Goal: Task Accomplishment & Management: Manage account settings

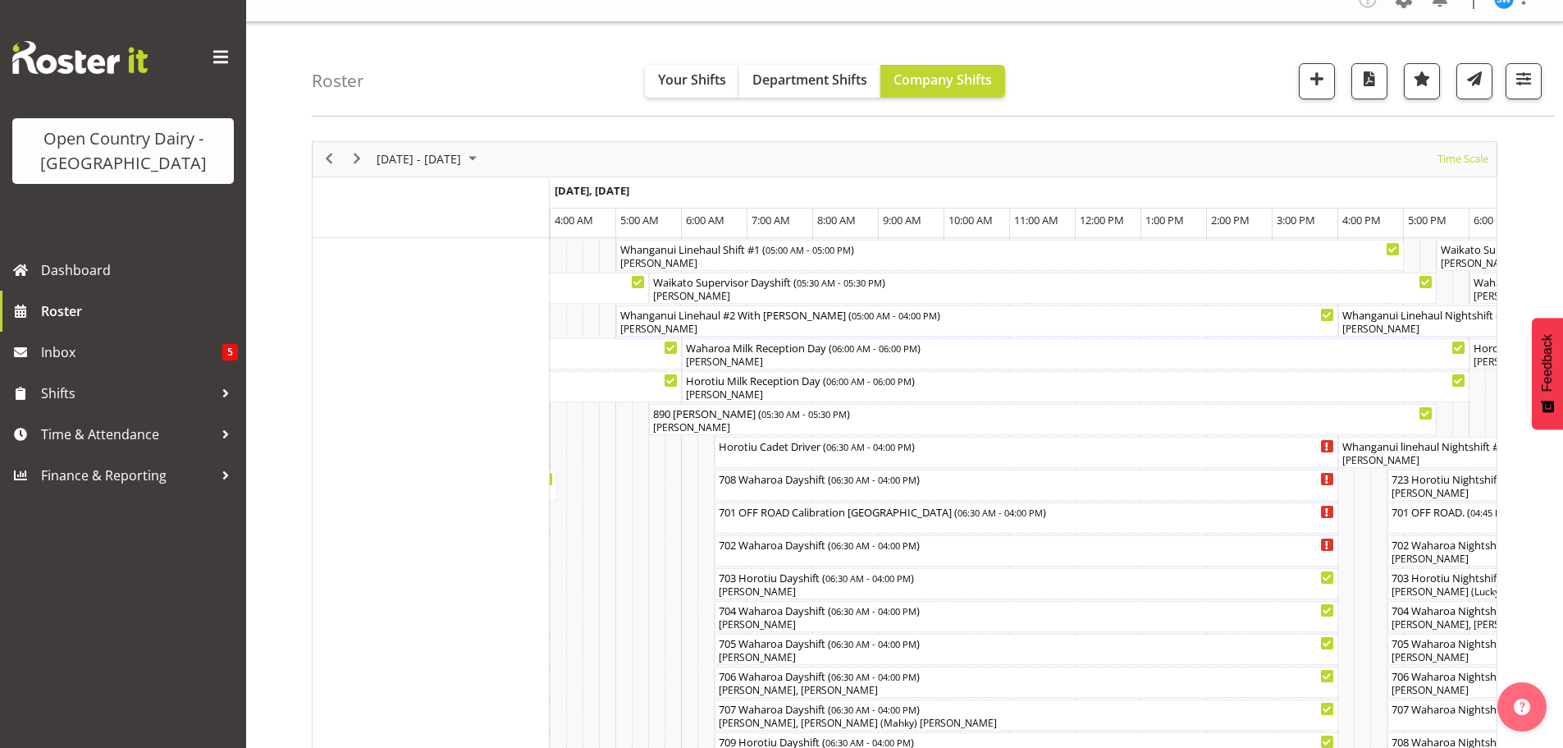
scroll to position [0, 1838]
click at [94, 433] on span "Time & Attendance" at bounding box center [127, 434] width 172 height 25
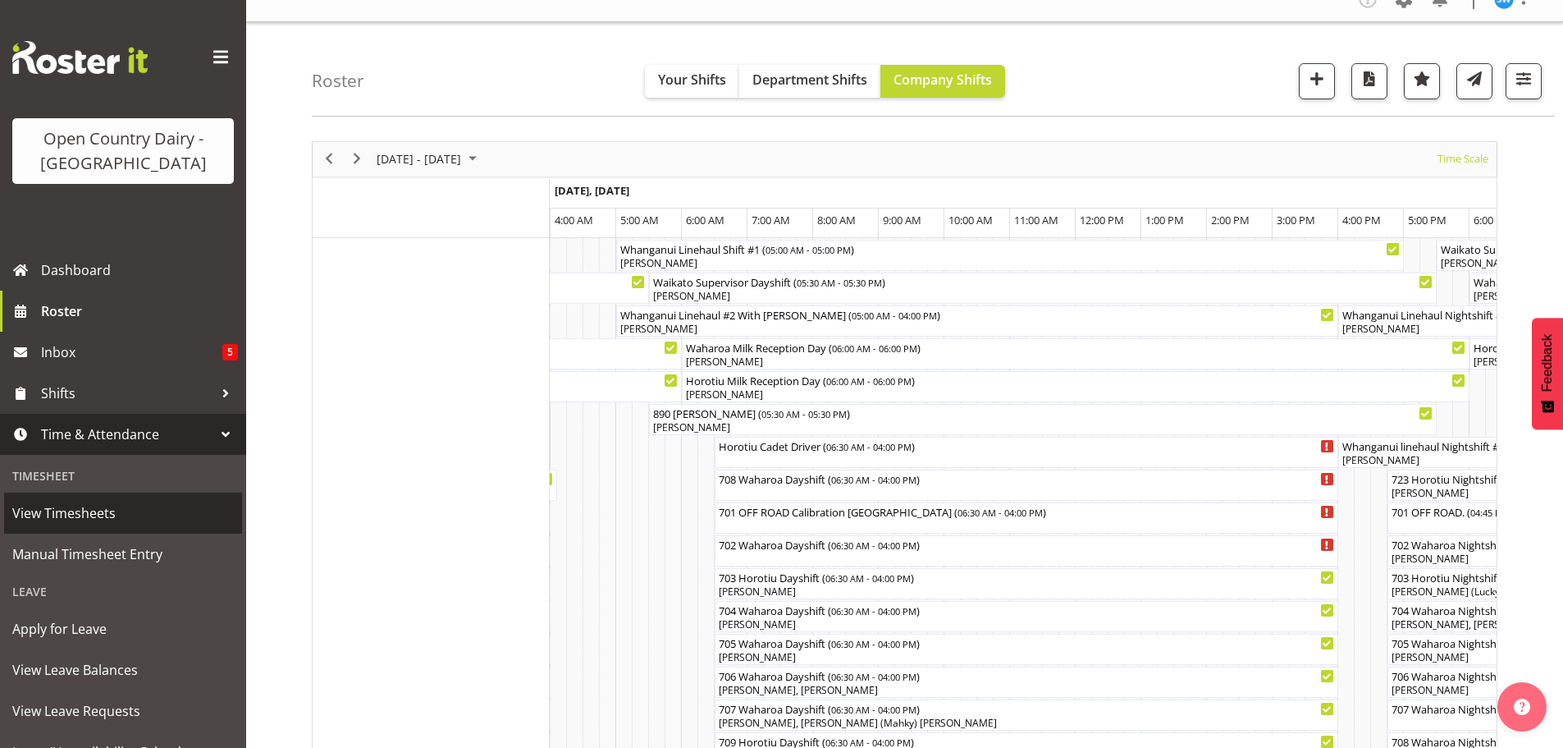
click at [85, 514] on span "View Timesheets" at bounding box center [123, 513] width 222 height 25
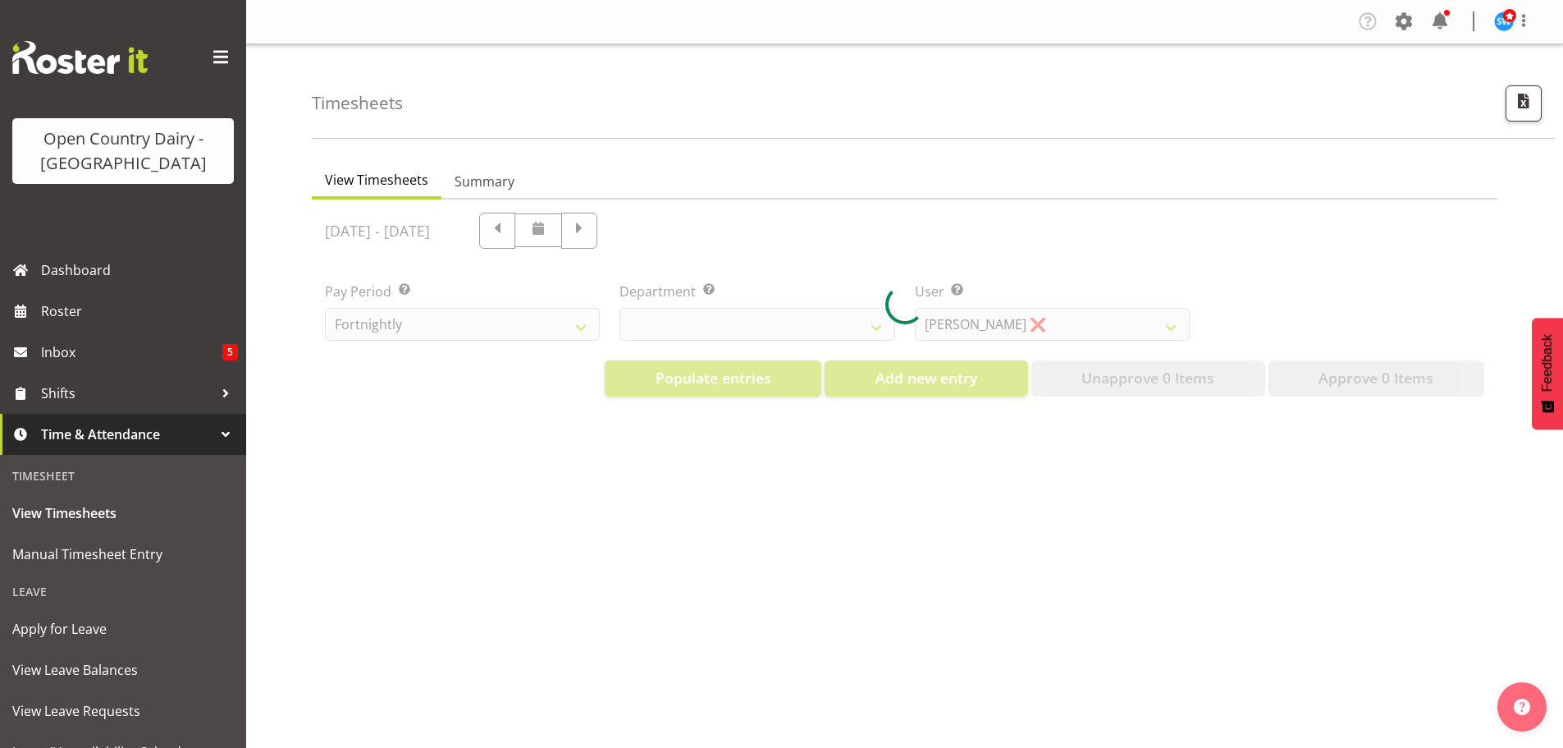
select select "733"
select select "7414"
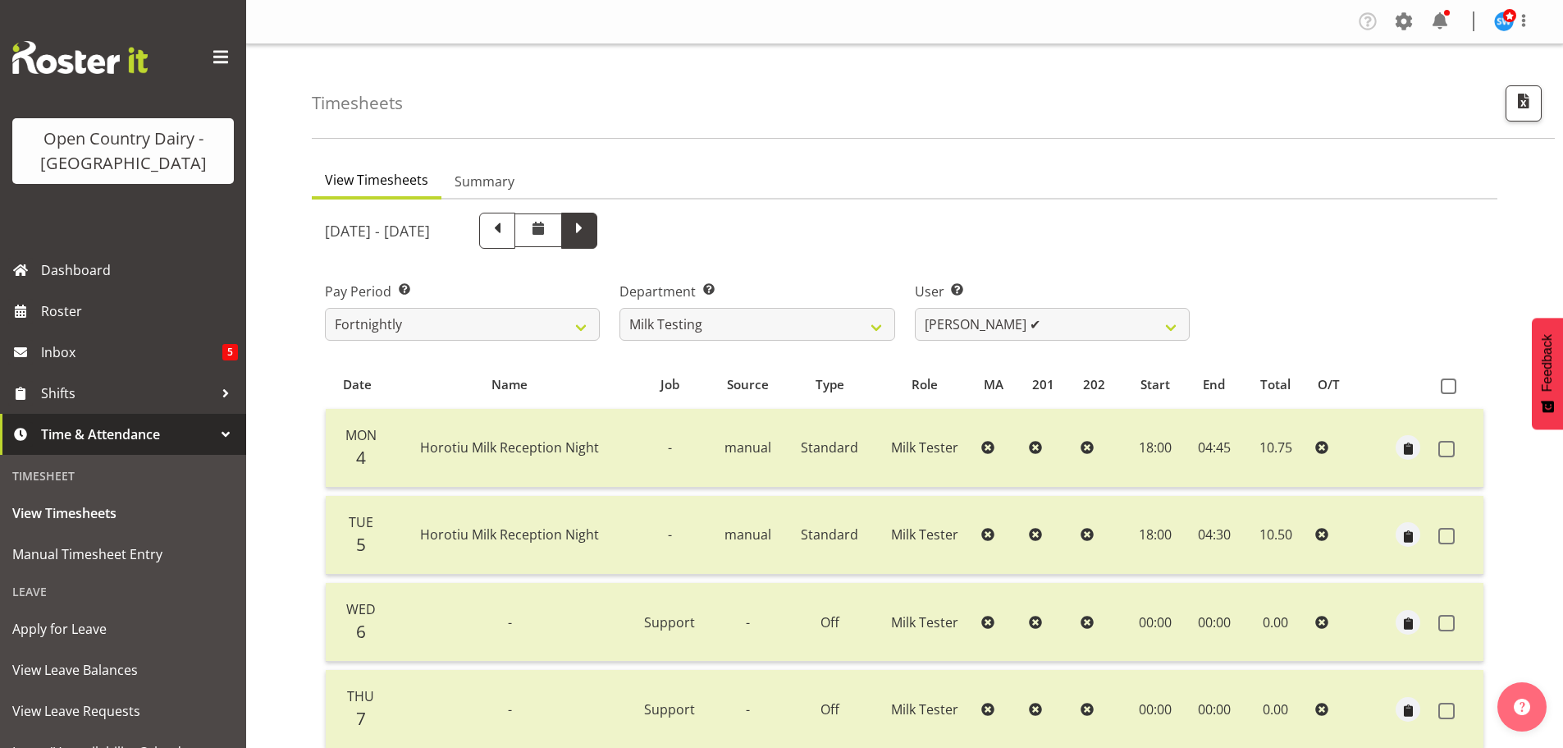
click at [590, 231] on span at bounding box center [579, 228] width 21 height 21
select select
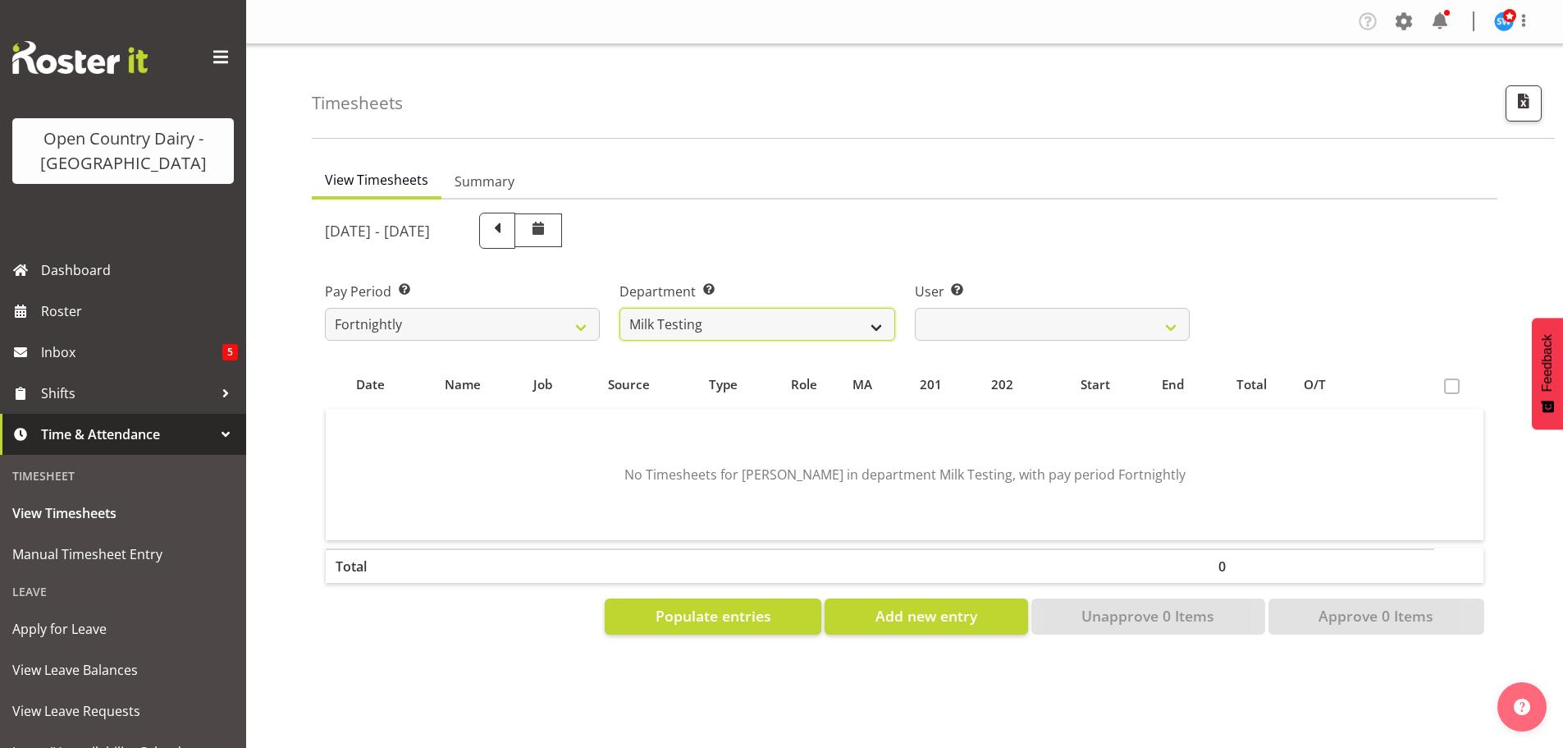
click at [874, 321] on select "701 702 703 704 705 706 707 708 709 710 711 712 713 714 715 716 717 718 719 720" at bounding box center [757, 324] width 275 height 33
click at [620, 308] on select "701 702 703 704 705 706 707 708 709 710 711 712 713 714 715 716 717 718 719 720" at bounding box center [757, 324] width 275 height 33
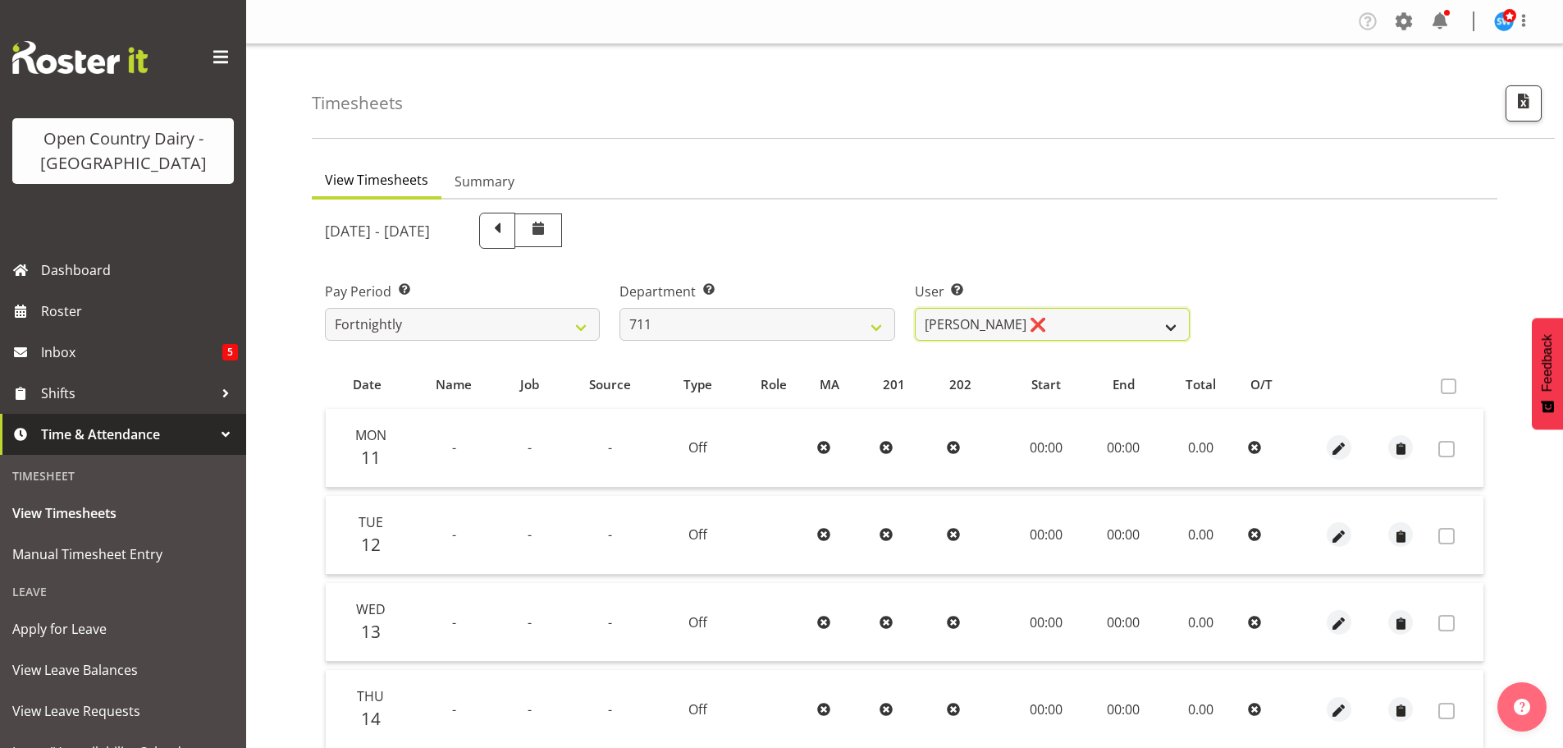
click at [1112, 327] on select "Baz Morgan ❌ Tyrone Lawry ❌" at bounding box center [1052, 324] width 275 height 33
click at [873, 321] on select "701 702 703 704 705 706 707 708 709 710 711 712 713 714 715 716 717 718 719 720" at bounding box center [757, 324] width 275 height 33
click at [620, 308] on select "701 702 703 704 705 706 707 708 709 710 711 712 713 714 715 716 717 718 719 720" at bounding box center [757, 324] width 275 height 33
click at [1098, 327] on select "Craig Schlager-Reay ❌ Dave Trepels ❌ Jimi Jack ❌ Shannan Wood ❌" at bounding box center [1052, 324] width 275 height 33
click at [821, 321] on select "701 702 703 704 705 706 707 708 709 710 711 712 713 714 715 716 717 718 719 720" at bounding box center [757, 324] width 275 height 33
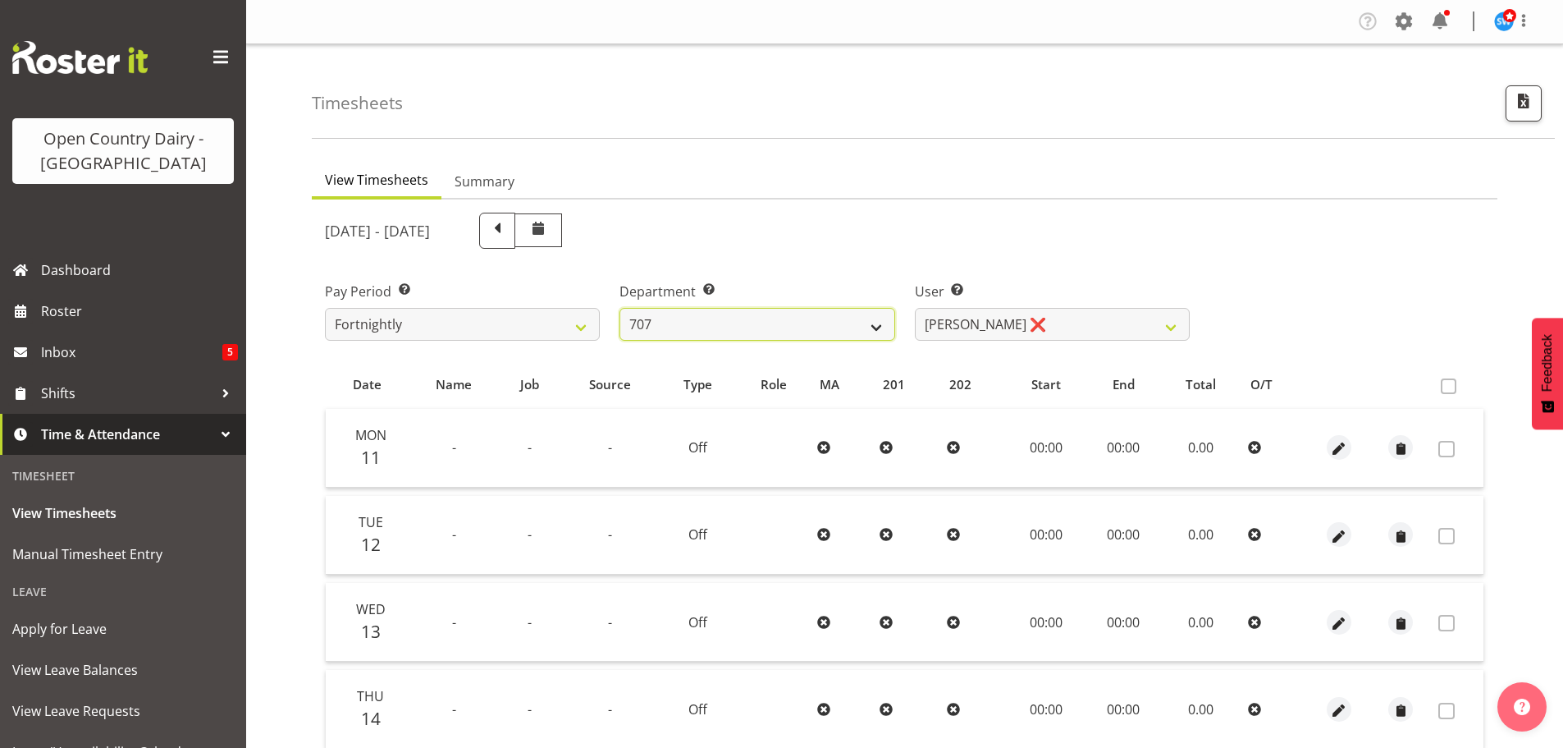
click at [620, 308] on select "701 702 703 704 705 706 707 708 709 710 711 712 713 714 715 716 717 718 719 720" at bounding box center [757, 324] width 275 height 33
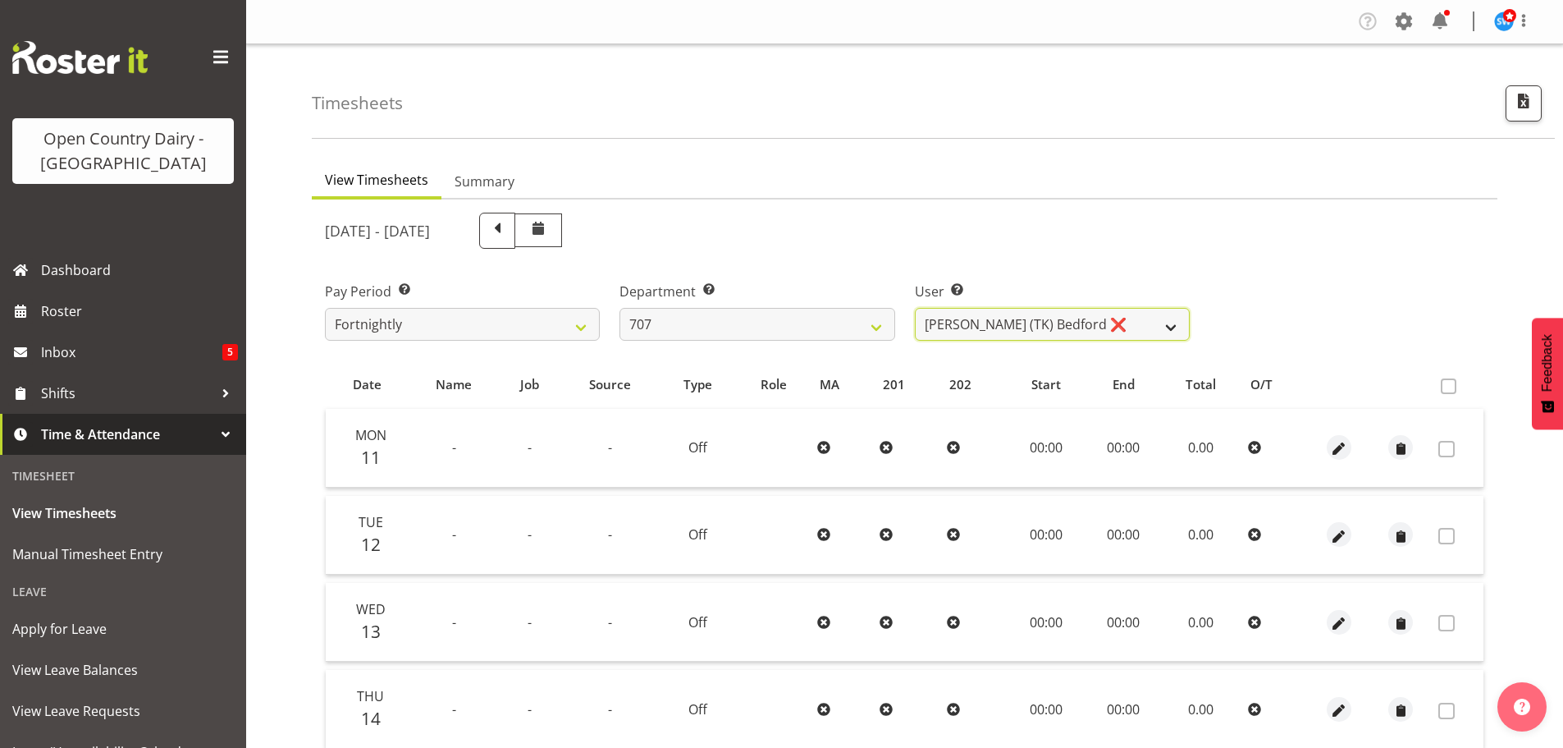
click at [1095, 329] on select "Alan (TK) Bedford ❌ Mike Madden ❌" at bounding box center [1052, 324] width 275 height 33
click at [1091, 328] on select "Alan (TK) Bedford ❌ Mike Madden ❌" at bounding box center [1052, 324] width 275 height 33
click at [858, 327] on select "701 702 703 704 705 706 707 708 709 710 711 712 713 714 715 716 717 718 719 720" at bounding box center [757, 324] width 275 height 33
click at [620, 308] on select "701 702 703 704 705 706 707 708 709 710 711 712 713 714 715 716 717 718 719 720" at bounding box center [757, 324] width 275 height 33
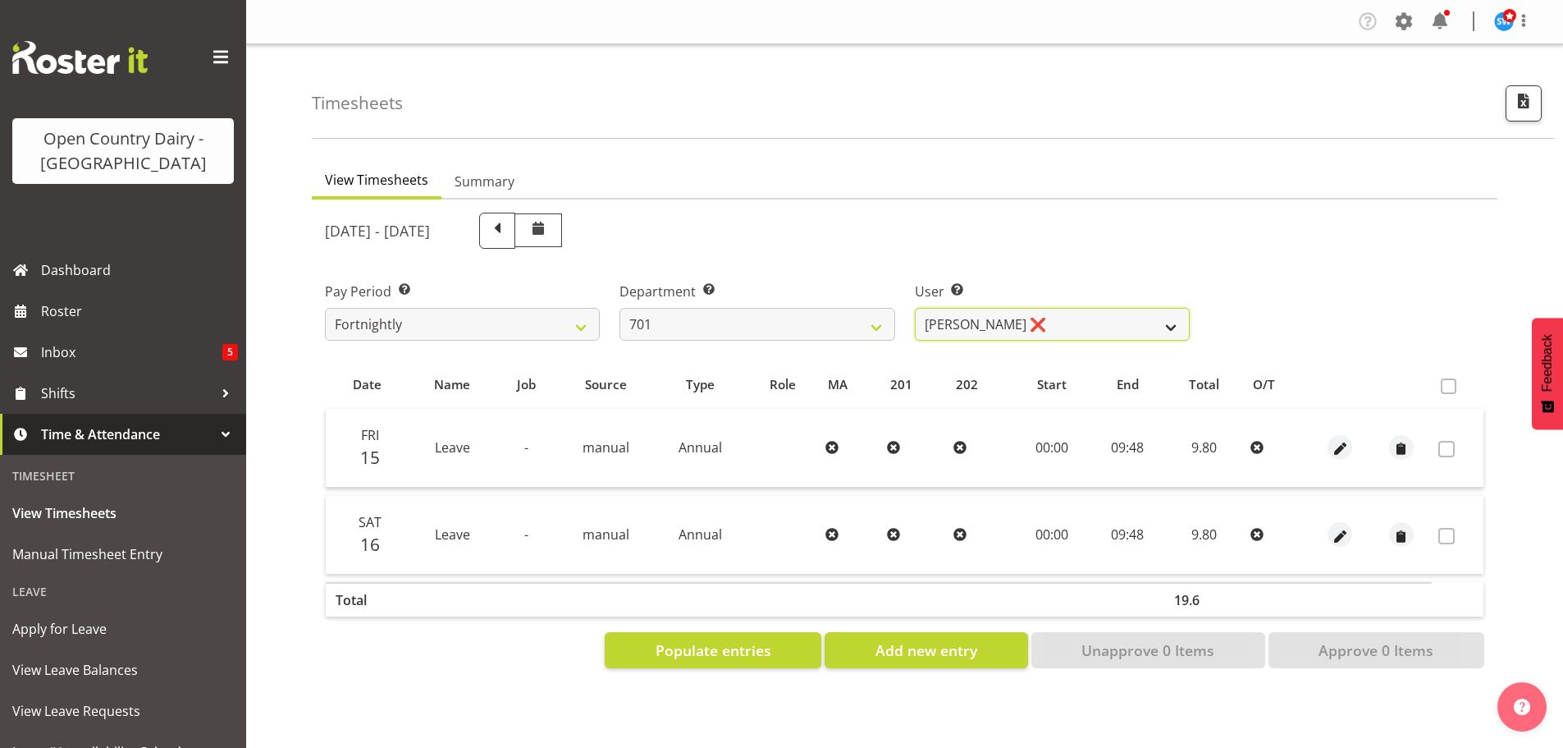
click at [990, 323] on select "Duncan Shirley ❌ Gagandeep Singh ❌ Johann Van Zyl ❌ John Cottingham ❌" at bounding box center [1052, 324] width 275 height 33
click at [865, 323] on select "701 702 703 704 705 706 707 708 709 710 711 712 713 714 715 716 717 718 719 720" at bounding box center [757, 324] width 275 height 33
click at [620, 308] on select "701 702 703 704 705 706 707 708 709 710 711 712 713 714 715 716 717 718 719 720" at bounding box center [757, 324] width 275 height 33
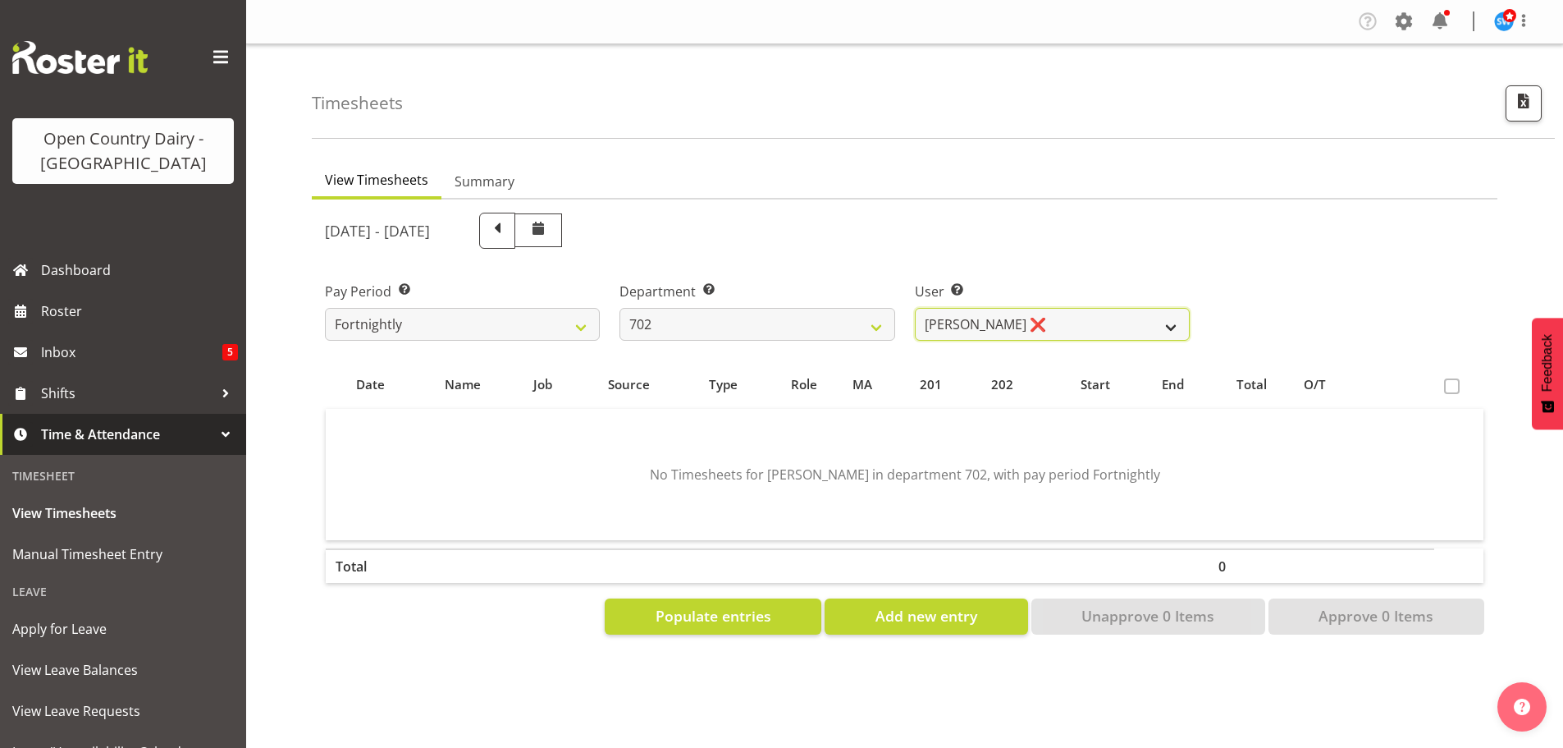
click at [964, 327] on select "Brian Riddle ❌ Denica Tapiki ❌ Nick Adlington ❌ Simon Phillpott ❌" at bounding box center [1052, 324] width 275 height 33
click at [866, 322] on select "701 702 703 704 705 706 707 708 709 710 711 712 713 714 715 716 717 718 719 720" at bounding box center [757, 324] width 275 height 33
click at [620, 308] on select "701 702 703 704 705 706 707 708 709 710 711 712 713 714 715 716 717 718 719 720" at bounding box center [757, 324] width 275 height 33
click at [984, 327] on select "Bhupinder (Lucky) Saini ❌ Mark Fowler ❌ Tama Baker ❌" at bounding box center [1052, 324] width 275 height 33
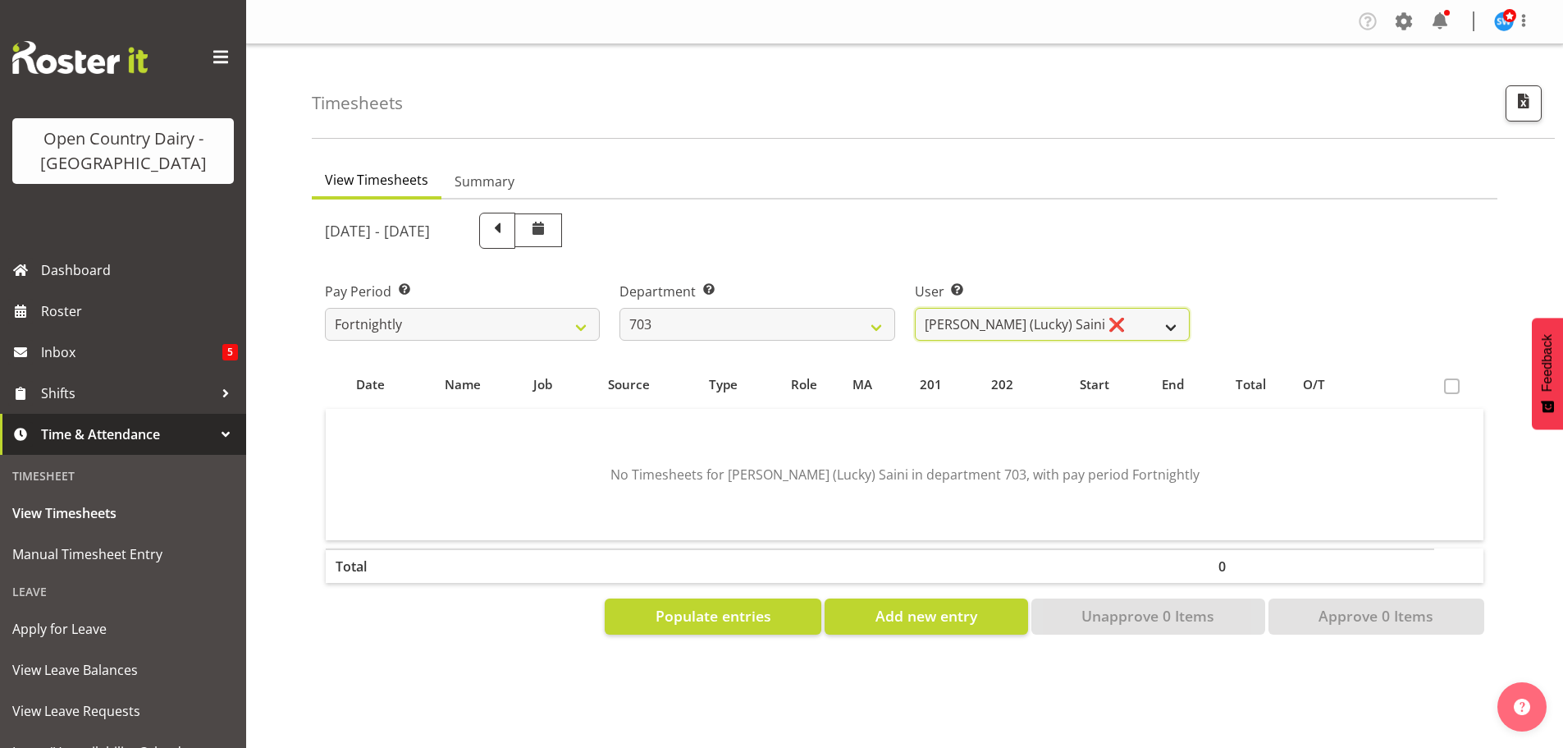
drag, startPoint x: 984, startPoint y: 327, endPoint x: 964, endPoint y: 327, distance: 19.7
click at [984, 327] on select "Bhupinder (Lucky) Saini ❌ Mark Fowler ❌ Tama Baker ❌" at bounding box center [1052, 324] width 275 height 33
click at [853, 332] on select "701 702 703 704 705 706 707 708 709 710 711 712 713 714 715 716 717 718 719 720" at bounding box center [757, 324] width 275 height 33
click at [620, 308] on select "701 702 703 704 705 706 707 708 709 710 711 712 713 714 715 716 717 718 719 720" at bounding box center [757, 324] width 275 height 33
click at [969, 327] on select "Colin Kelly ❌ Craig Cottam ❌ John May ❌" at bounding box center [1052, 324] width 275 height 33
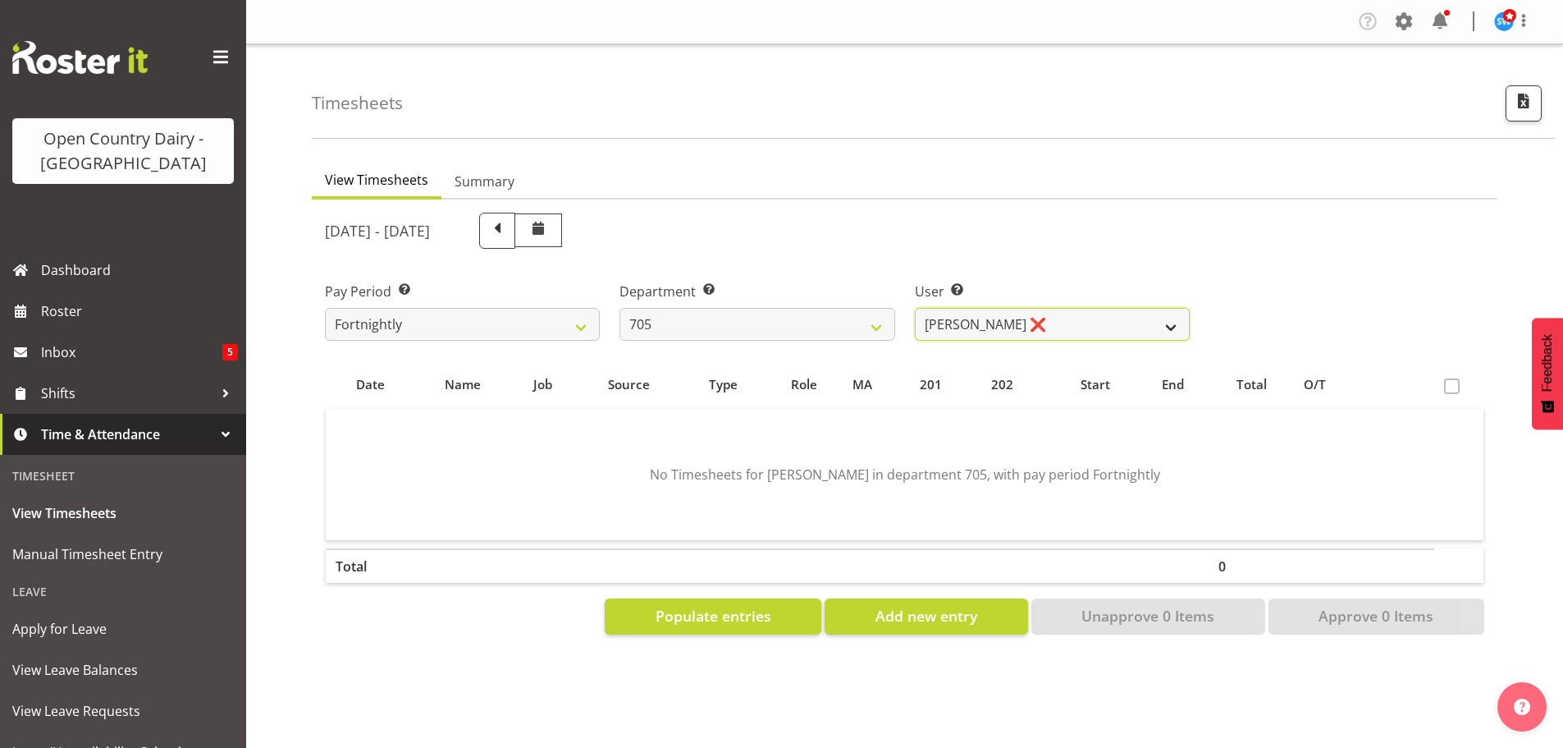
click at [969, 327] on select "Colin Kelly ❌ Craig Cottam ❌ John May ❌" at bounding box center [1052, 324] width 275 height 33
click at [871, 326] on select "701 702 703 704 705 706 707 708 709 710 711 712 713 714 715 716 717 718 719 720" at bounding box center [757, 324] width 275 height 33
click at [620, 308] on select "701 702 703 704 705 706 707 708 709 710 711 712 713 714 715 716 717 718 719 720" at bounding box center [757, 324] width 275 height 33
click at [1003, 322] on select "Andrew Kearns ❌ Len Symons ❌ Mark Ansley ❌ Paul Griffin ❌" at bounding box center [1052, 324] width 275 height 33
drag, startPoint x: 1003, startPoint y: 322, endPoint x: 994, endPoint y: 322, distance: 9.0
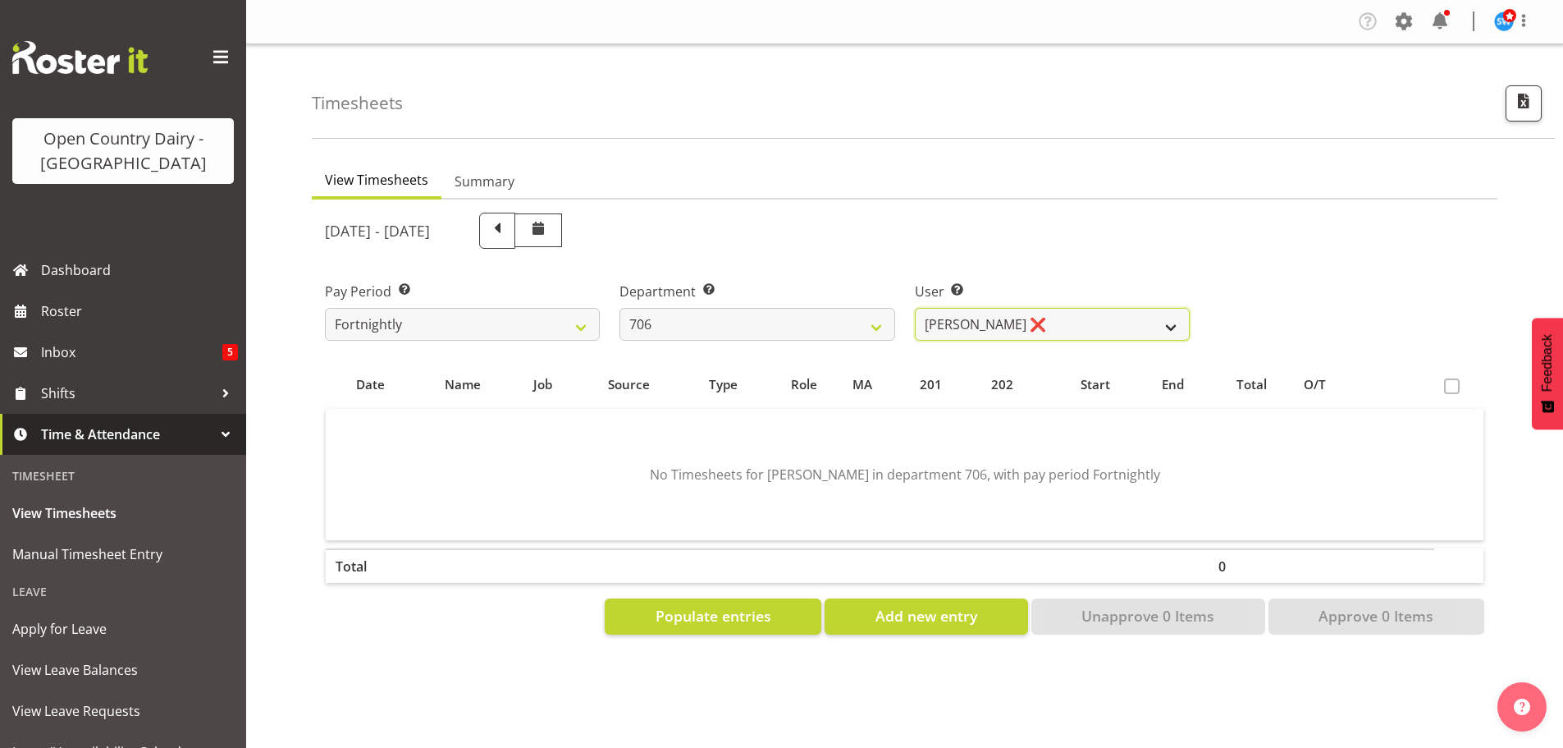
click at [1000, 322] on select "Andrew Kearns ❌ Len Symons ❌ Mark Ansley ❌ Paul Griffin ❌" at bounding box center [1052, 324] width 275 height 33
click at [826, 322] on select "701 702 703 704 705 706 707 708 709 710 711 712 713 714 715 716 717 718 719 720" at bounding box center [757, 324] width 275 height 33
click at [620, 308] on select "701 702 703 704 705 706 707 708 709 710 711 712 713 714 715 716 717 718 719 720" at bounding box center [757, 324] width 275 height 33
click at [977, 318] on select "David Foote ❌ Mark Himiona ❌" at bounding box center [1052, 324] width 275 height 33
click at [976, 318] on select "David Foote ❌ Mark Himiona ❌" at bounding box center [1052, 324] width 275 height 33
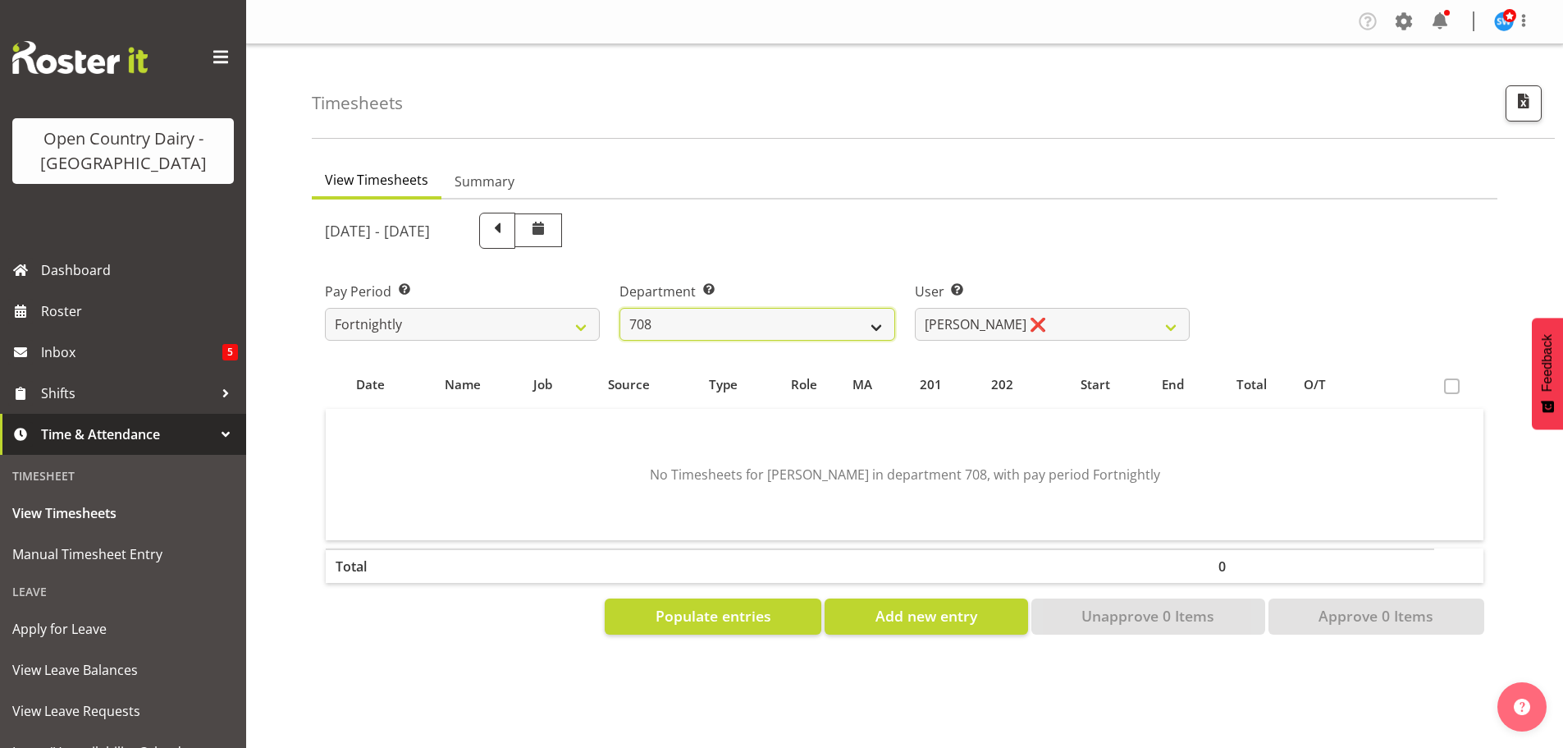
click at [873, 321] on select "701 702 703 704 705 706 707 708 709 710 711 712 713 714 715 716 717 718 719 720" at bounding box center [757, 324] width 275 height 33
click at [620, 308] on select "701 702 703 704 705 706 707 708 709 710 711 712 713 714 715 716 717 718 719 720" at bounding box center [757, 324] width 275 height 33
click at [972, 327] on select "Alex Barclay ❌ Craig Knudsen ❌ Jaswant Singh ❌ Ross Cook ❌" at bounding box center [1052, 324] width 275 height 33
click at [867, 317] on select "701 702 703 704 705 706 707 708 709 710 711 712 713 714 715 716 717 718 719 720" at bounding box center [757, 324] width 275 height 33
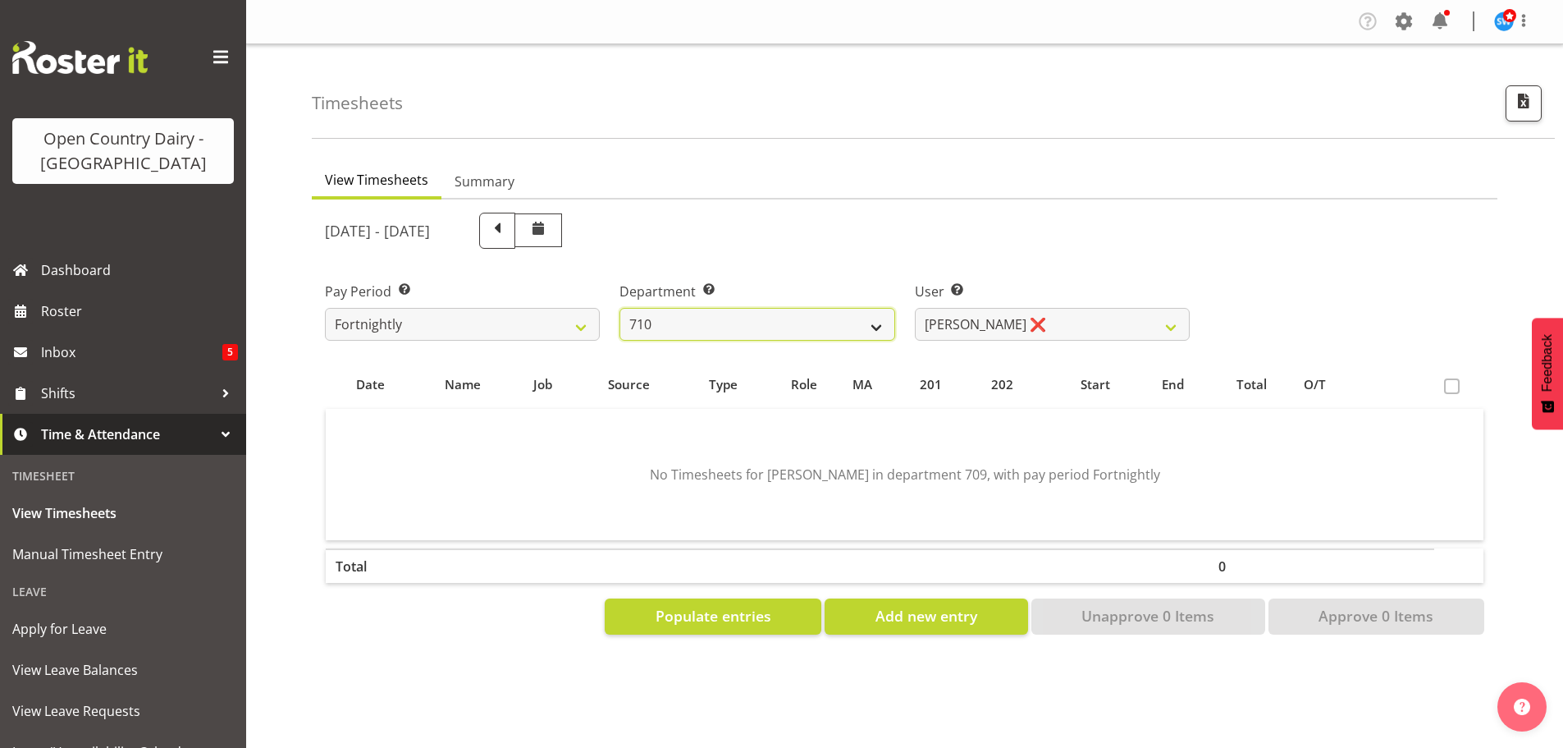
click at [620, 308] on select "701 702 703 704 705 706 707 708 709 710 711 712 713 714 715 716 717 718 719 720" at bounding box center [757, 324] width 275 height 33
click at [1009, 322] on select "Dean Chapman ❌ George Megchelse ❌ Kris Gambhir ❌ Richie Epere ❌" at bounding box center [1052, 324] width 275 height 33
click at [882, 325] on select "701 702 703 704 705 706 707 708 709 710 711 712 713 714 715 716 717 718 719 720" at bounding box center [757, 324] width 275 height 33
click at [620, 308] on select "701 702 703 704 705 706 707 708 709 710 711 712 713 714 715 716 717 718 719 720" at bounding box center [757, 324] width 275 height 33
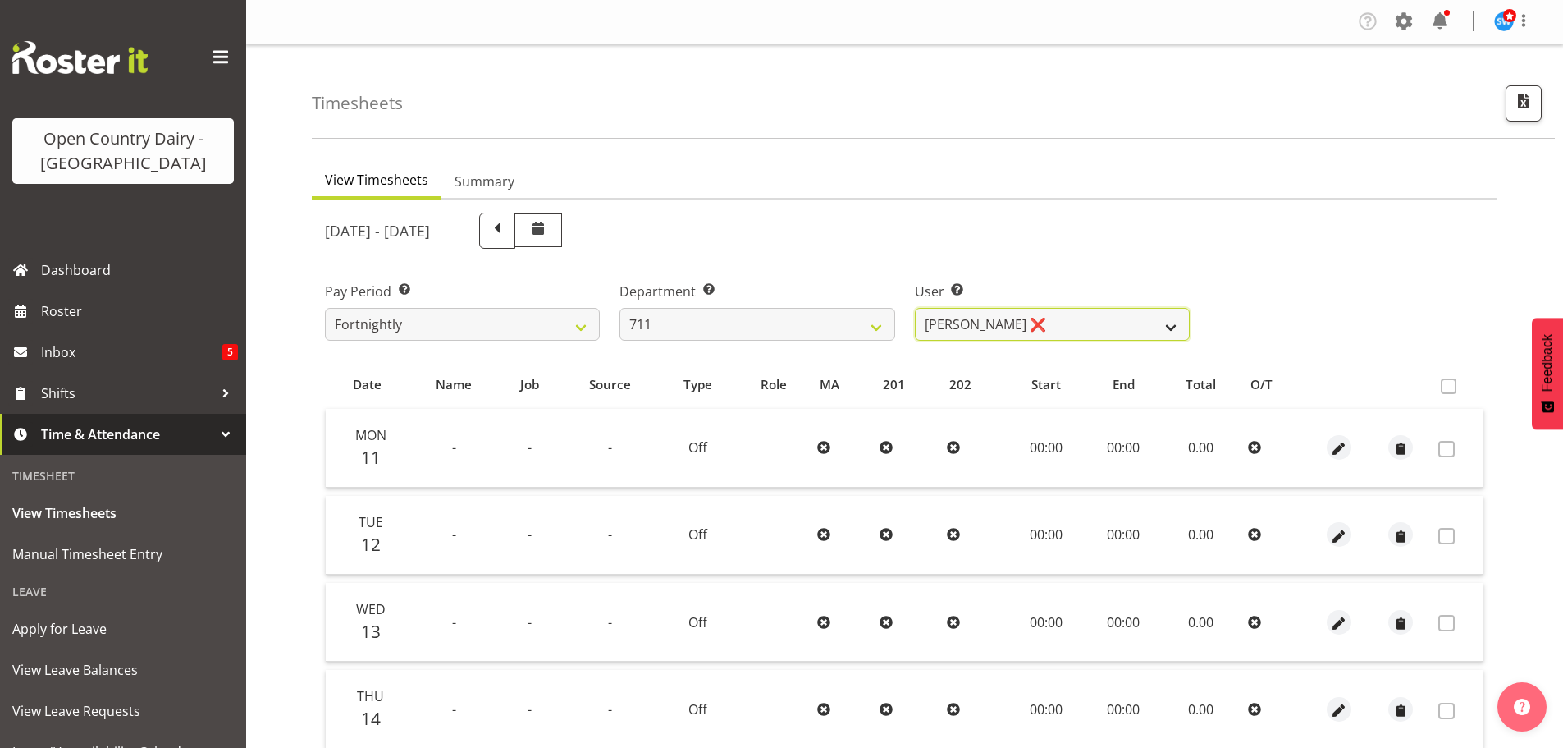
click at [967, 323] on select "Baz Morgan ❌ Tyrone Lawry ❌" at bounding box center [1052, 324] width 275 height 33
click at [871, 322] on select "701 702 703 704 705 706 707 708 709 710 711 712 713 714 715 716 717 718 719 720" at bounding box center [757, 324] width 275 height 33
click at [620, 308] on select "701 702 703 704 705 706 707 708 709 710 711 712 713 714 715 716 717 718 719 720" at bounding box center [757, 324] width 275 height 33
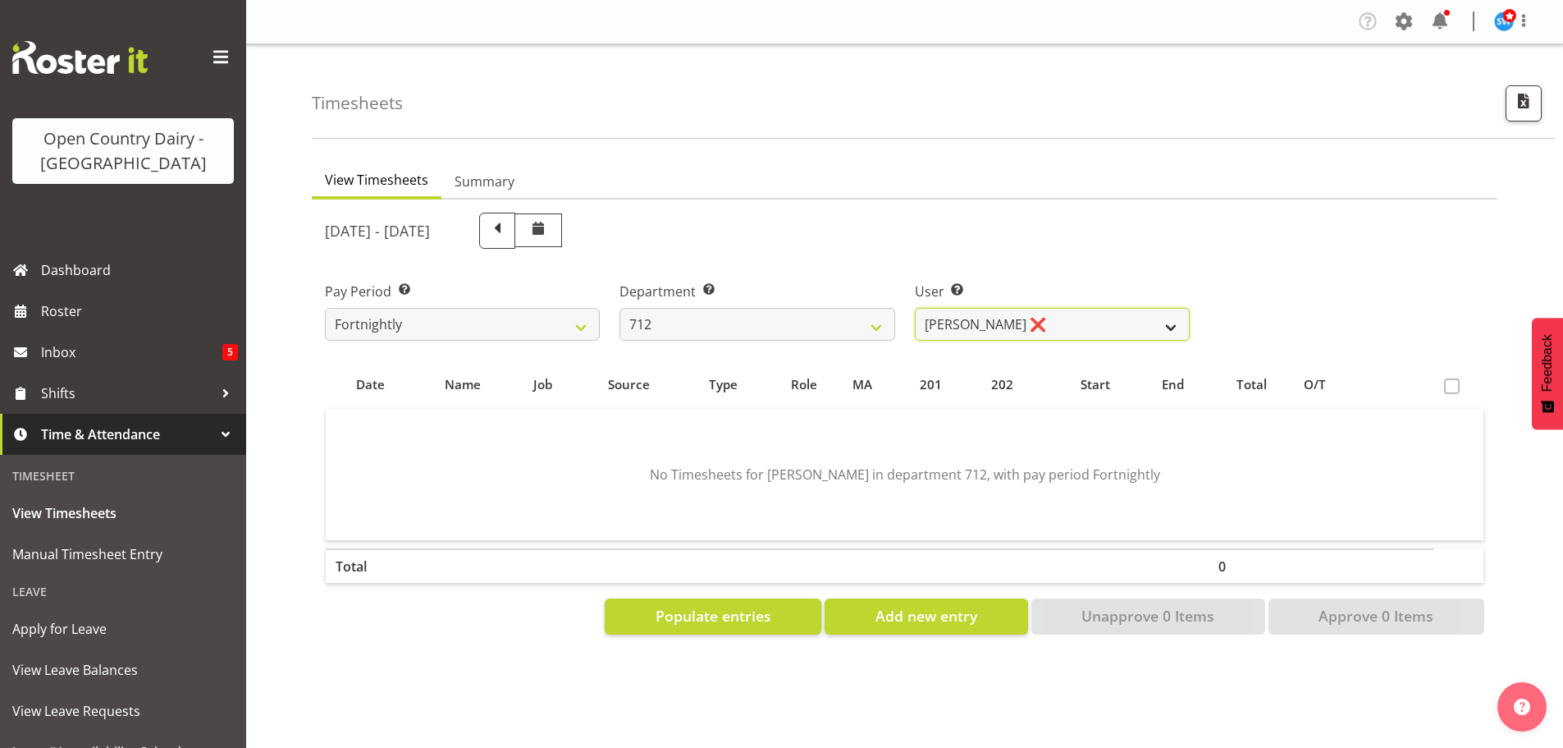
click at [952, 320] on select "Amrik Singh ❌ Jasdeep Singh ❌ Lucky Kau Kau ❌" at bounding box center [1052, 324] width 275 height 33
drag, startPoint x: 952, startPoint y: 320, endPoint x: 940, endPoint y: 320, distance: 12.3
click at [952, 320] on select "Amrik Singh ❌ Jasdeep Singh ❌ Lucky Kau Kau ❌" at bounding box center [1052, 324] width 275 height 33
click at [862, 320] on select "701 702 703 704 705 706 707 708 709 710 711 712 713 714 715 716 717 718 719 720" at bounding box center [757, 324] width 275 height 33
click at [620, 308] on select "701 702 703 704 705 706 707 708 709 710 711 712 713 714 715 716 717 718 719 720" at bounding box center [757, 324] width 275 height 33
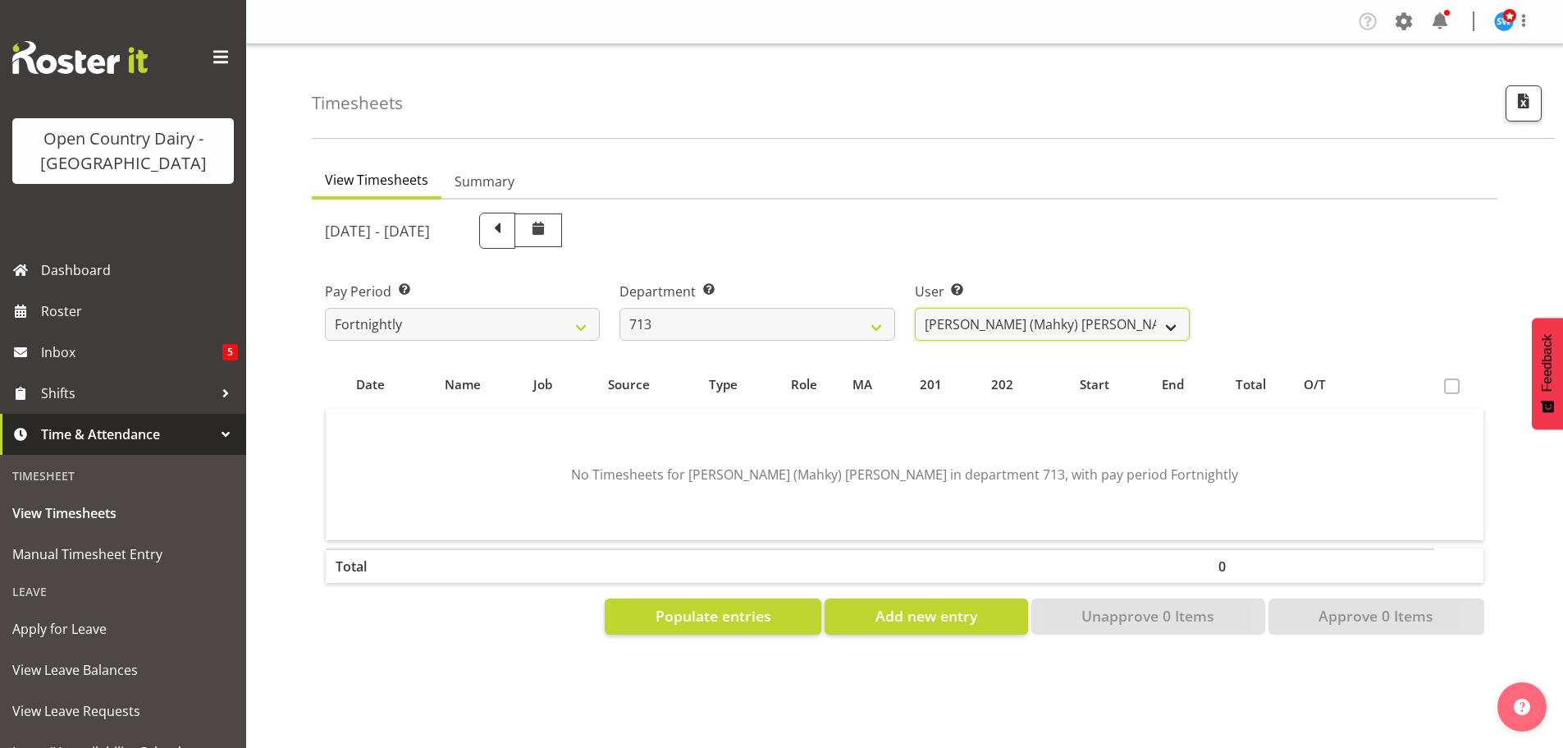
click at [978, 318] on select "Harmanpreet (Mahky) Dhillon ❌ Marcus Waretini ❌ Norman Sellen ❌" at bounding box center [1052, 324] width 275 height 33
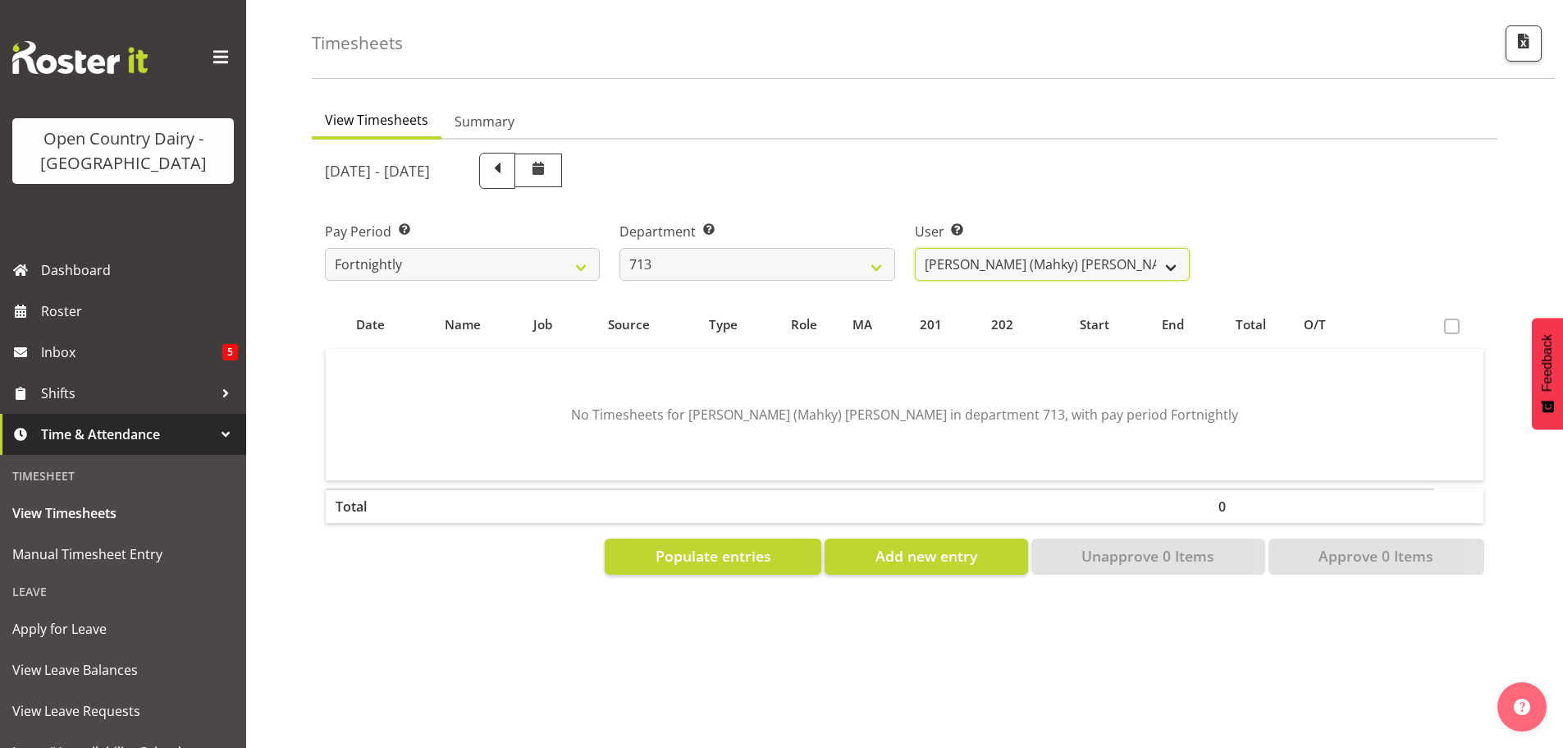
scroll to position [72, 0]
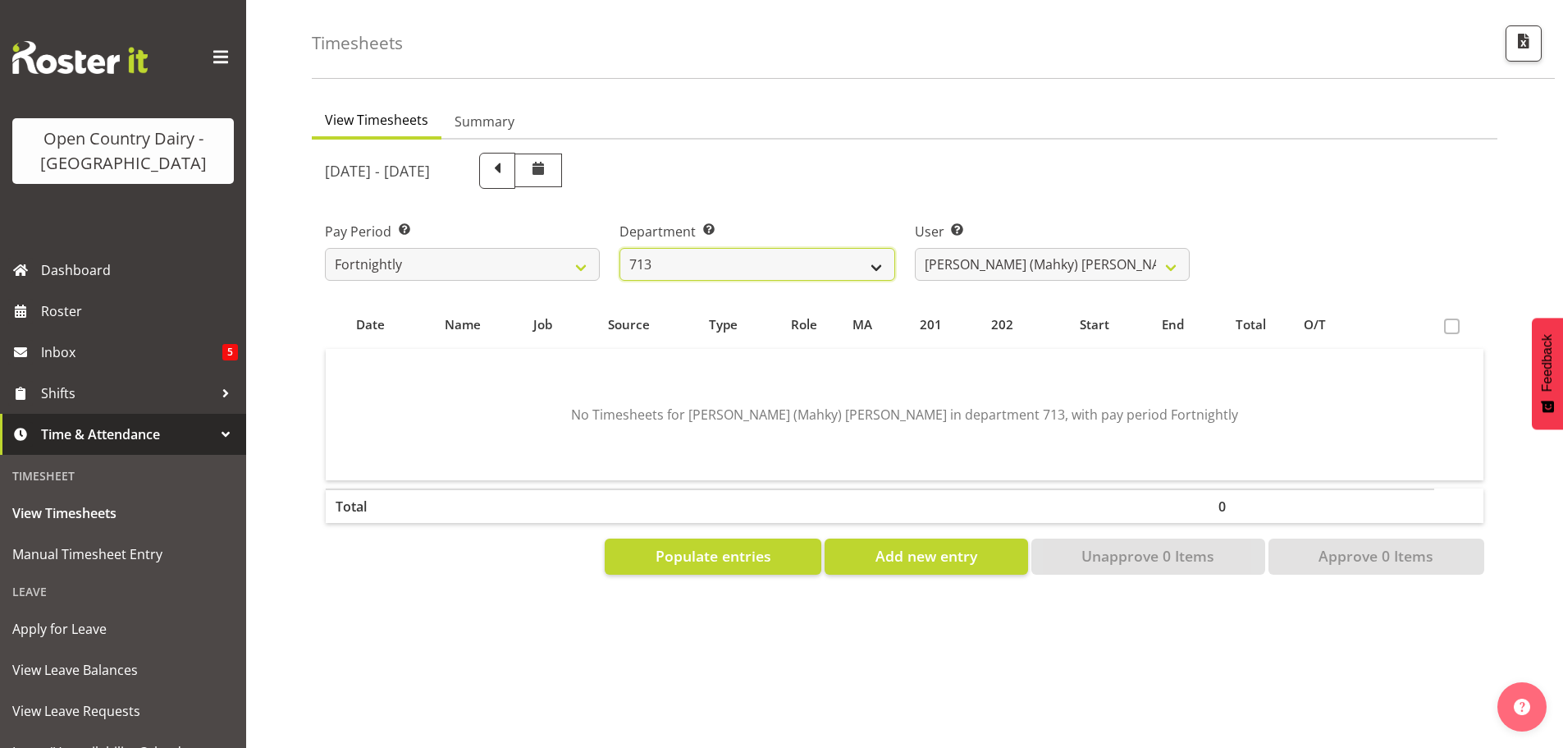
click at [870, 249] on select "701 702 703 704 705 706 707 708 709 710 711 712 713 714 715 716 717 718 719 720" at bounding box center [757, 264] width 275 height 33
click at [620, 248] on select "701 702 703 704 705 706 707 708 709 710 711 712 713 714 715 716 717 718 719 720" at bounding box center [757, 264] width 275 height 33
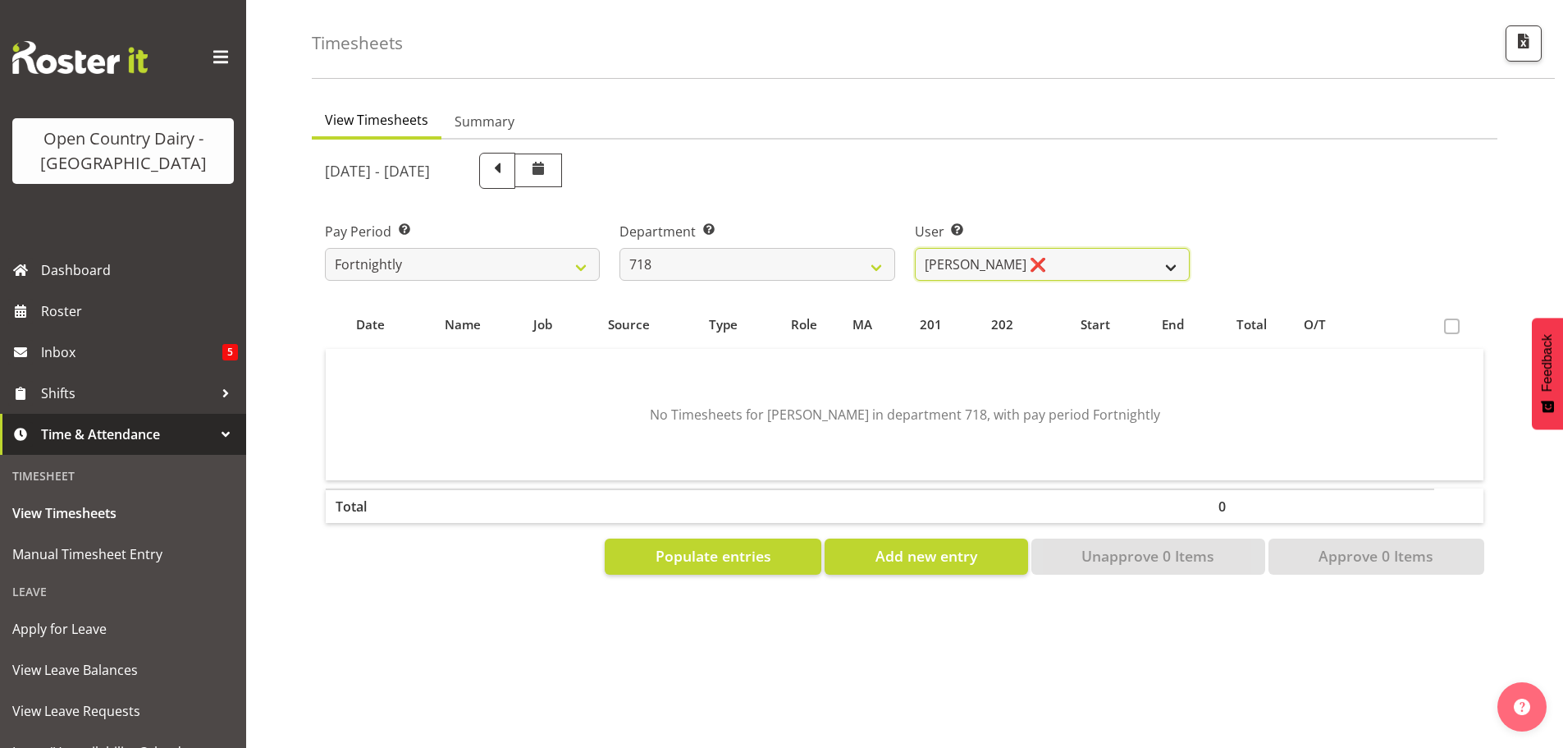
click at [1062, 257] on select "Graeme Raupi ❌ Jimmy Boult ❌ Linsay Bourne ❌ Tony Fielding ❌" at bounding box center [1052, 264] width 275 height 33
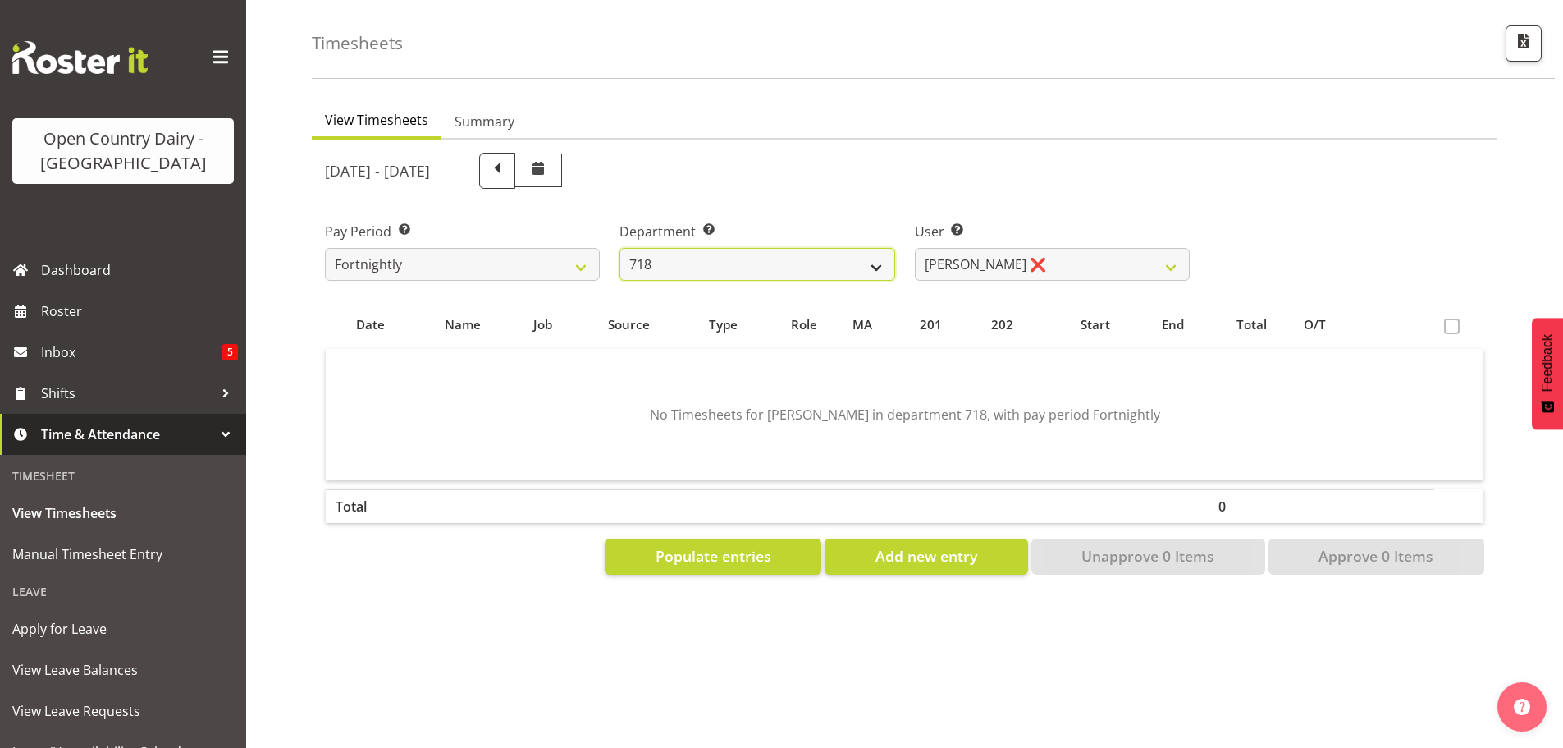
click at [871, 248] on select "701 702 703 704 705 706 707 708 709 710 711 712 713 714 715 716 717 718 719 720" at bounding box center [757, 264] width 275 height 33
click at [620, 248] on select "701 702 703 704 705 706 707 708 709 710 711 712 713 714 715 716 717 718 719 720" at bounding box center [757, 264] width 275 height 33
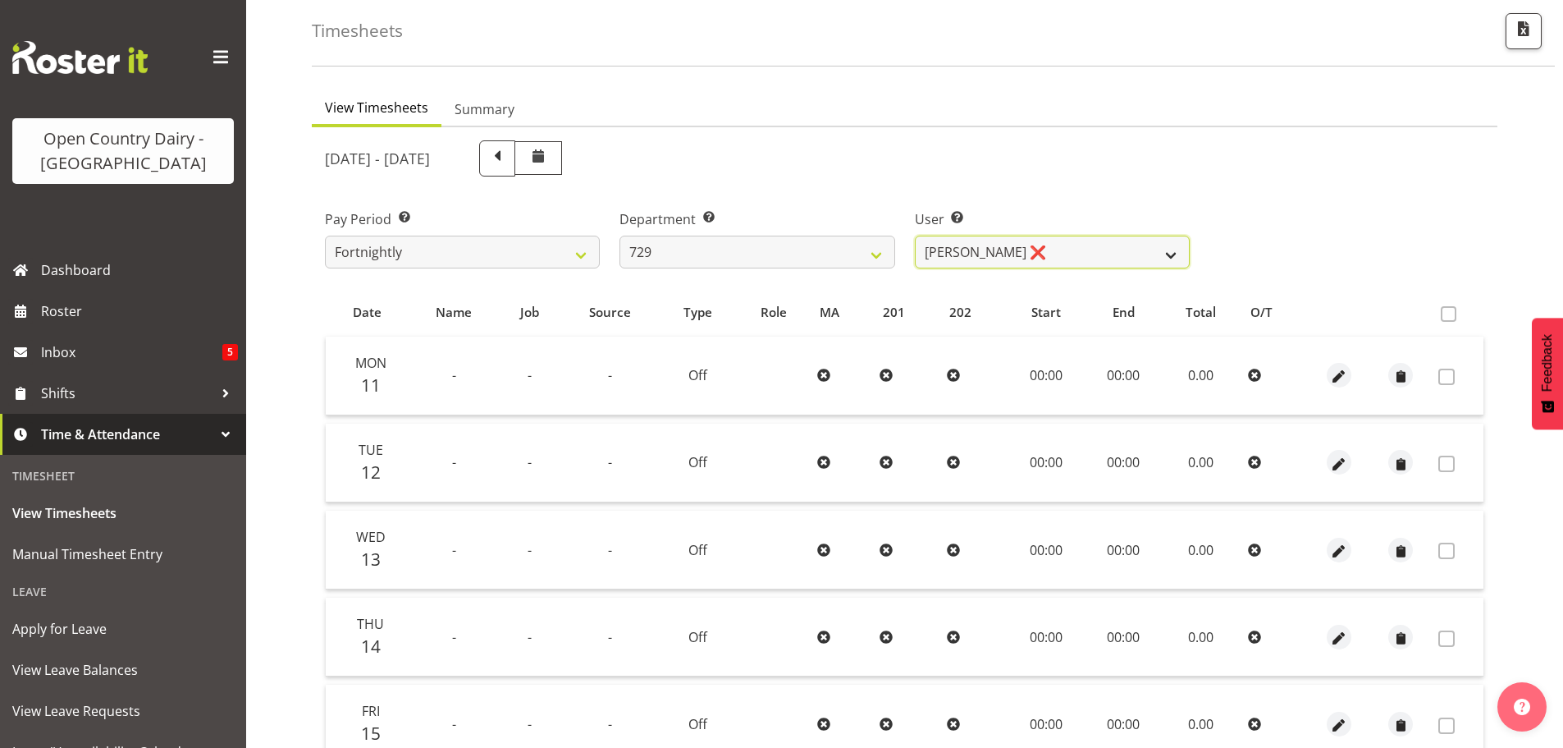
click at [1098, 250] on select "Craig Schlager-Reay ❌ Dave Trepels ❌ Jimi Jack ❌ Shannan Wood ❌" at bounding box center [1052, 251] width 275 height 33
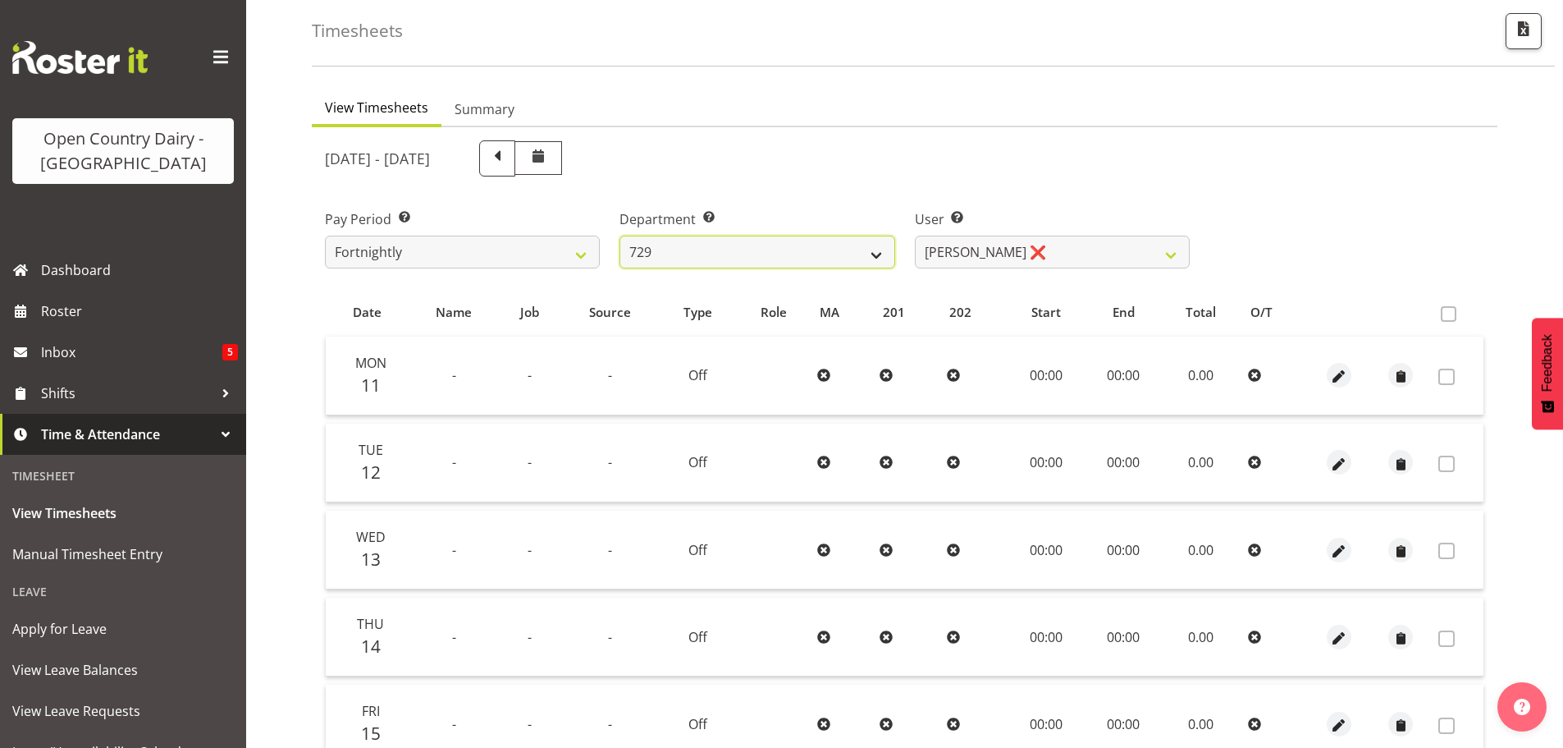
click at [868, 251] on select "701 702 703 704 705 706 707 708 709 710 711 712 713 714 715 716 717 718 719 720" at bounding box center [757, 251] width 275 height 33
click at [620, 235] on select "701 702 703 704 705 706 707 708 709 710 711 712 713 714 715 716 717 718 719 720" at bounding box center [757, 251] width 275 height 33
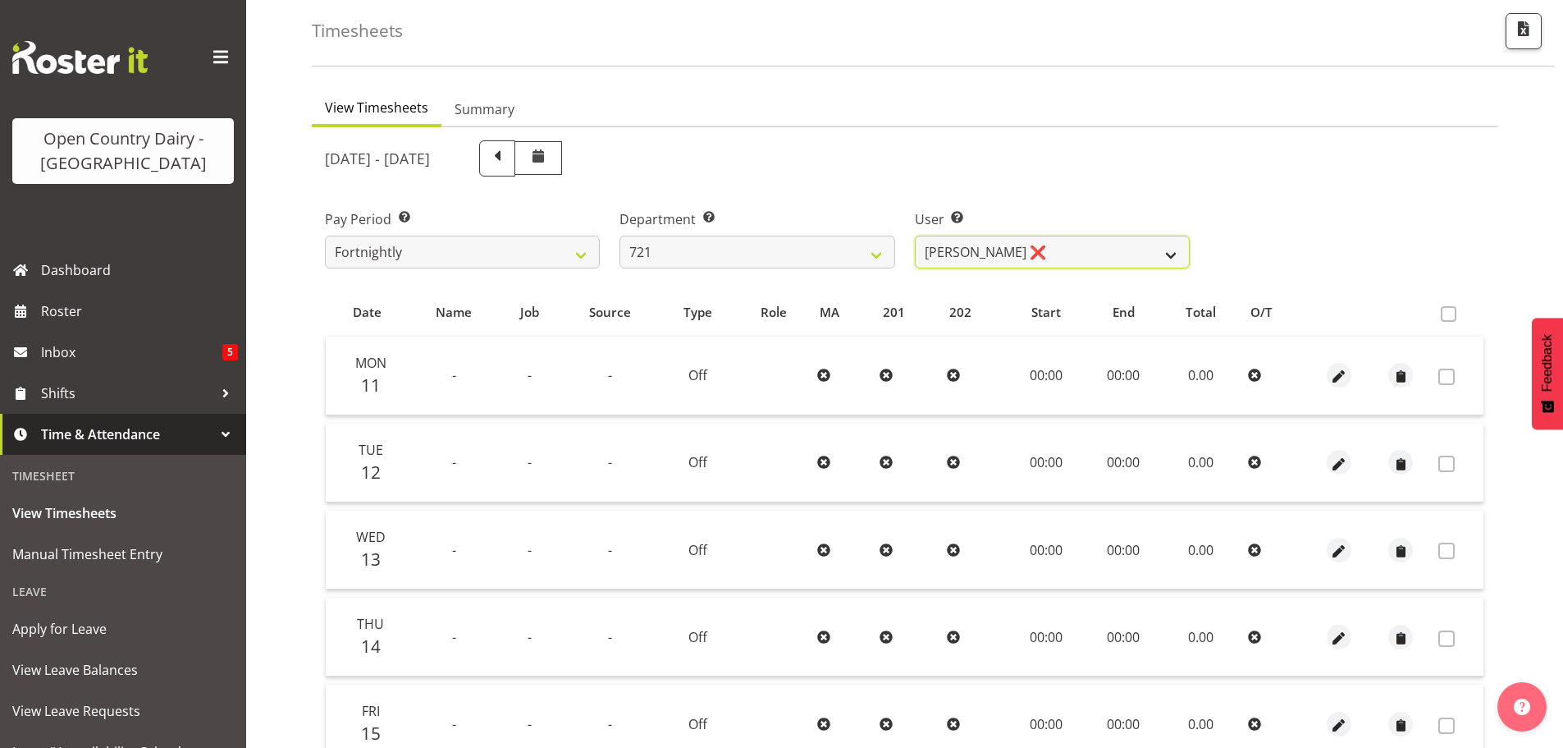
click at [1064, 258] on select "George Taylor ❌ Grant Vercoe ❌" at bounding box center [1052, 251] width 275 height 33
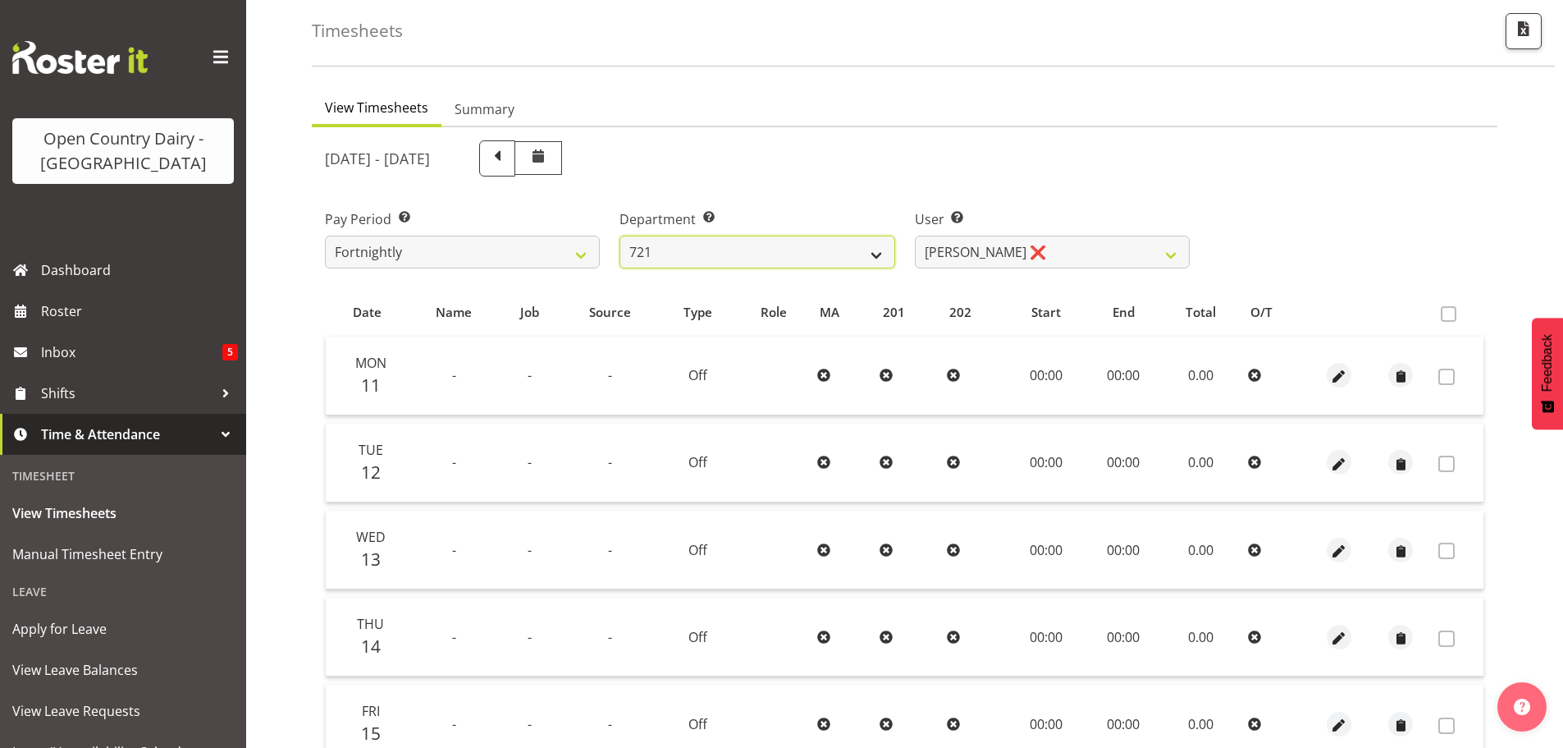
click at [865, 259] on select "701 702 703 704 705 706 707 708 709 710 711 712 713 714 715 716 717 718 719 720" at bounding box center [757, 251] width 275 height 33
click at [620, 235] on select "701 702 703 704 705 706 707 708 709 710 711 712 713 714 715 716 717 718 719 720" at bounding box center [757, 251] width 275 height 33
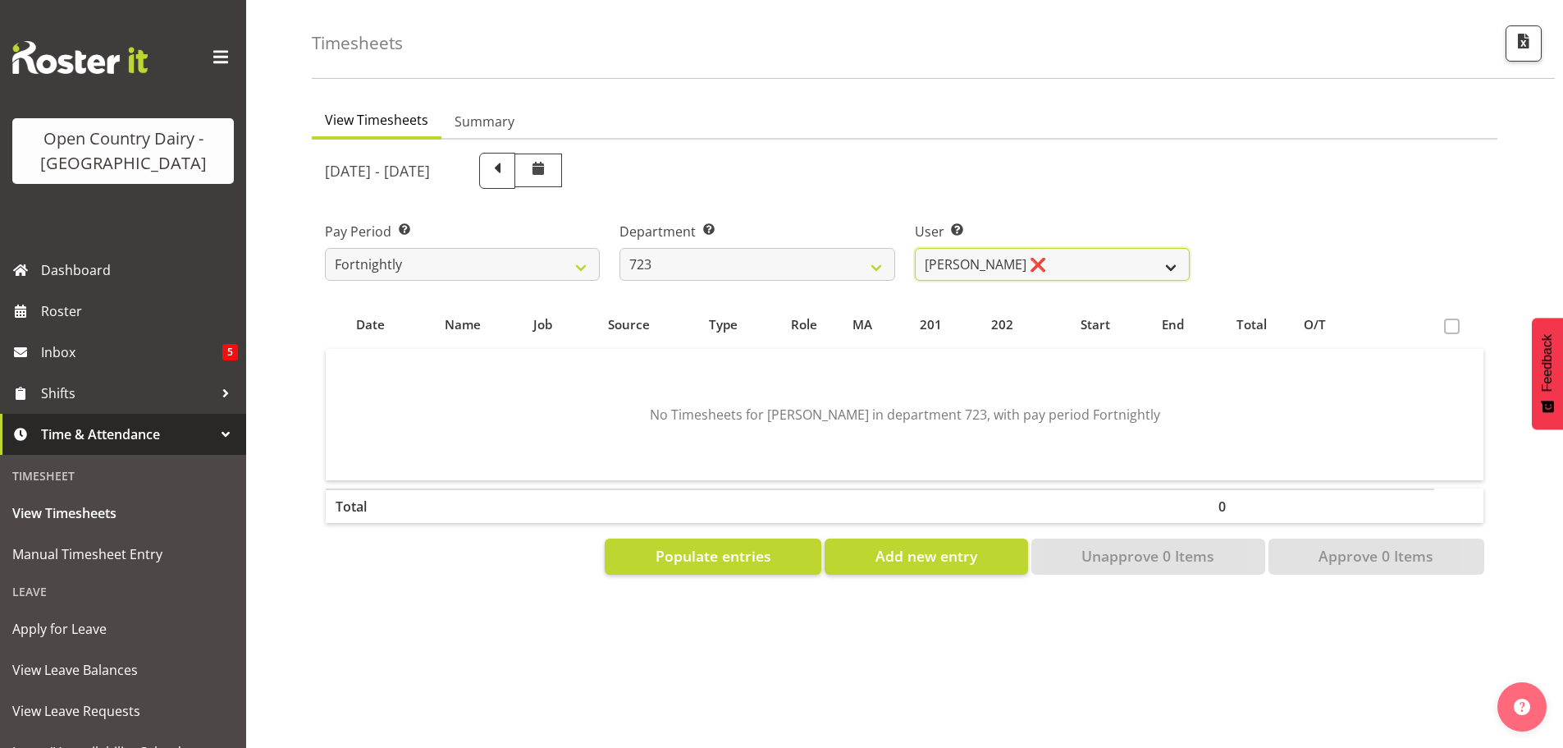
click at [1050, 257] on select "Daljeet Rai ❌ Manjinder Singh ❌ Prabhjot Singh ❌ Varninder Singh ❌" at bounding box center [1052, 264] width 275 height 33
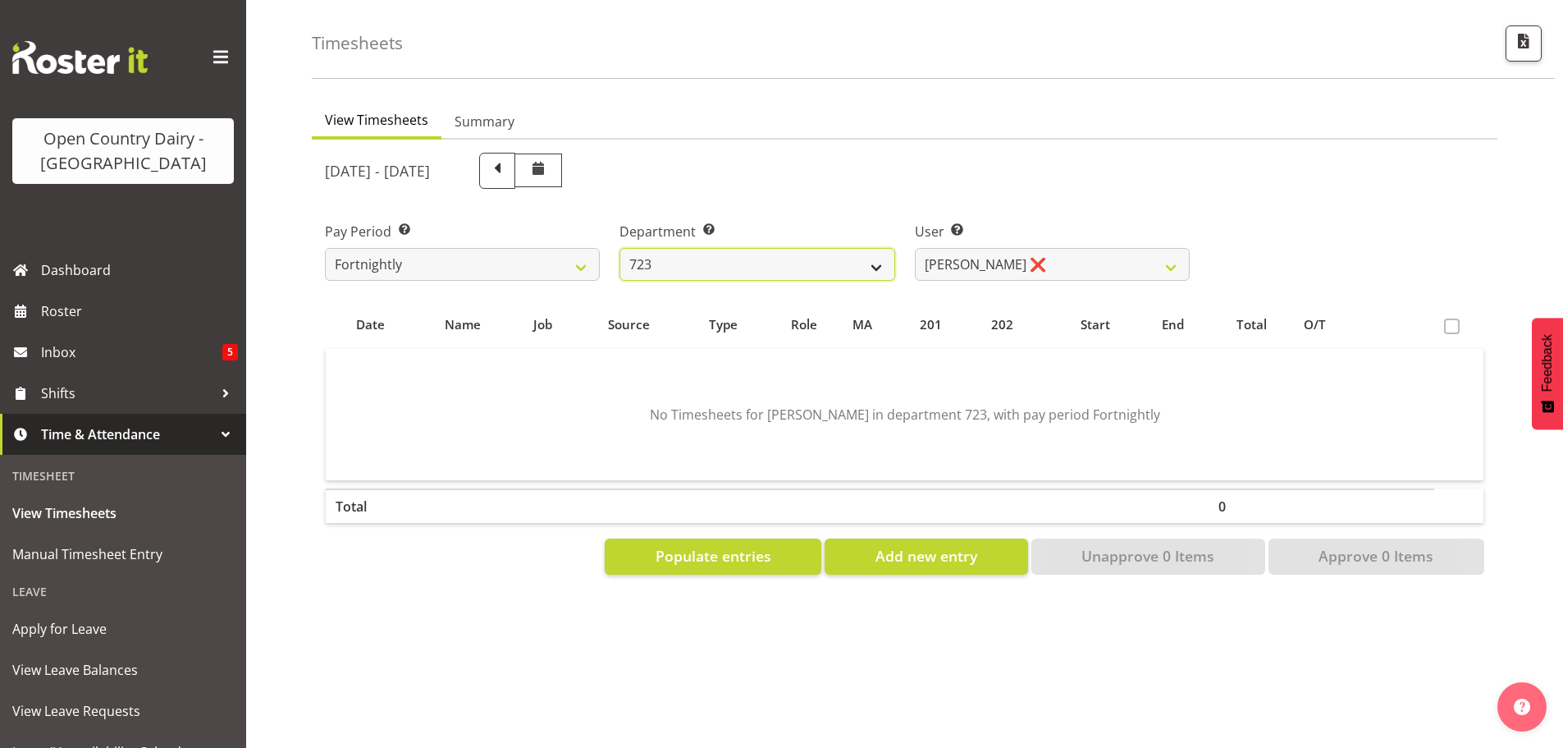
click at [875, 248] on select "701 702 703 704 705 706 707 708 709 710 711 712 713 714 715 716 717 718 719 720" at bounding box center [757, 264] width 275 height 33
click at [620, 248] on select "701 702 703 704 705 706 707 708 709 710 711 712 713 714 715 716 717 718 719 720" at bounding box center [757, 264] width 275 height 33
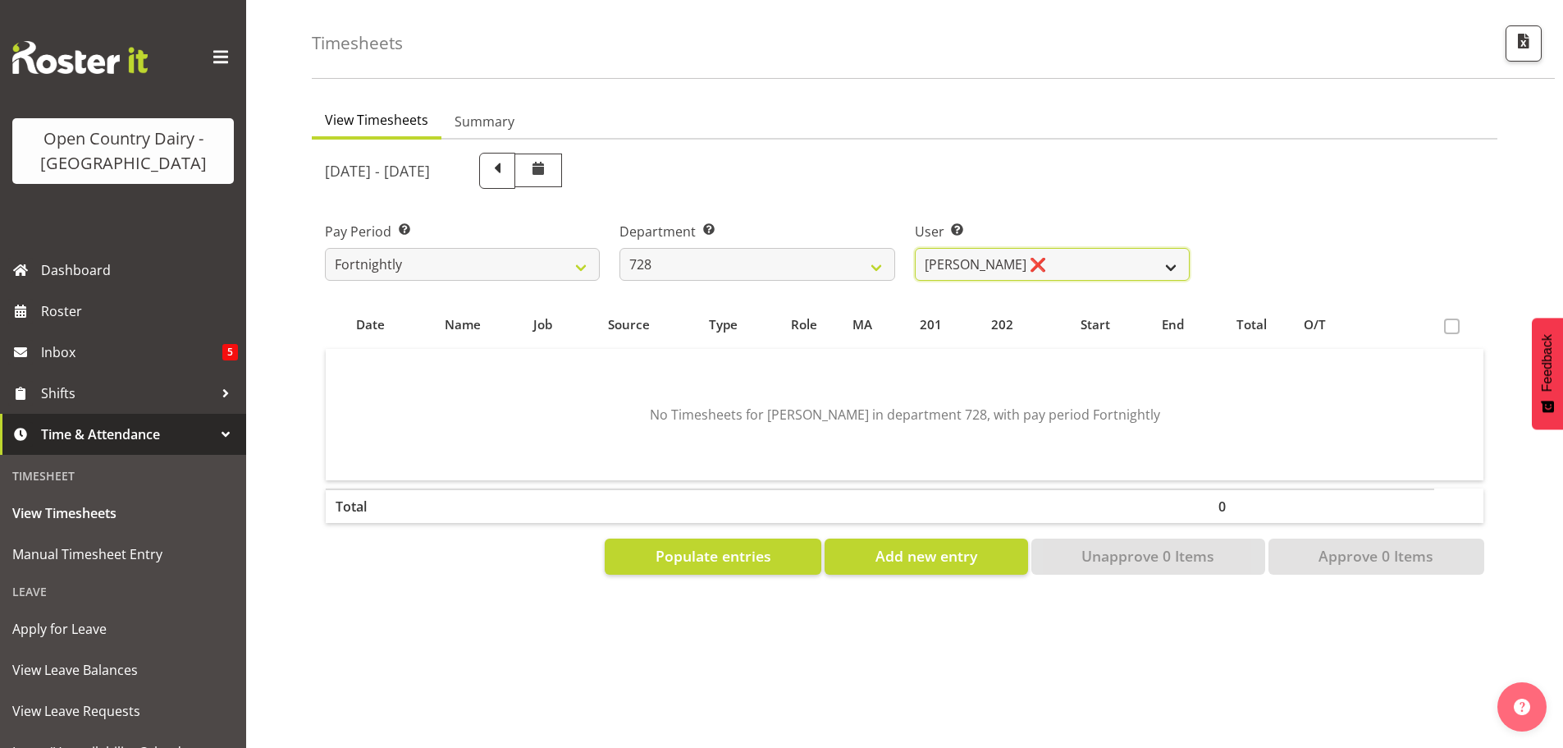
click at [1045, 258] on select "Callum Leslie ❌ Nick Warren ❌ Ross Robert Hamilton ❌ Stuart Cherrington ❌ Wally…" at bounding box center [1052, 264] width 275 height 33
click at [1052, 250] on select "Callum Leslie ❌ Nick Warren ❌ Ross Robert Hamilton ❌ Stuart Cherrington ❌ Wally…" at bounding box center [1052, 264] width 275 height 33
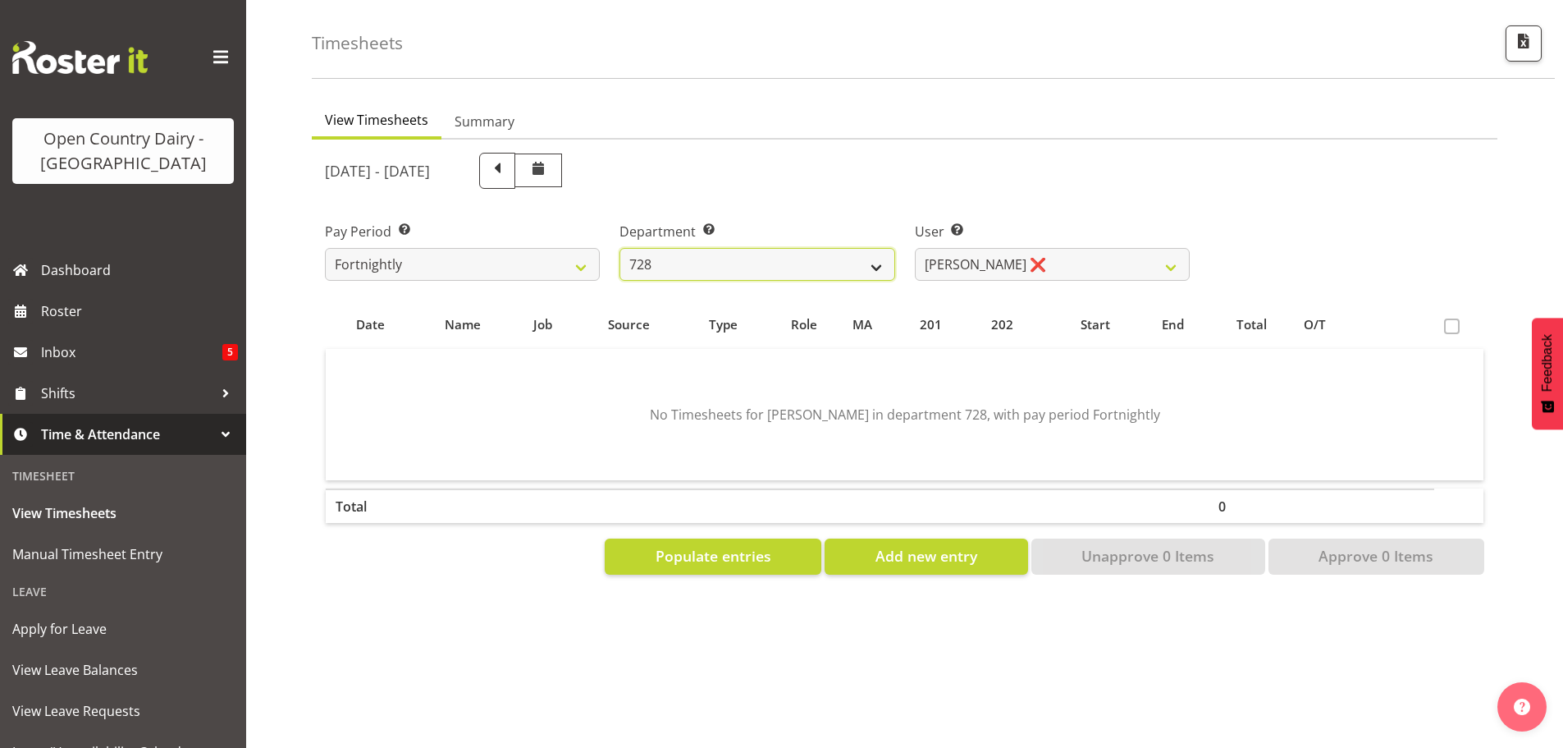
click at [861, 248] on select "701 702 703 704 705 706 707 708 709 710 711 712 713 714 715 716 717 718 719 720" at bounding box center [757, 264] width 275 height 33
click at [620, 248] on select "701 702 703 704 705 706 707 708 709 710 711 712 713 714 715 716 717 718 719 720" at bounding box center [757, 264] width 275 height 33
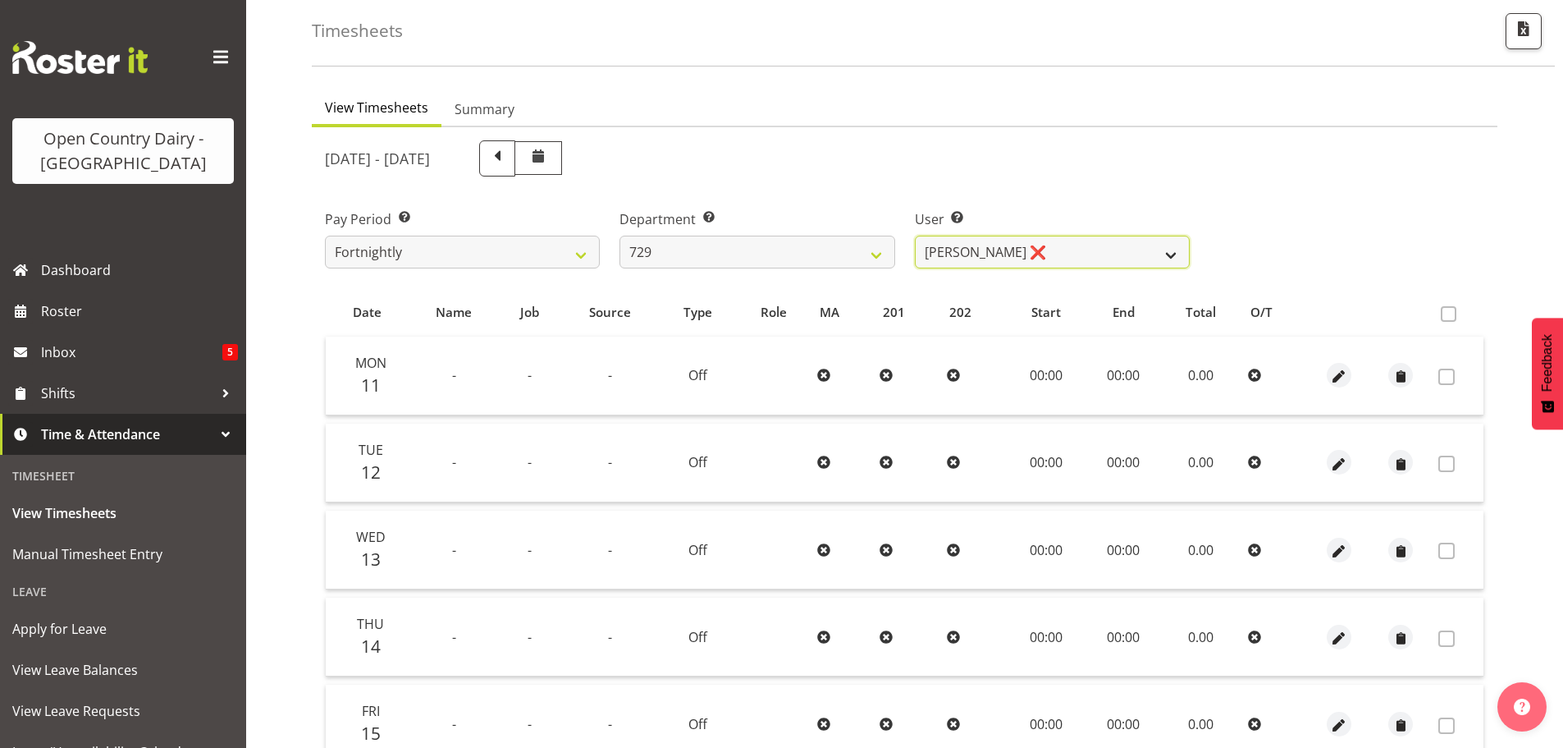
click at [1090, 254] on select "Craig Schlager-Reay ❌ Dave Trepels ❌ Jimi Jack ❌ Shannan Wood ❌" at bounding box center [1052, 251] width 275 height 33
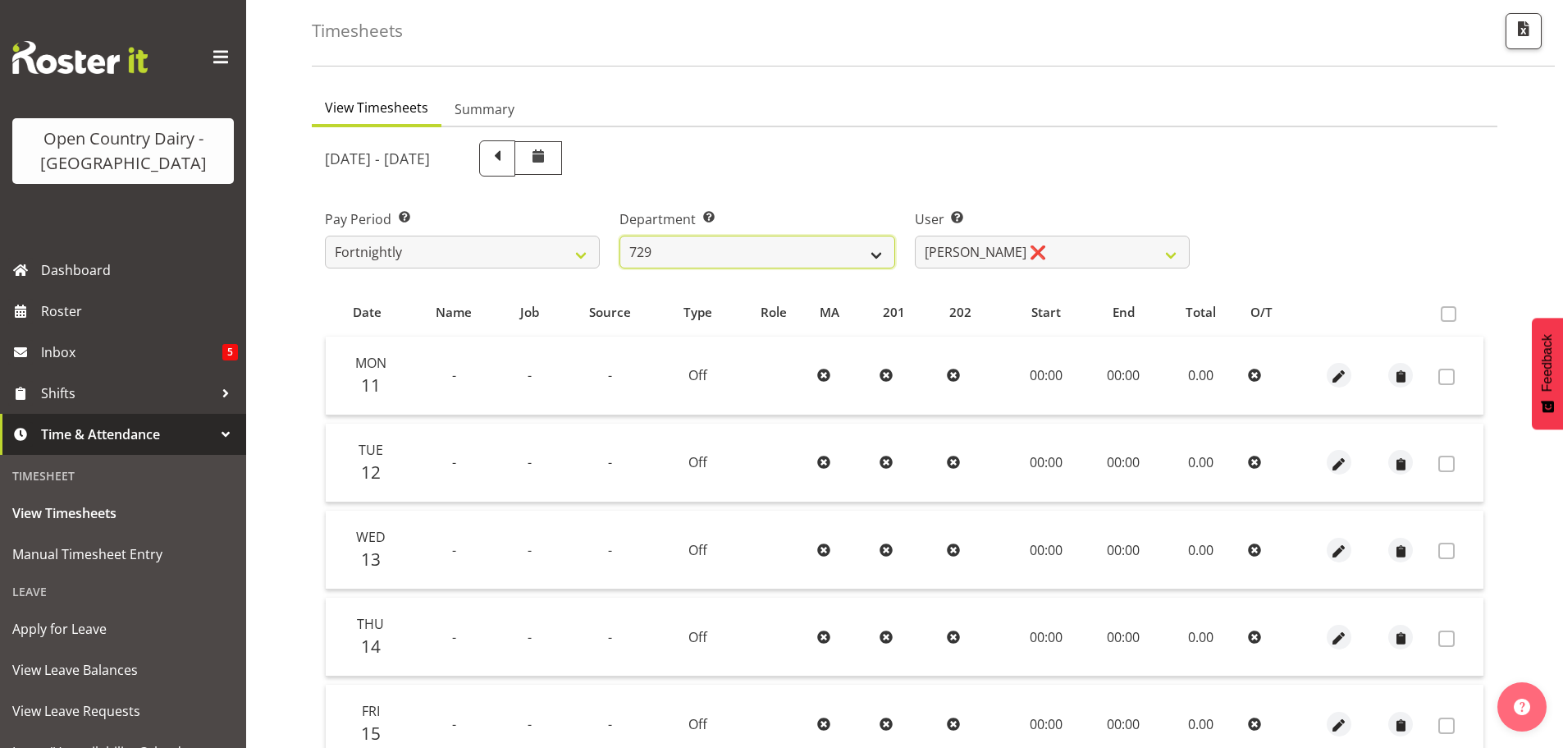
click at [857, 252] on select "701 702 703 704 705 706 707 708 709 710 711 712 713 714 715 716 717 718 719 720" at bounding box center [757, 251] width 275 height 33
click at [620, 235] on select "701 702 703 704 705 706 707 708 709 710 711 712 713 714 715 716 717 718 719 720" at bounding box center [757, 251] width 275 height 33
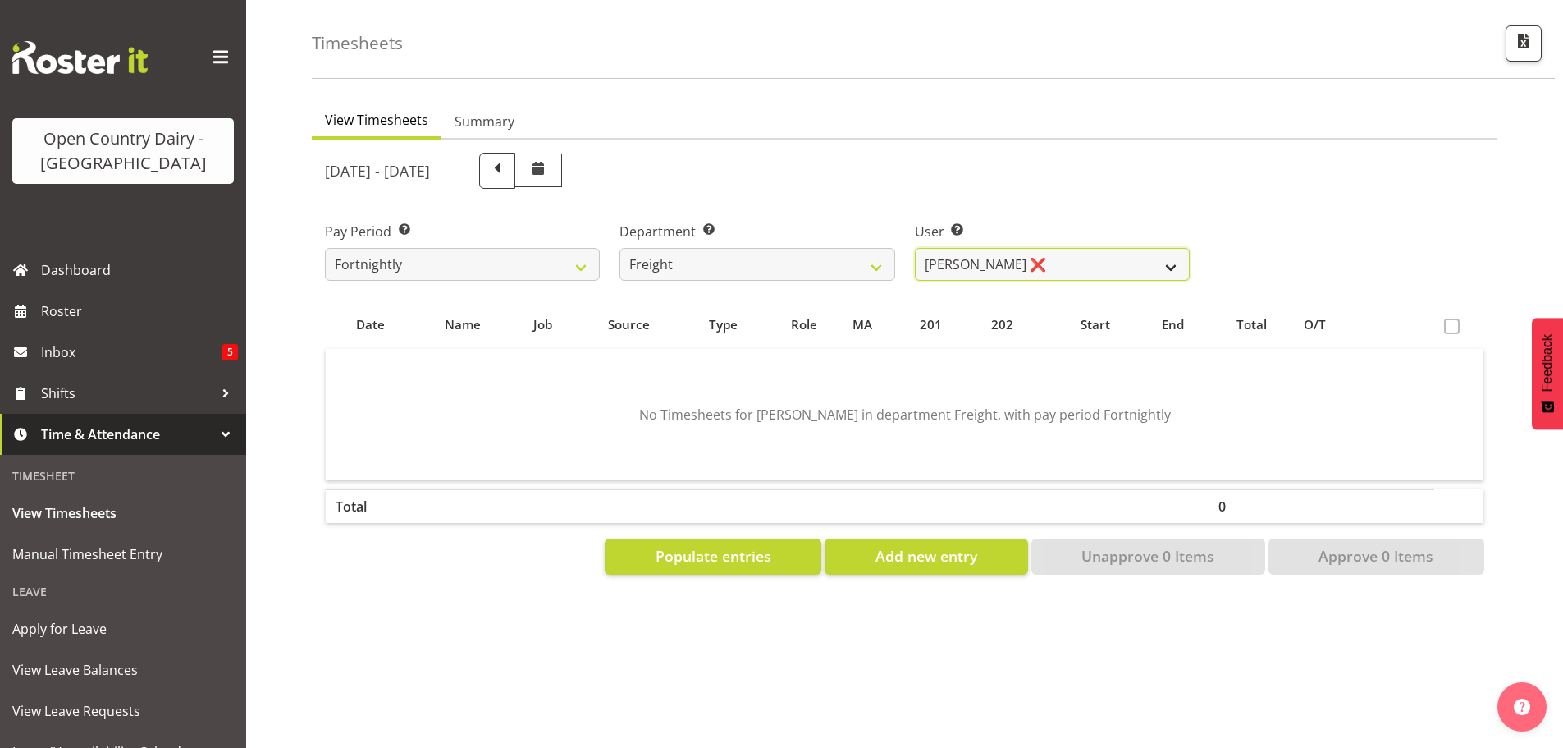
click at [1073, 254] on select "Gavin Harvey ❌ Lalesh Kumar ❌" at bounding box center [1052, 264] width 275 height 33
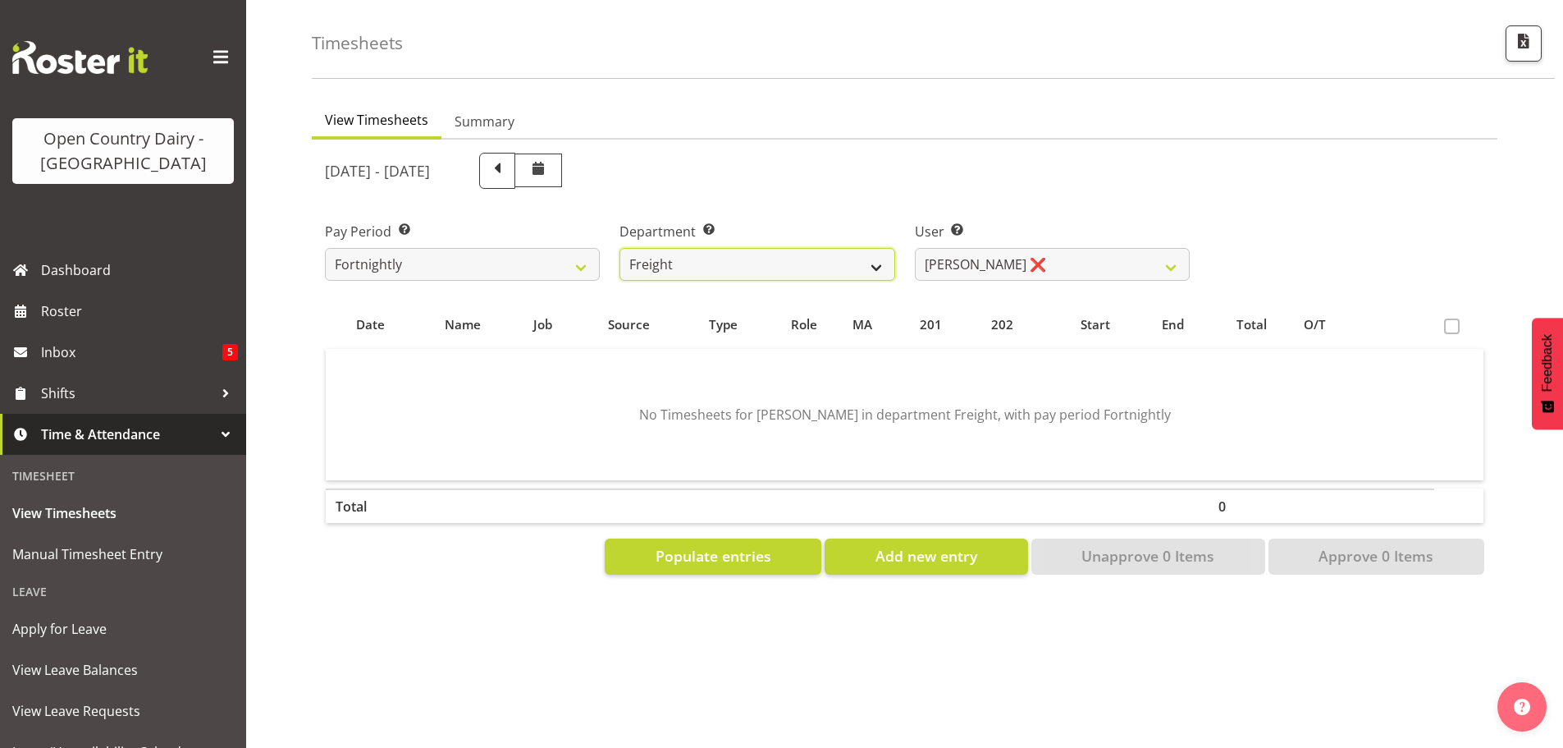
click at [858, 250] on select "701 702 703 704 705 706 707 708 709 710 711 712 713 714 715 716 717 718 719 720" at bounding box center [757, 264] width 275 height 33
click at [620, 248] on select "701 702 703 704 705 706 707 708 709 710 711 712 713 714 715 716 717 718 719 720" at bounding box center [757, 264] width 275 height 33
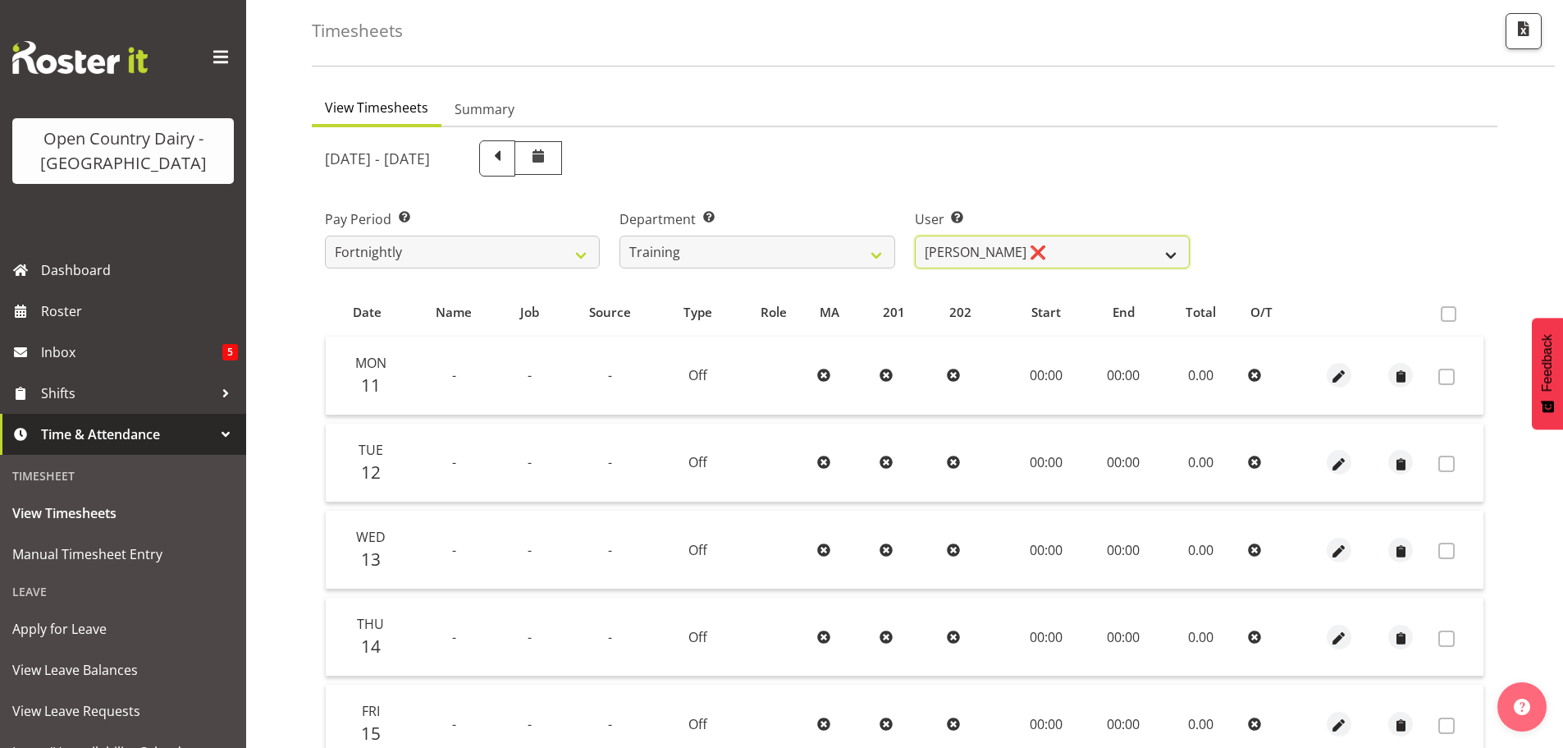
click at [1104, 250] on select "Antony Lockyer ❌ Chris Gibbs ❌ David Foote (Junior) ❌ Jesse Simpson ❌ Kimberley…" at bounding box center [1052, 251] width 275 height 33
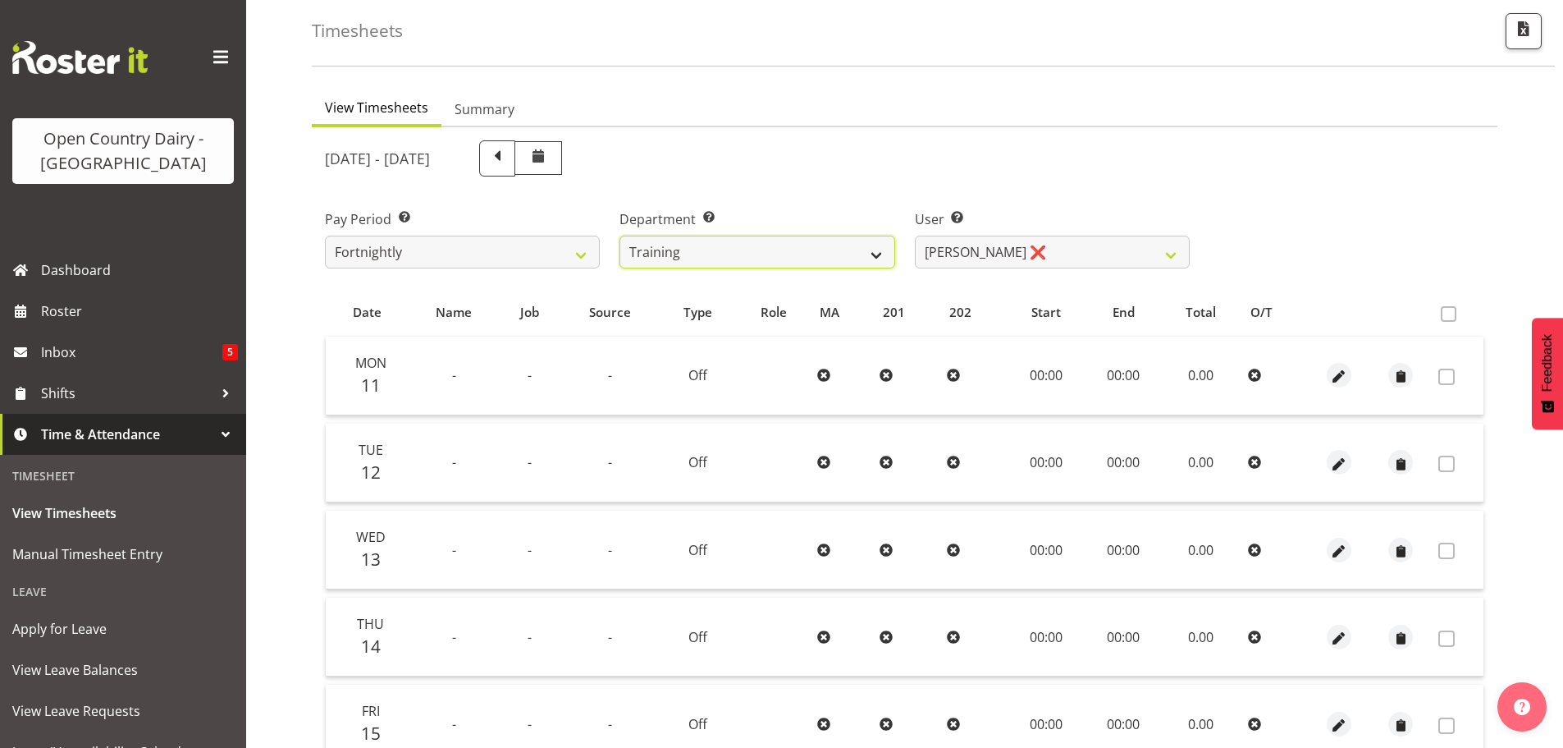
click at [869, 245] on select "701 702 703 704 705 706 707 708 709 710 711 712 713 714 715 716 717 718 719 720" at bounding box center [757, 251] width 275 height 33
click at [620, 235] on select "701 702 703 704 705 706 707 708 709 710 711 712 713 714 715 716 717 718 719 720" at bounding box center [757, 251] width 275 height 33
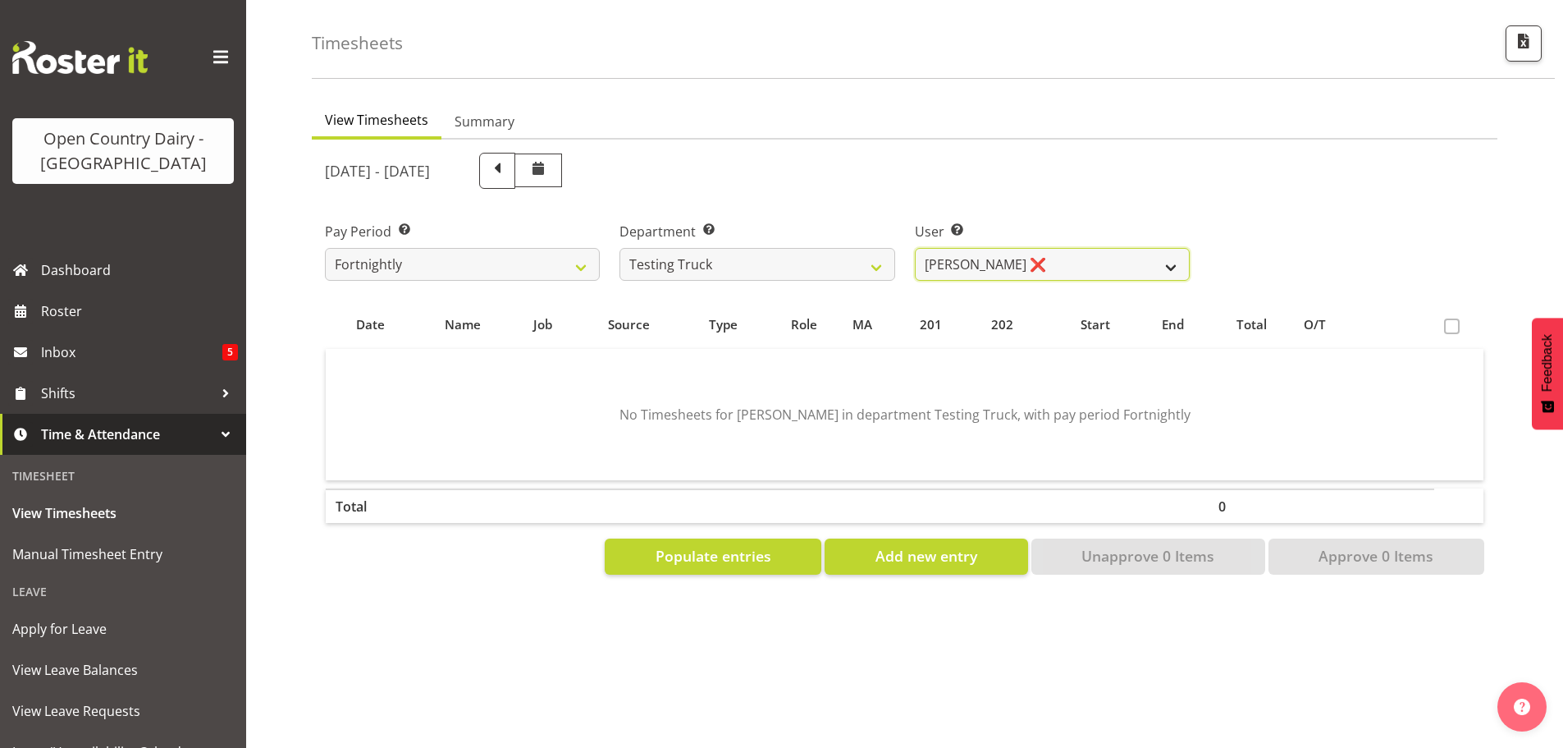
click at [1061, 254] on select "Zoe Mercer ❌" at bounding box center [1052, 264] width 275 height 33
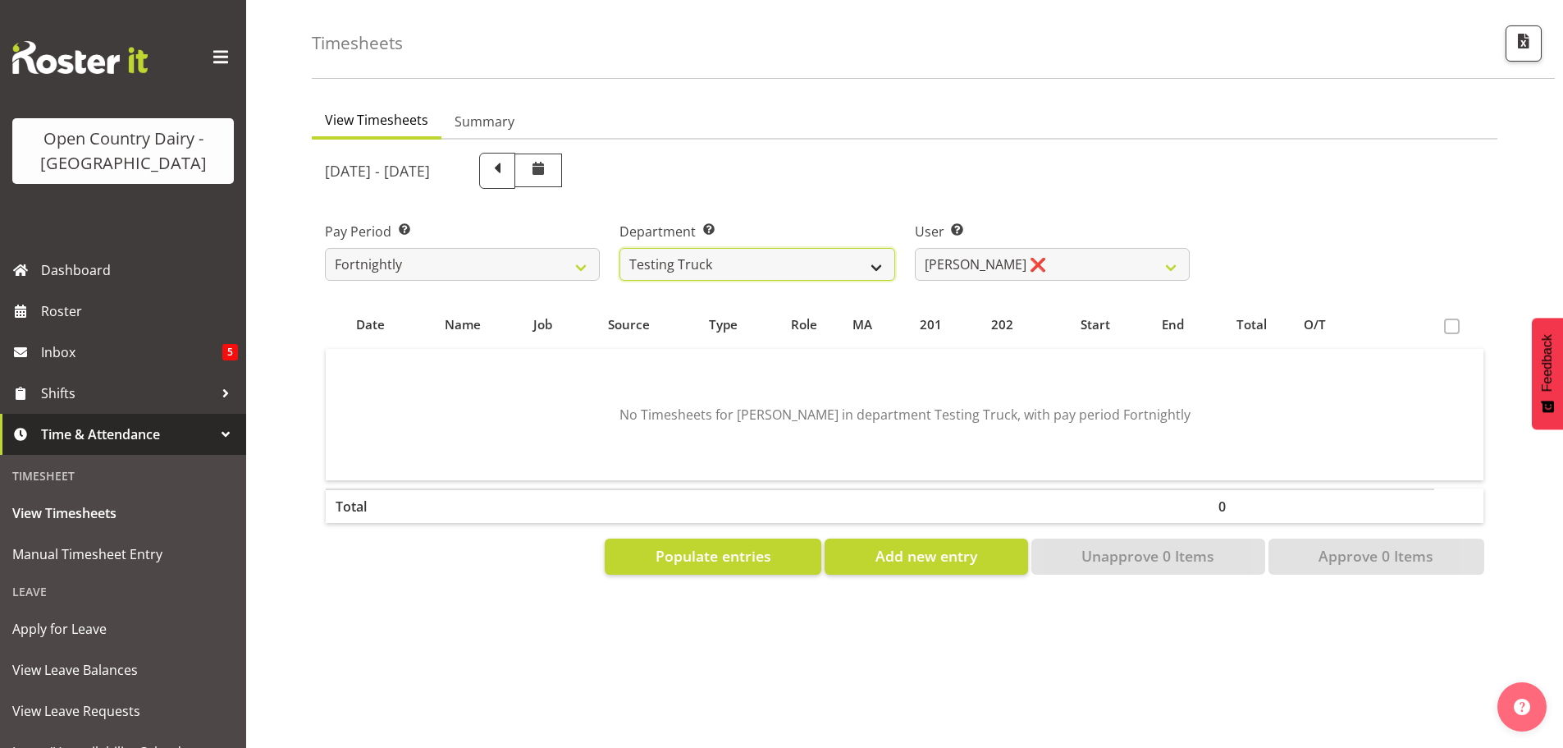
click at [852, 250] on select "701 702 703 704 705 706 707 708 709 710 711 712 713 714 715 716 717 718 719 720" at bounding box center [757, 264] width 275 height 33
click at [620, 248] on select "701 702 703 704 705 706 707 708 709 710 711 712 713 714 715 716 717 718 719 720" at bounding box center [757, 264] width 275 height 33
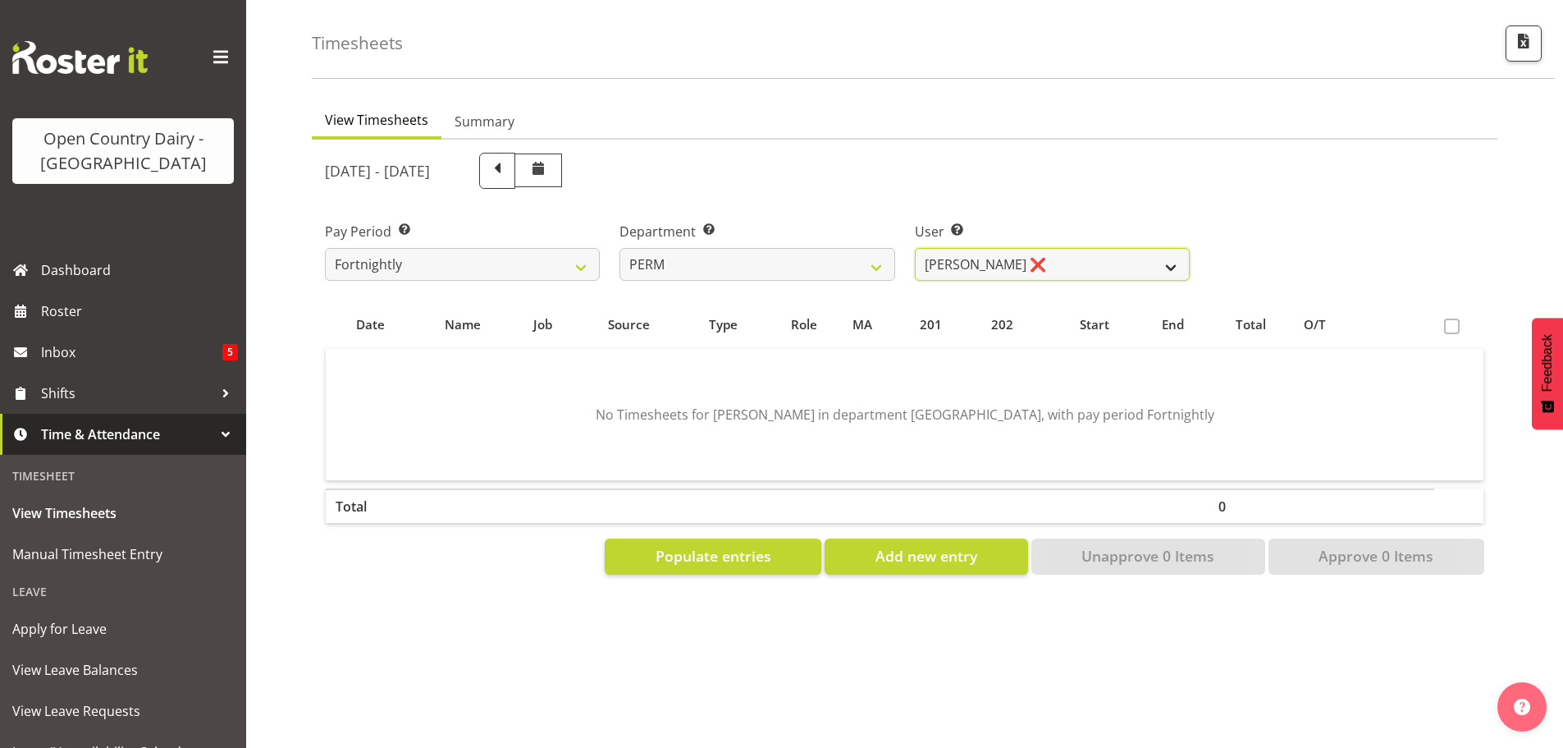
click at [1072, 255] on select "Abhilash Antony ❌ Amba Swann ❌ Chris Kneebone ❌ Jayden Vincent ❌ Paul Wilson ❌ …" at bounding box center [1052, 264] width 275 height 33
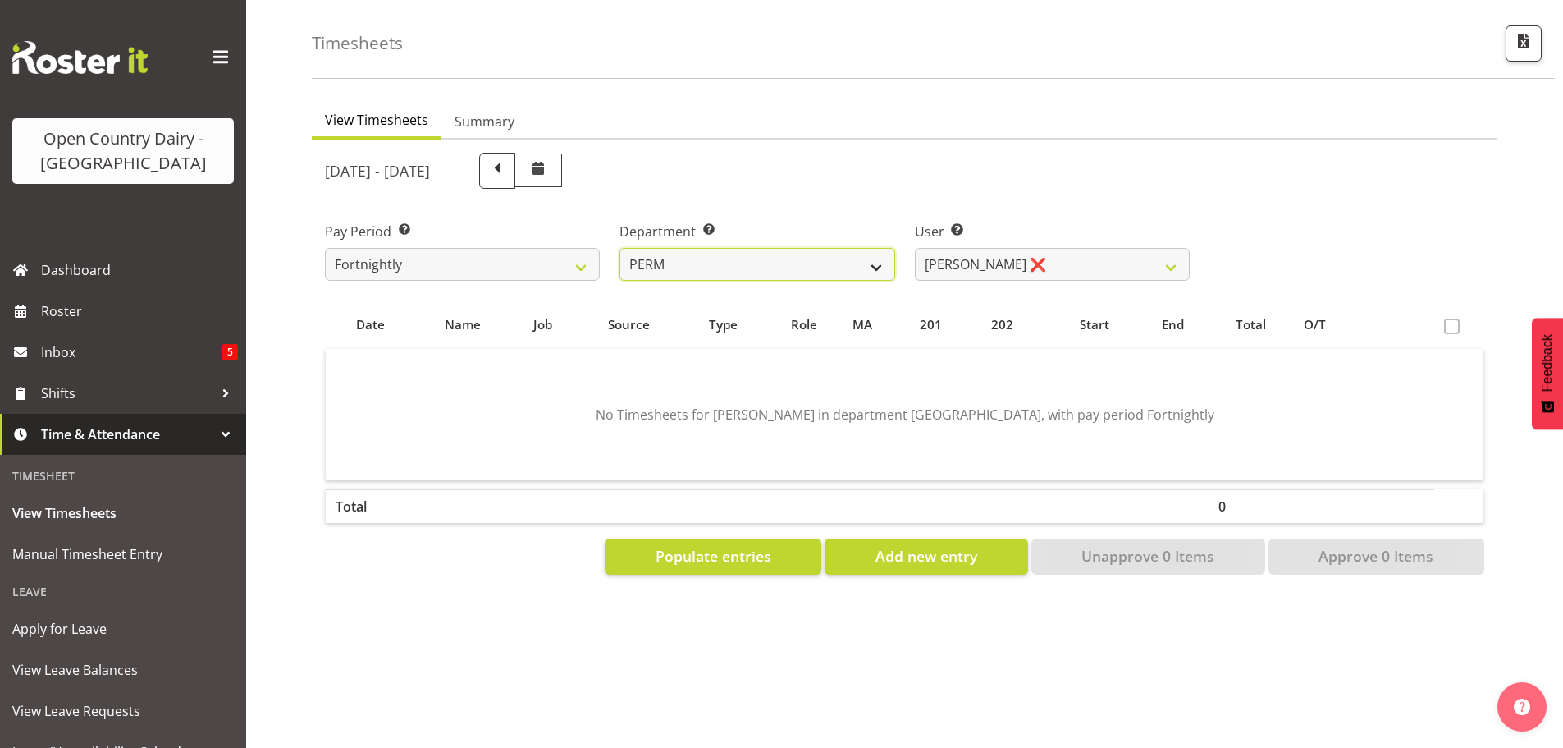
click at [857, 254] on select "701 702 703 704 705 706 707 708 709 710 711 712 713 714 715 716 717 718 719 720" at bounding box center [757, 264] width 275 height 33
click at [620, 248] on select "701 702 703 704 705 706 707 708 709 710 711 712 713 714 715 716 717 718 719 720" at bounding box center [757, 264] width 275 height 33
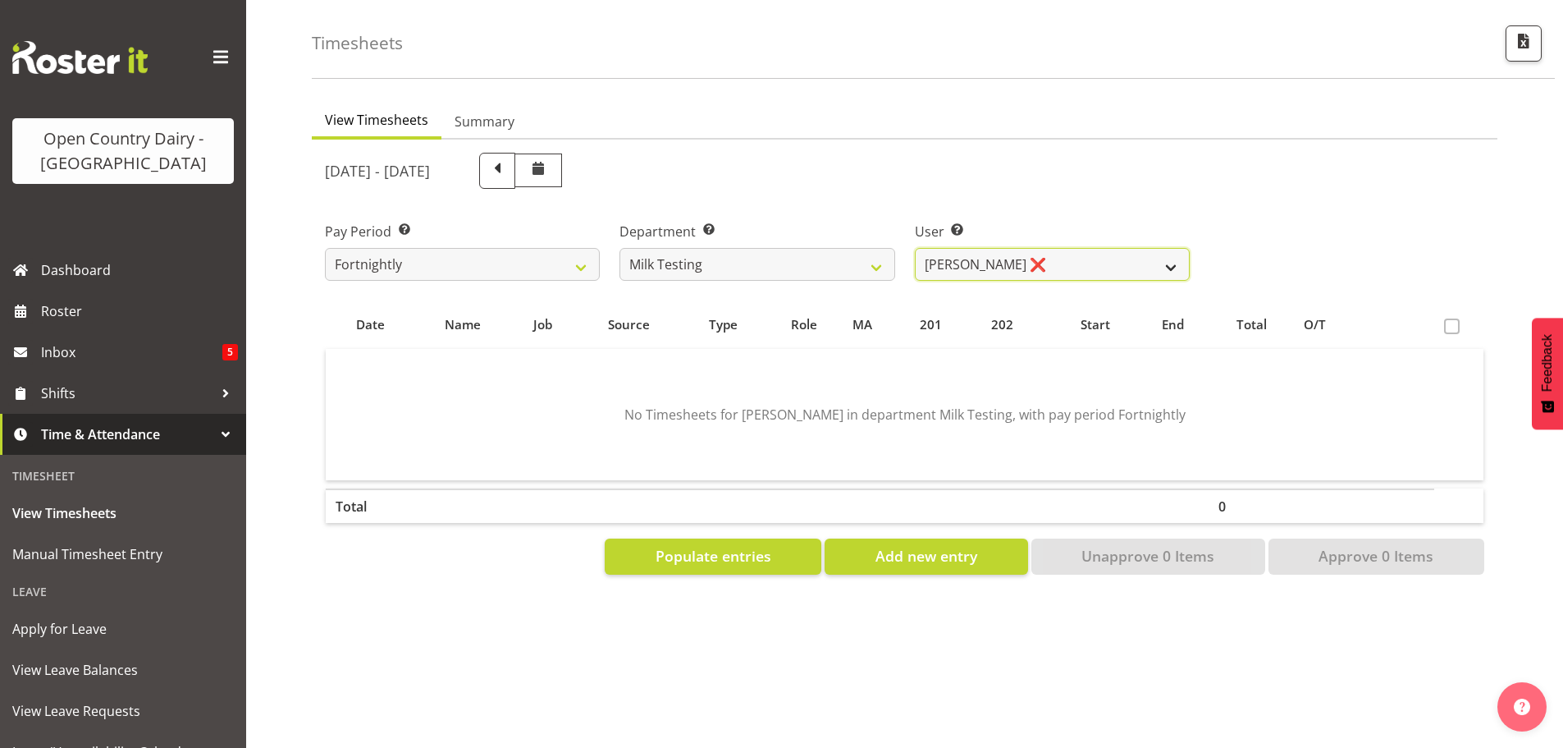
click at [1048, 254] on select "Diana Ridings ❌ George Smith ❌ Helaina Walker ❌ Kim Madden ❌ Michael Brechelt ❌…" at bounding box center [1052, 264] width 275 height 33
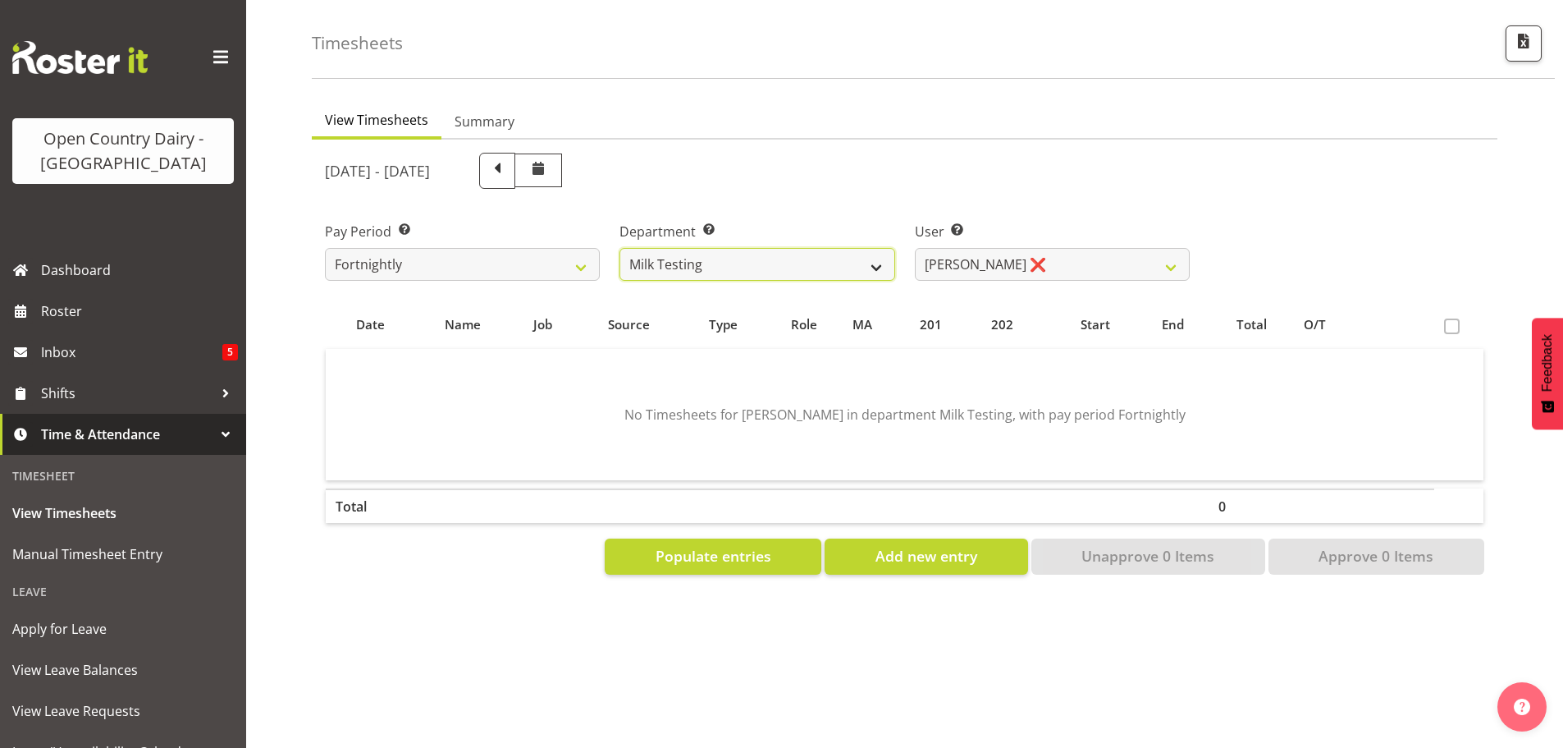
click at [834, 255] on select "701 702 703 704 705 706 707 708 709 710 711 712 713 714 715 716 717 718 719 720" at bounding box center [757, 264] width 275 height 33
click at [620, 248] on select "701 702 703 704 705 706 707 708 709 710 711 712 713 714 715 716 717 718 719 720" at bounding box center [757, 264] width 275 height 33
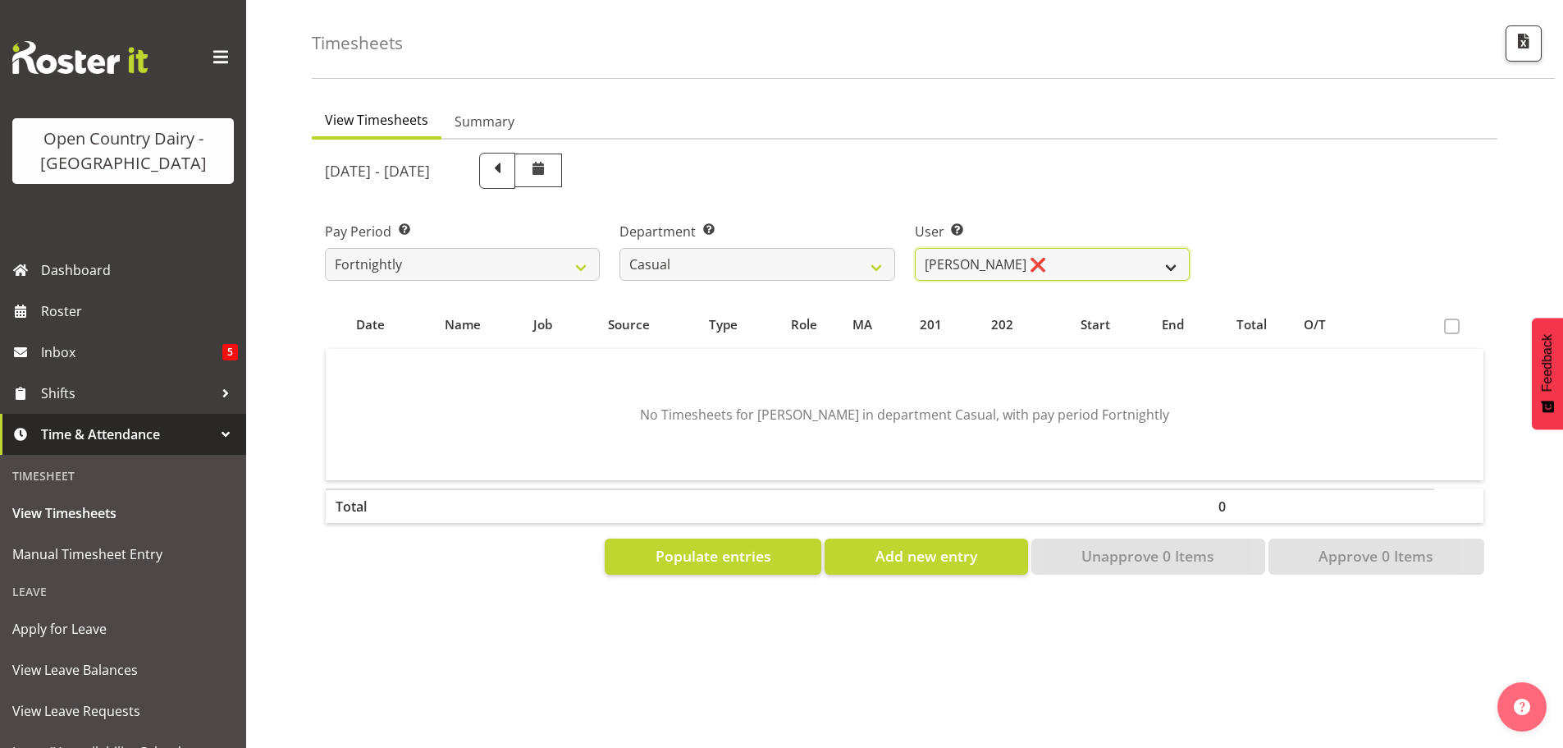
click at [1064, 256] on select "Bruce Morgan ❌ Dutchie Egbert Dijkstra ❌ Mark Hedge ❌ Rob Luke ❌" at bounding box center [1052, 264] width 275 height 33
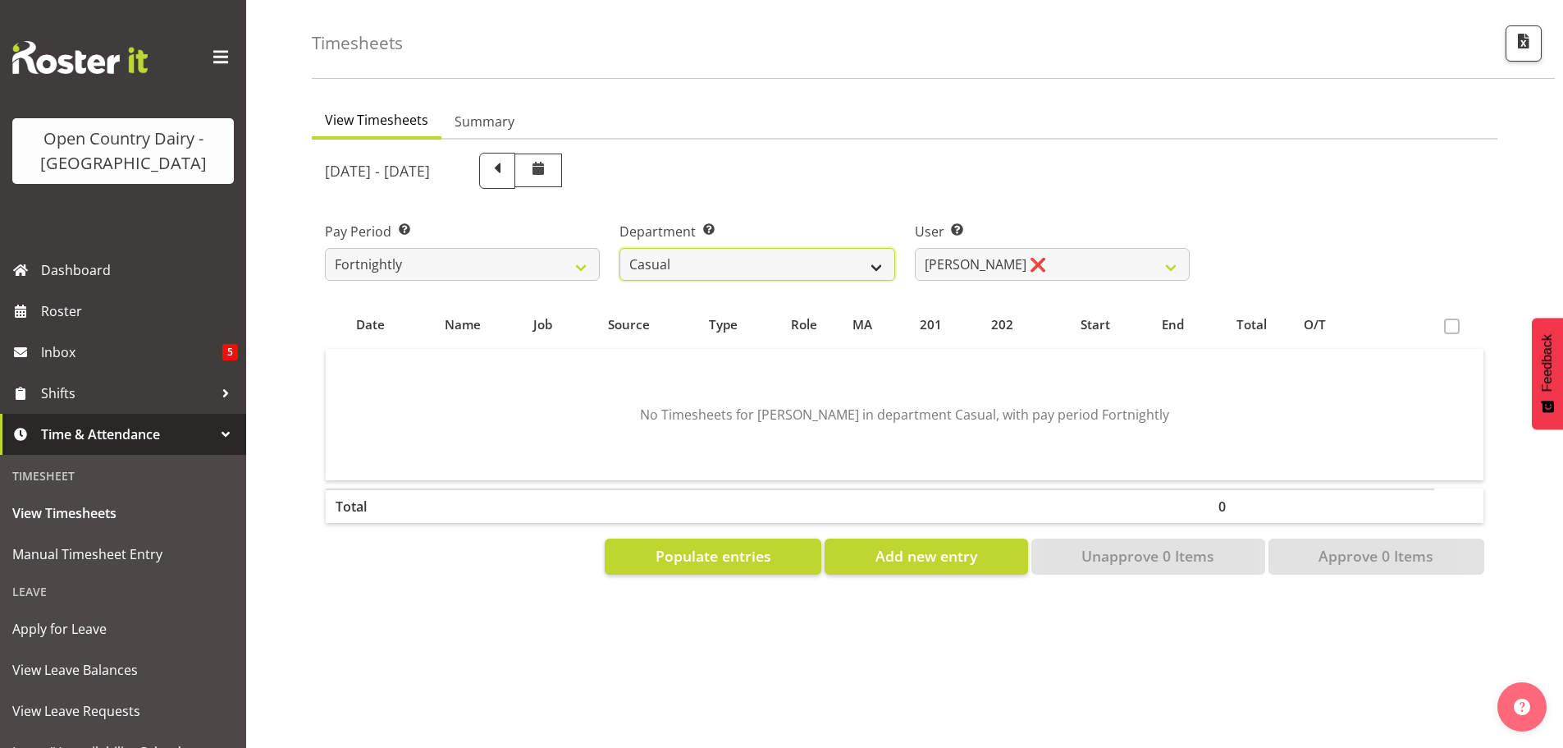
click at [866, 257] on select "701 702 703 704 705 706 707 708 709 710 711 712 713 714 715 716 717 718 719 720" at bounding box center [757, 264] width 275 height 33
click at [620, 248] on select "701 702 703 704 705 706 707 708 709 710 711 712 713 714 715 716 717 718 719 720" at bounding box center [757, 264] width 275 height 33
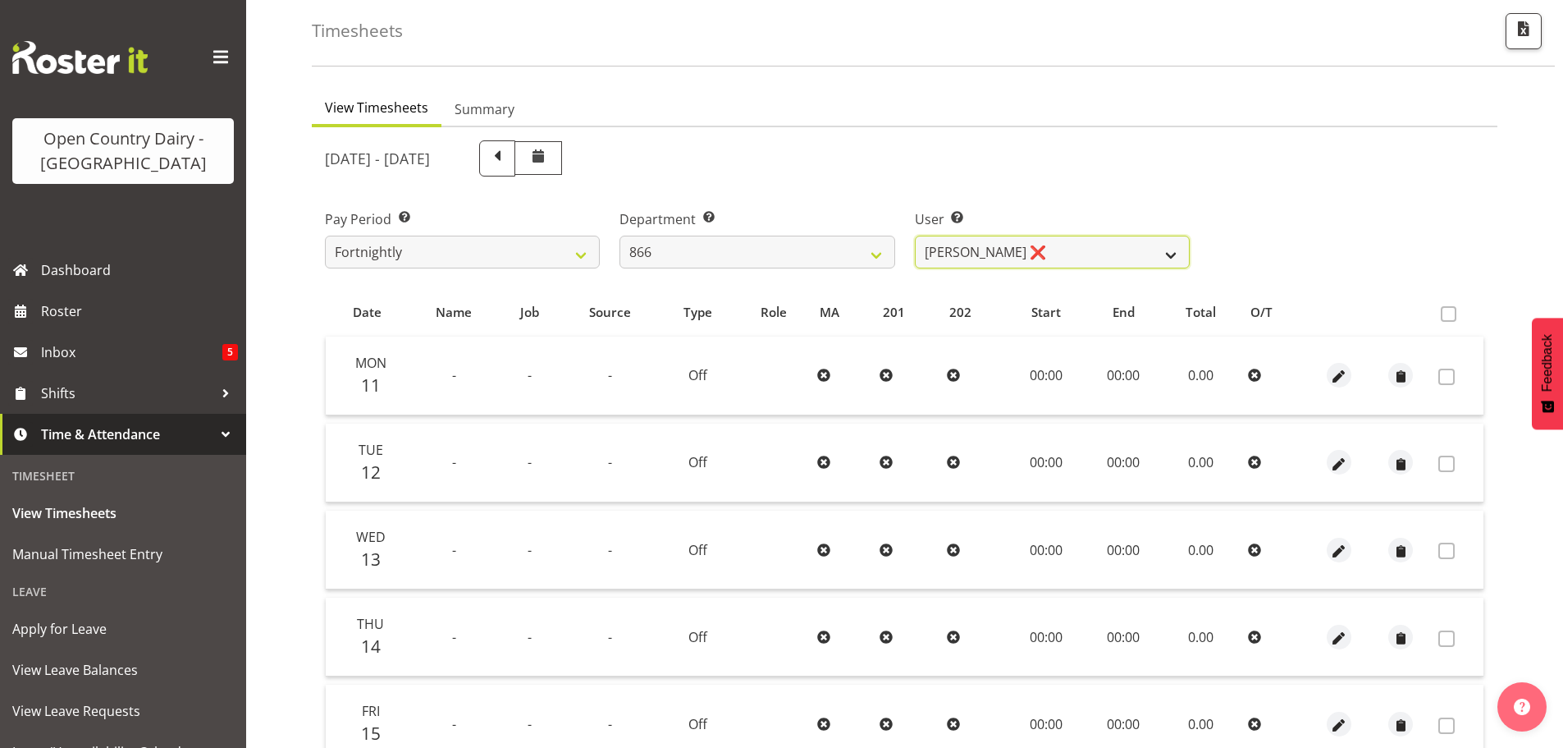
click at [1084, 254] on select "Harshdeep Singh ❌ Jacques Nel ❌ Navreet Jawanda ❌ Neil Abrahams ❌" at bounding box center [1052, 251] width 275 height 33
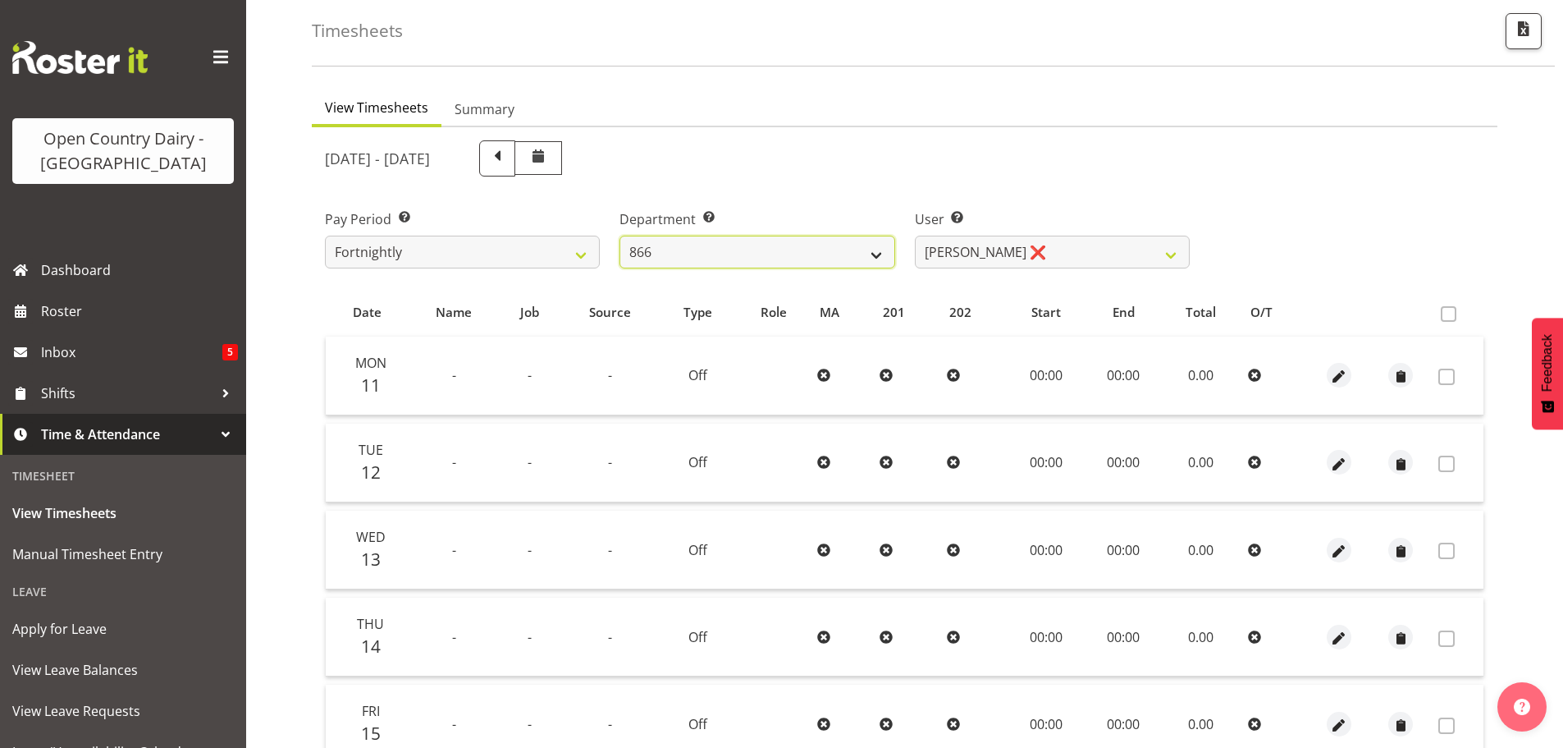
click at [872, 251] on select "701 702 703 704 705 706 707 708 709 710 711 712 713 714 715 716 717 718 719 720" at bounding box center [757, 251] width 275 height 33
click at [620, 235] on select "701 702 703 704 705 706 707 708 709 710 711 712 713 714 715 716 717 718 719 720" at bounding box center [757, 251] width 275 height 33
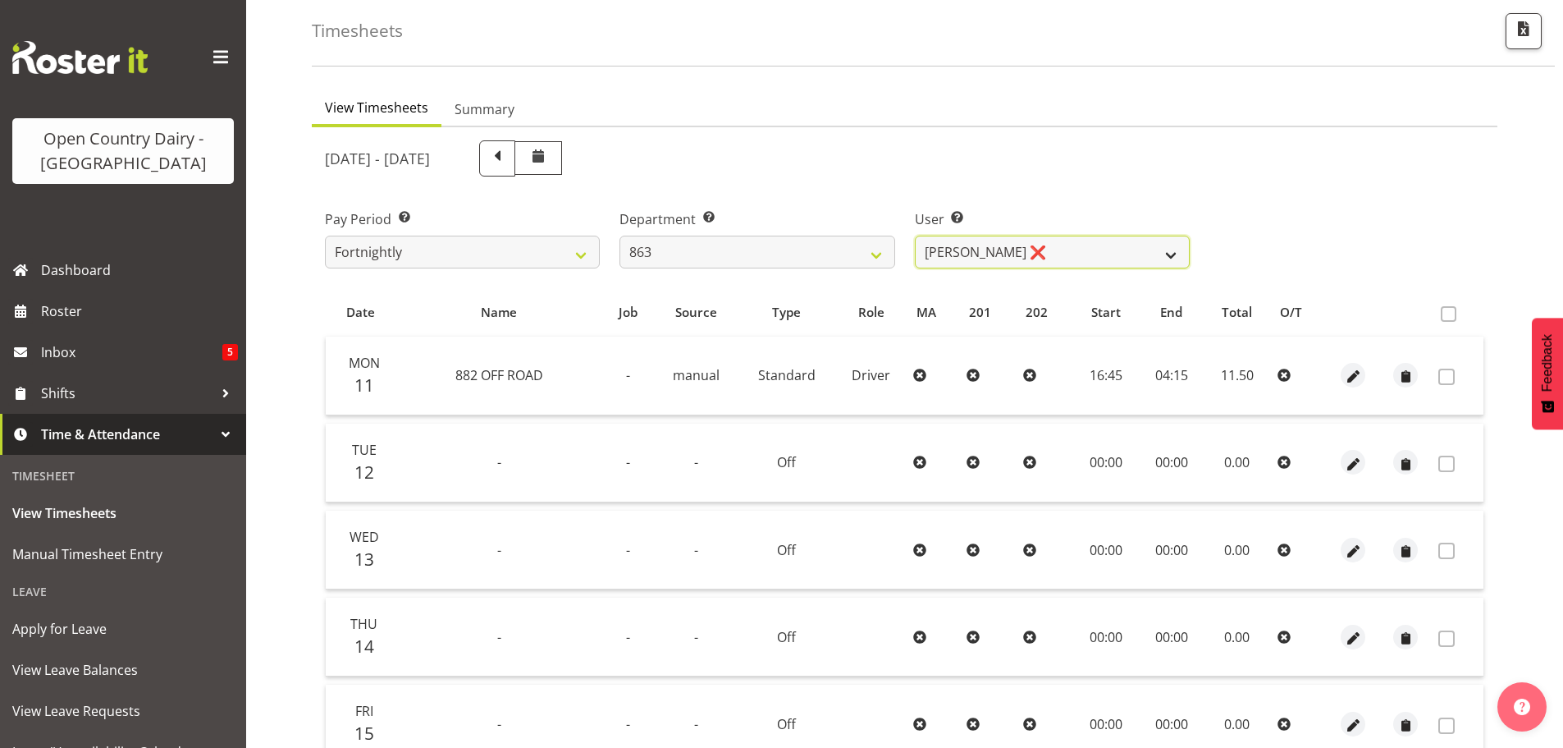
click at [1082, 253] on select "Billy Walters ❌ Glyn Spiller ❌ Mike Paki ❌ Paul Bunyan ❌" at bounding box center [1052, 251] width 275 height 33
click at [1082, 254] on select "Billy Walters ❌ Glyn Spiller ❌ Mike Paki ❌ Paul Bunyan ❌" at bounding box center [1052, 251] width 275 height 33
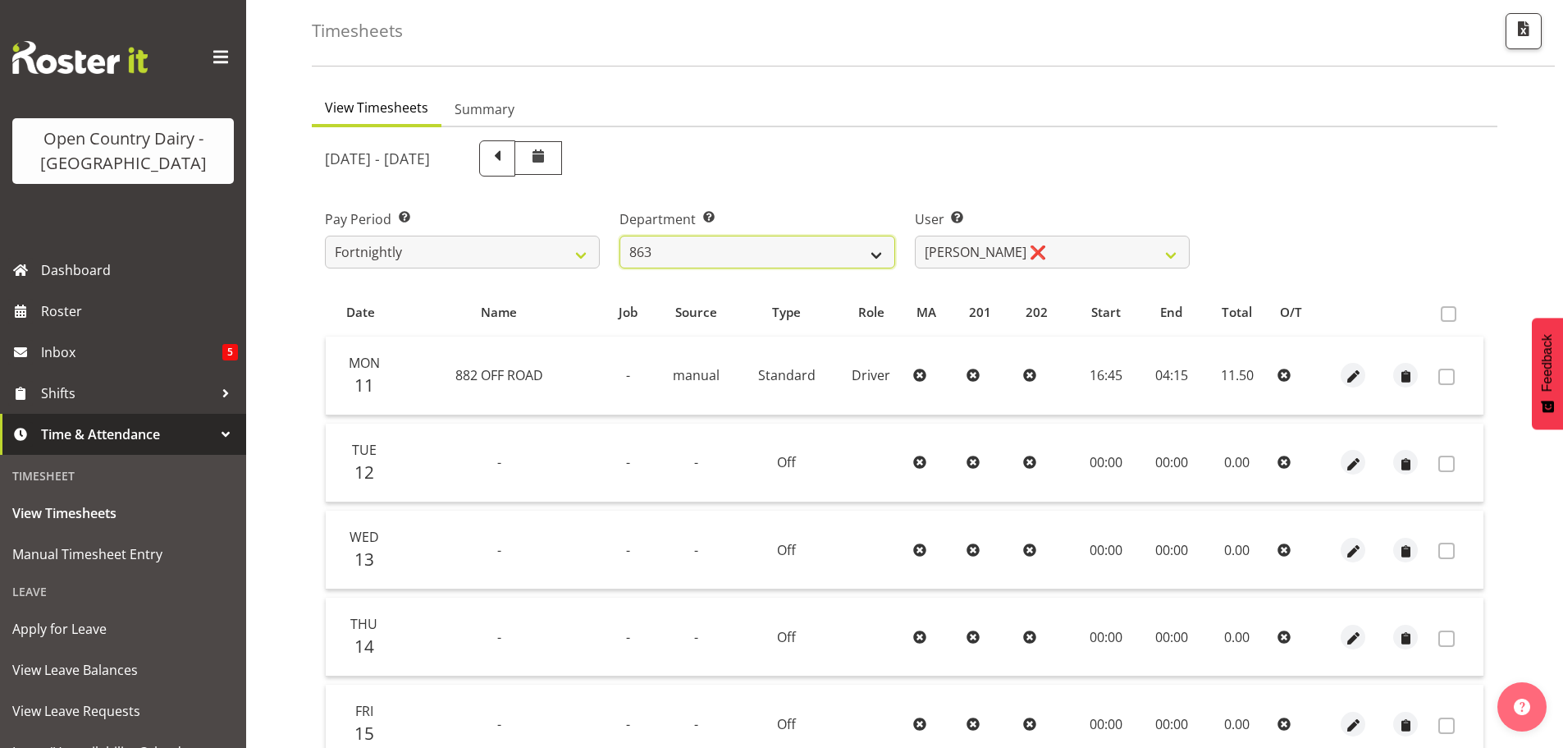
click at [821, 253] on select "701 702 703 704 705 706 707 708 709 710 711 712 713 714 715 716 717 718 719 720" at bounding box center [757, 251] width 275 height 33
click at [620, 235] on select "701 702 703 704 705 706 707 708 709 710 711 712 713 714 715 716 717 718 719 720" at bounding box center [757, 251] width 275 height 33
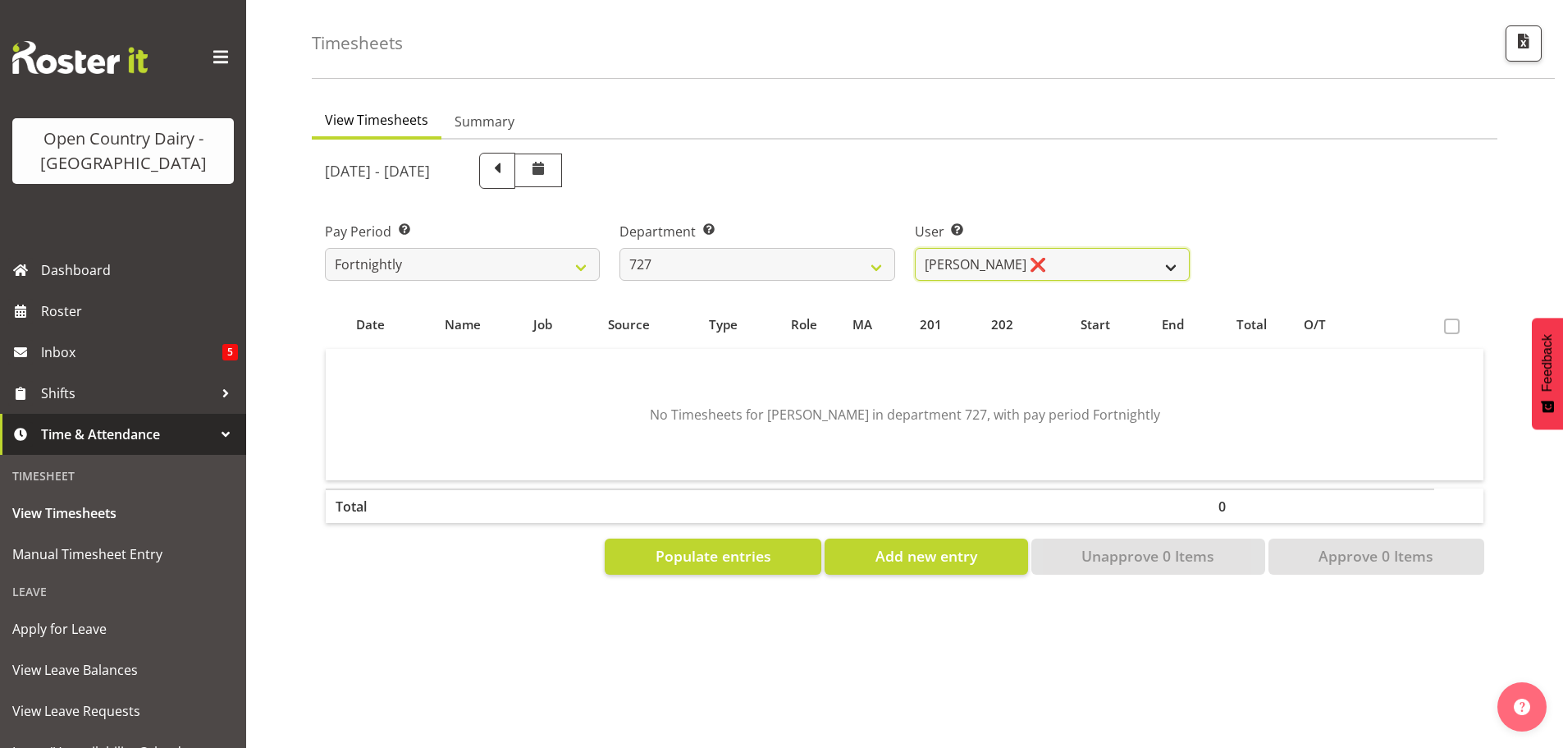
click at [1082, 263] on select "David Pawley ❌ Kase Hussey ❌ Rhys Greener ❌" at bounding box center [1052, 264] width 275 height 33
click at [1085, 248] on select "David Pawley ❌ Kase Hussey ❌ Rhys Greener ❌" at bounding box center [1052, 264] width 275 height 33
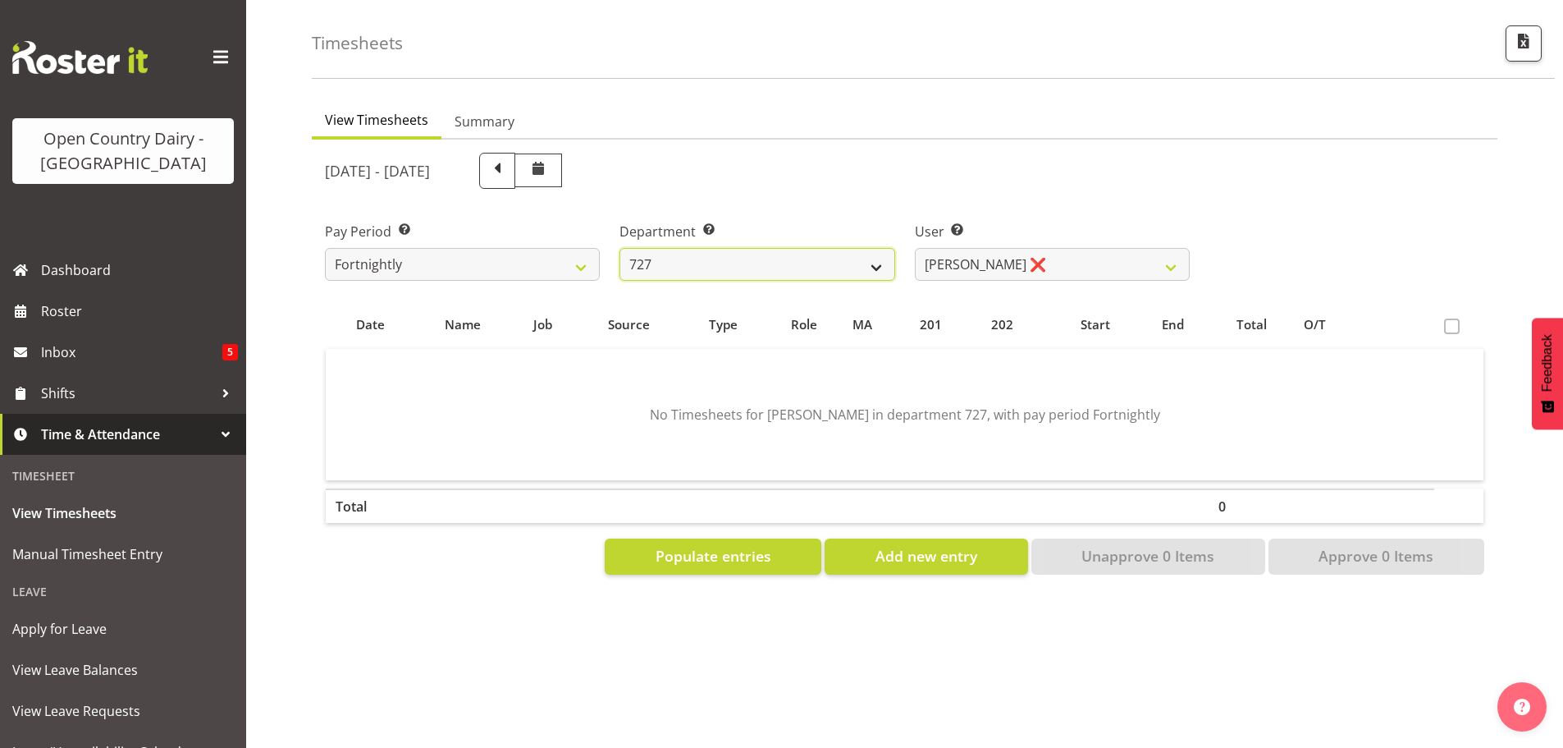
click at [855, 257] on select "701 702 703 704 705 706 707 708 709 710 711 712 713 714 715 716 717 718 719 720" at bounding box center [757, 264] width 275 height 33
click at [620, 248] on select "701 702 703 704 705 706 707 708 709 710 711 712 713 714 715 716 717 718 719 720" at bounding box center [757, 264] width 275 height 33
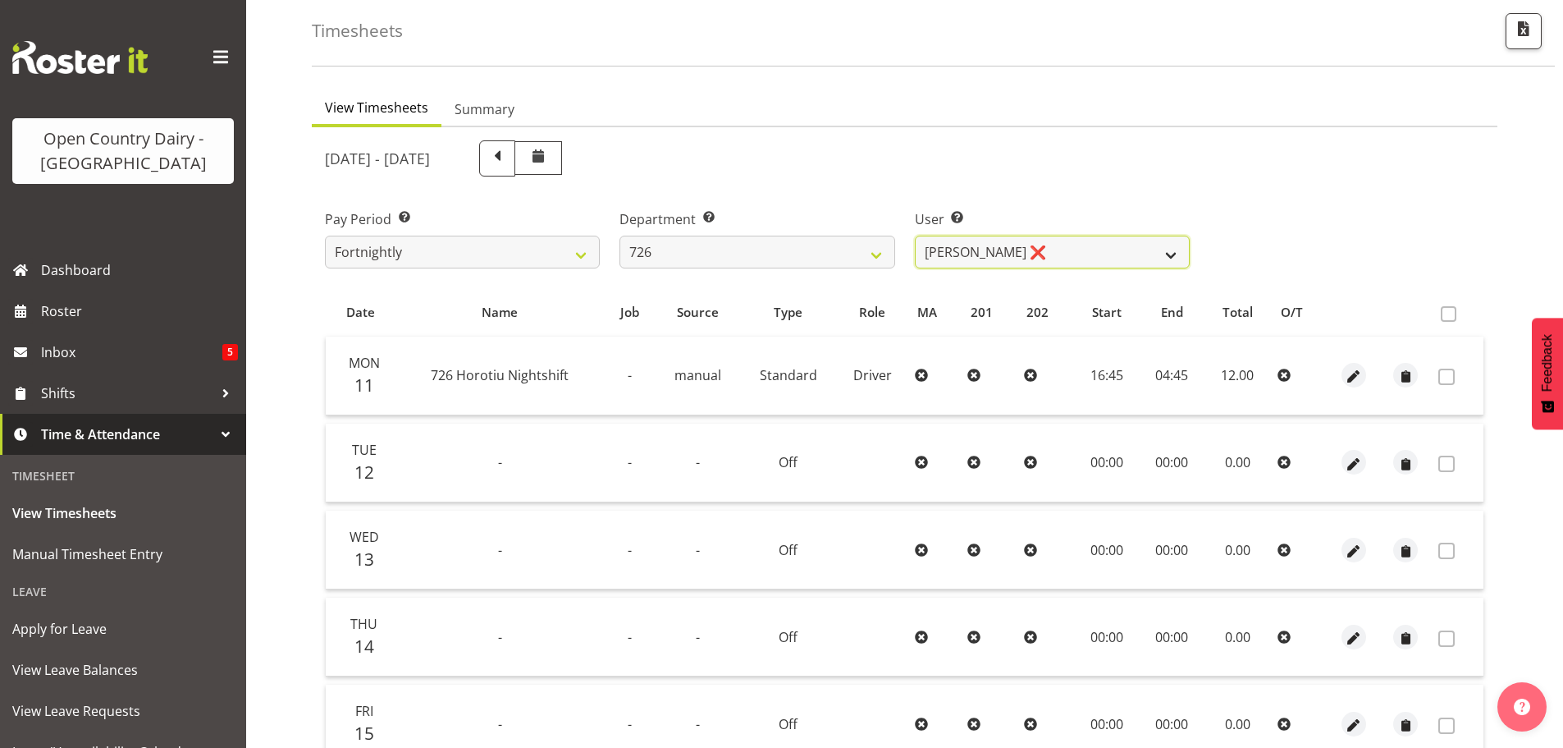
click at [1090, 254] on select "Angela Burrill ❌ Bryan Leathart ❌ Harpreet Singh ❌ Kerry Young ❌" at bounding box center [1052, 251] width 275 height 33
click at [1088, 254] on select "Angela Burrill ❌ Bryan Leathart ❌ Harpreet Singh ❌ Kerry Young ❌" at bounding box center [1052, 251] width 275 height 33
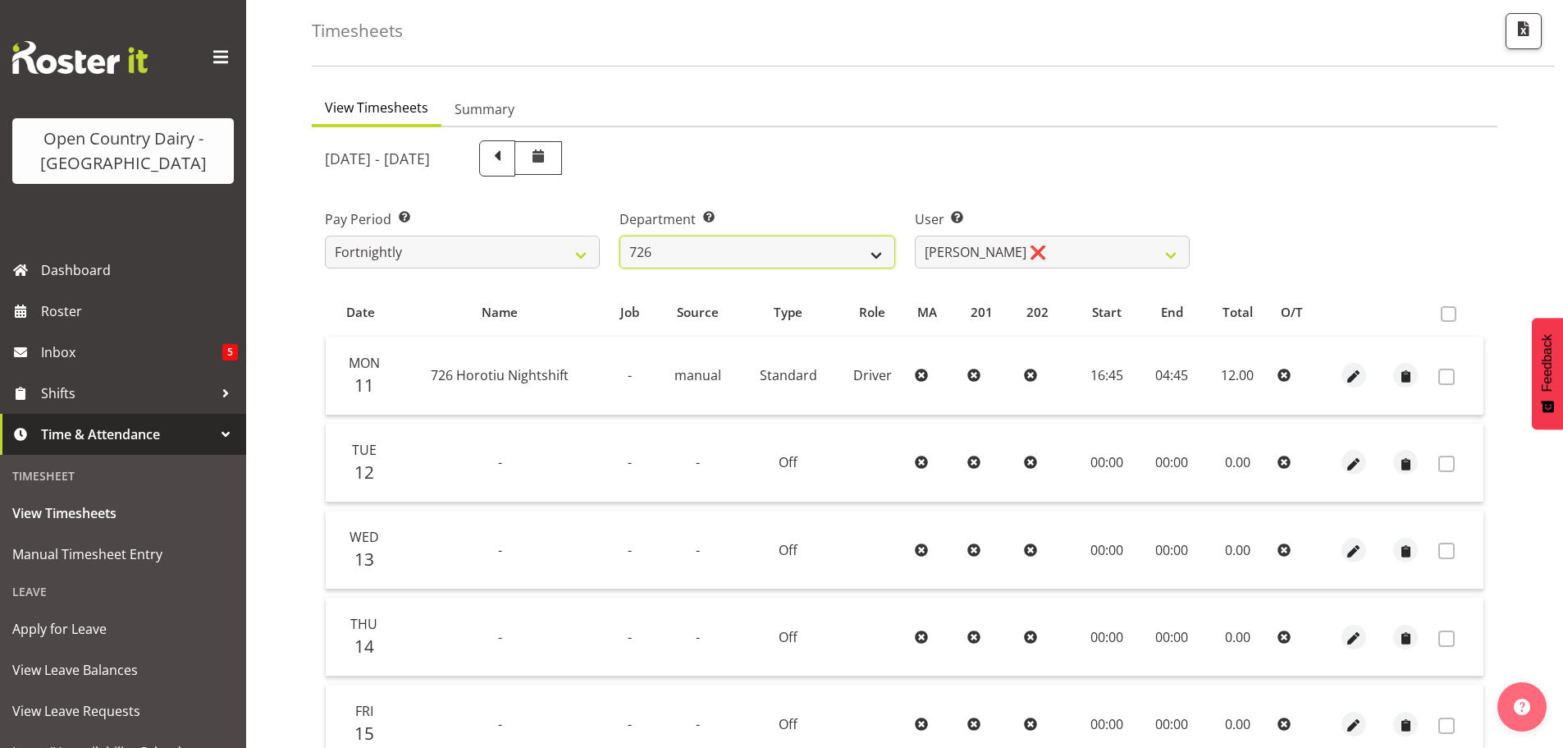
click at [831, 241] on select "701 702 703 704 705 706 707 708 709 710 711 712 713 714 715 716 717 718 719 720" at bounding box center [757, 251] width 275 height 33
click at [620, 235] on select "701 702 703 704 705 706 707 708 709 710 711 712 713 714 715 716 717 718 719 720" at bounding box center [757, 251] width 275 height 33
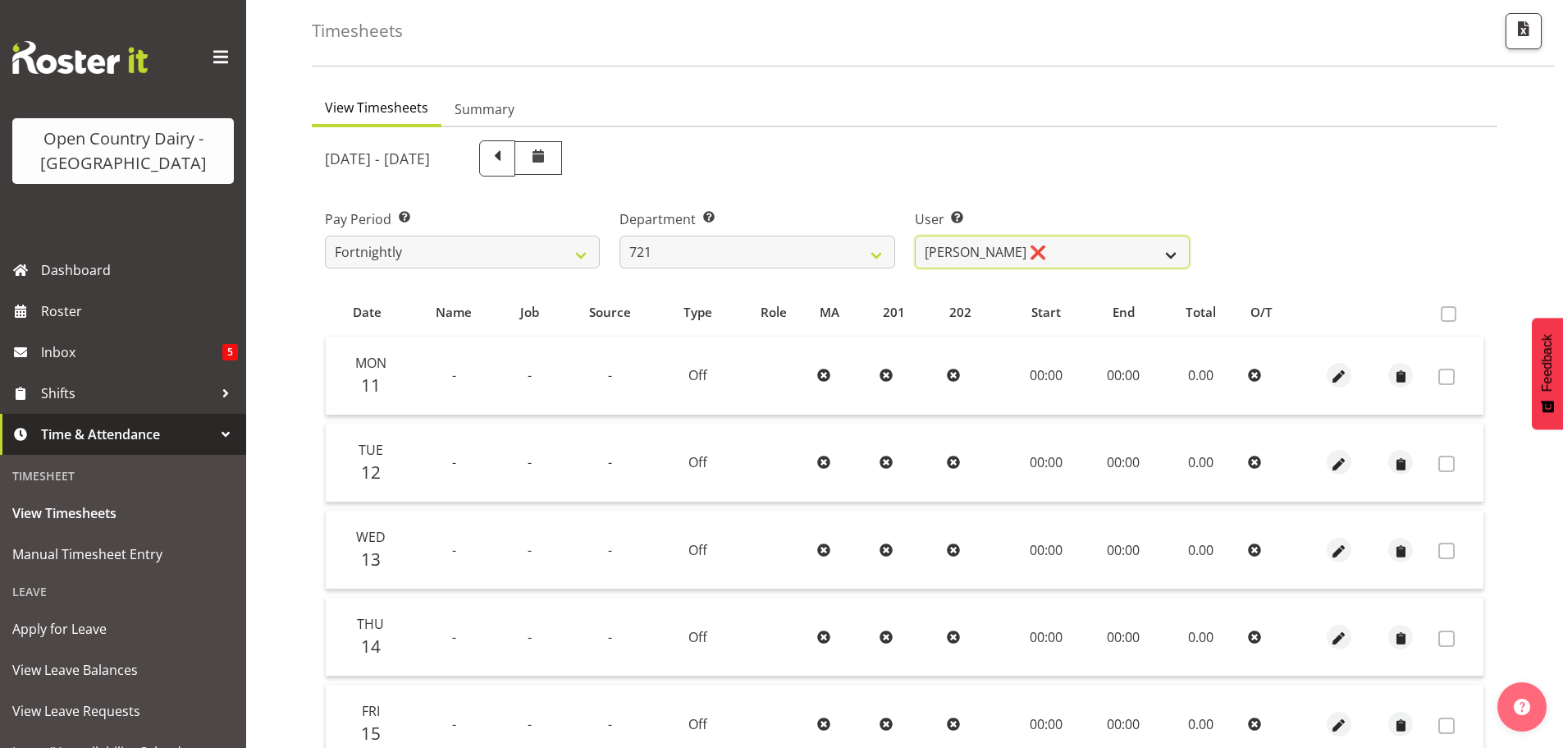
click at [1099, 254] on select "George Taylor ❌ Grant Vercoe ❌" at bounding box center [1052, 251] width 275 height 33
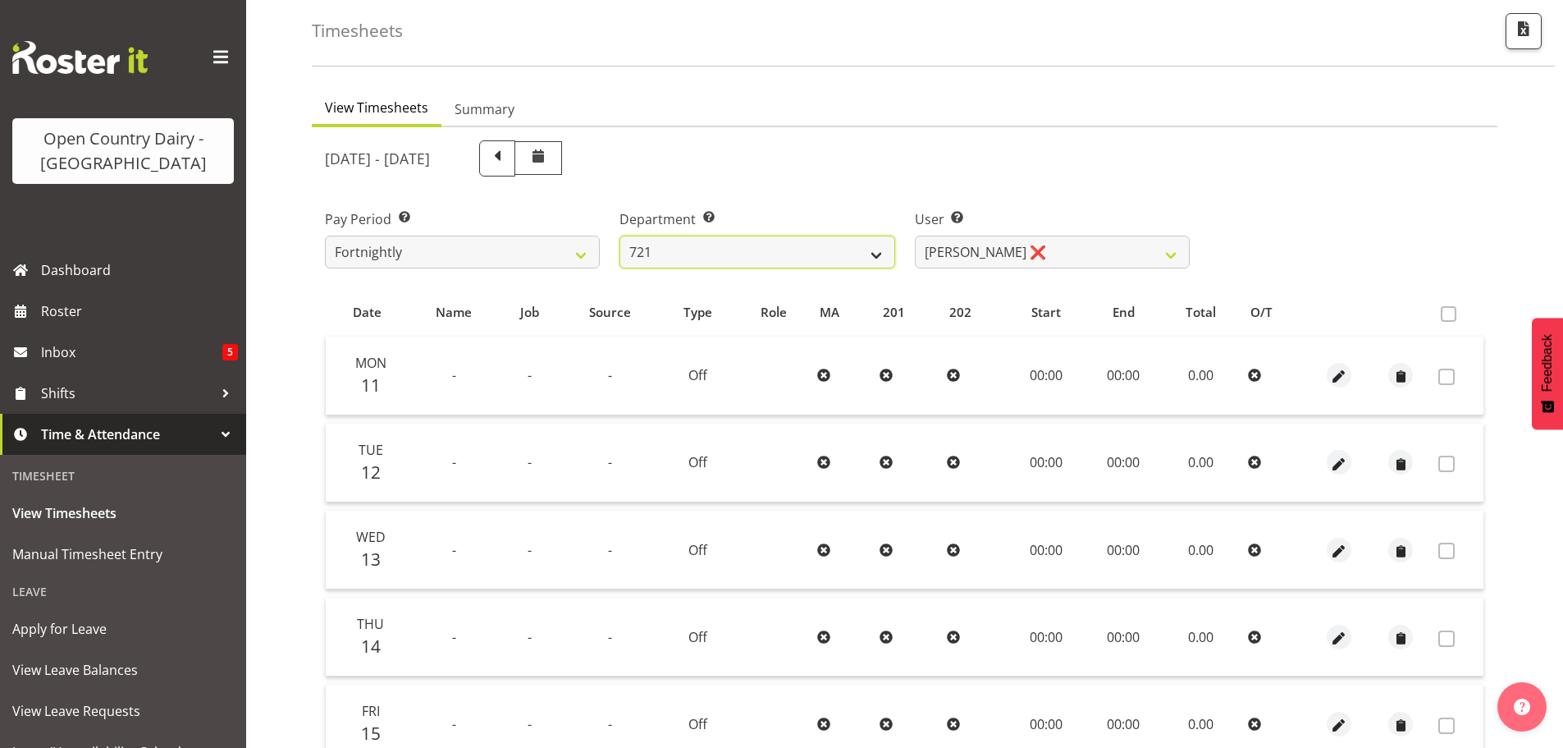
click at [823, 251] on select "701 702 703 704 705 706 707 708 709 710 711 712 713 714 715 716 717 718 719 720" at bounding box center [757, 251] width 275 height 33
click at [620, 235] on select "701 702 703 704 705 706 707 708 709 710 711 712 713 714 715 716 717 718 719 720" at bounding box center [757, 251] width 275 height 33
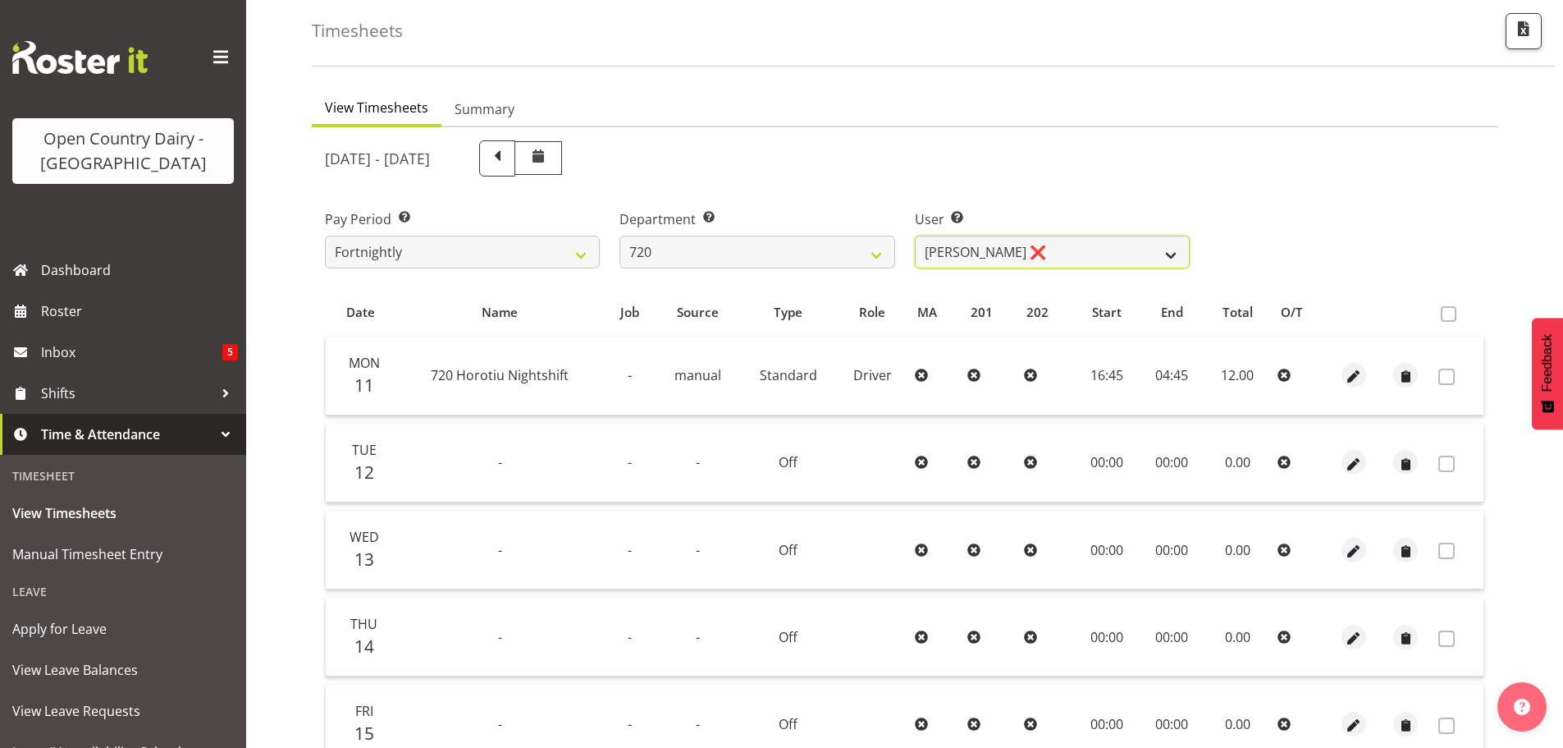
click at [1045, 254] on select "Garry Hooper ❌ Kerry Slater ❌ Nathan Frankhouser ❌ Steve Daly ❌" at bounding box center [1052, 251] width 275 height 33
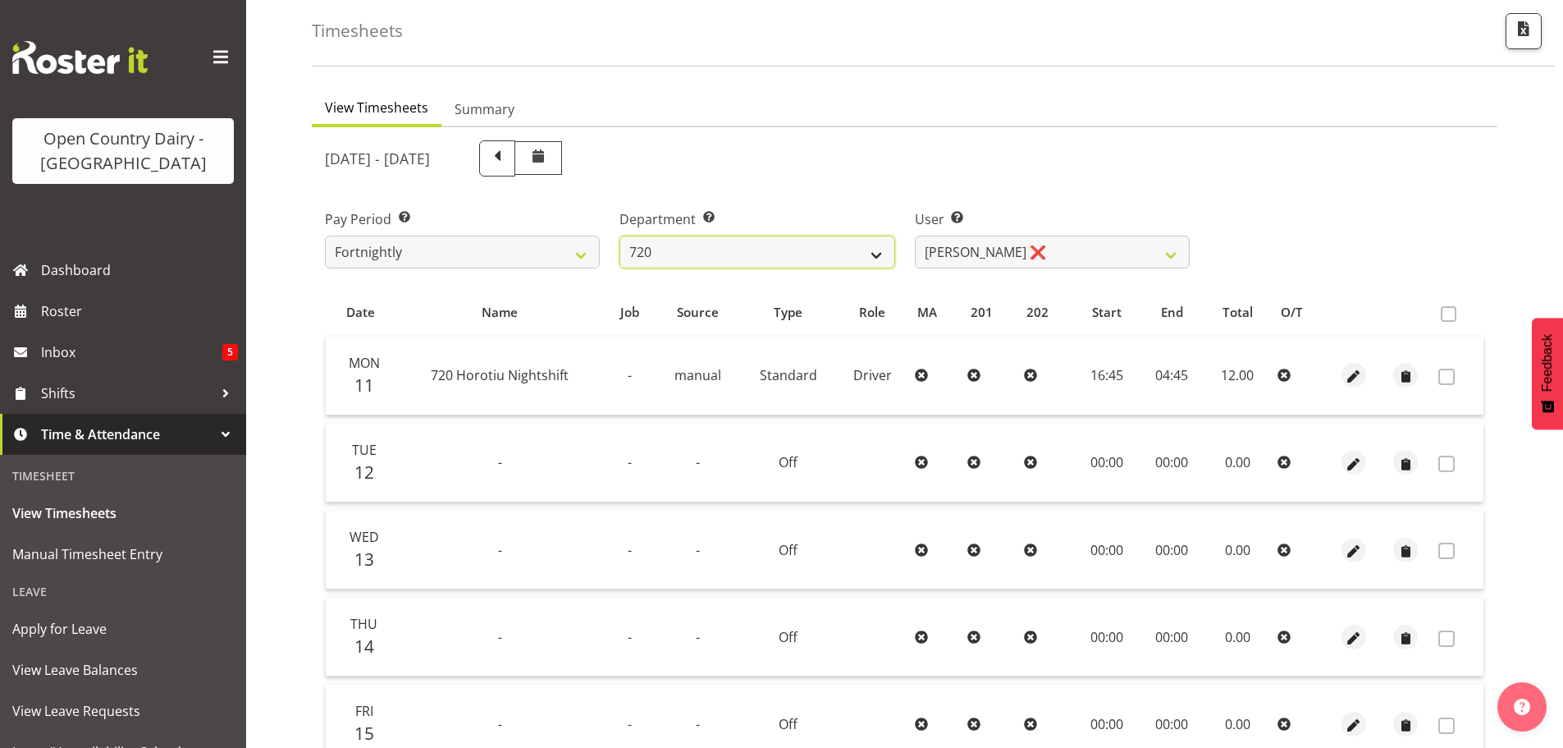
click at [850, 249] on select "701 702 703 704 705 706 707 708 709 710 711 712 713 714 715 716 717 718 719 720" at bounding box center [757, 251] width 275 height 33
click at [620, 235] on select "701 702 703 704 705 706 707 708 709 710 711 712 713 714 715 716 717 718 719 720" at bounding box center [757, 251] width 275 height 33
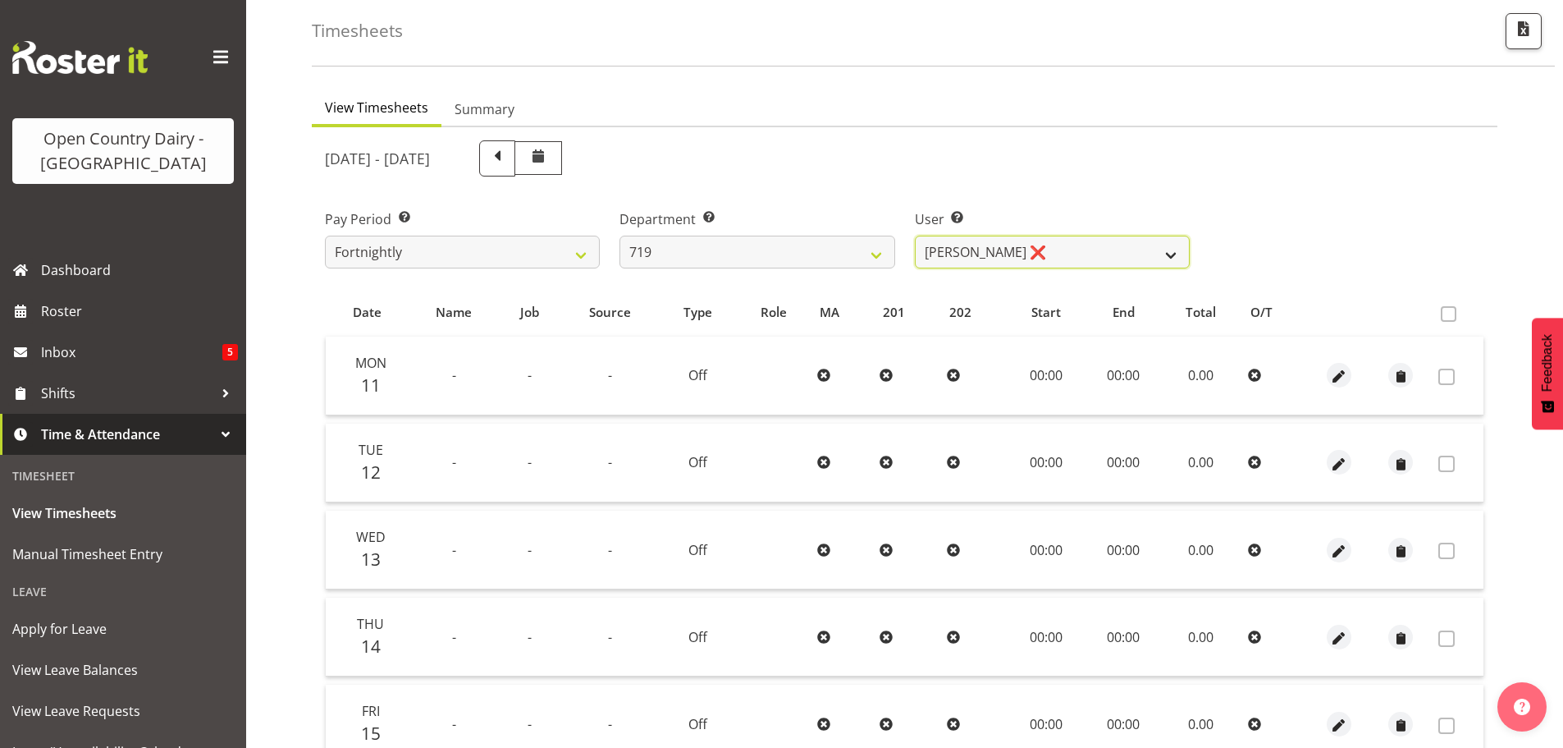
click at [1090, 247] on select "Andrew de Lautour ❌ James Wellington ❌ Sami Ovesen ❌" at bounding box center [1052, 251] width 275 height 33
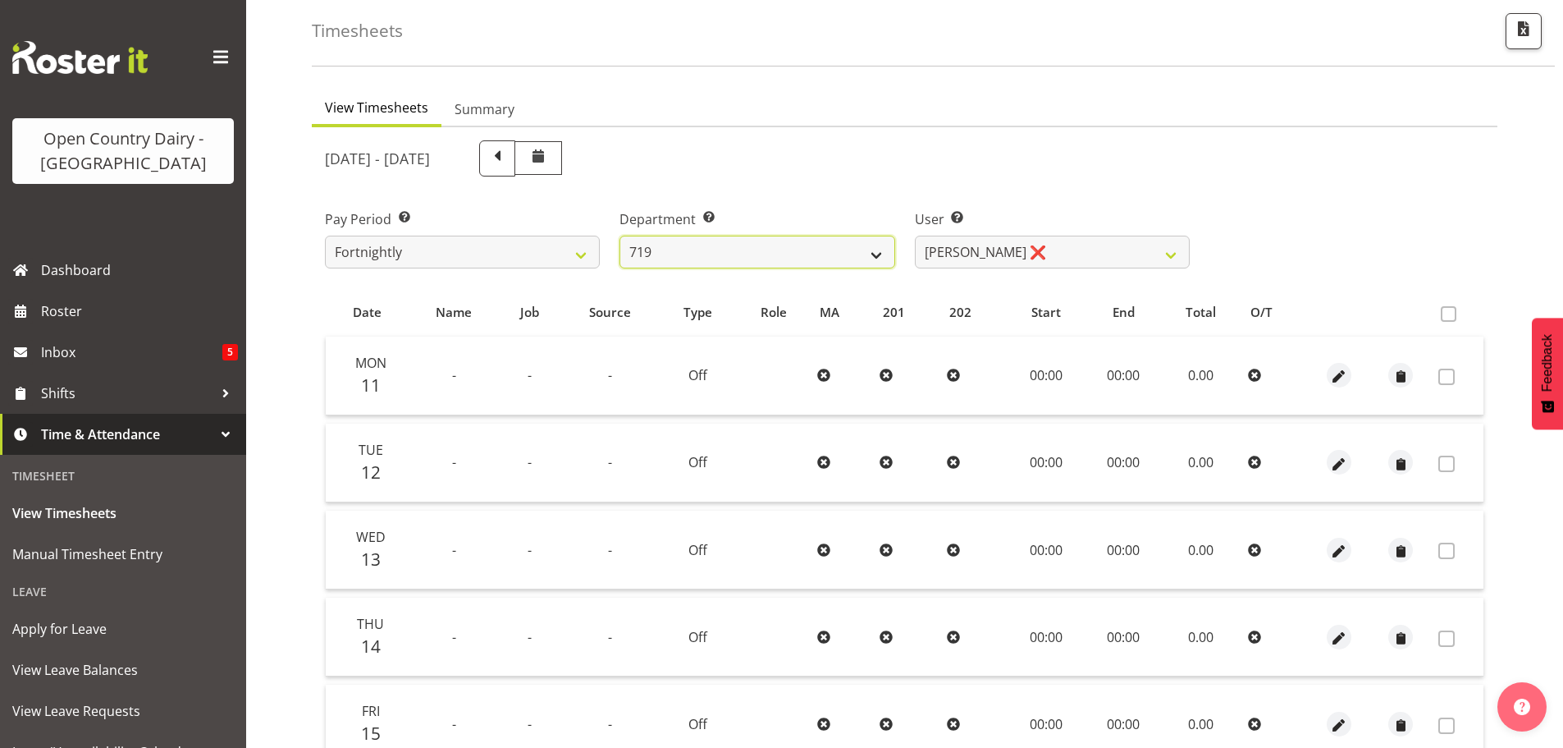
click at [798, 246] on select "701 702 703 704 705 706 707 708 709 710 711 712 713 714 715 716 717 718 719 720" at bounding box center [757, 251] width 275 height 33
click at [620, 235] on select "701 702 703 704 705 706 707 708 709 710 711 712 713 714 715 716 717 718 719 720" at bounding box center [757, 251] width 275 height 33
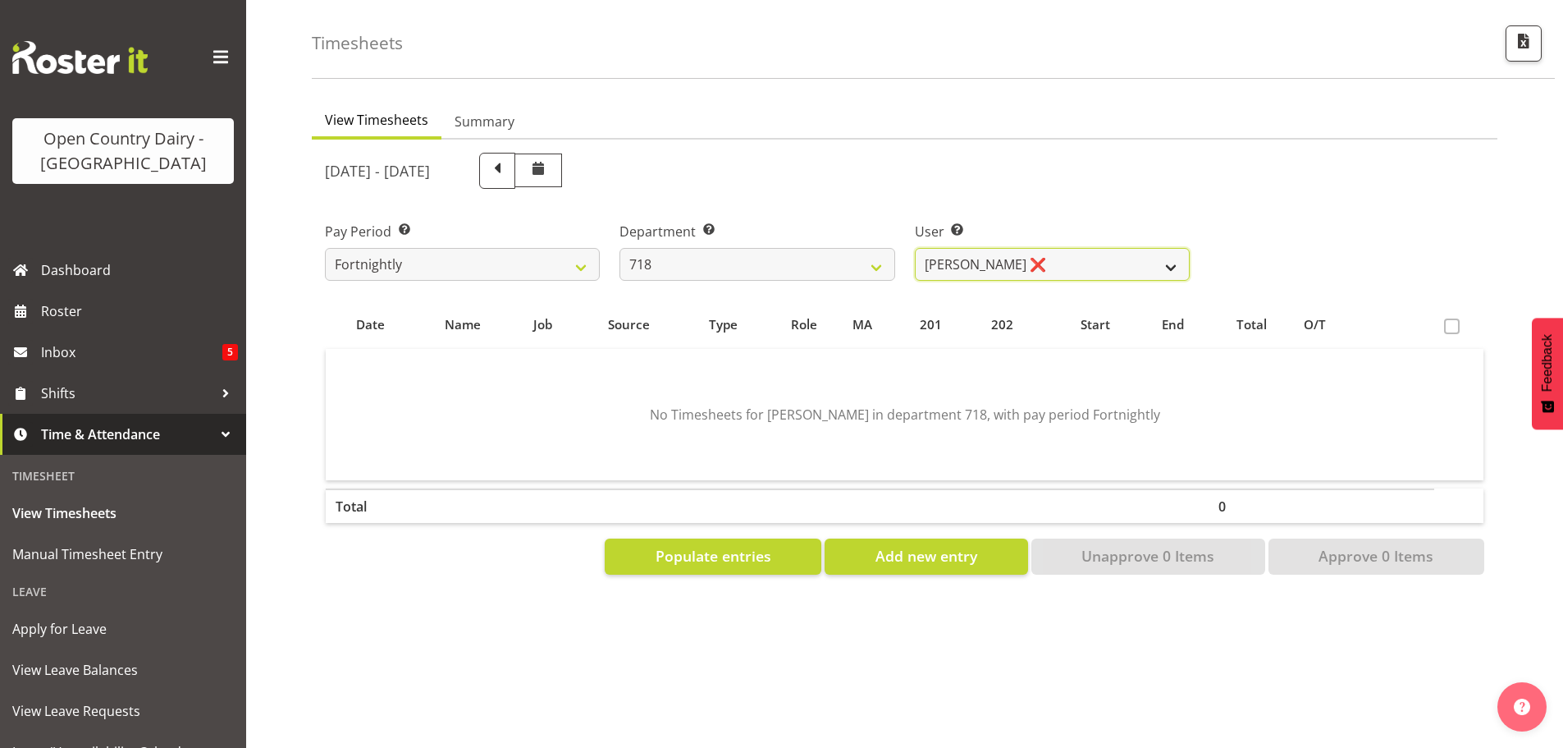
click at [1076, 248] on select "Graeme Raupi ❌ Jimmy Boult ❌ Linsay Bourne ❌ Tony Fielding ❌" at bounding box center [1052, 264] width 275 height 33
drag, startPoint x: 1076, startPoint y: 248, endPoint x: 1065, endPoint y: 249, distance: 10.8
click at [1076, 248] on select "Graeme Raupi ❌ Jimmy Boult ❌ Linsay Bourne ❌ Tony Fielding ❌" at bounding box center [1052, 264] width 275 height 33
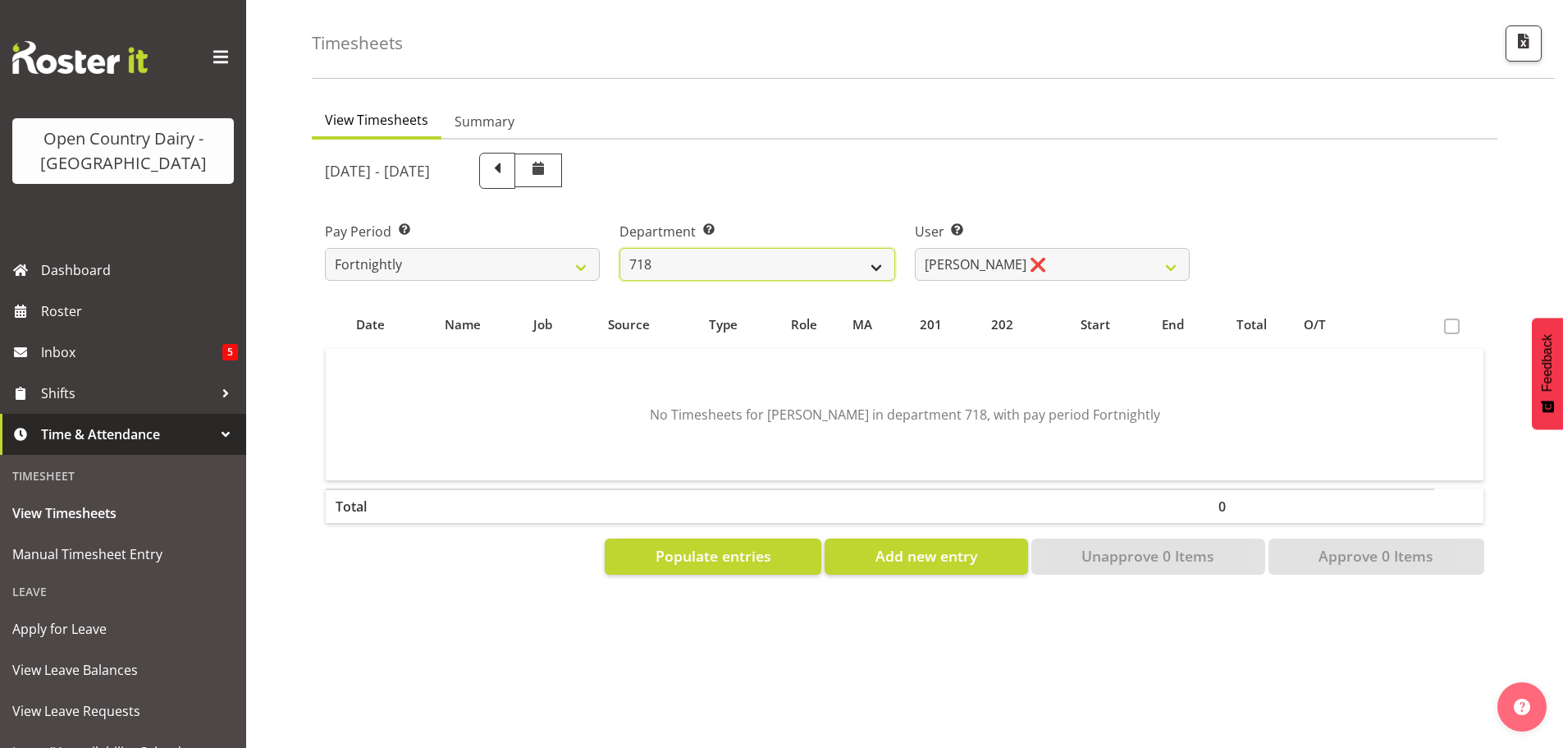
click at [849, 248] on select "701 702 703 704 705 706 707 708 709 710 711 712 713 714 715 716 717 718 719 720" at bounding box center [757, 264] width 275 height 33
click at [620, 248] on select "701 702 703 704 705 706 707 708 709 710 711 712 713 714 715 716 717 718 719 720" at bounding box center [757, 264] width 275 height 33
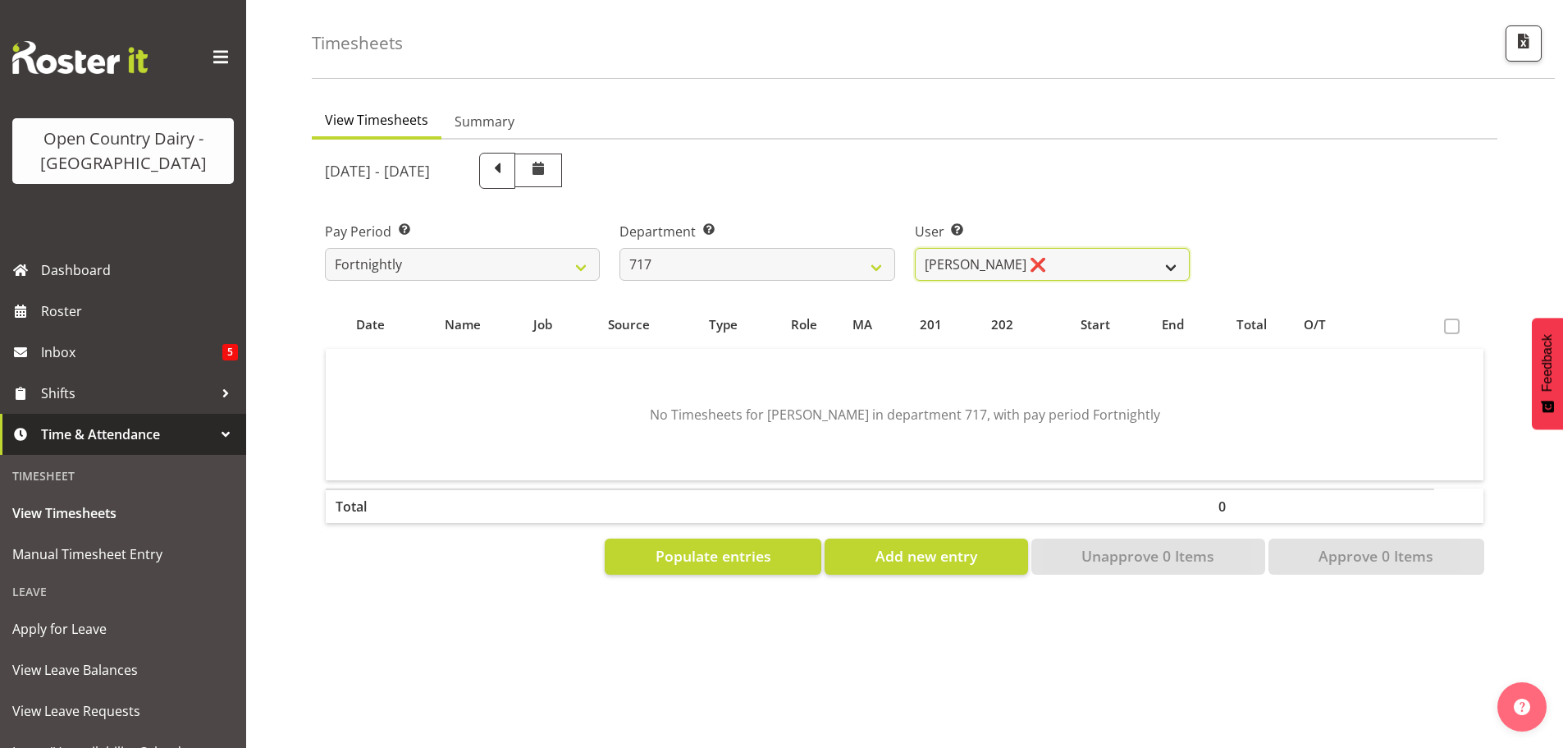
click at [1059, 252] on select "Daryl Wrigley ❌ Dodge Lindsay Laing ❌ Eric Stothers ❌ Jeff Anderson ❌" at bounding box center [1052, 264] width 275 height 33
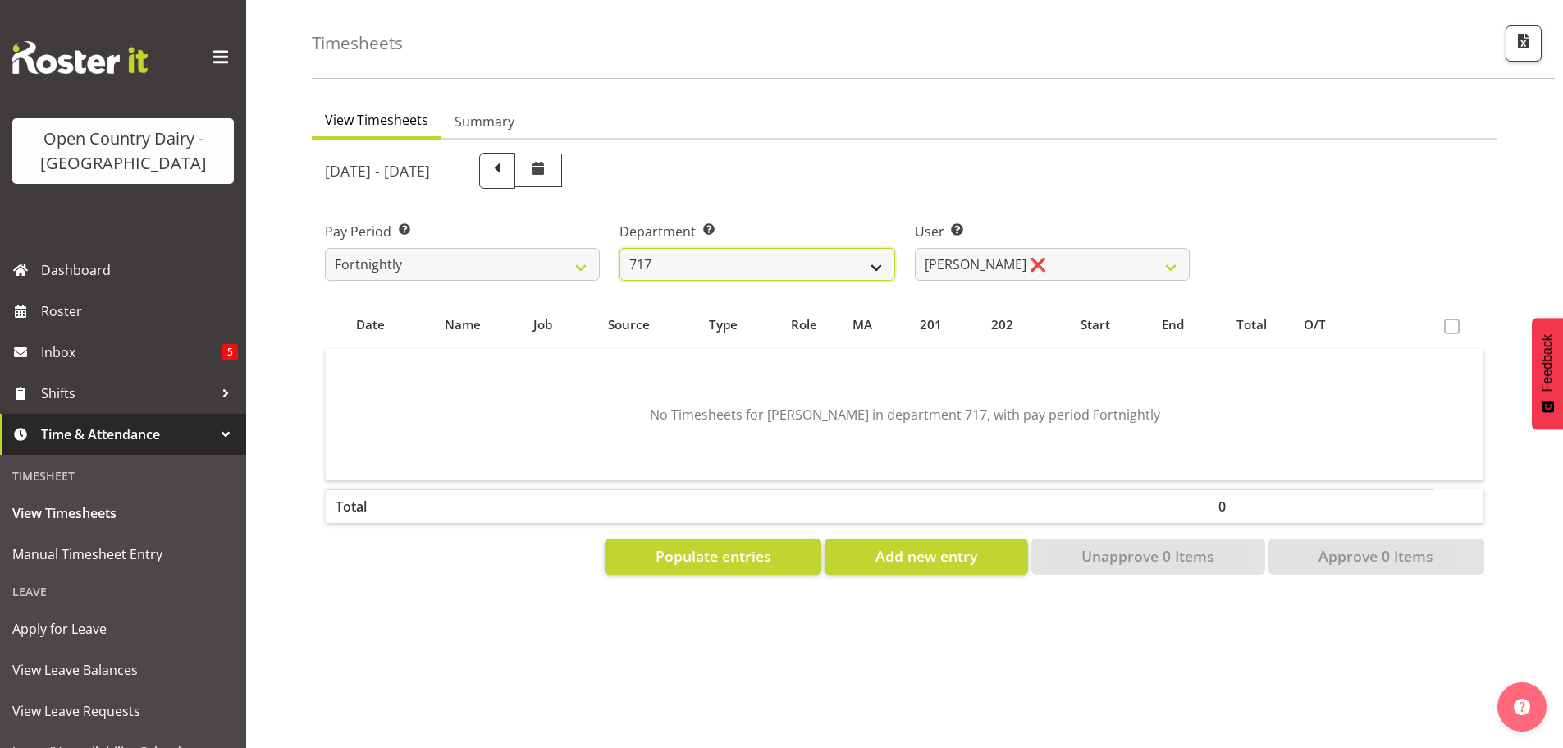
click at [855, 250] on select "701 702 703 704 705 706 707 708 709 710 711 712 713 714 715 716 717 718 719 720" at bounding box center [757, 264] width 275 height 33
click at [620, 248] on select "701 702 703 704 705 706 707 708 709 710 711 712 713 714 715 716 717 718 719 720" at bounding box center [757, 264] width 275 height 33
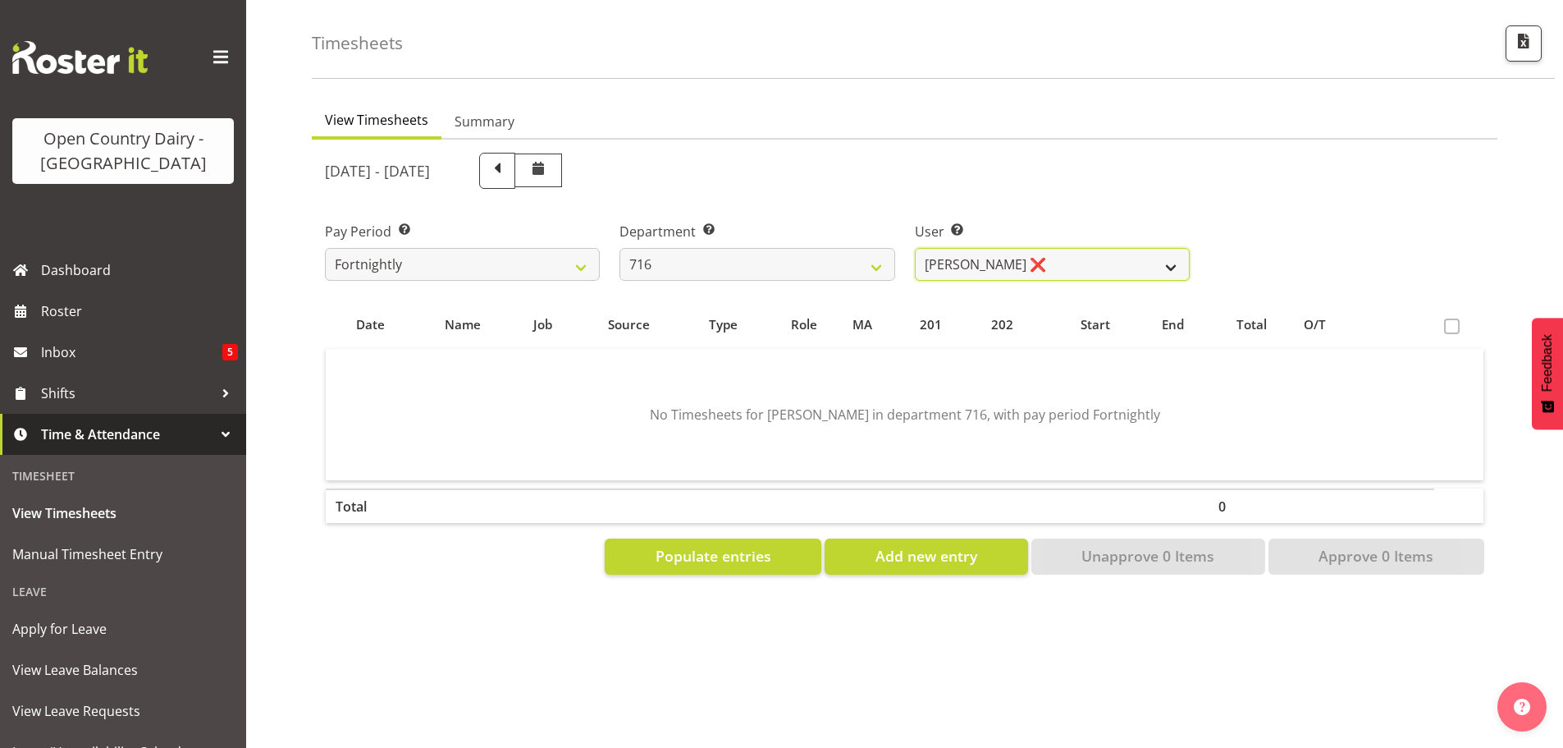
click at [1063, 248] on select "Casey Leonard ❌ Darren Norris ❌ Glen Fraser ❌ Happy Kaler ❌ Michael O'Connor ❌" at bounding box center [1052, 264] width 275 height 33
click at [1058, 255] on select "Casey Leonard ❌ Darren Norris ❌ Glen Fraser ❌ Happy Kaler ❌ Michael O'Connor ❌" at bounding box center [1052, 264] width 275 height 33
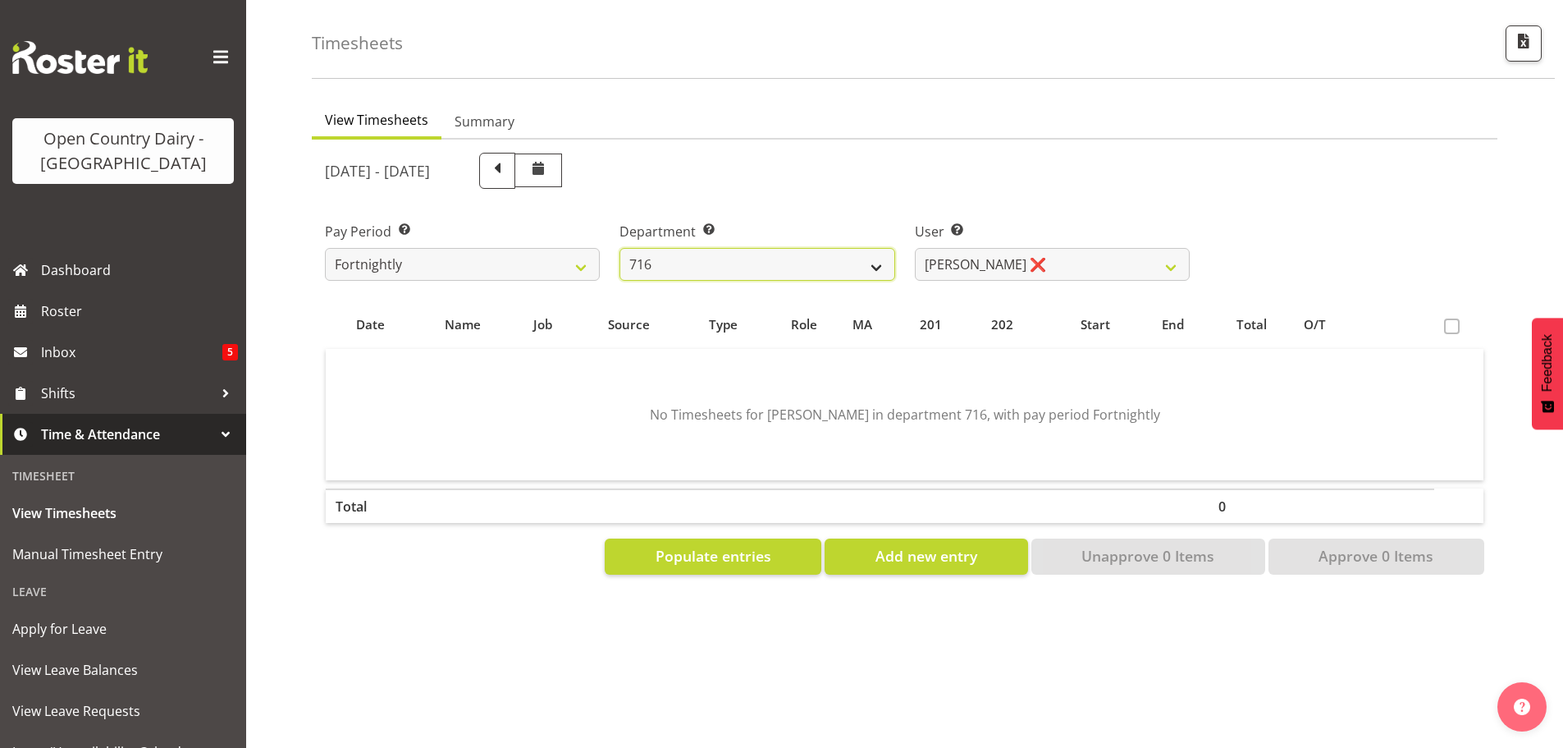
click at [855, 249] on select "701 702 703 704 705 706 707 708 709 710 711 712 713 714 715 716 717 718 719 720" at bounding box center [757, 264] width 275 height 33
click at [620, 248] on select "701 702 703 704 705 706 707 708 709 710 711 712 713 714 715 716 717 718 719 720" at bounding box center [757, 264] width 275 height 33
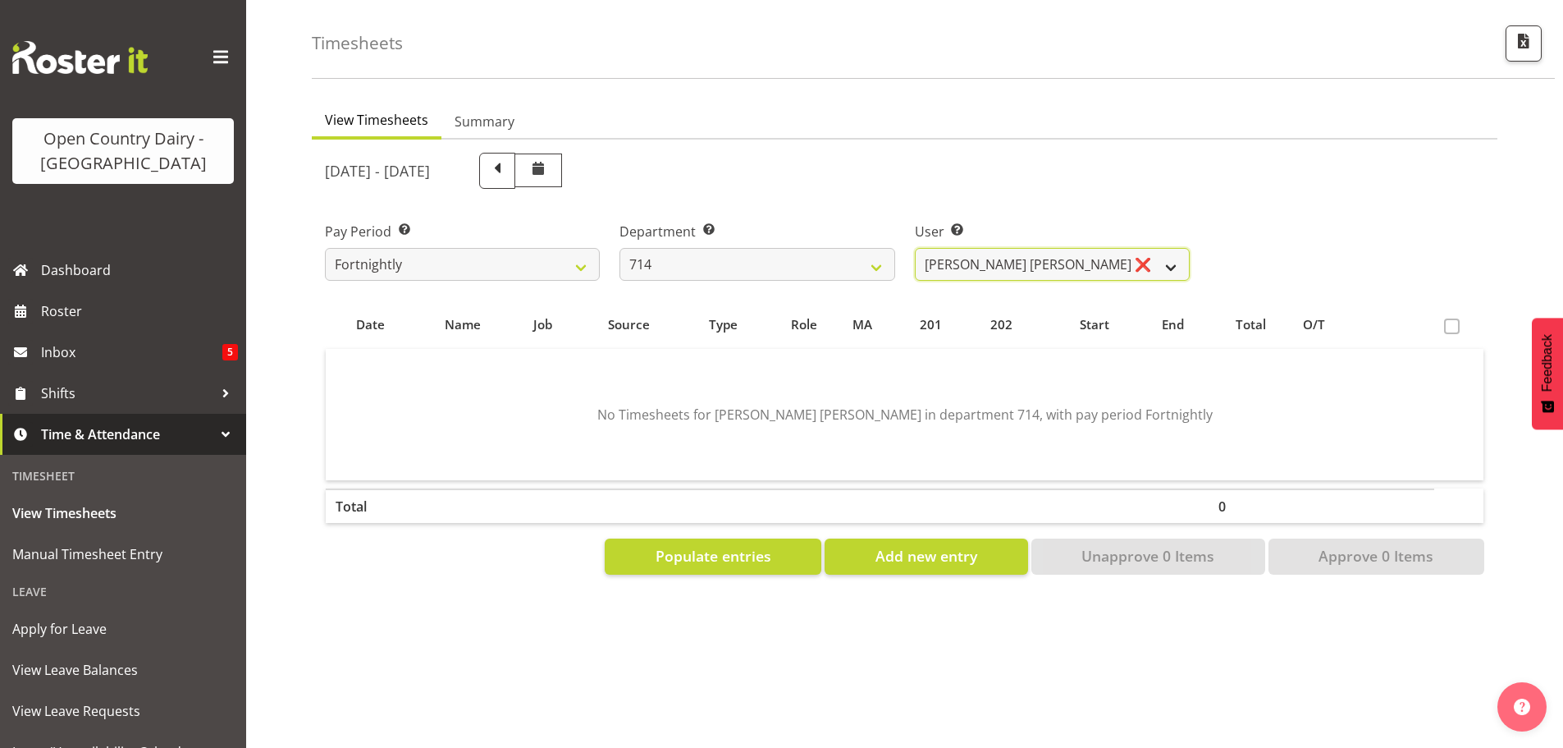
click at [1072, 248] on select "Fraser Stephens ❌ Nev Brewster ❌ Stephen Parsons ❌ Tom Gaelic ❌" at bounding box center [1052, 264] width 275 height 33
click at [1072, 249] on select "Fraser Stephens ❌ Nev Brewster ❌ Stephen Parsons ❌ Tom Gaelic ❌" at bounding box center [1052, 264] width 275 height 33
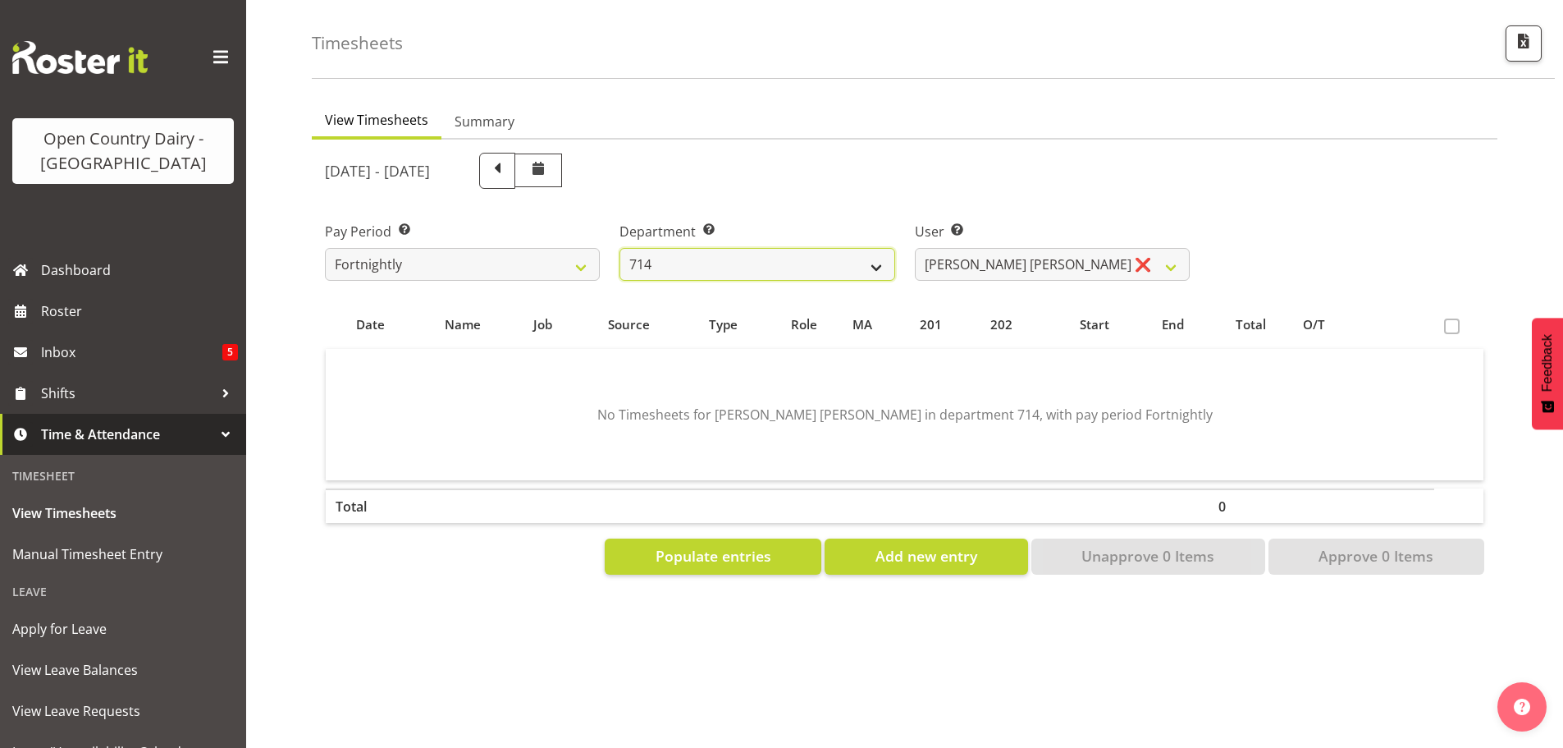
click at [823, 250] on select "701 702 703 704 705 706 707 708 709 710 711 712 713 714 715 716 717 718 719 720" at bounding box center [757, 264] width 275 height 33
click at [620, 248] on select "701 702 703 704 705 706 707 708 709 710 711 712 713 714 715 716 717 718 719 720" at bounding box center [757, 264] width 275 height 33
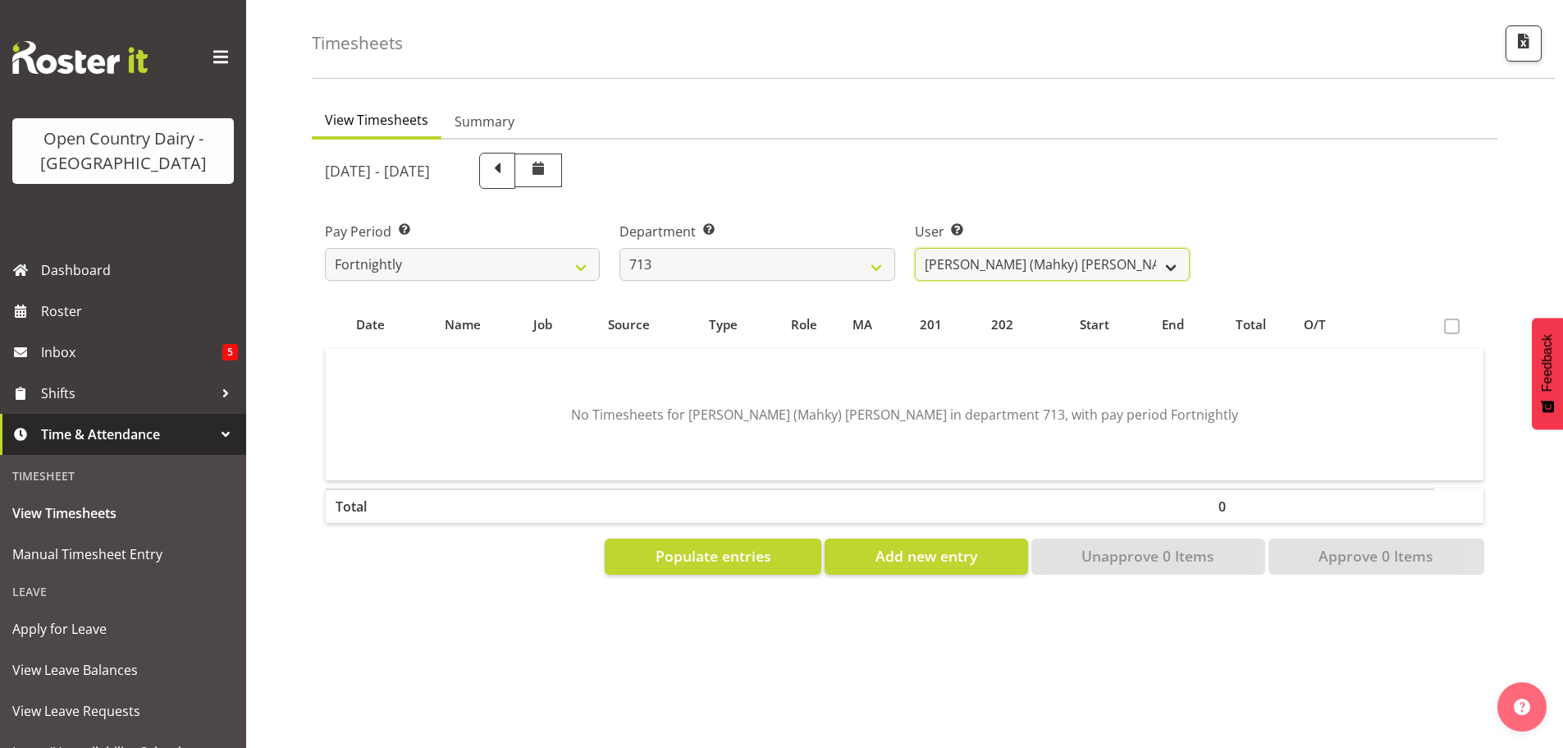
click at [1066, 252] on select "Harmanpreet (Mahky) Dhillon ❌ Marcus Waretini ❌ Norman Sellen ❌" at bounding box center [1052, 264] width 275 height 33
drag, startPoint x: 1065, startPoint y: 253, endPoint x: 1045, endPoint y: 255, distance: 19.8
click at [1060, 254] on select "Harmanpreet (Mahky) Dhillon ❌ Marcus Waretini ❌ Norman Sellen ❌" at bounding box center [1052, 264] width 275 height 33
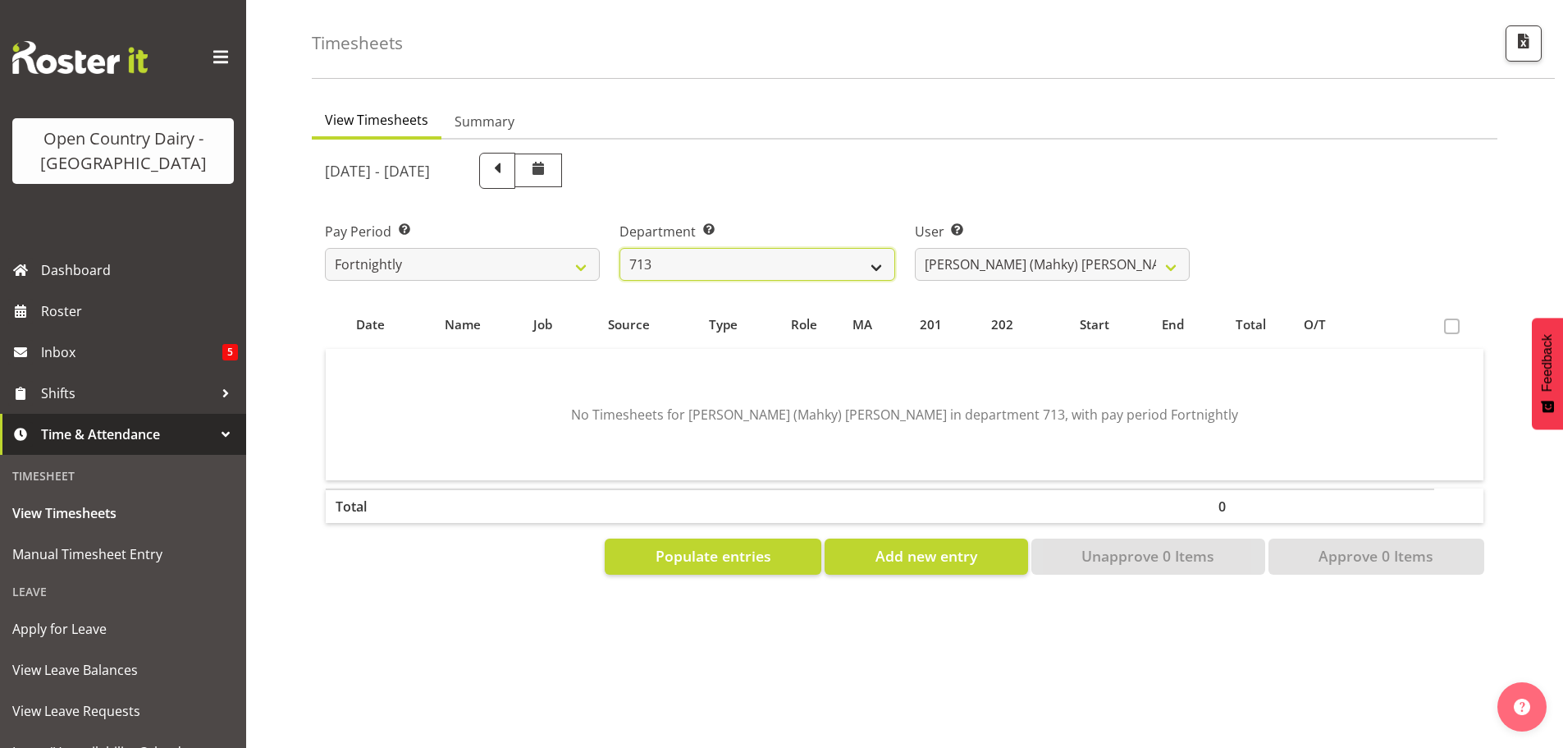
click at [834, 251] on select "701 702 703 704 705 706 707 708 709 710 711 712 713 714 715 716 717 718 719 720" at bounding box center [757, 264] width 275 height 33
click at [620, 248] on select "701 702 703 704 705 706 707 708 709 710 711 712 713 714 715 716 717 718 719 720" at bounding box center [757, 264] width 275 height 33
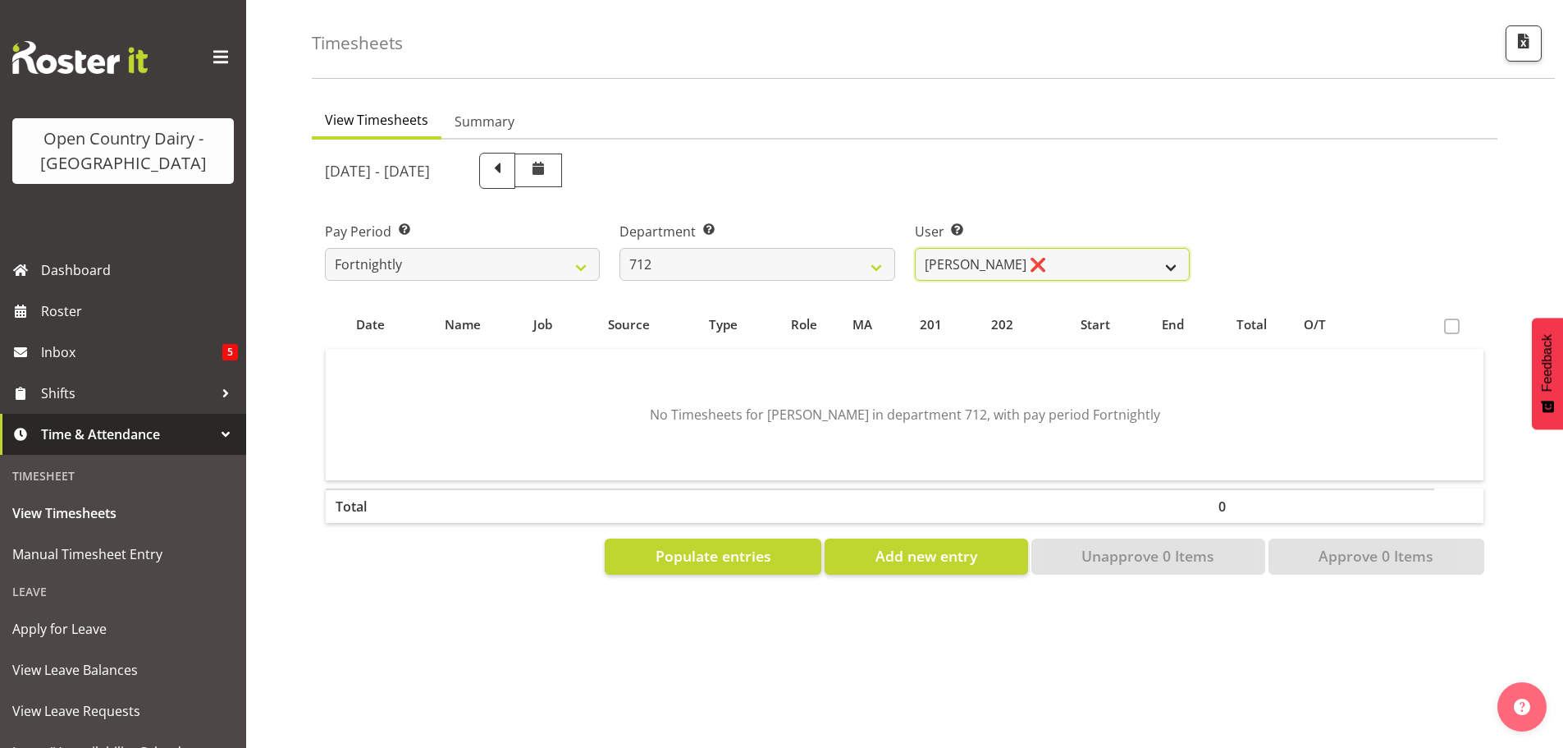
click at [1045, 253] on select "Amrik Singh ❌ Jasdeep Singh ❌ Lucky Kau Kau ❌" at bounding box center [1052, 264] width 275 height 33
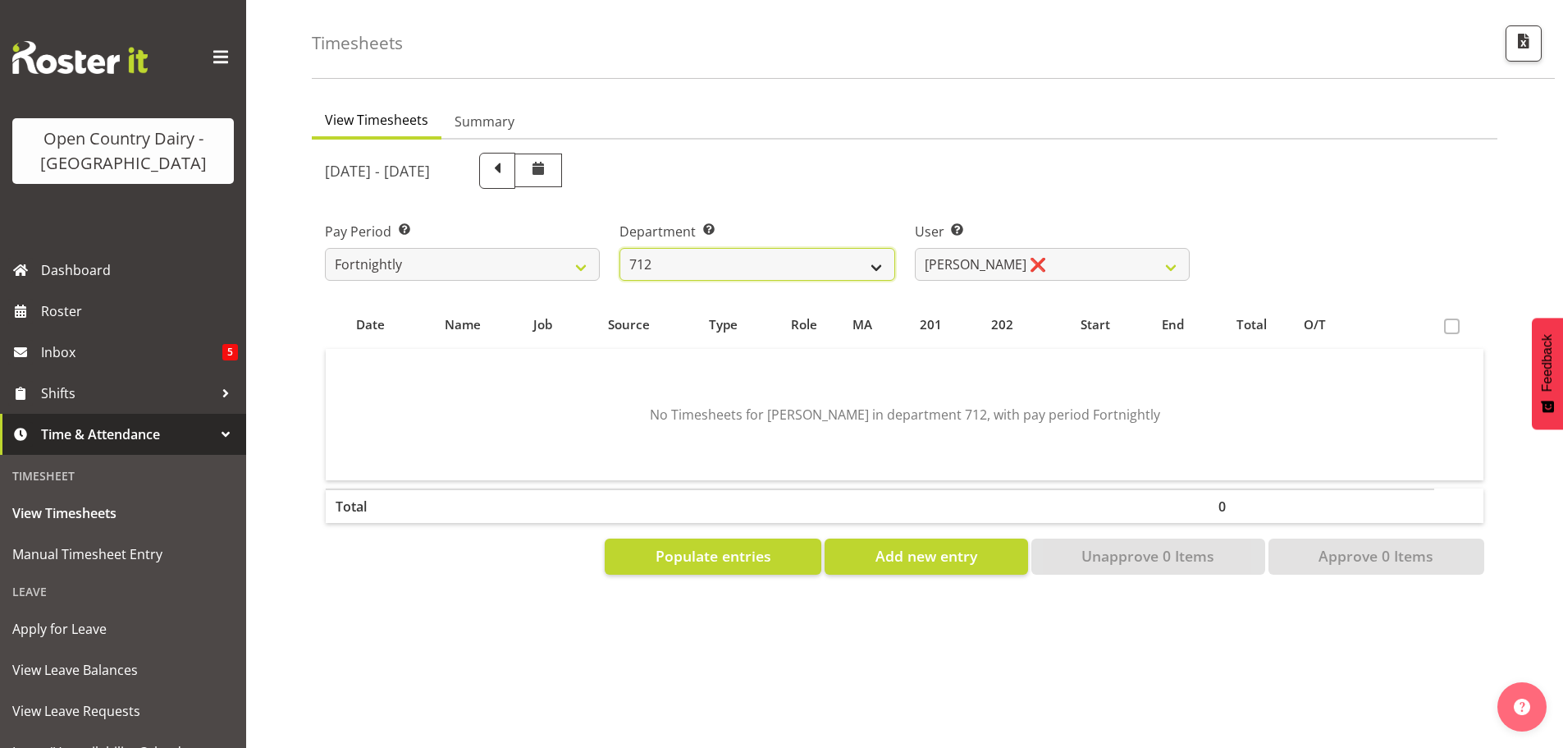
click at [828, 253] on select "701 702 703 704 705 706 707 708 709 710 711 712 713 714 715 716 717 718 719 720" at bounding box center [757, 264] width 275 height 33
click at [620, 248] on select "701 702 703 704 705 706 707 708 709 710 711 712 713 714 715 716 717 718 719 720" at bounding box center [757, 264] width 275 height 33
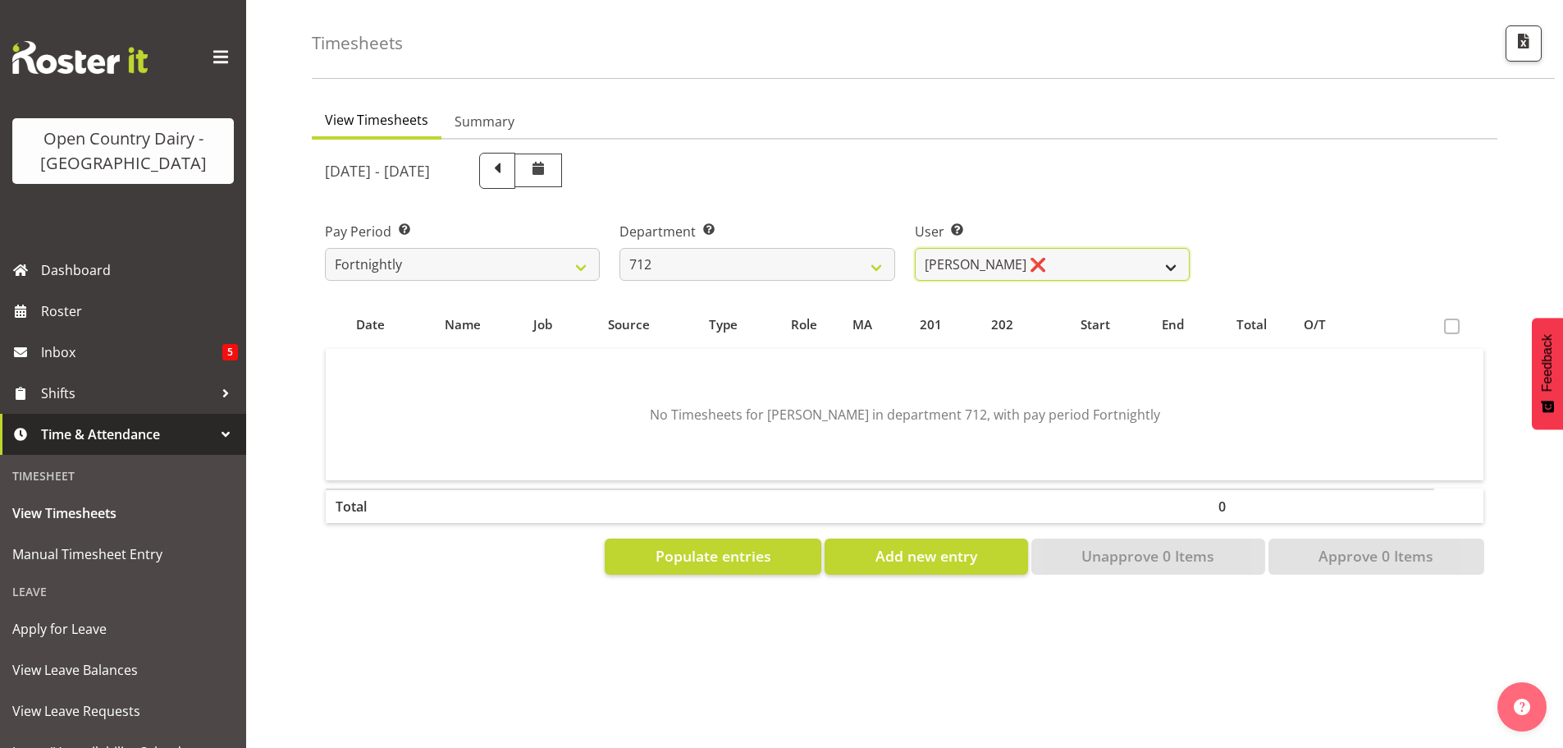
drag, startPoint x: 1045, startPoint y: 255, endPoint x: 1031, endPoint y: 255, distance: 13.9
click at [1044, 254] on select "Amrik Singh ❌ Jasdeep Singh ❌ Lucky Kau Kau ❌" at bounding box center [1052, 264] width 275 height 33
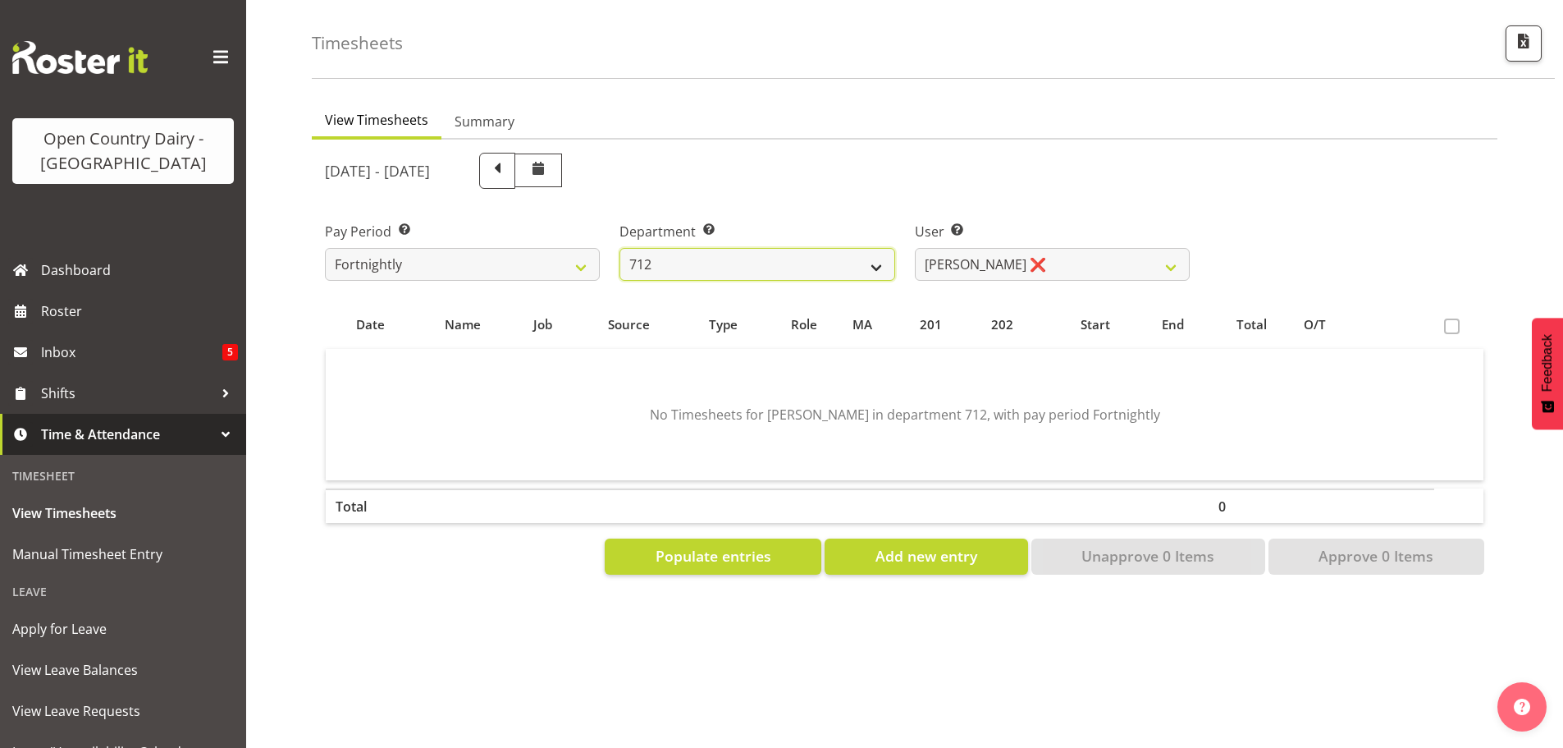
click at [835, 254] on select "701 702 703 704 705 706 707 708 709 710 711 712 713 714 715 716 717 718 719 720" at bounding box center [757, 264] width 275 height 33
click at [620, 248] on select "701 702 703 704 705 706 707 708 709 710 711 712 713 714 715 716 717 718 719 720" at bounding box center [757, 264] width 275 height 33
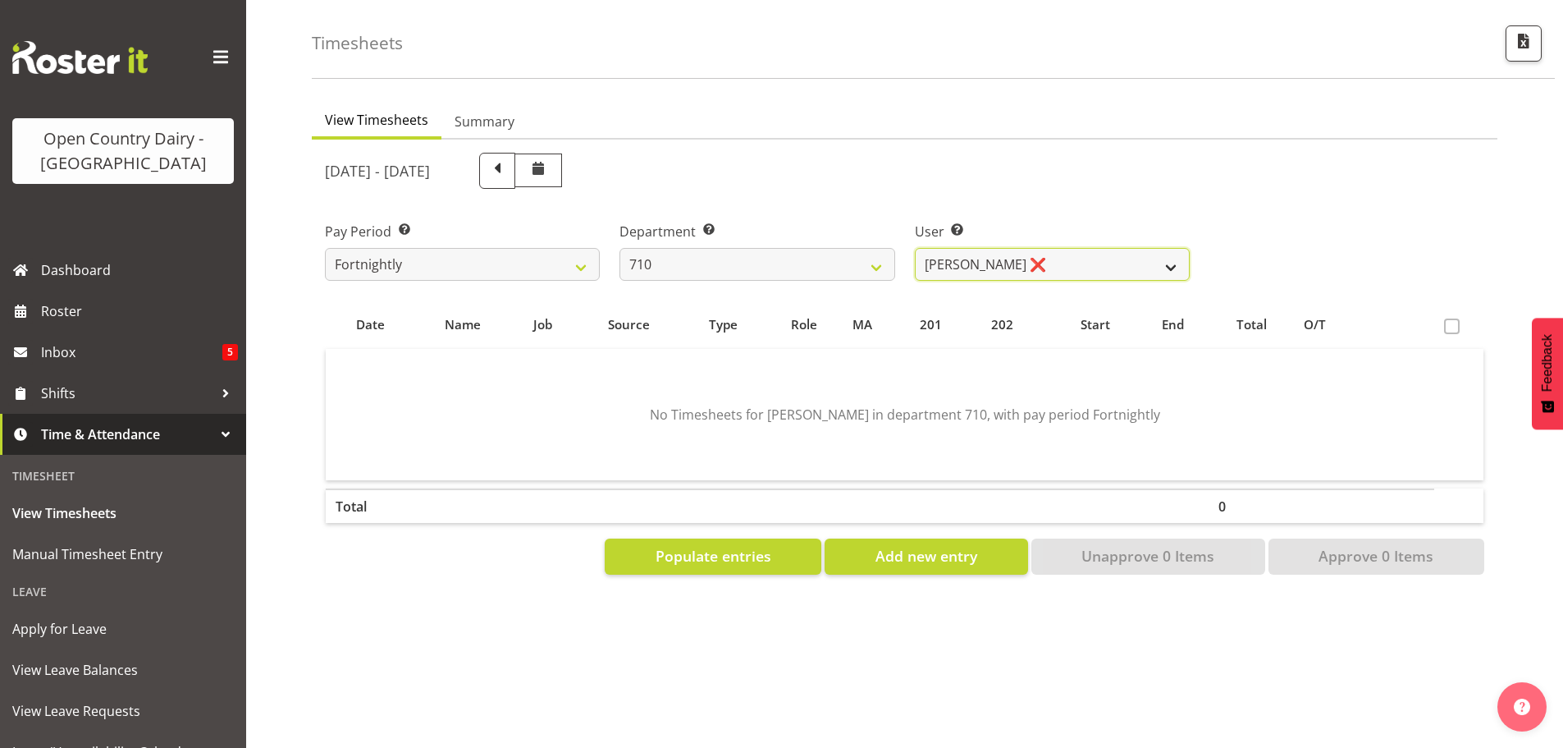
click at [1065, 258] on select "Dean Chapman ❌ George Megchelse ❌ Kris Gambhir ❌ Richie Epere ❌" at bounding box center [1052, 264] width 275 height 33
drag, startPoint x: 1065, startPoint y: 258, endPoint x: 1044, endPoint y: 259, distance: 21.4
click at [1064, 258] on select "Dean Chapman ❌ George Megchelse ❌ Kris Gambhir ❌ Richie Epere ❌" at bounding box center [1052, 264] width 275 height 33
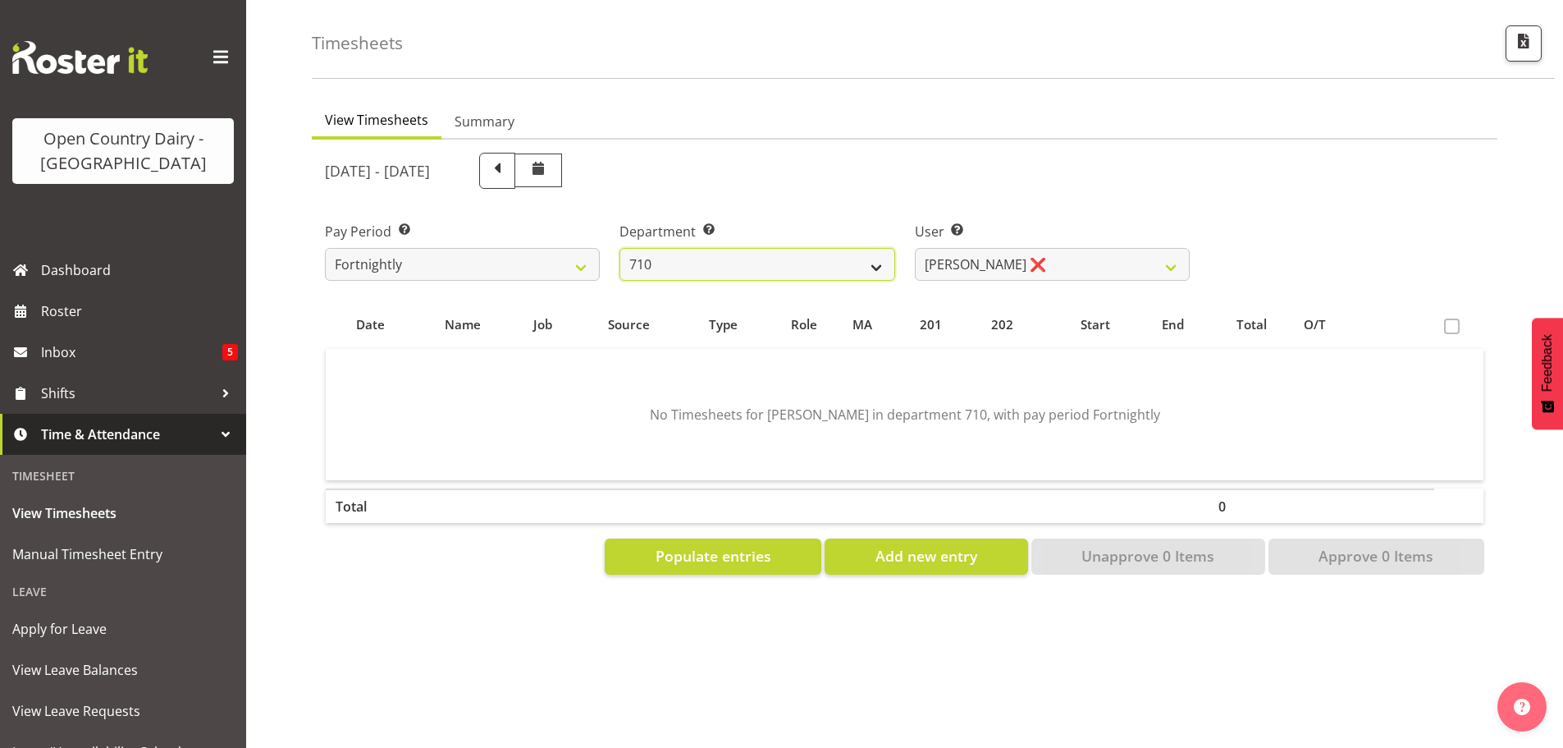
click at [859, 252] on select "701 702 703 704 705 706 707 708 709 710 711 712 713 714 715 716 717 718 719 720" at bounding box center [757, 264] width 275 height 33
click at [620, 248] on select "701 702 703 704 705 706 707 708 709 710 711 712 713 714 715 716 717 718 719 720" at bounding box center [757, 264] width 275 height 33
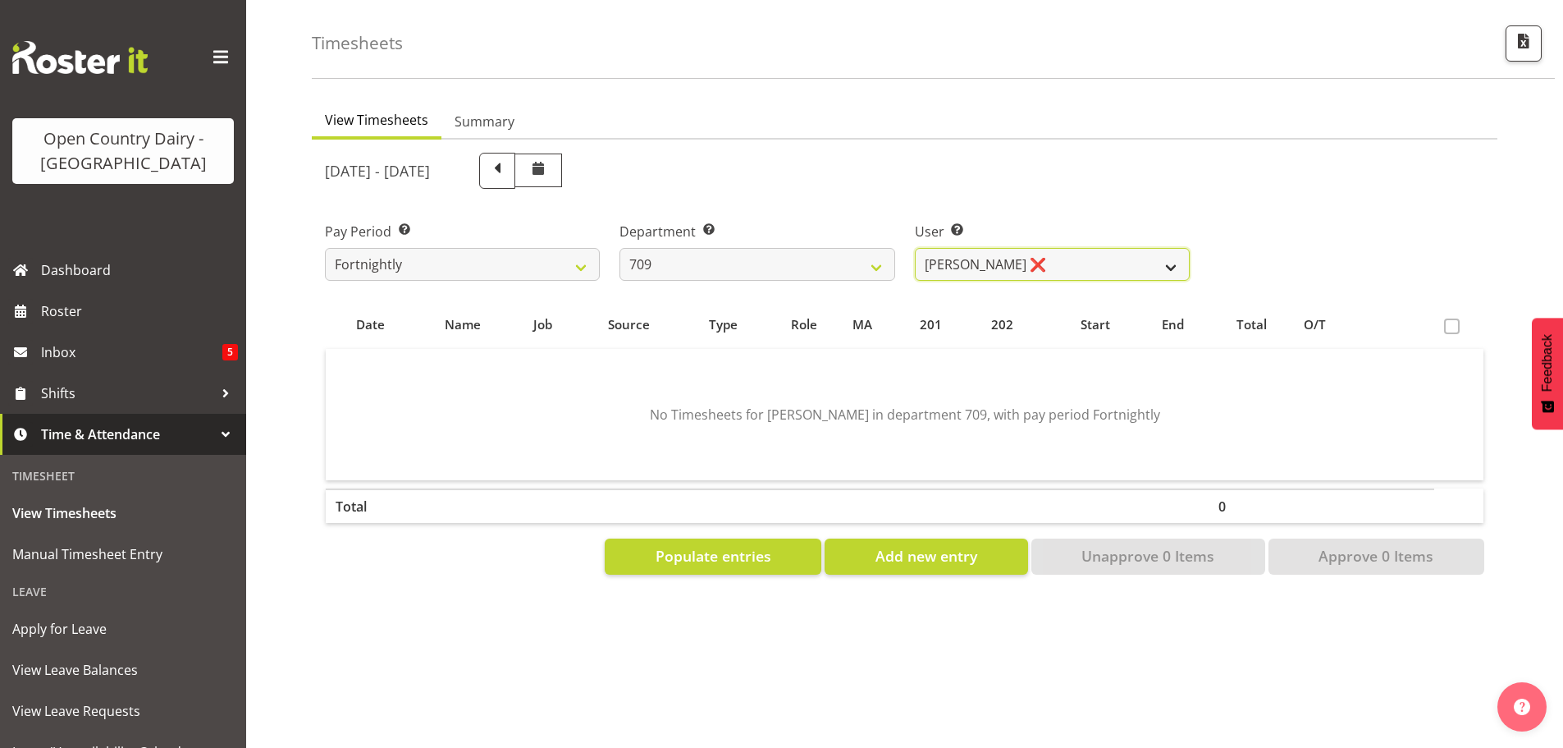
click at [1049, 253] on select "Alex Barclay ❌ Craig Knudsen ❌ Jaswant Singh ❌ Ross Cook ❌" at bounding box center [1052, 264] width 275 height 33
click at [1049, 254] on select "Alex Barclay ❌ Craig Knudsen ❌ Jaswant Singh ❌ Ross Cook ❌" at bounding box center [1052, 264] width 275 height 33
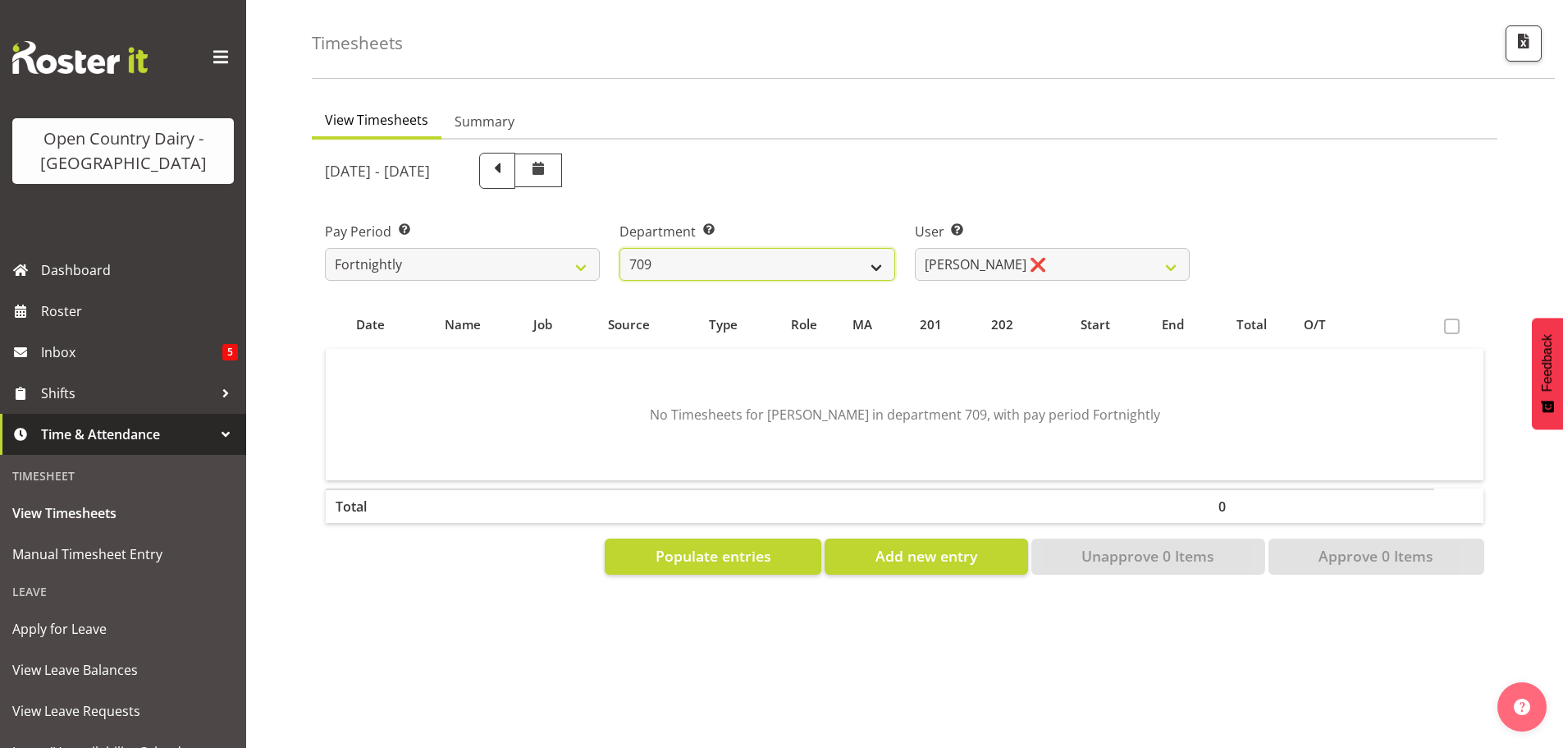
click at [835, 256] on select "701 702 703 704 705 706 707 708 709 710 711 712 713 714 715 716 717 718 719 720" at bounding box center [757, 264] width 275 height 33
click at [620, 248] on select "701 702 703 704 705 706 707 708 709 710 711 712 713 714 715 716 717 718 719 720" at bounding box center [757, 264] width 275 height 33
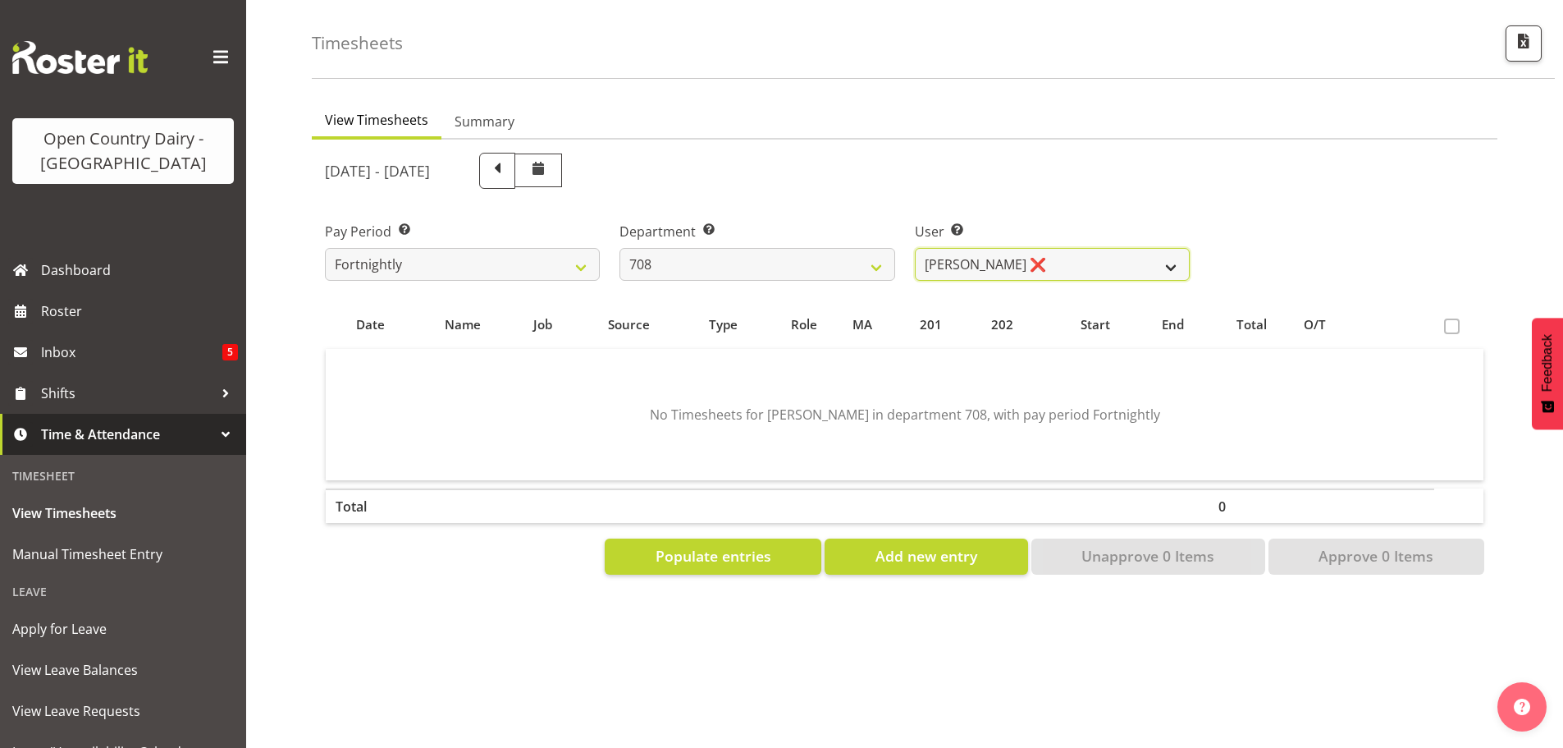
click at [1054, 255] on select "David Foote ❌ Mark Himiona ❌" at bounding box center [1052, 264] width 275 height 33
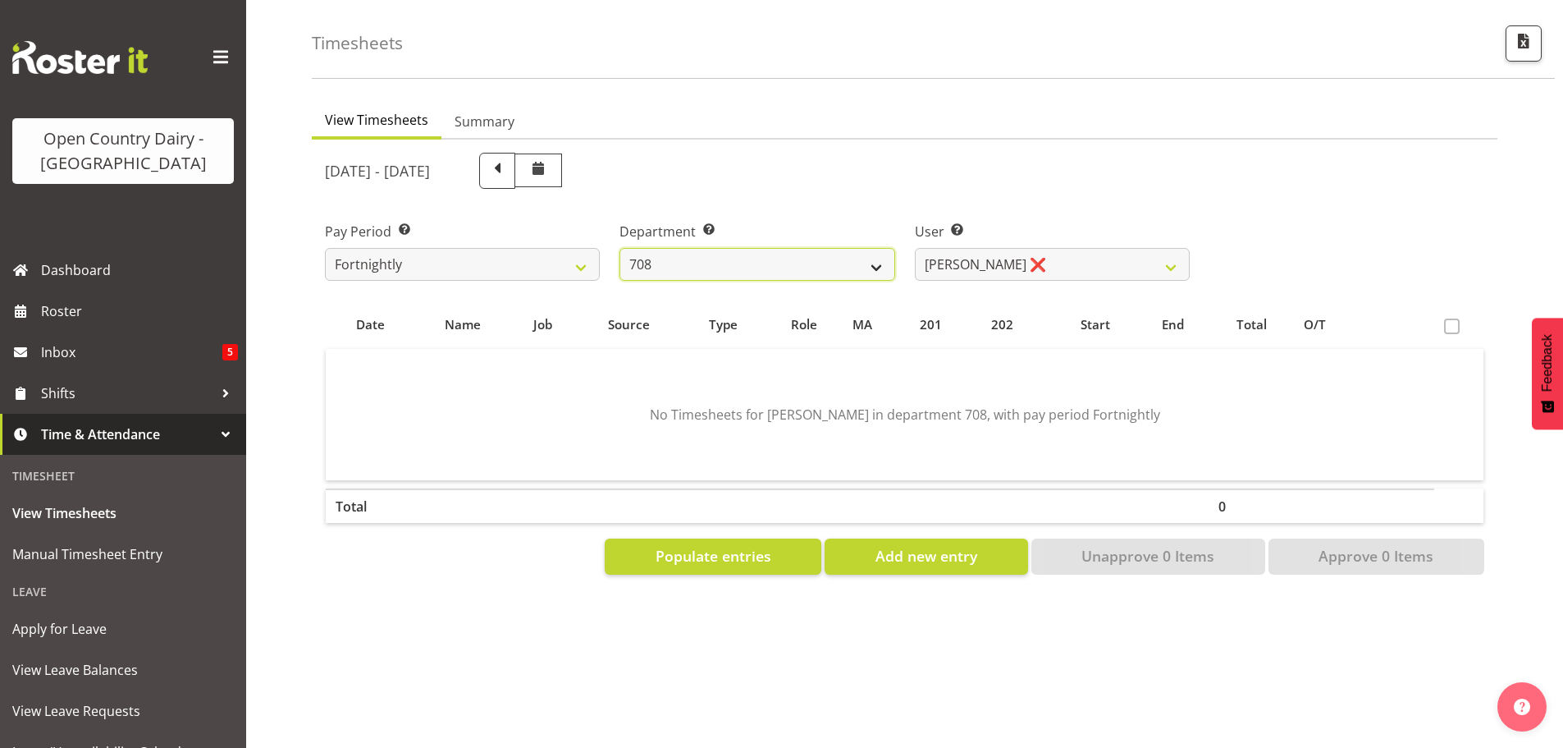
click at [836, 255] on select "701 702 703 704 705 706 707 708 709 710 711 712 713 714 715 716 717 718 719 720" at bounding box center [757, 264] width 275 height 33
click at [620, 248] on select "701 702 703 704 705 706 707 708 709 710 711 712 713 714 715 716 717 718 719 720" at bounding box center [757, 264] width 275 height 33
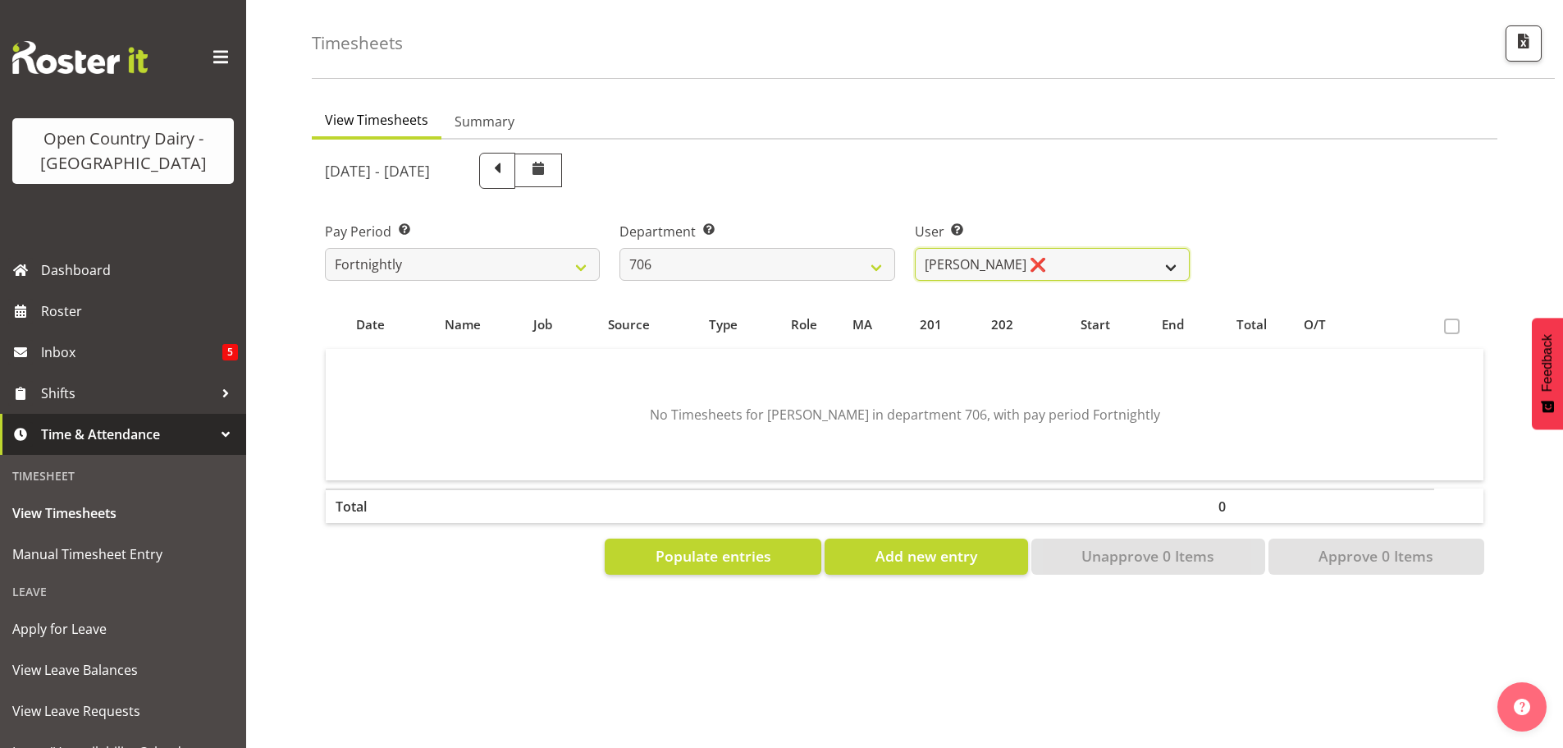
click at [1053, 258] on select "Andrew Kearns ❌ Len Symons ❌ Mark Ansley ❌ Paul Griffin ❌" at bounding box center [1052, 264] width 275 height 33
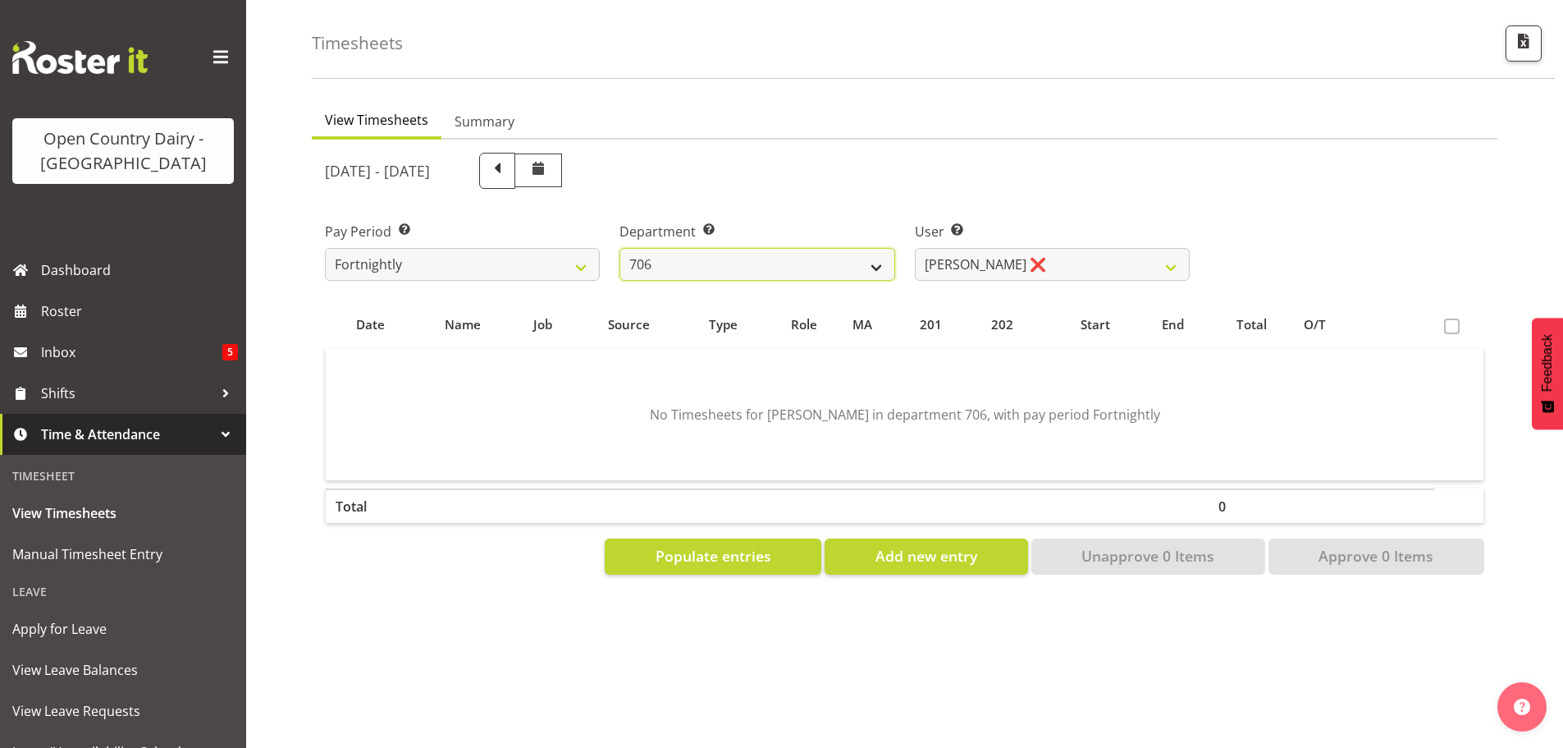
click at [840, 258] on select "701 702 703 704 705 706 707 708 709 710 711 712 713 714 715 716 717 718 719 720" at bounding box center [757, 264] width 275 height 33
click at [620, 248] on select "701 702 703 704 705 706 707 708 709 710 711 712 713 714 715 716 717 718 719 720" at bounding box center [757, 264] width 275 height 33
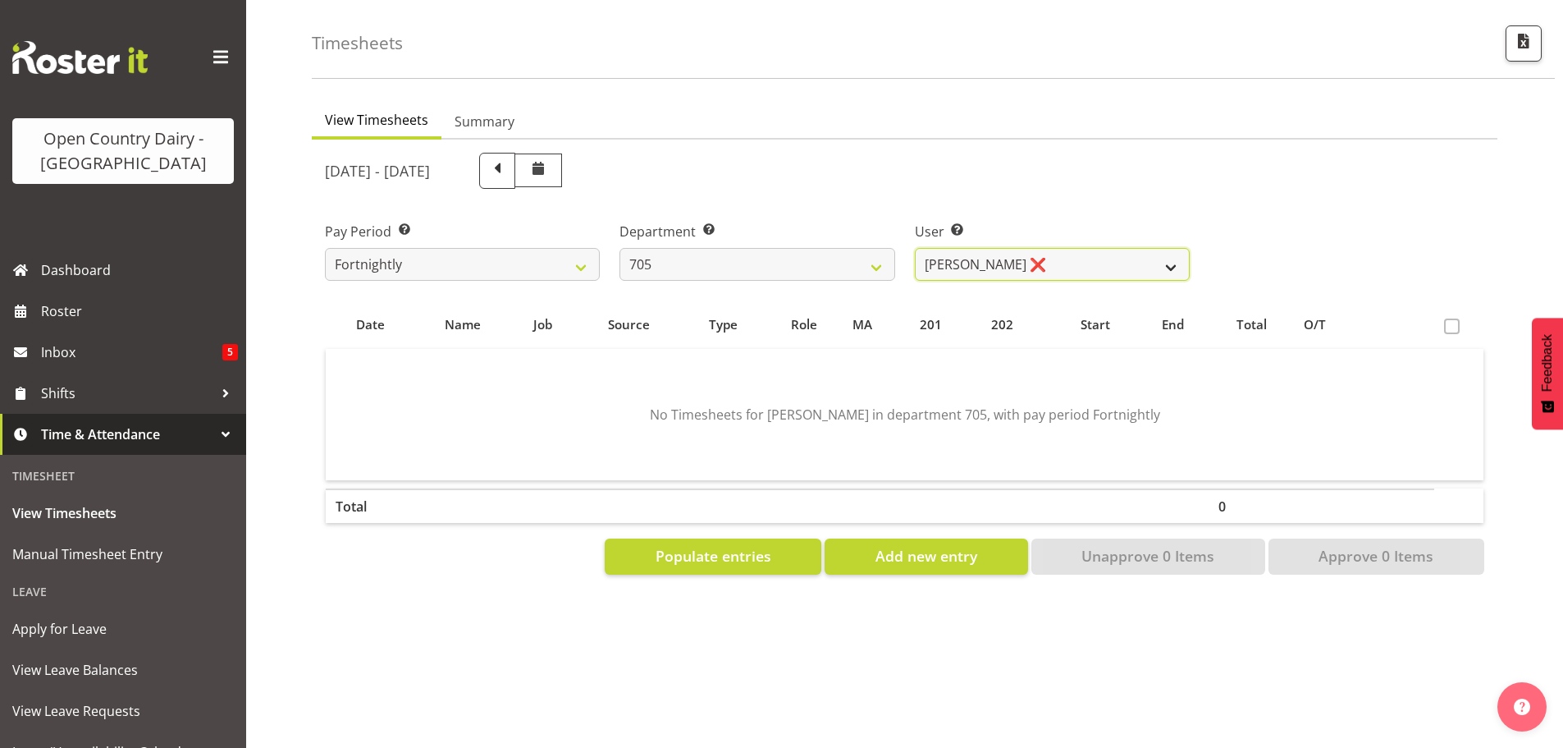
click at [1031, 255] on select "Colin Kelly ❌ Craig Cottam ❌ John May ❌" at bounding box center [1052, 264] width 275 height 33
drag, startPoint x: 1031, startPoint y: 255, endPoint x: 1017, endPoint y: 256, distance: 13.2
click at [1031, 255] on select "Colin Kelly ❌ Craig Cottam ❌ John May ❌" at bounding box center [1052, 264] width 275 height 33
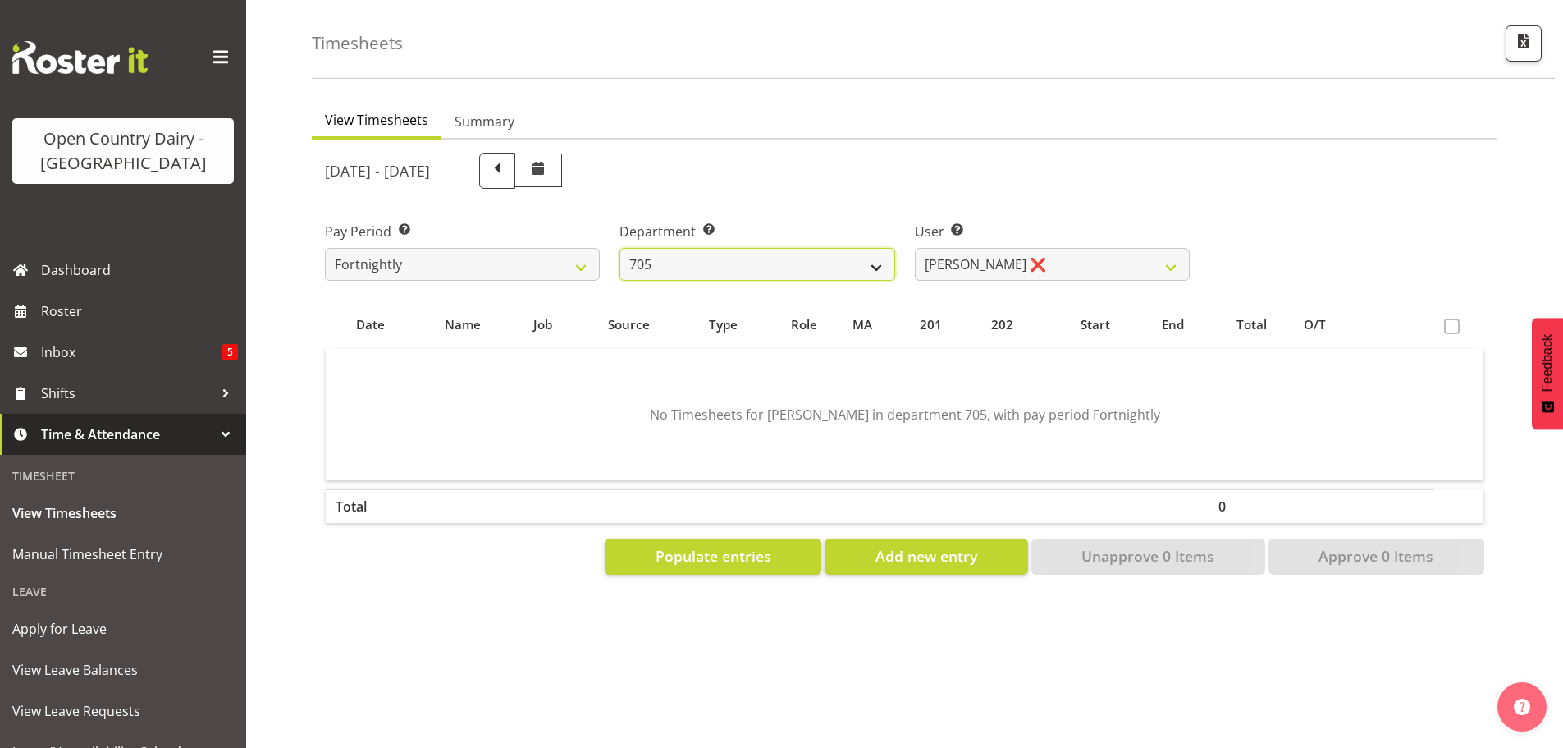
click at [863, 256] on select "701 702 703 704 705 706 707 708 709 710 711 712 713 714 715 716 717 718 719 720" at bounding box center [757, 264] width 275 height 33
click at [620, 248] on select "701 702 703 704 705 706 707 708 709 710 711 712 713 714 715 716 717 718 719 720" at bounding box center [757, 264] width 275 height 33
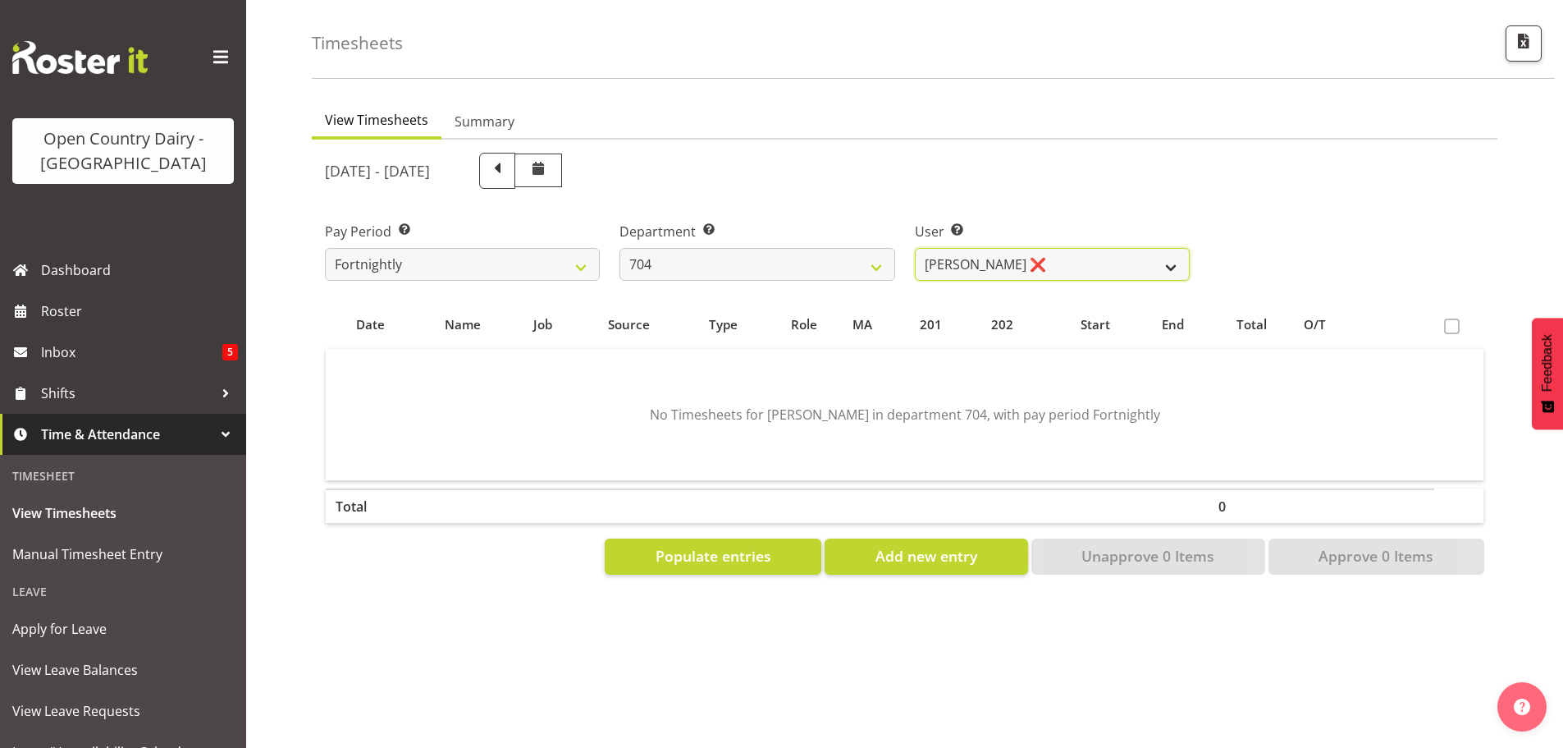
click at [1081, 256] on select "Graham Houghton ❌ Jon Williams ❌ Stephen Rae ❌" at bounding box center [1052, 264] width 275 height 33
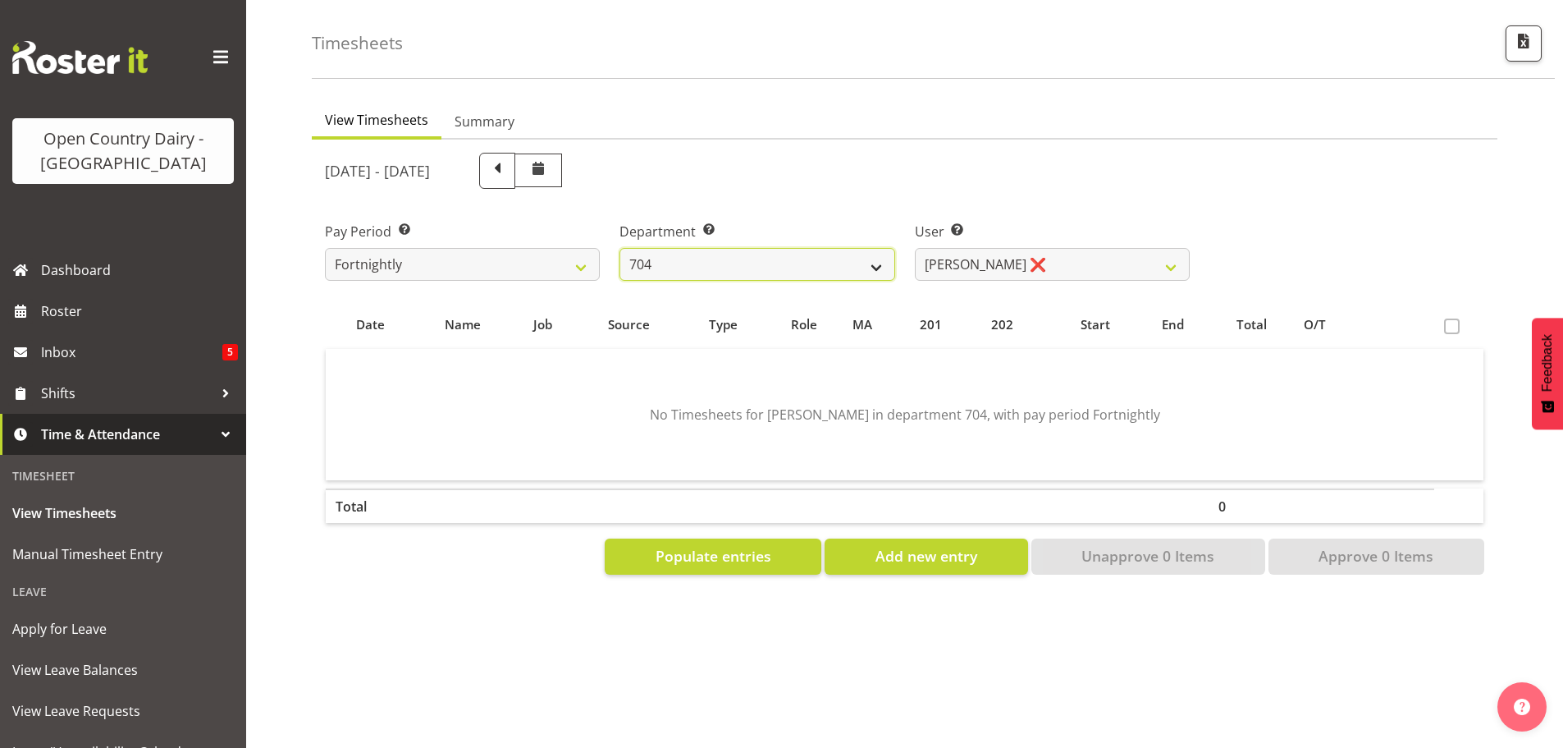
click at [836, 256] on select "701 702 703 704 705 706 707 708 709 710 711 712 713 714 715 716 717 718 719 720" at bounding box center [757, 264] width 275 height 33
click at [620, 248] on select "701 702 703 704 705 706 707 708 709 710 711 712 713 714 715 716 717 718 719 720" at bounding box center [757, 264] width 275 height 33
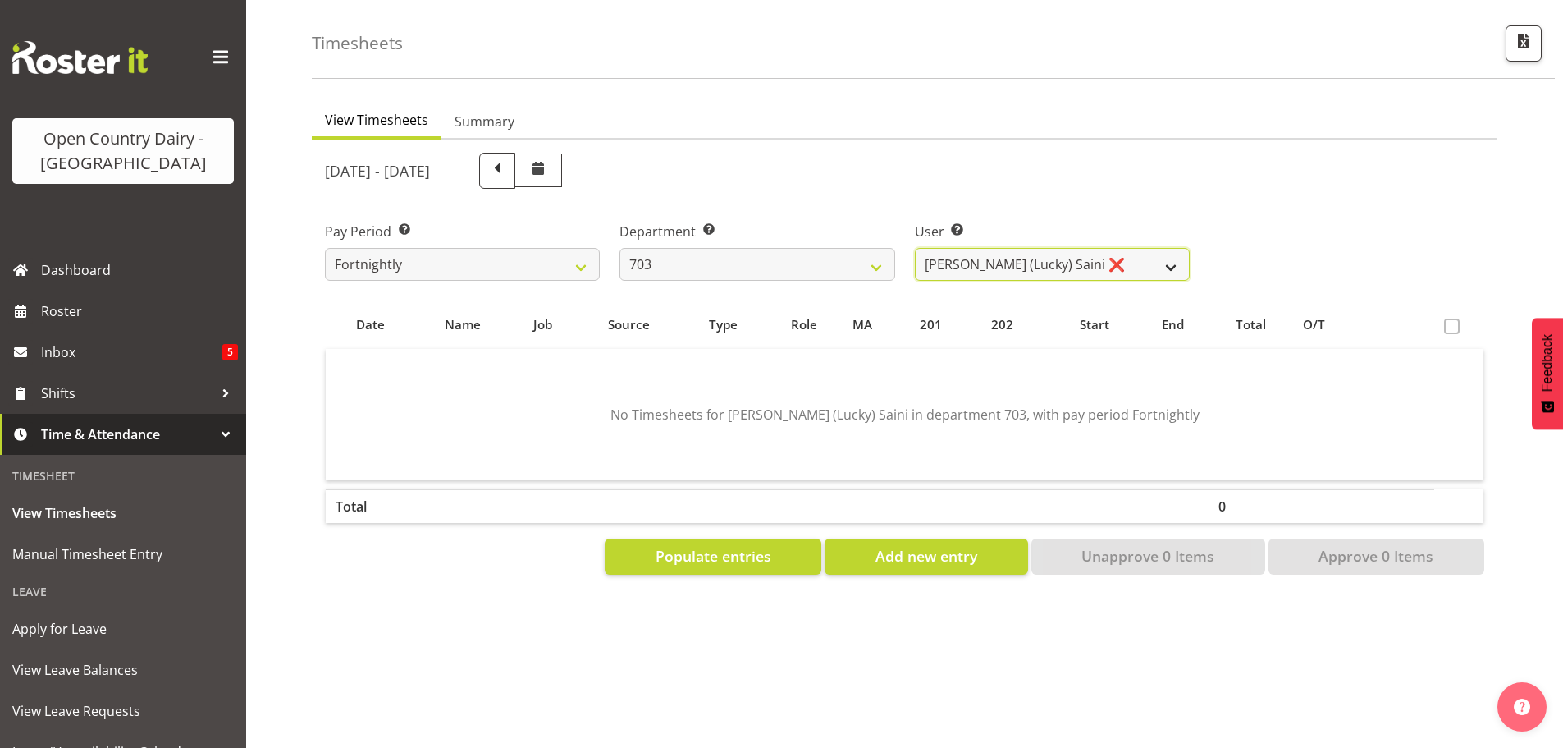
click at [1106, 254] on select "Bhupinder (Lucky) Saini ❌ Mark Fowler ❌ Tama Baker ❌" at bounding box center [1052, 264] width 275 height 33
drag, startPoint x: 1106, startPoint y: 254, endPoint x: 1081, endPoint y: 251, distance: 24.7
click at [1106, 254] on select "Bhupinder (Lucky) Saini ❌ Mark Fowler ❌ Tama Baker ❌" at bounding box center [1052, 264] width 275 height 33
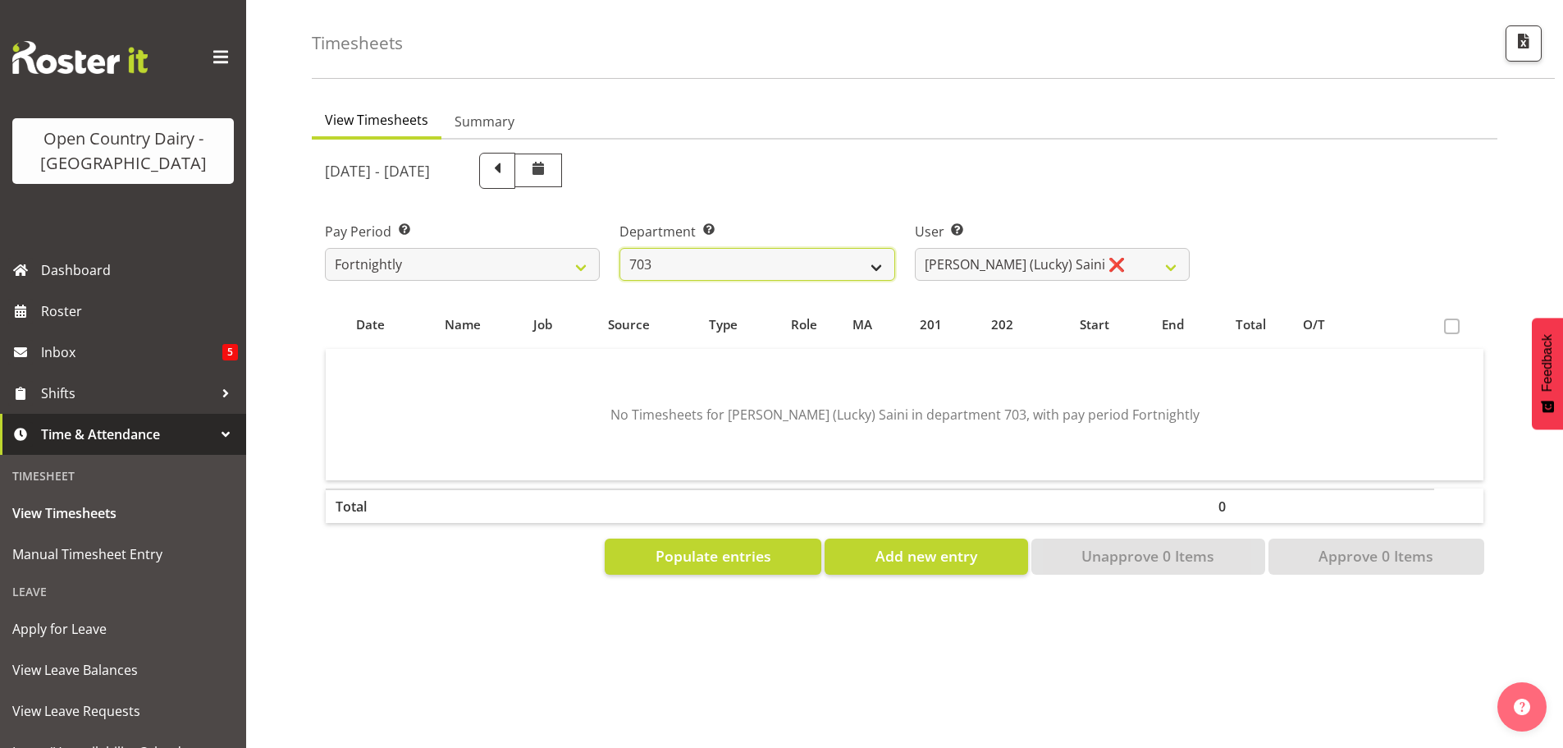
click at [866, 254] on select "701 702 703 704 705 706 707 708 709 710 711 712 713 714 715 716 717 718 719 720" at bounding box center [757, 264] width 275 height 33
click at [620, 248] on select "701 702 703 704 705 706 707 708 709 710 711 712 713 714 715 716 717 718 719 720" at bounding box center [757, 264] width 275 height 33
click at [1062, 251] on div "August 11th - August 17th 2025 Pay Period Select which pay period you would lik…" at bounding box center [904, 359] width 1159 height 432
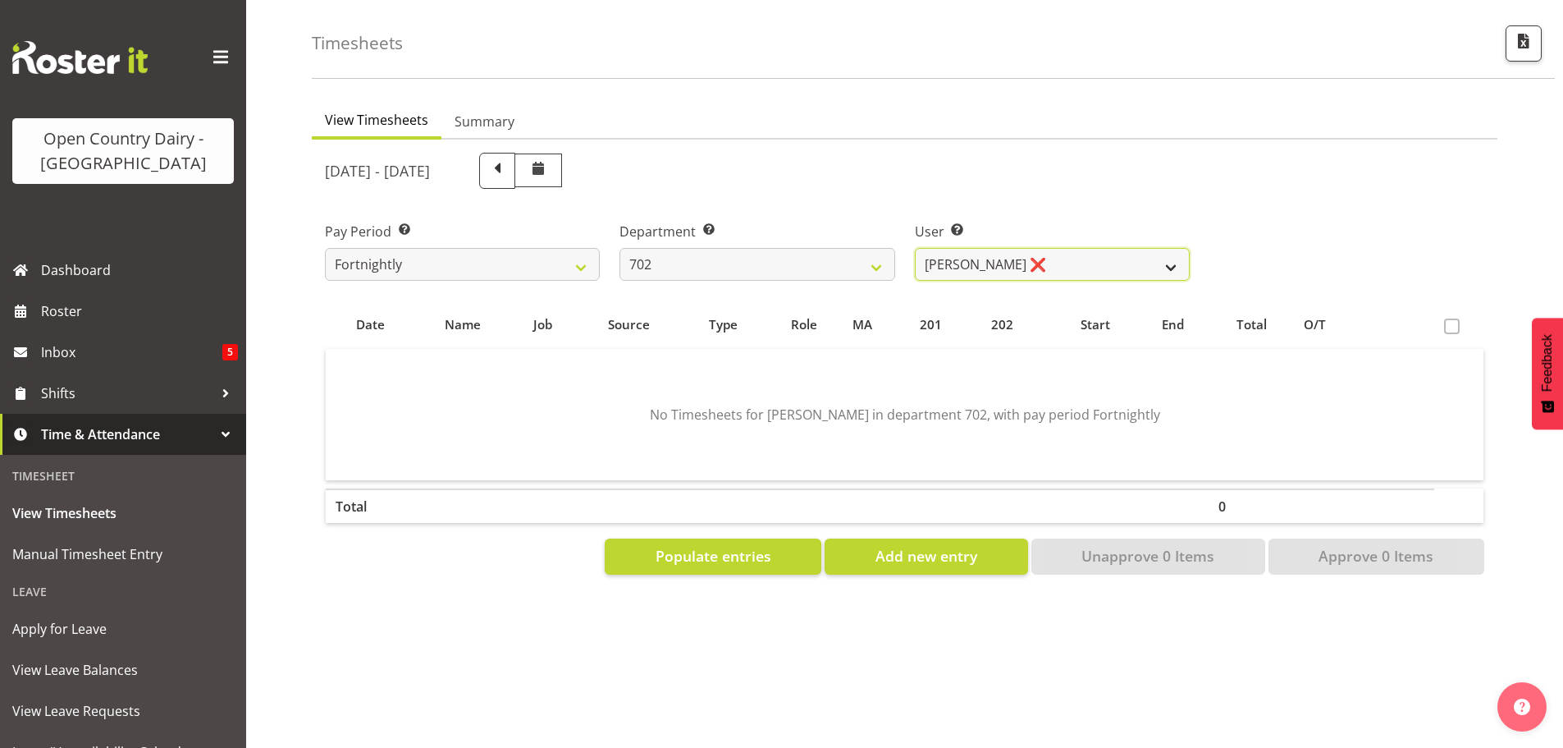
click at [1062, 251] on select "Brian Riddle ❌ Denica Tapiki ❌ Nick Adlington ❌ Simon Phillpott ❌" at bounding box center [1052, 264] width 275 height 33
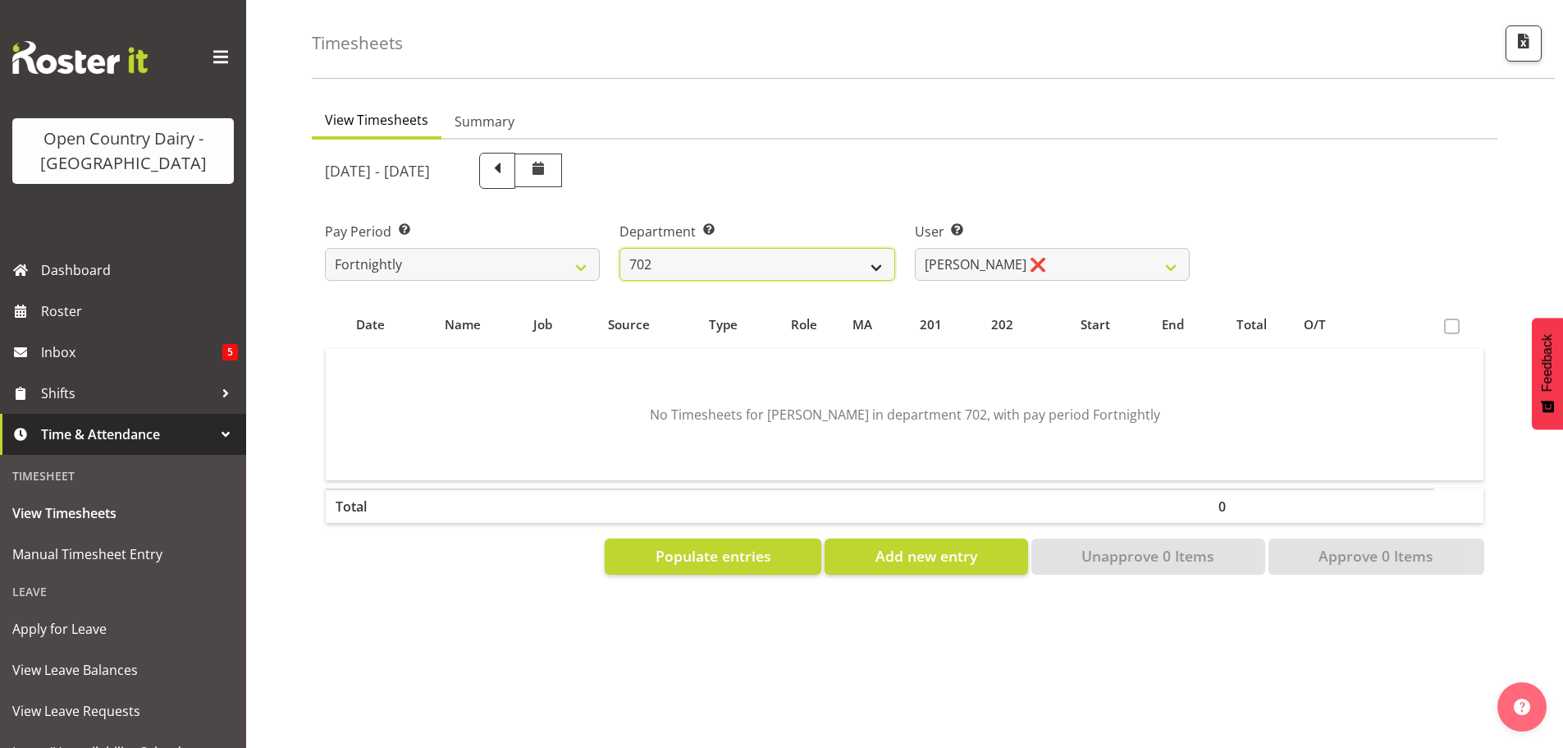
click at [857, 253] on select "701 702 703 704 705 706 707 708 709 710 711 712 713 714 715 716 717 718 719 720" at bounding box center [757, 264] width 275 height 33
select select "874"
click at [620, 248] on select "701 702 703 704 705 706 707 708 709 710 711 712 713 714 715 716 717 718 719 720" at bounding box center [757, 264] width 275 height 33
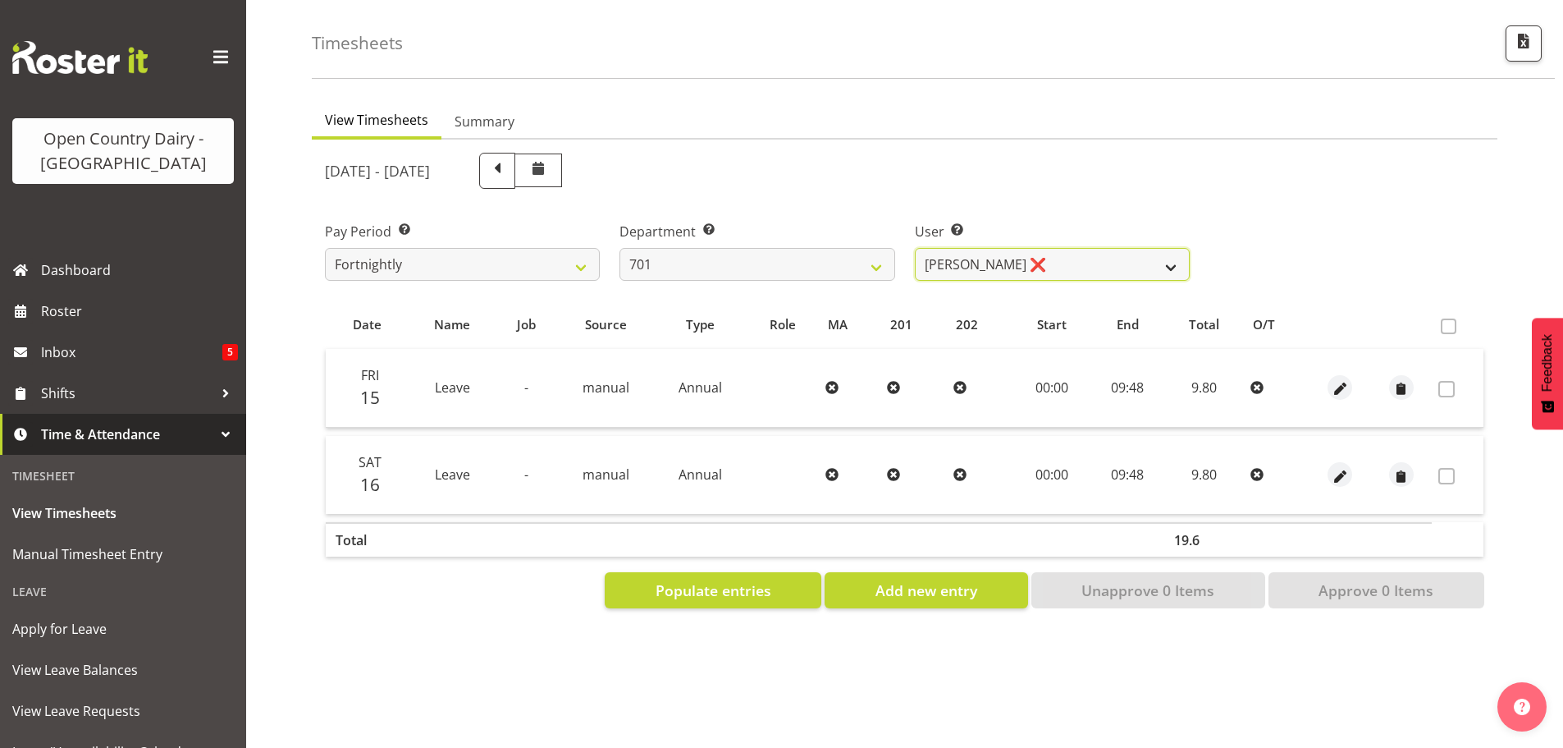
click at [1072, 254] on select "Duncan Shirley ❌ Gagandeep Singh ❌ Johann Van Zyl ❌ John Cottingham ❌" at bounding box center [1052, 264] width 275 height 33
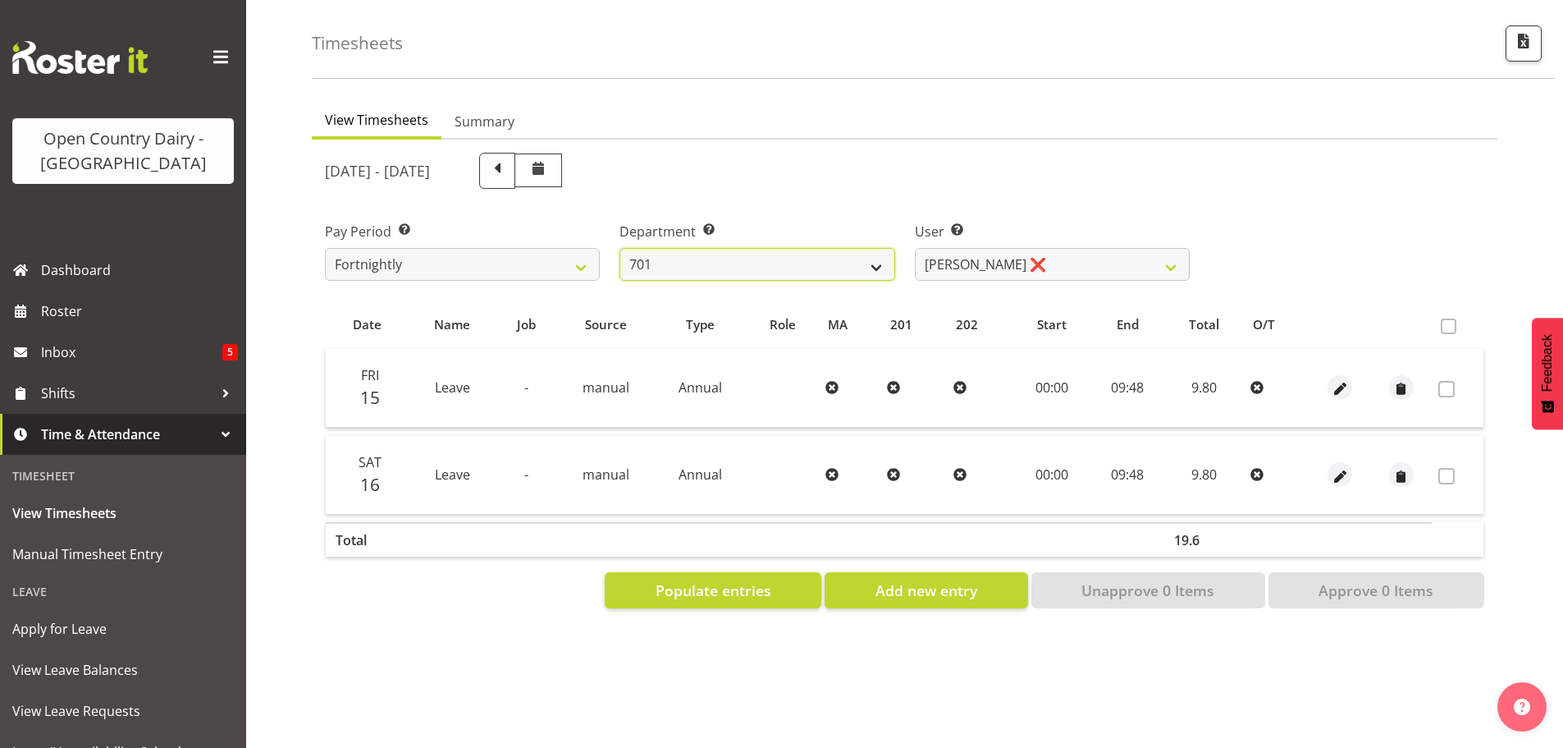
click at [863, 254] on select "701 702 703 704 705 706 707 708 709 710 711 712 713 714 715 716 717 718 719 720" at bounding box center [757, 264] width 275 height 33
click at [1296, 105] on ul "View Timesheets Summary" at bounding box center [905, 121] width 1186 height 36
click at [1522, 30] on span "button" at bounding box center [1523, 40] width 21 height 21
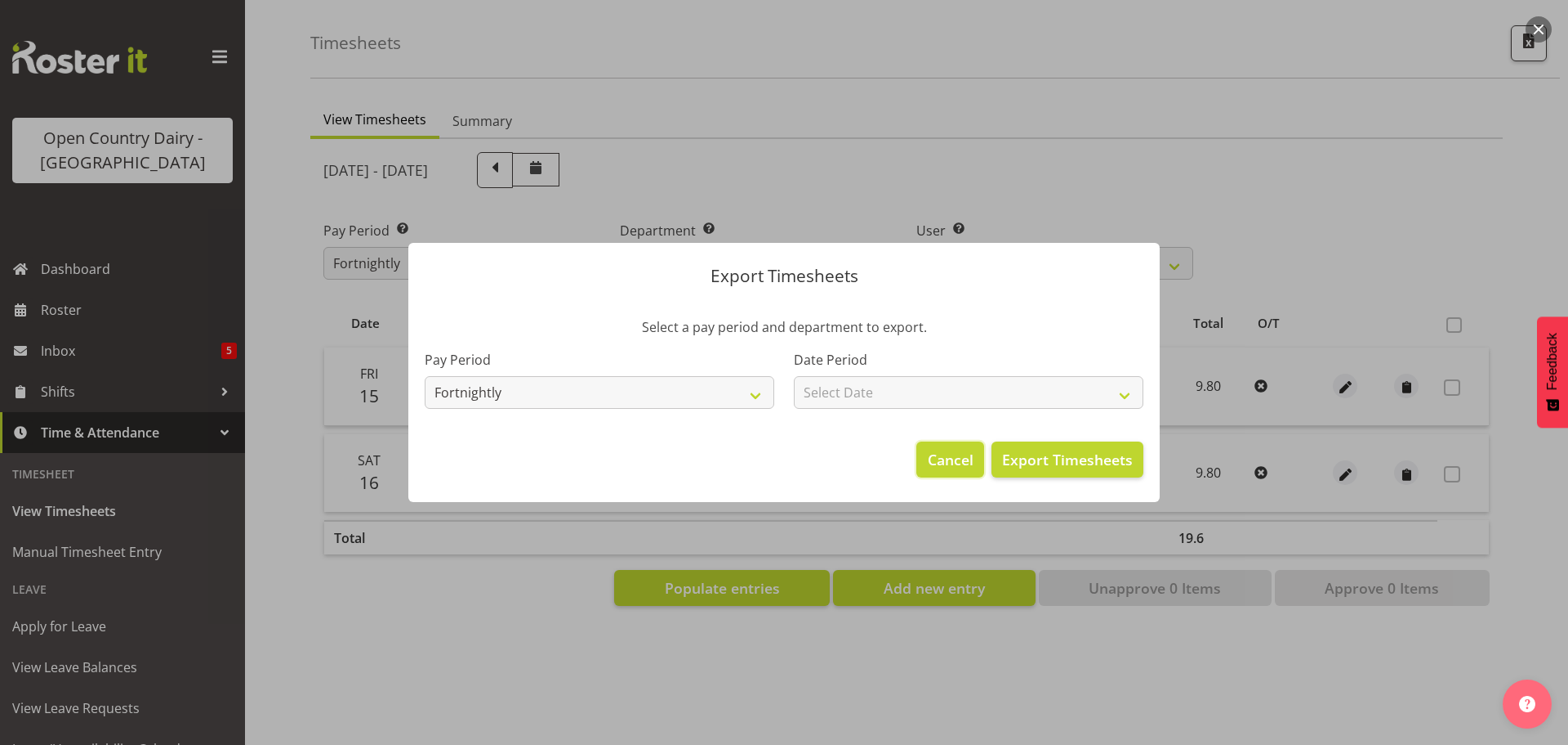
click at [952, 462] on span "Cancel" at bounding box center [951, 458] width 46 height 21
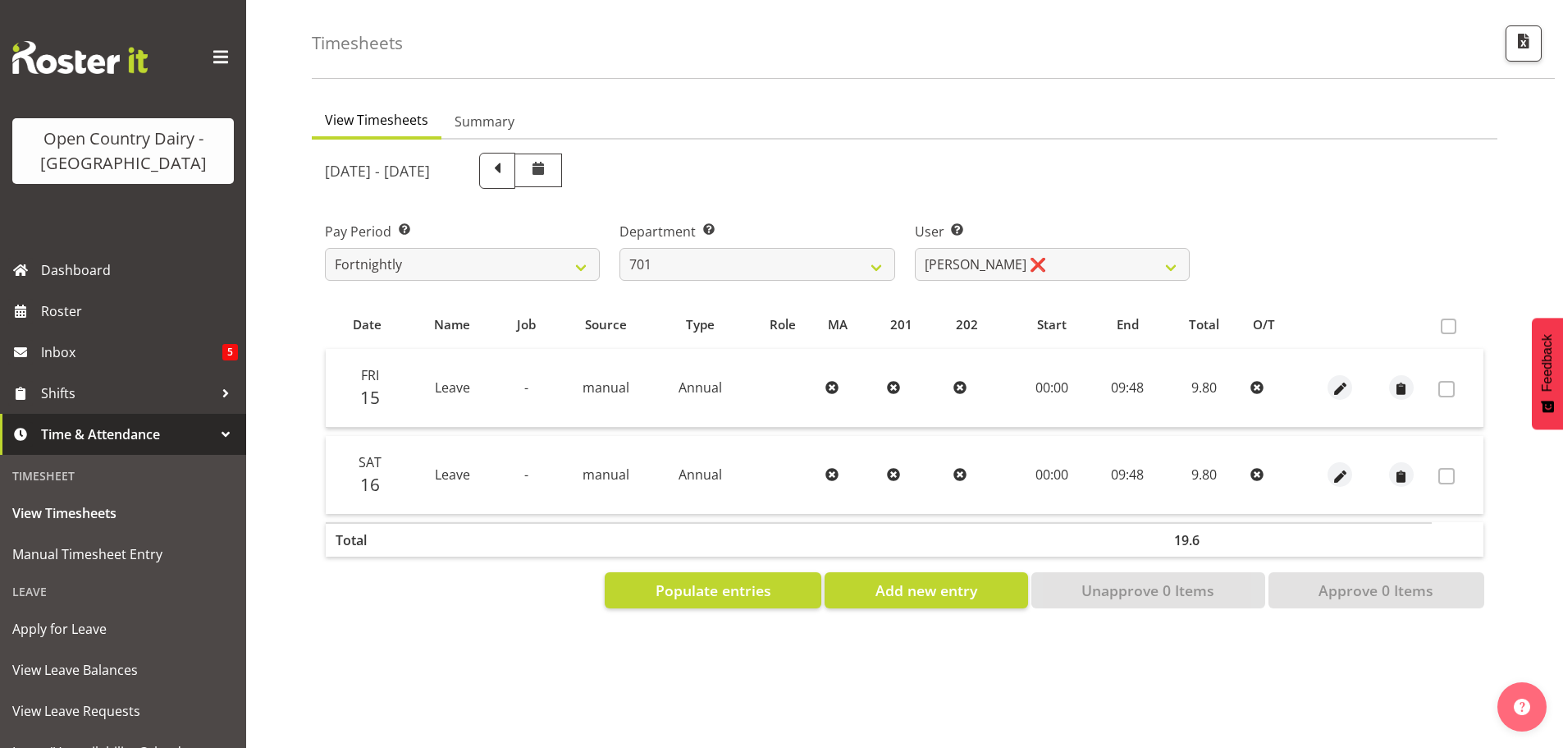
scroll to position [185, 0]
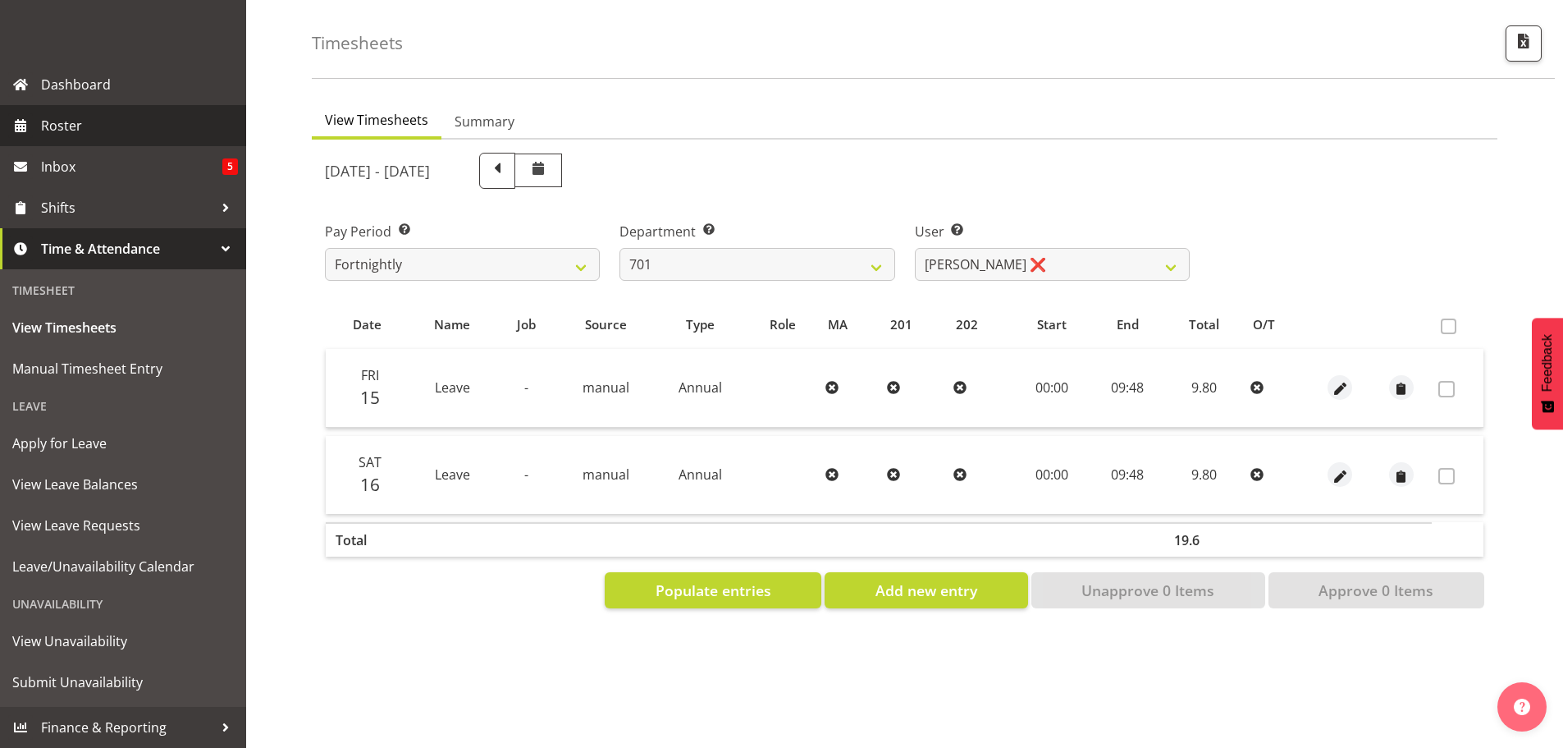
click at [67, 119] on span "Roster" at bounding box center [139, 125] width 197 height 25
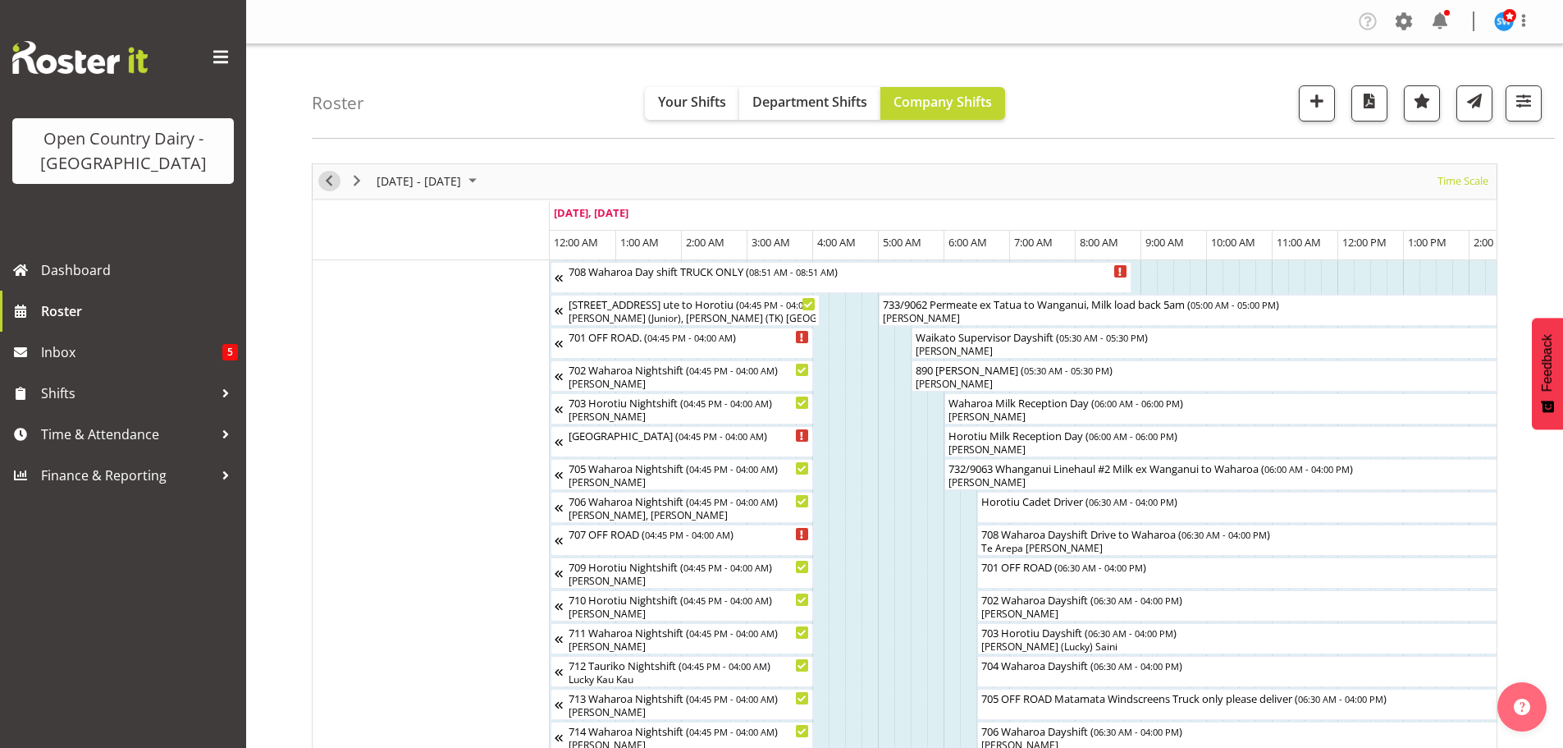
click at [332, 178] on span "Previous" at bounding box center [329, 181] width 20 height 21
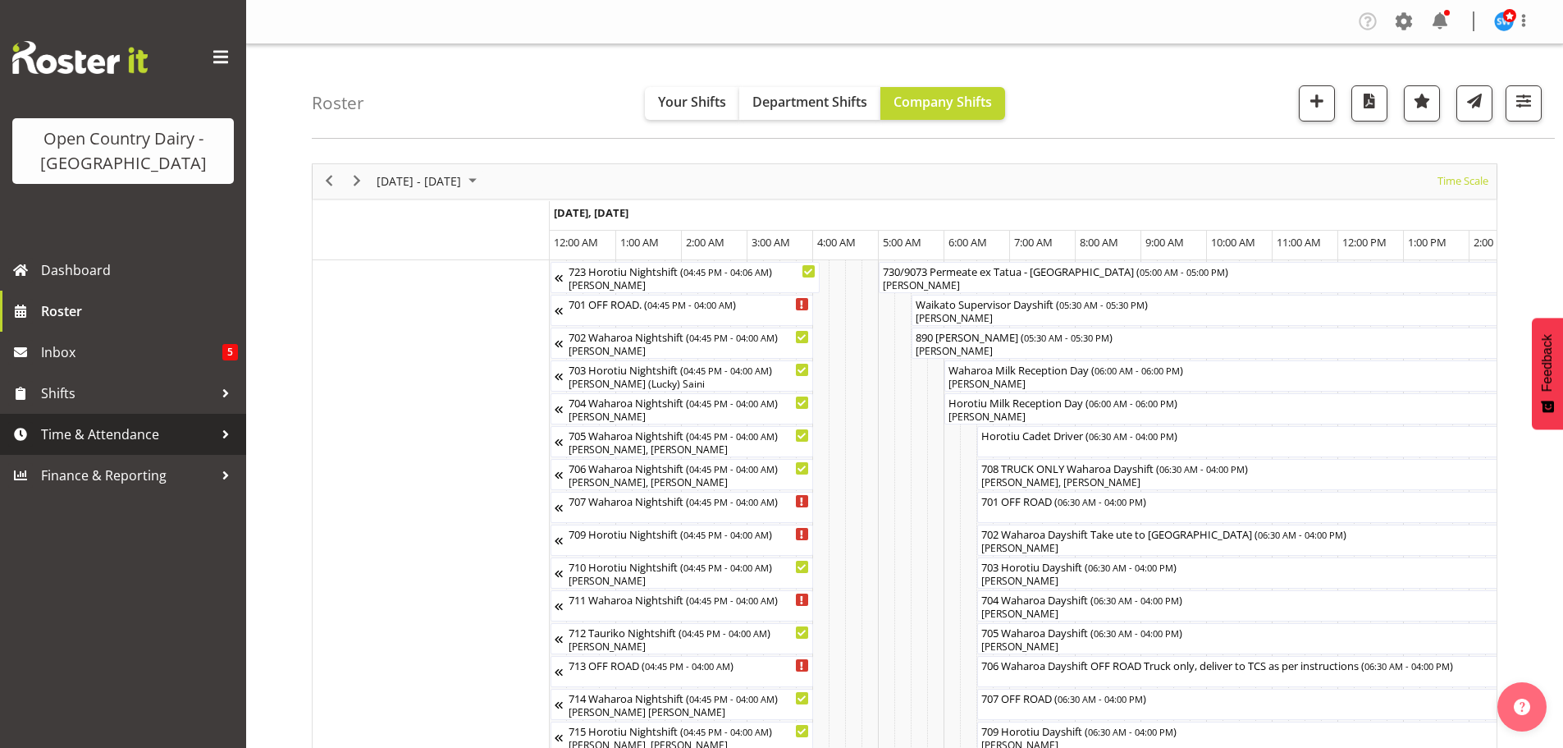
click at [89, 432] on span "Time & Attendance" at bounding box center [127, 434] width 172 height 25
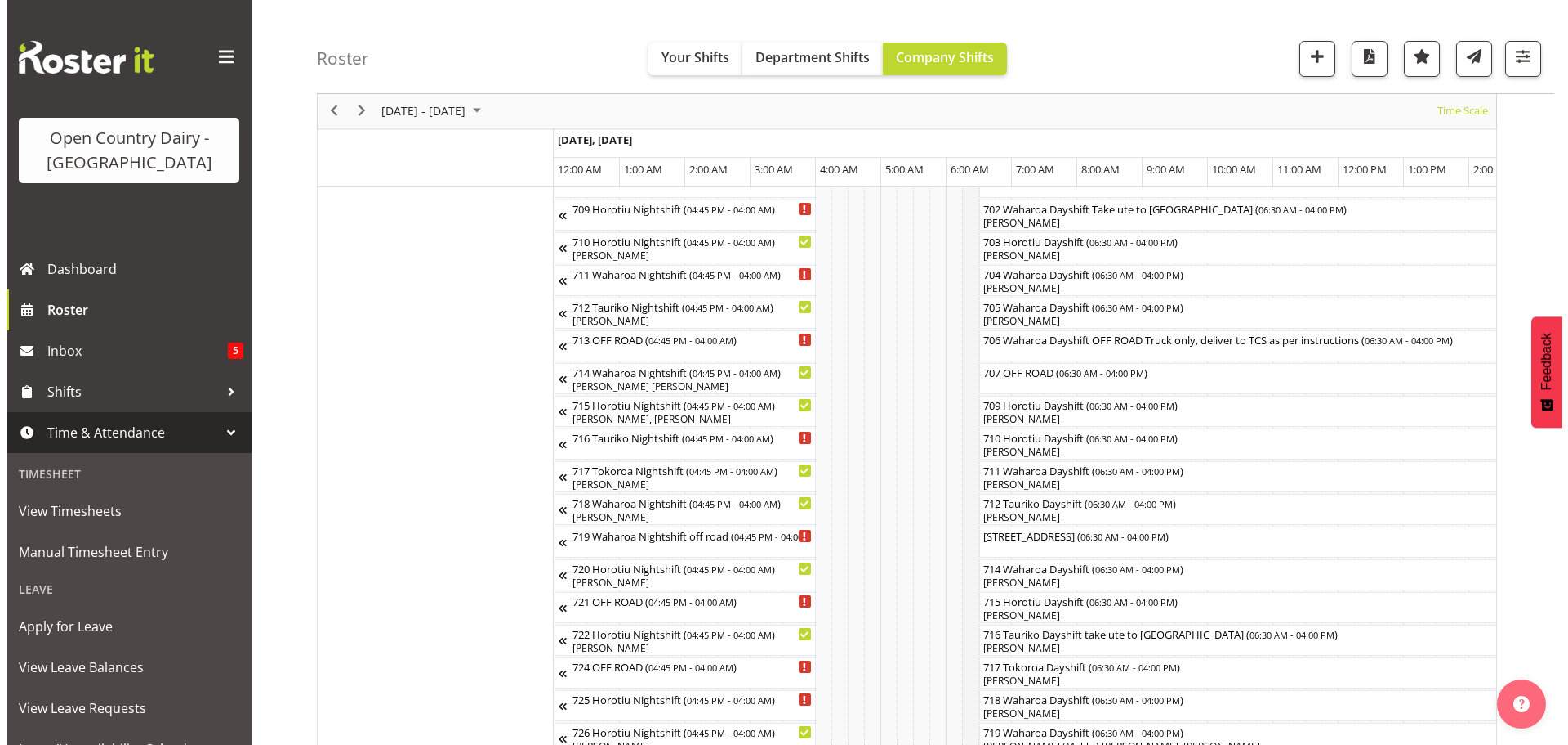
scroll to position [327, 0]
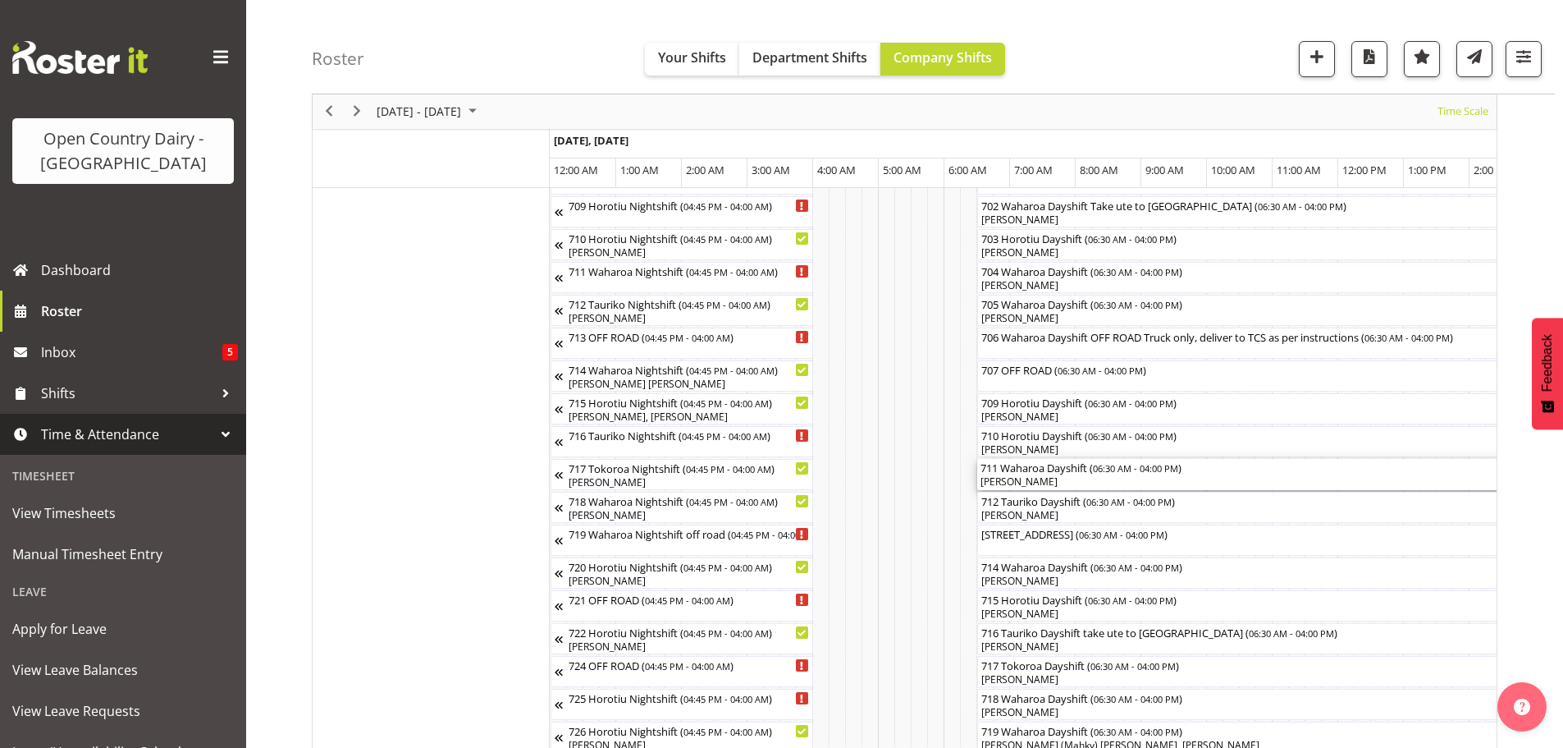
click at [1013, 478] on div "[PERSON_NAME]" at bounding box center [1289, 481] width 617 height 15
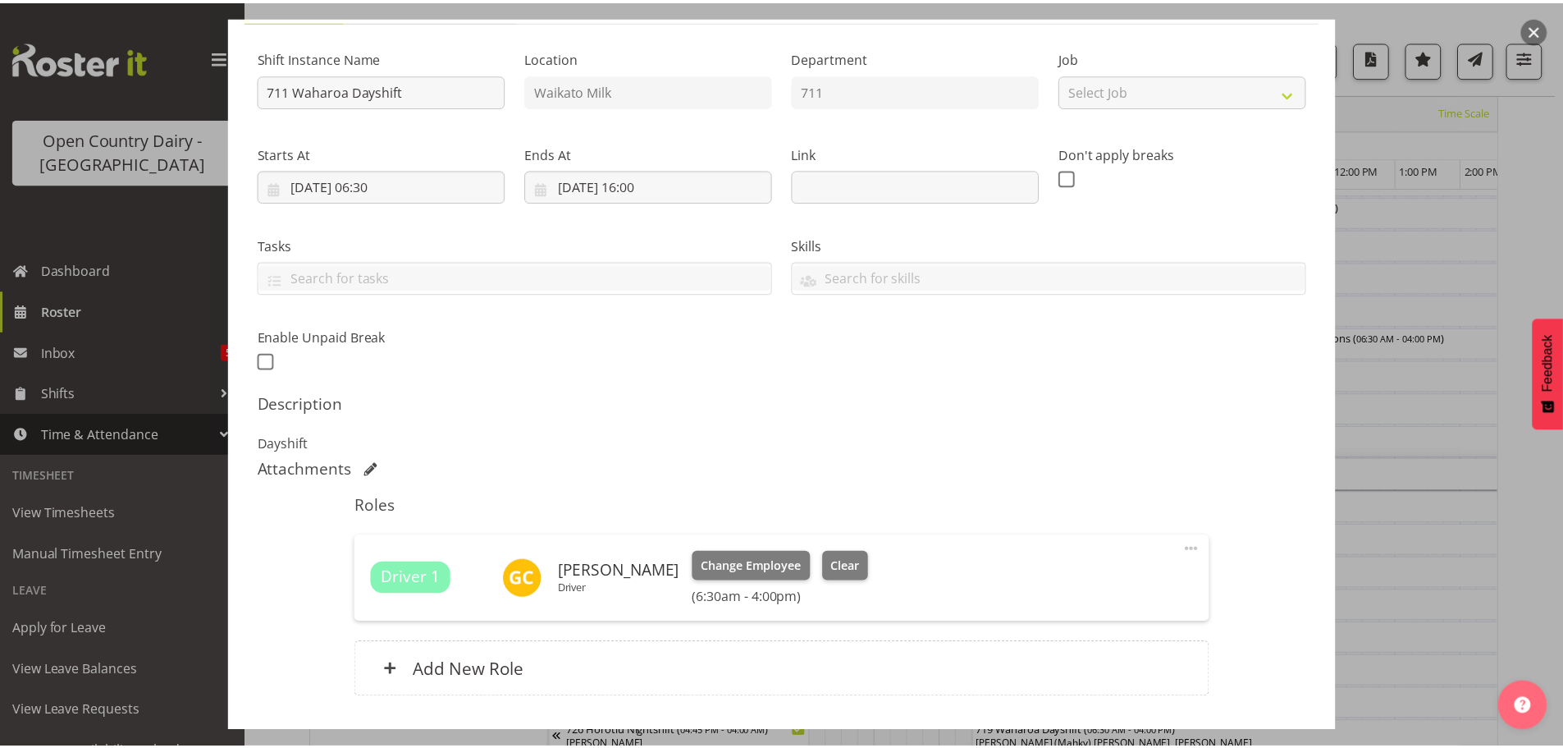
scroll to position [257, 0]
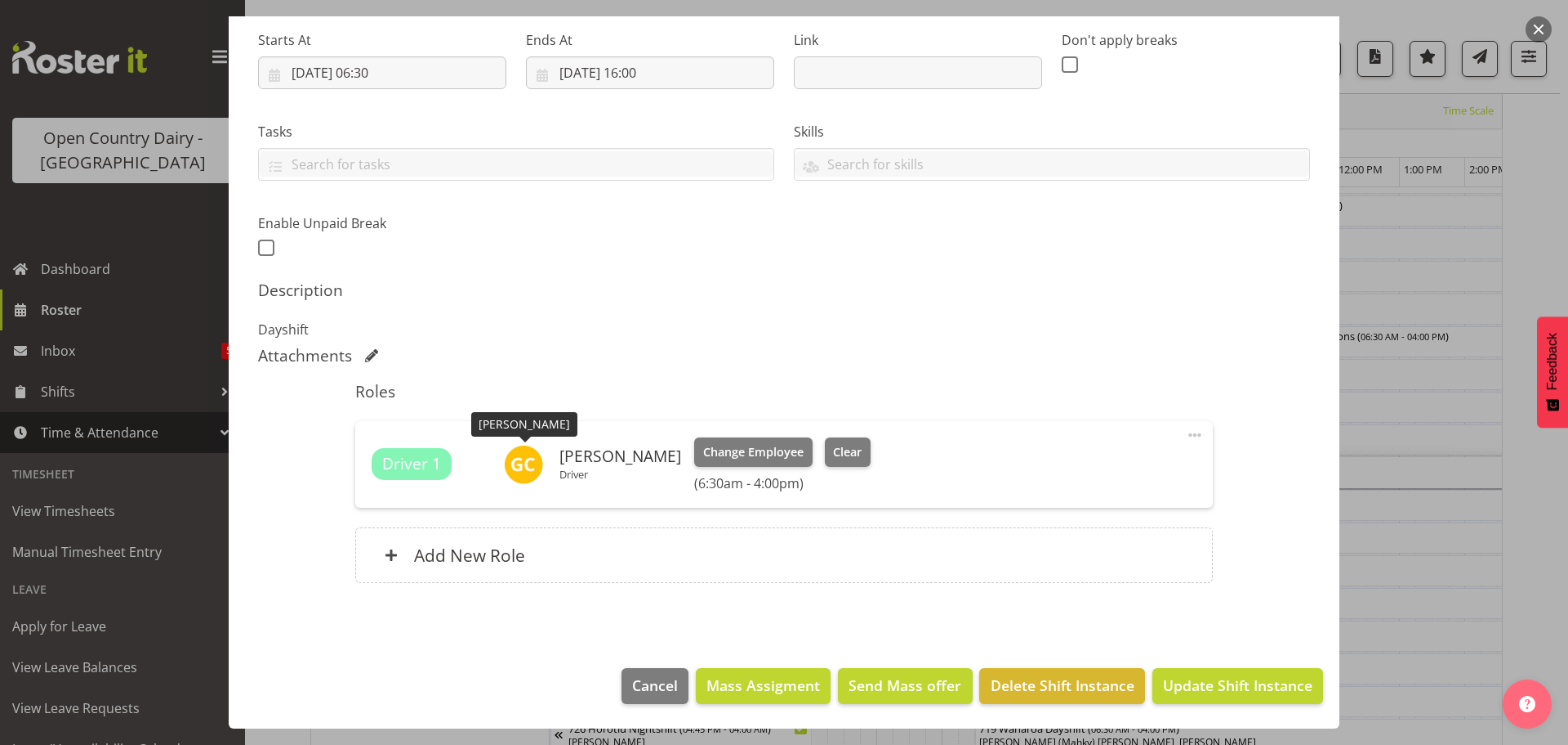
click at [519, 463] on img at bounding box center [523, 463] width 39 height 39
click at [525, 464] on img at bounding box center [523, 463] width 39 height 39
click at [412, 470] on span "Driver 1" at bounding box center [411, 464] width 59 height 24
click at [57, 304] on div at bounding box center [784, 372] width 1568 height 745
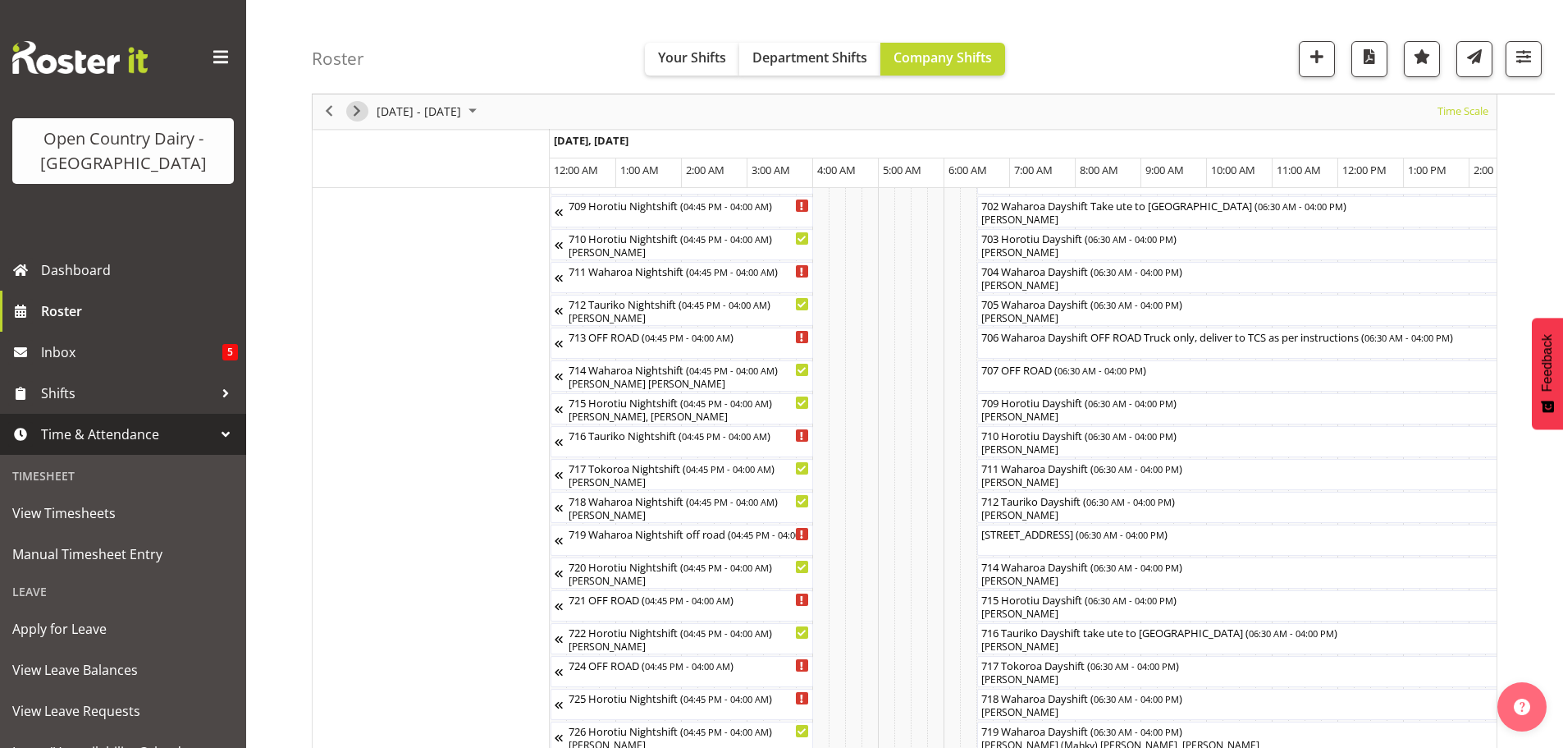
drag, startPoint x: 353, startPoint y: 109, endPoint x: 358, endPoint y: 126, distance: 17.9
click at [353, 109] on span "Next" at bounding box center [357, 112] width 20 height 21
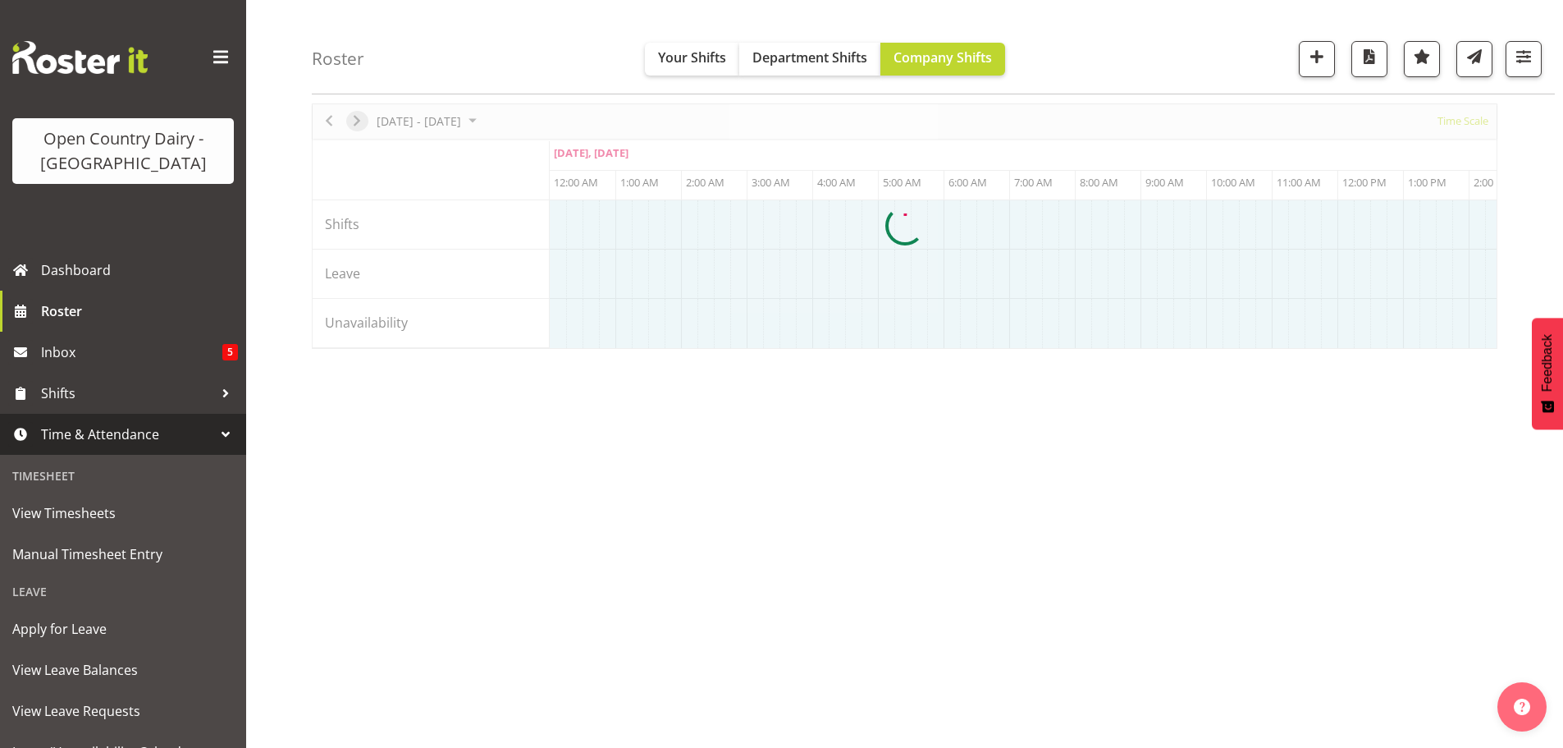
scroll to position [60, 0]
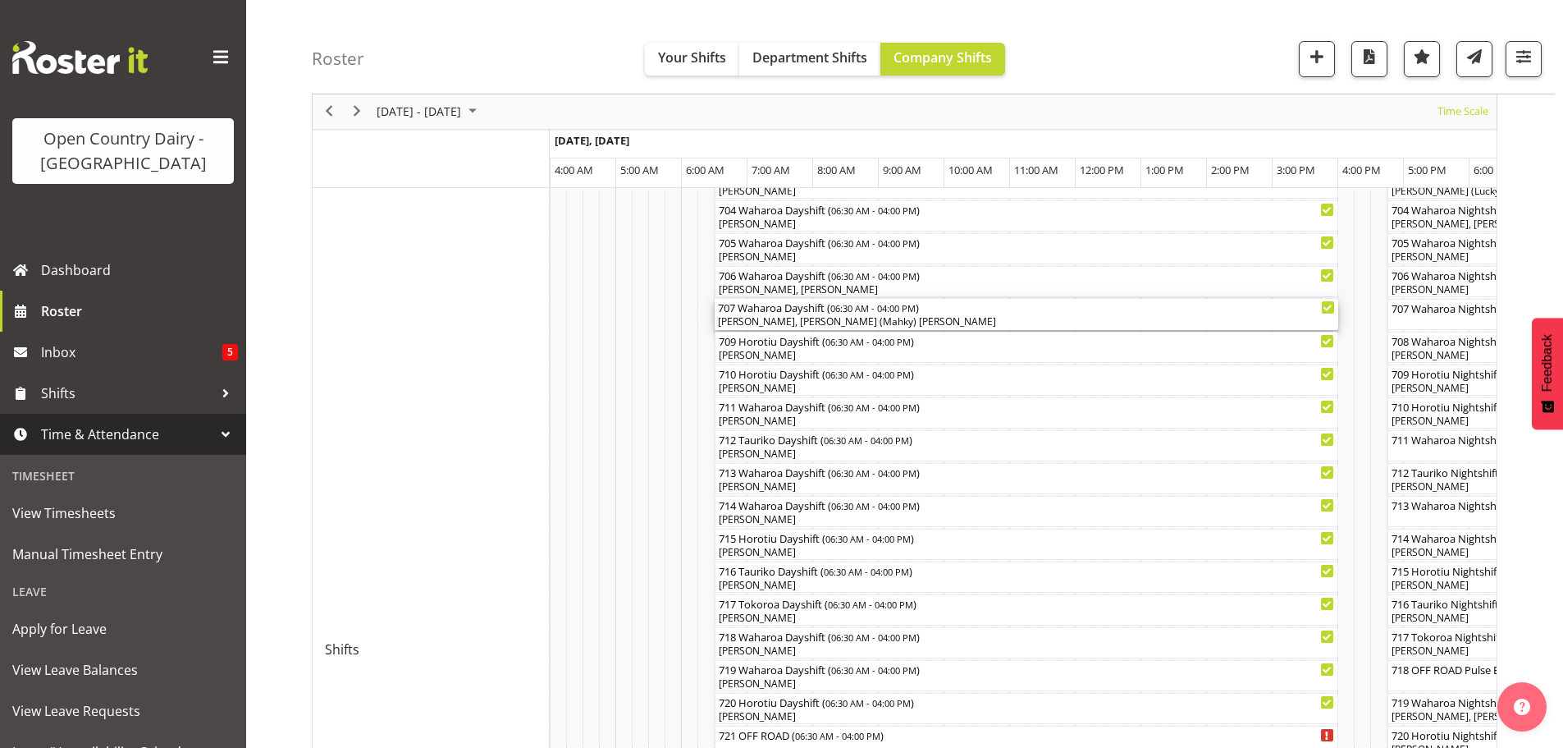
click at [844, 318] on div "[PERSON_NAME], [PERSON_NAME] (Mahky) [PERSON_NAME]" at bounding box center [1026, 321] width 617 height 15
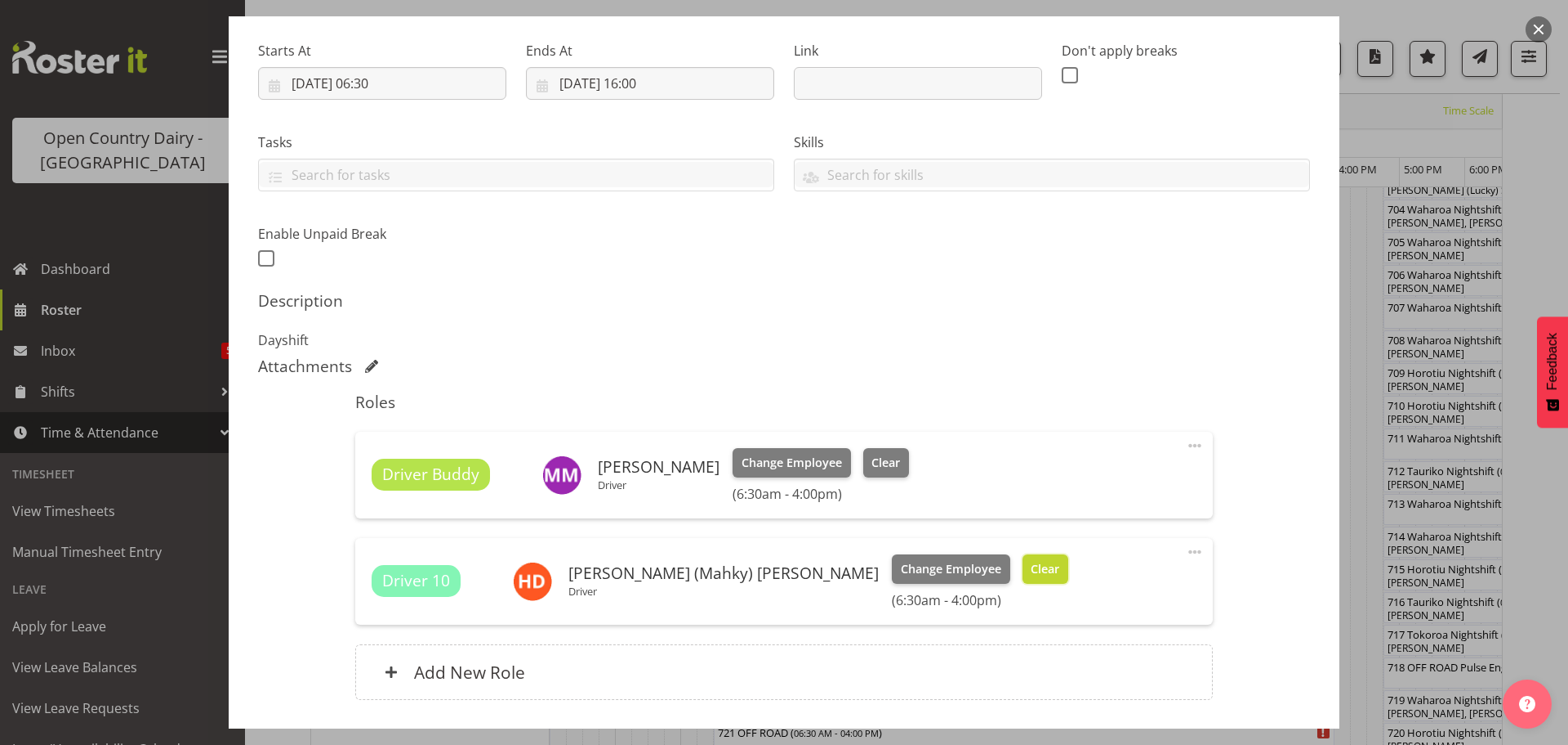
click at [1031, 572] on span "Clear" at bounding box center [1045, 569] width 29 height 18
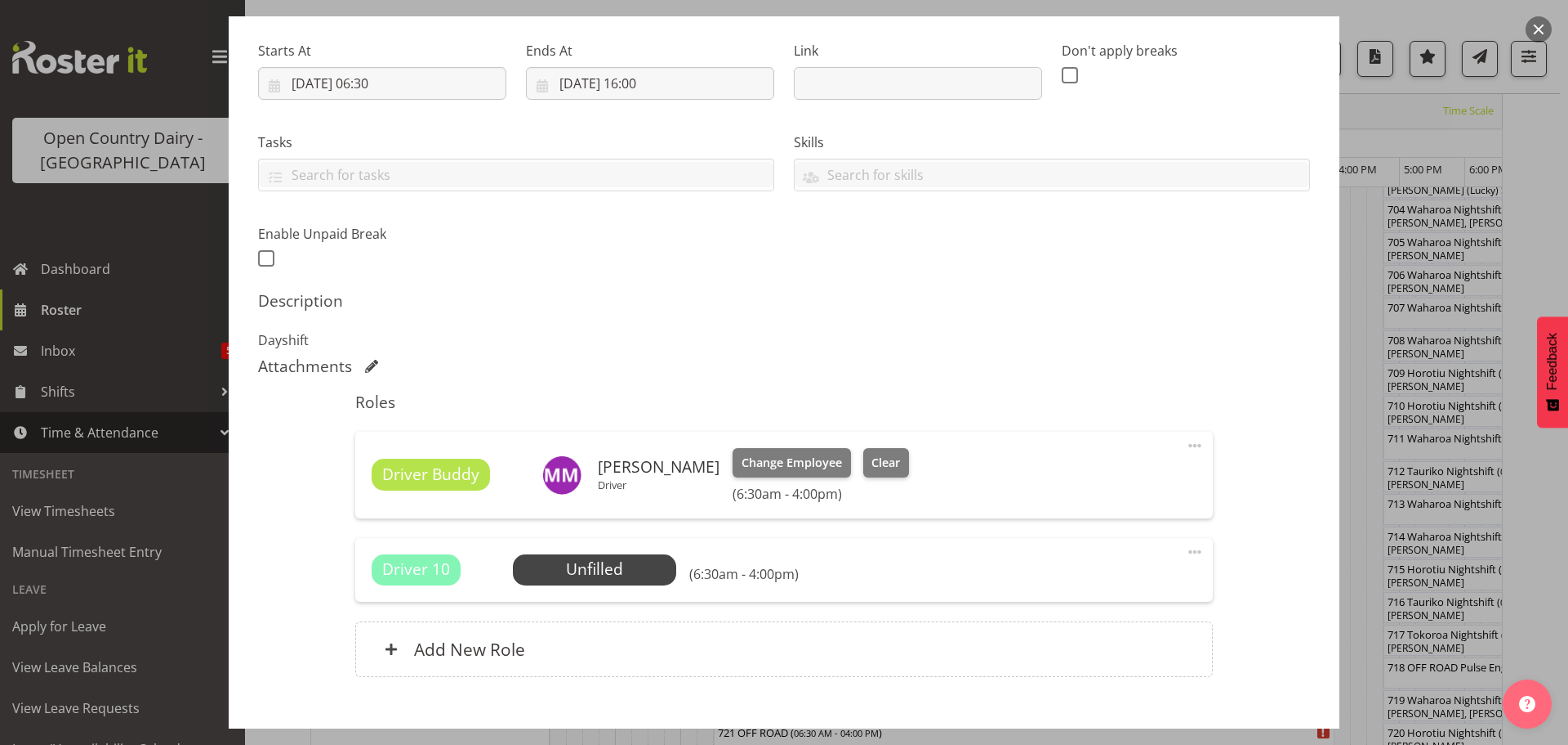
click at [1188, 551] on span at bounding box center [1196, 552] width 20 height 20
click at [1073, 646] on link "Delete" at bounding box center [1127, 646] width 157 height 30
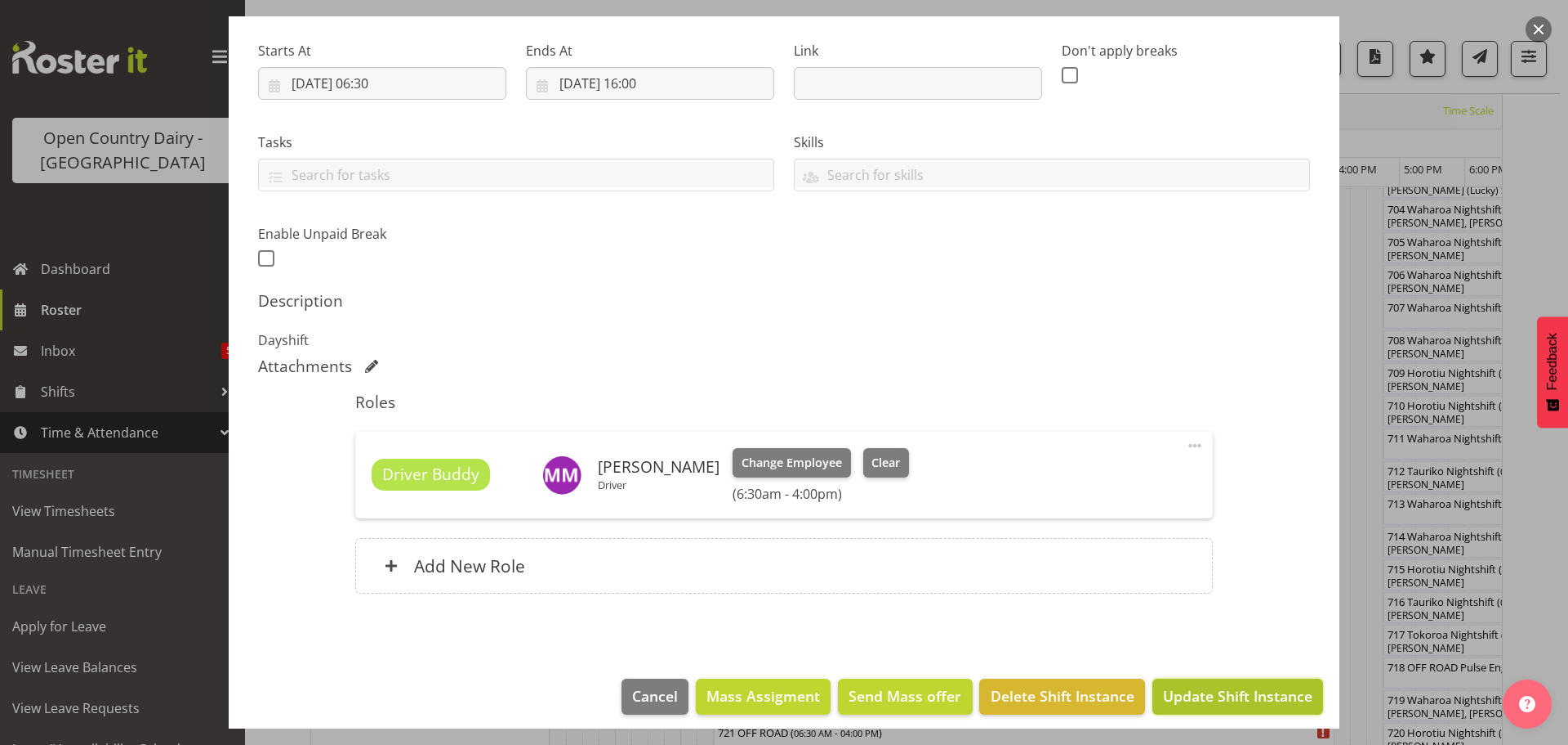
click at [1191, 694] on span "Update Shift Instance" at bounding box center [1237, 695] width 149 height 21
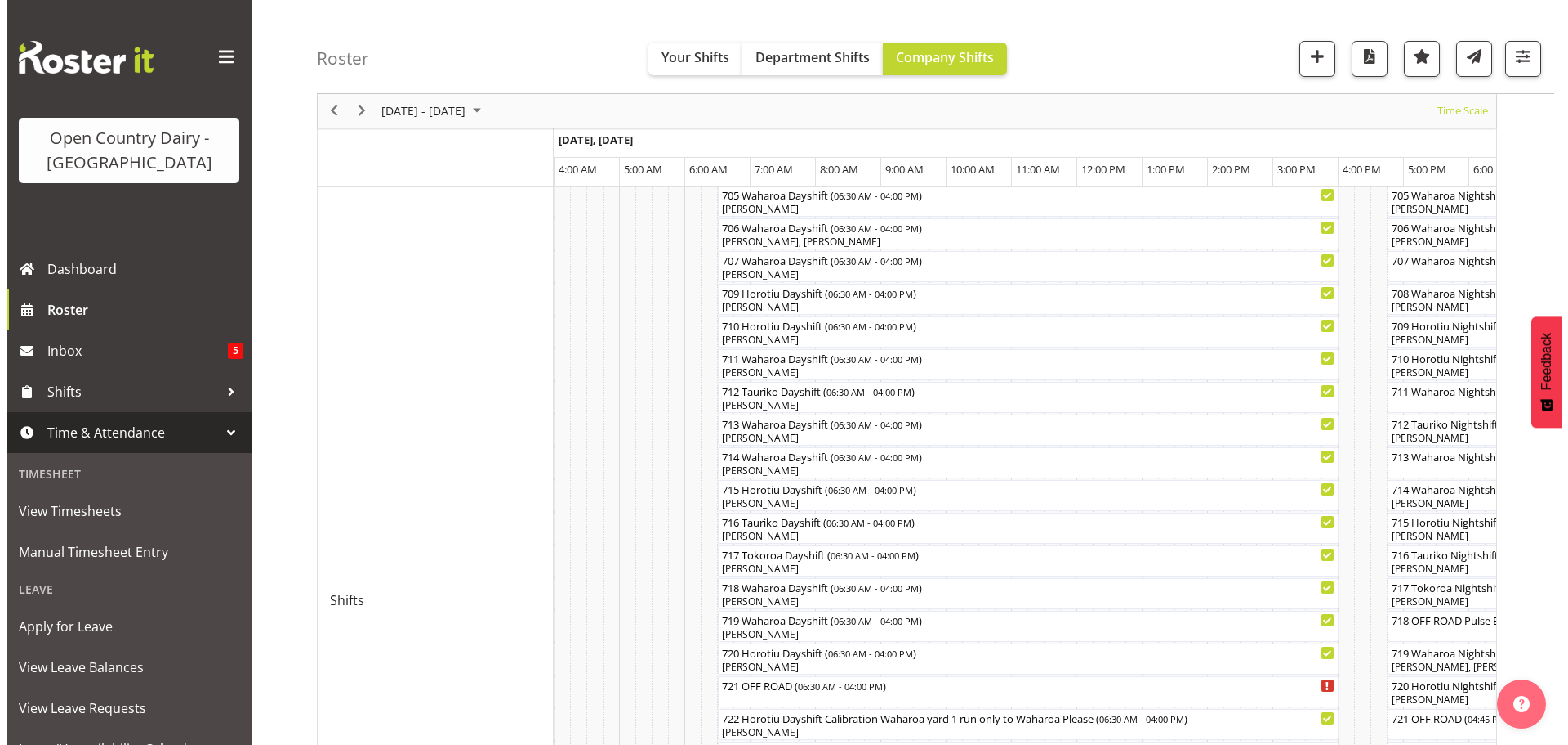
scroll to position [468, 0]
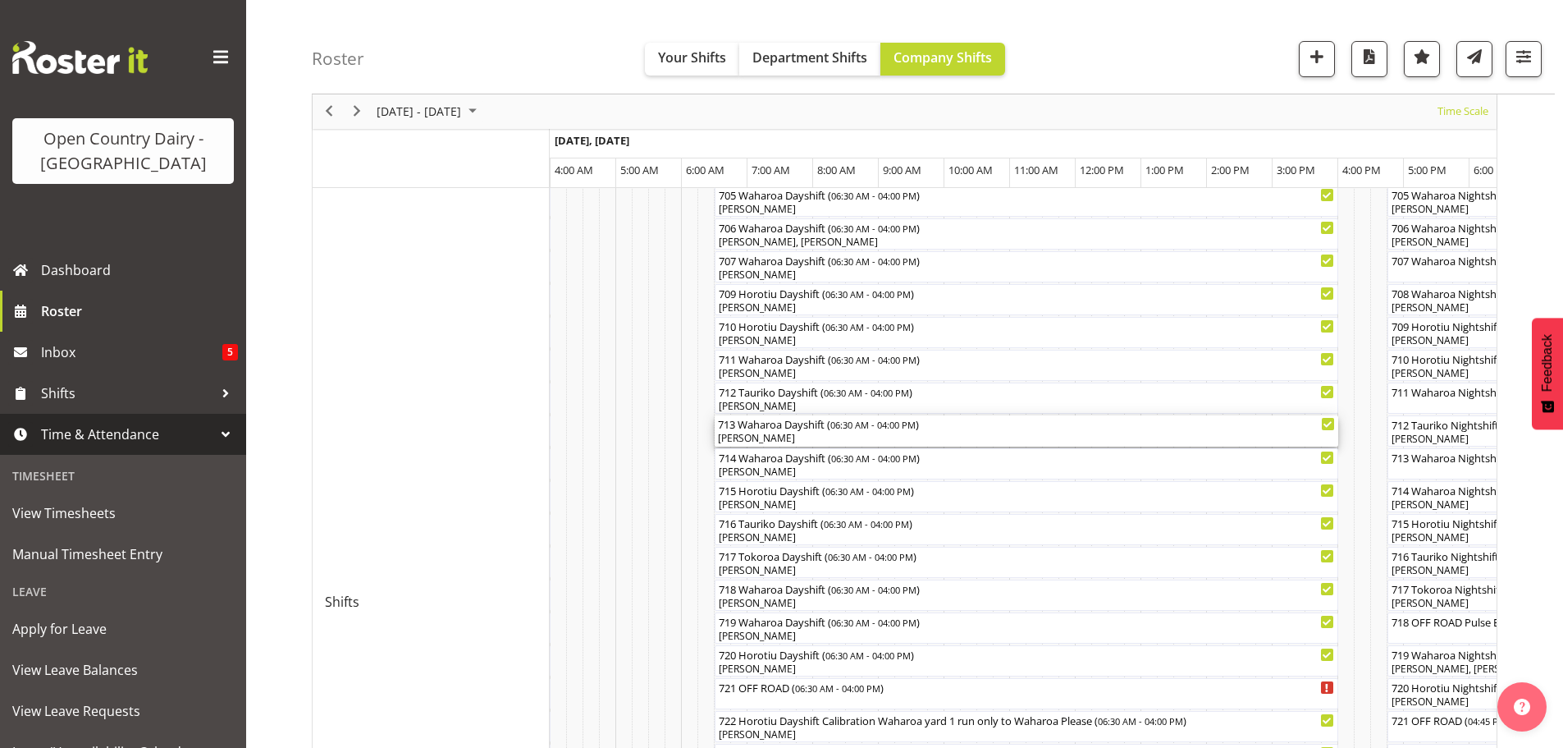
click at [834, 437] on div "[PERSON_NAME]" at bounding box center [1026, 438] width 617 height 15
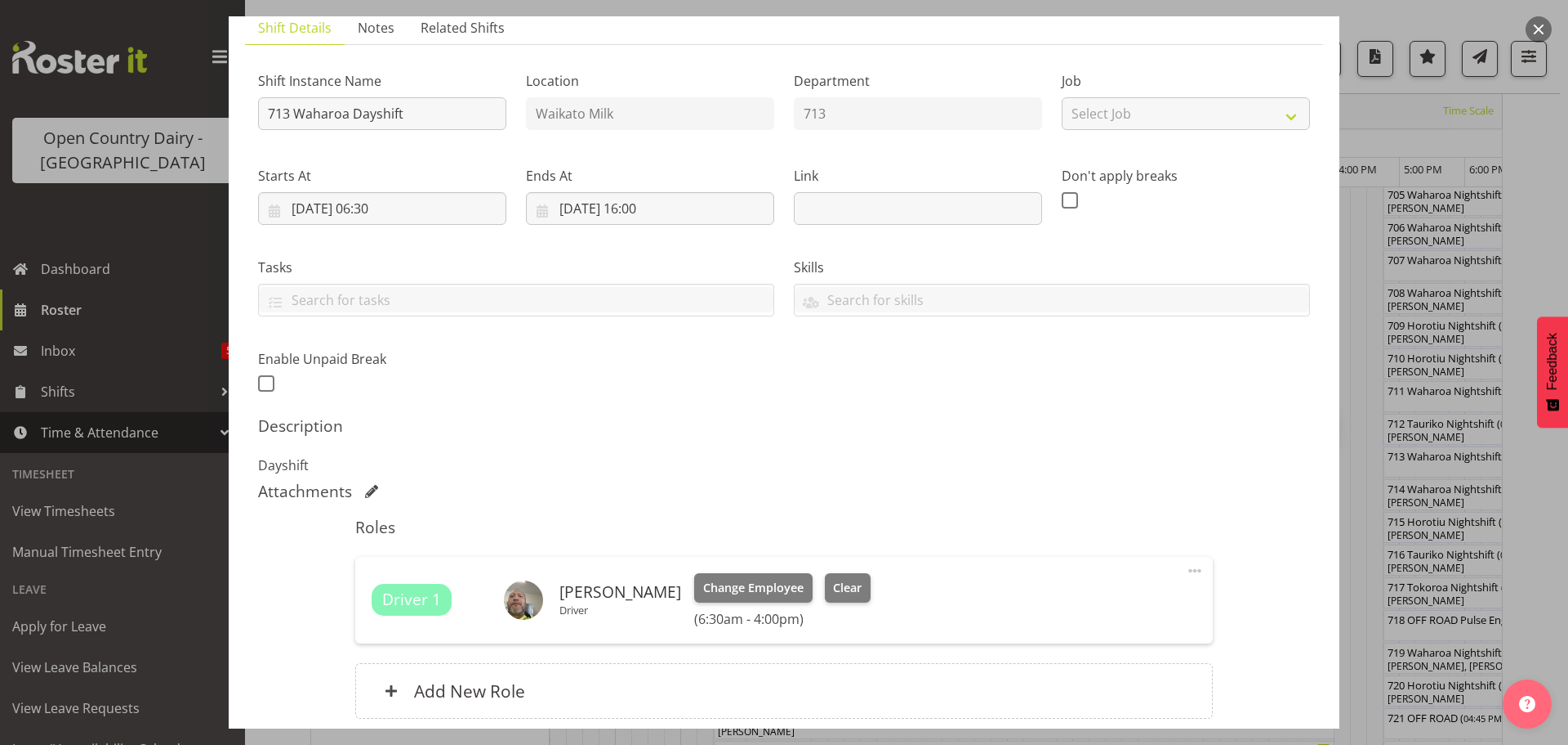
scroll to position [256, 0]
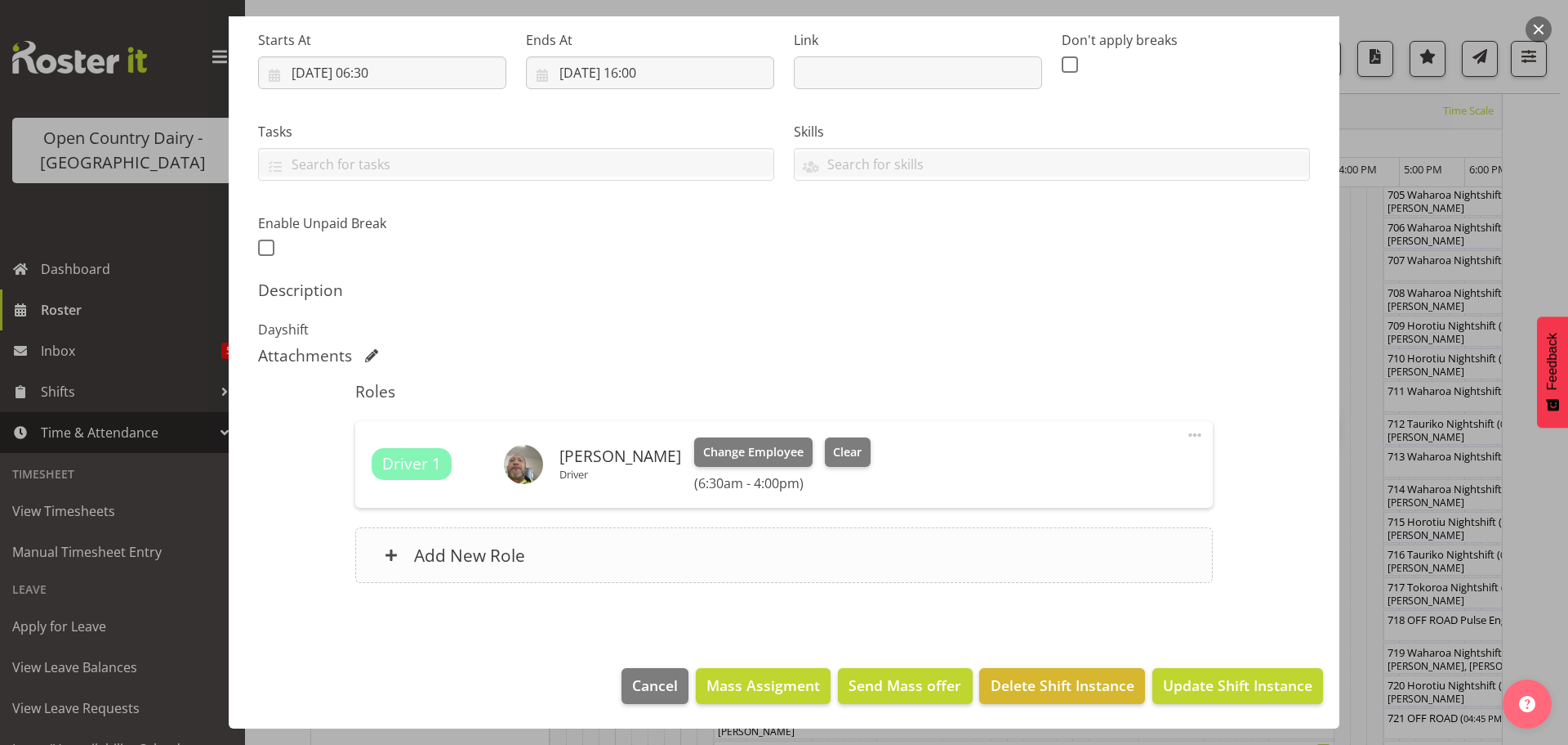
click at [462, 549] on h6 "Add New Role" at bounding box center [470, 554] width 112 height 21
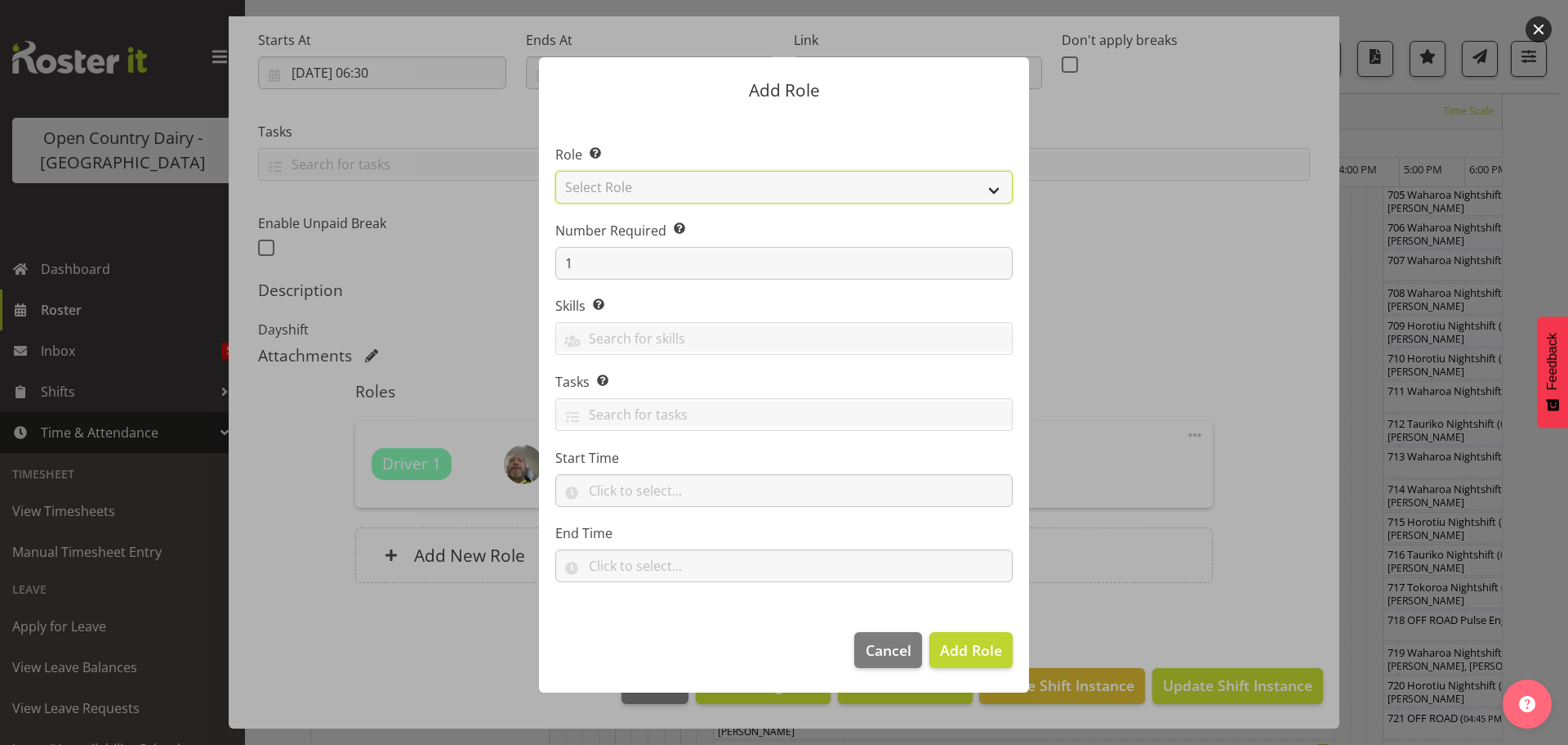
click at [743, 188] on select "Select Role Cadet Driver Crew Leader Driver Driver Buddy Driver Assessor Dayshi…" at bounding box center [784, 186] width 458 height 33
select select "1166"
click at [556, 170] on select "Select Role Cadet Driver Crew Leader Driver Driver Buddy Driver Assessor Dayshi…" at bounding box center [784, 186] width 458 height 33
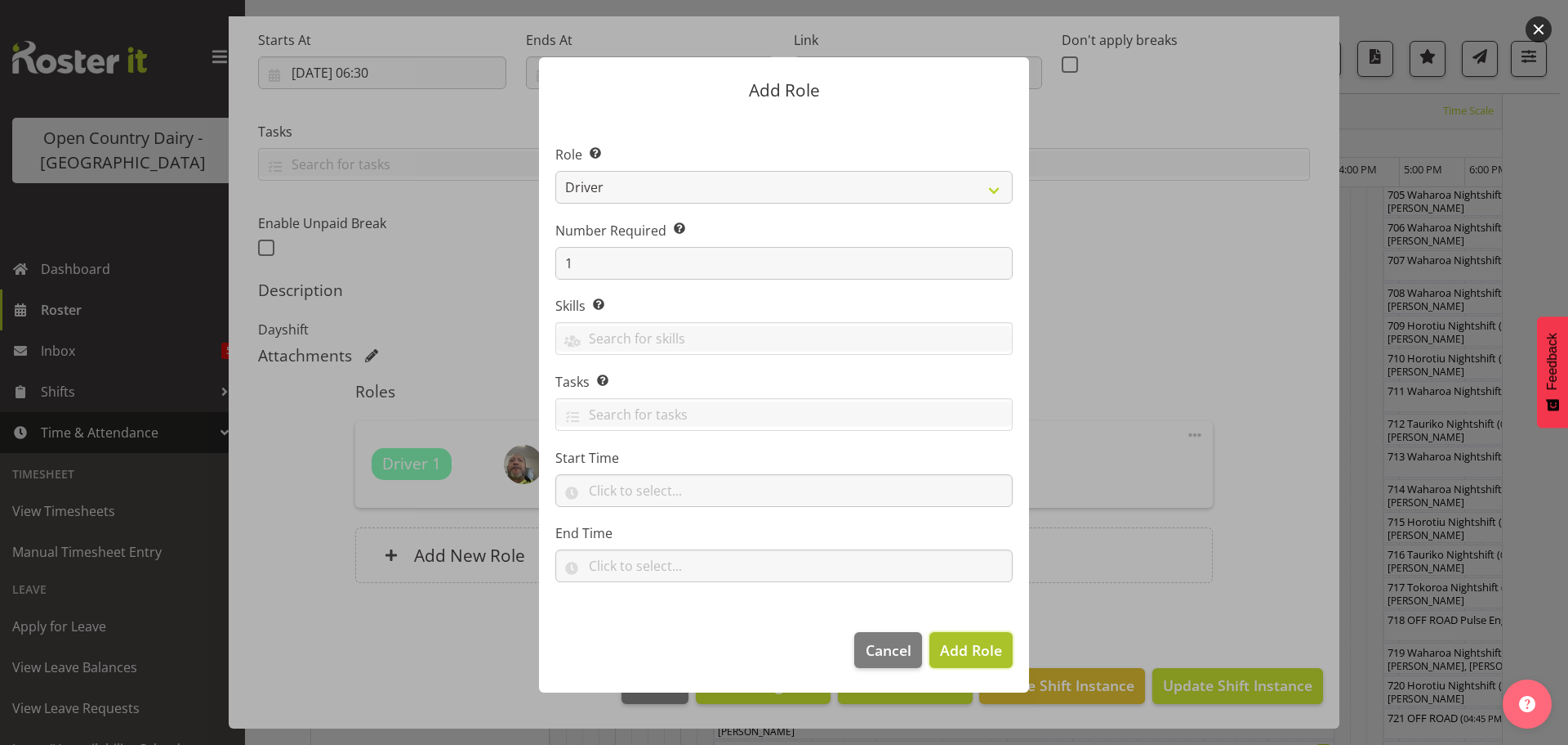
click at [968, 653] on span "Add Role" at bounding box center [971, 649] width 62 height 20
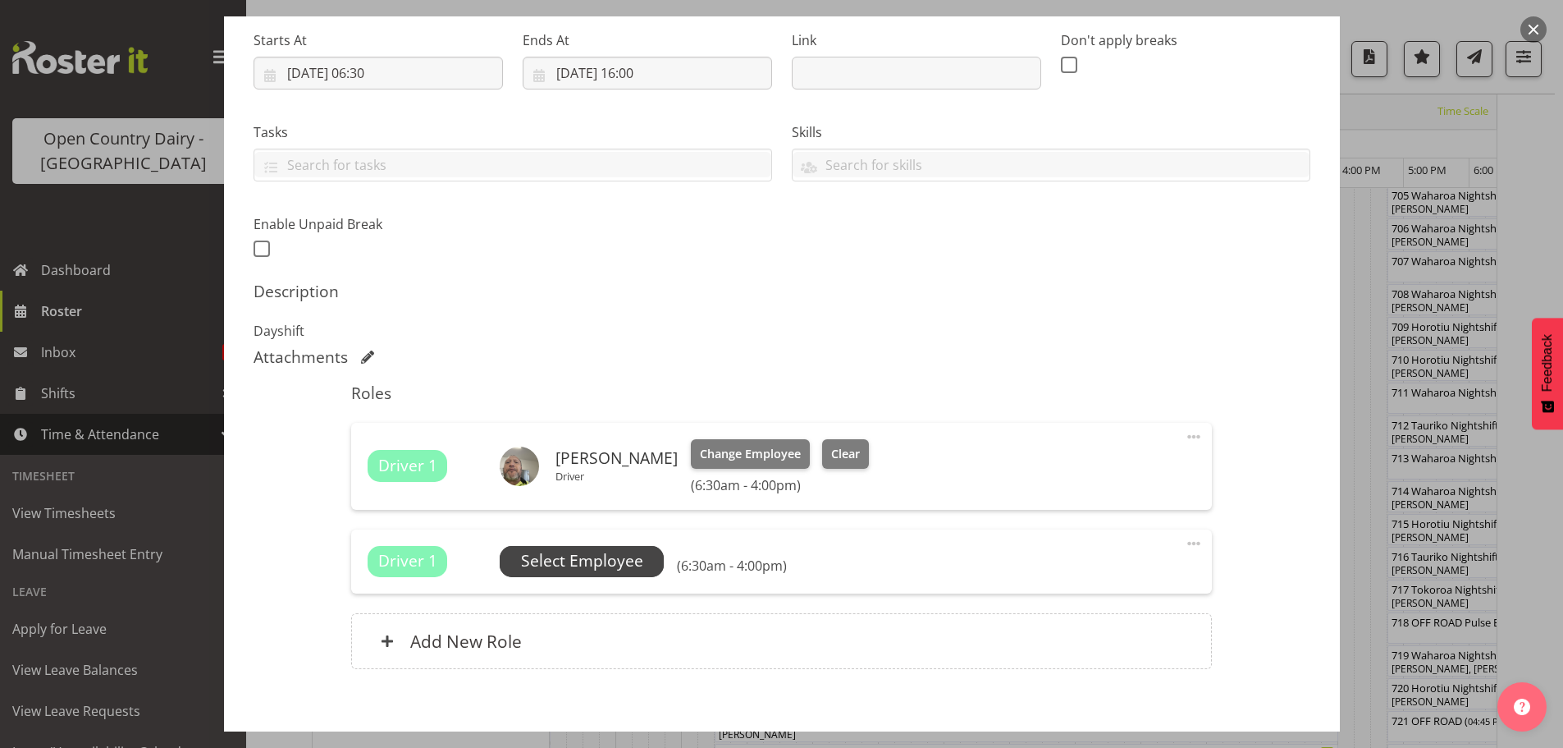
click at [584, 556] on span "Select Employee" at bounding box center [582, 561] width 122 height 24
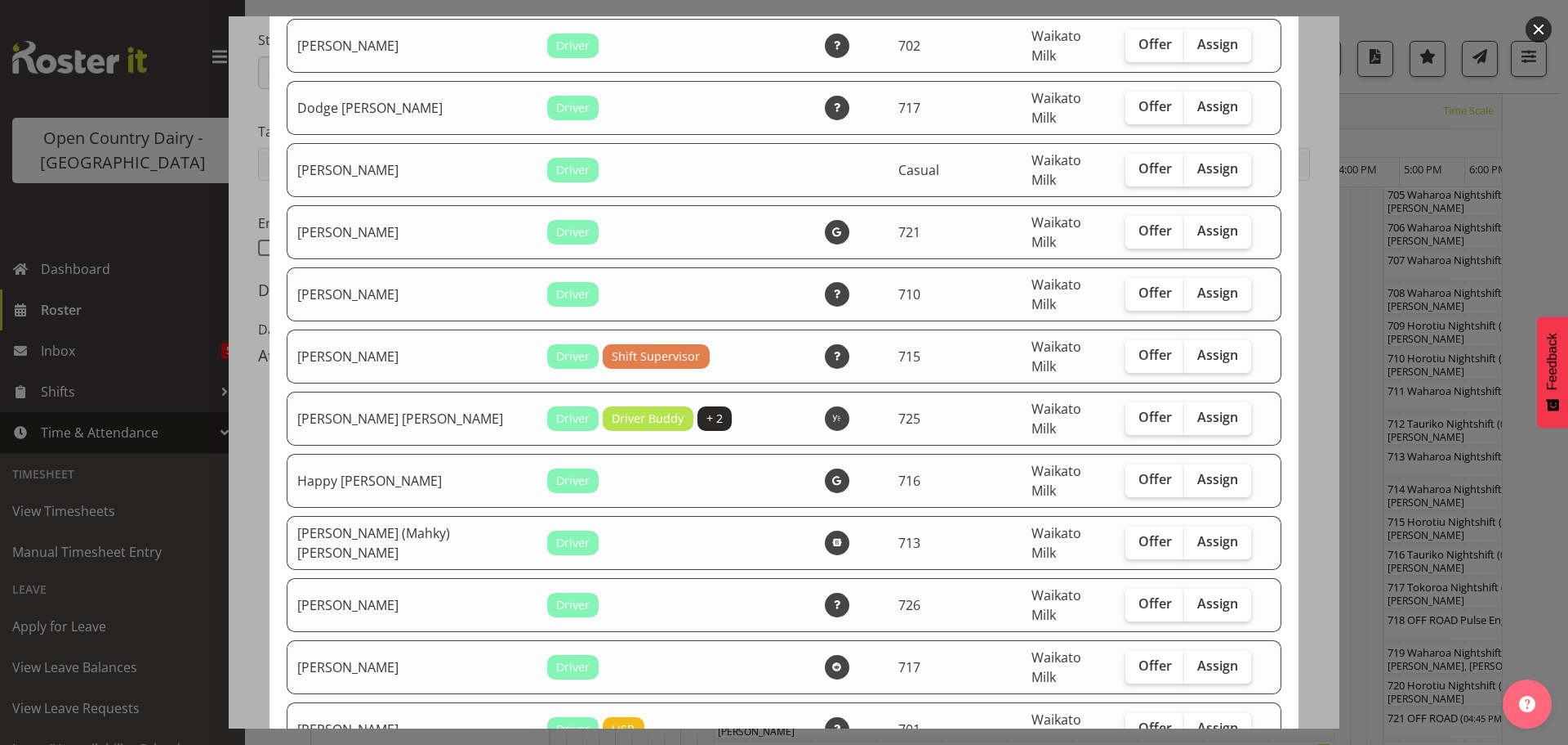
scroll to position [490, 0]
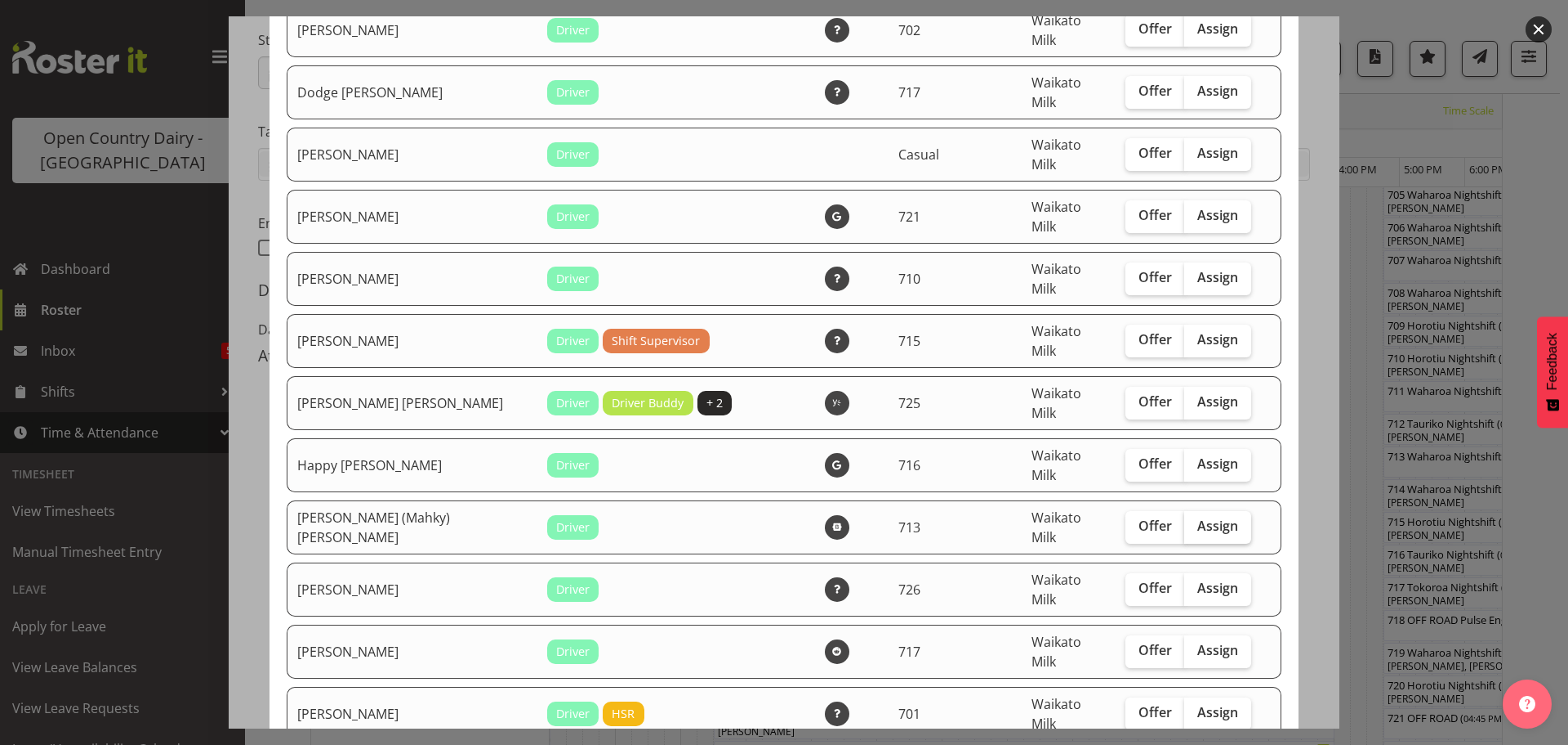
click at [1198, 517] on span "Assign" at bounding box center [1218, 525] width 41 height 16
click at [1191, 521] on input "Assign" at bounding box center [1190, 526] width 11 height 11
checkbox input "true"
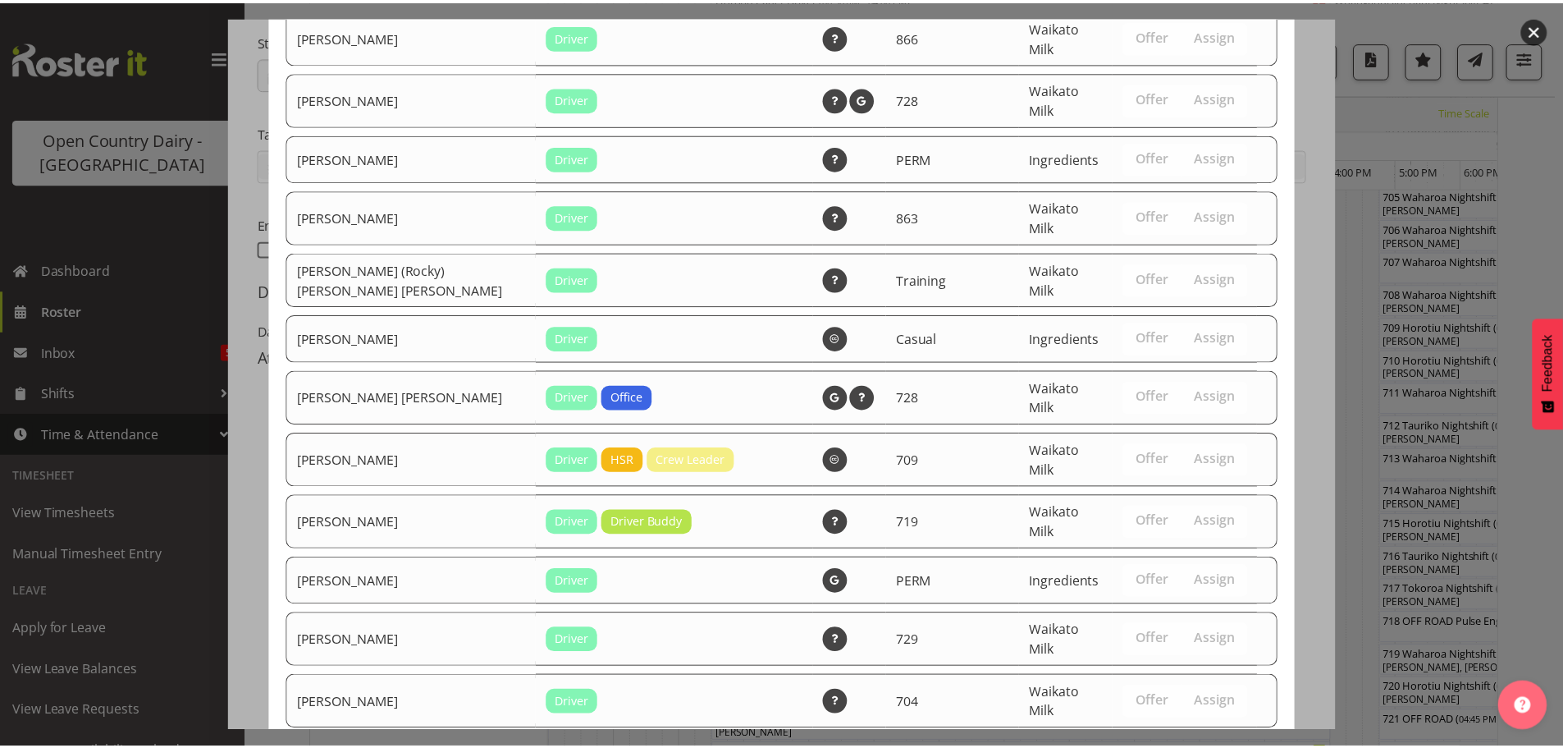
scroll to position [1779, 0]
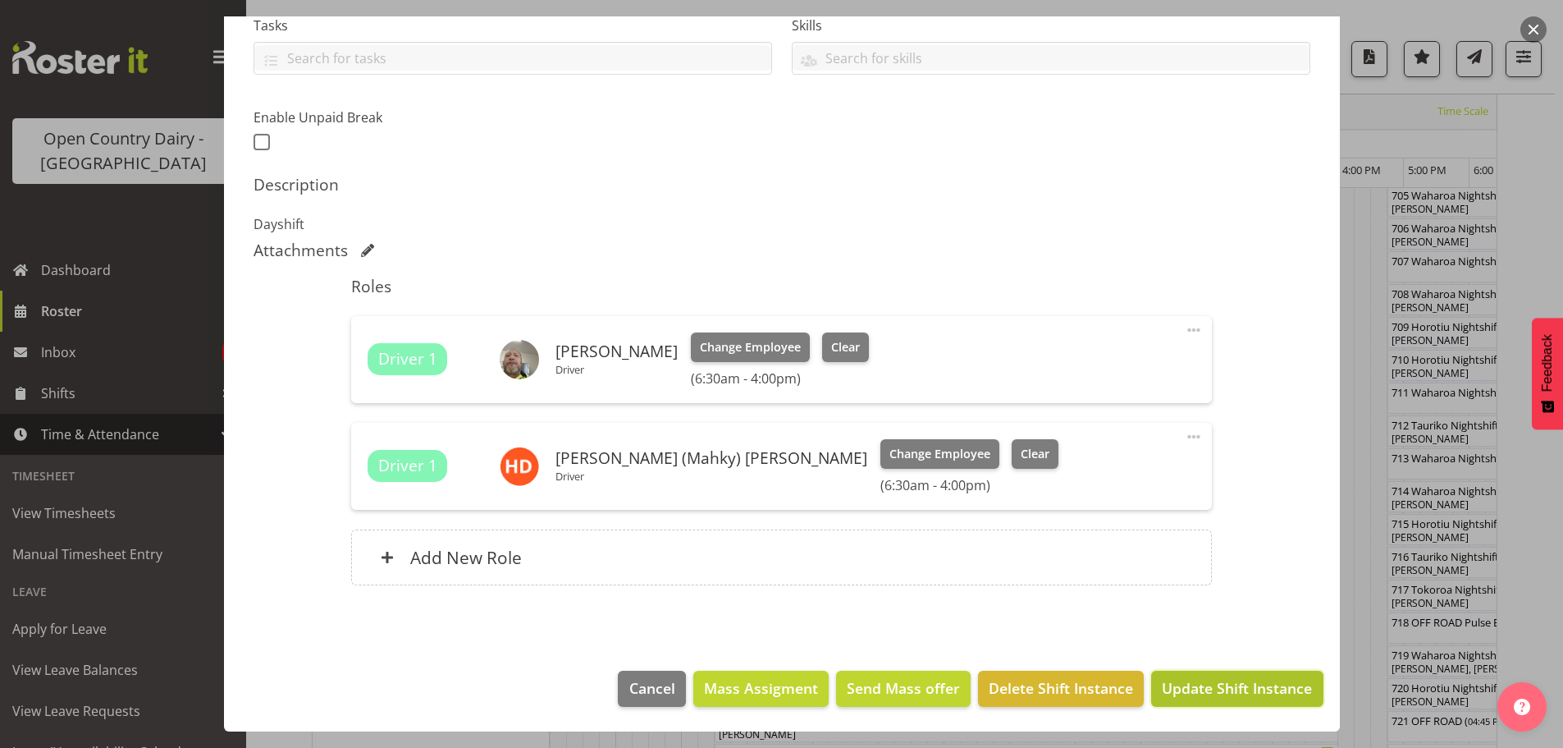
click at [1214, 681] on span "Update Shift Instance" at bounding box center [1237, 687] width 150 height 21
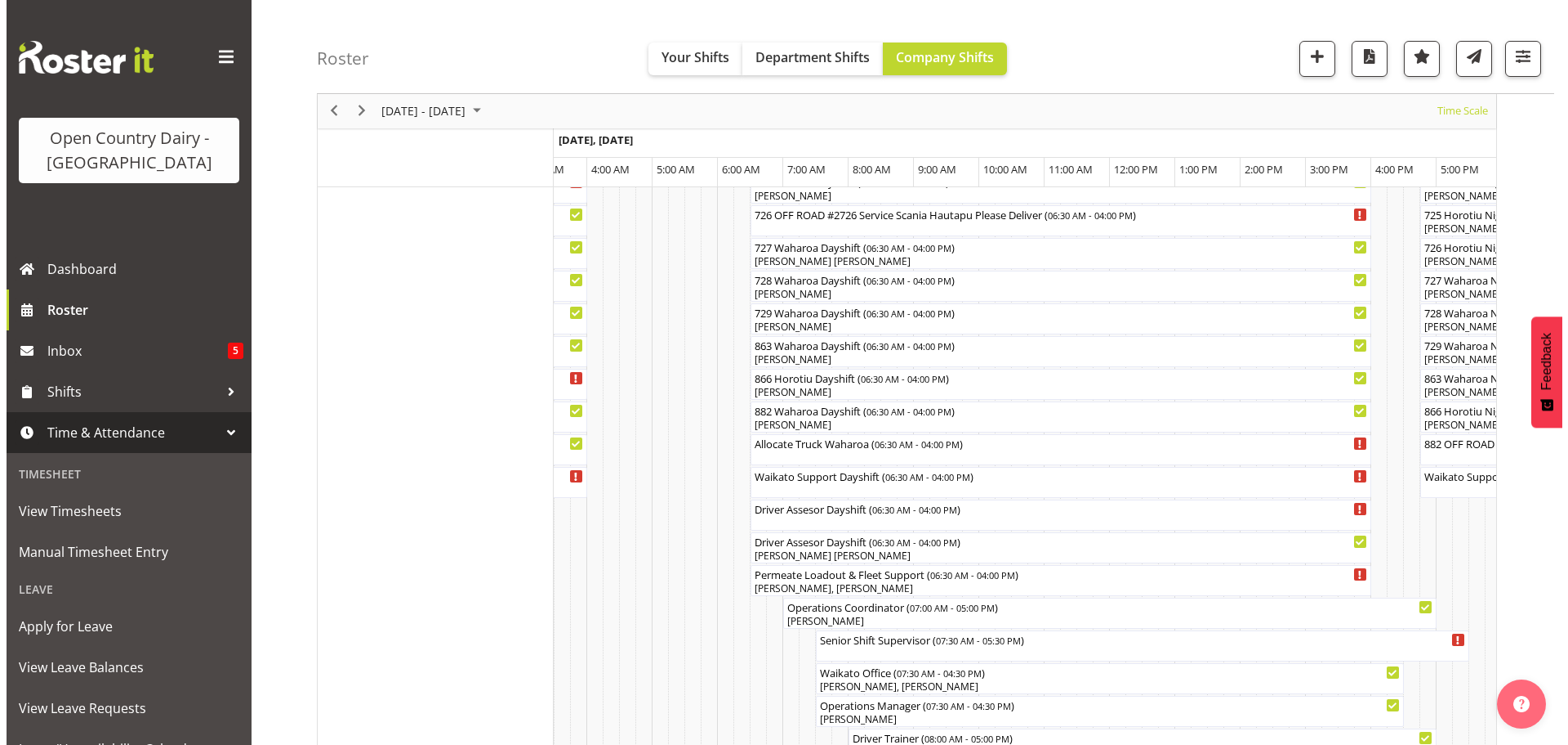
scroll to position [1063, 0]
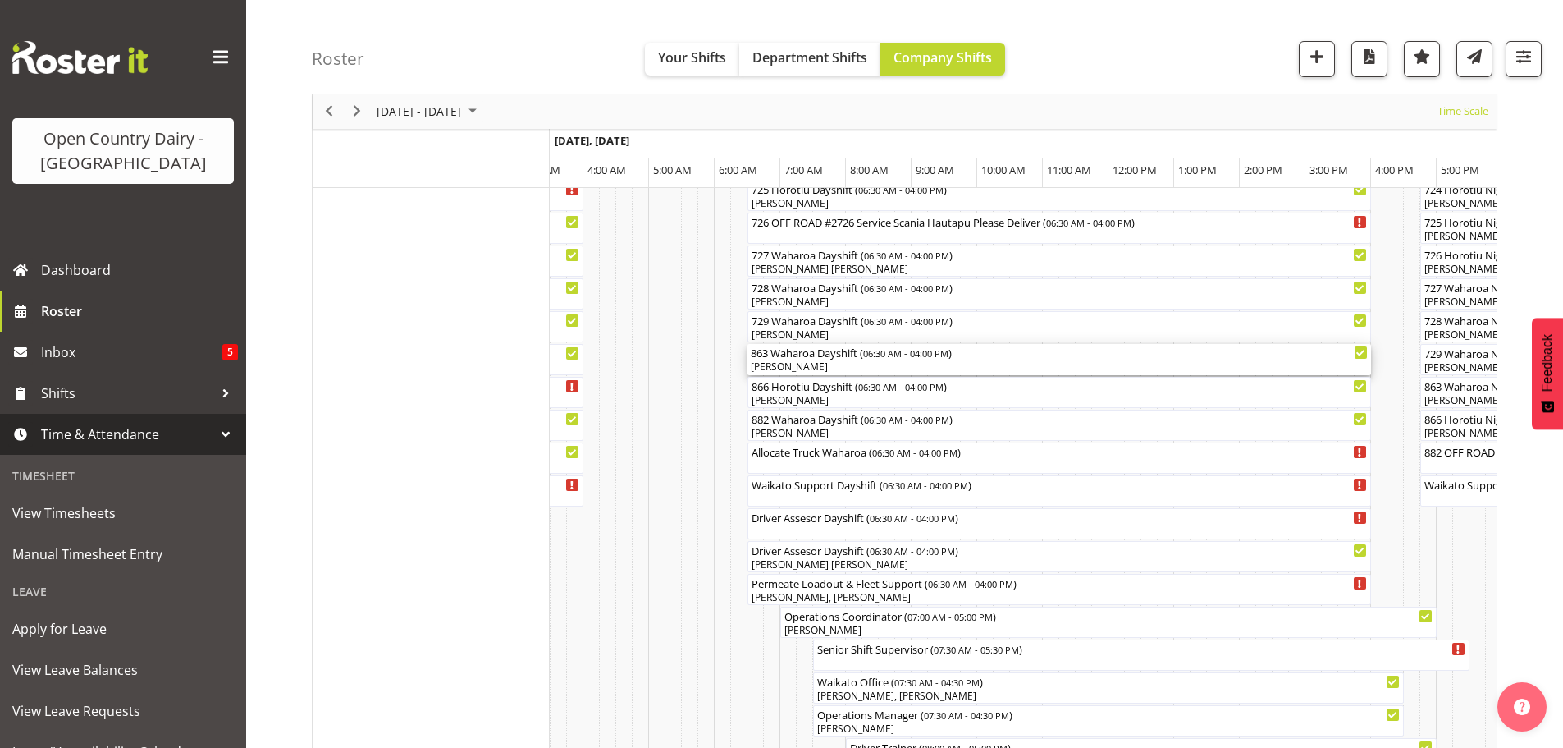
click at [845, 364] on div "[PERSON_NAME]" at bounding box center [1059, 366] width 617 height 15
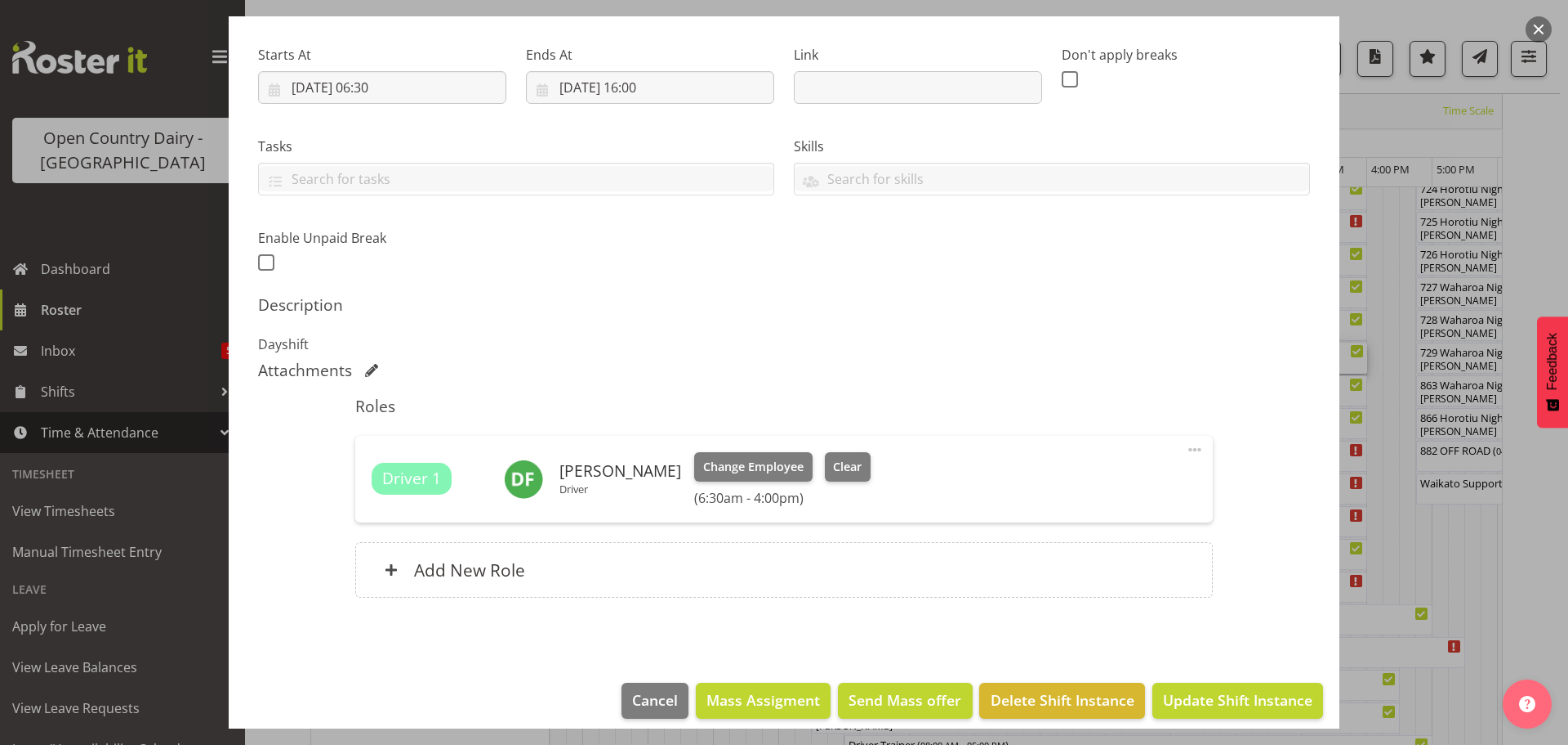
scroll to position [245, 0]
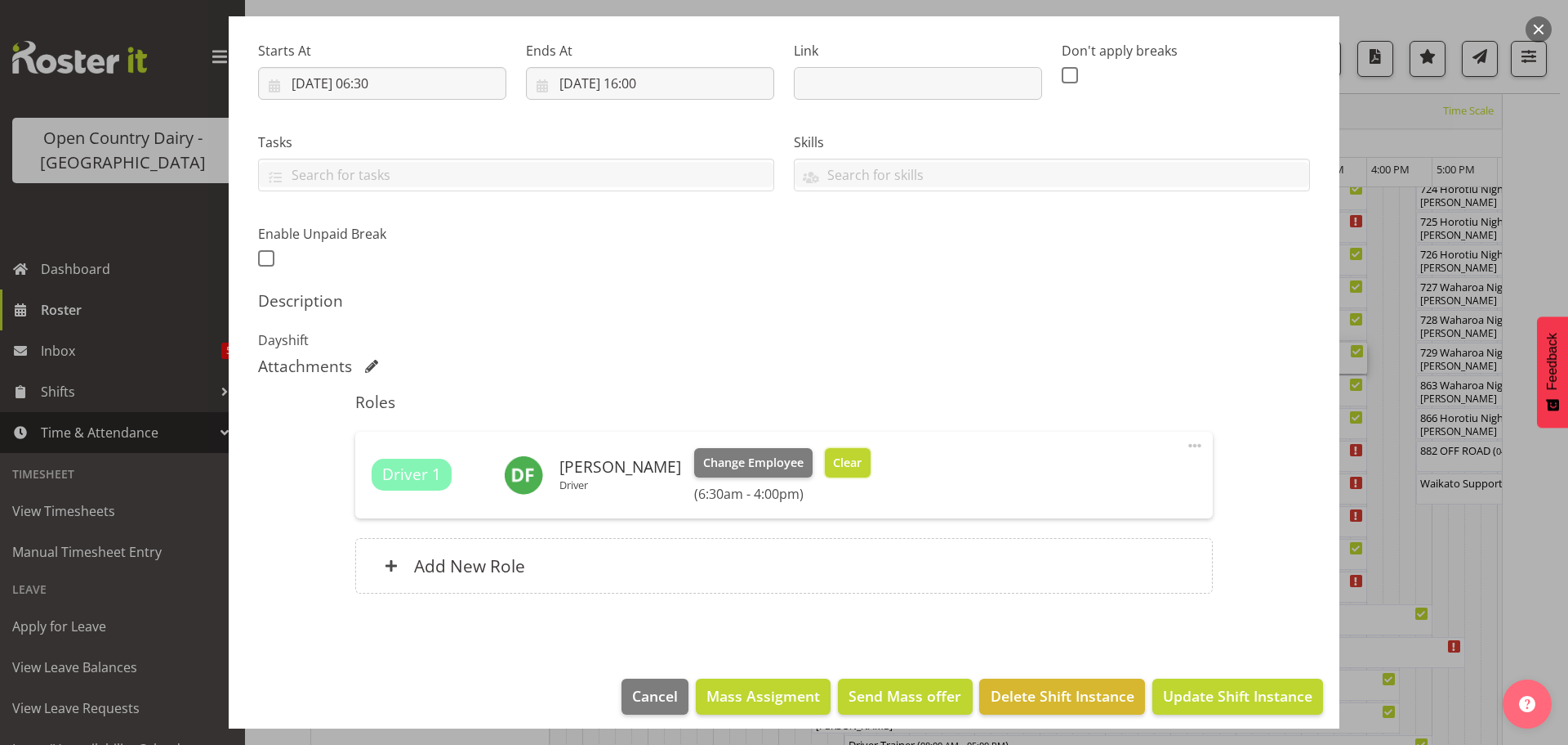
click at [833, 462] on span "Clear" at bounding box center [847, 462] width 29 height 18
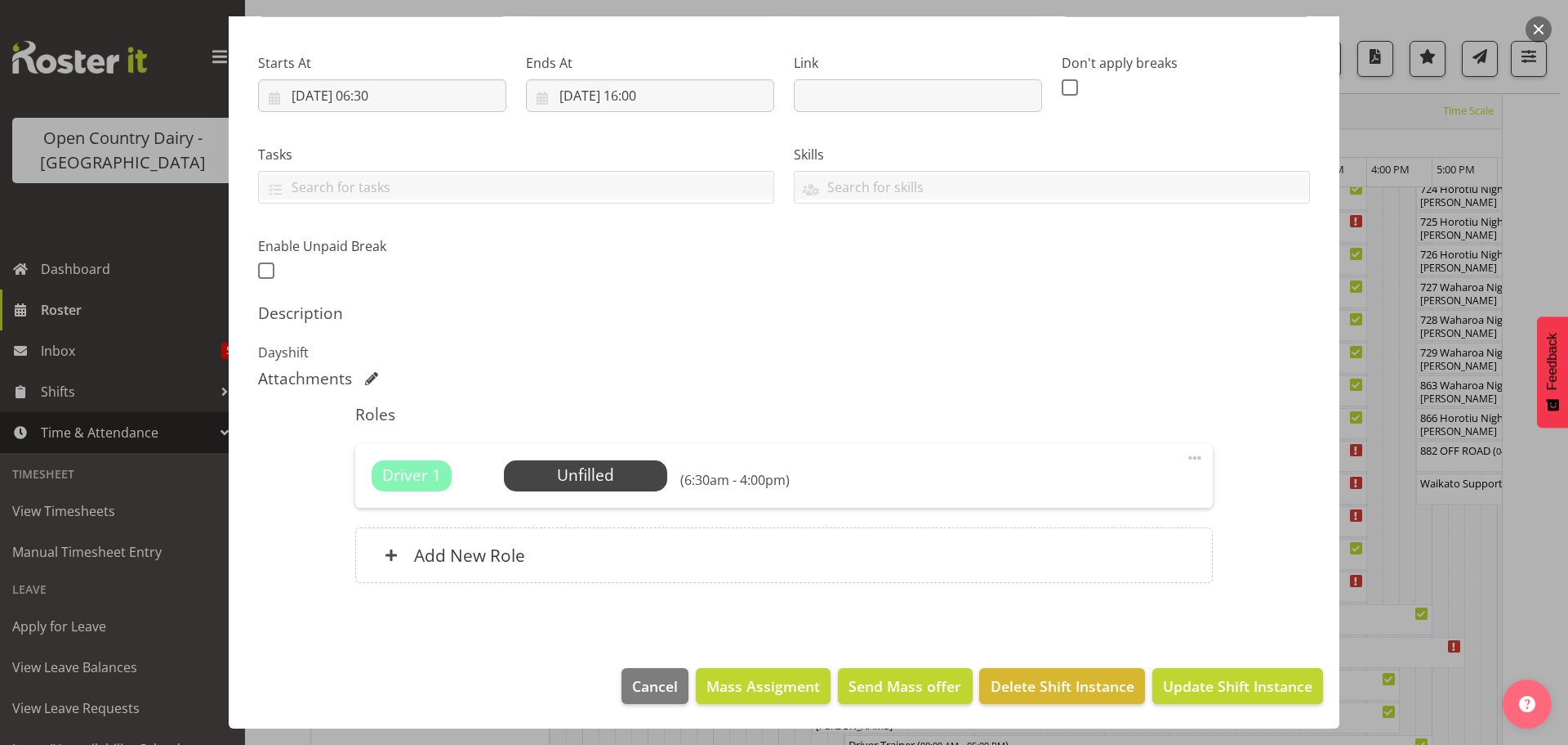
scroll to position [233, 0]
click at [1226, 679] on span "Update Shift Instance" at bounding box center [1237, 685] width 149 height 21
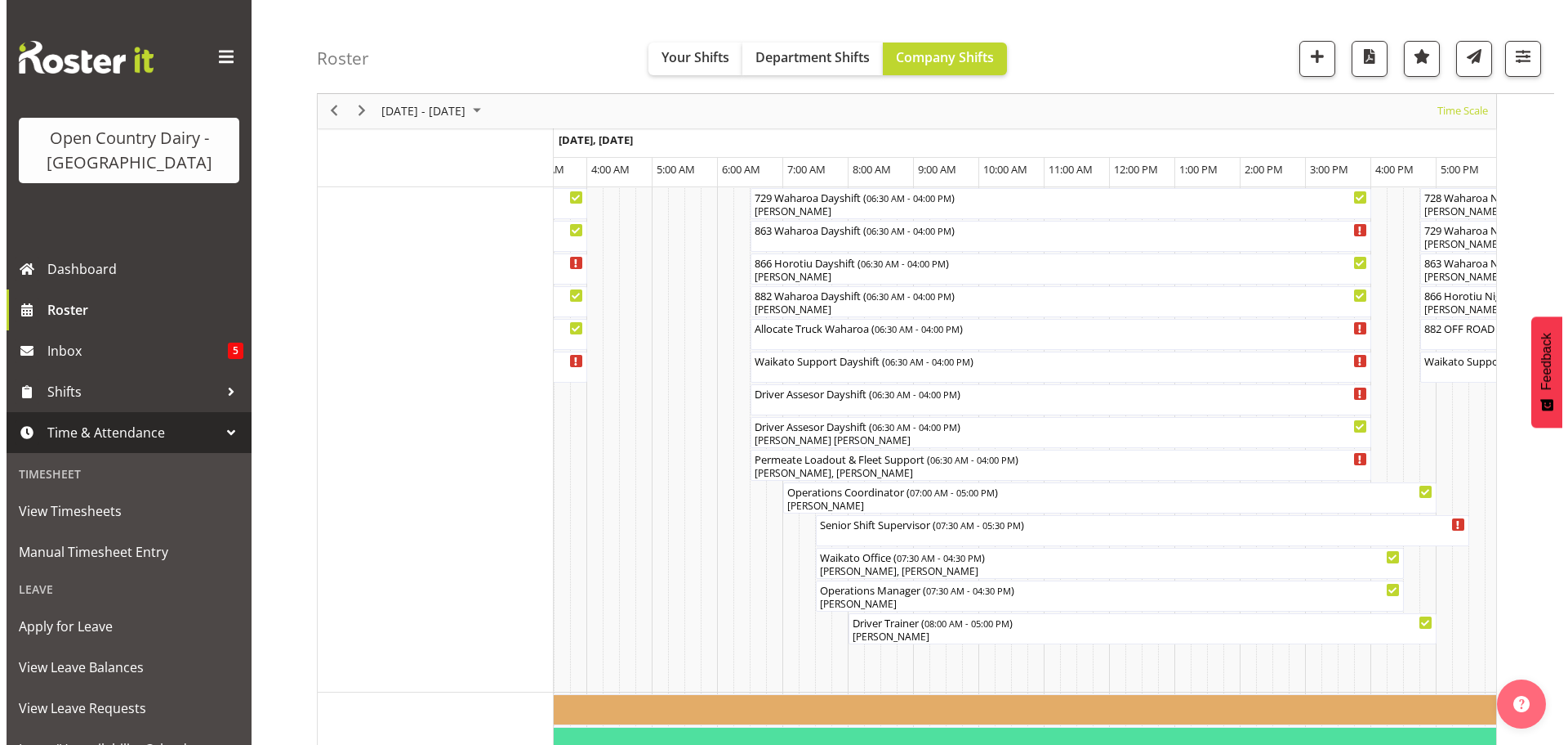
scroll to position [1204, 0]
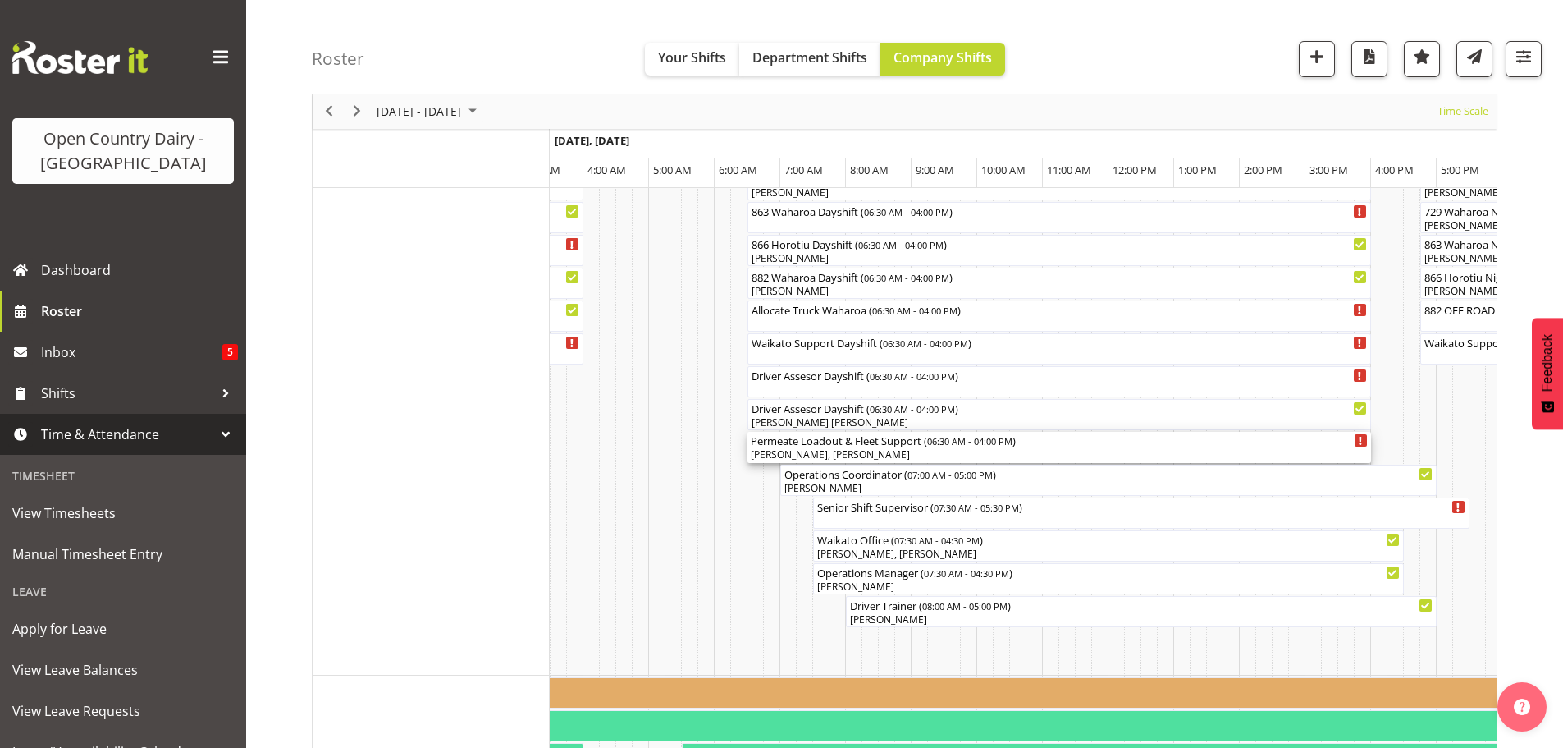
click at [951, 454] on div "Gavin Harvey, Gerard Cavanagh" at bounding box center [1059, 454] width 617 height 15
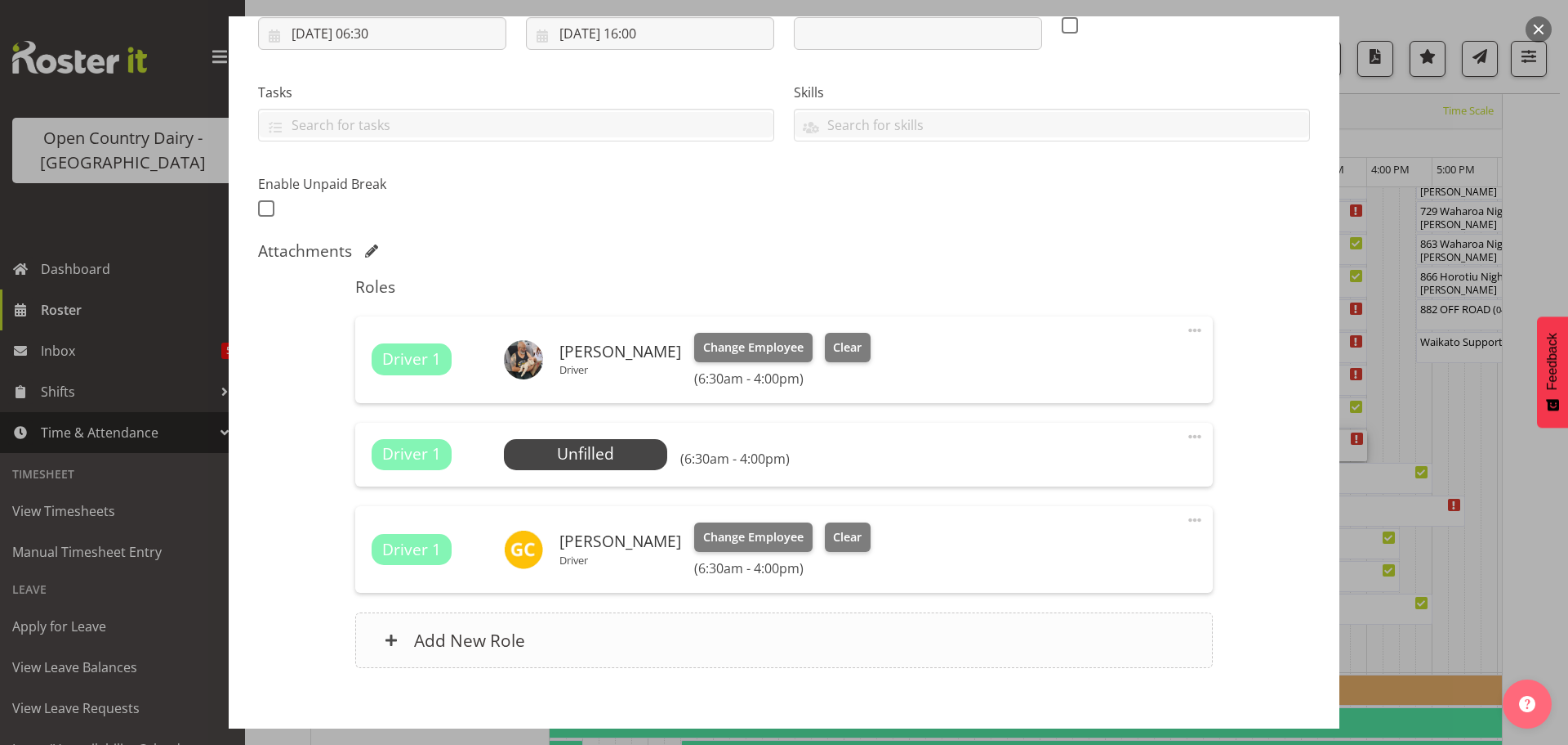
scroll to position [327, 0]
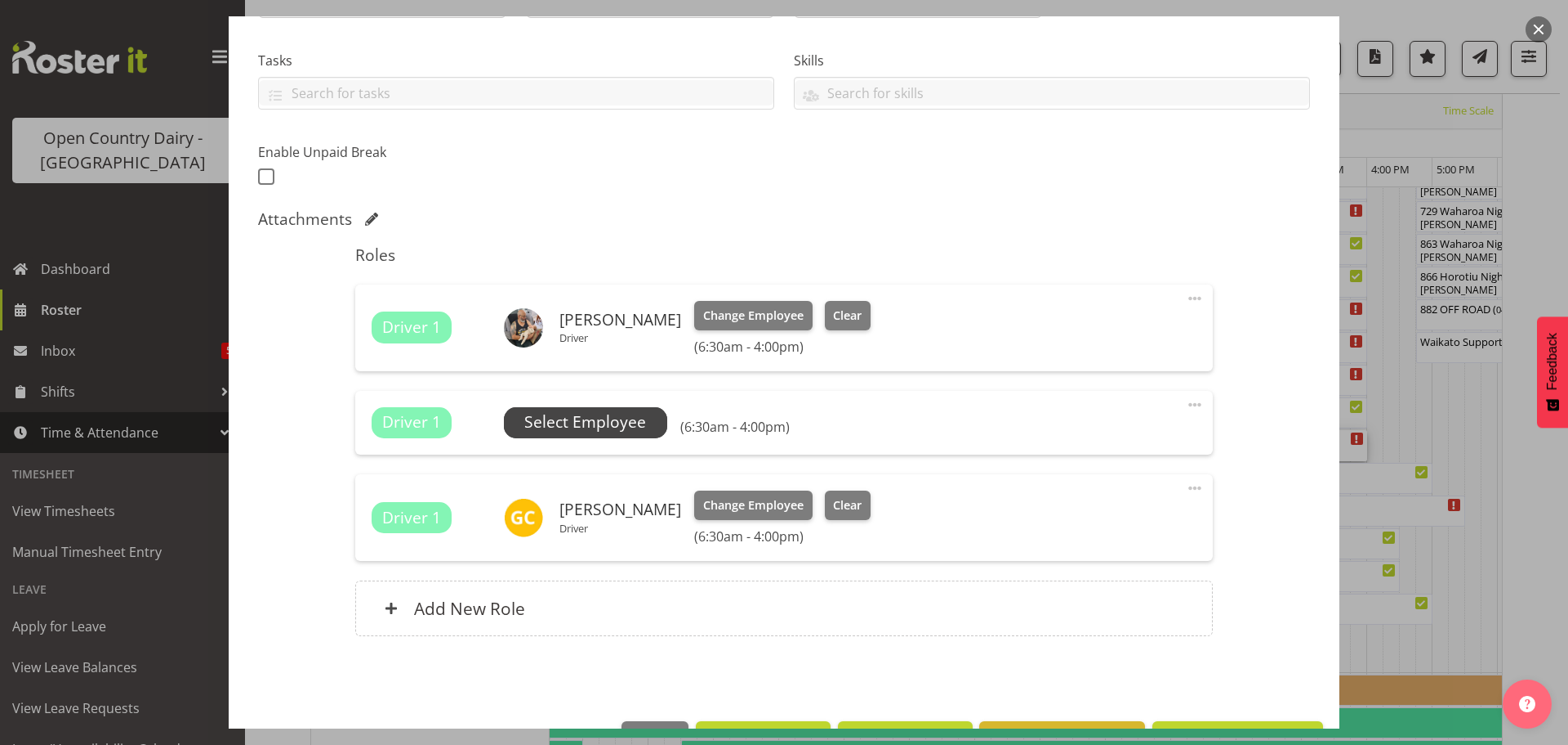
click at [580, 416] on span "Select Employee" at bounding box center [585, 422] width 121 height 24
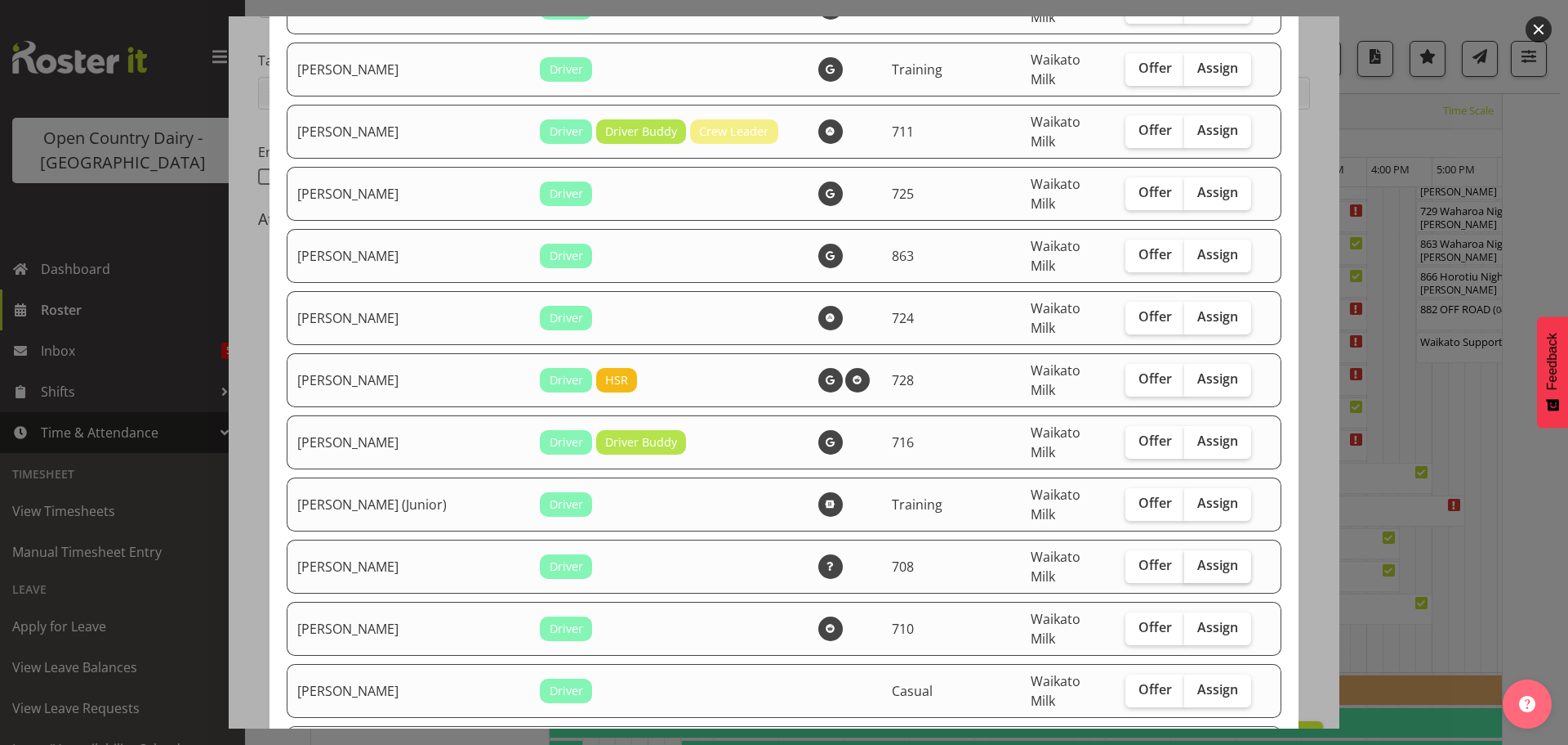
click at [1198, 557] on span "Assign" at bounding box center [1218, 565] width 41 height 16
click at [1185, 560] on input "Assign" at bounding box center [1190, 565] width 11 height 11
checkbox input "true"
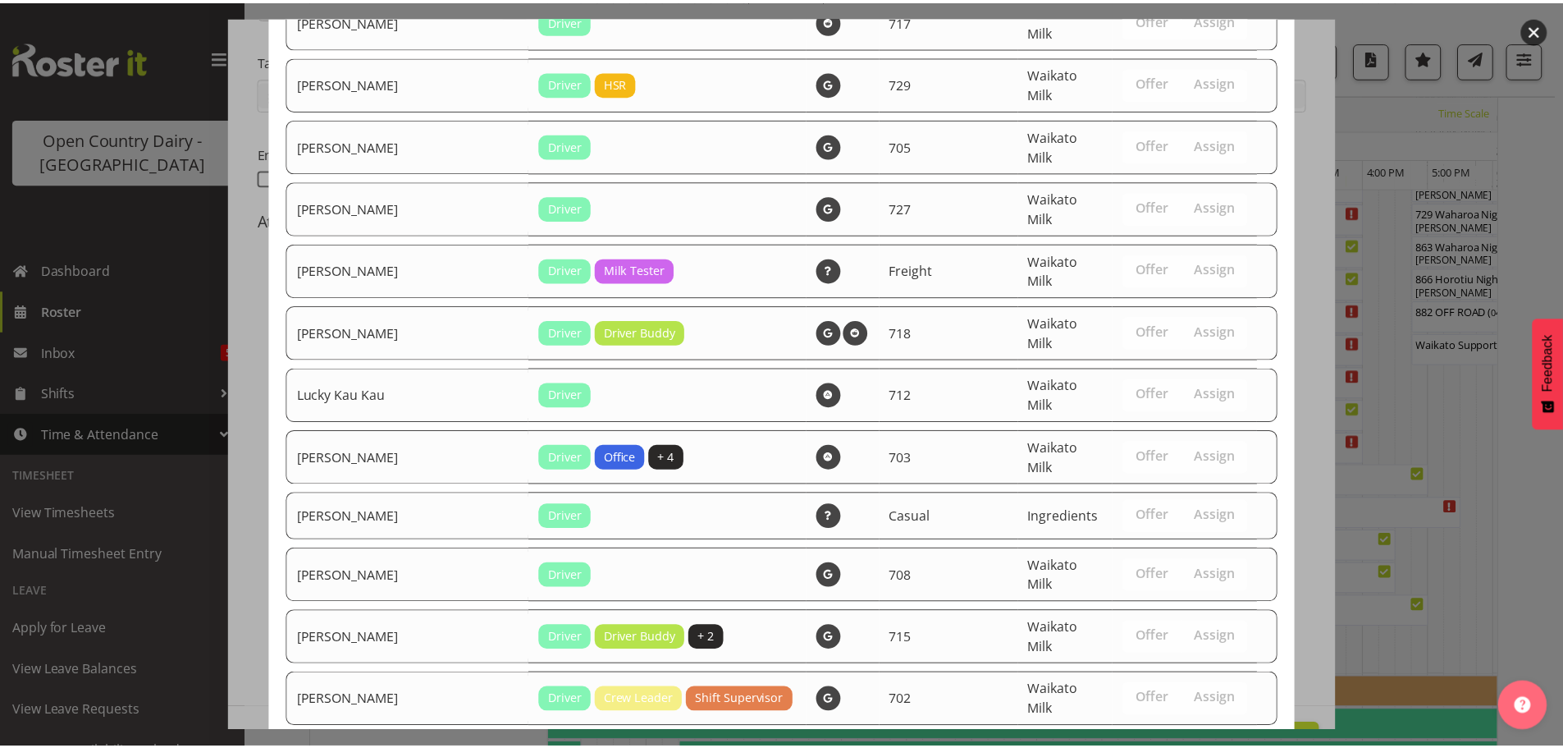
scroll to position [2002, 0]
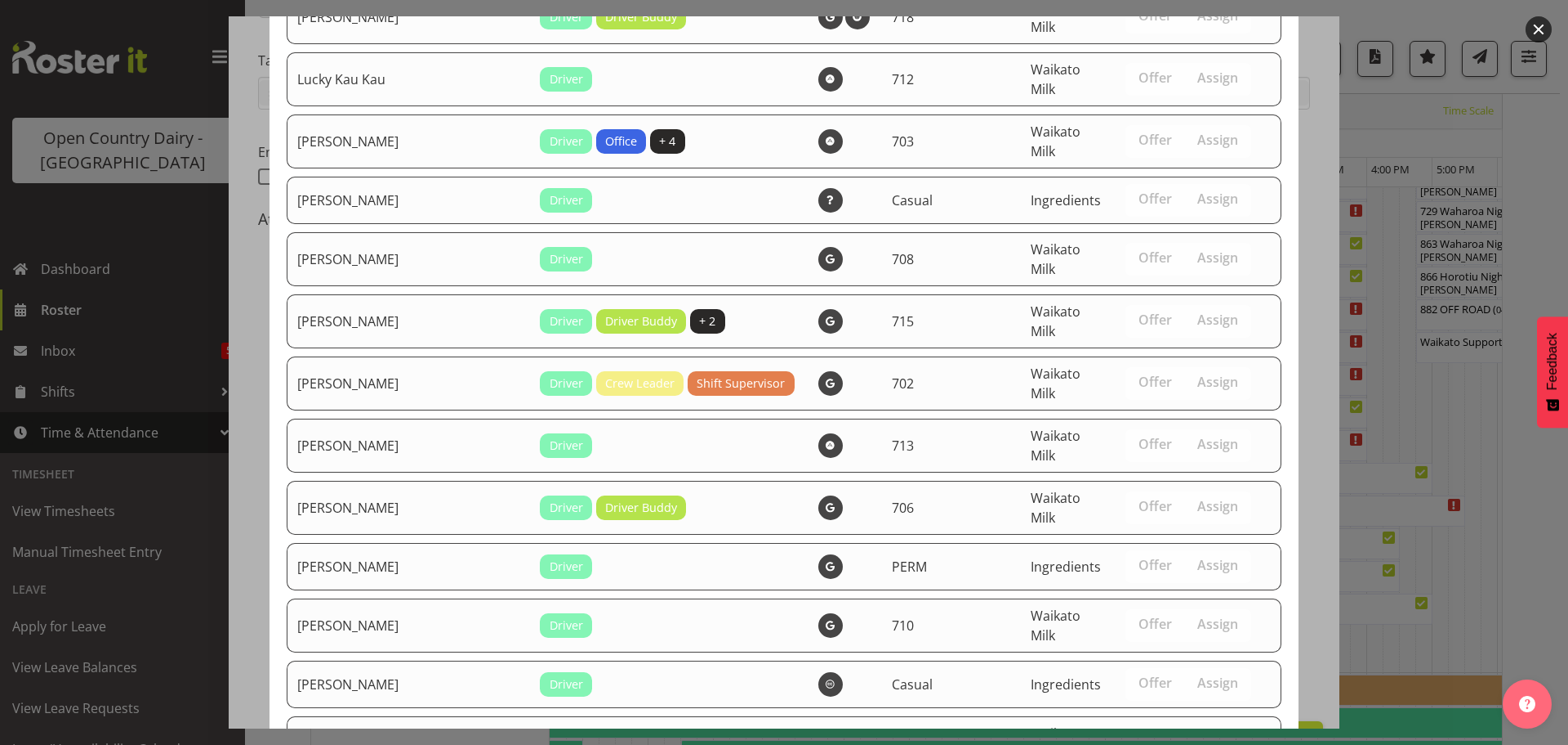
drag, startPoint x: 1210, startPoint y: 682, endPoint x: 1218, endPoint y: 659, distance: 24.4
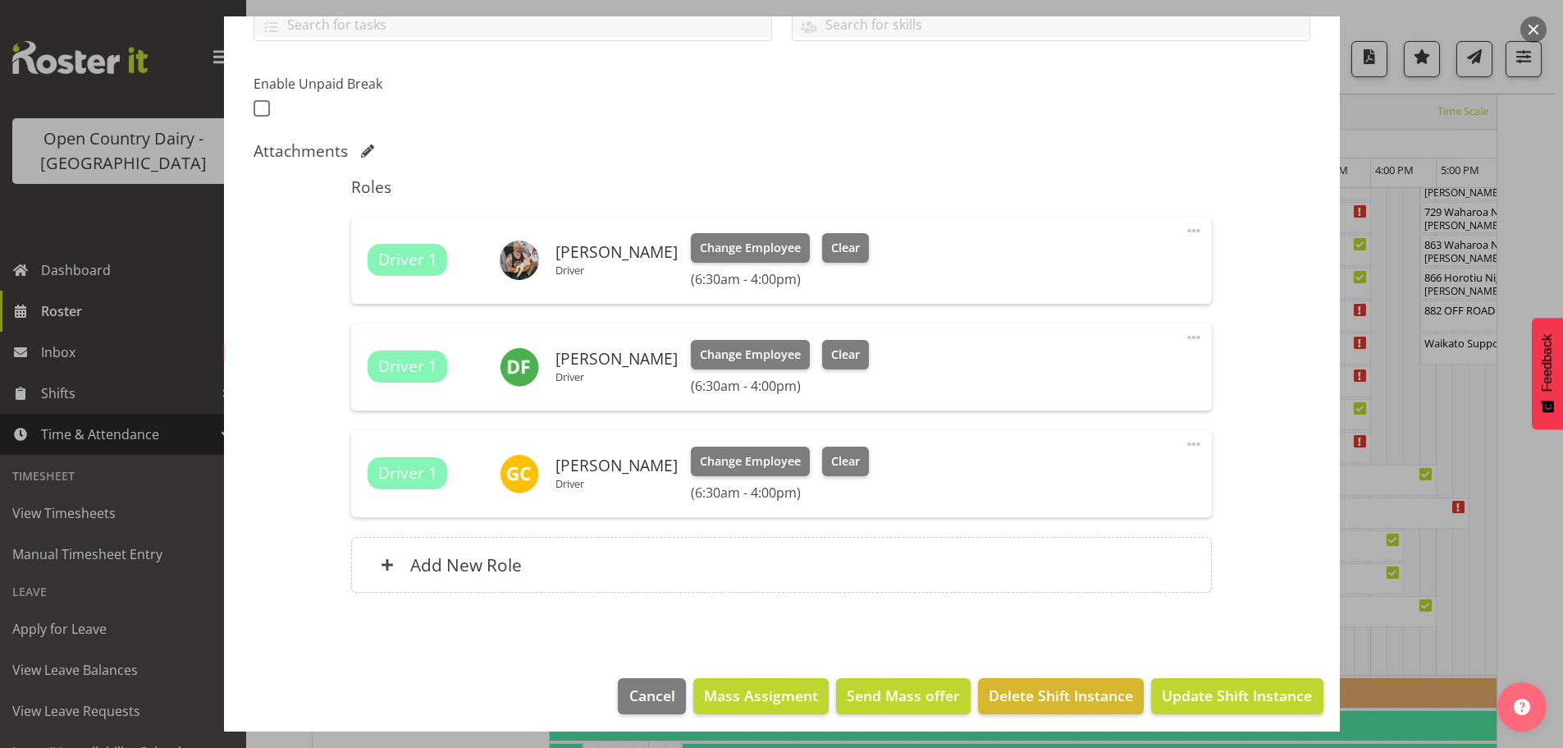
scroll to position [405, 0]
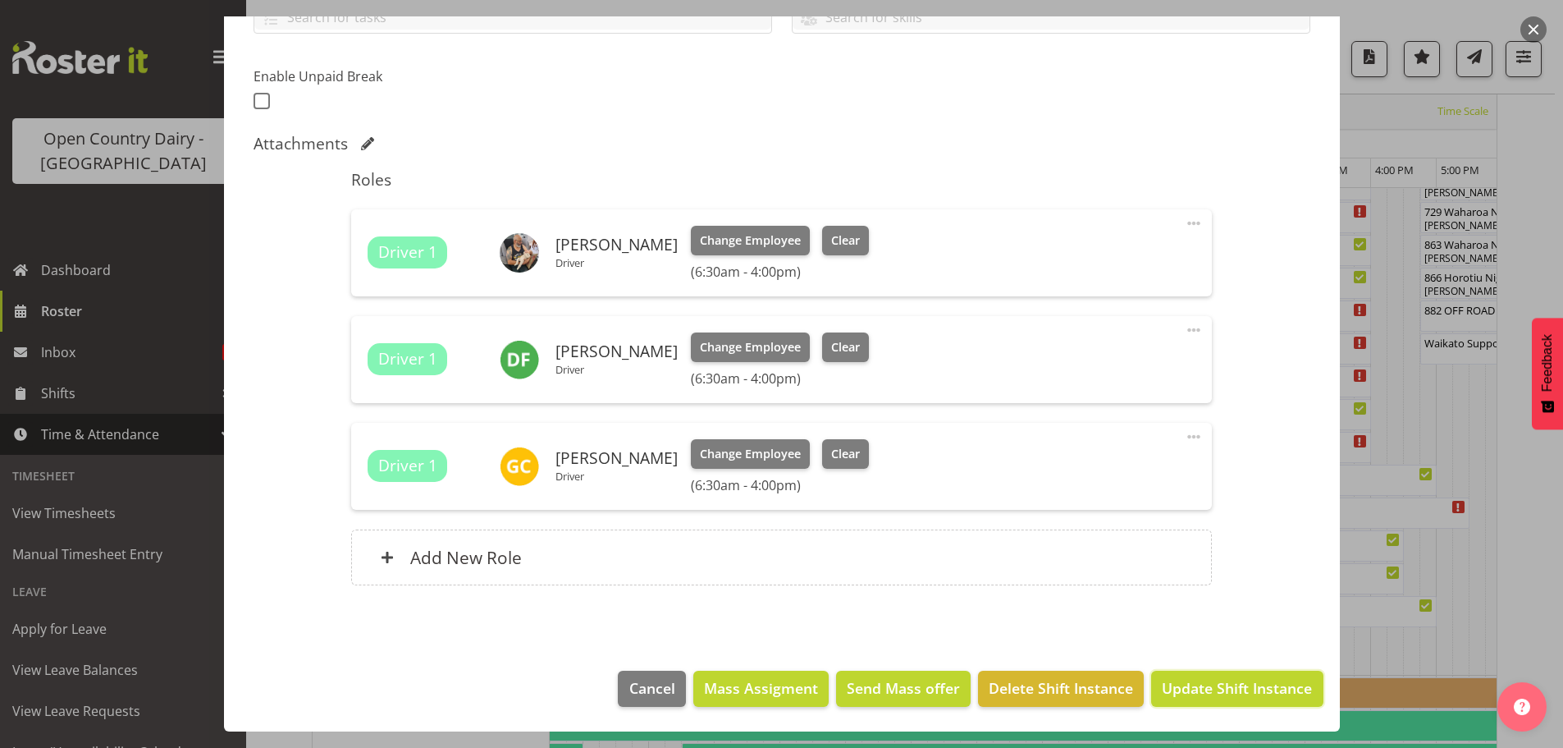
drag, startPoint x: 1238, startPoint y: 686, endPoint x: 1238, endPoint y: 673, distance: 13.1
click at [1238, 684] on span "Update Shift Instance" at bounding box center [1237, 687] width 150 height 21
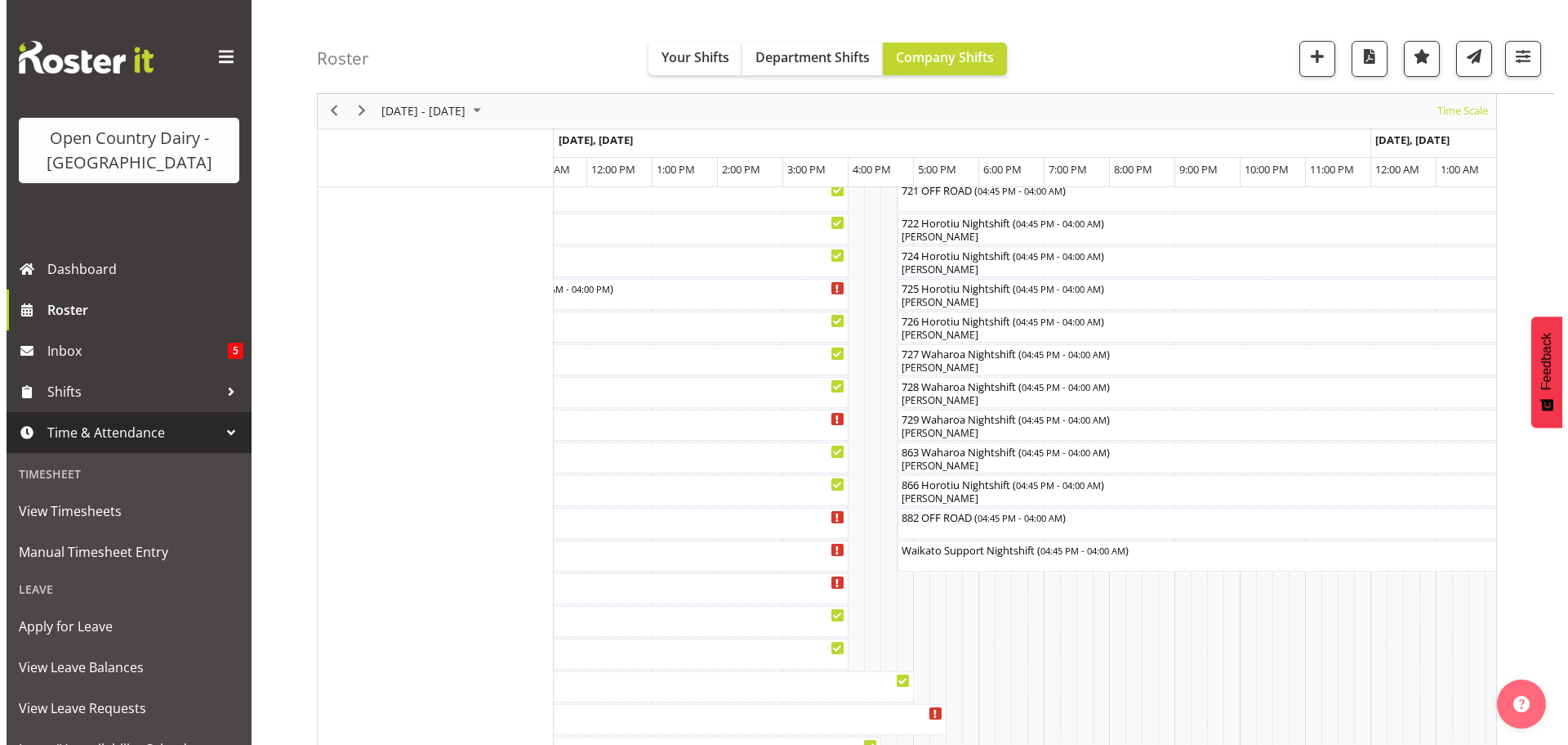
scroll to position [993, 0]
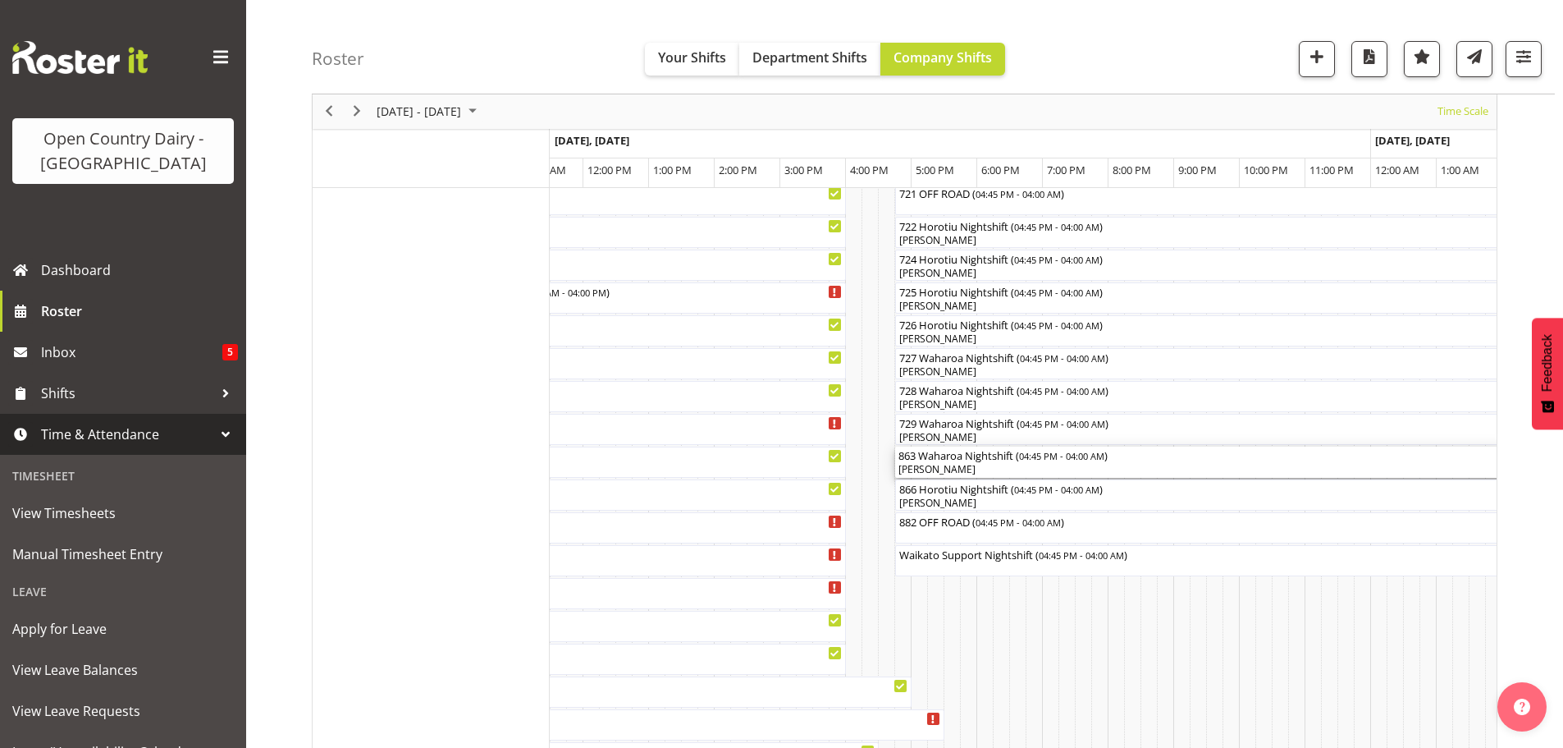
click at [964, 469] on div "[PERSON_NAME]" at bounding box center [1265, 469] width 732 height 15
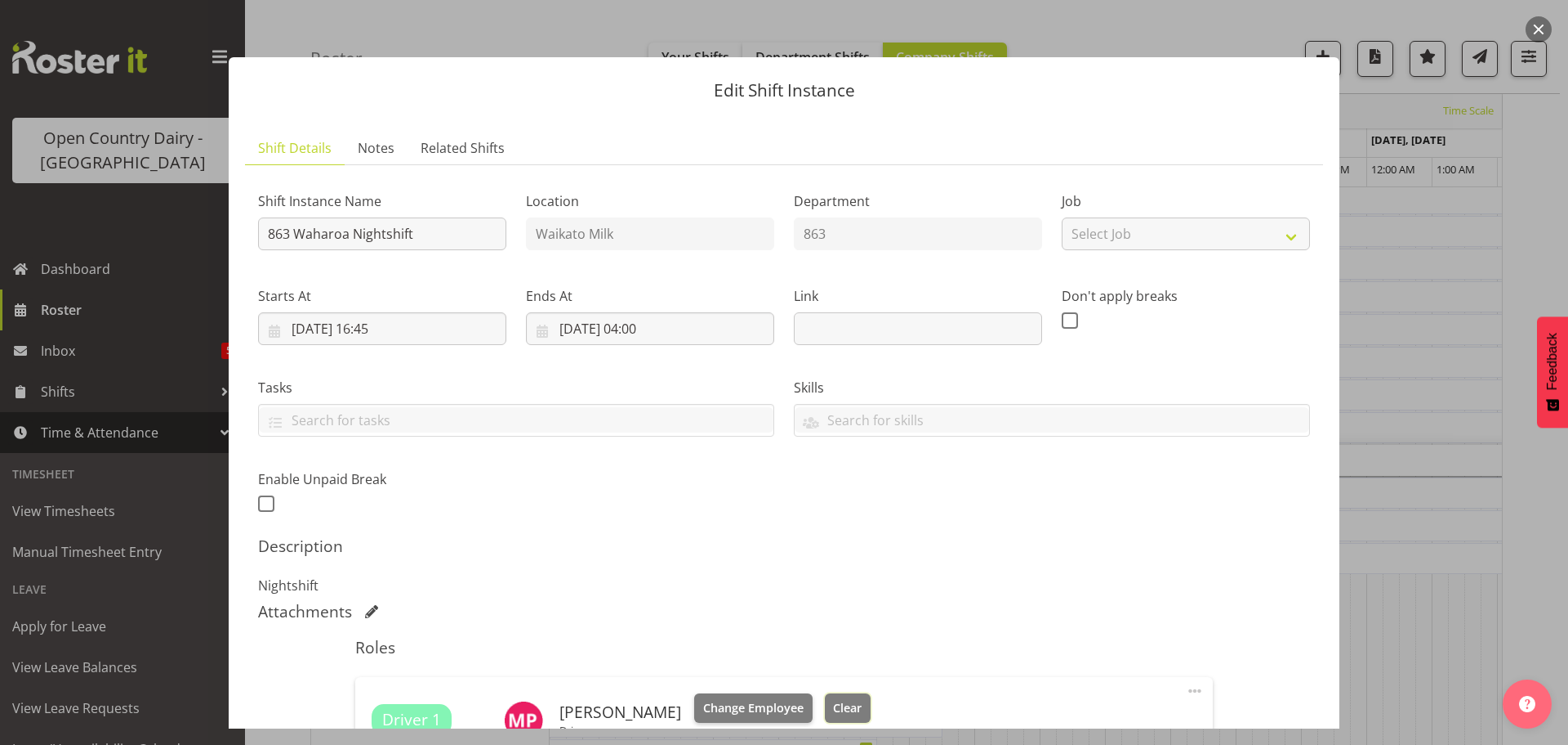
drag, startPoint x: 822, startPoint y: 704, endPoint x: 832, endPoint y: 695, distance: 13.5
click at [833, 704] on span "Clear" at bounding box center [847, 708] width 29 height 18
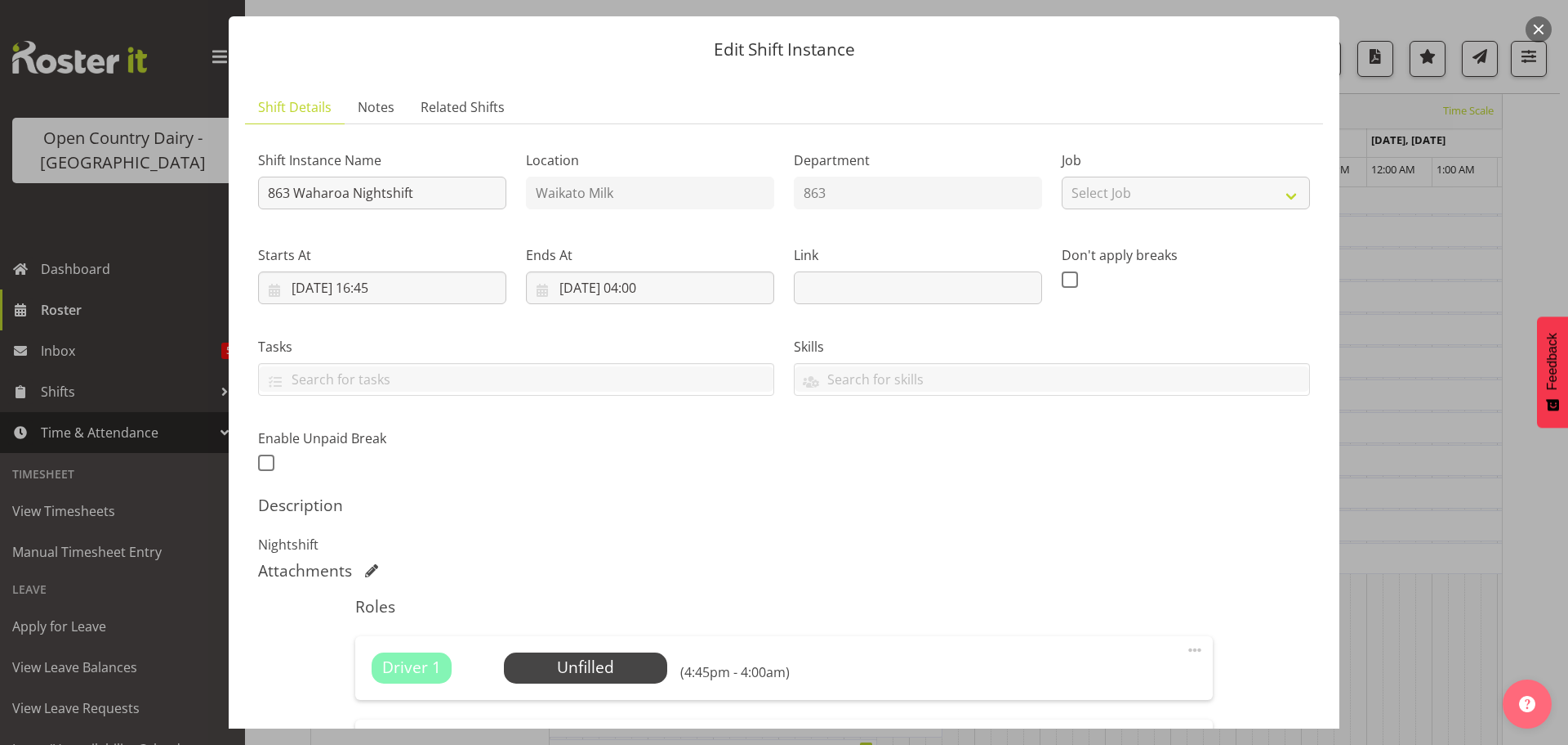
scroll to position [317, 0]
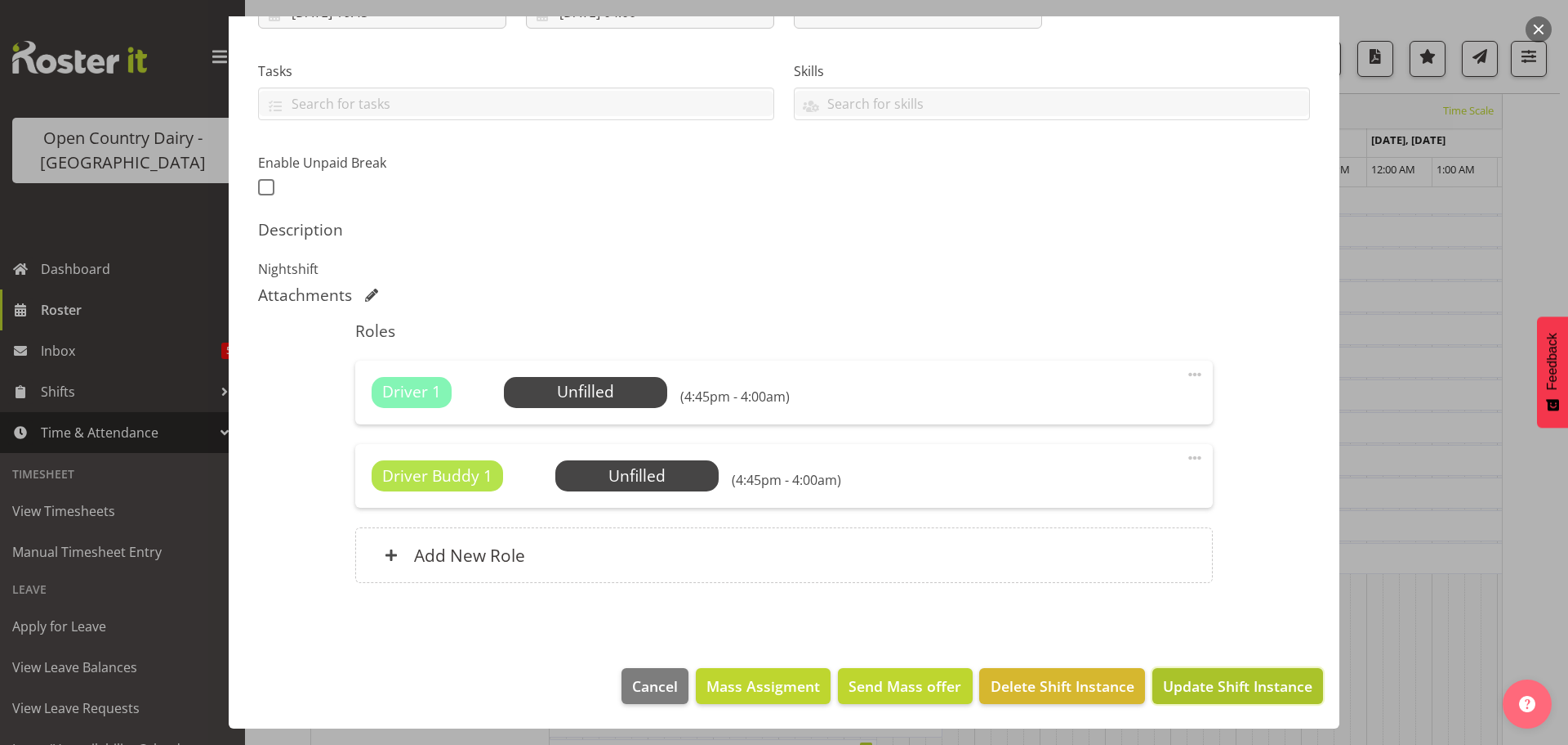
click at [1232, 686] on span "Update Shift Instance" at bounding box center [1237, 685] width 149 height 21
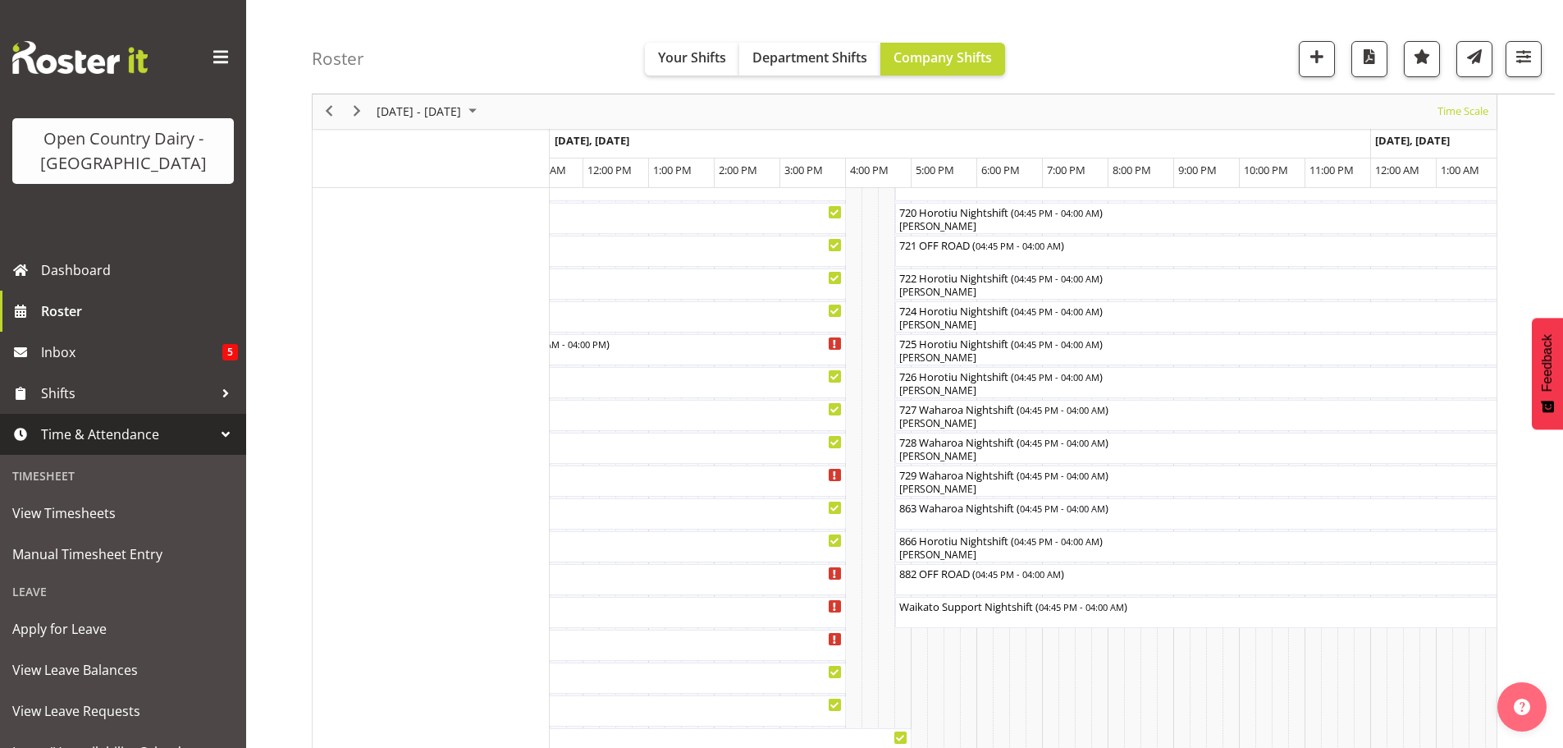
scroll to position [963, 0]
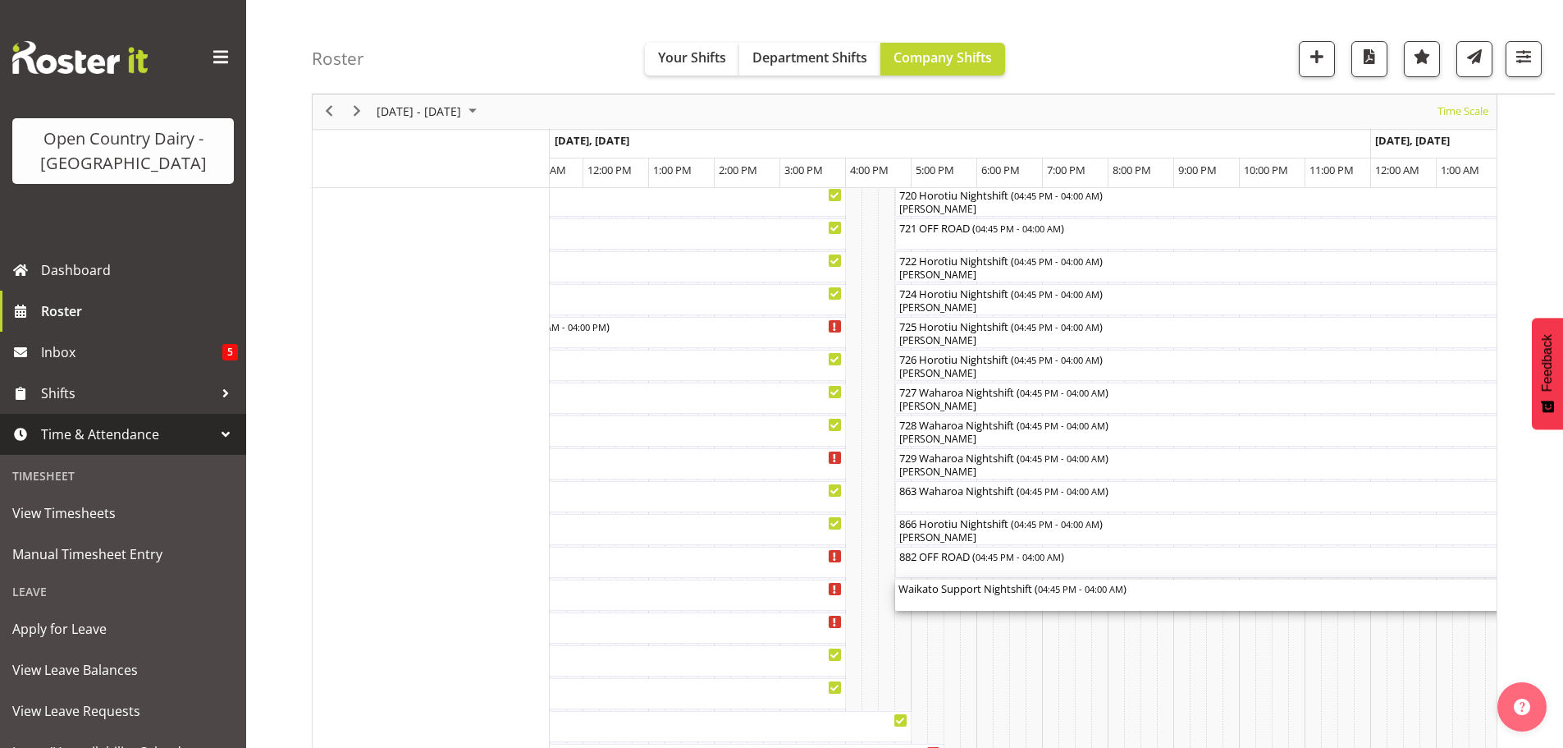
click at [988, 600] on div "Waikato Support Nightshift ( 04:45 PM - 04:00 AM )" at bounding box center [1265, 594] width 732 height 31
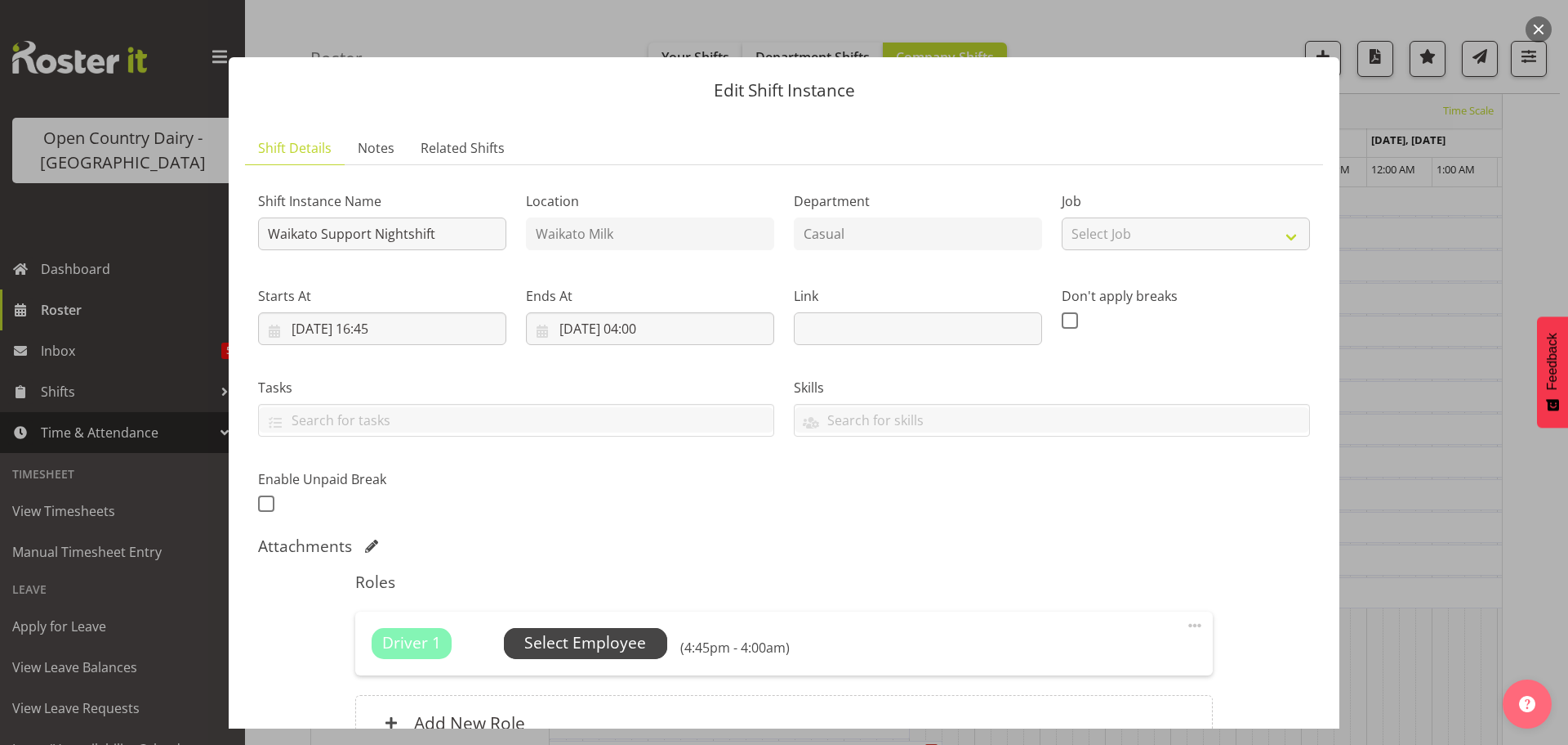
click at [606, 639] on span "Select Employee" at bounding box center [585, 642] width 121 height 24
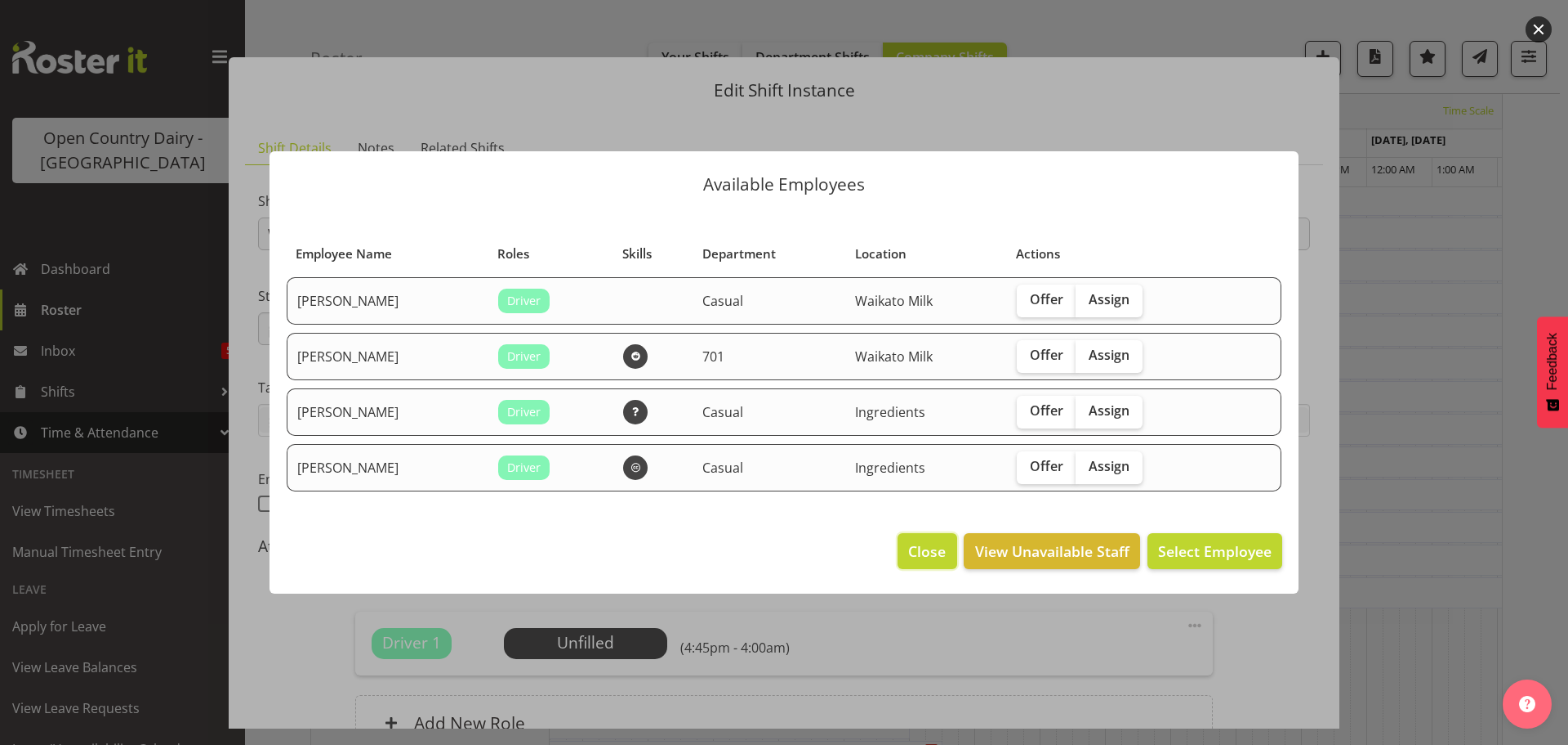
click at [930, 554] on span "Close" at bounding box center [927, 550] width 38 height 21
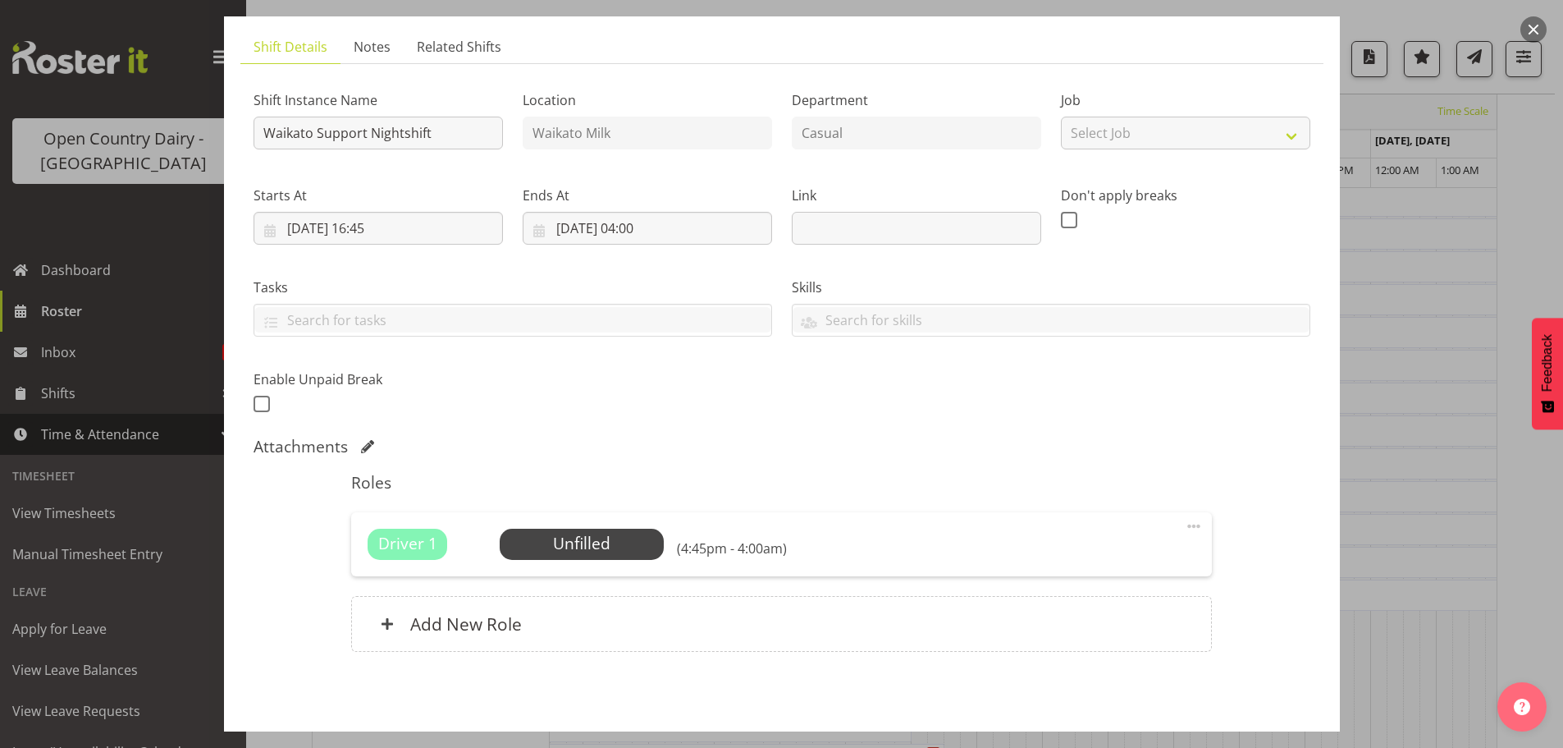
scroll to position [168, 0]
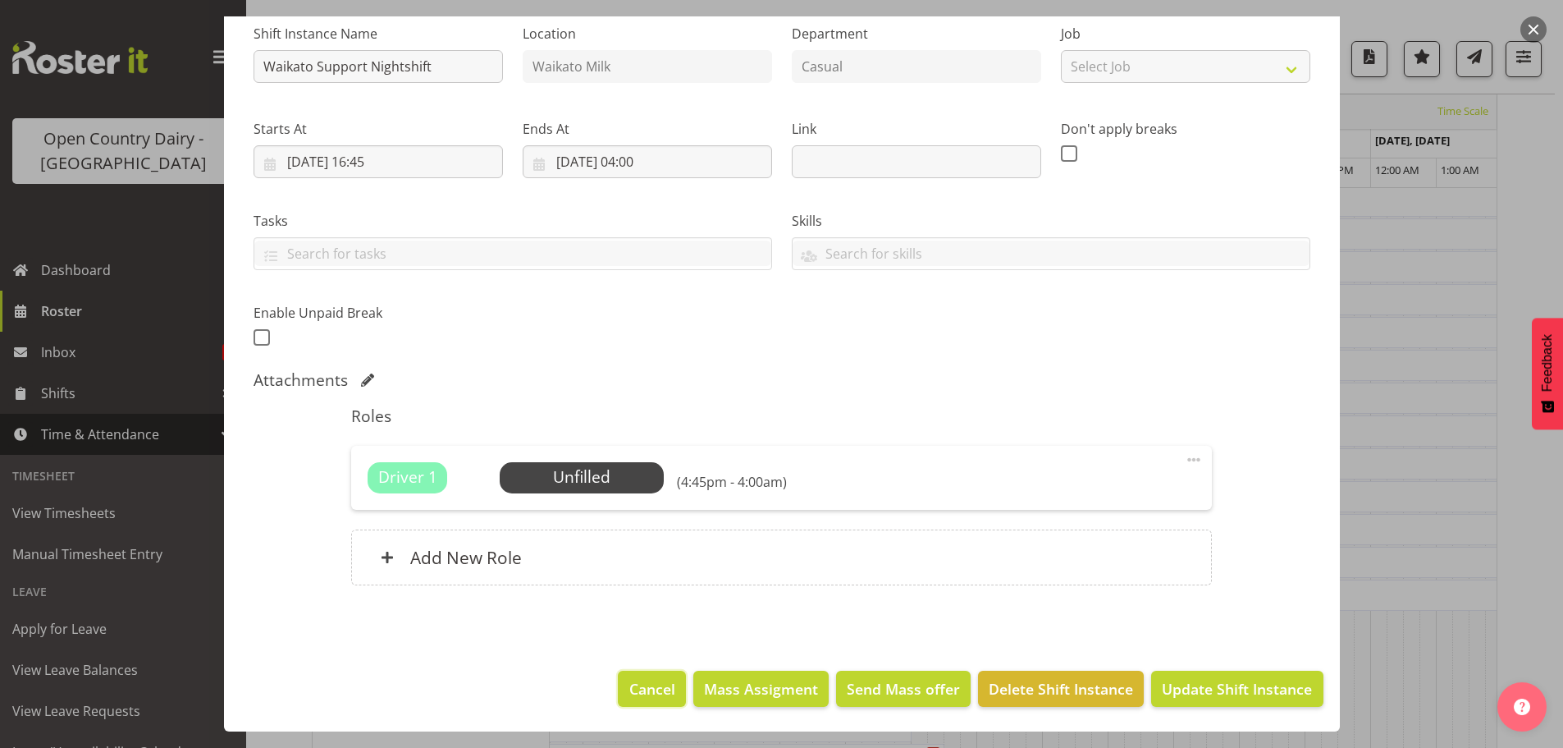
click at [642, 697] on span "Cancel" at bounding box center [652, 688] width 46 height 21
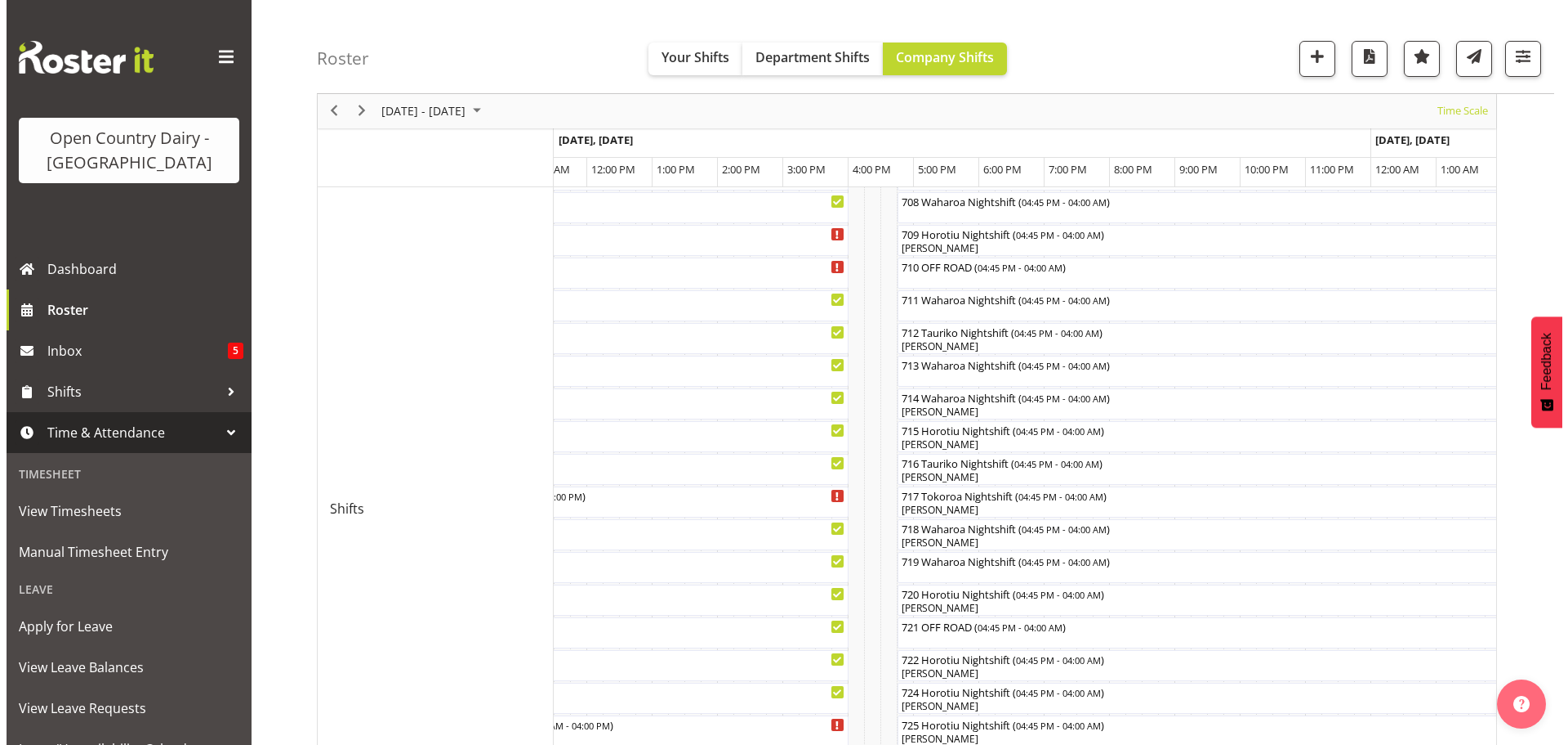
scroll to position [550, 0]
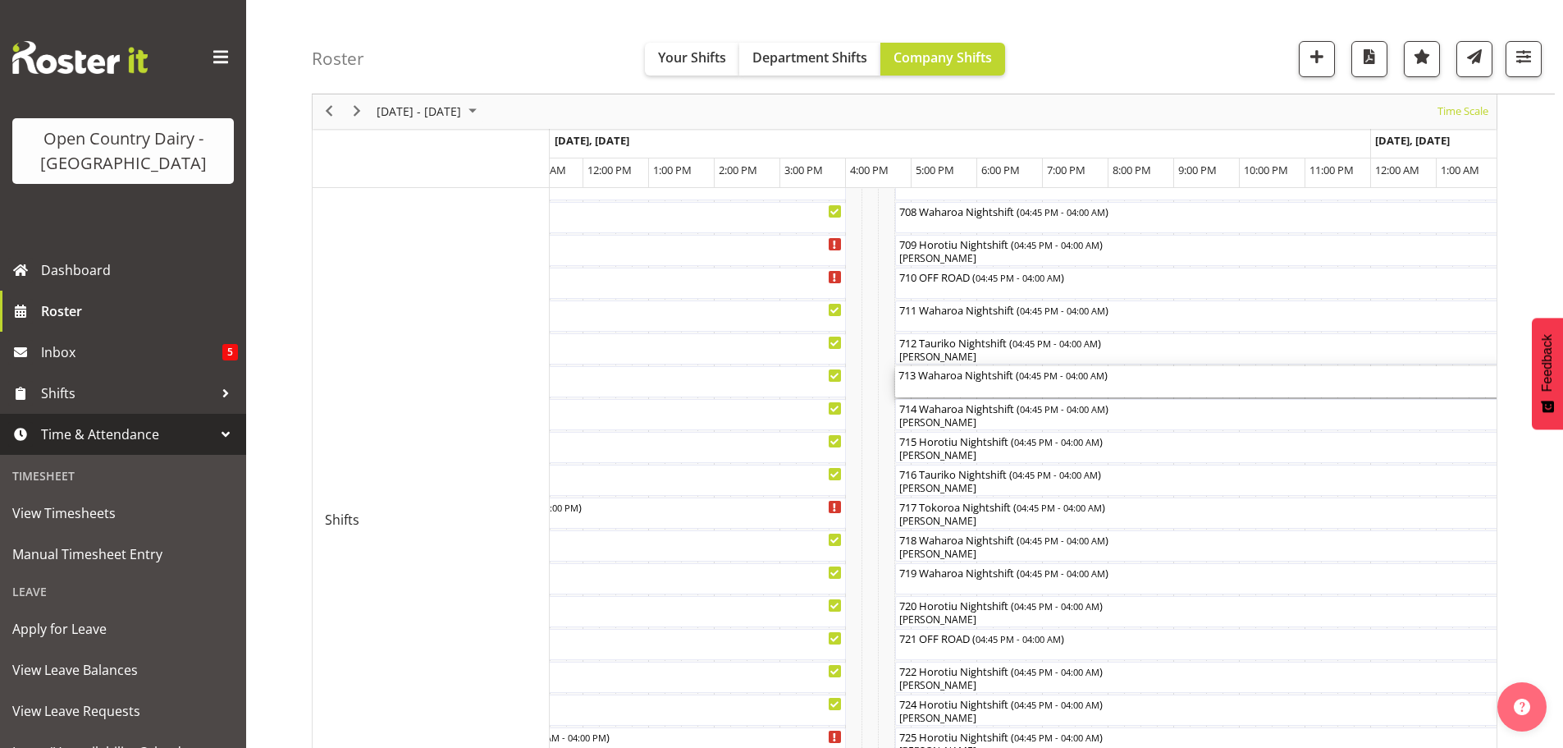
click at [965, 384] on div "713 Waharoa Nightshift ( 04:45 PM - 04:00 AM )" at bounding box center [1265, 381] width 732 height 31
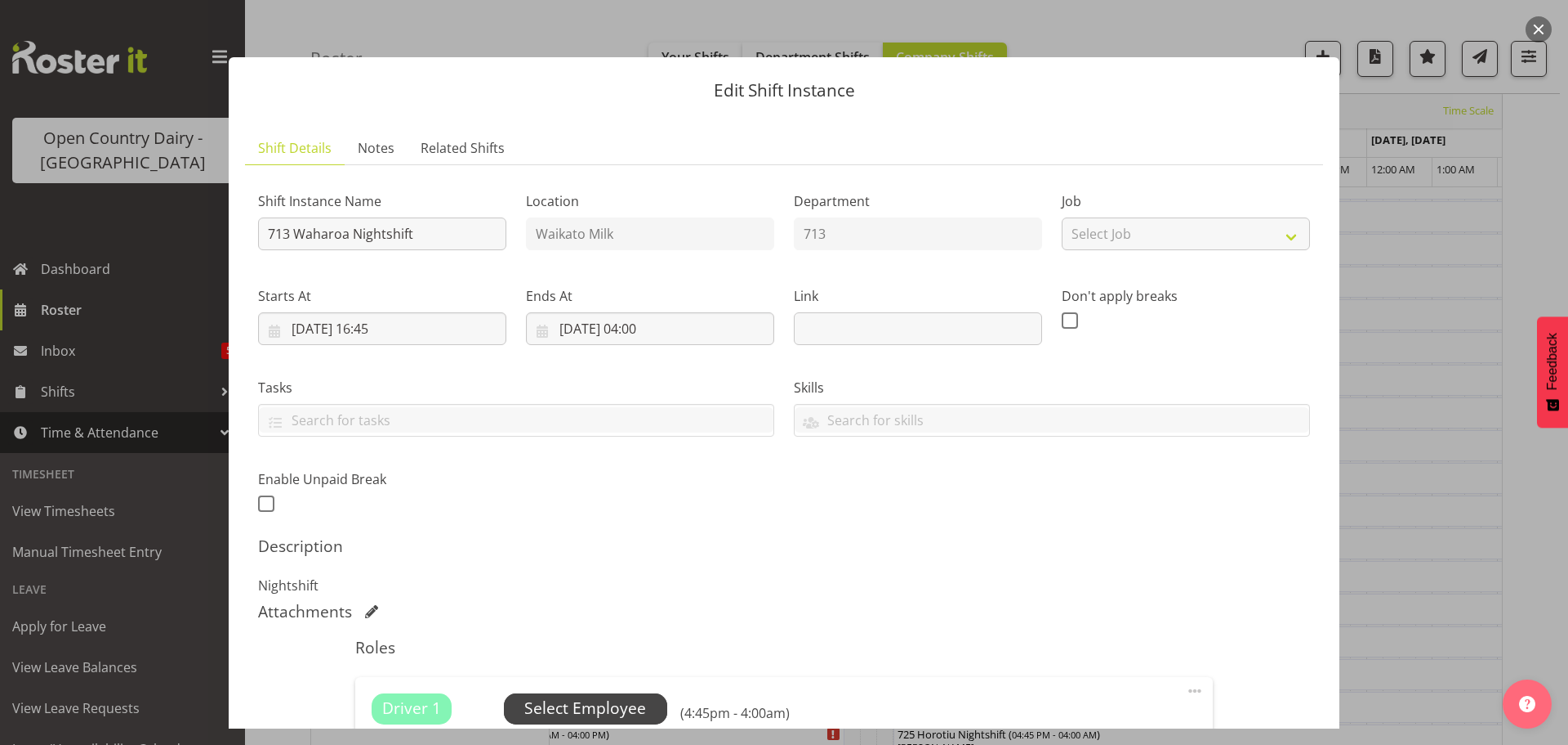
click at [574, 703] on span "Select Employee" at bounding box center [585, 708] width 121 height 24
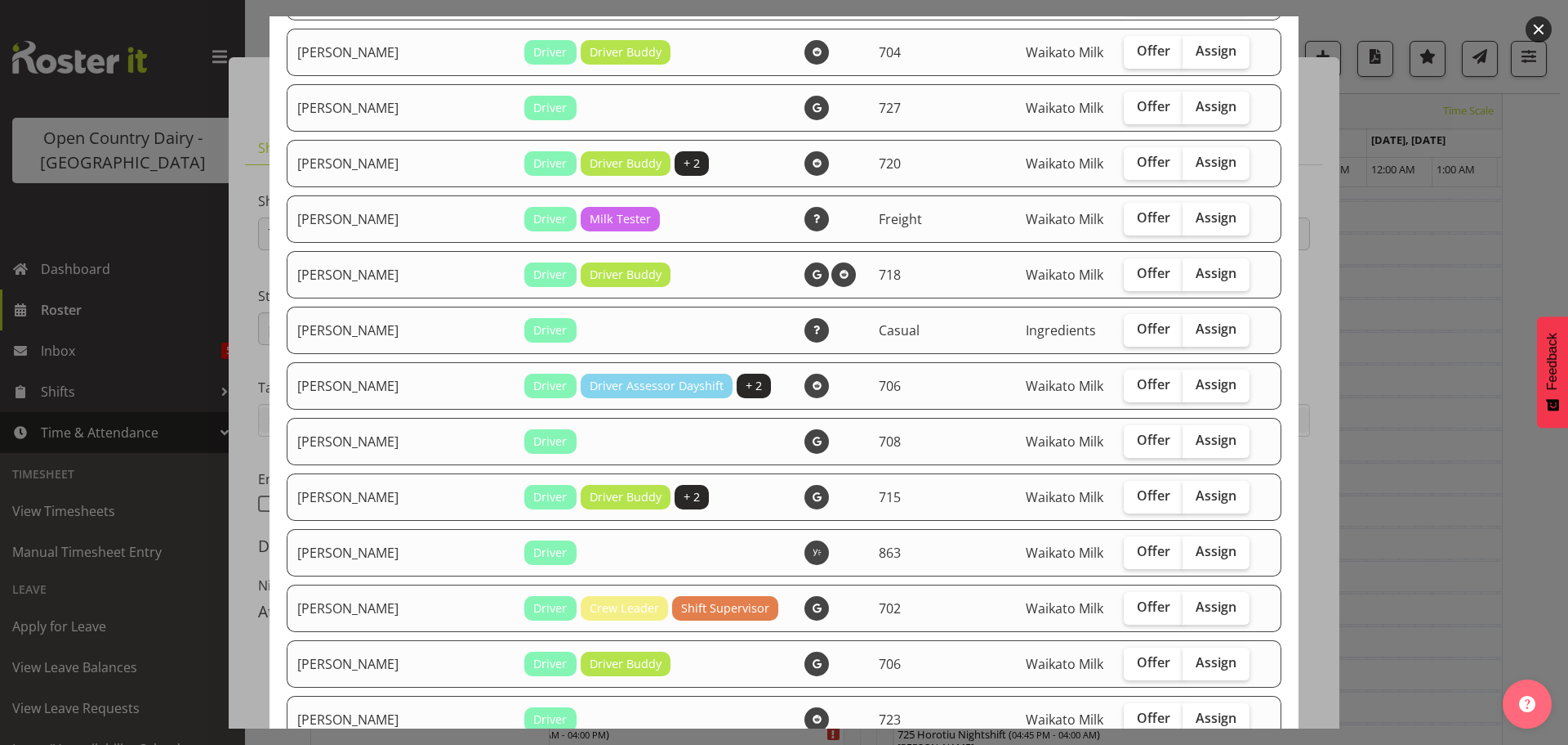
scroll to position [2043, 0]
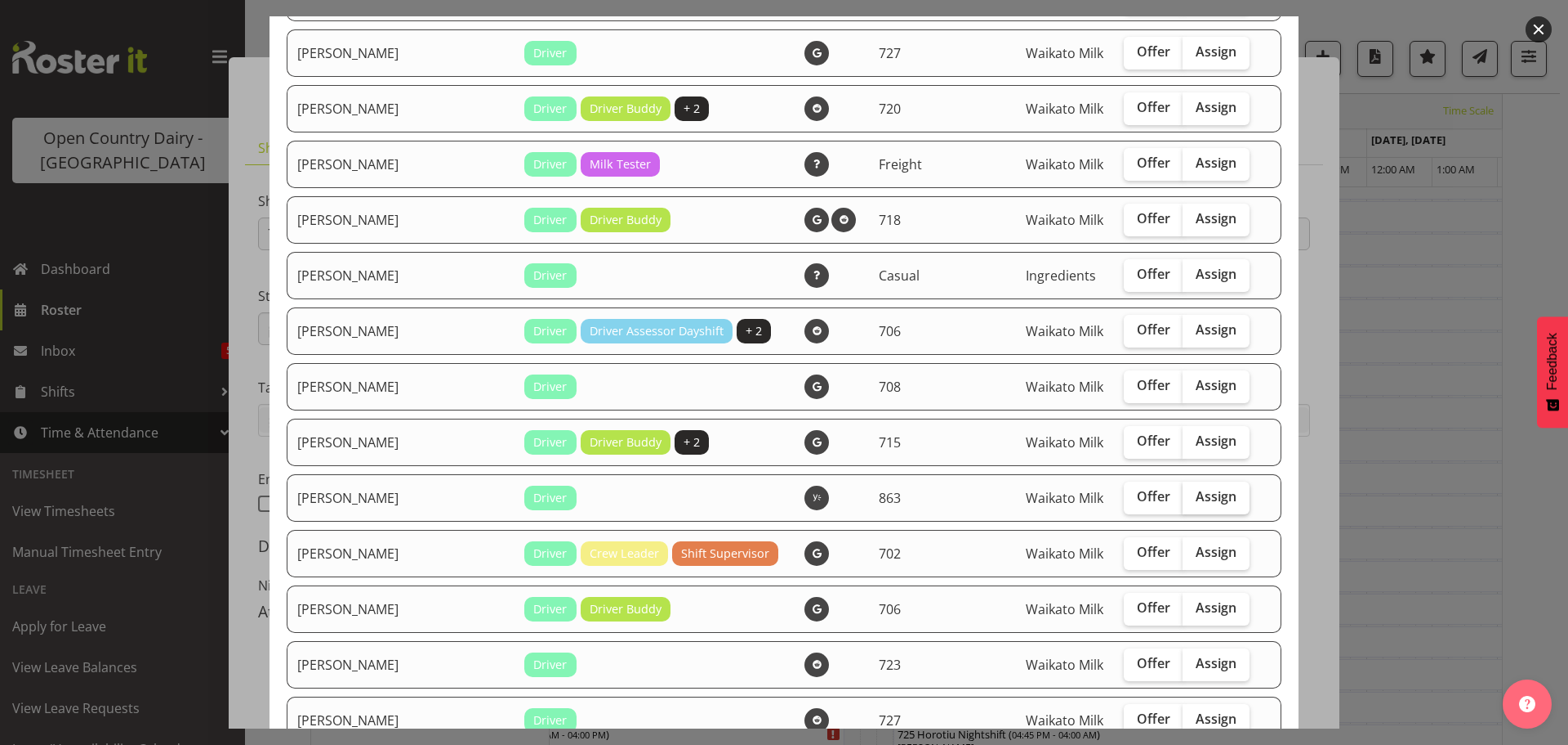
click at [1196, 494] on span "Assign" at bounding box center [1216, 496] width 41 height 16
click at [1183, 494] on input "Assign" at bounding box center [1188, 496] width 11 height 11
checkbox input "true"
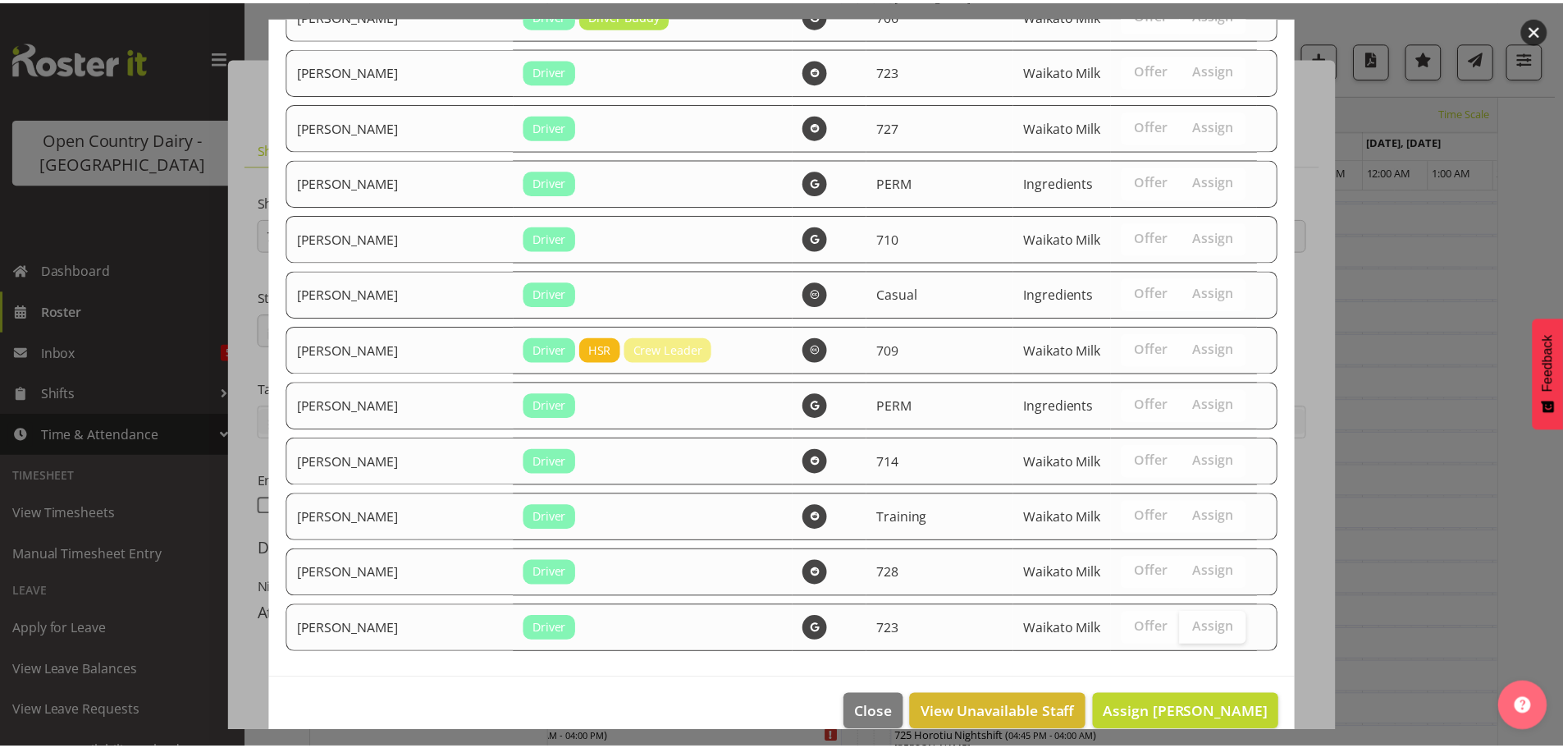
scroll to position [2672, 0]
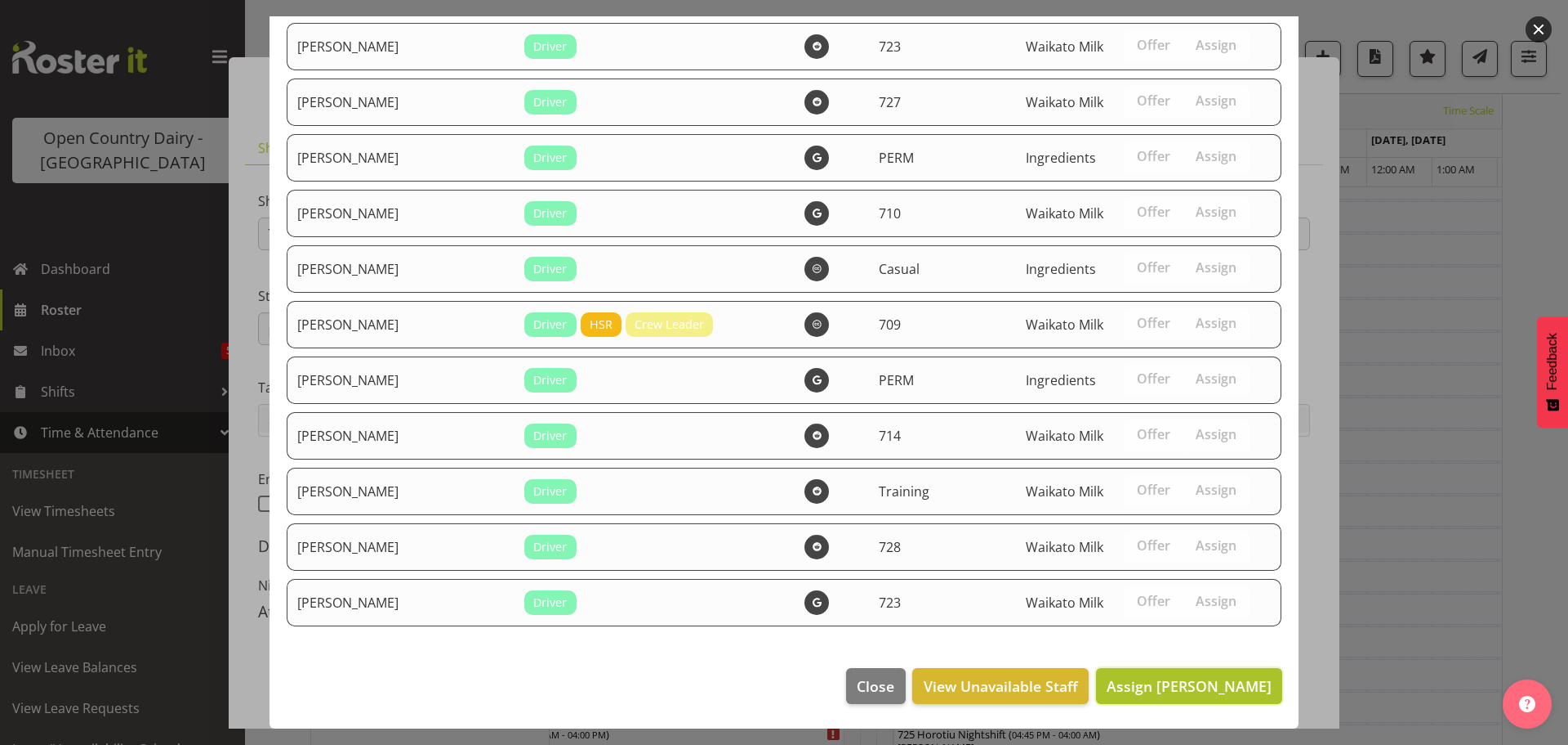
drag, startPoint x: 1196, startPoint y: 691, endPoint x: 1196, endPoint y: 681, distance: 10.0
click at [1196, 685] on span "Assign Mike Paki" at bounding box center [1190, 686] width 165 height 20
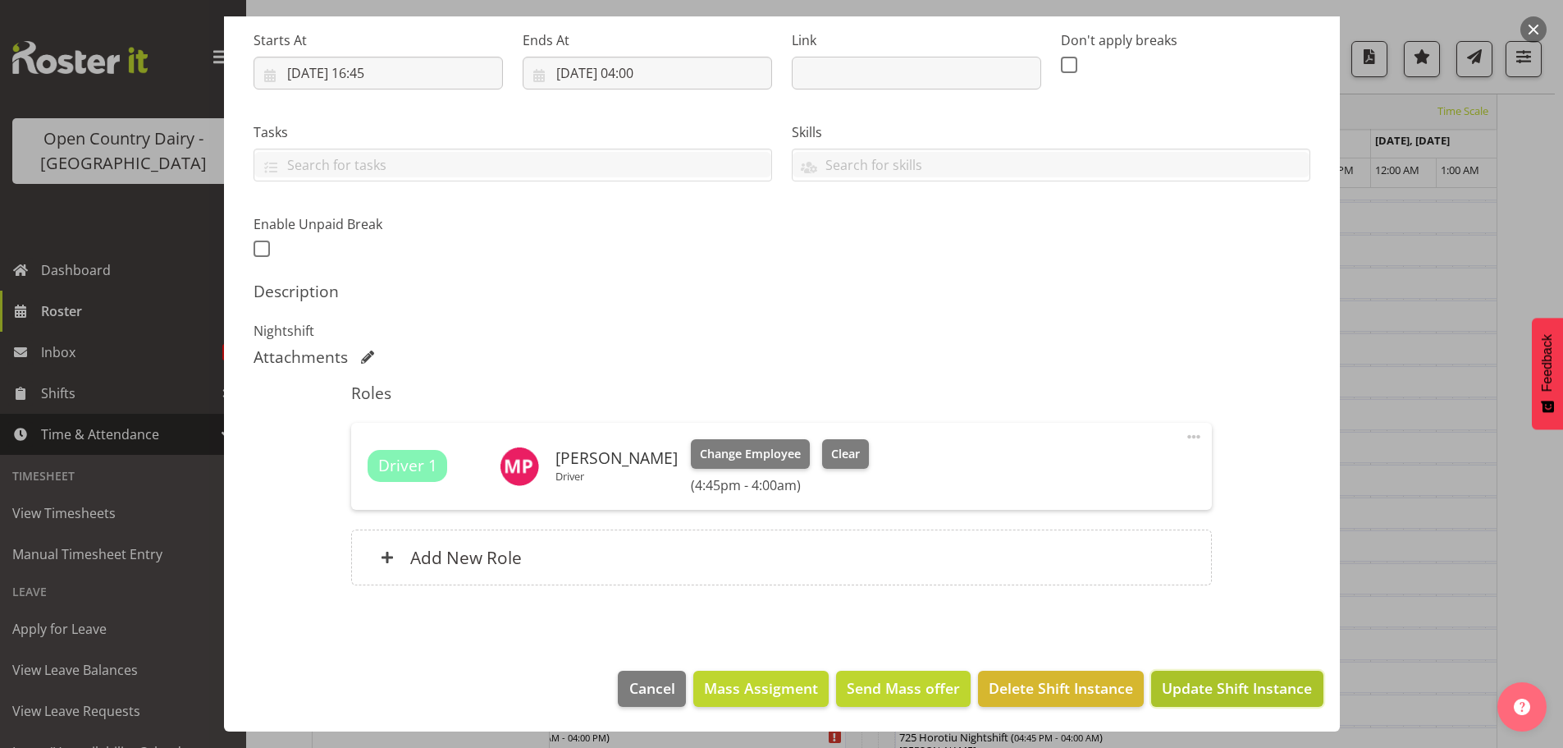
drag, startPoint x: 1228, startPoint y: 685, endPoint x: 1225, endPoint y: 672, distance: 13.5
click at [1228, 684] on span "Update Shift Instance" at bounding box center [1237, 687] width 150 height 21
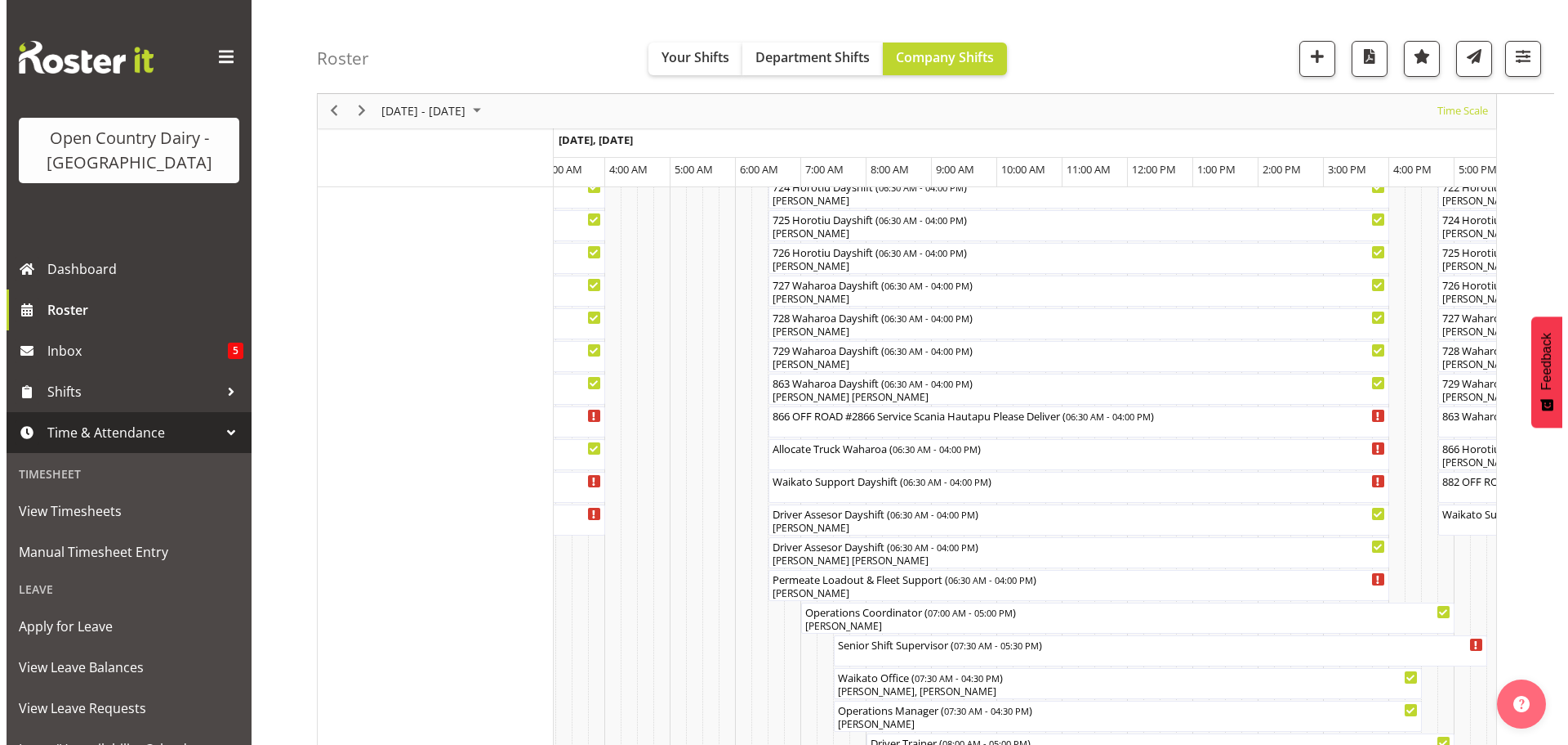
scroll to position [981, 0]
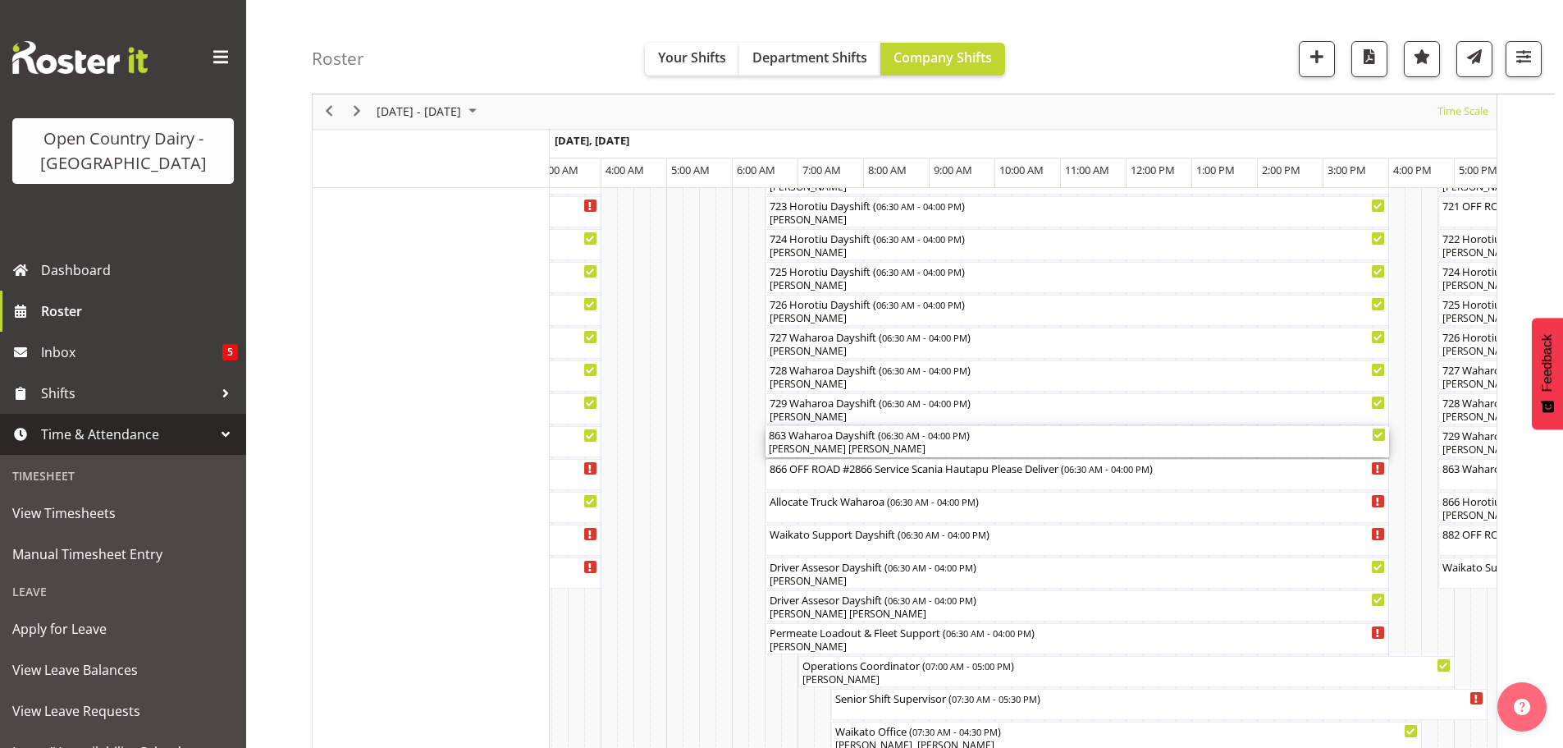
click at [817, 443] on div "[PERSON_NAME] [PERSON_NAME]" at bounding box center [1077, 448] width 617 height 15
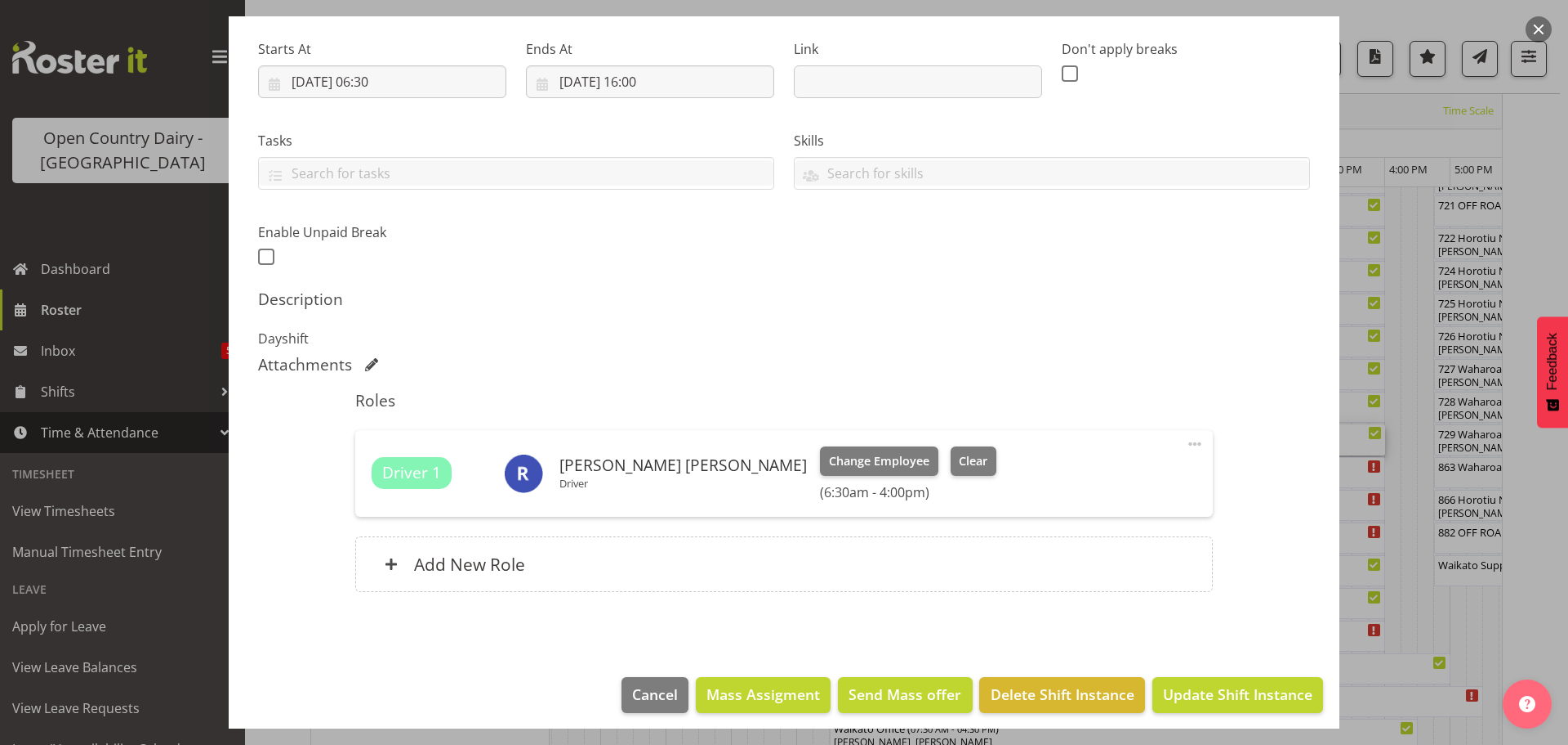
scroll to position [256, 0]
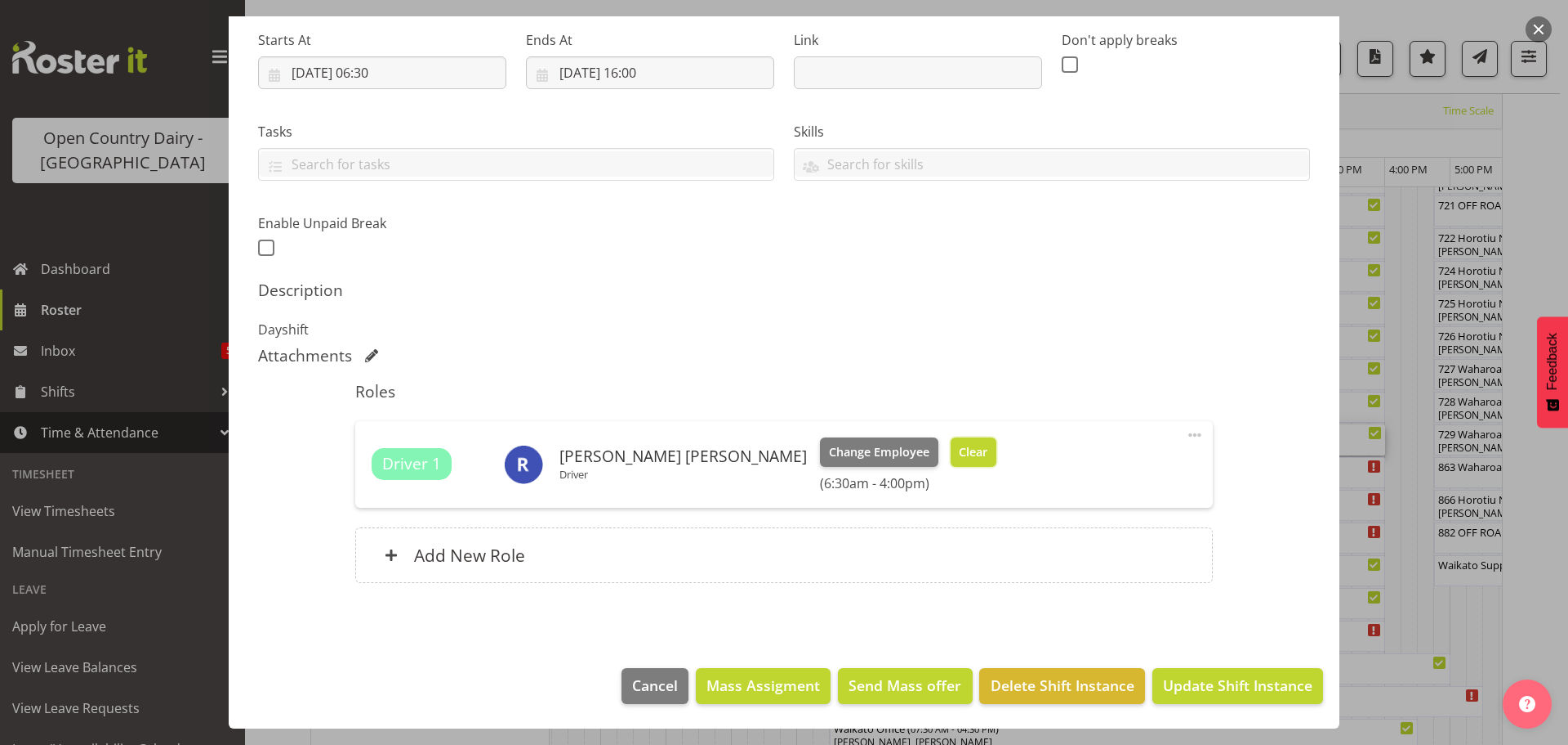
click at [959, 454] on span "Clear" at bounding box center [973, 452] width 29 height 18
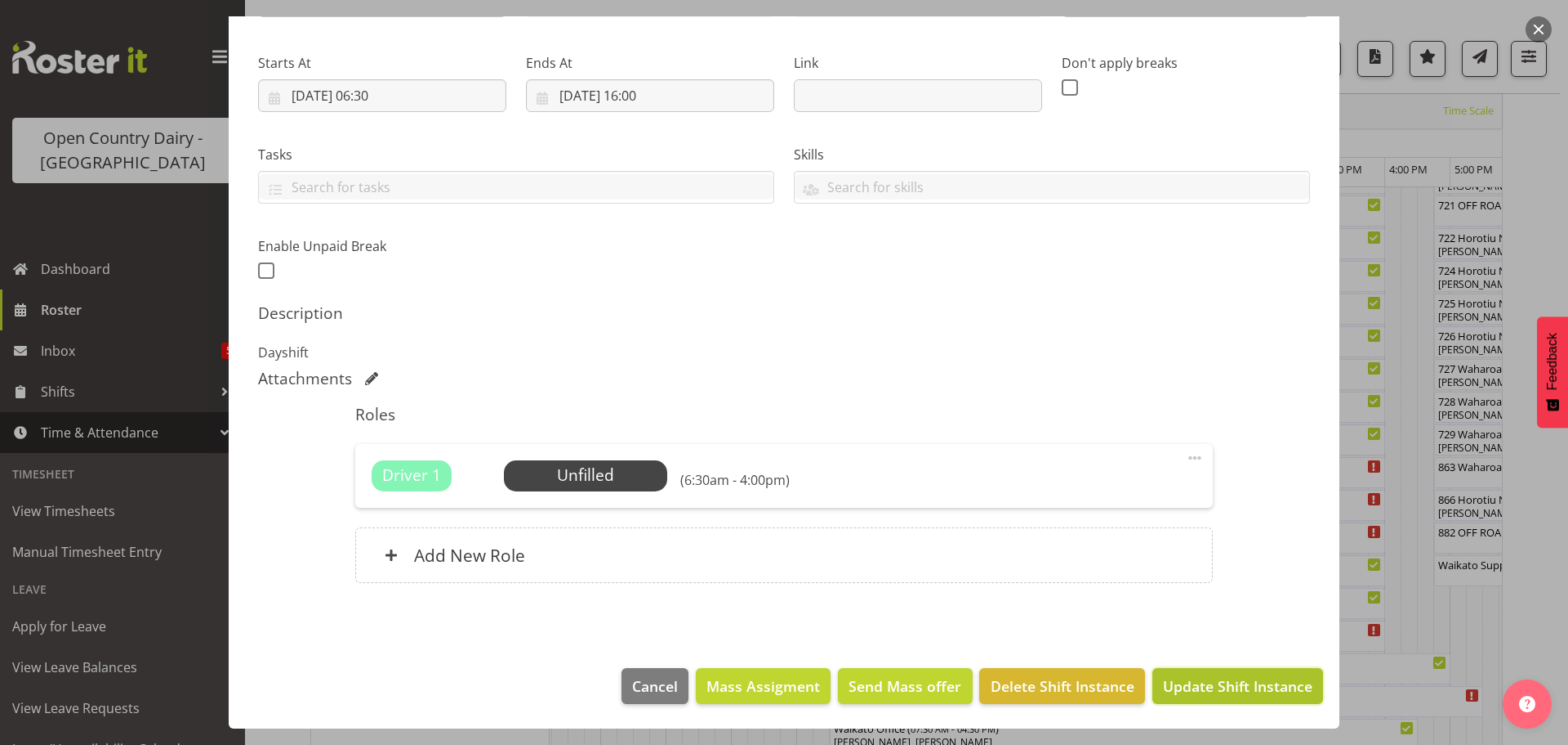
click at [1214, 682] on span "Update Shift Instance" at bounding box center [1237, 685] width 149 height 21
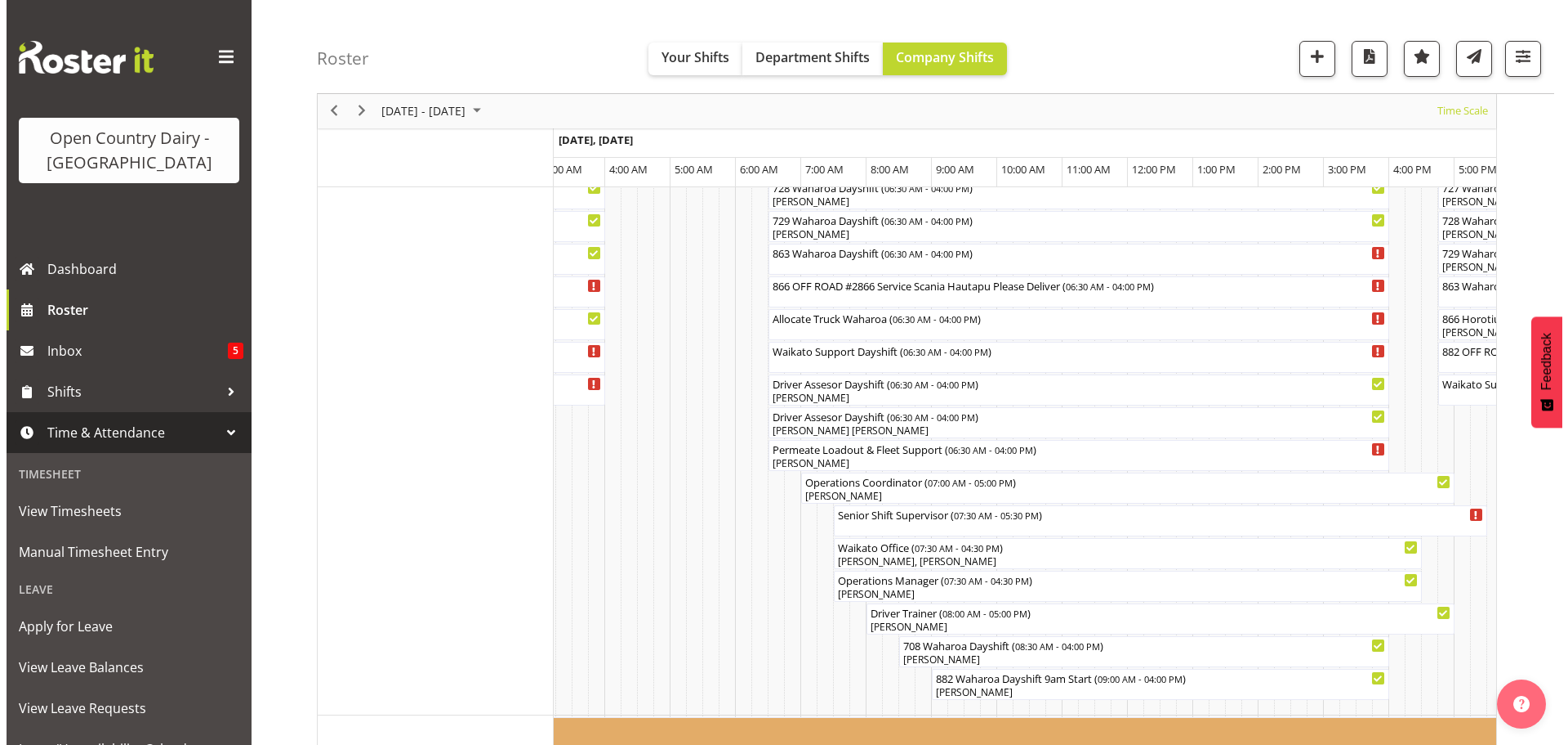
scroll to position [1204, 0]
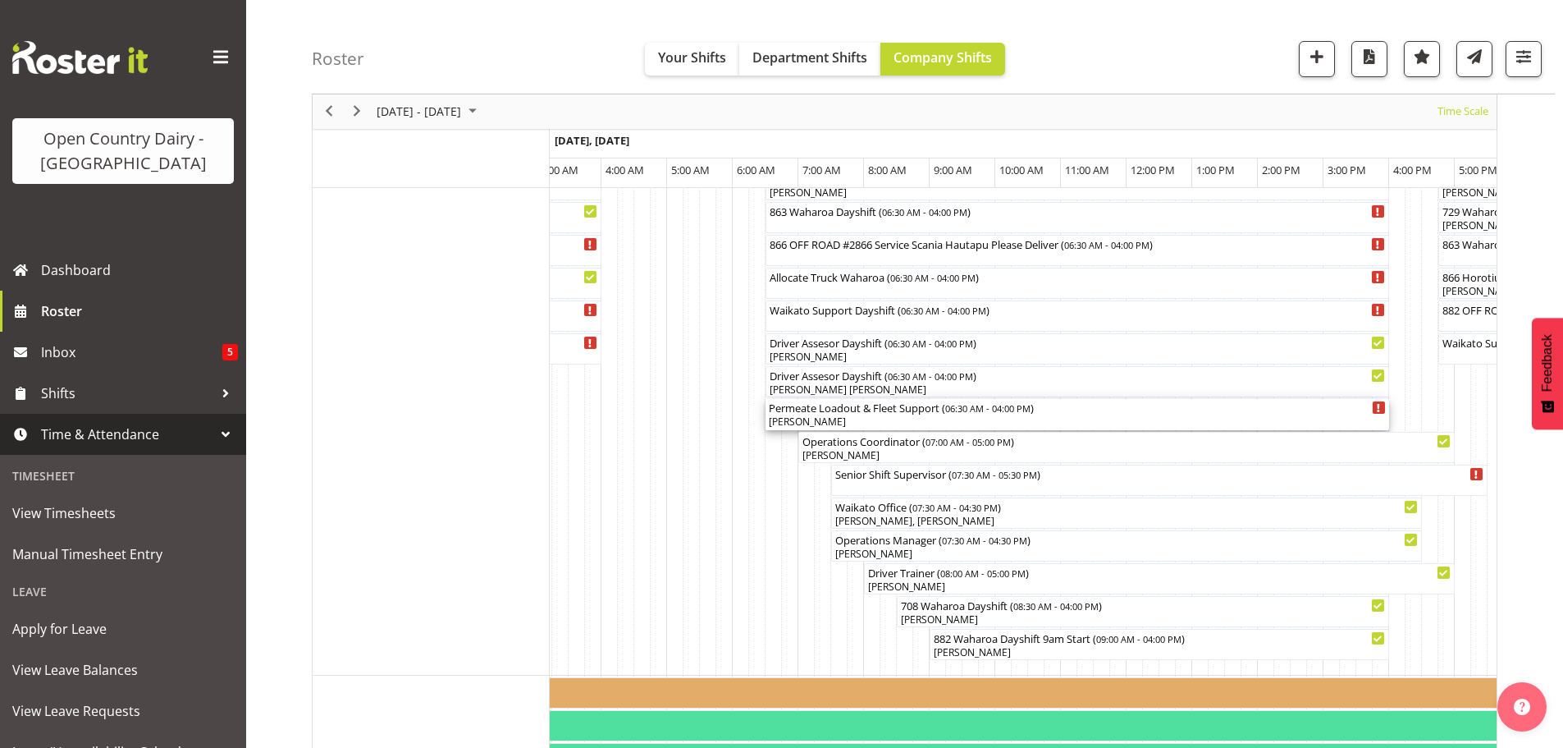
click at [876, 417] on div "Liam Watson" at bounding box center [1077, 421] width 617 height 15
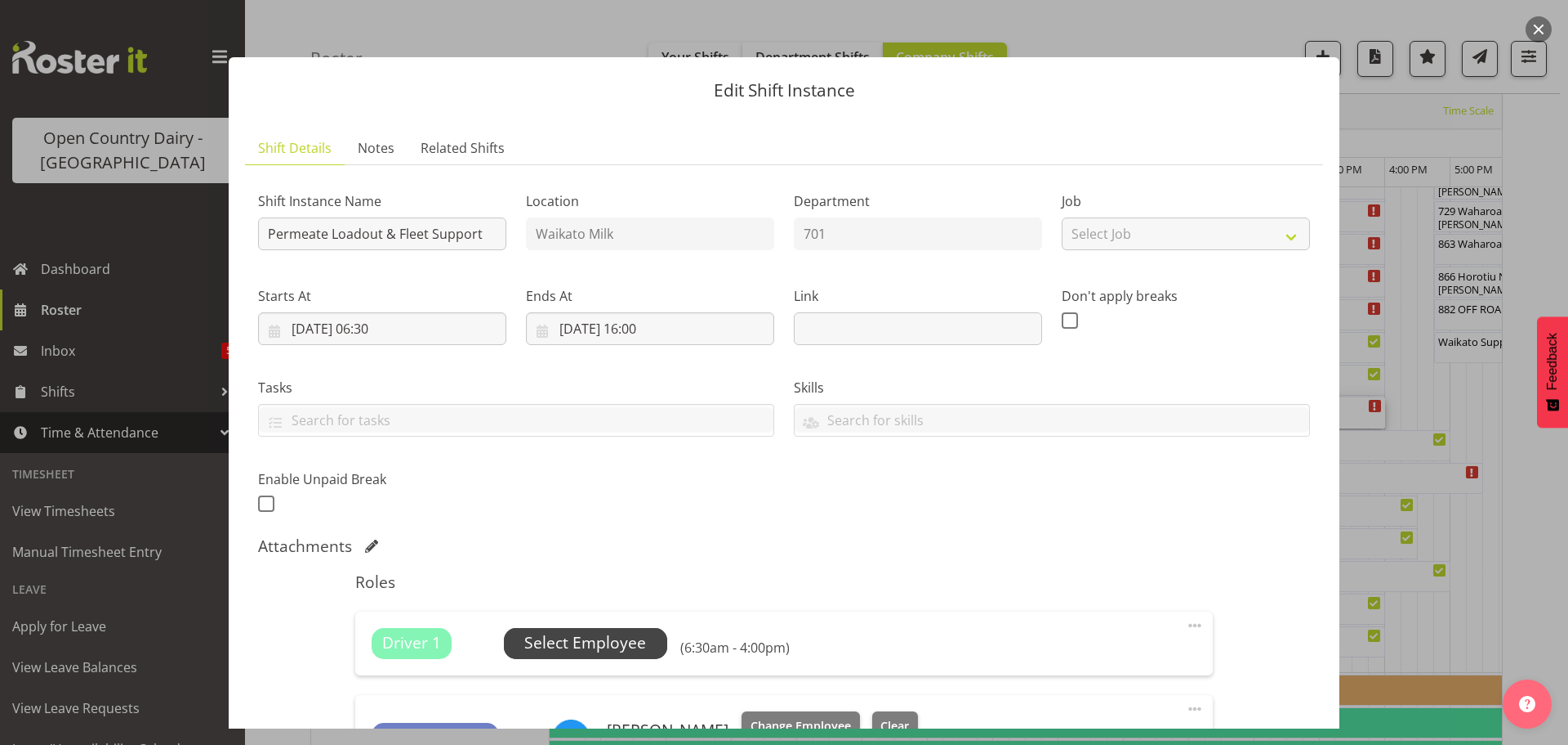
click at [584, 637] on span "Select Employee" at bounding box center [585, 642] width 121 height 24
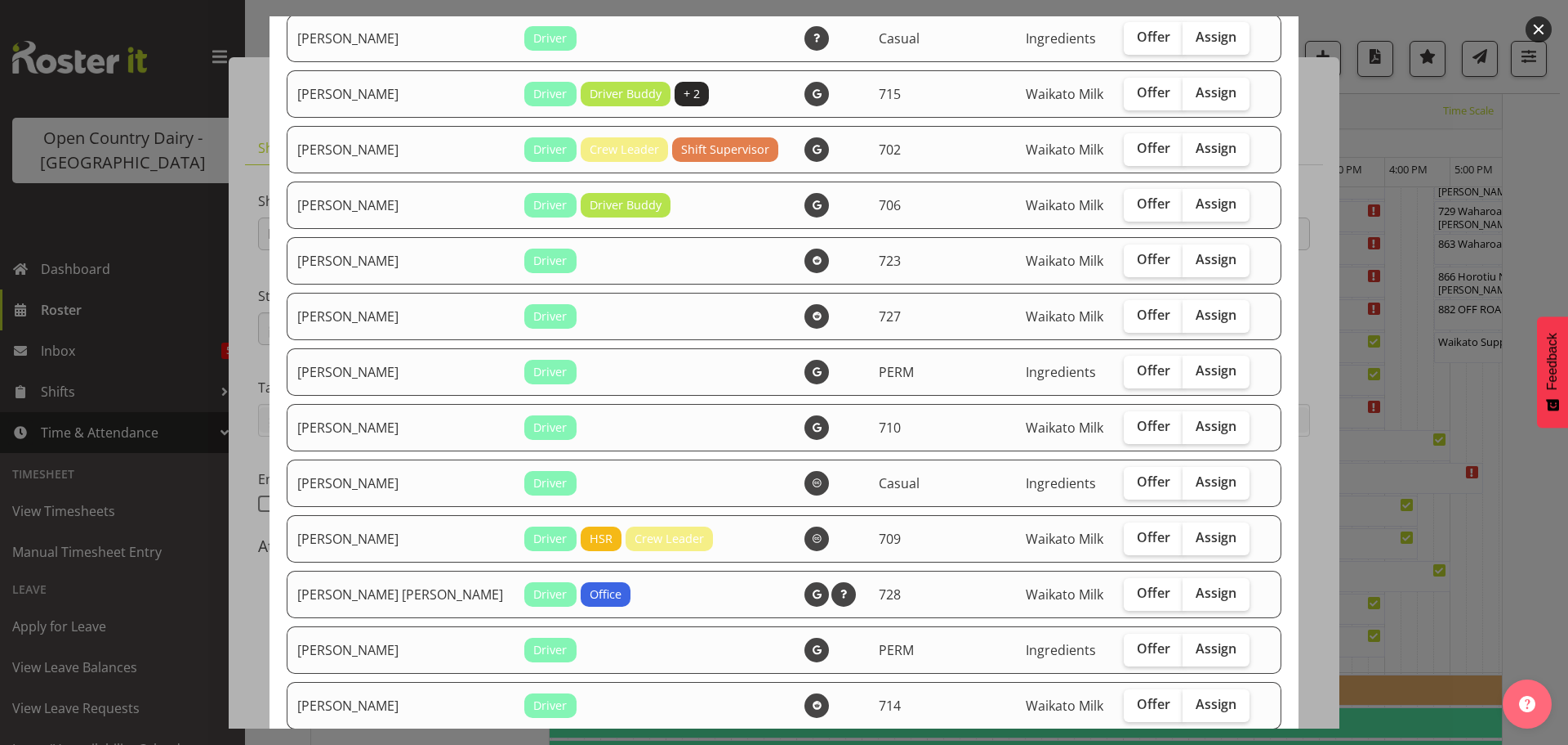
scroll to position [2452, 0]
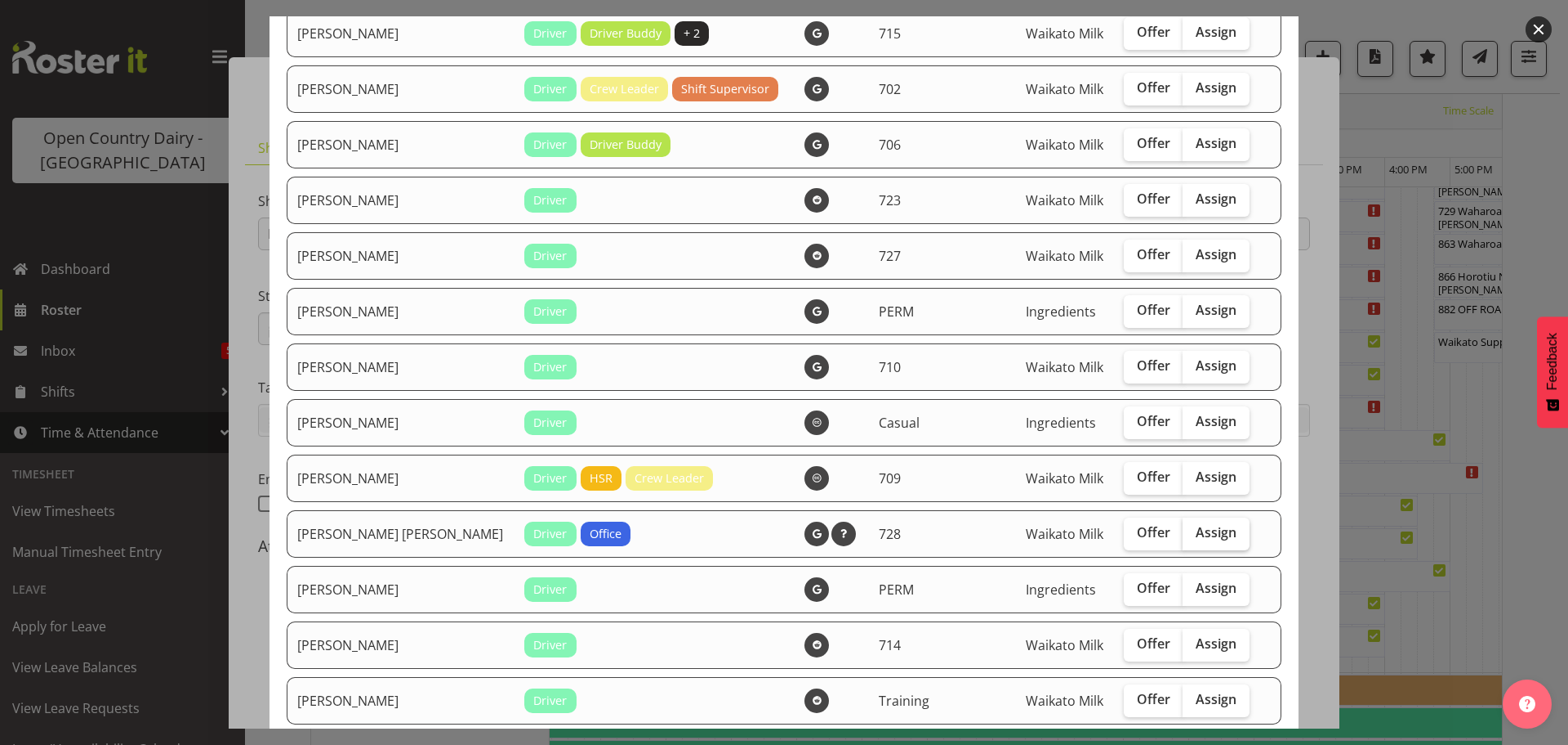
click at [1196, 535] on span "Assign" at bounding box center [1216, 532] width 41 height 16
click at [1183, 535] on input "Assign" at bounding box center [1188, 532] width 11 height 11
checkbox input "true"
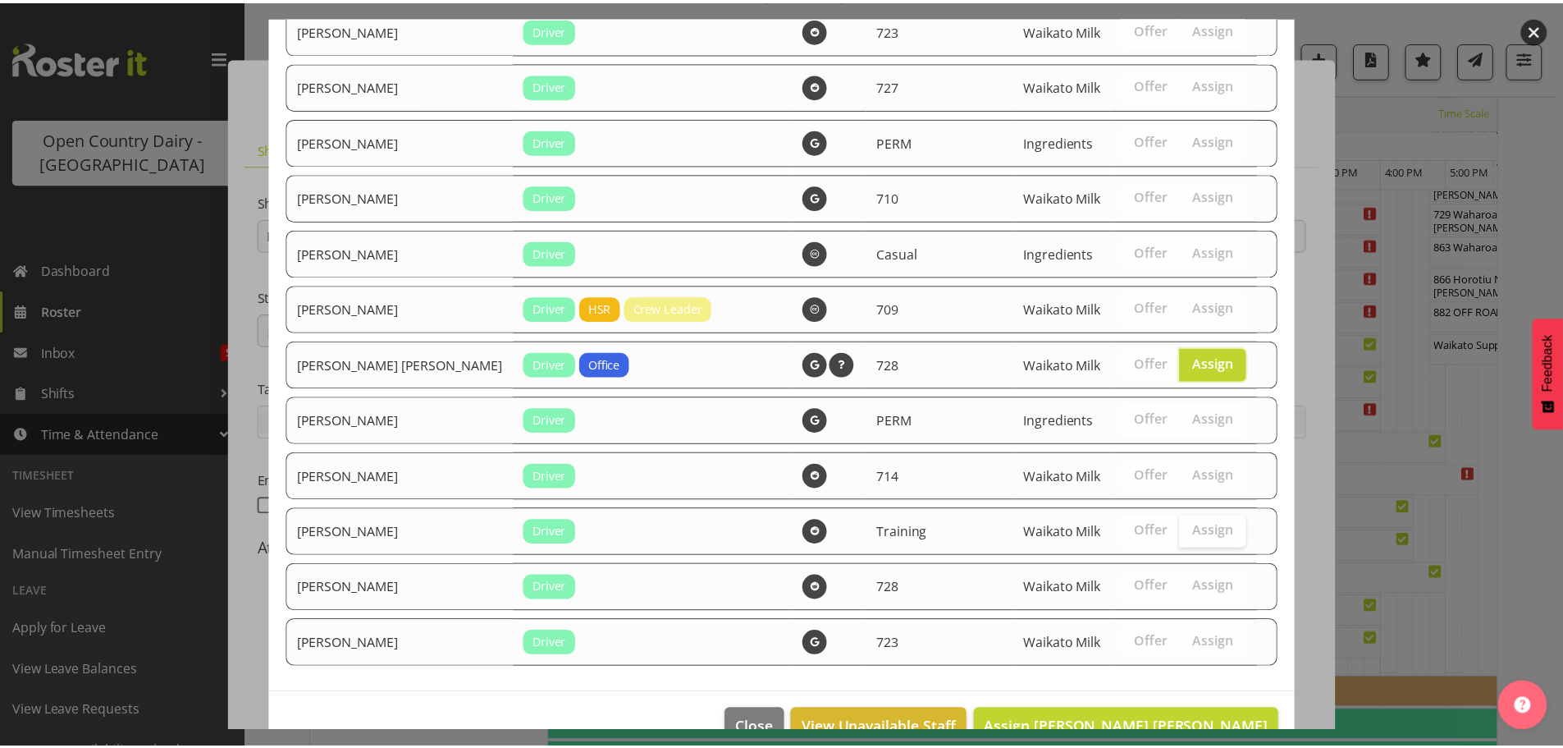
scroll to position [2672, 0]
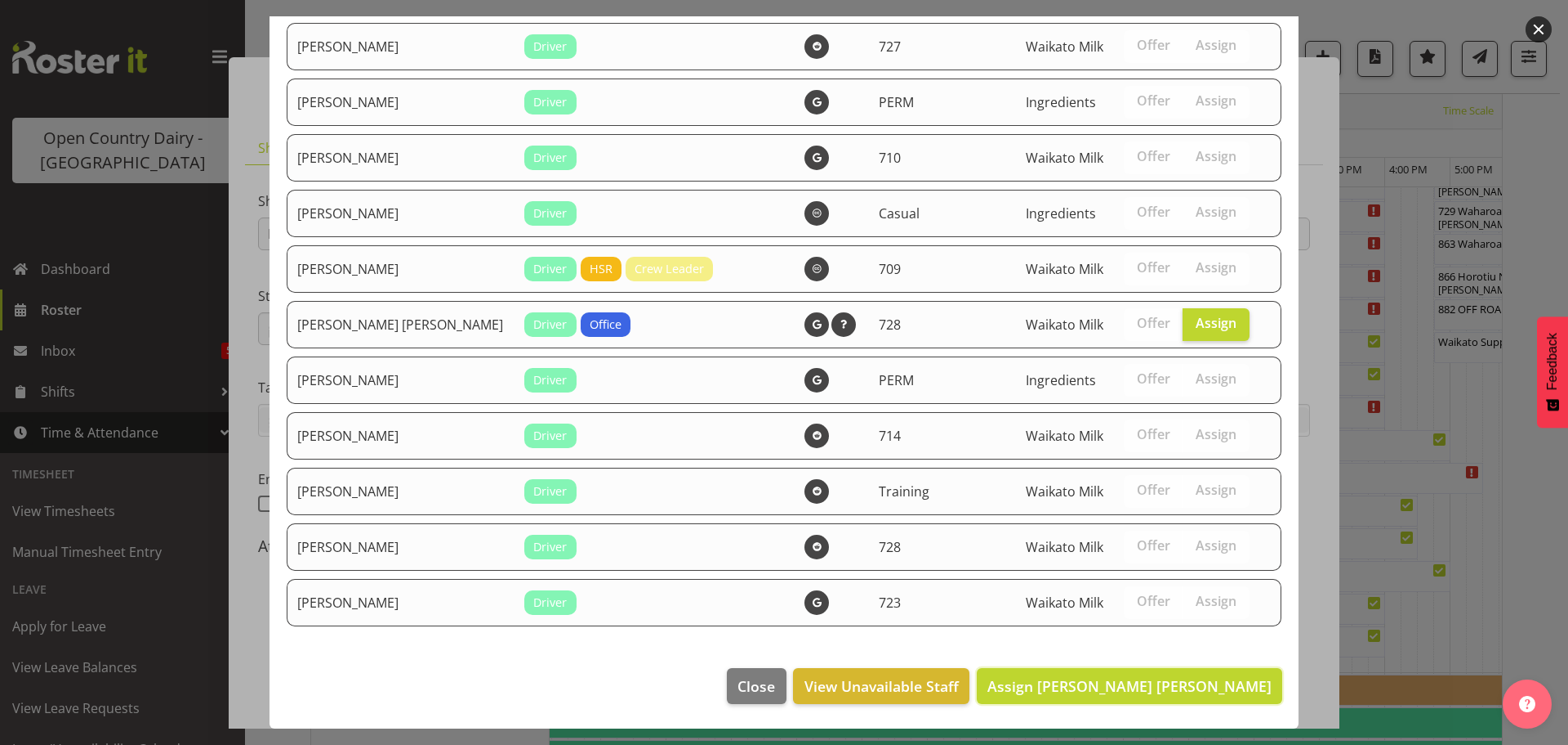
drag, startPoint x: 1167, startPoint y: 689, endPoint x: 1174, endPoint y: 658, distance: 31.8
click at [1167, 687] on span "Assign Ross Robert Hamilton" at bounding box center [1130, 686] width 285 height 20
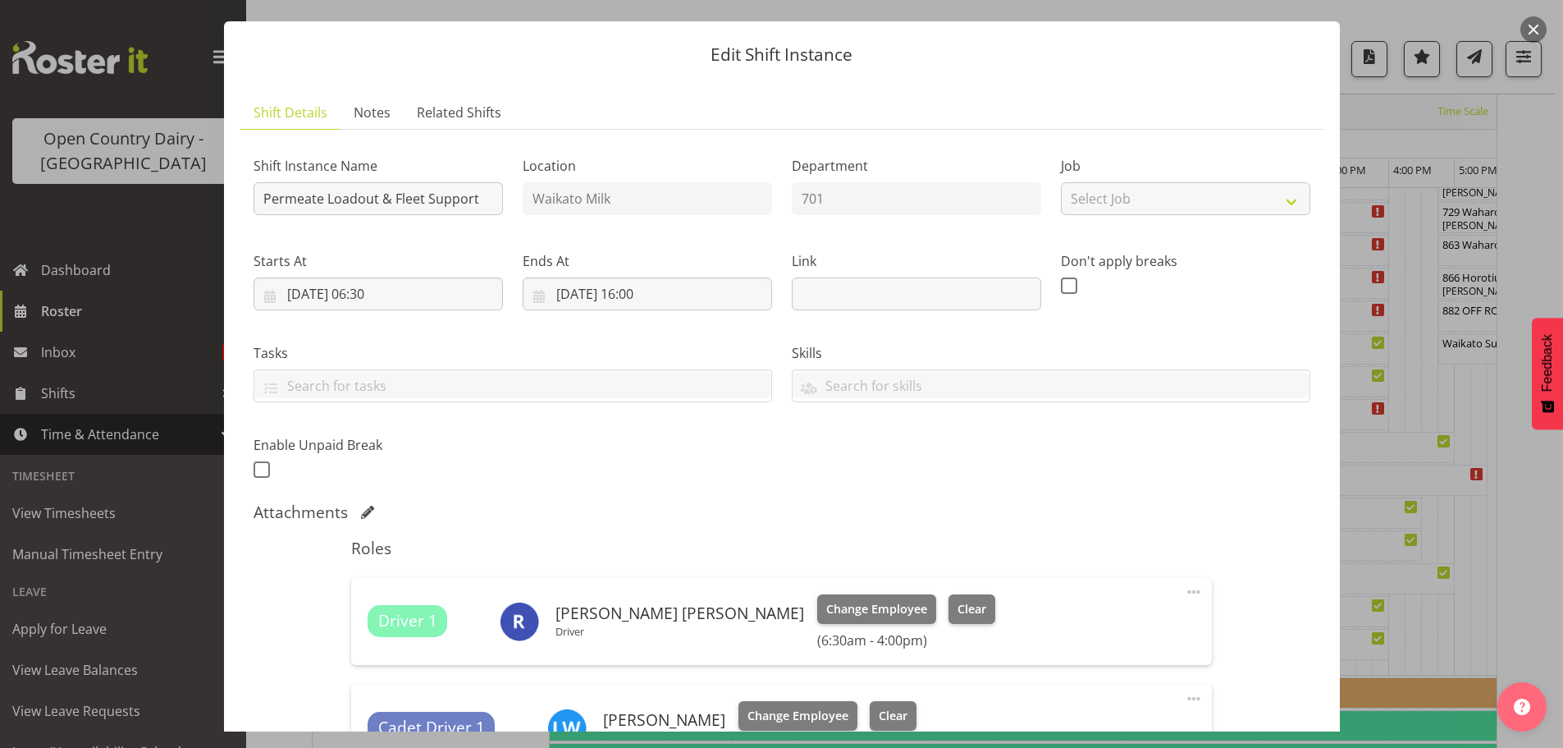
scroll to position [298, 0]
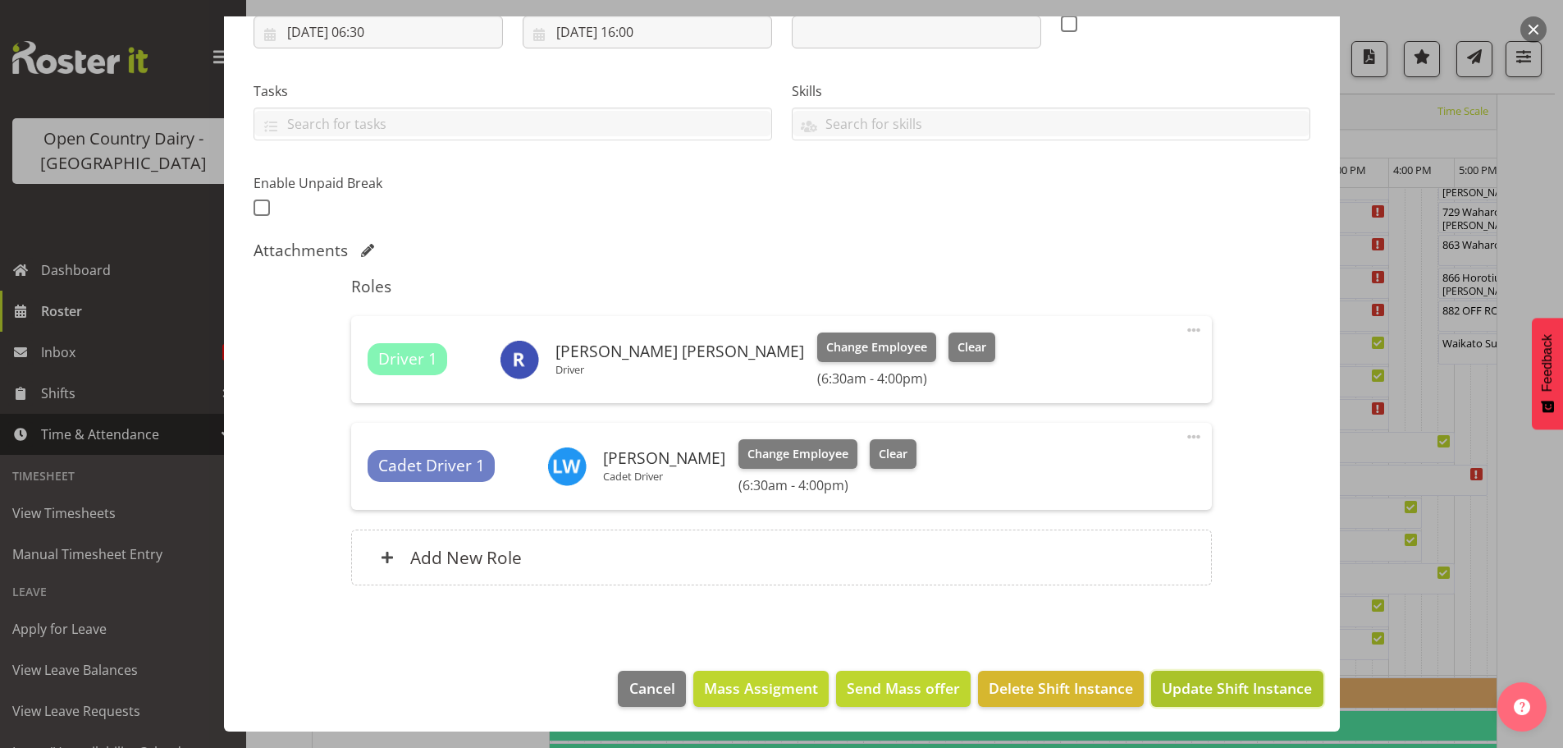
click at [1246, 692] on span "Update Shift Instance" at bounding box center [1237, 687] width 150 height 21
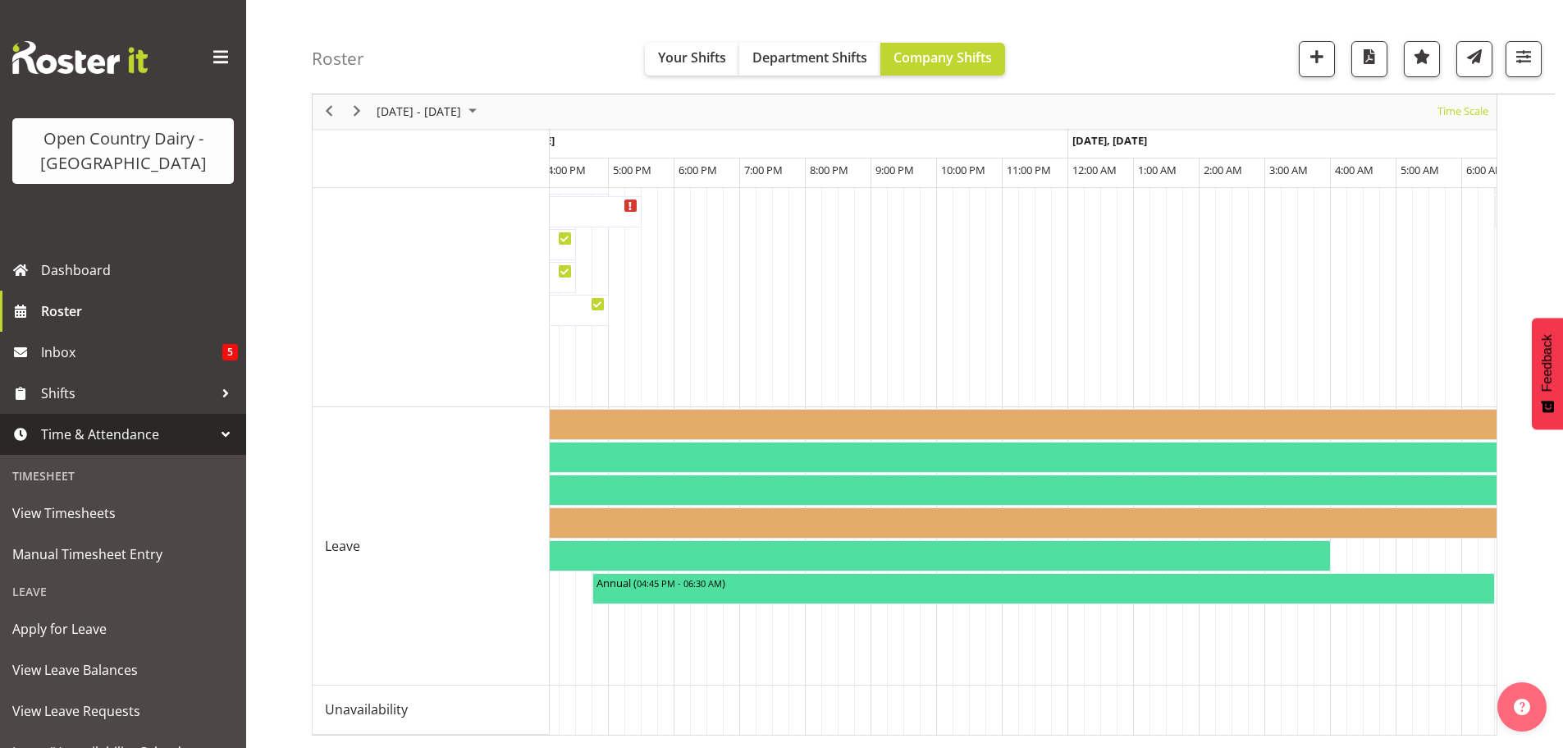
scroll to position [0, 7418]
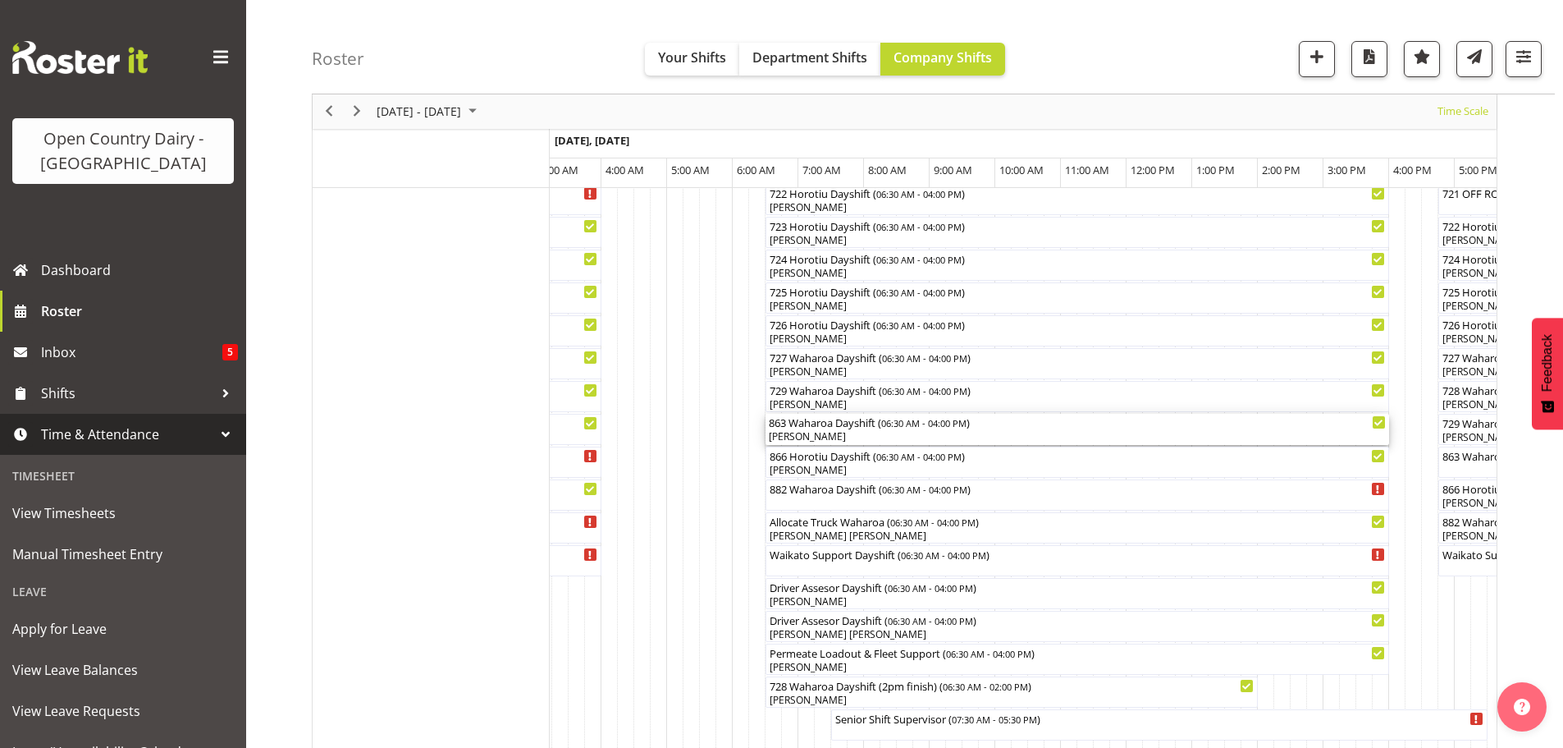
click at [874, 433] on div "[PERSON_NAME]" at bounding box center [1077, 436] width 617 height 15
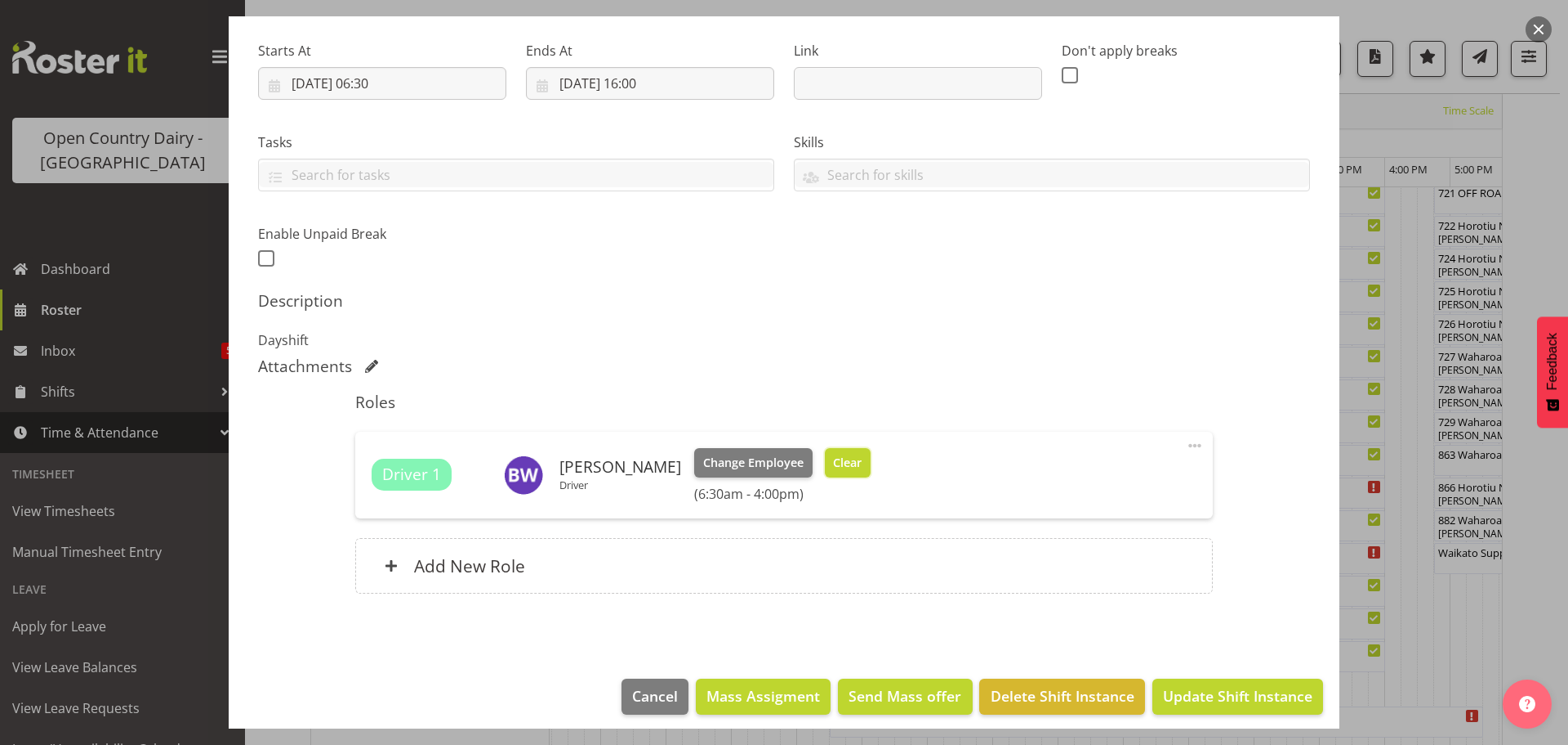
click at [835, 462] on span "Clear" at bounding box center [847, 462] width 29 height 18
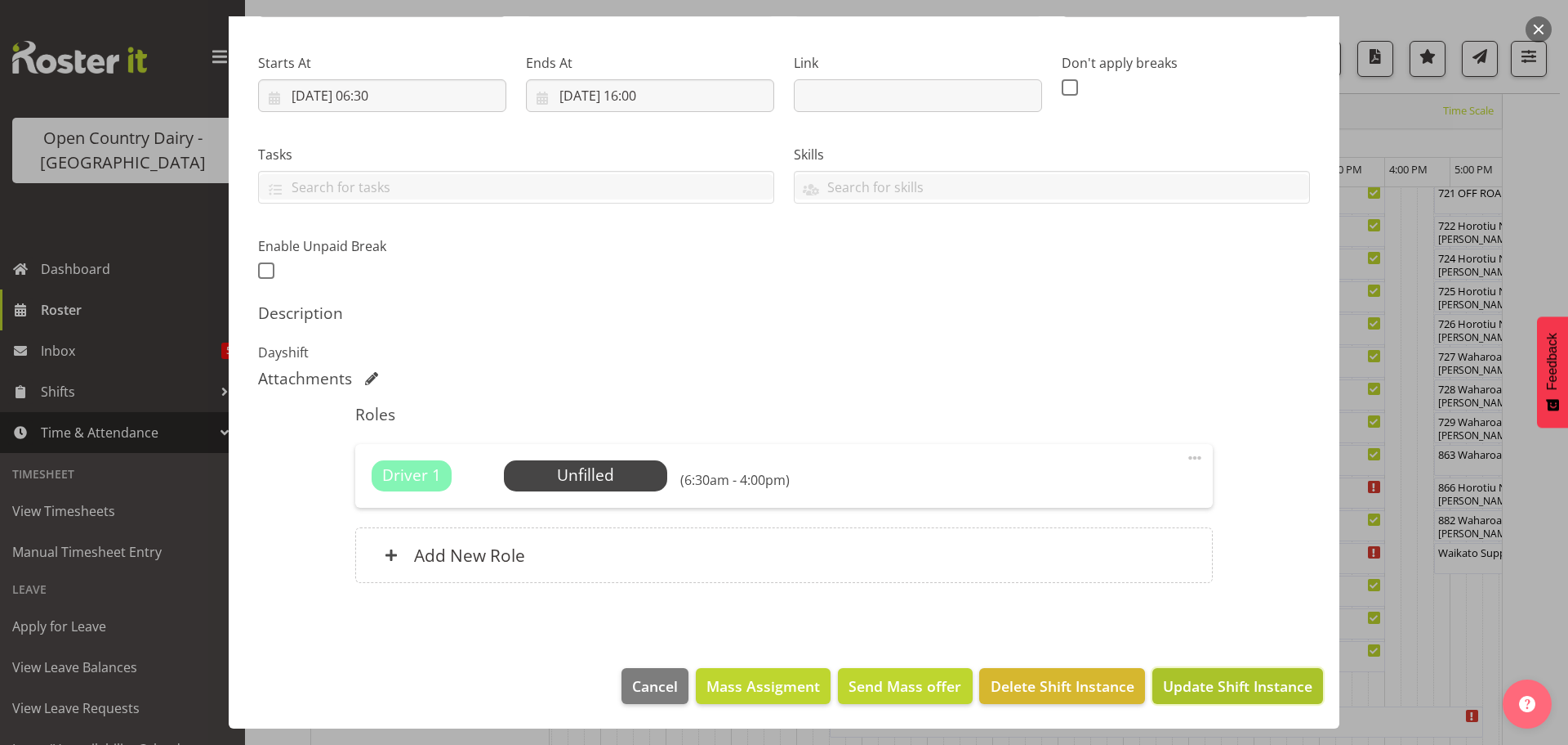
click at [1200, 684] on span "Update Shift Instance" at bounding box center [1237, 685] width 149 height 21
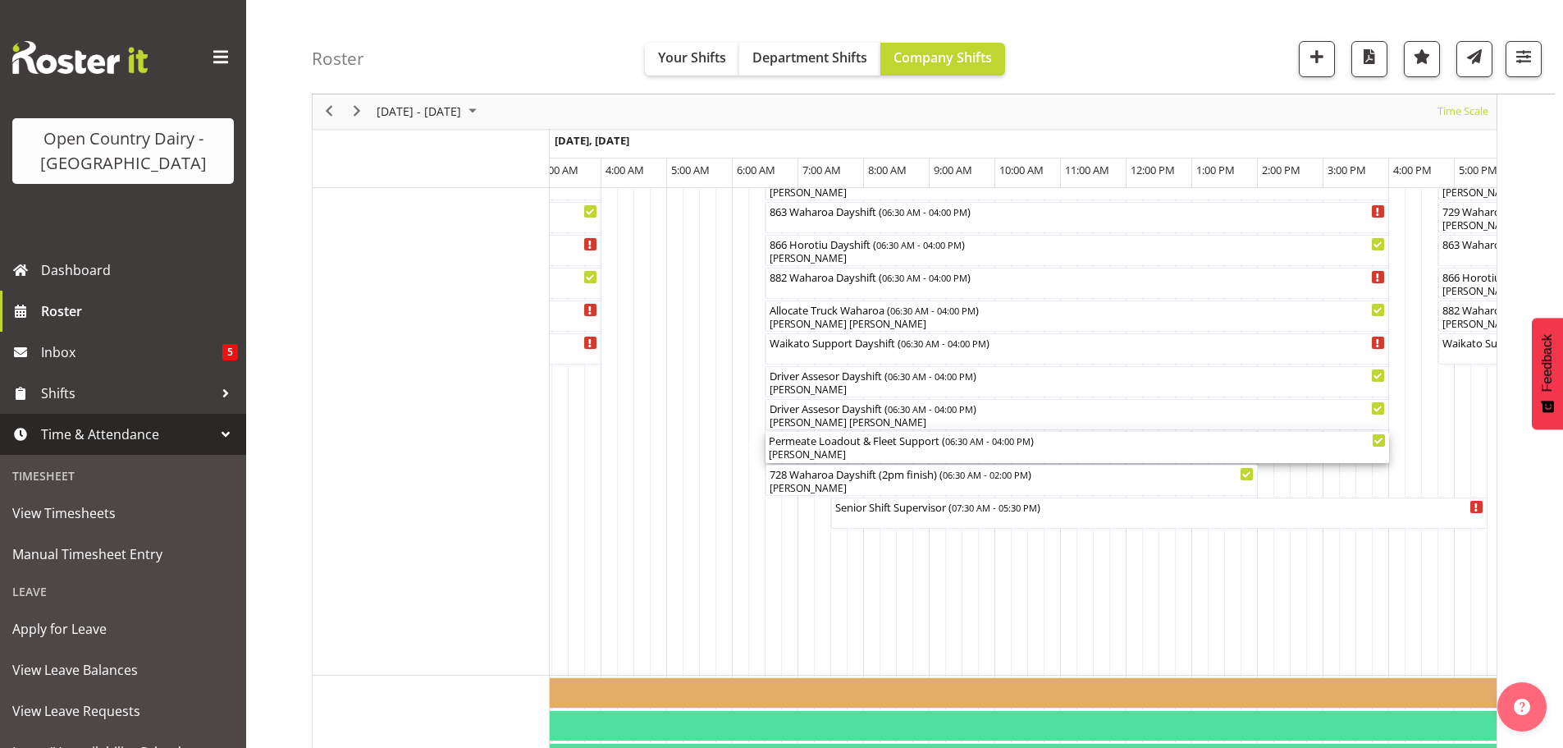
click at [899, 457] on div "[PERSON_NAME]" at bounding box center [1077, 454] width 617 height 15
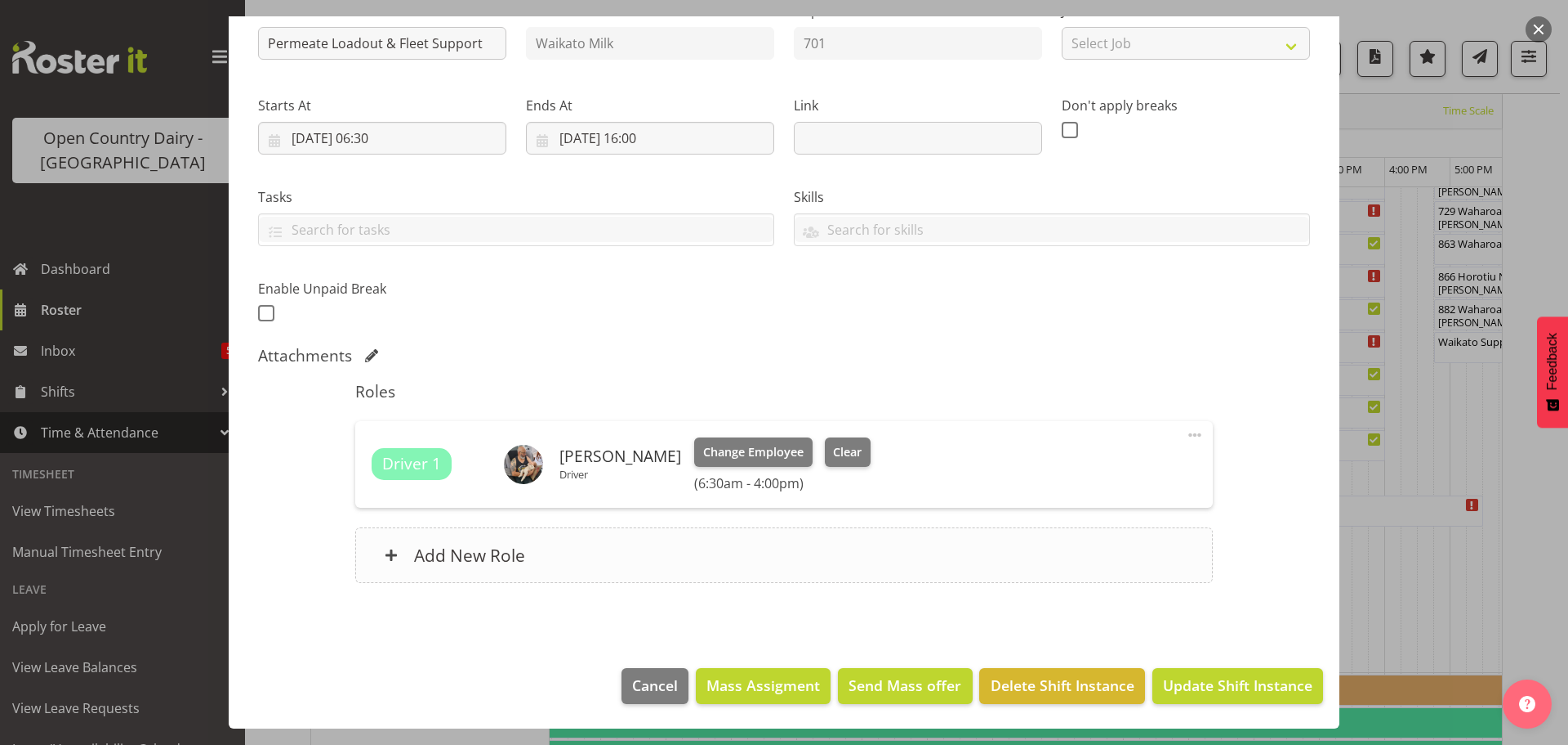
click at [435, 552] on h6 "Add New Role" at bounding box center [470, 554] width 112 height 21
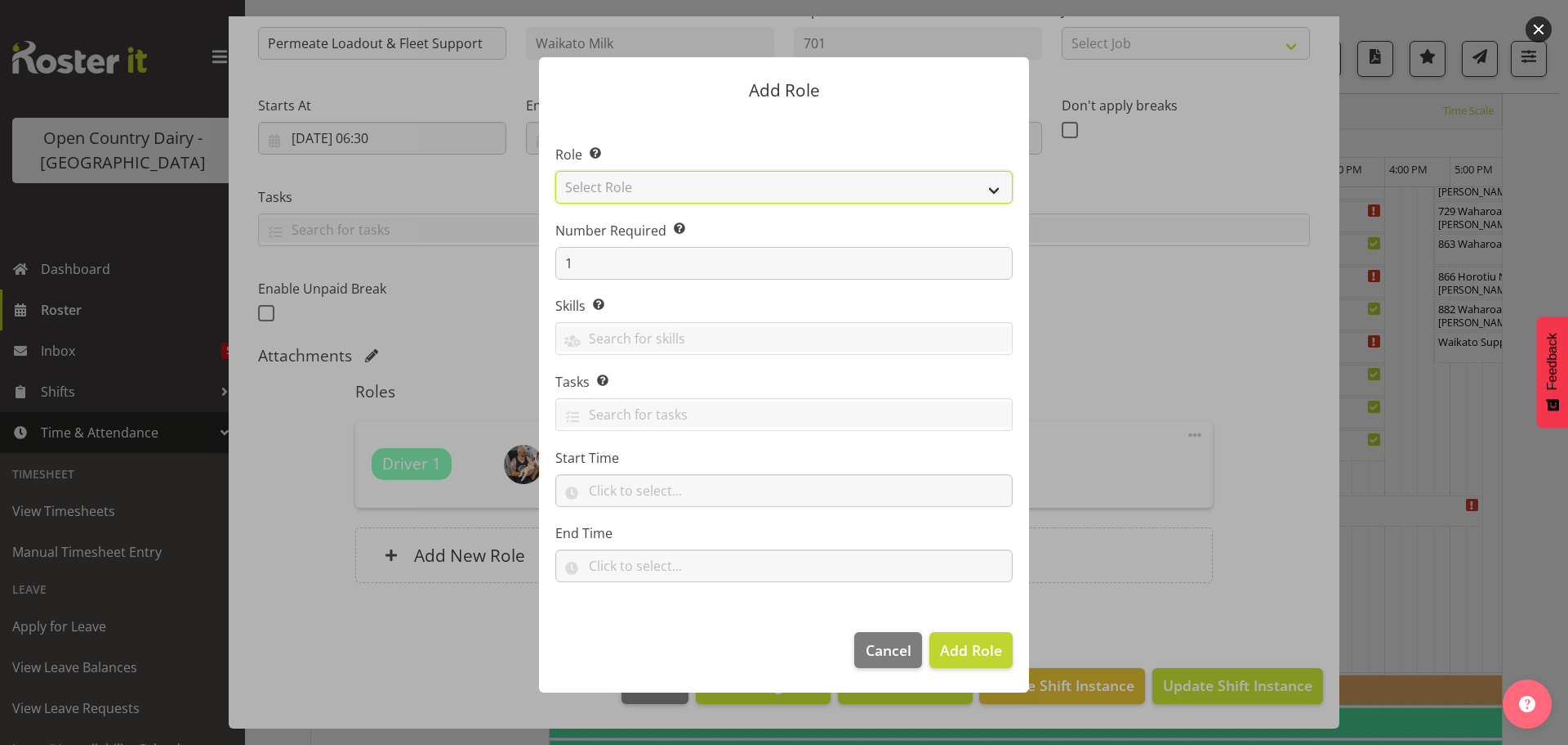
click at [986, 187] on select "Select Role Cadet Driver Crew Leader Driver Driver Buddy Driver Assessor Dayshi…" at bounding box center [784, 186] width 458 height 33
select select "1166"
click at [556, 170] on select "Select Role Cadet Driver Crew Leader Driver Driver Buddy Driver Assessor Dayshi…" at bounding box center [784, 186] width 458 height 33
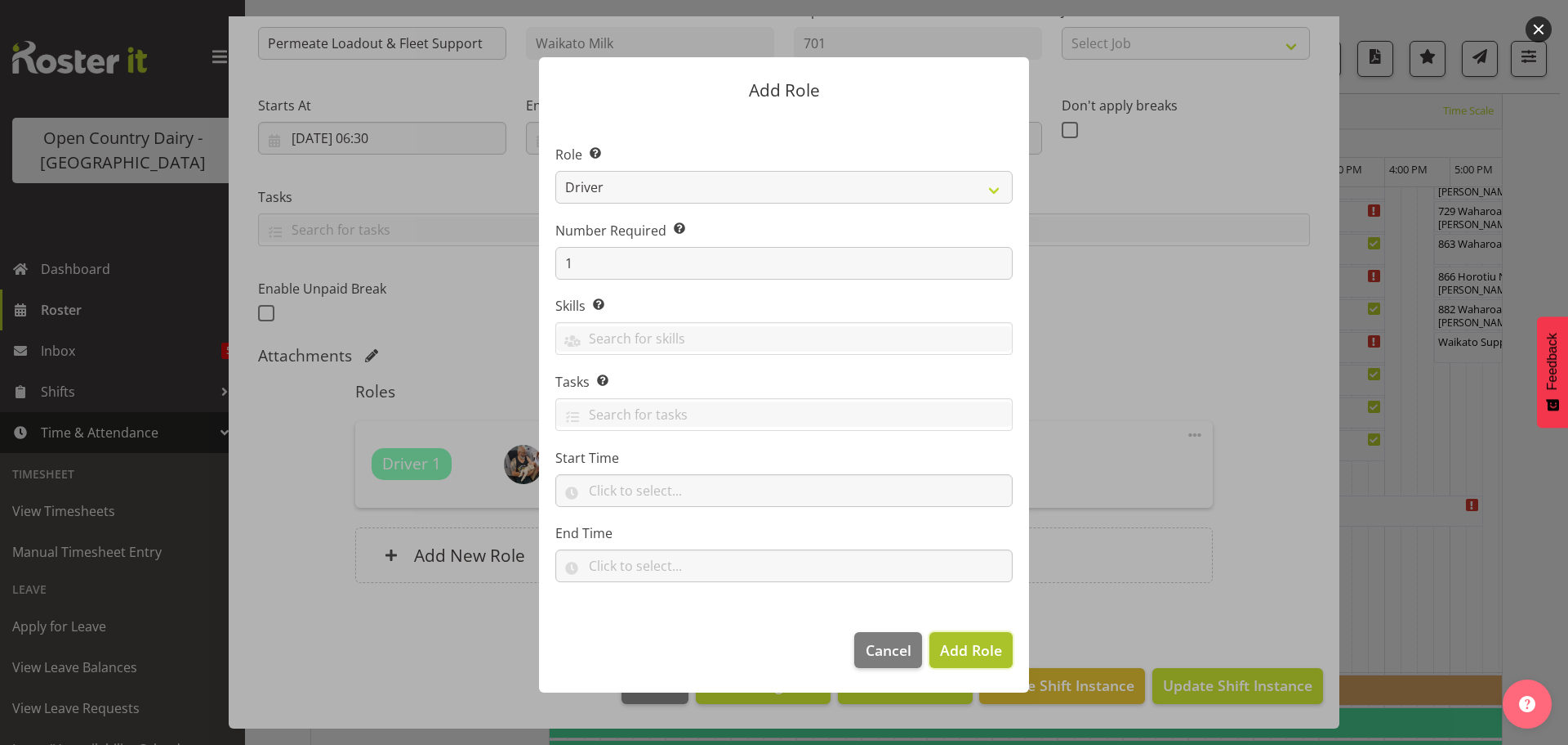
click at [968, 649] on span "Add Role" at bounding box center [971, 649] width 62 height 20
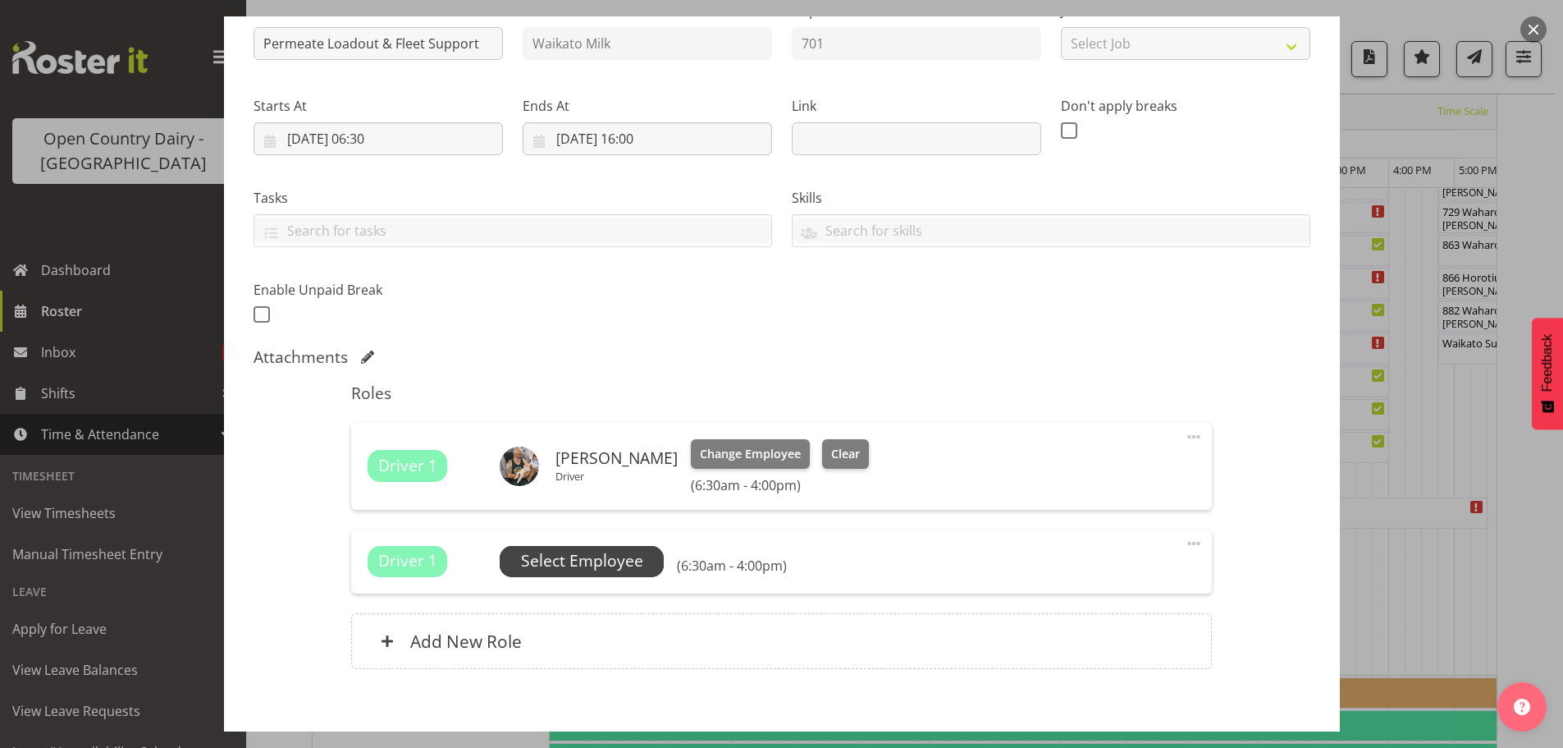
click at [562, 559] on span "Select Employee" at bounding box center [582, 561] width 122 height 24
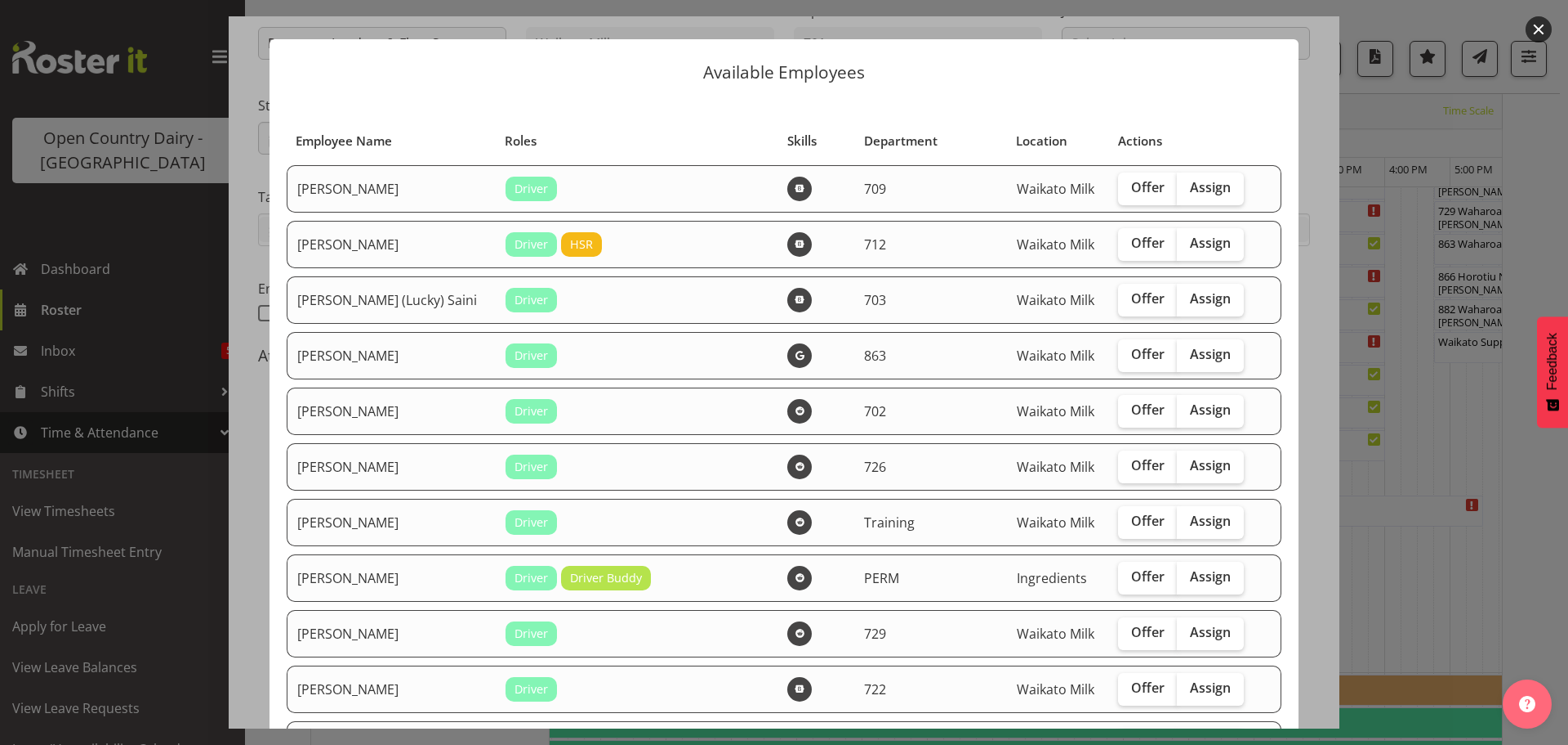
scroll to position [0, 0]
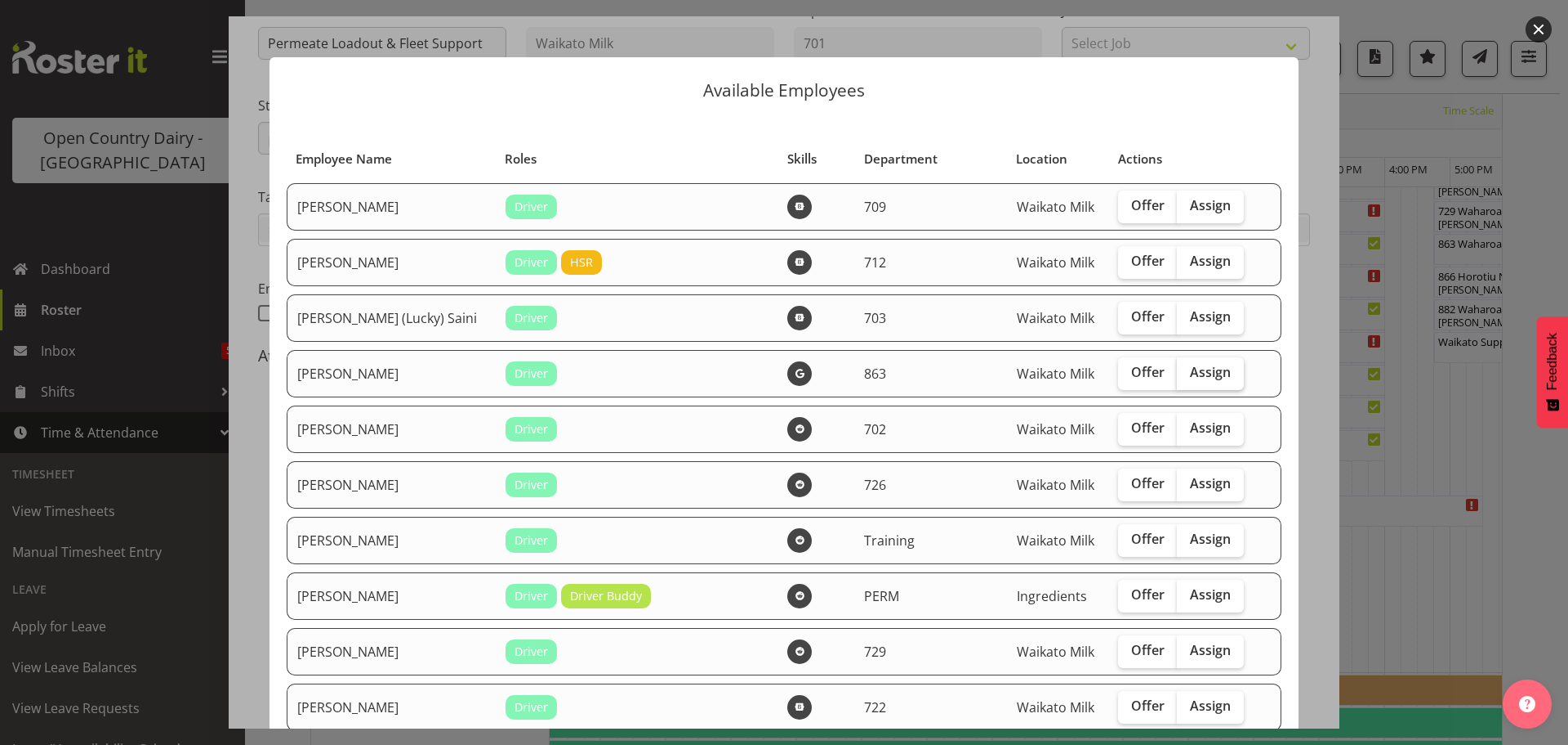
drag, startPoint x: 1185, startPoint y: 372, endPoint x: 1180, endPoint y: 386, distance: 14.9
click at [1191, 372] on span "Assign" at bounding box center [1211, 372] width 41 height 16
click at [1184, 372] on input "Assign" at bounding box center [1182, 372] width 11 height 11
checkbox input "true"
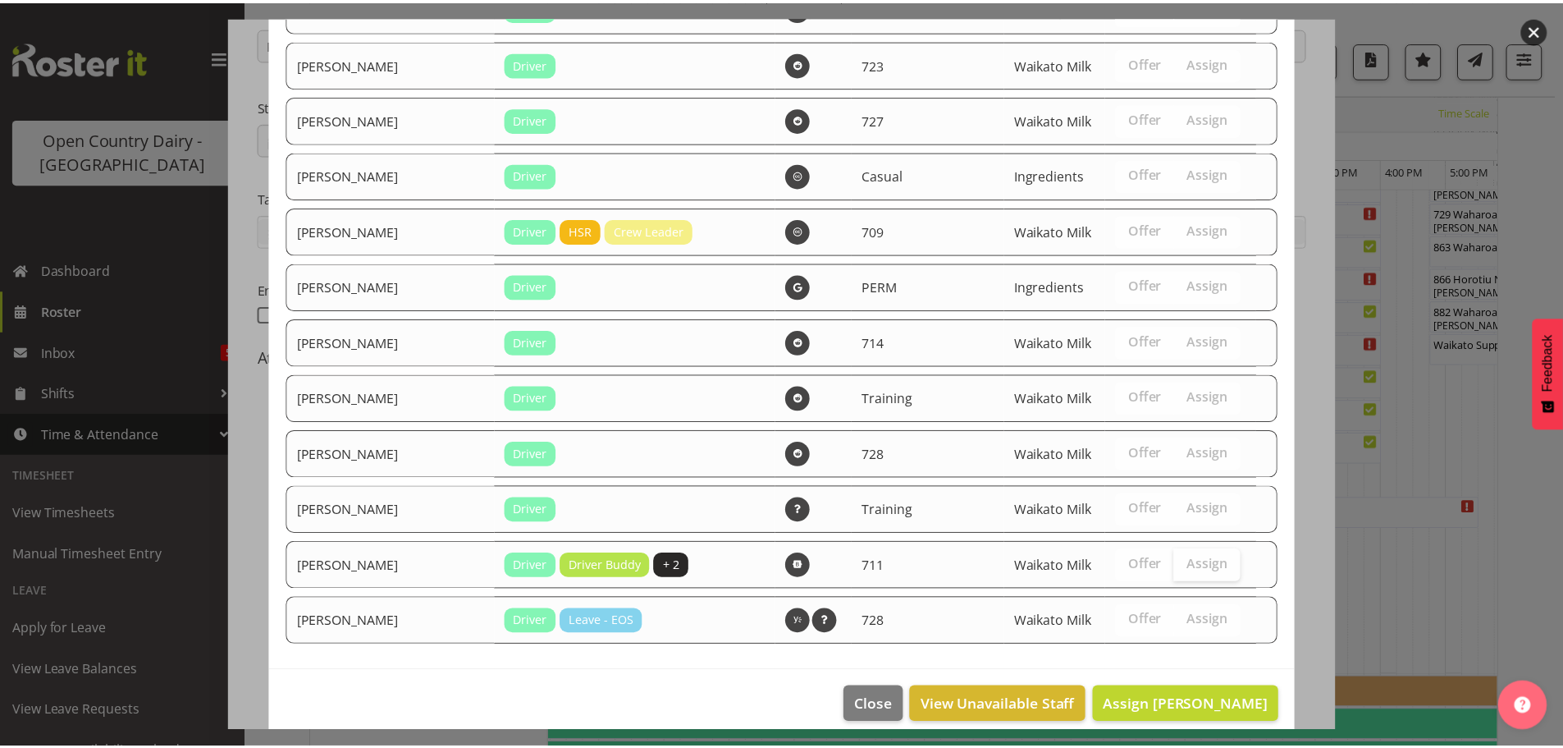
scroll to position [2114, 0]
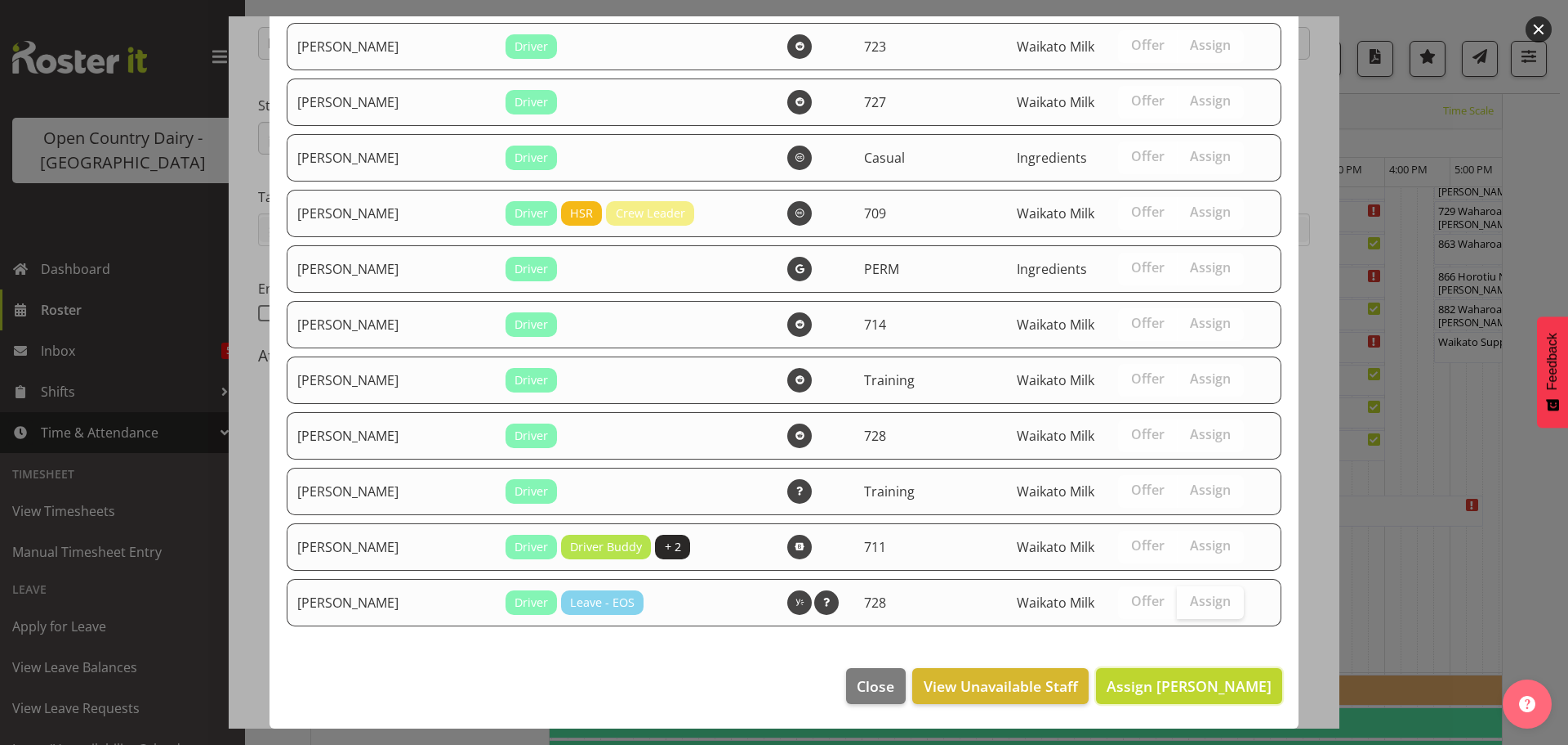
drag, startPoint x: 1200, startPoint y: 681, endPoint x: 1200, endPoint y: 617, distance: 64.0
click at [1200, 680] on span "Assign Billy Walters" at bounding box center [1190, 686] width 165 height 20
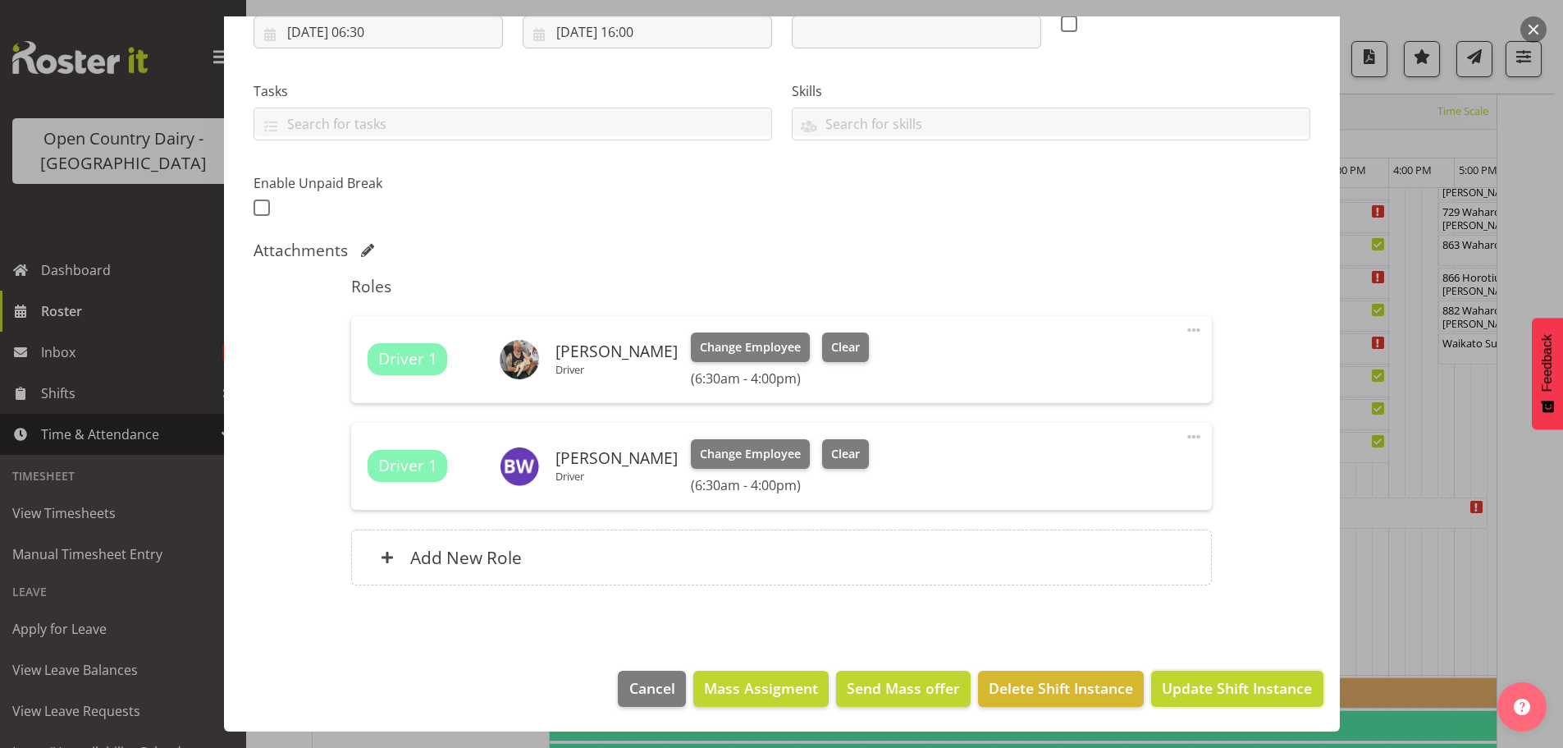
drag, startPoint x: 1227, startPoint y: 683, endPoint x: 1226, endPoint y: 671, distance: 11.5
click at [1226, 683] on span "Update Shift Instance" at bounding box center [1237, 687] width 150 height 21
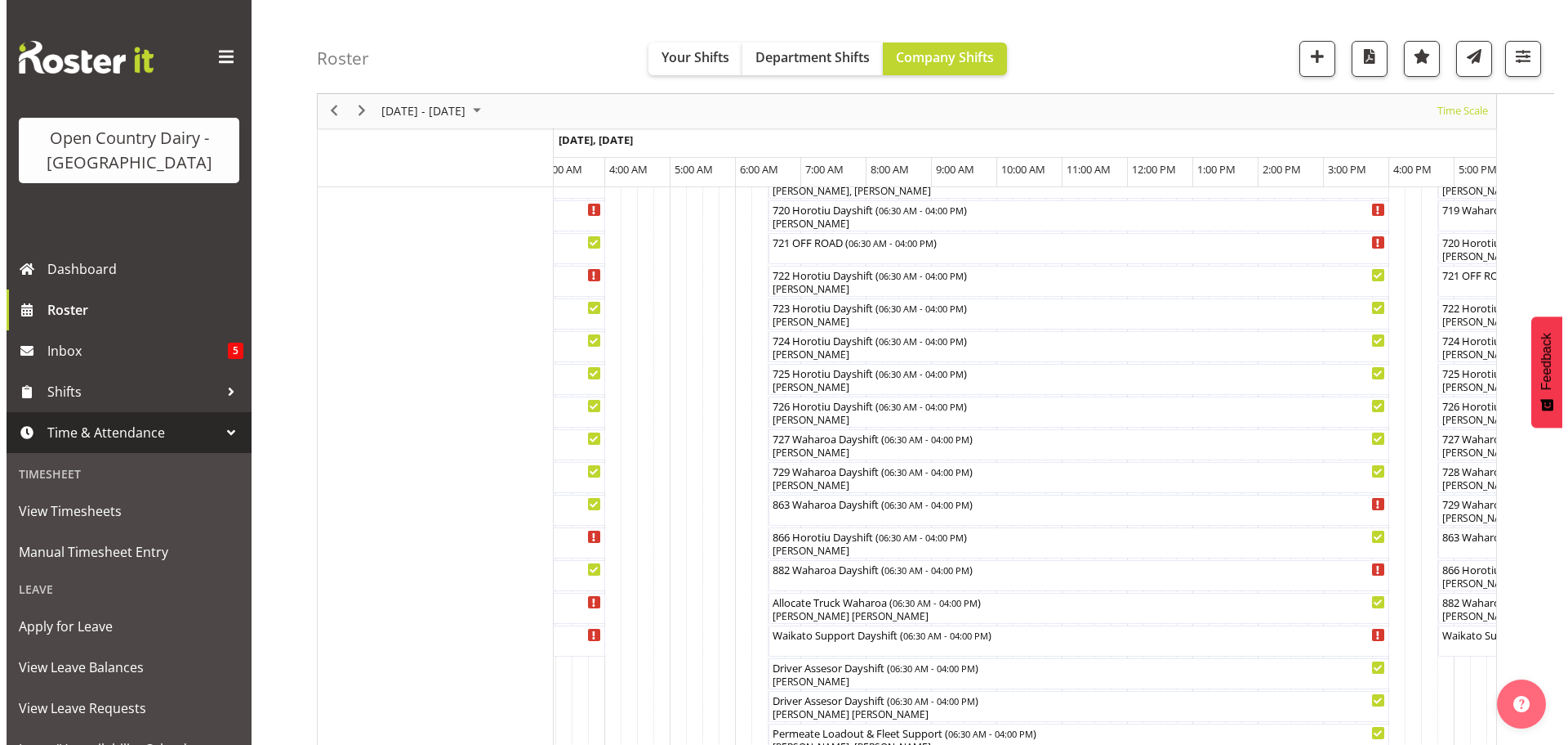
scroll to position [1041, 0]
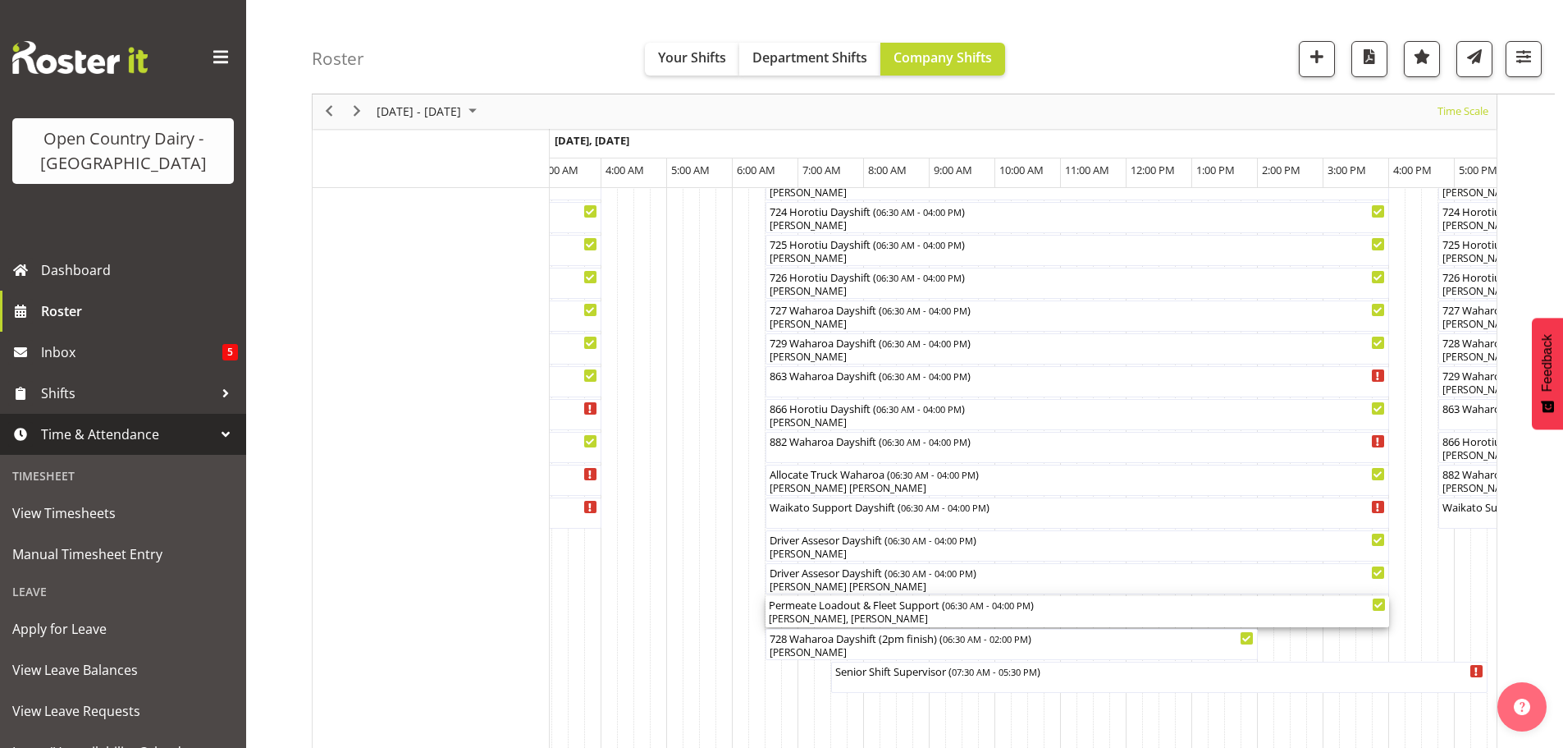
click at [1032, 614] on div "Gavin Harvey, Billy Walters" at bounding box center [1077, 618] width 617 height 15
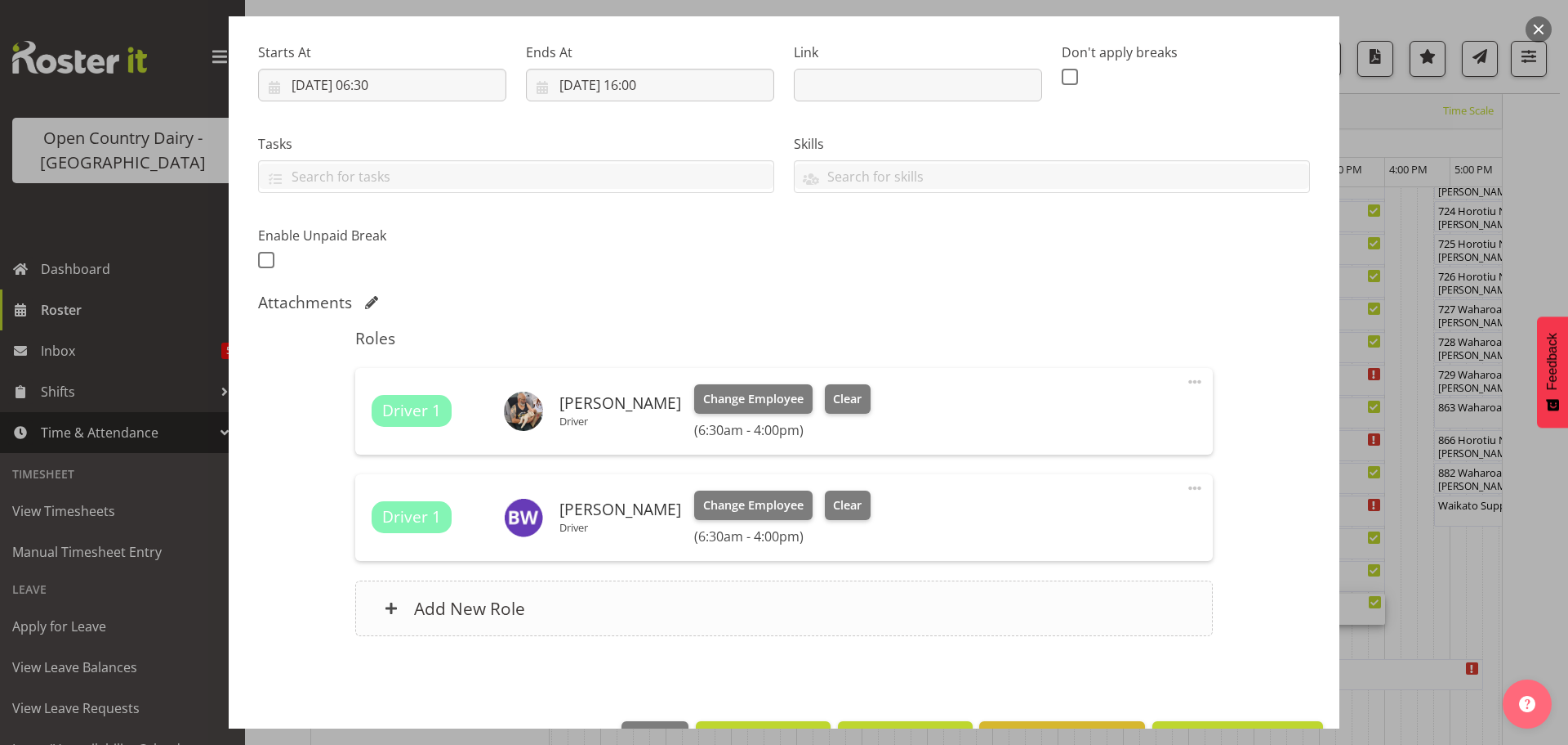
scroll to position [245, 0]
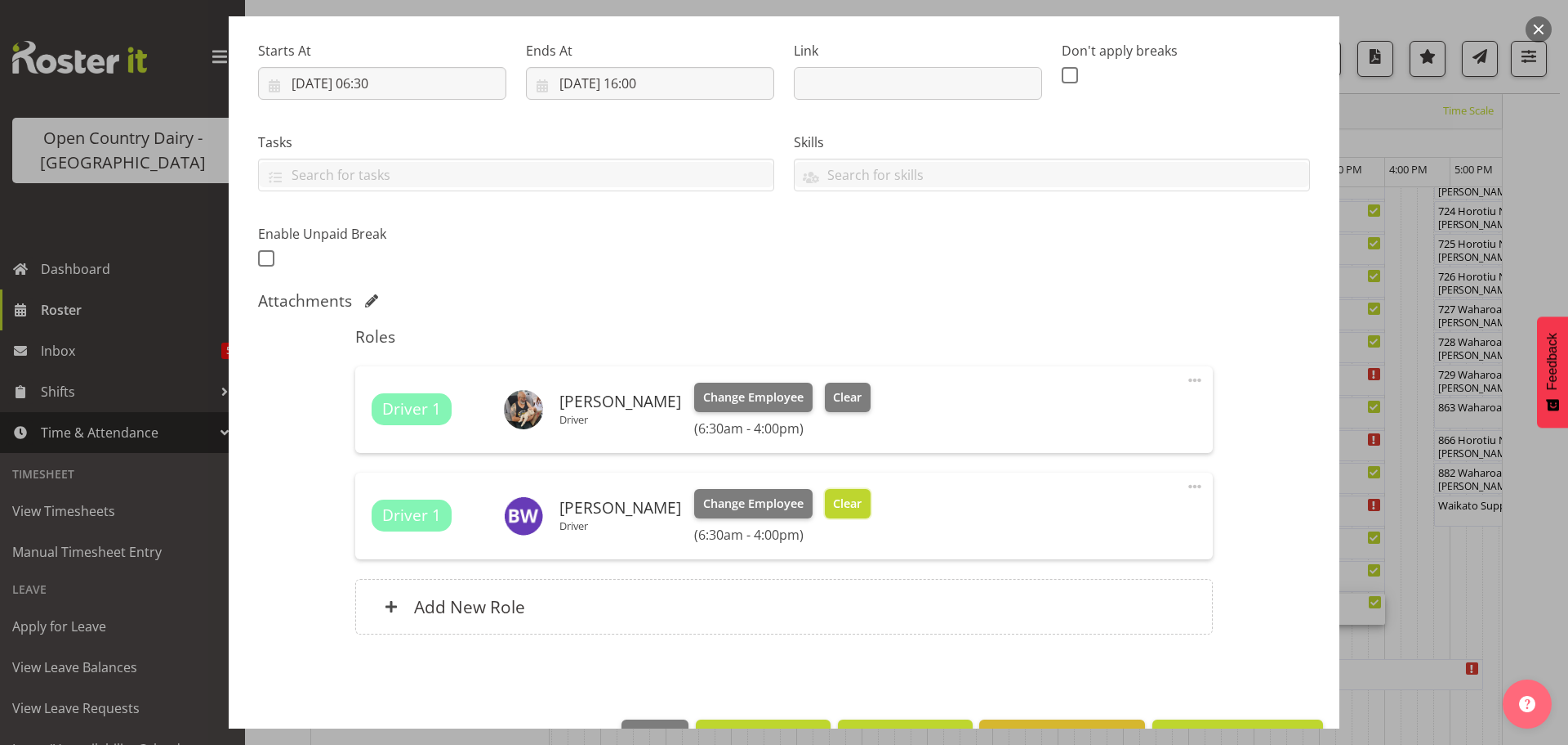
click at [833, 500] on span "Clear" at bounding box center [847, 503] width 29 height 18
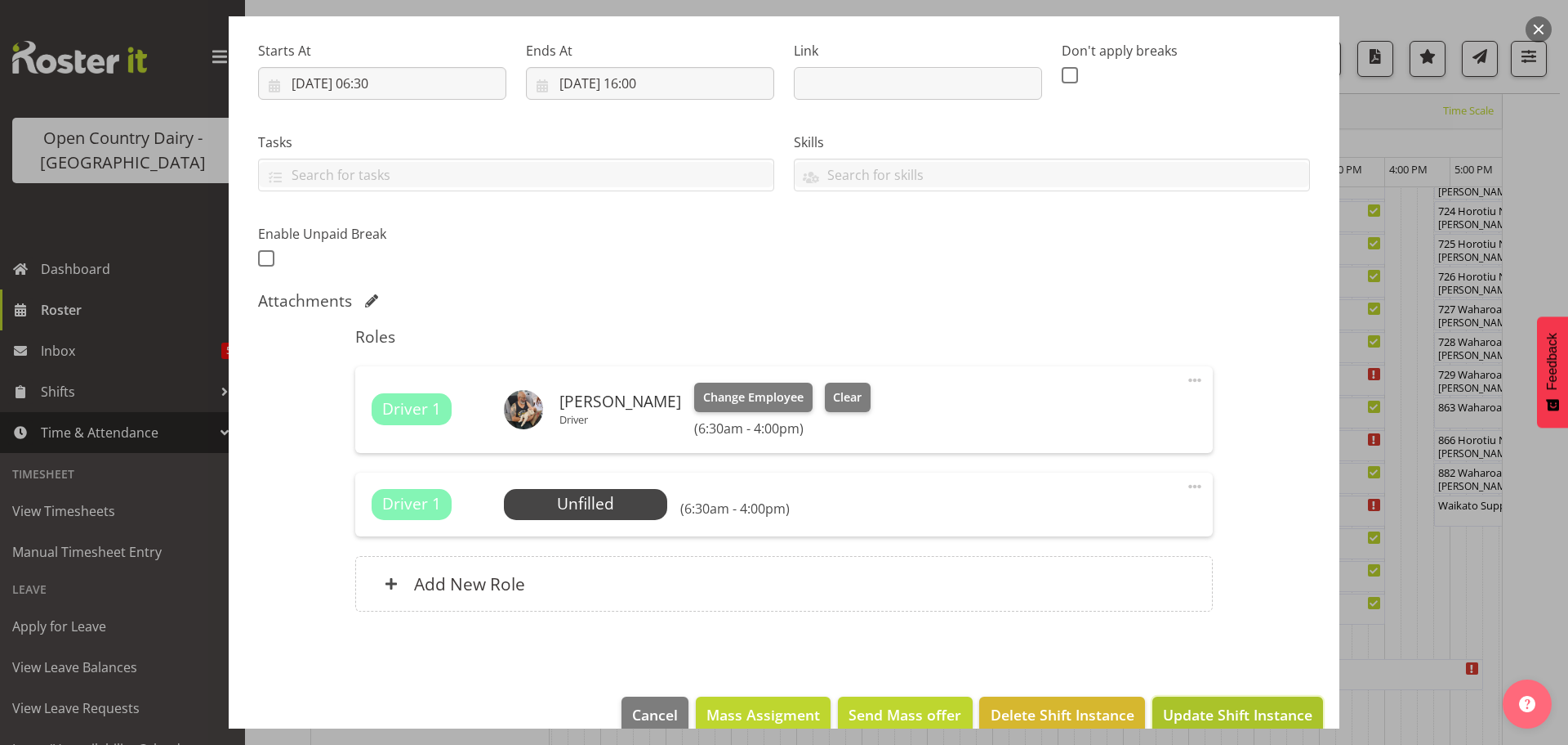
click at [1204, 711] on span "Update Shift Instance" at bounding box center [1237, 713] width 149 height 21
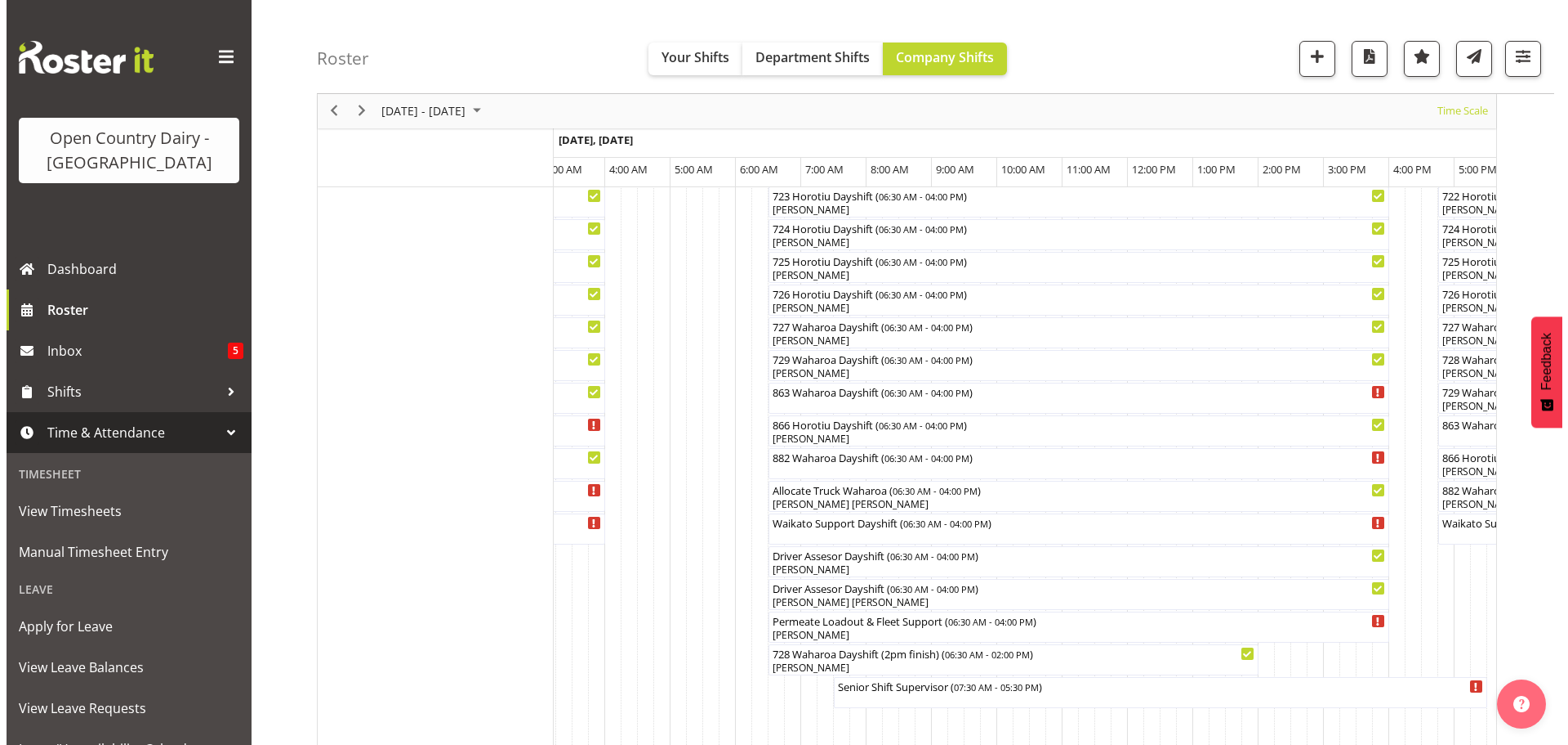
scroll to position [1041, 0]
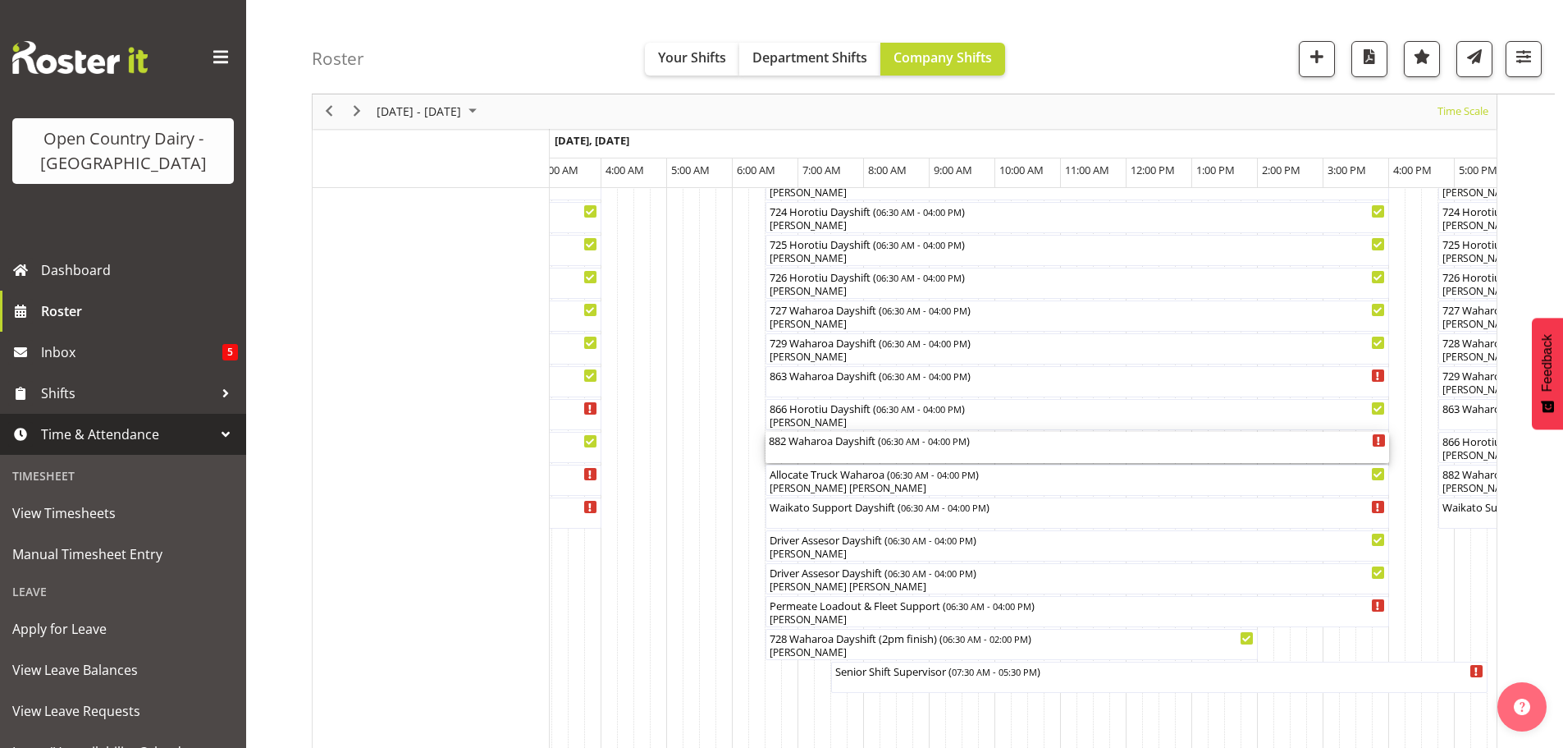
click at [857, 457] on div "882 Waharoa Dayshift ( 06:30 AM - 04:00 PM )" at bounding box center [1077, 447] width 617 height 31
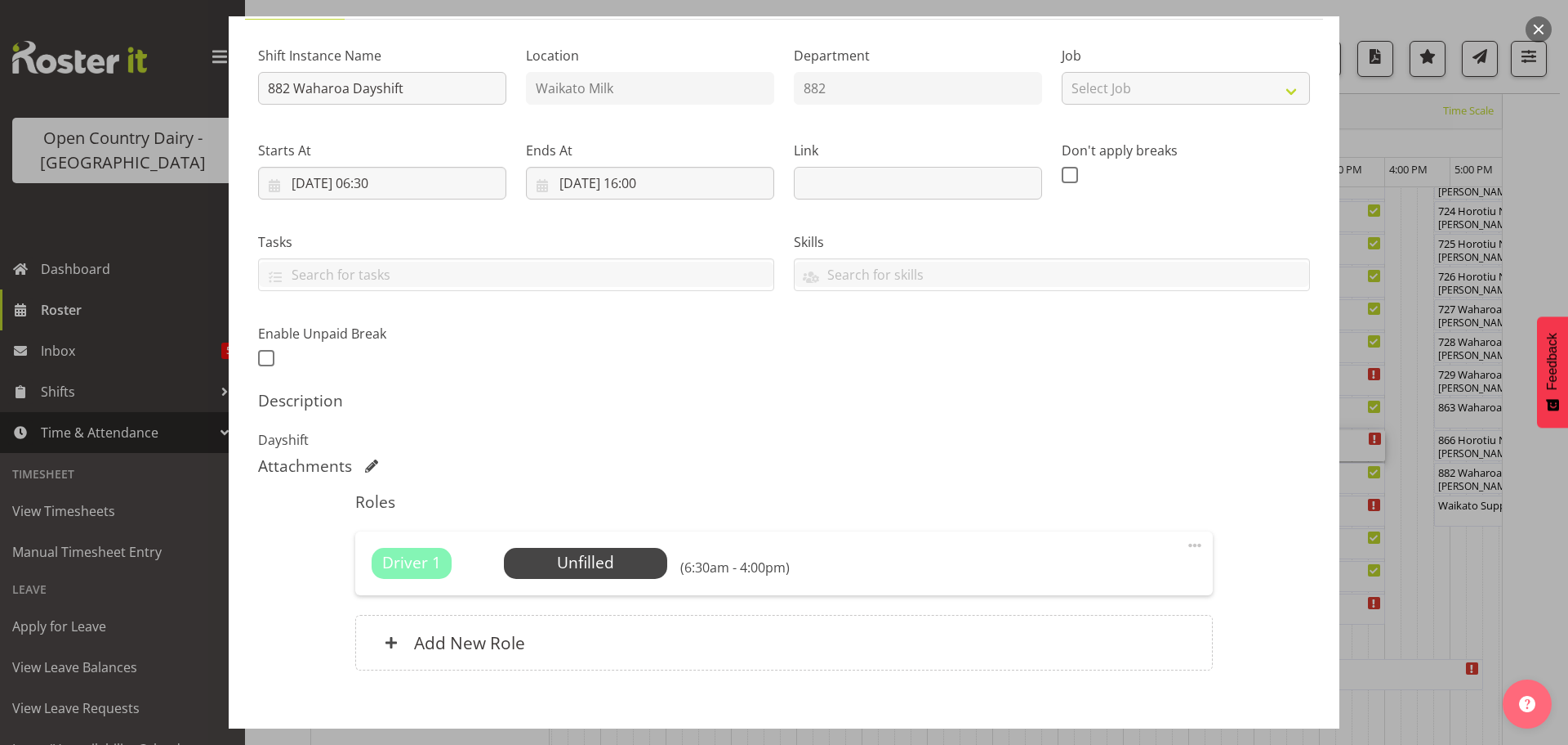
scroll to position [163, 0]
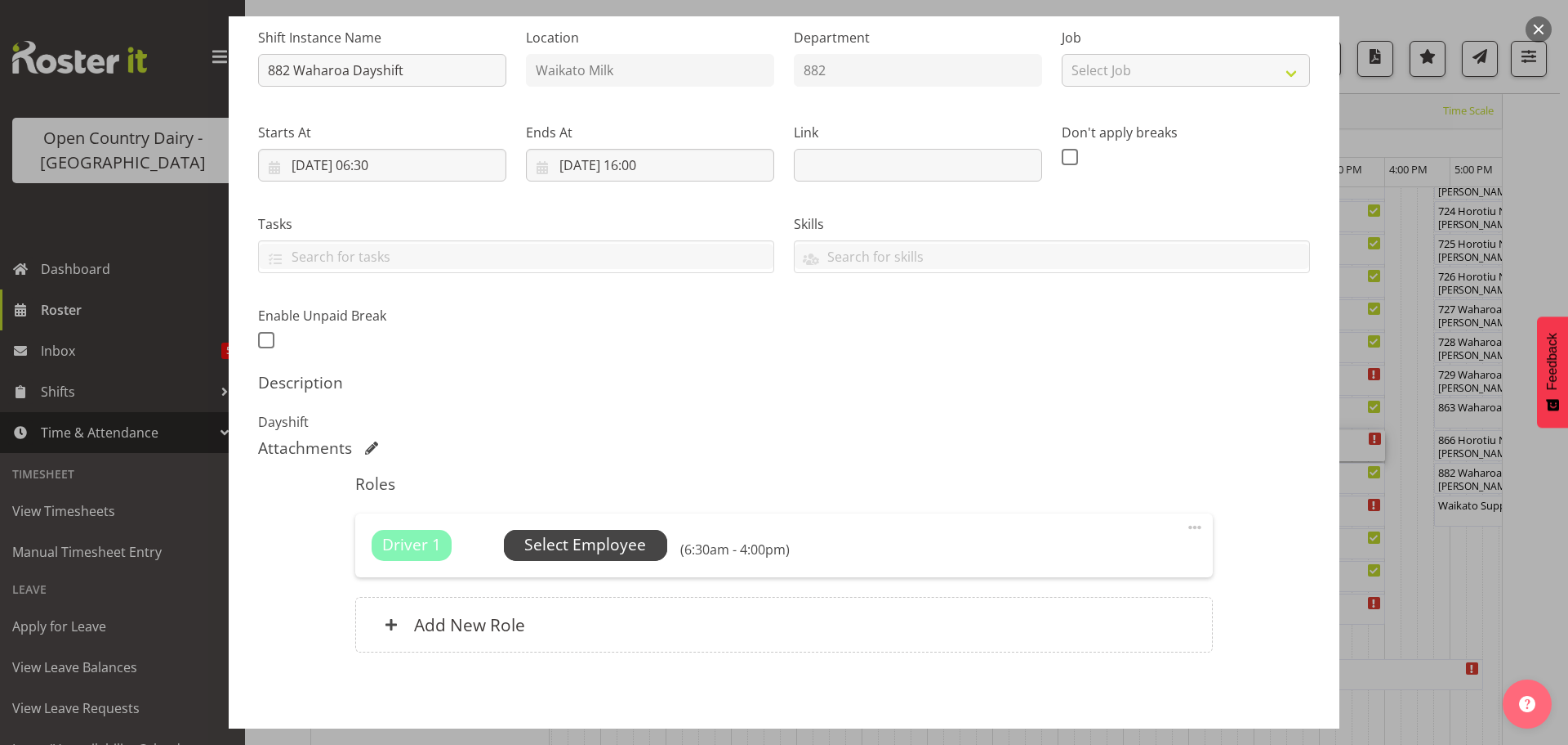
click at [566, 541] on span "Select Employee" at bounding box center [585, 545] width 121 height 24
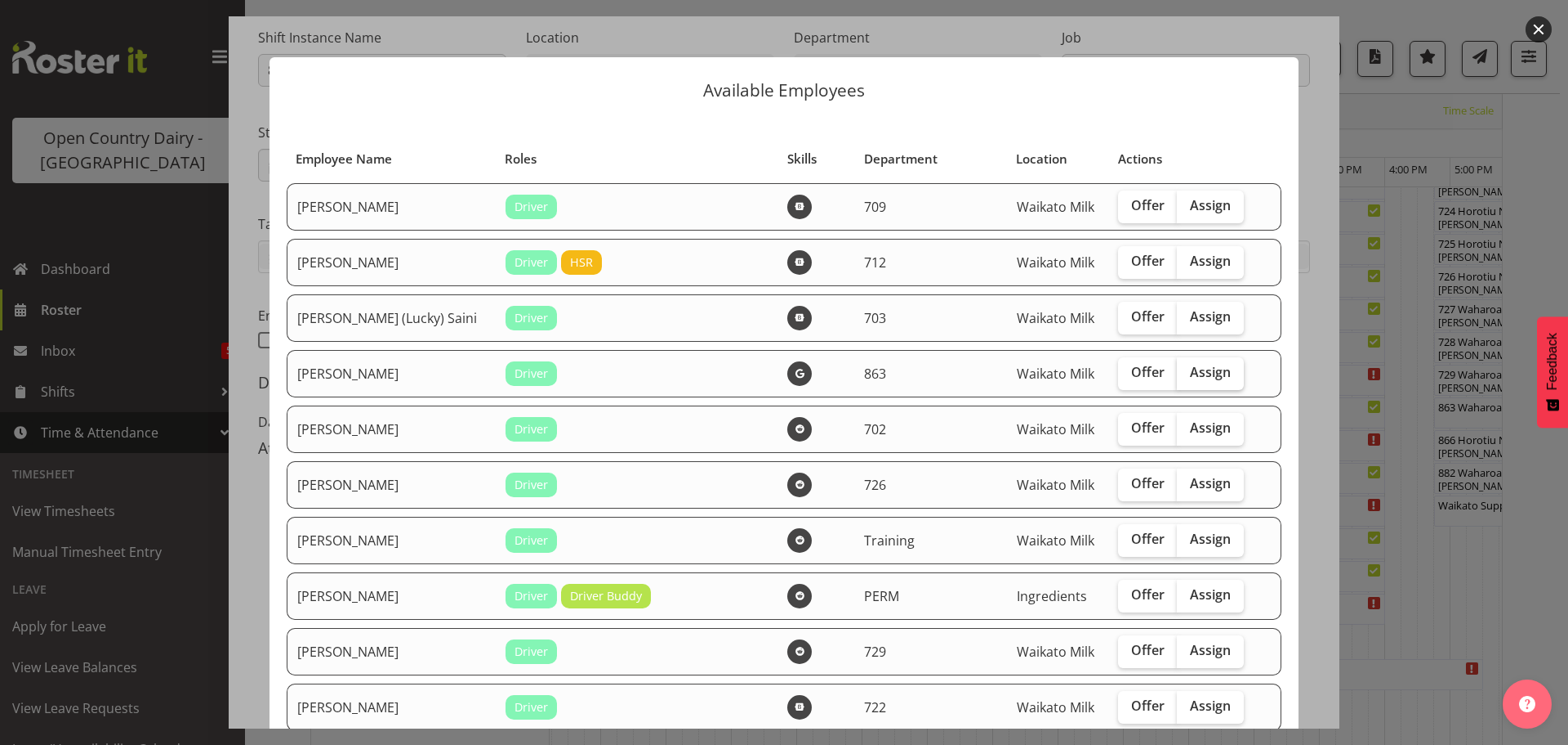
click at [1191, 371] on span "Assign" at bounding box center [1211, 372] width 41 height 16
click at [1185, 371] on input "Assign" at bounding box center [1182, 372] width 11 height 11
checkbox input "true"
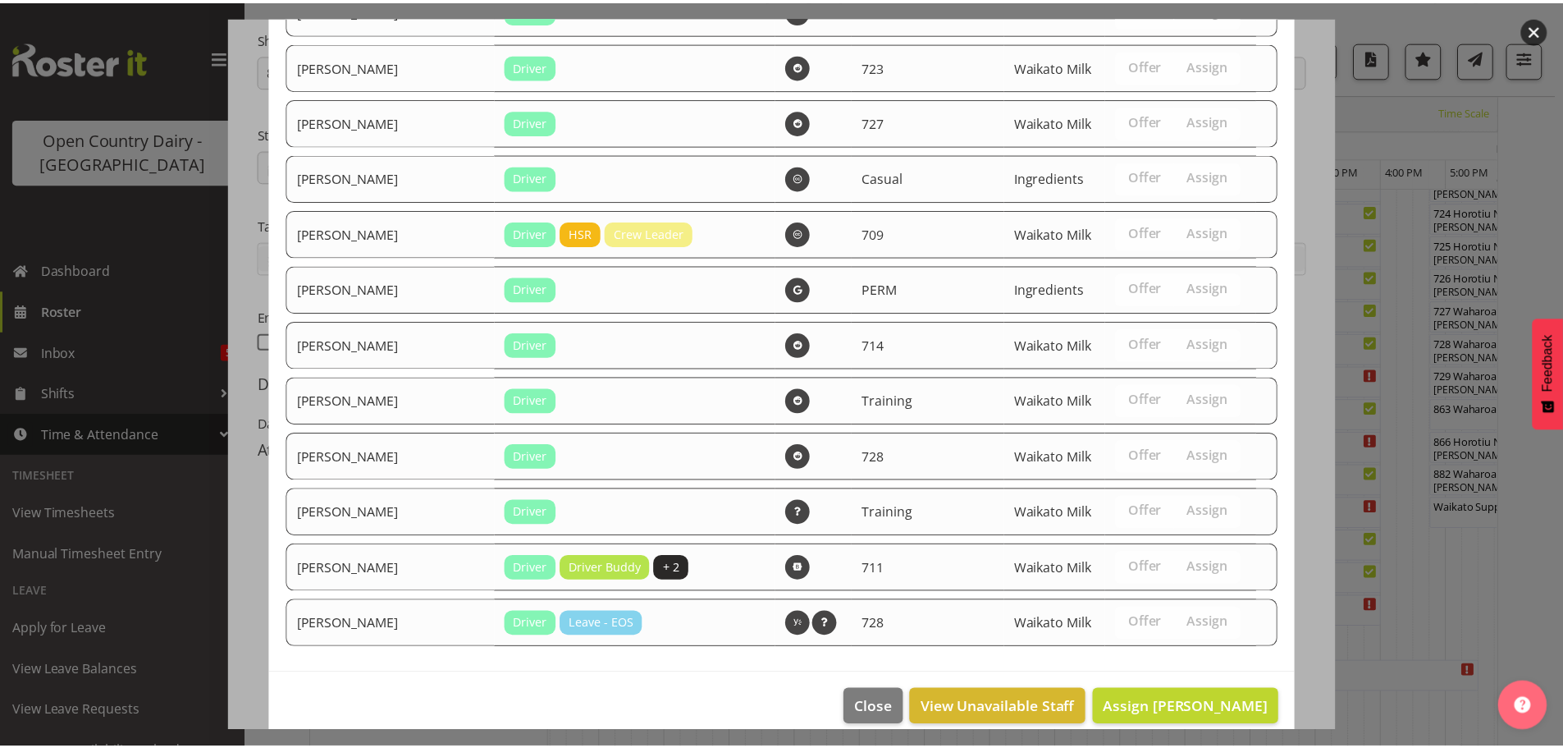
scroll to position [2114, 0]
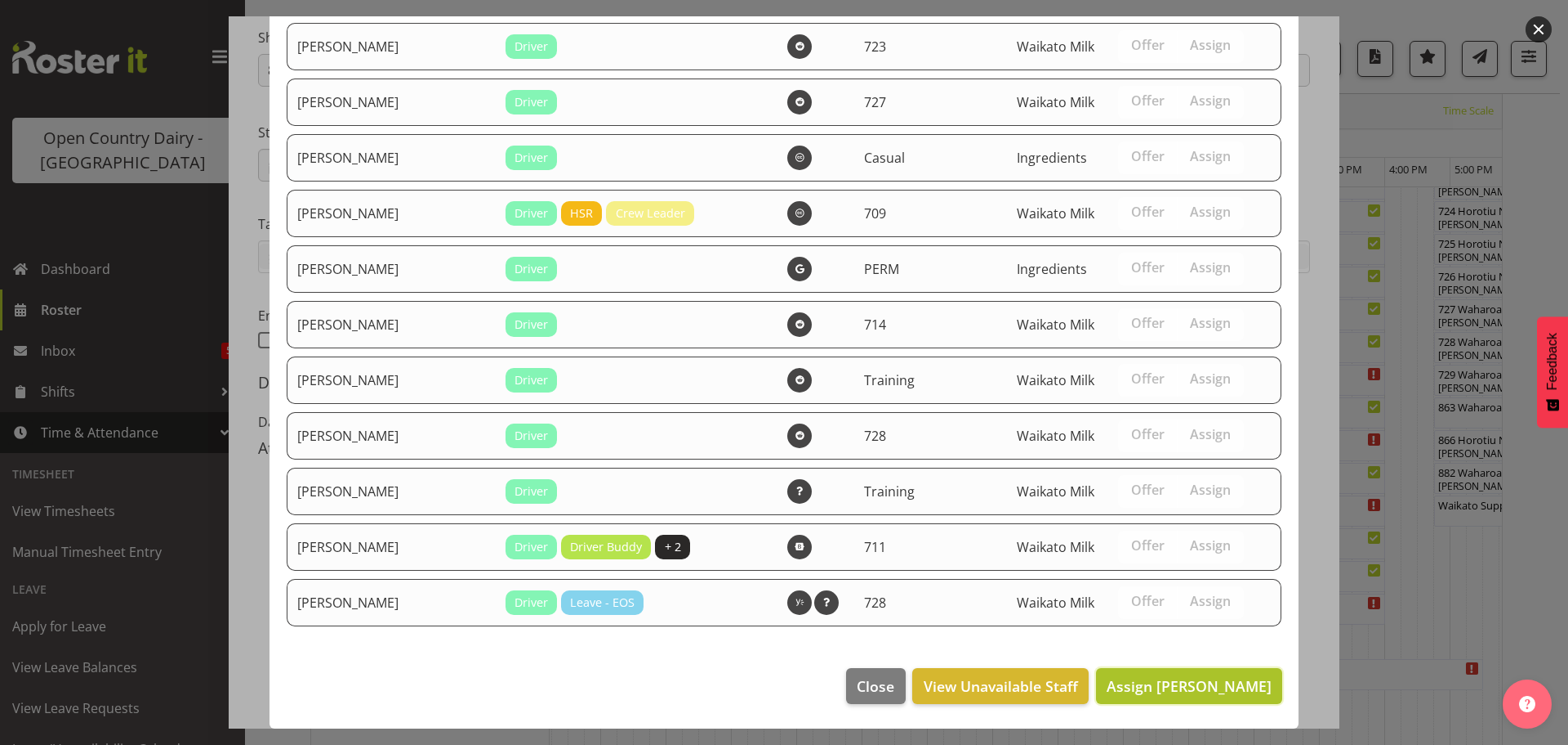
click at [1188, 687] on span "Assign Billy Walters" at bounding box center [1190, 686] width 165 height 20
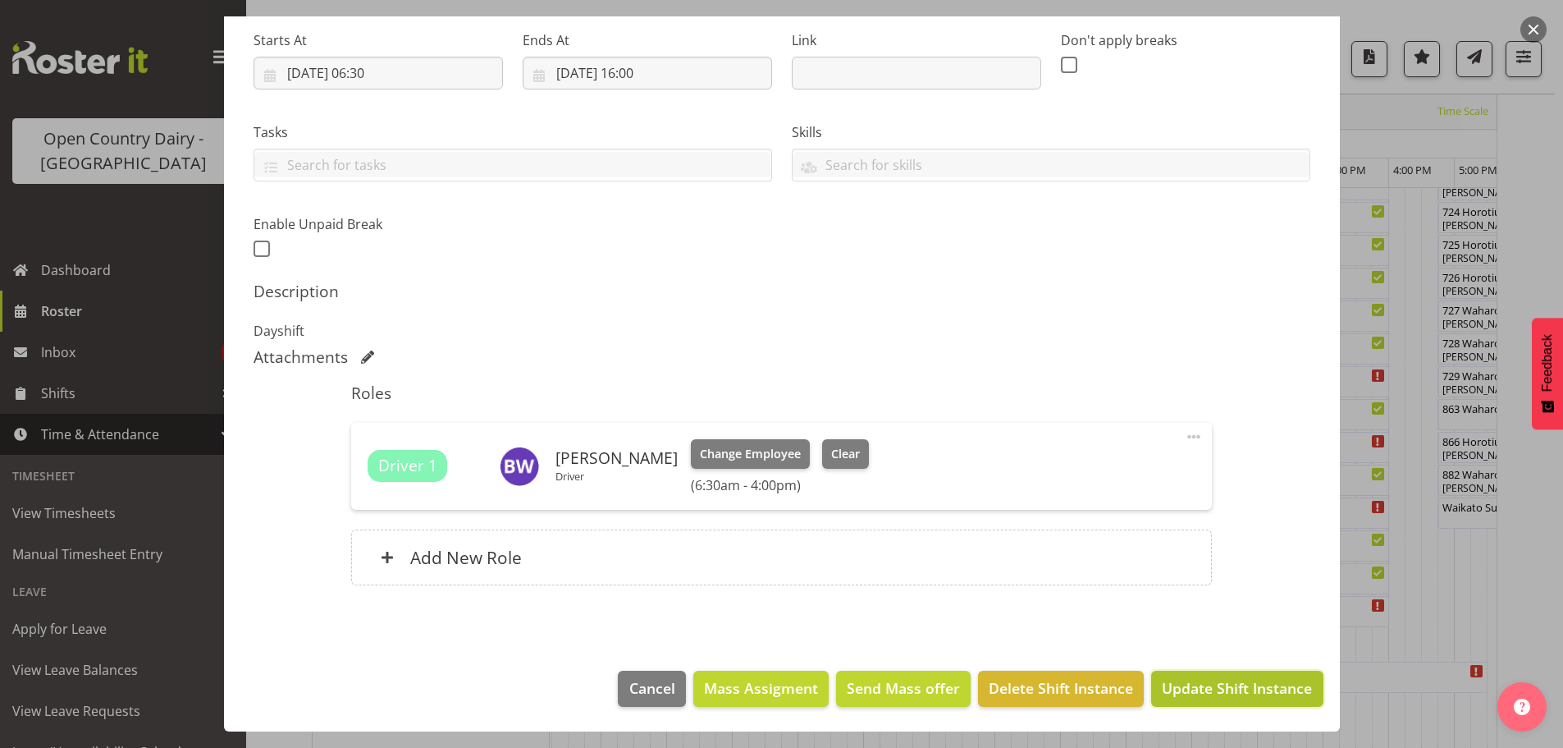
click at [1211, 684] on span "Update Shift Instance" at bounding box center [1237, 687] width 150 height 21
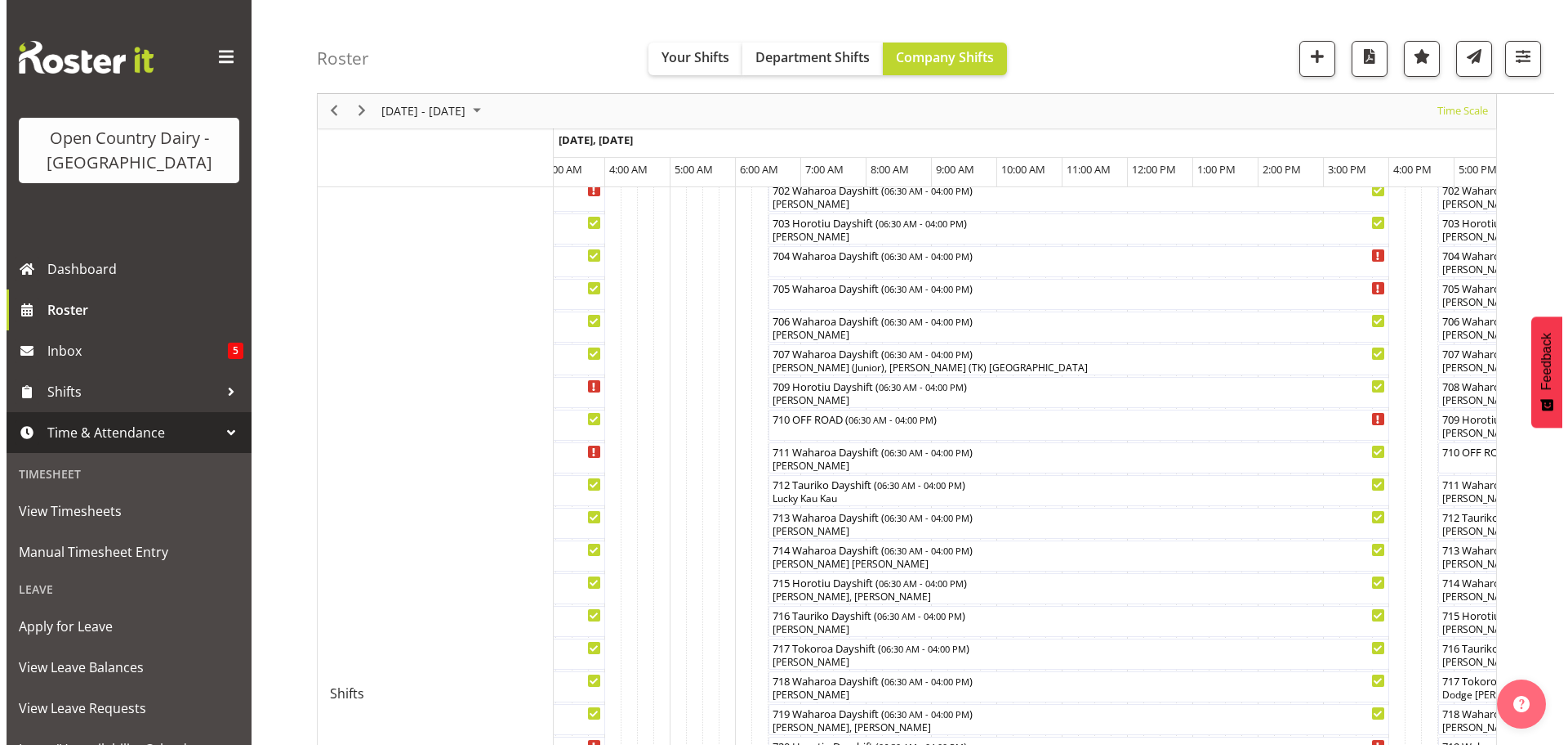
scroll to position [386, 0]
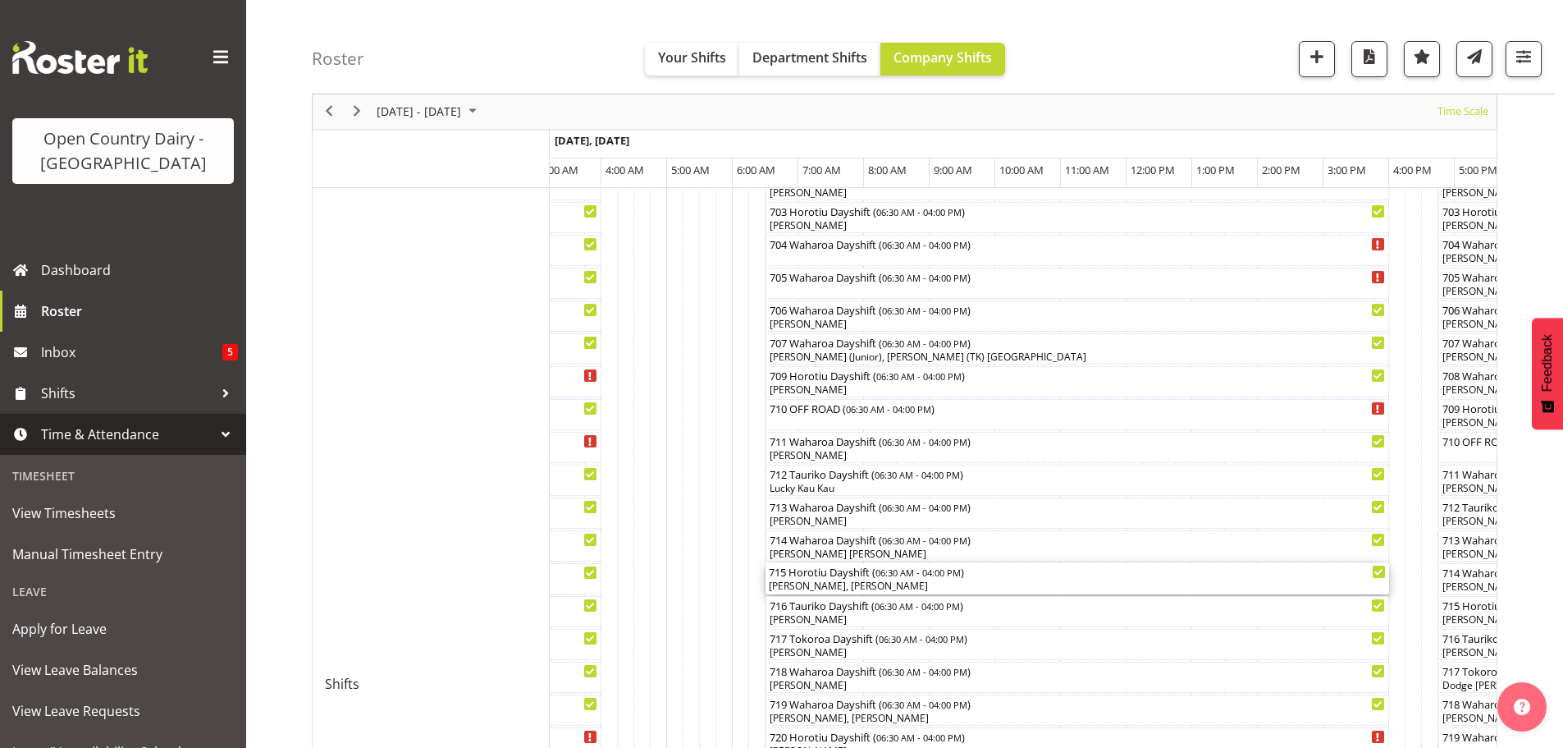
click at [829, 576] on div "715 Horotiu Dayshift ( 06:30 AM - 04:00 PM )" at bounding box center [1077, 571] width 617 height 16
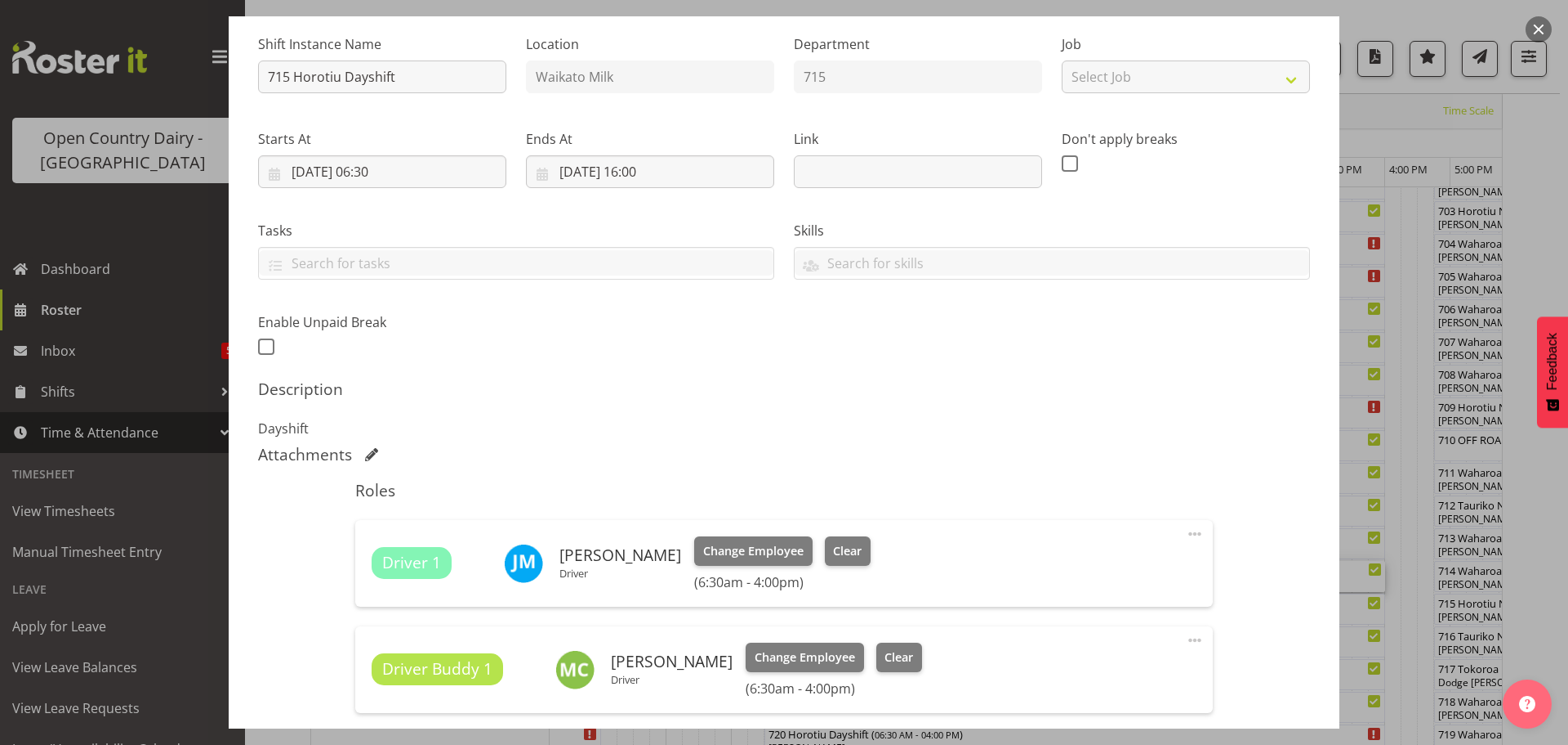
scroll to position [163, 0]
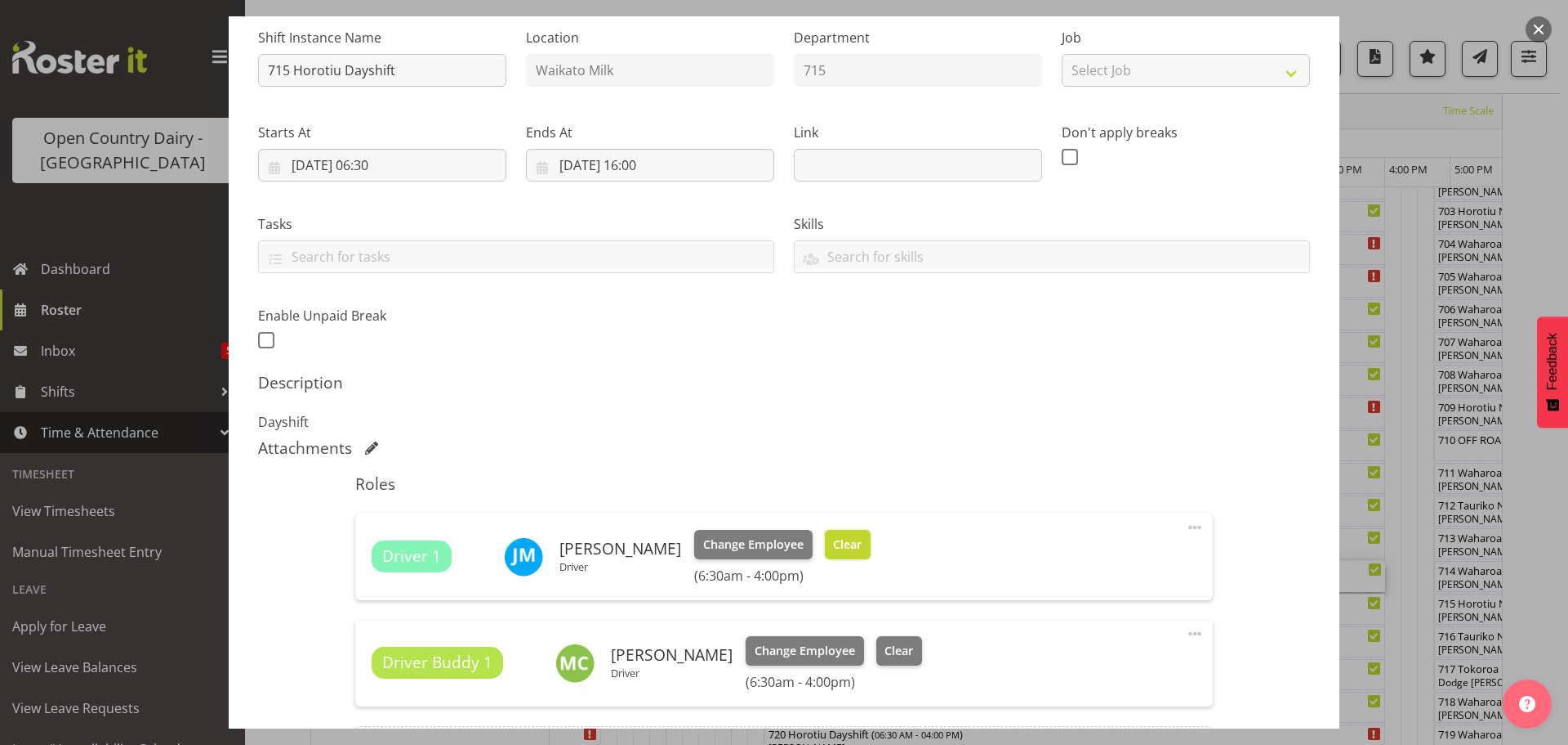
click at [840, 549] on span "Clear" at bounding box center [847, 544] width 29 height 18
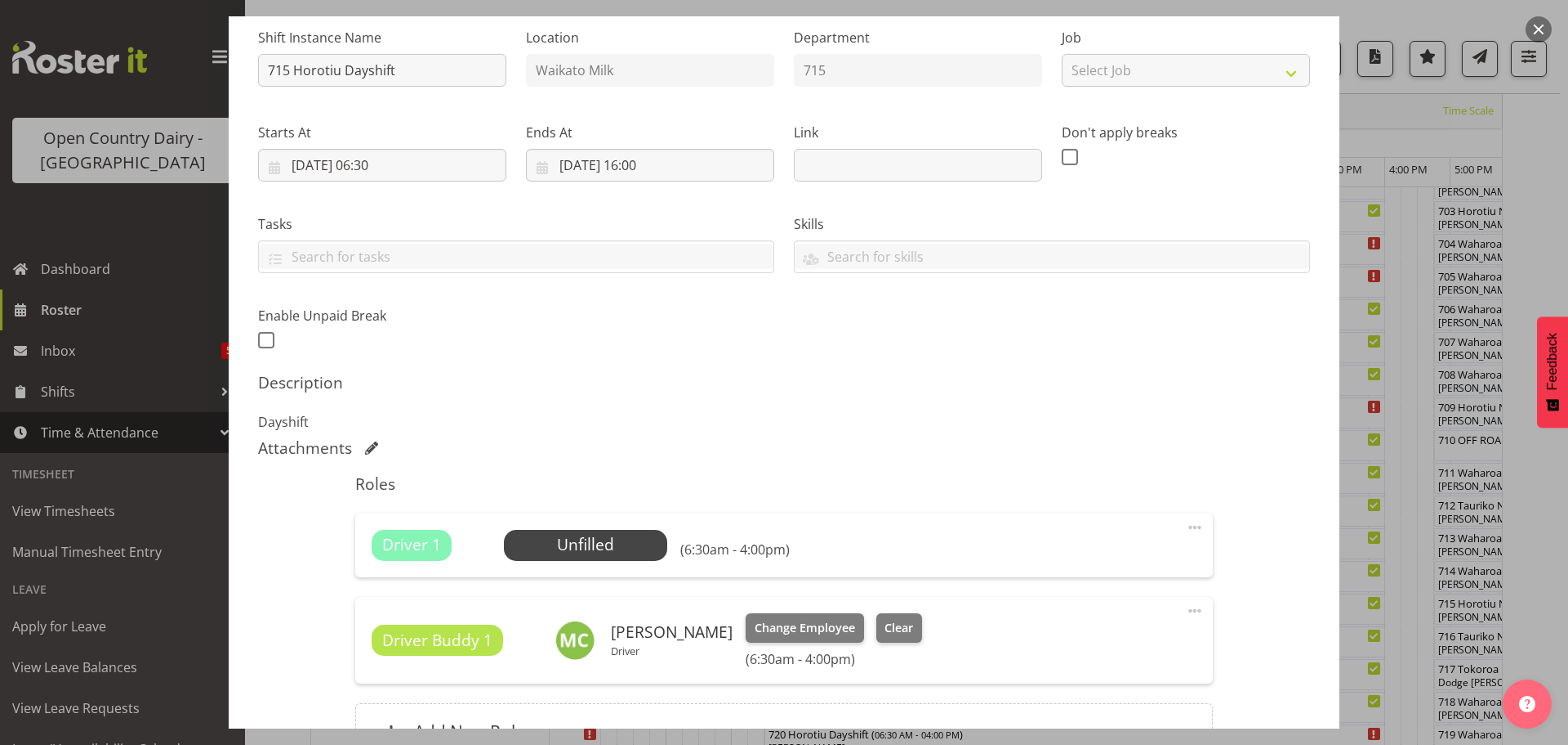
click at [1186, 526] on span at bounding box center [1196, 527] width 20 height 20
click at [1073, 622] on link "Delete" at bounding box center [1127, 622] width 157 height 30
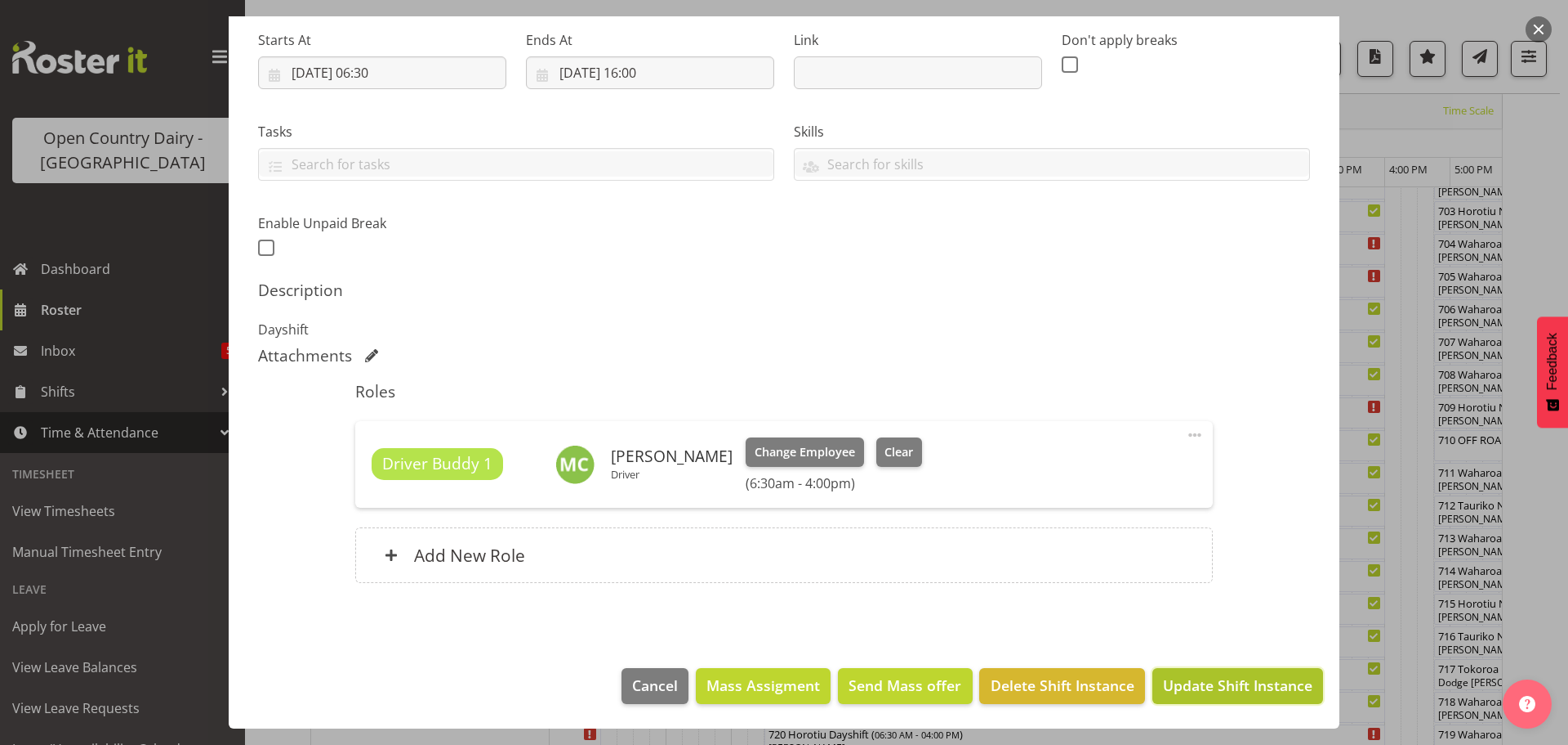
click at [1215, 681] on span "Update Shift Instance" at bounding box center [1237, 684] width 149 height 21
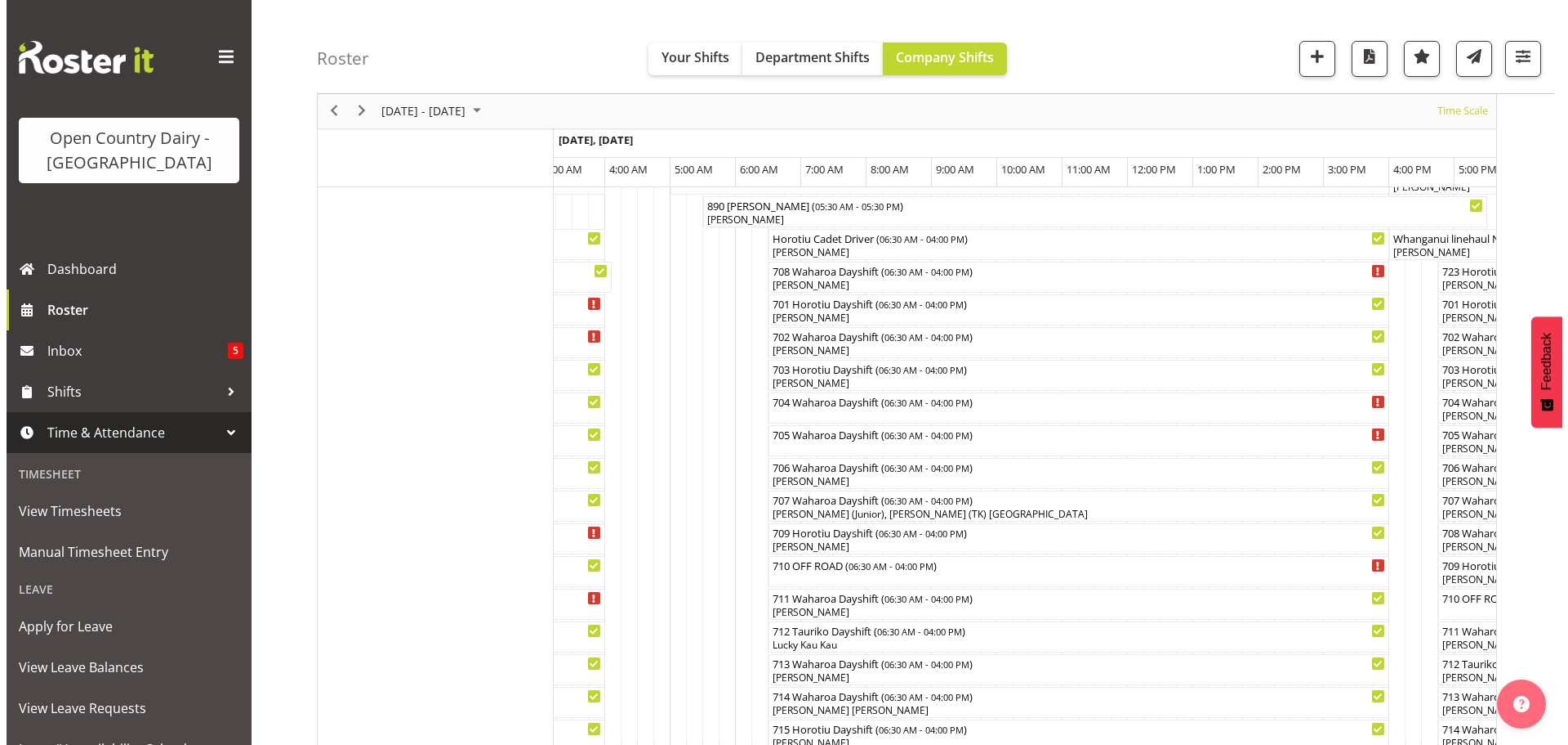
scroll to position [223, 0]
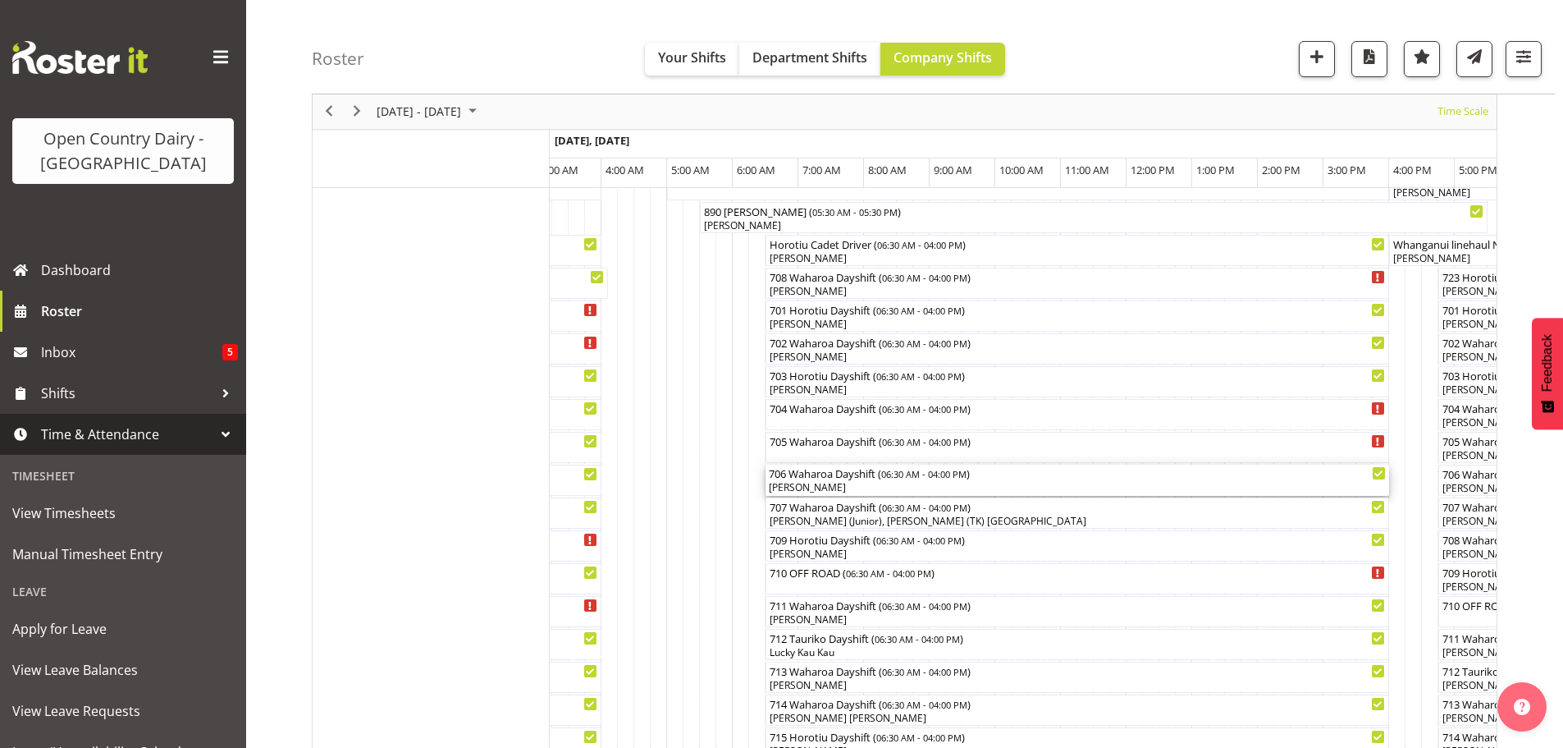
click at [868, 487] on div "Paul Griffin" at bounding box center [1077, 487] width 617 height 15
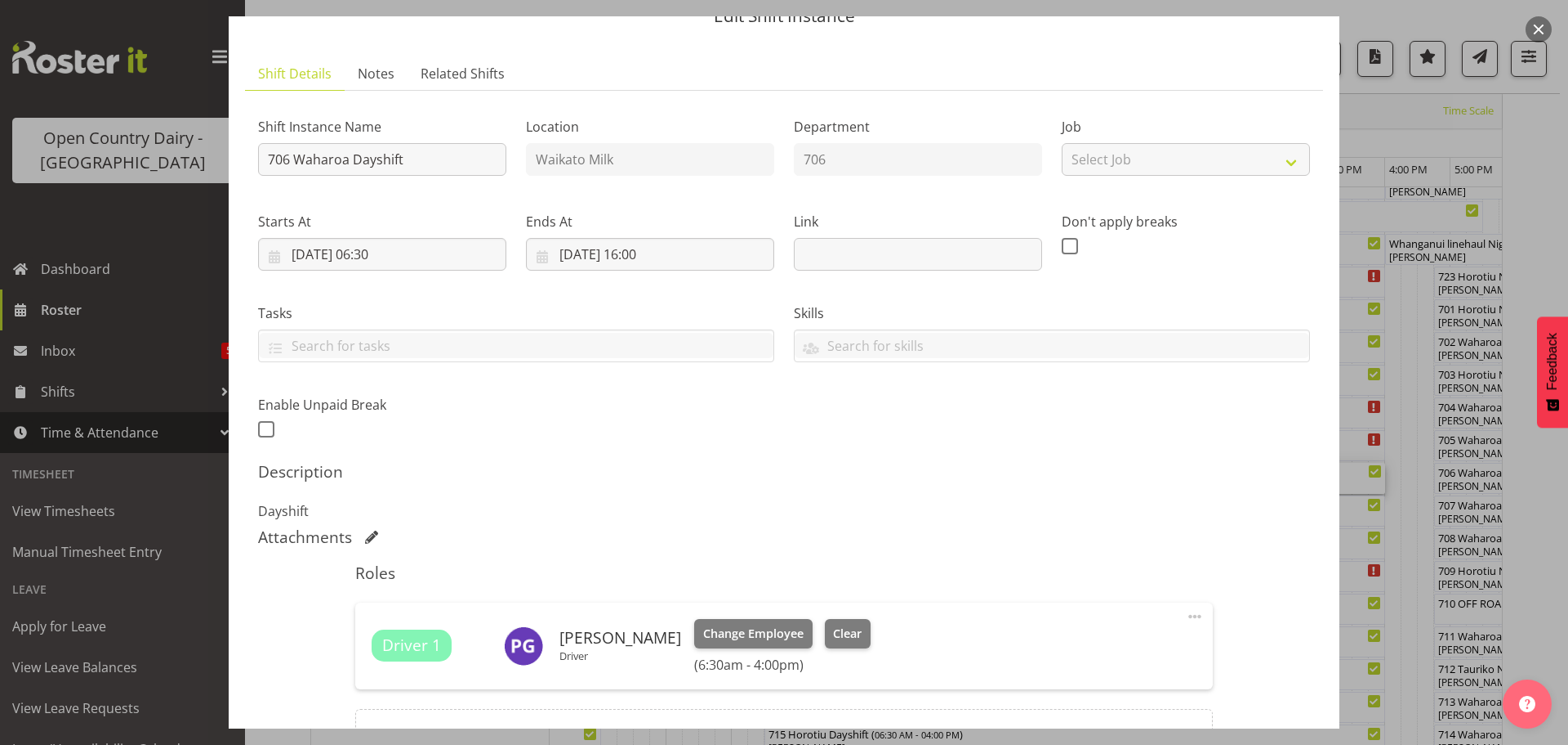
scroll to position [256, 0]
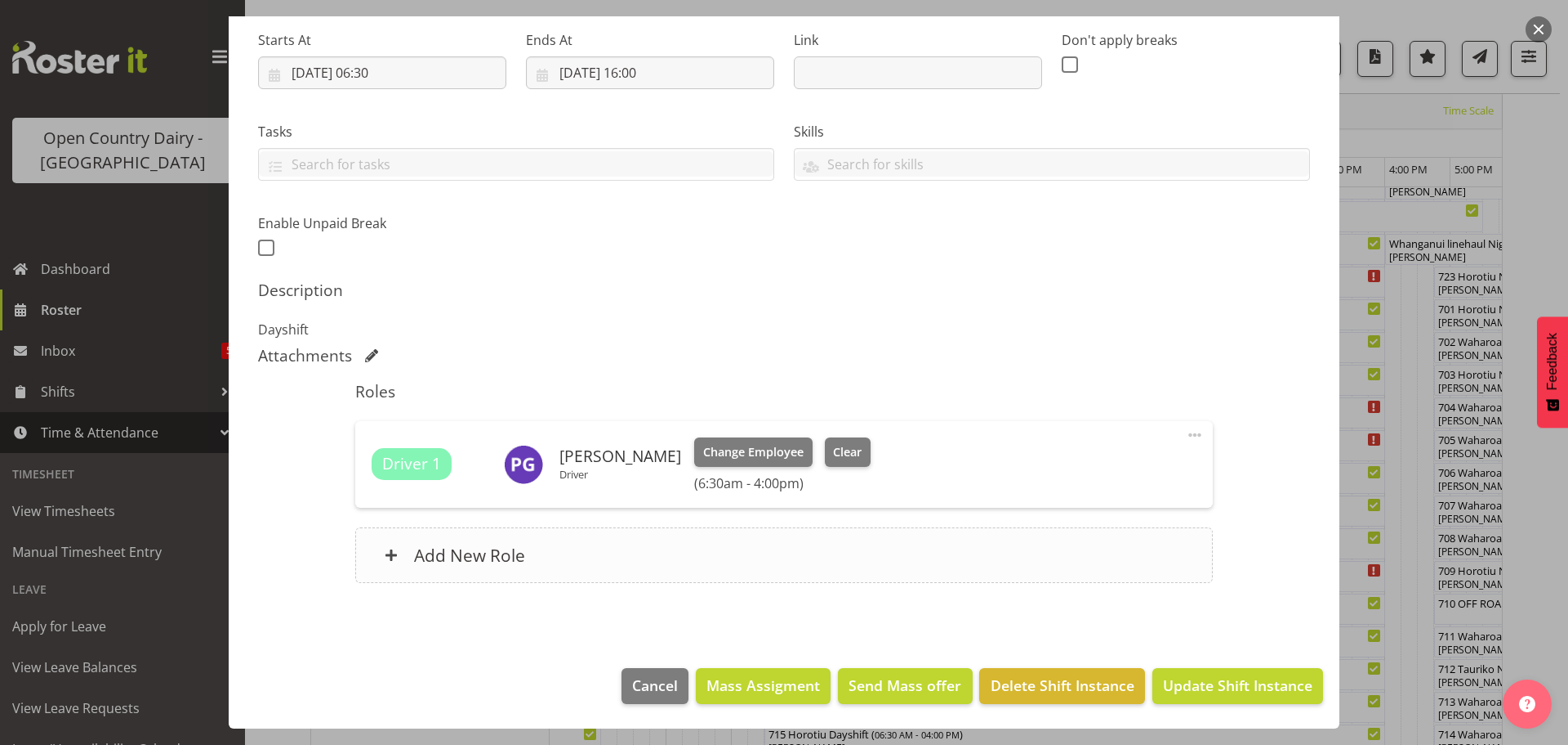
click at [439, 554] on h6 "Add New Role" at bounding box center [470, 554] width 112 height 21
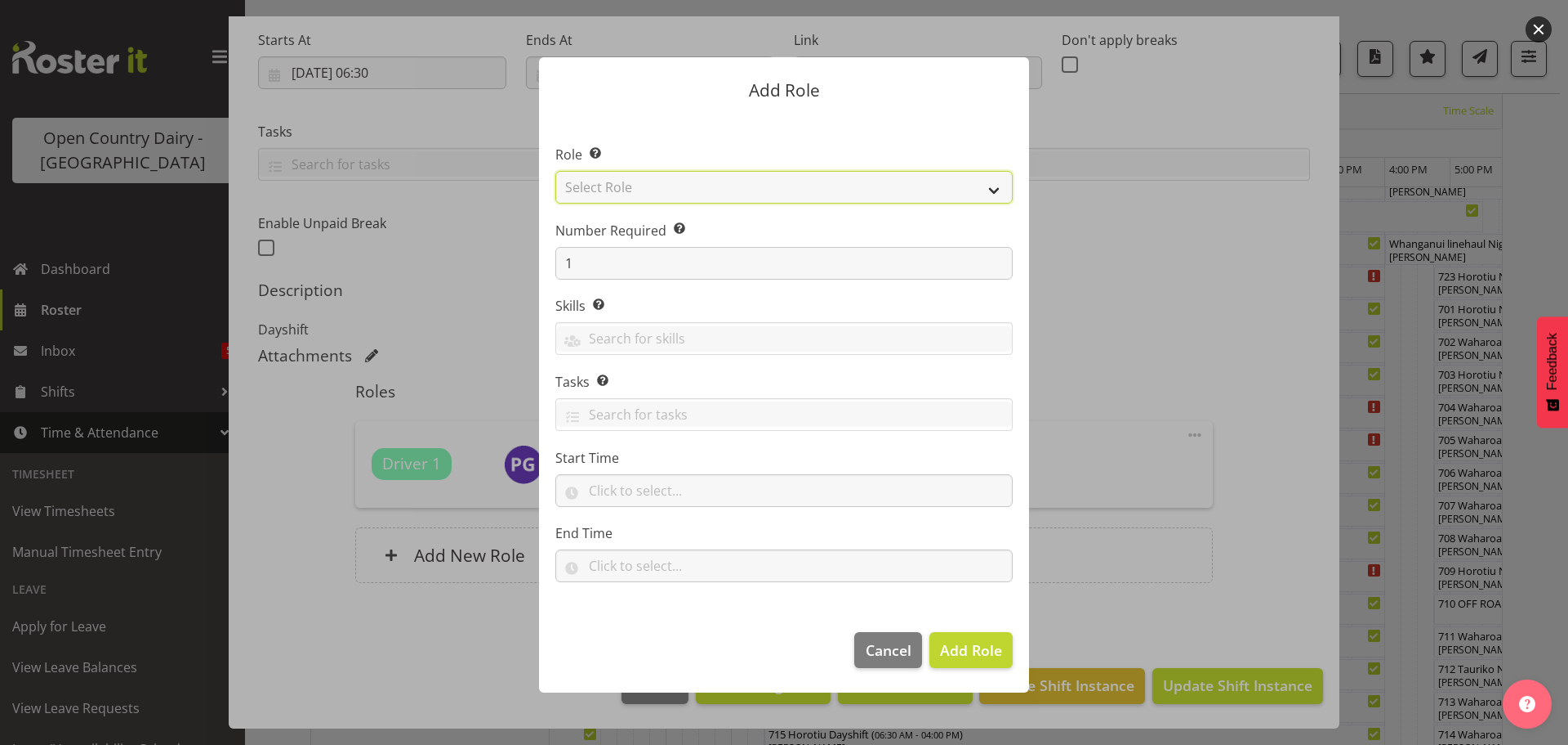
click at [991, 185] on select "Select Role Cadet Driver Crew Leader Driver Driver Buddy Driver Assessor Dayshi…" at bounding box center [784, 186] width 458 height 33
select select "1166"
click at [556, 170] on select "Select Role Cadet Driver Crew Leader Driver Driver Buddy Driver Assessor Dayshi…" at bounding box center [784, 186] width 458 height 33
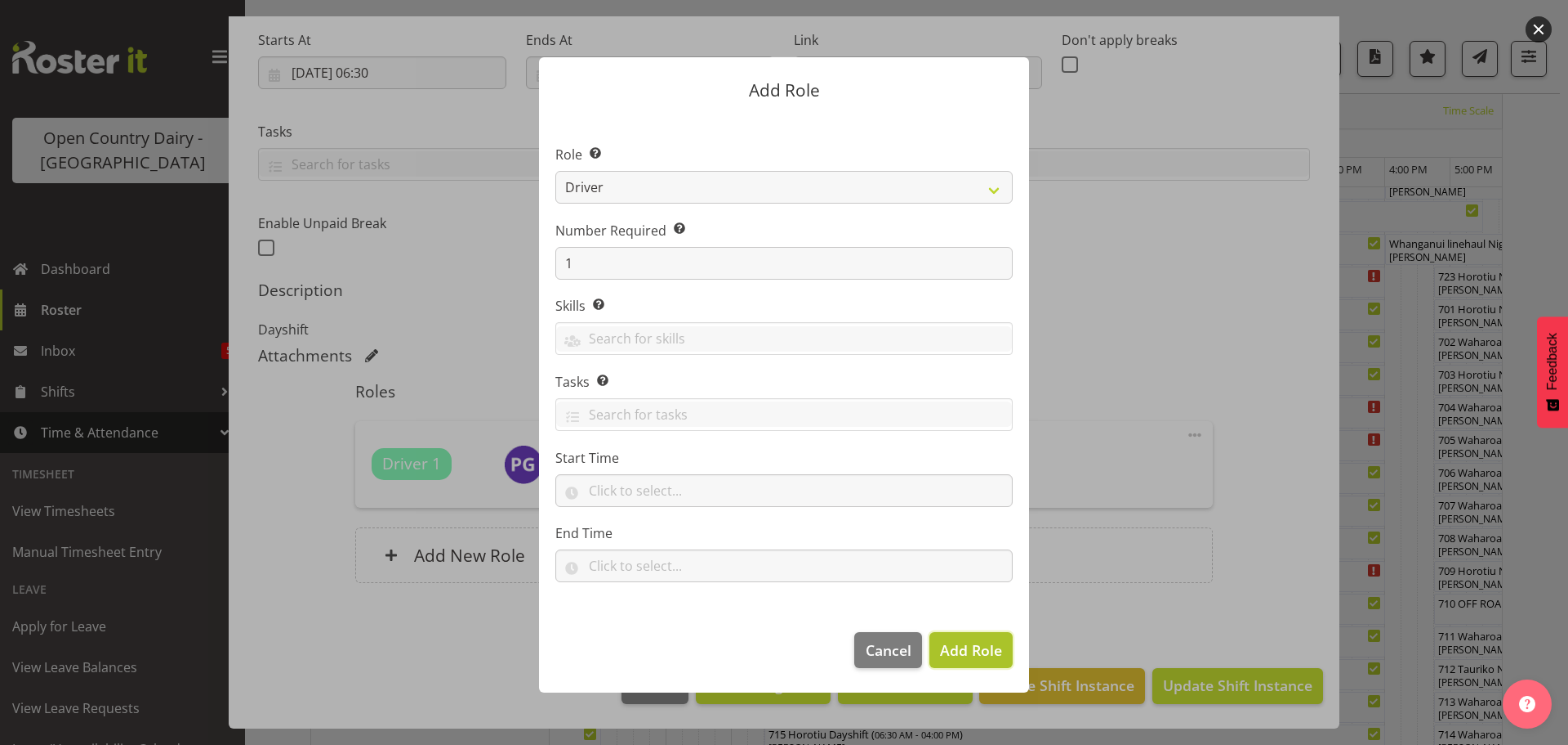
click at [953, 646] on span "Add Role" at bounding box center [971, 649] width 62 height 20
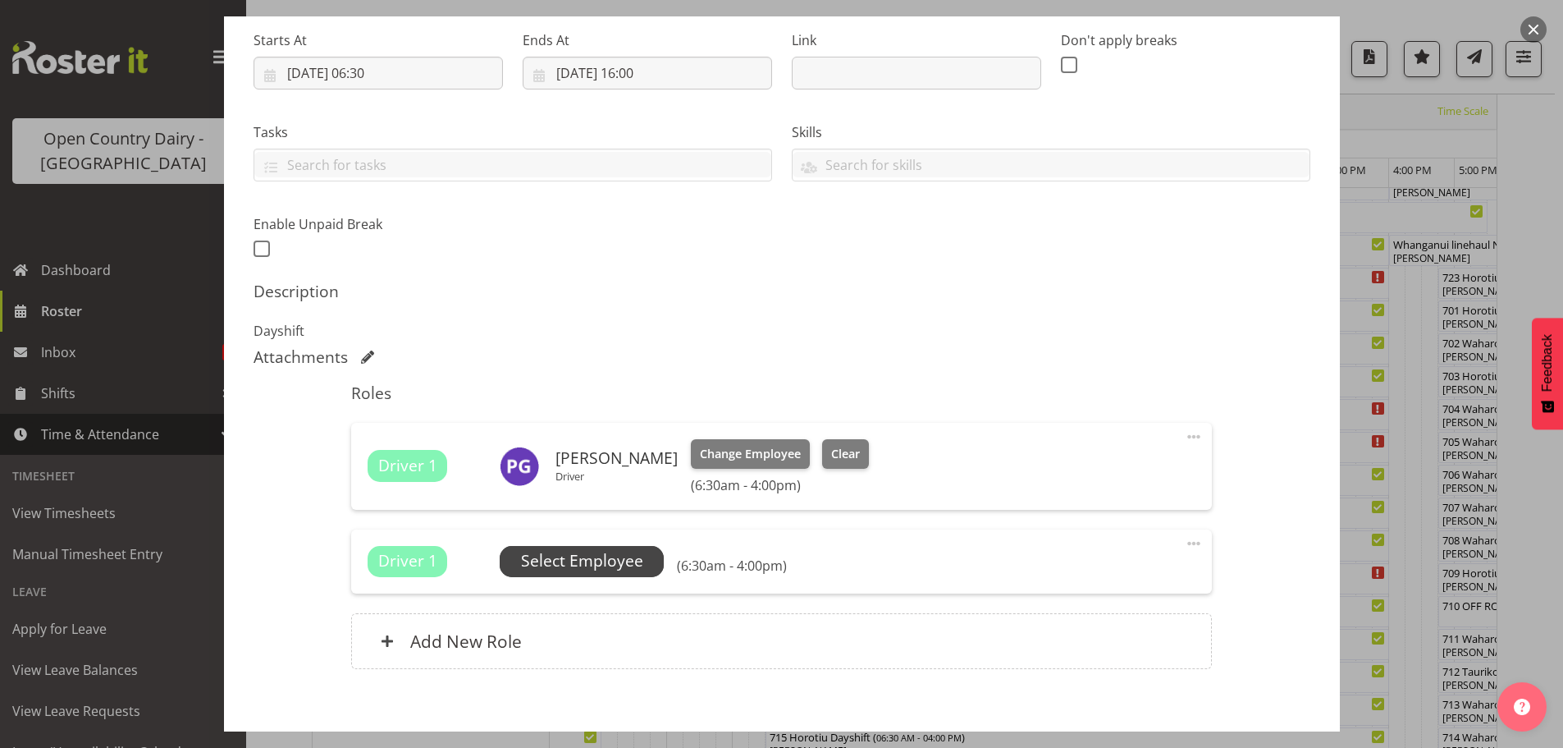
click at [568, 560] on span "Select Employee" at bounding box center [582, 561] width 122 height 24
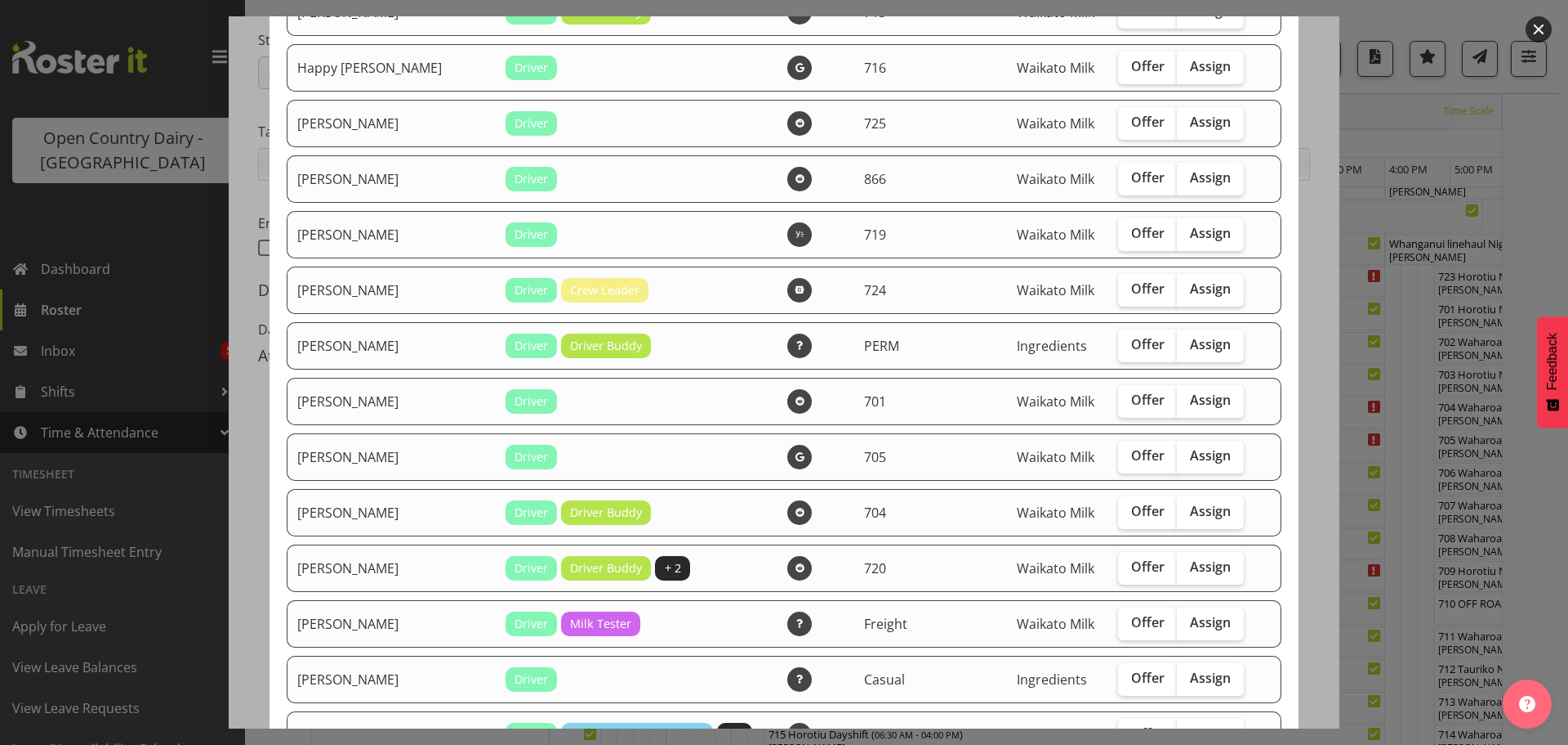
scroll to position [1308, 0]
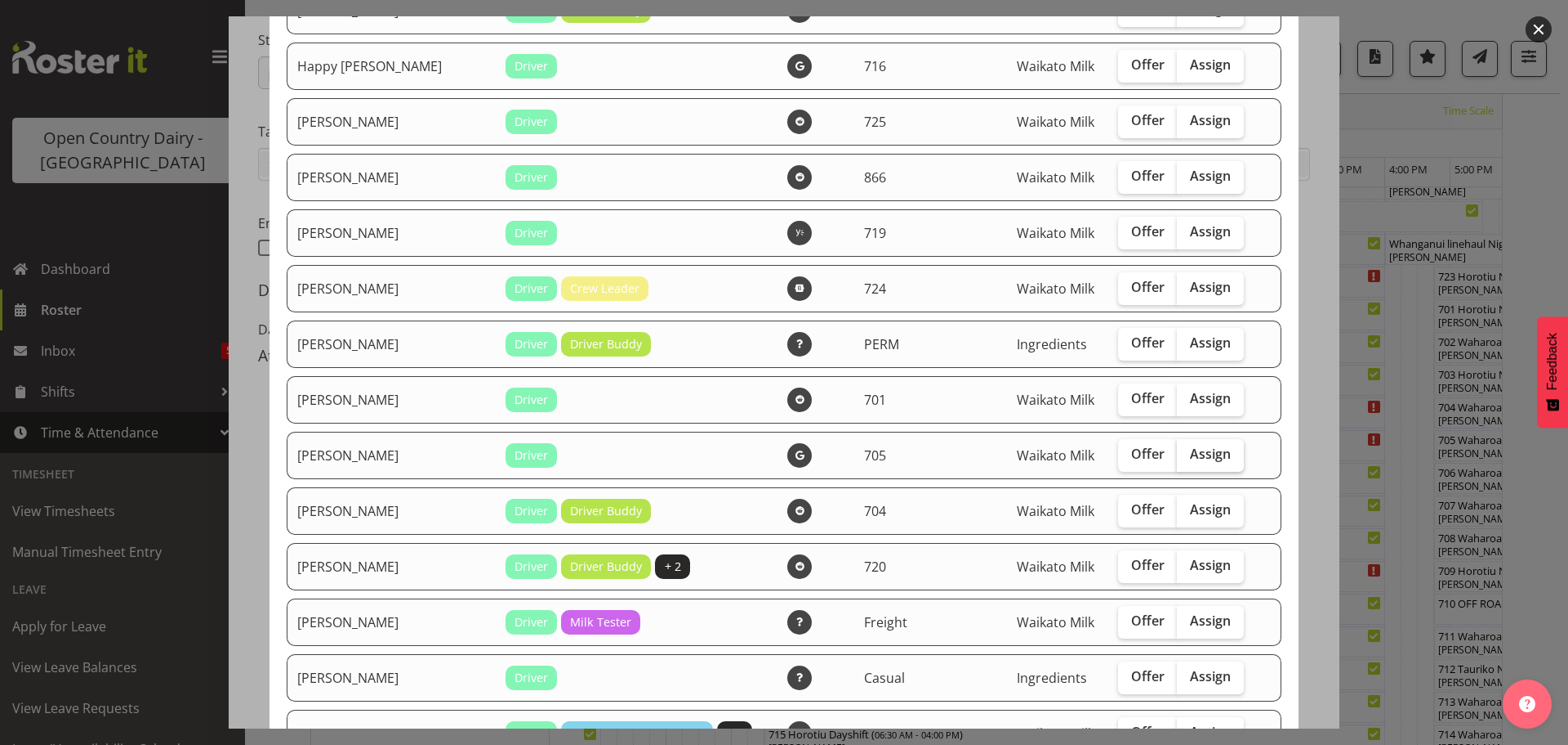
click at [1191, 455] on span "Assign" at bounding box center [1211, 453] width 41 height 16
click at [1178, 455] on input "Assign" at bounding box center [1182, 453] width 11 height 11
checkbox input "true"
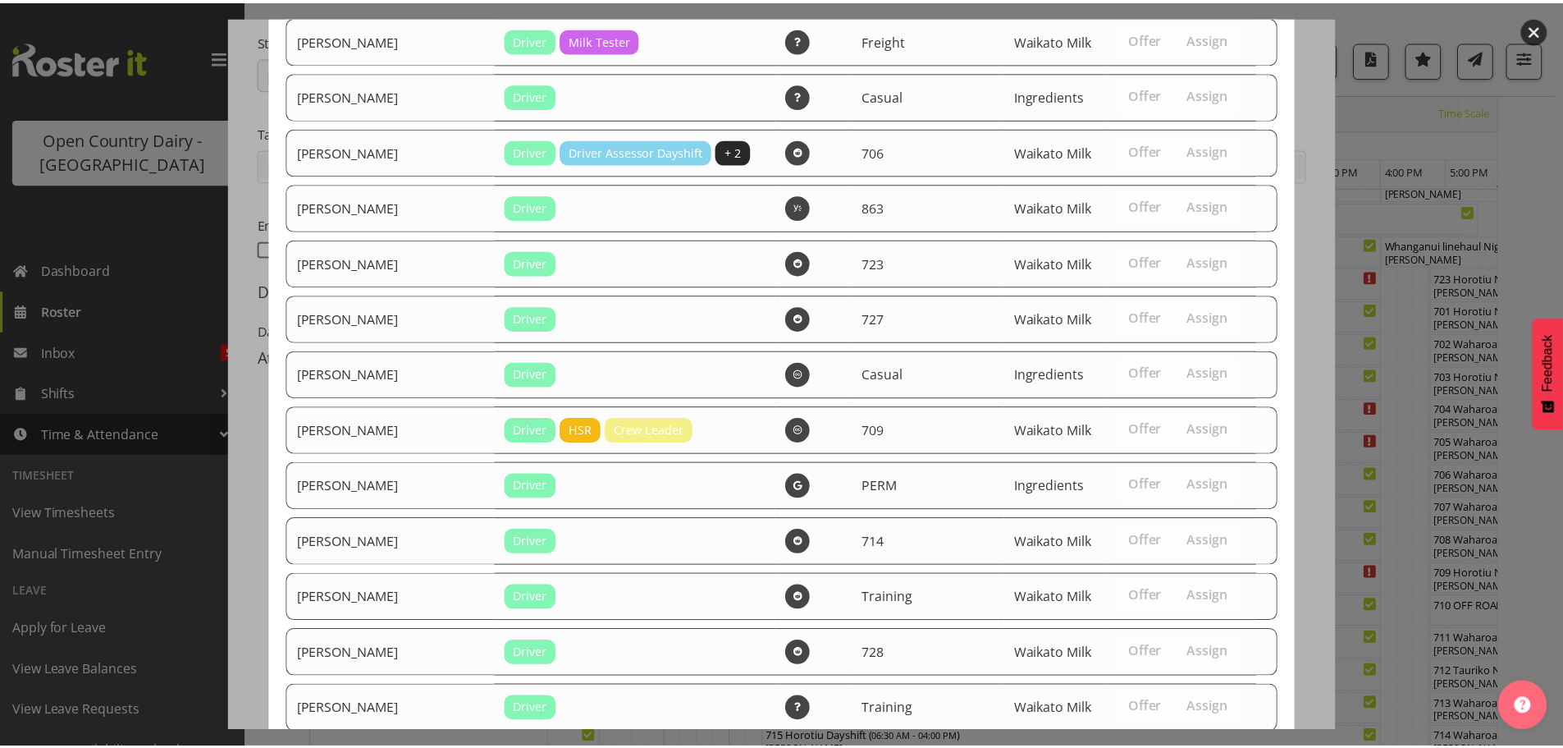
scroll to position [2114, 0]
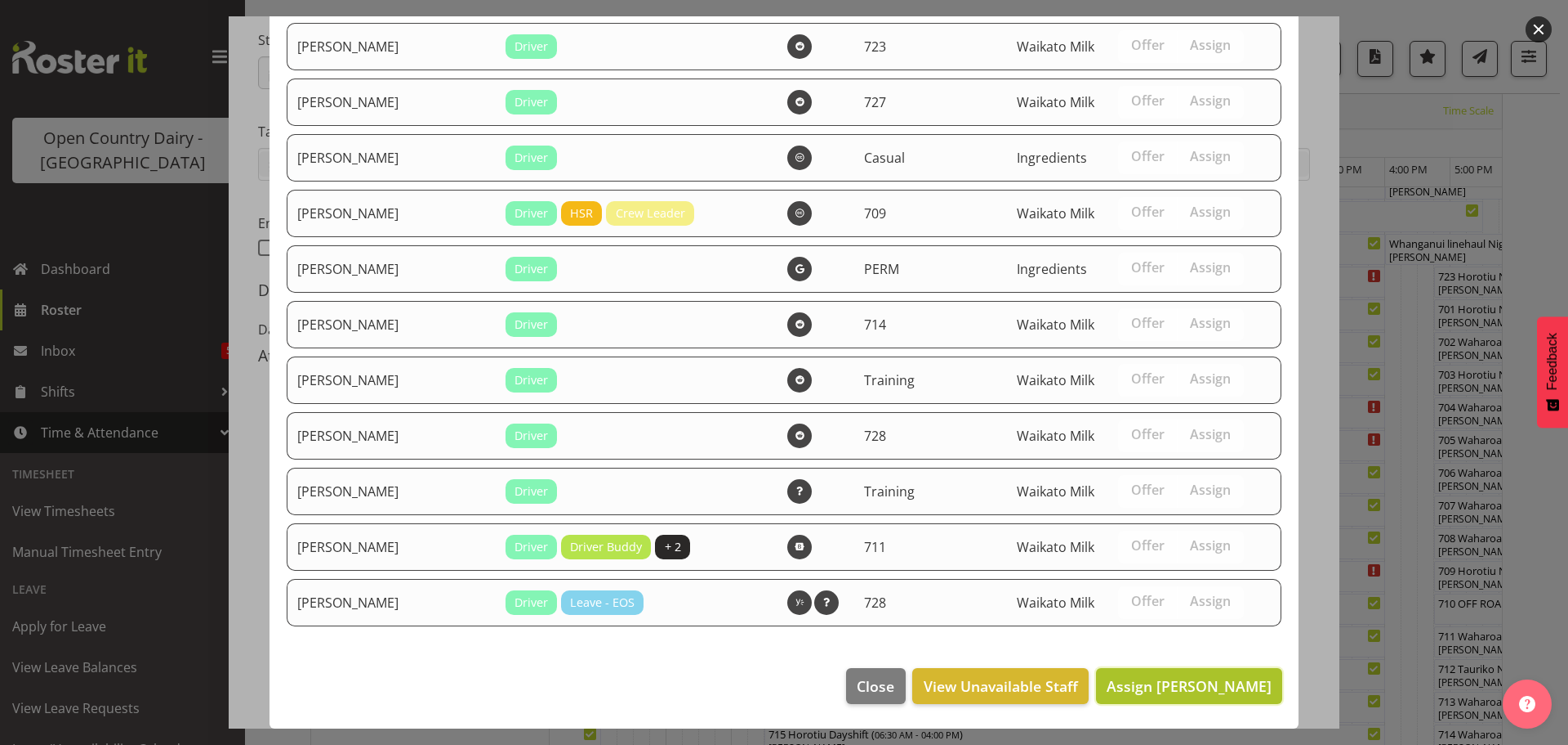
click at [1190, 679] on span "Assign John May" at bounding box center [1190, 686] width 165 height 20
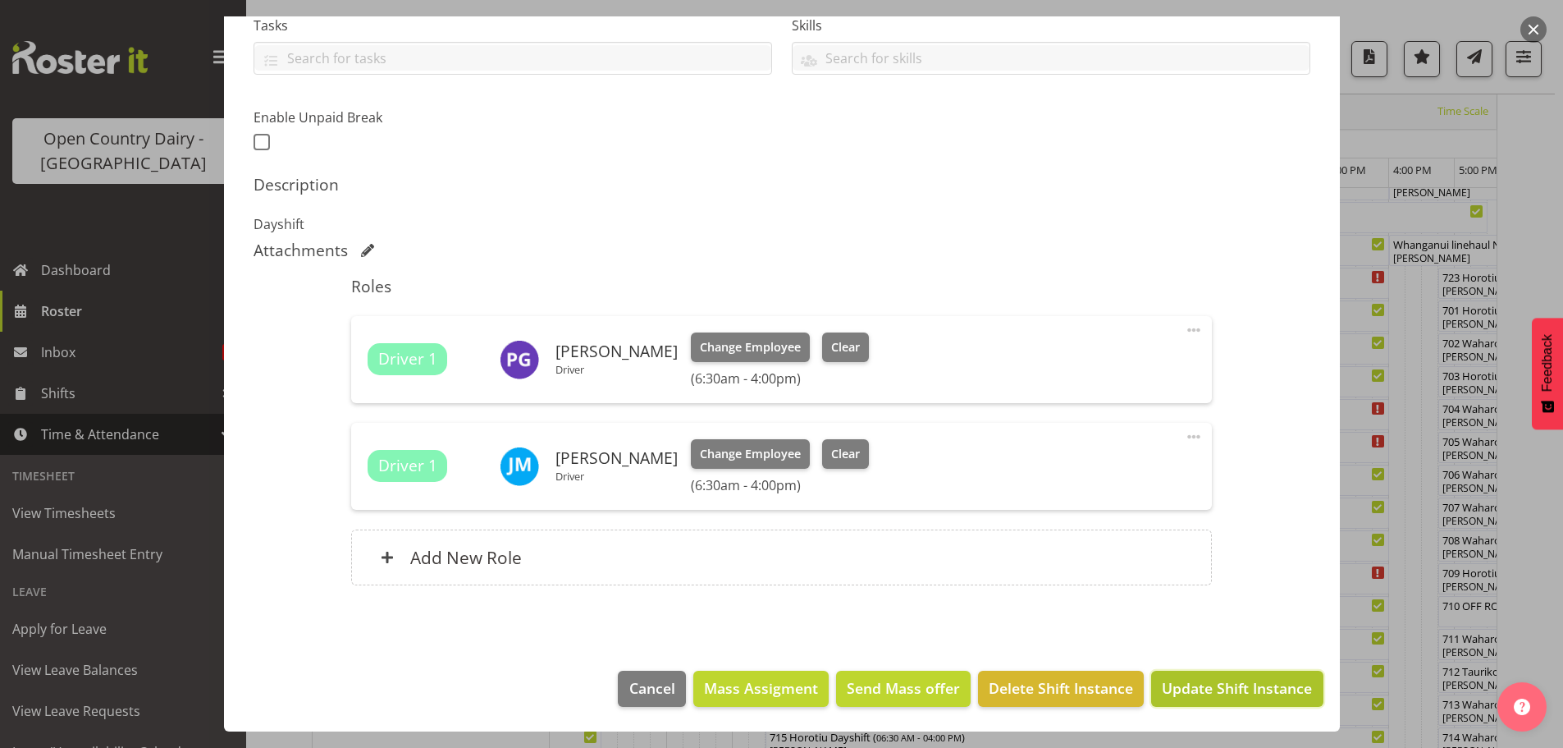
click at [1215, 694] on span "Update Shift Instance" at bounding box center [1237, 687] width 150 height 21
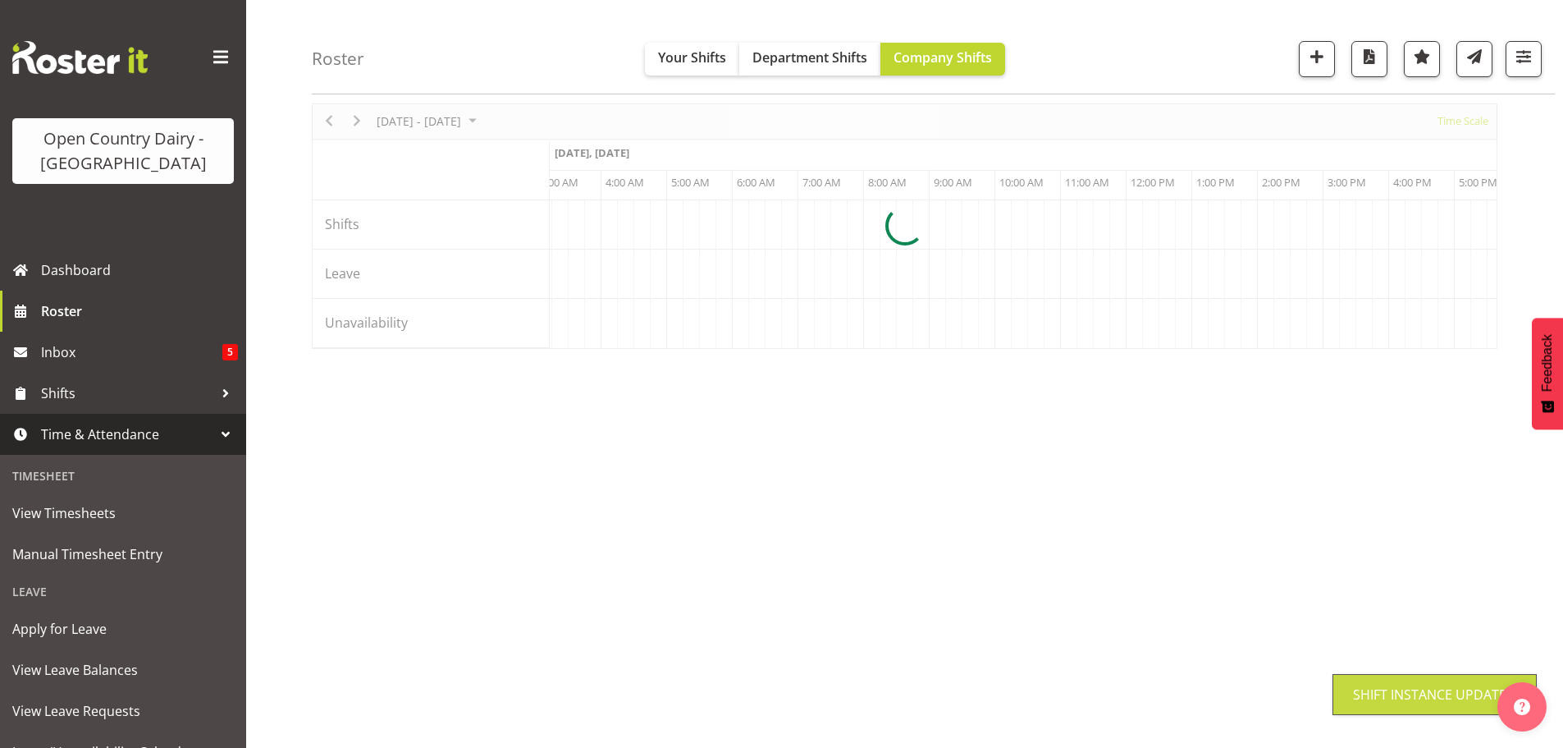
scroll to position [60, 0]
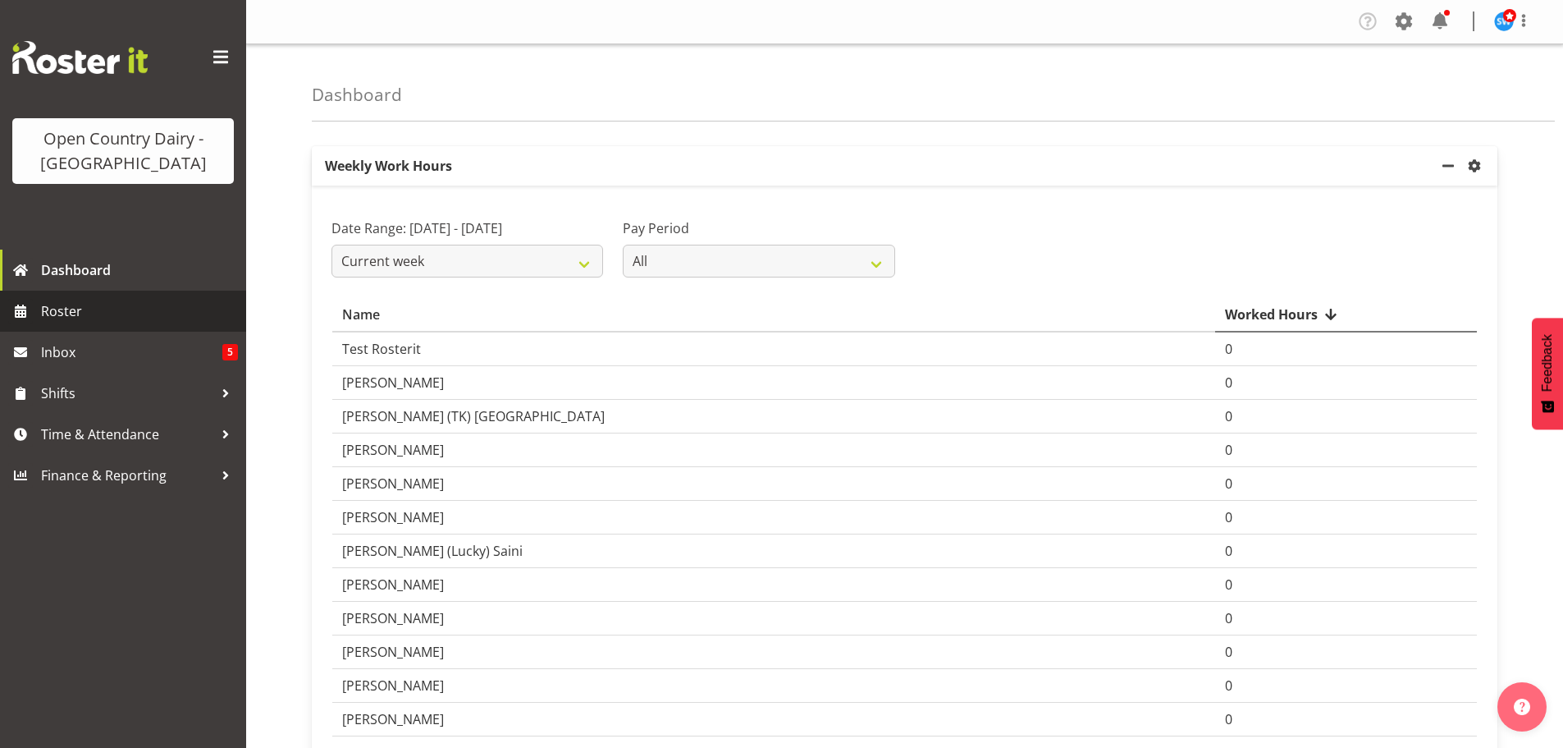
click at [56, 305] on span "Roster" at bounding box center [139, 311] width 197 height 25
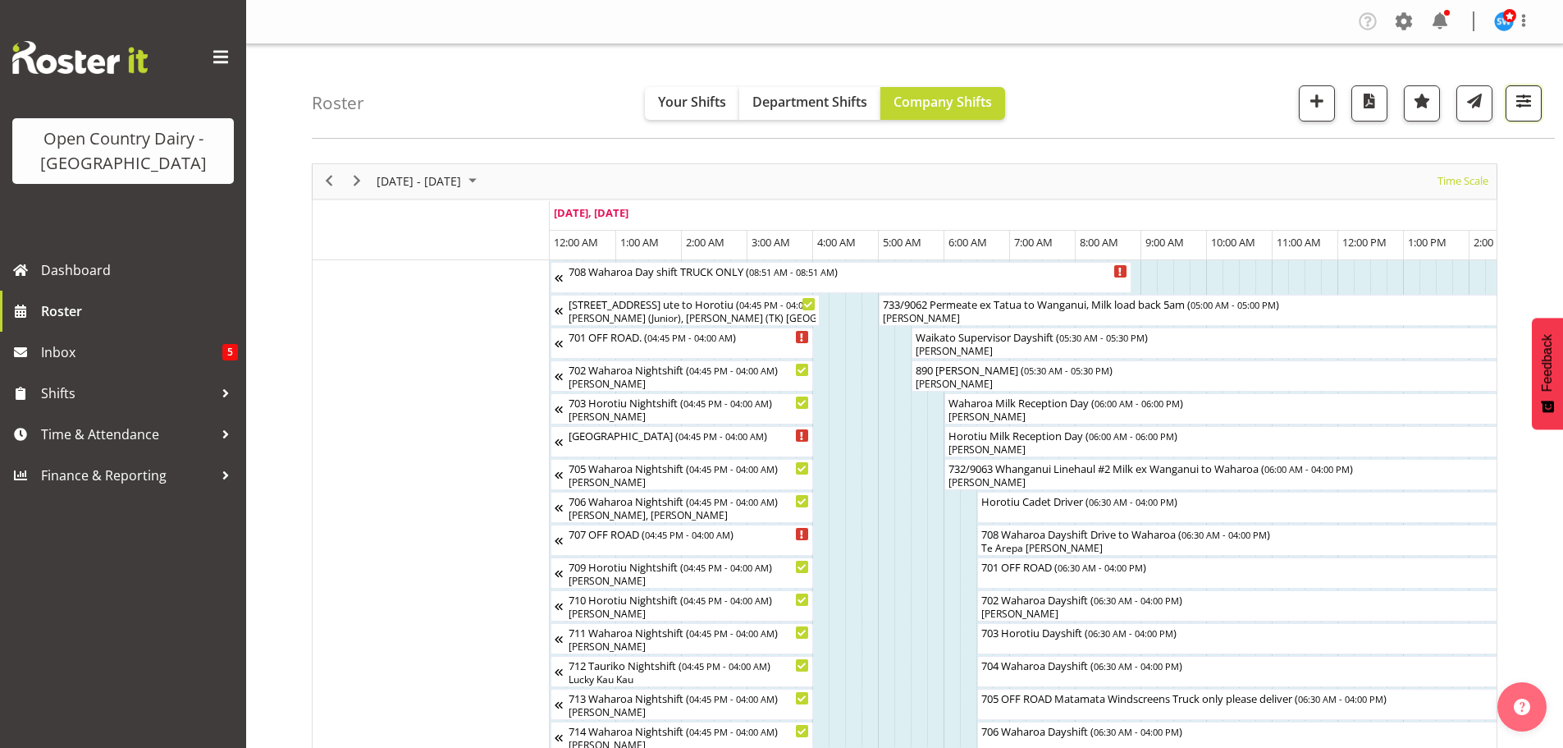
click at [1521, 100] on span "button" at bounding box center [1523, 100] width 21 height 21
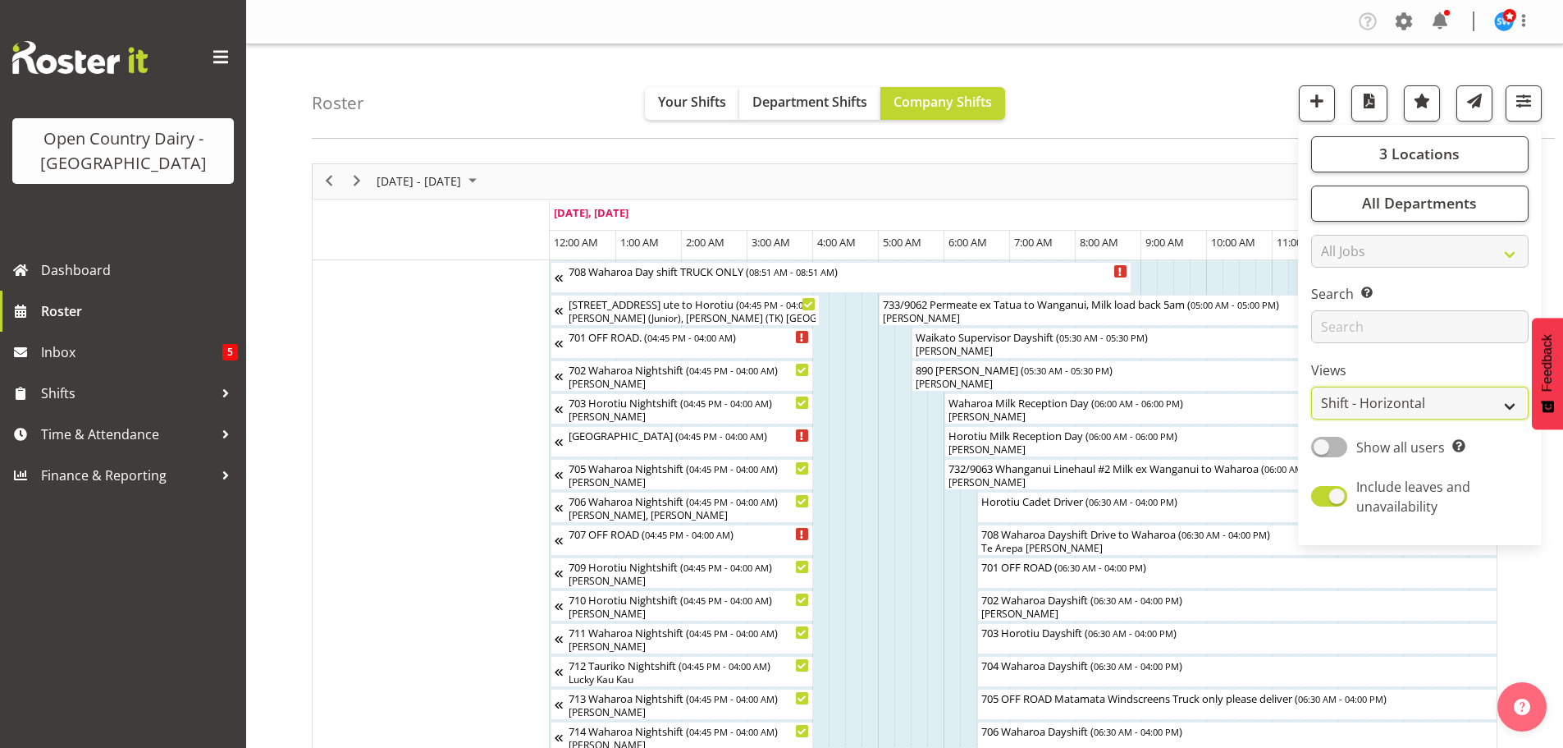
click at [1403, 394] on select "Staff Role Shift - Horizontal Shift - Vertical Staff - Location" at bounding box center [1419, 402] width 217 height 33
select select "staff"
click at [1312, 386] on select "Staff Role Shift - Horizontal Shift - Vertical Staff - Location" at bounding box center [1419, 402] width 217 height 33
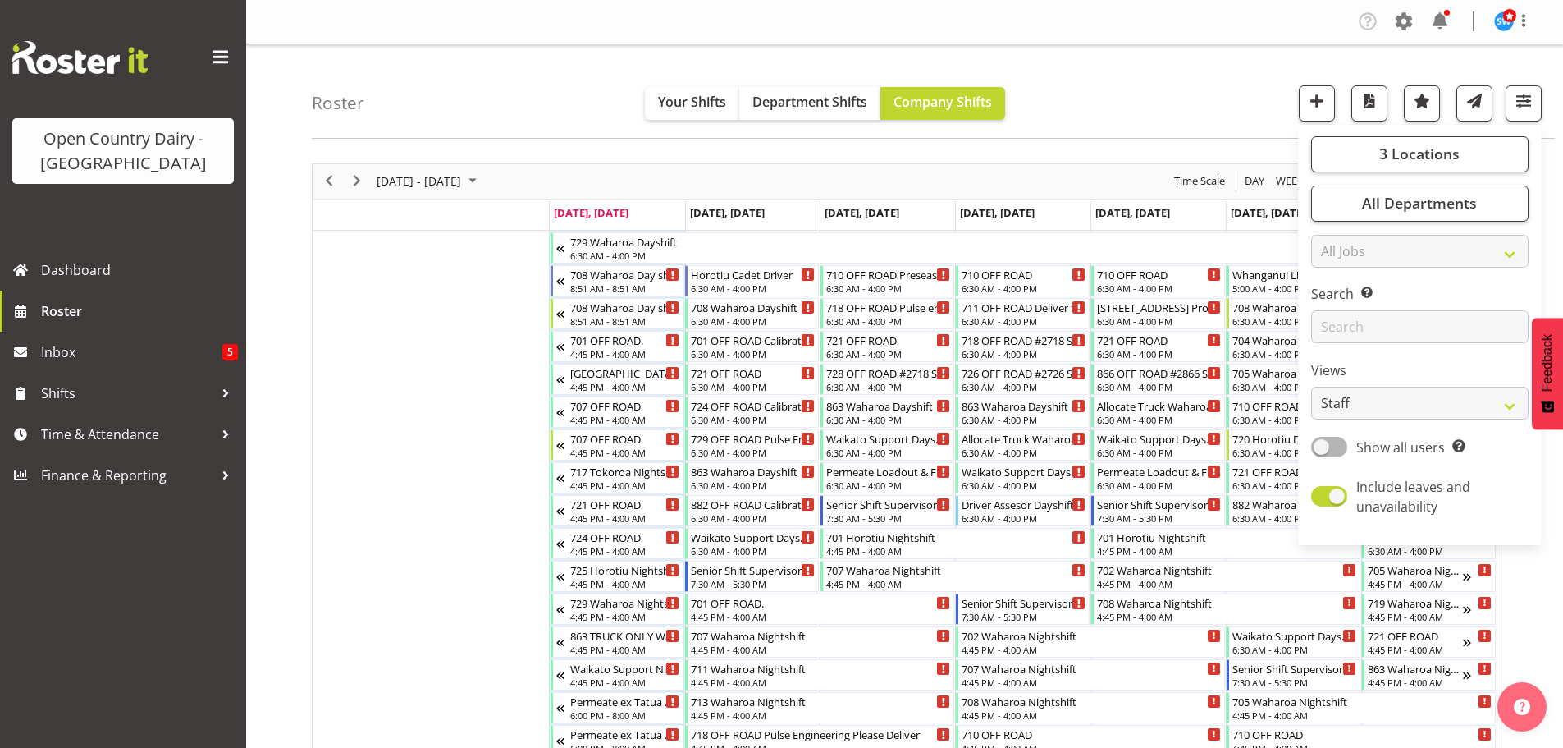
click at [1167, 20] on nav "Company Settings Roles & Skills Tasks Jobs Employees Locations & Departments Ac…" at bounding box center [905, 21] width 1284 height 27
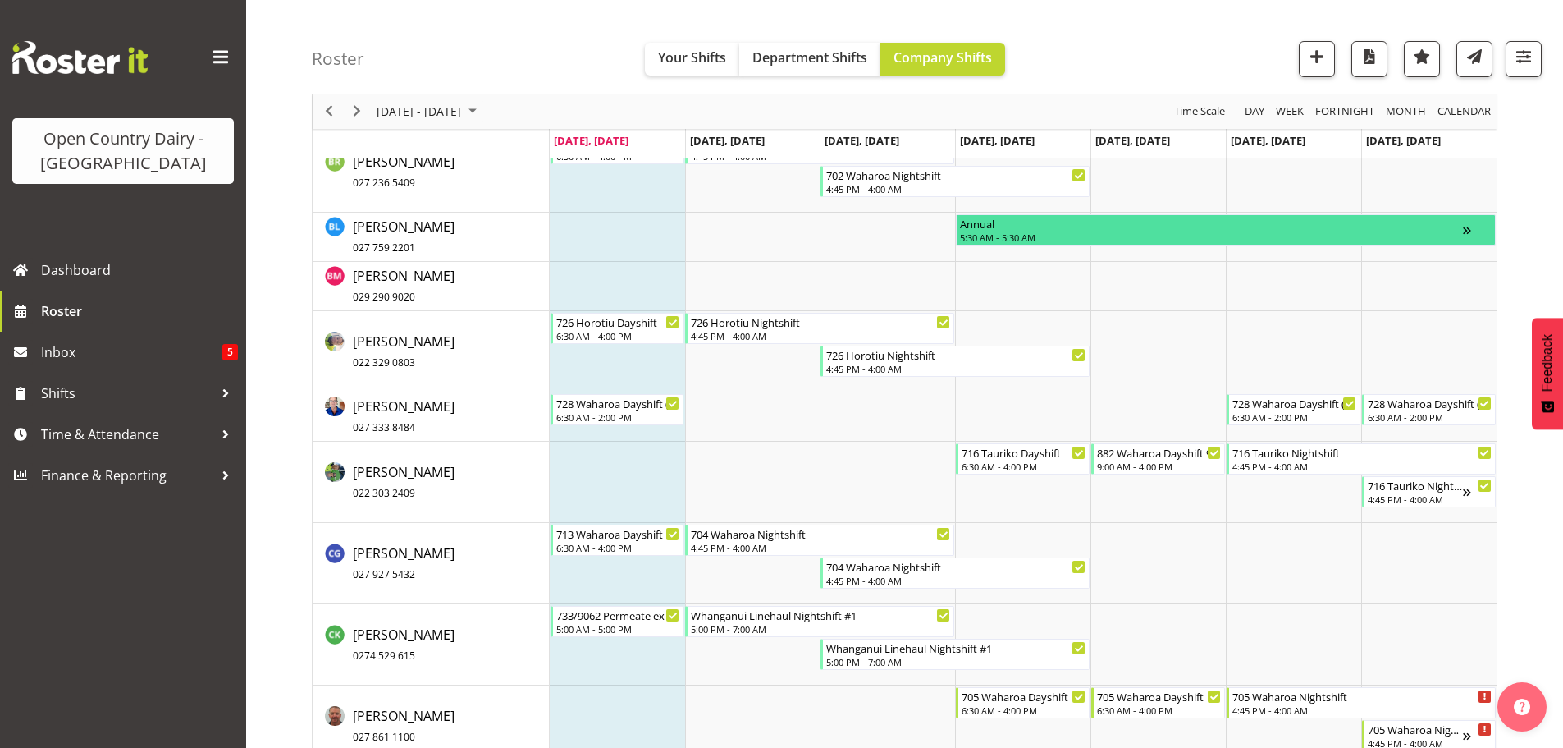
scroll to position [2626, 0]
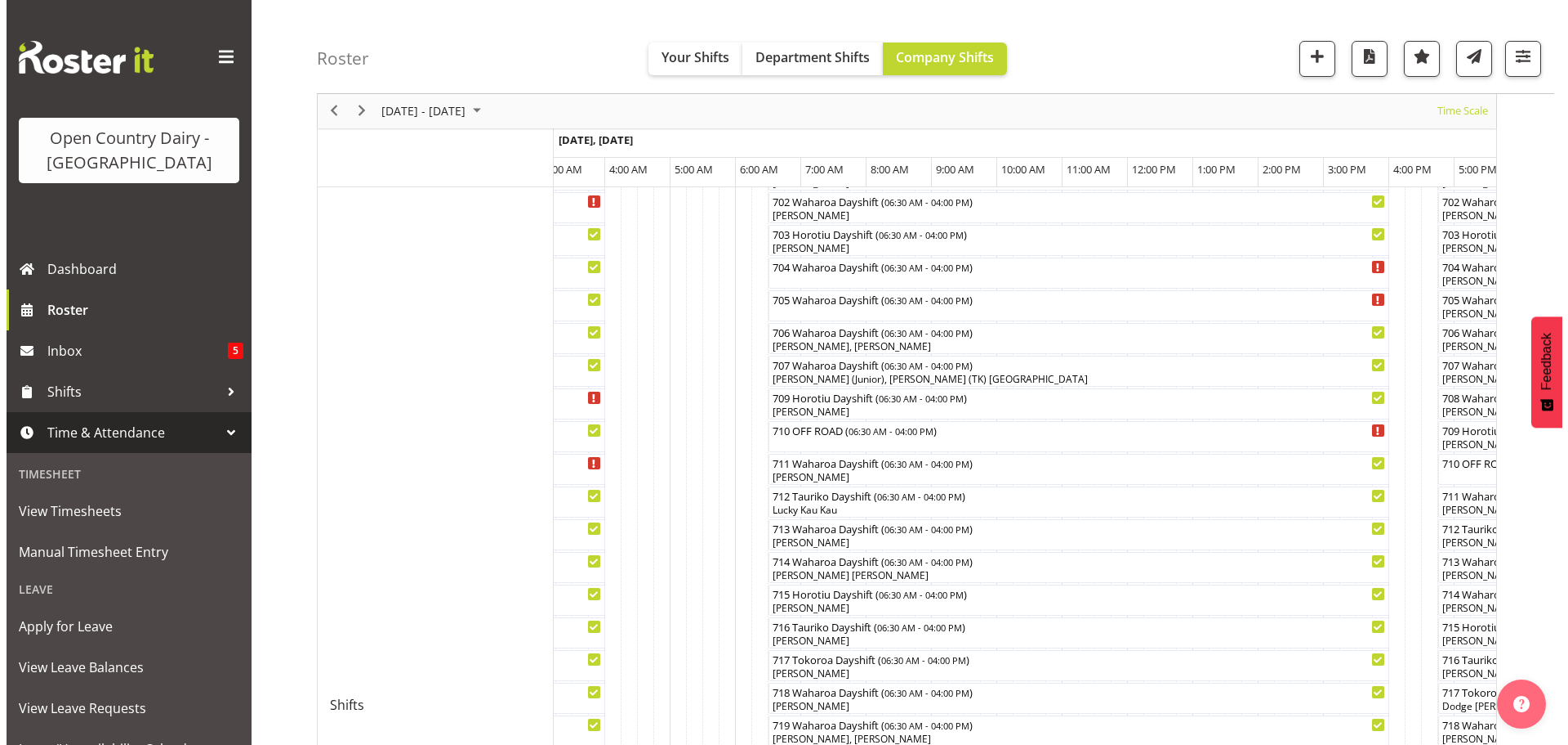
scroll to position [386, 0]
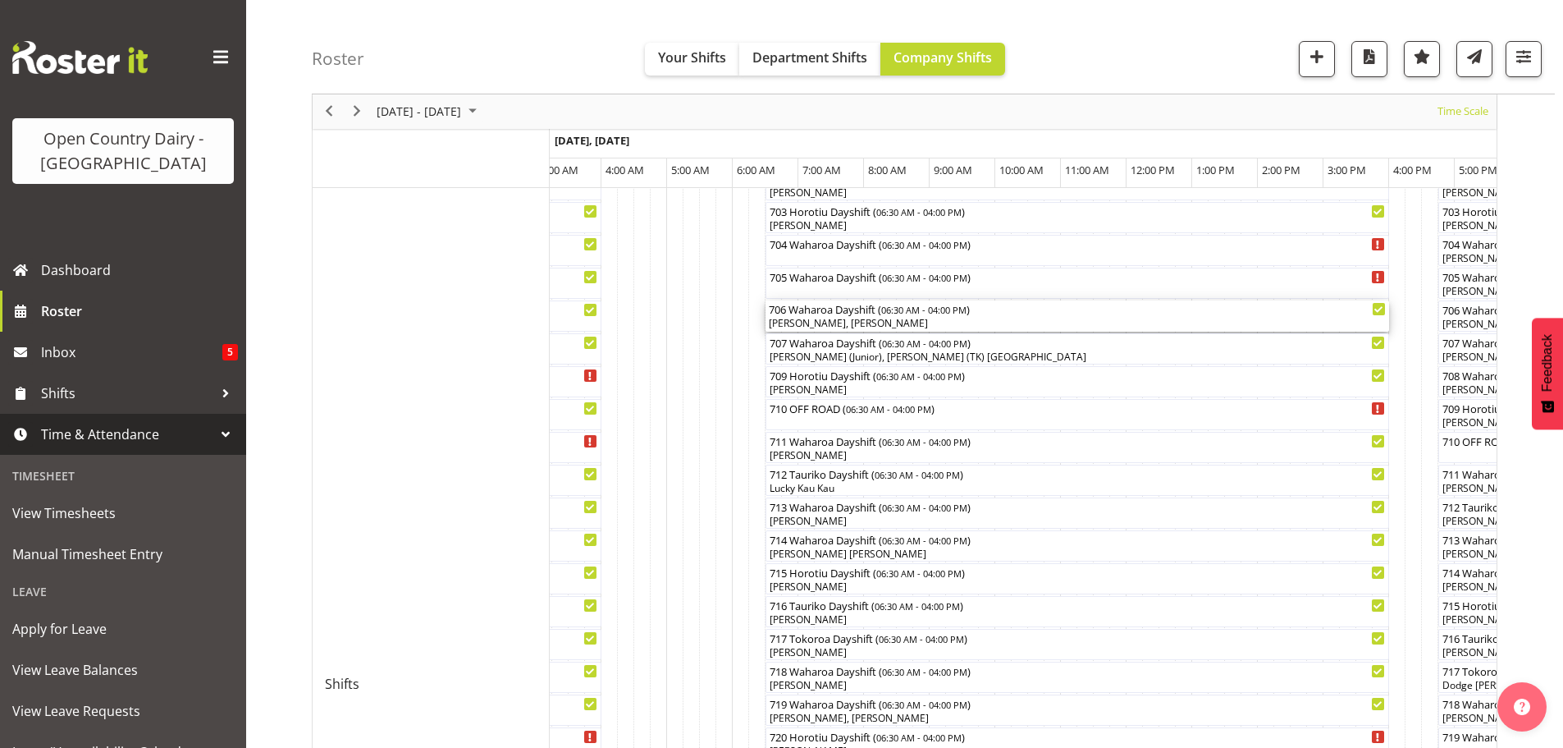
click at [889, 319] on div "Paul Griffin, John May" at bounding box center [1077, 323] width 617 height 15
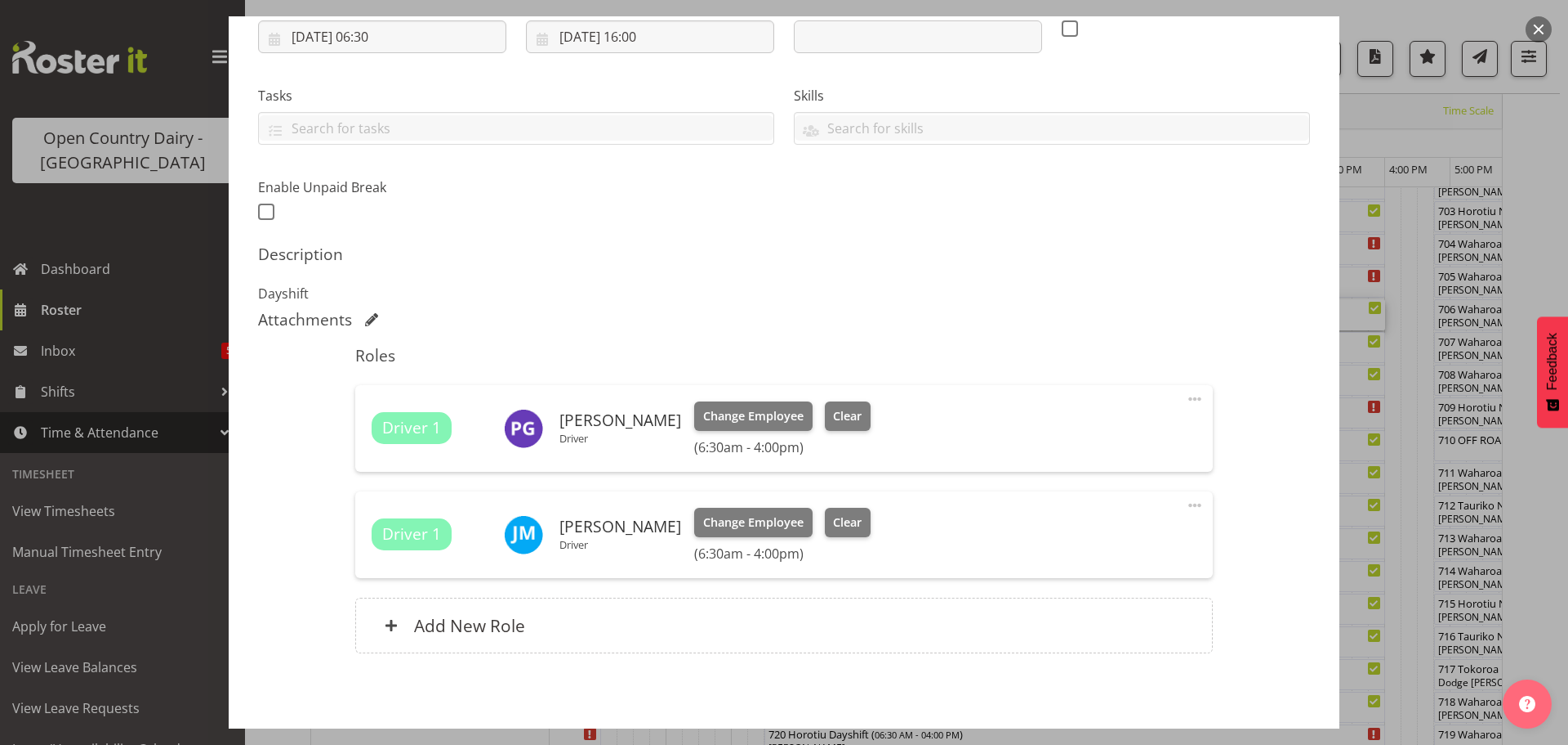
scroll to position [327, 0]
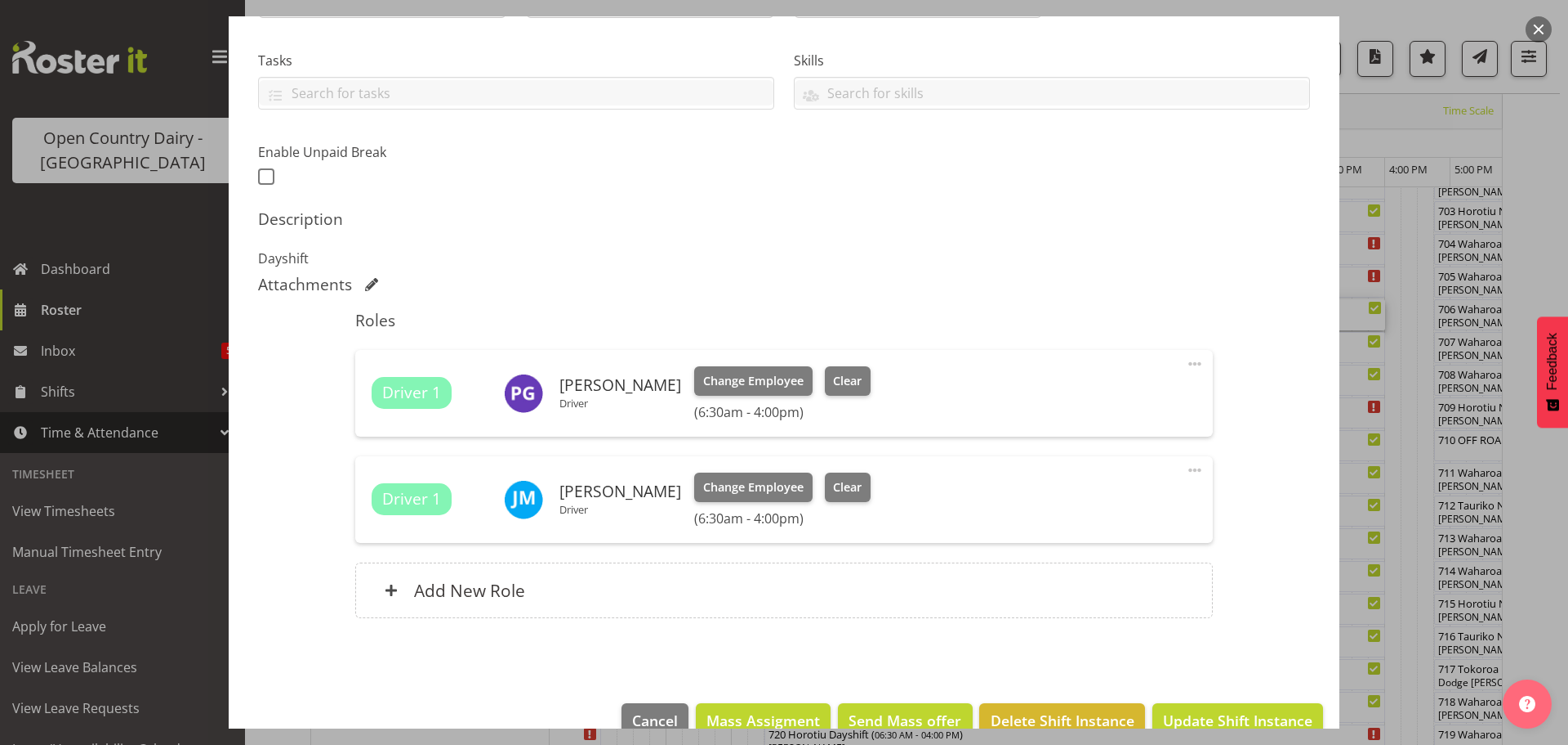
click at [1186, 361] on span at bounding box center [1196, 364] width 20 height 20
click at [1027, 289] on div "Attachments" at bounding box center [784, 285] width 1052 height 20
click at [833, 380] on span "Clear" at bounding box center [847, 380] width 29 height 18
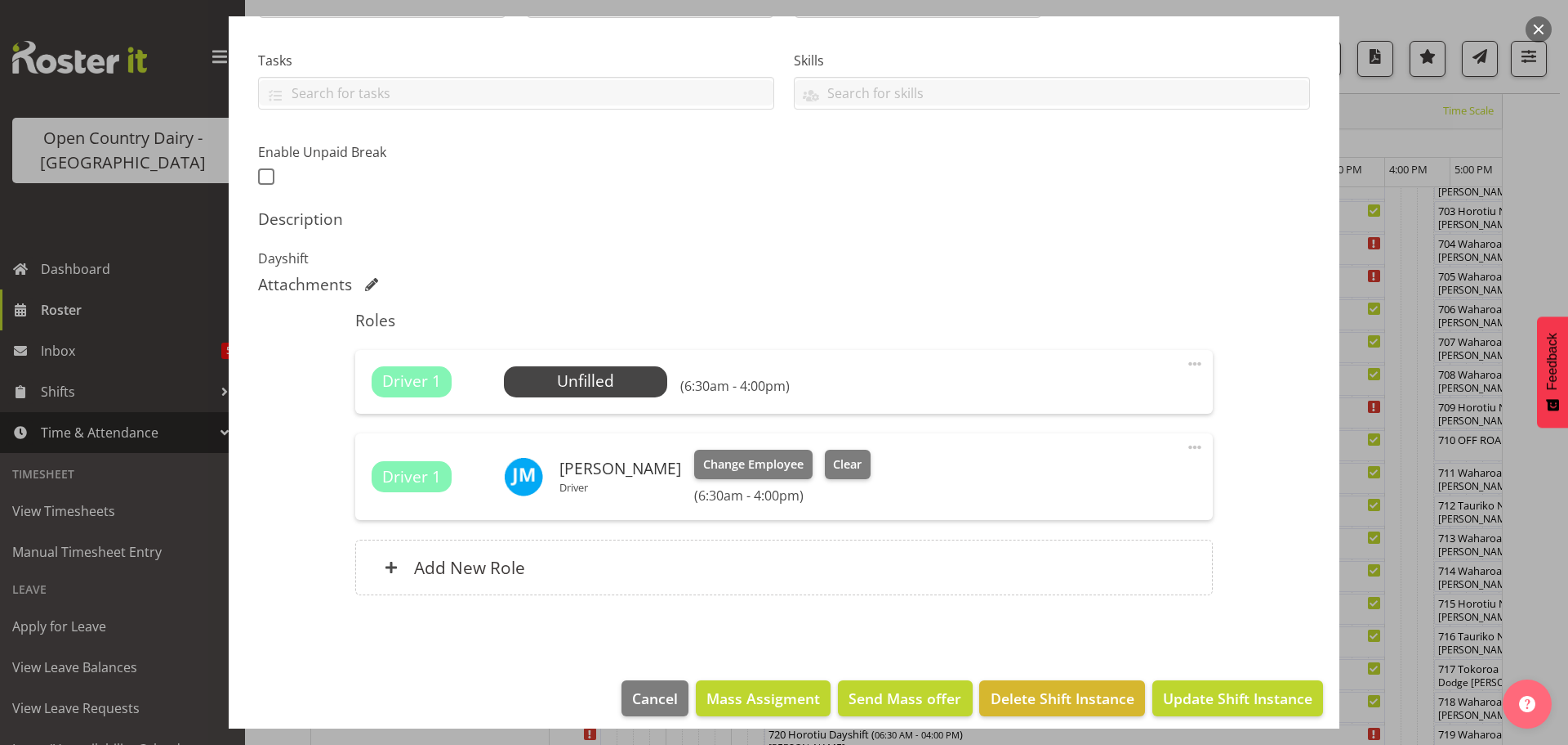
scroll to position [340, 0]
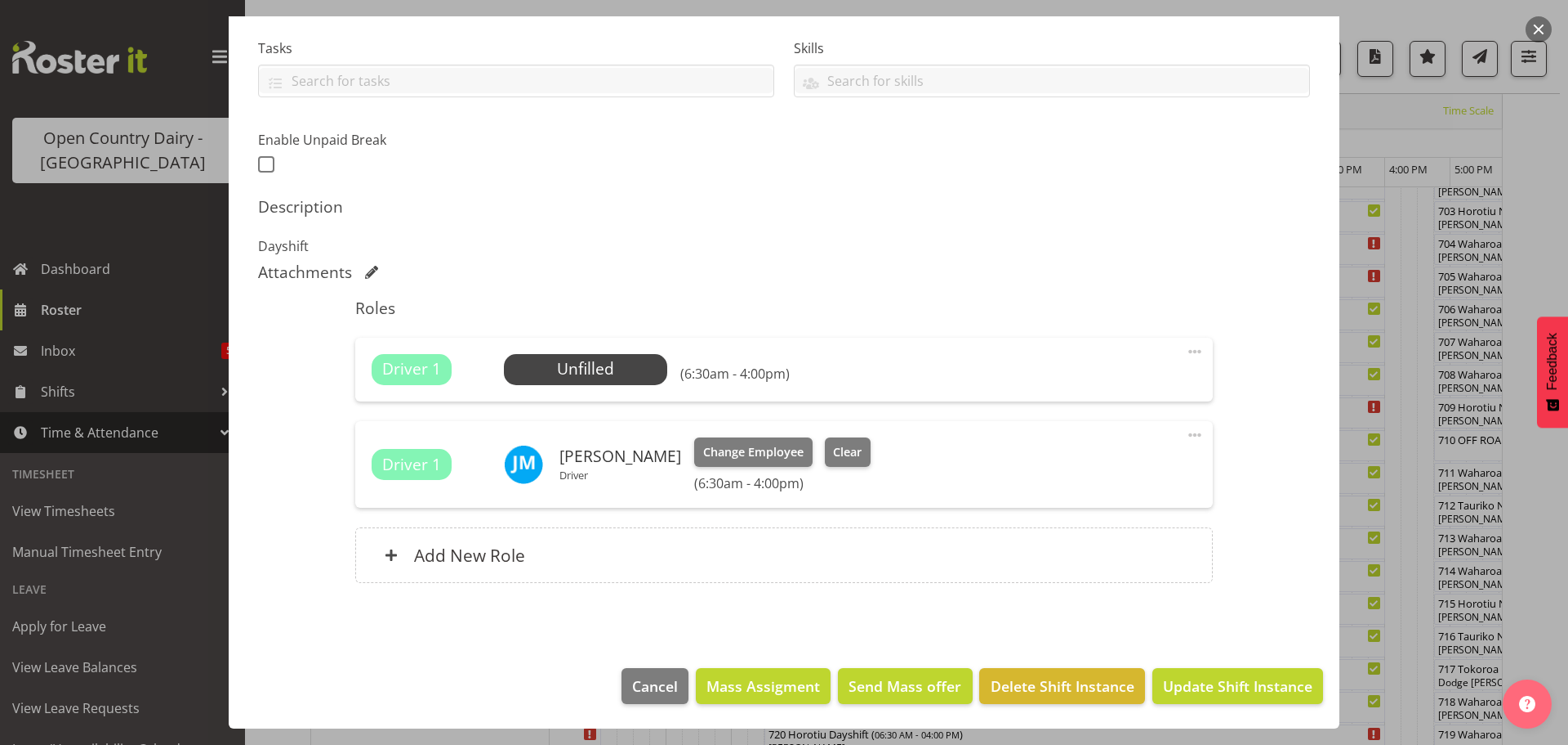
click at [1189, 347] on span at bounding box center [1196, 352] width 20 height 20
click at [1070, 448] on link "Delete" at bounding box center [1127, 446] width 157 height 30
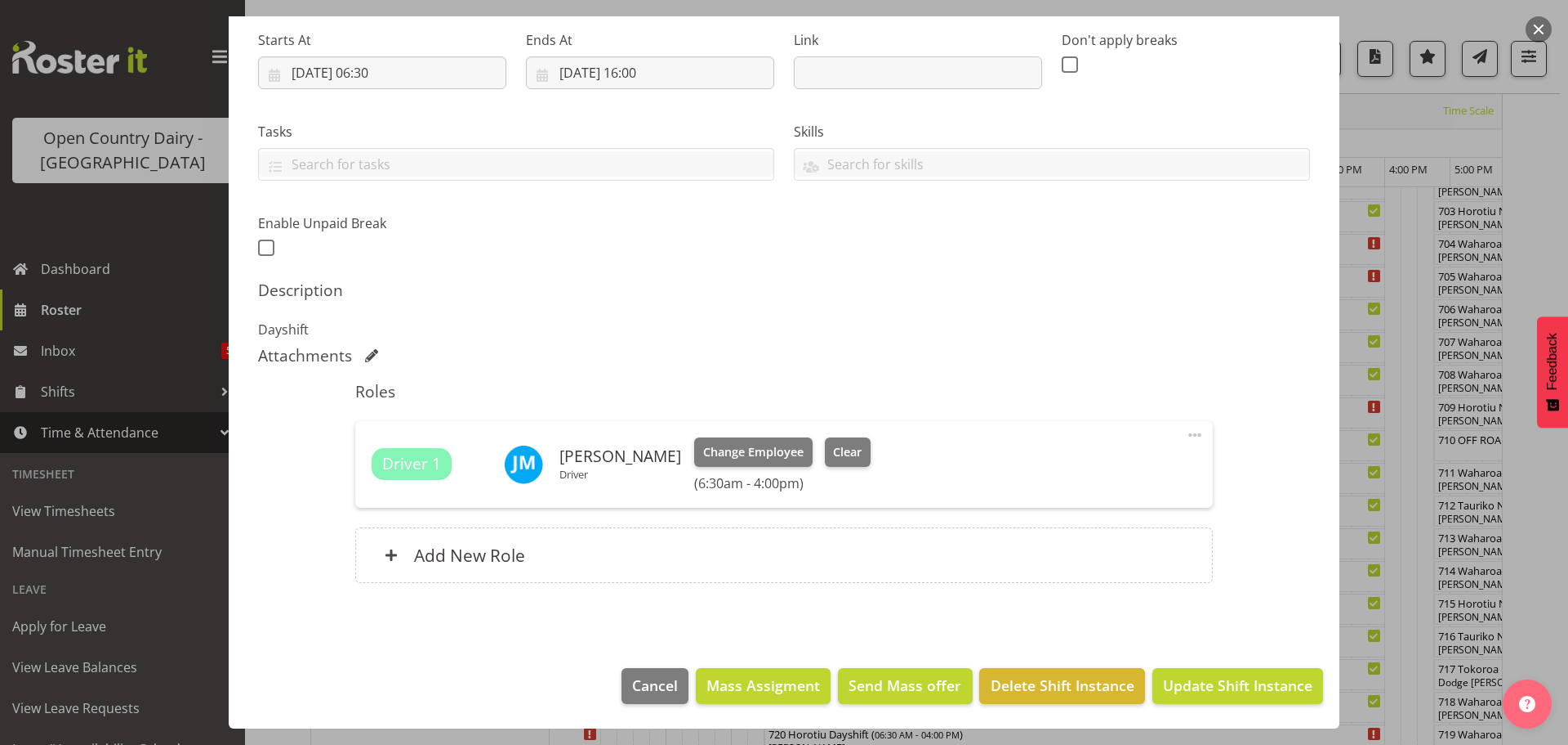
scroll to position [256, 0]
click at [435, 557] on h6 "Add New Role" at bounding box center [470, 554] width 112 height 21
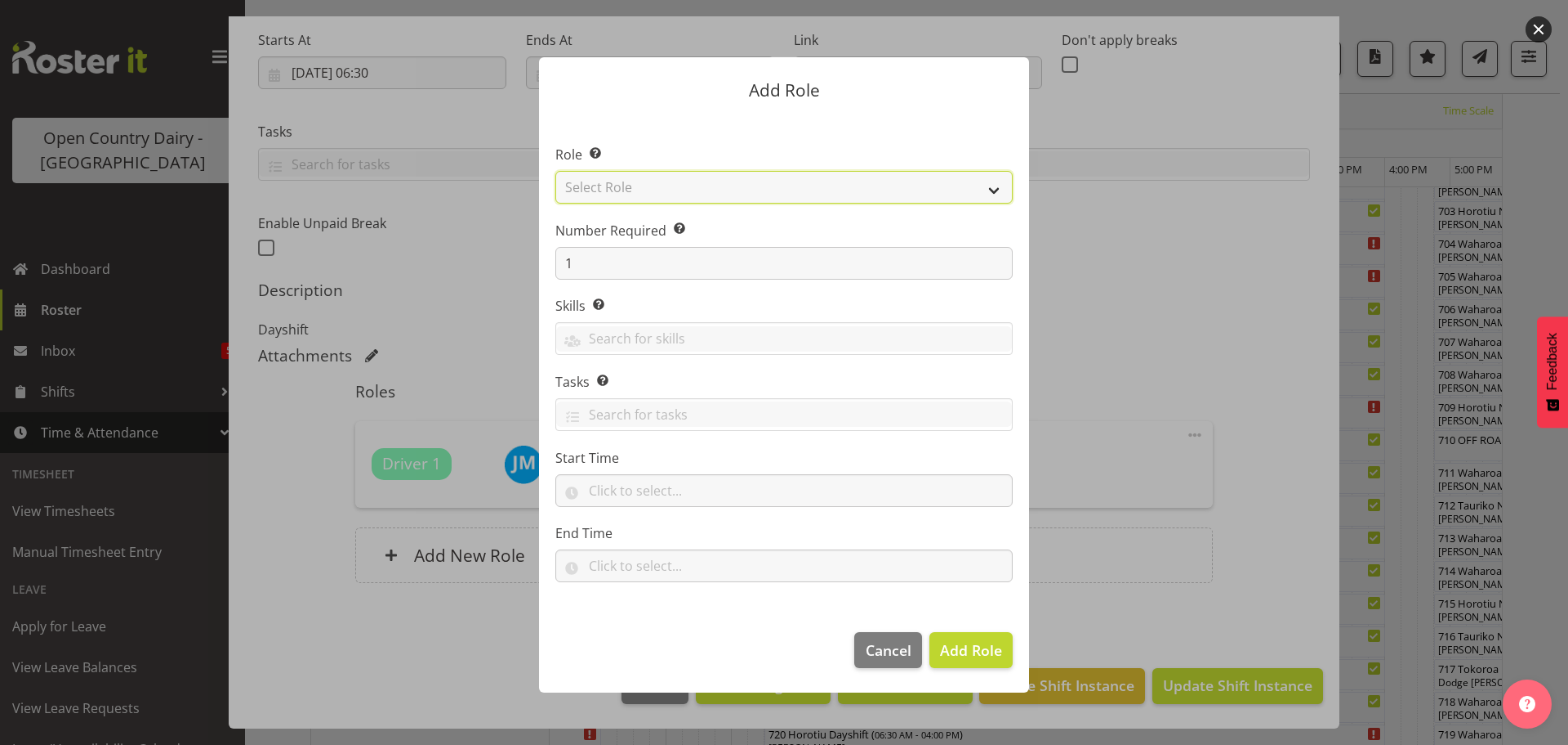
click at [872, 189] on select "Select Role Cadet Driver Crew Leader Driver Driver Buddy Driver Assessor Dayshi…" at bounding box center [784, 186] width 458 height 33
select select "1436"
click at [556, 170] on select "Select Role Cadet Driver Crew Leader Driver Driver Buddy Driver Assessor Dayshi…" at bounding box center [784, 186] width 458 height 33
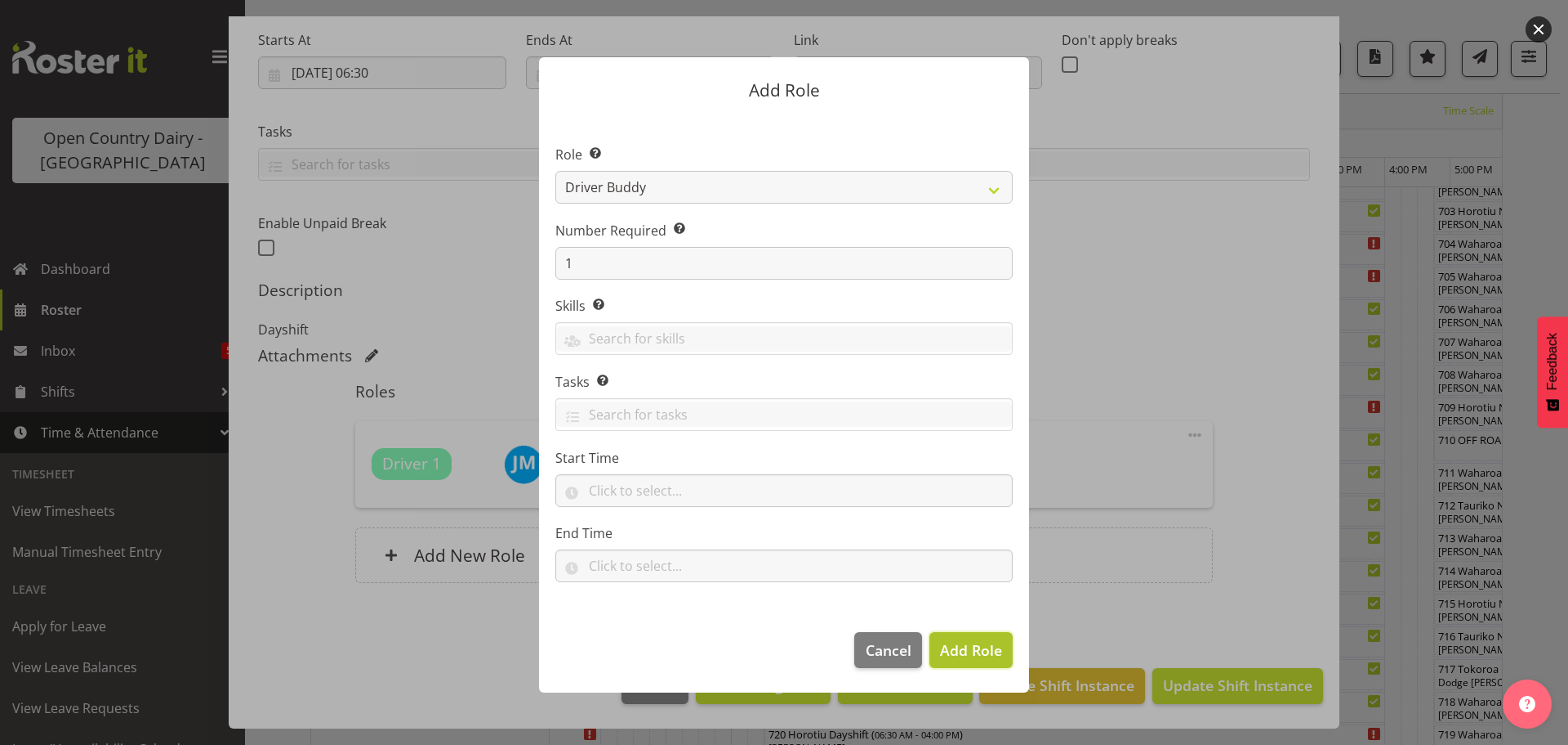
click at [967, 649] on span "Add Role" at bounding box center [971, 649] width 62 height 20
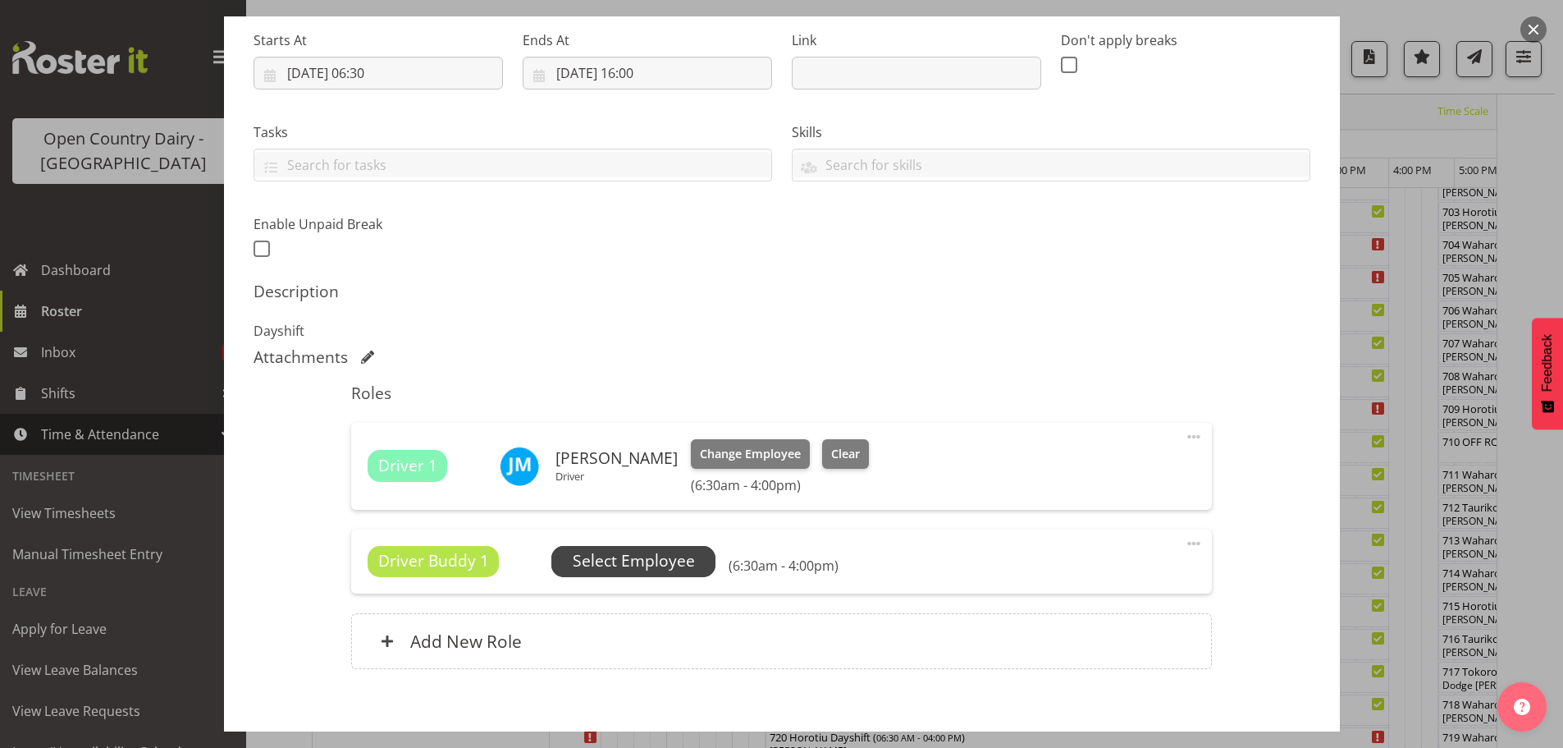
click at [640, 561] on span "Select Employee" at bounding box center [634, 561] width 122 height 24
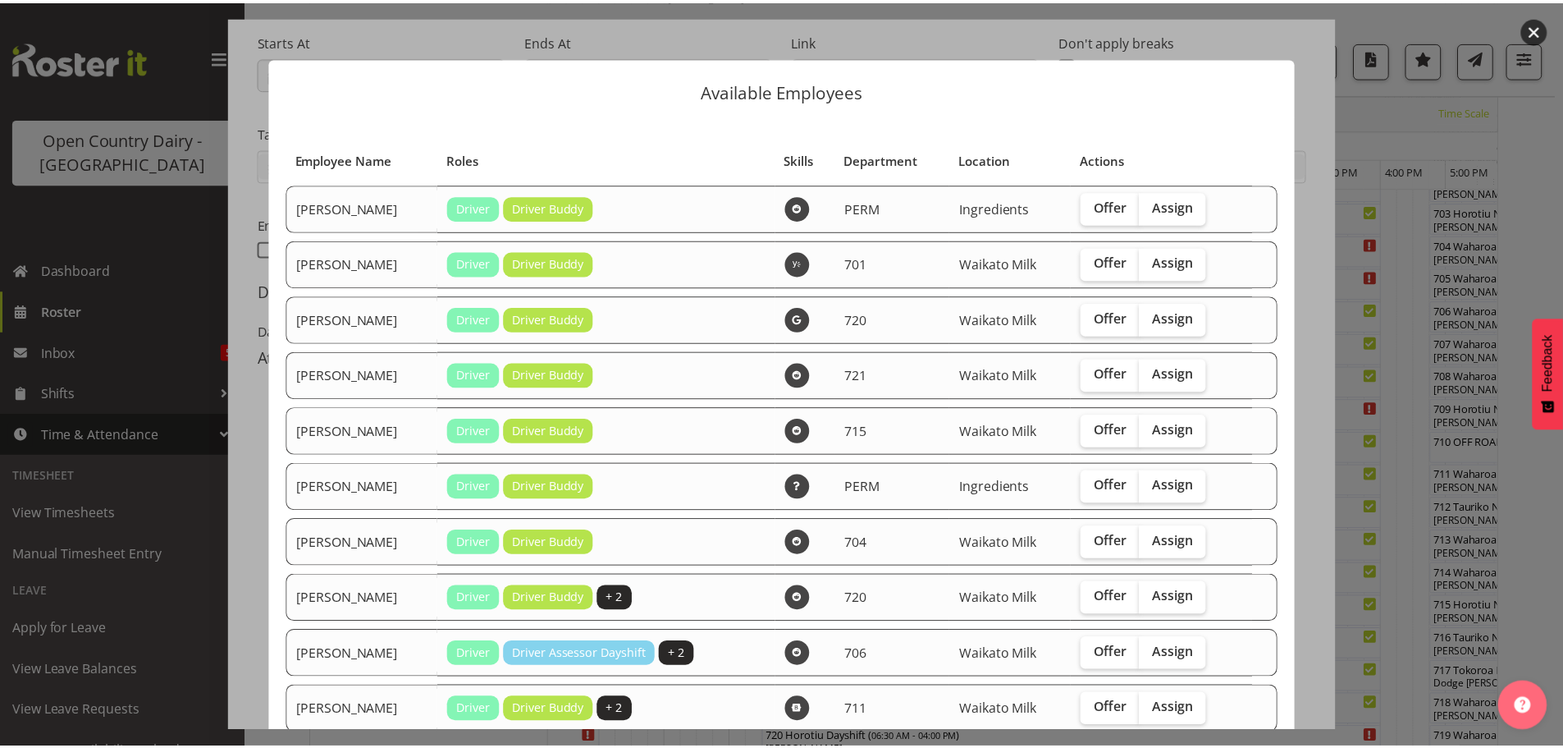
scroll to position [105, 0]
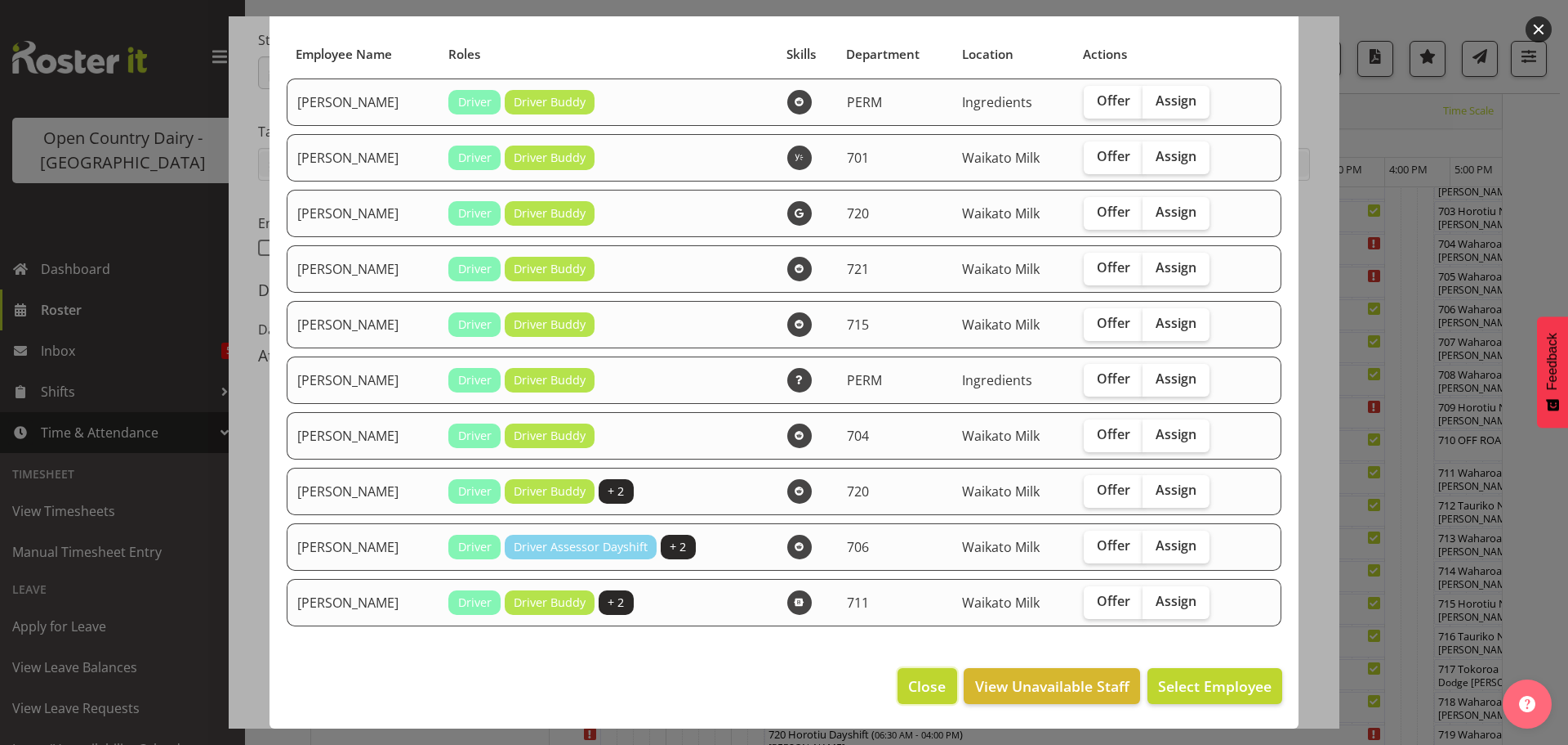
click at [919, 686] on span "Close" at bounding box center [927, 685] width 38 height 21
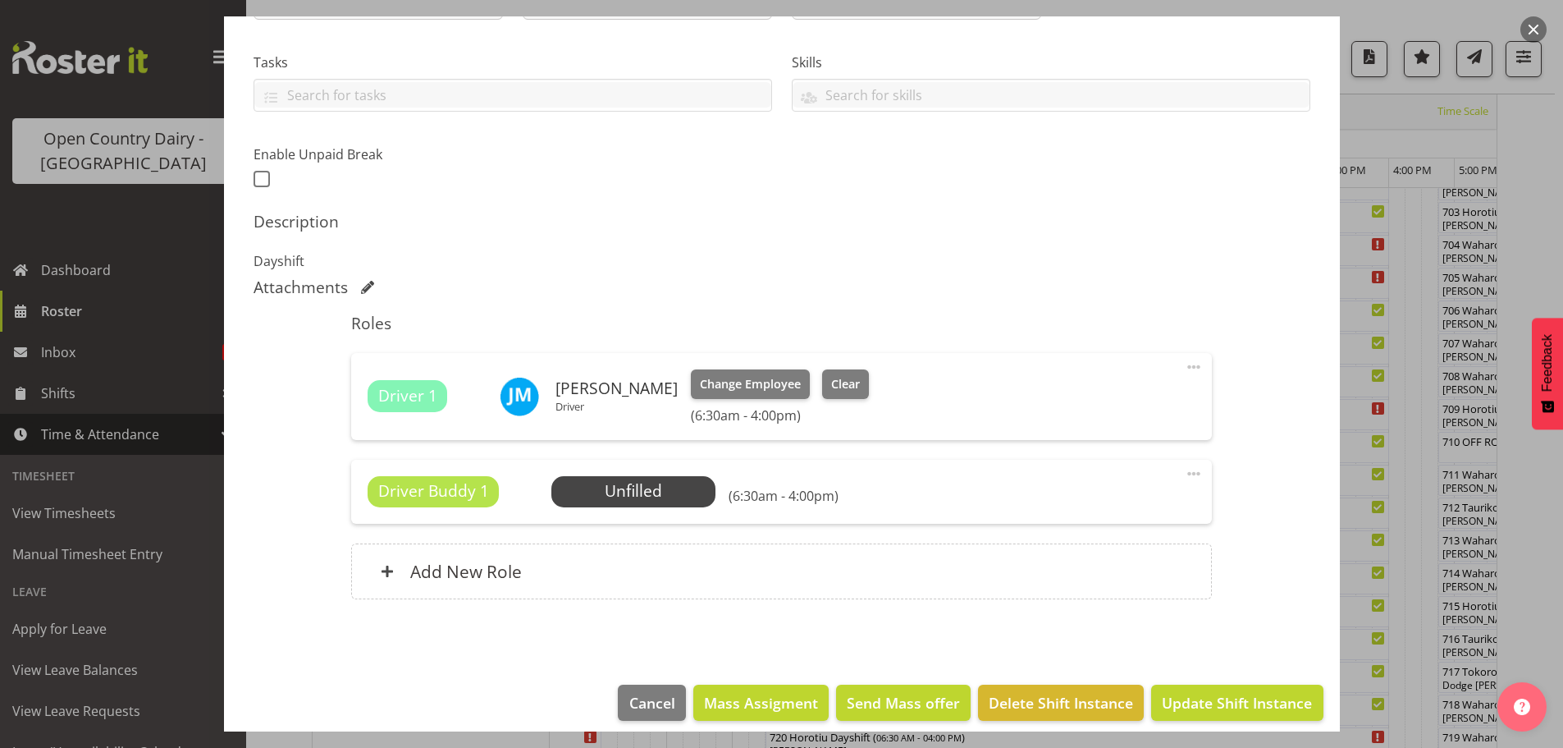
scroll to position [341, 0]
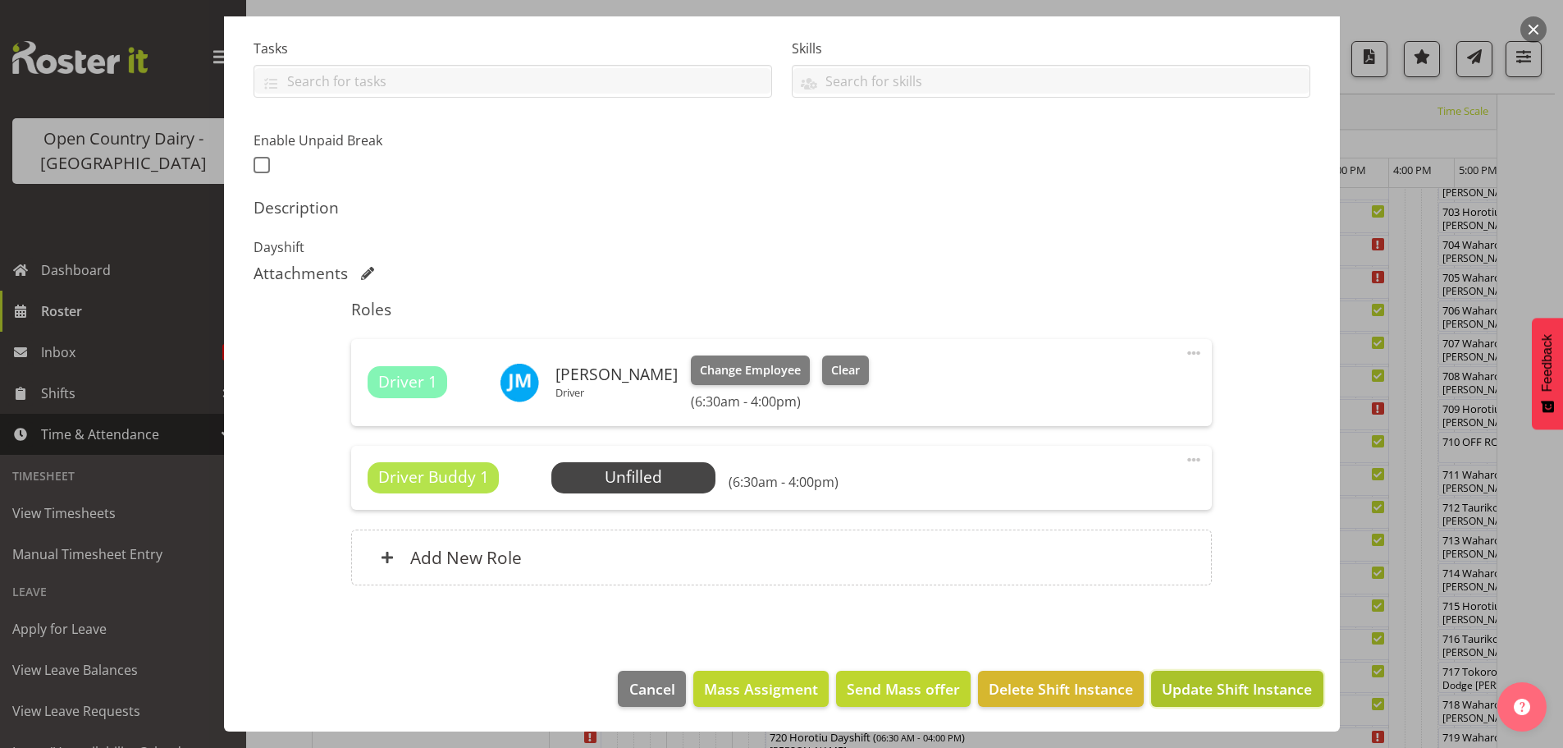
click at [1200, 693] on span "Update Shift Instance" at bounding box center [1237, 688] width 150 height 21
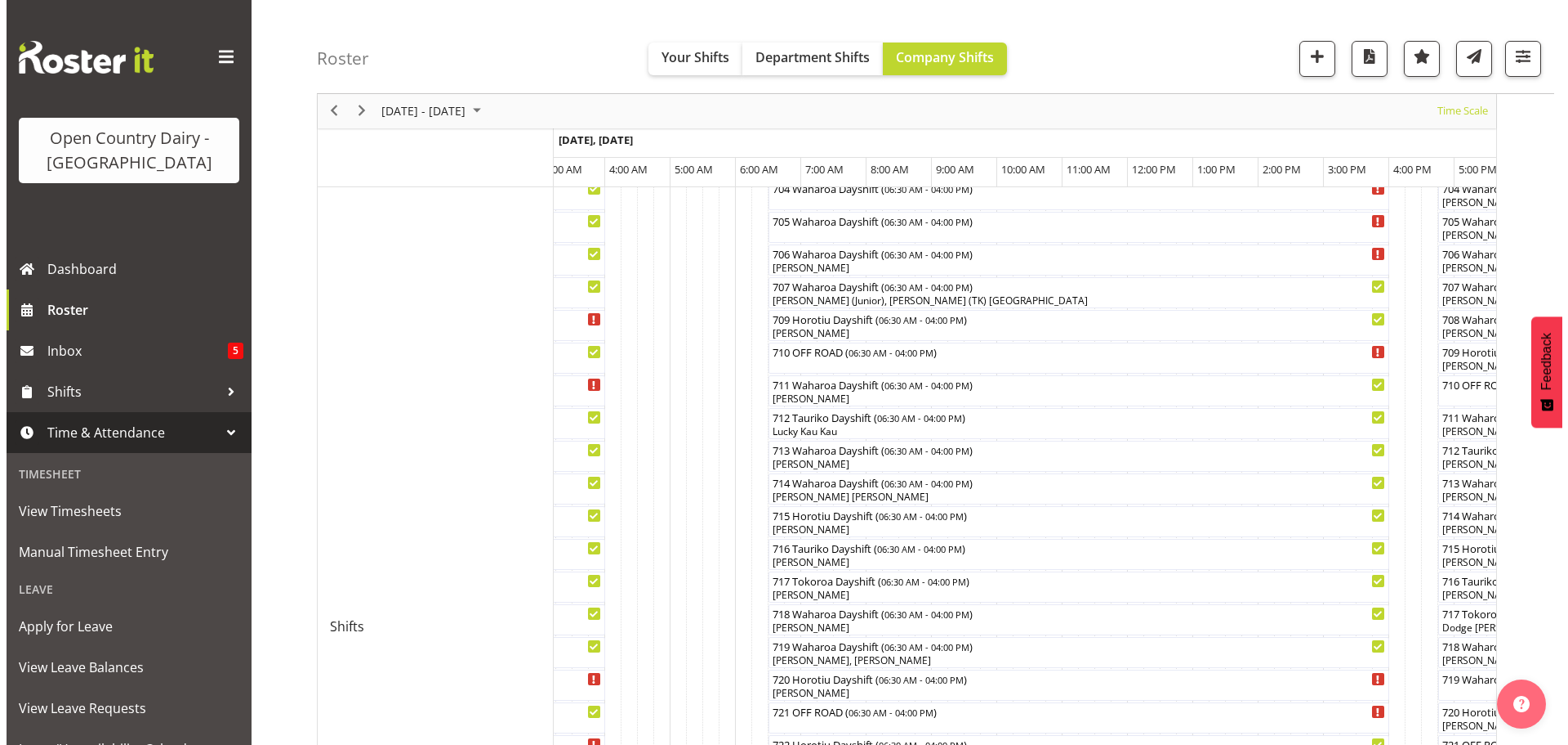
scroll to position [386, 0]
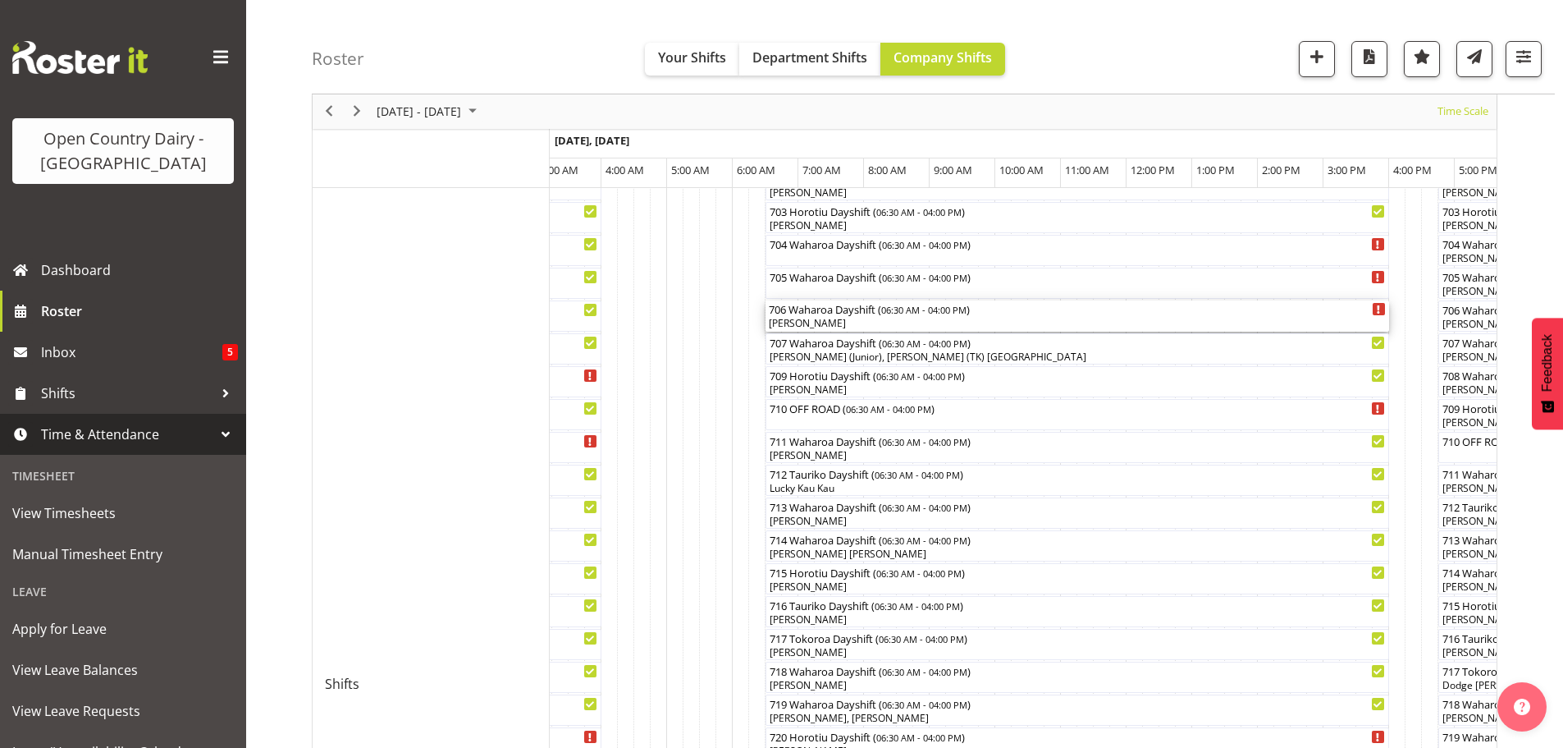
click at [876, 322] on div "John May" at bounding box center [1077, 323] width 617 height 15
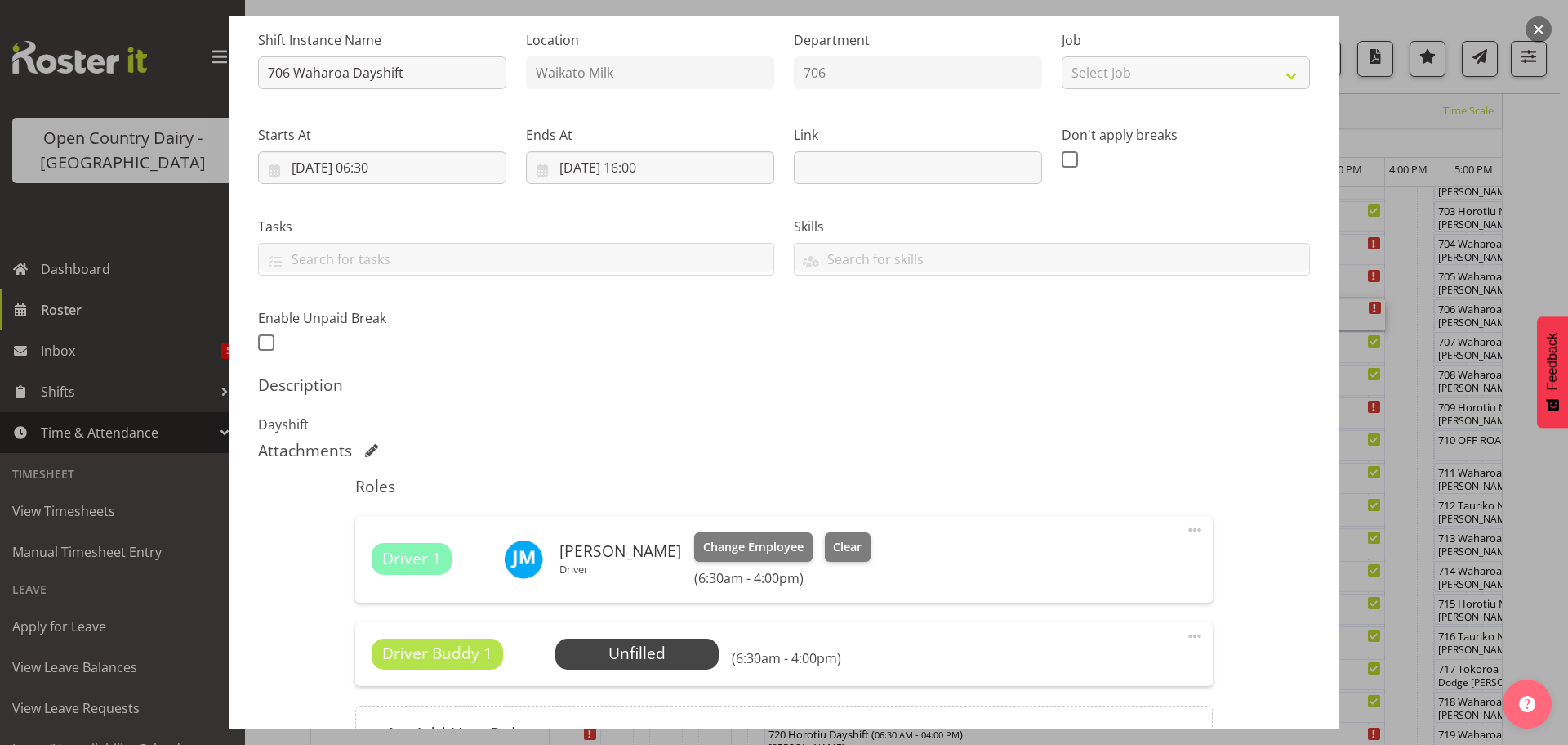
scroll to position [163, 0]
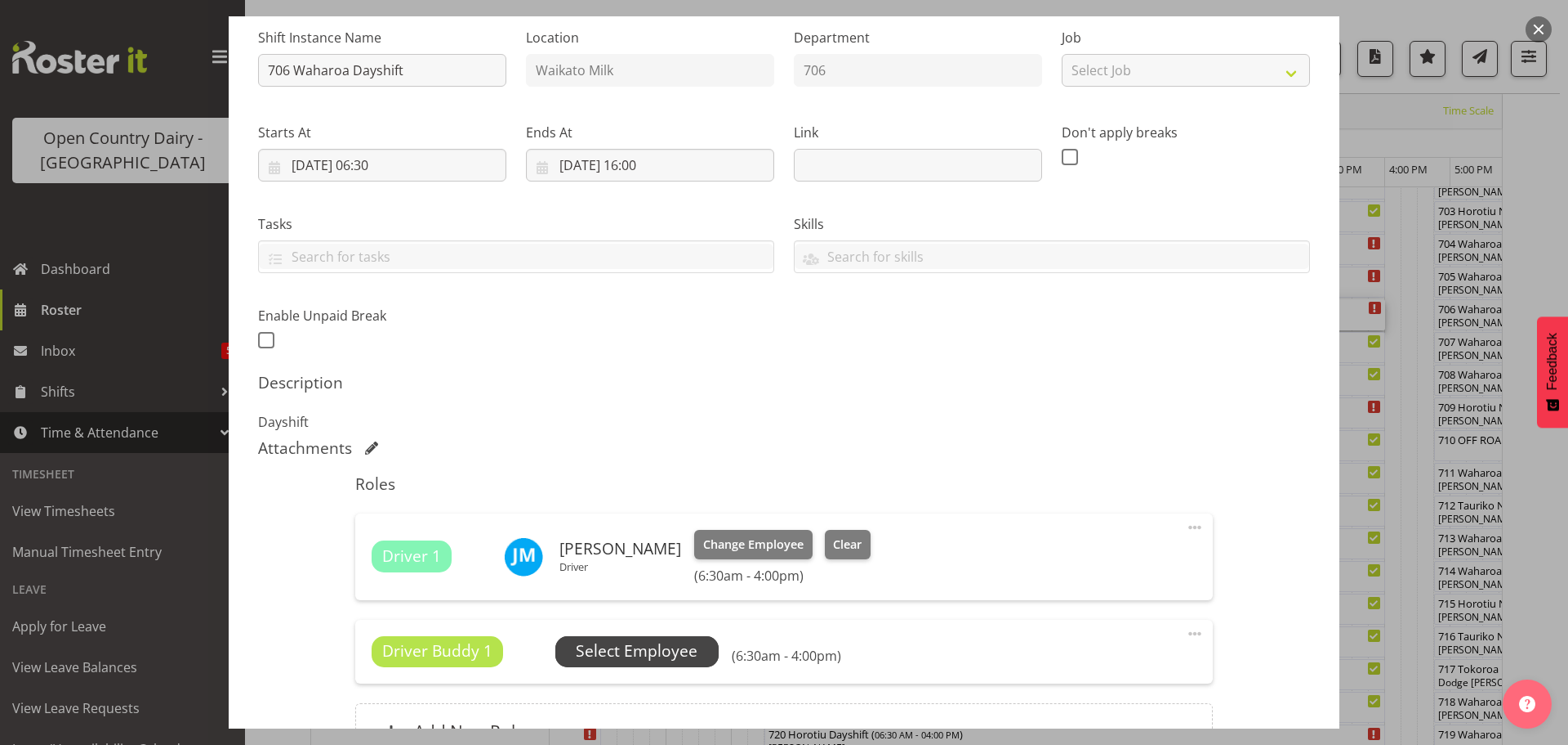
click at [646, 649] on span "Select Employee" at bounding box center [636, 651] width 121 height 24
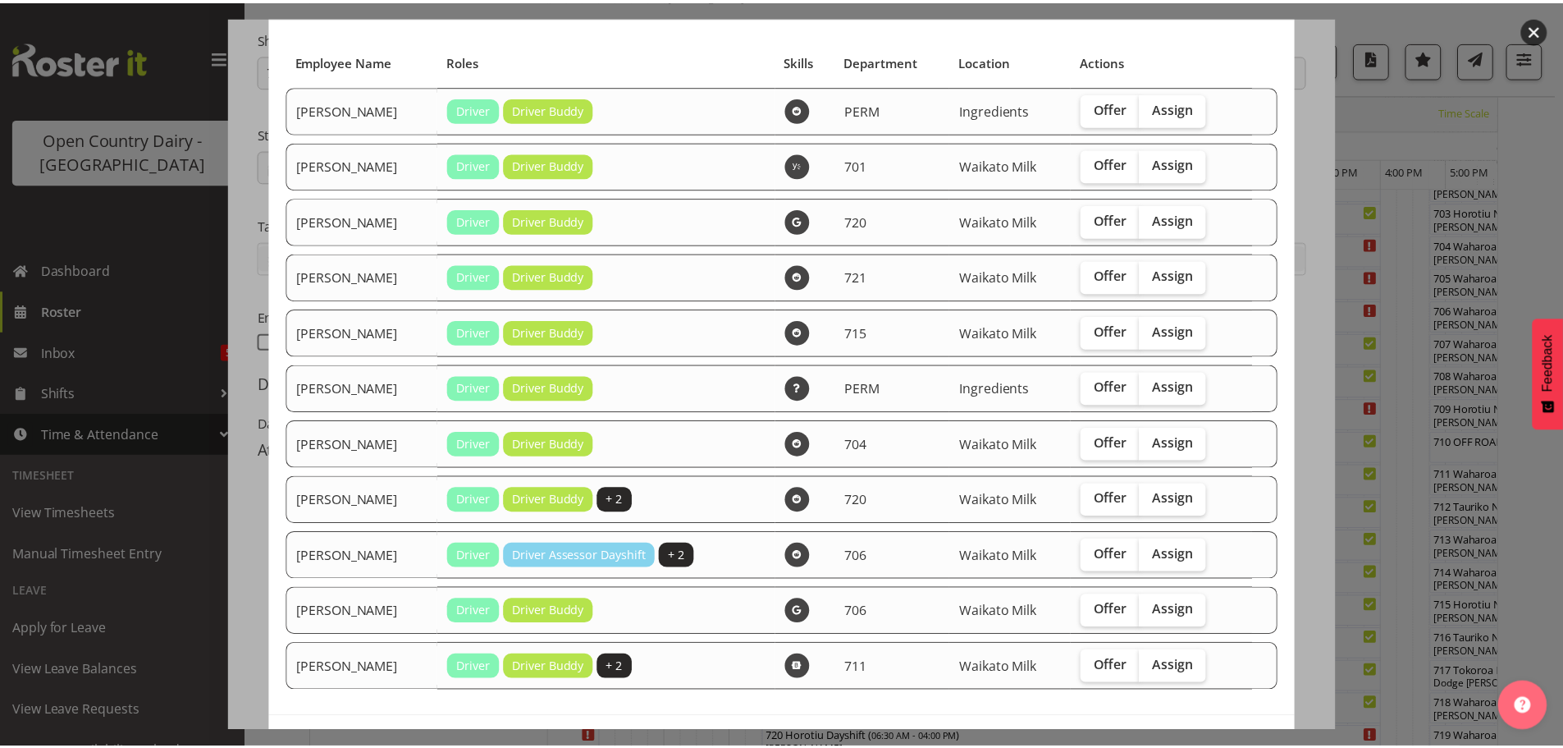
scroll to position [161, 0]
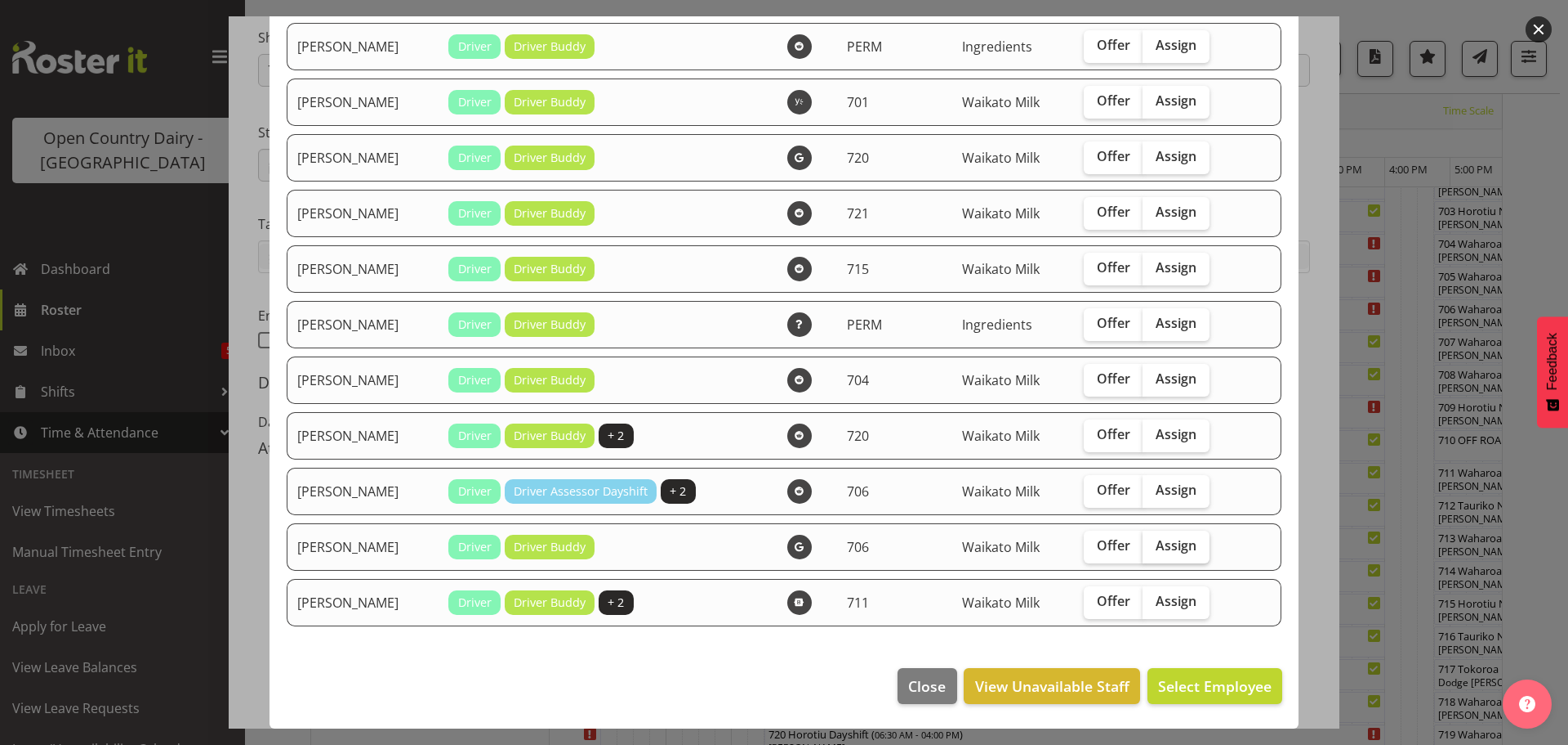
click at [1163, 540] on span "Assign" at bounding box center [1176, 545] width 41 height 16
click at [1154, 540] on input "Assign" at bounding box center [1148, 545] width 11 height 11
checkbox input "true"
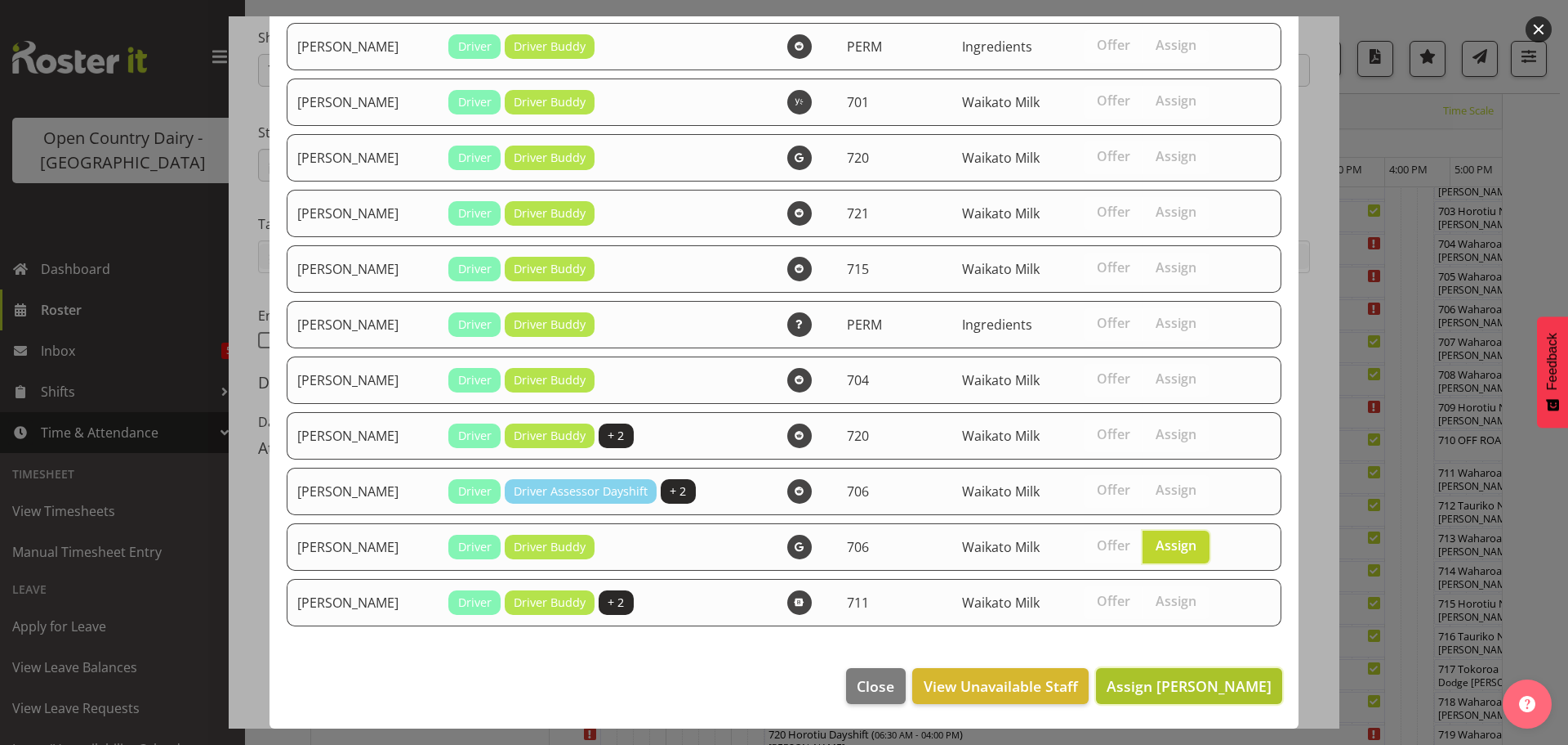
click at [1184, 688] on span "Assign Paul Griffin" at bounding box center [1190, 686] width 165 height 20
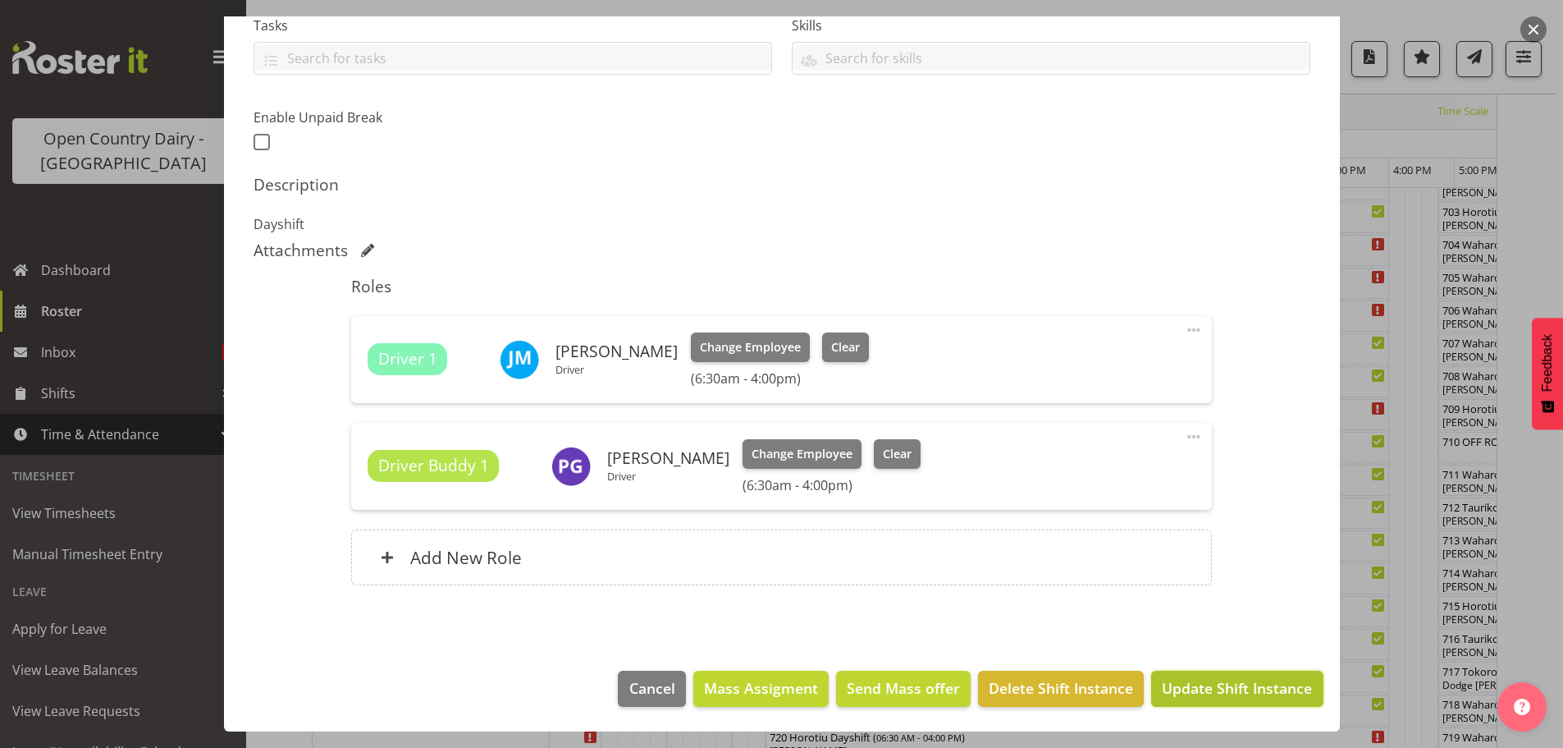
click at [1226, 693] on span "Update Shift Instance" at bounding box center [1237, 687] width 150 height 21
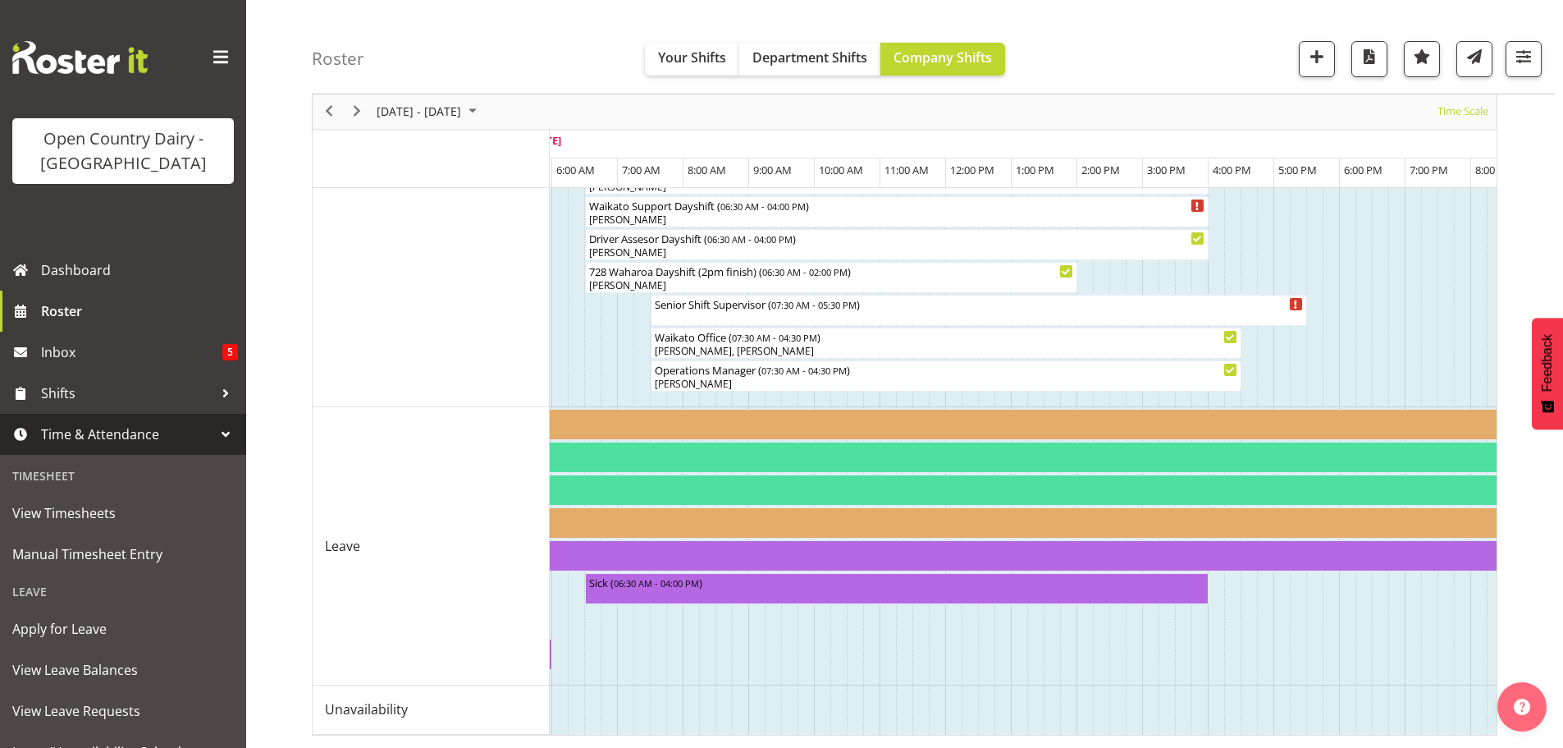
scroll to position [0, 0]
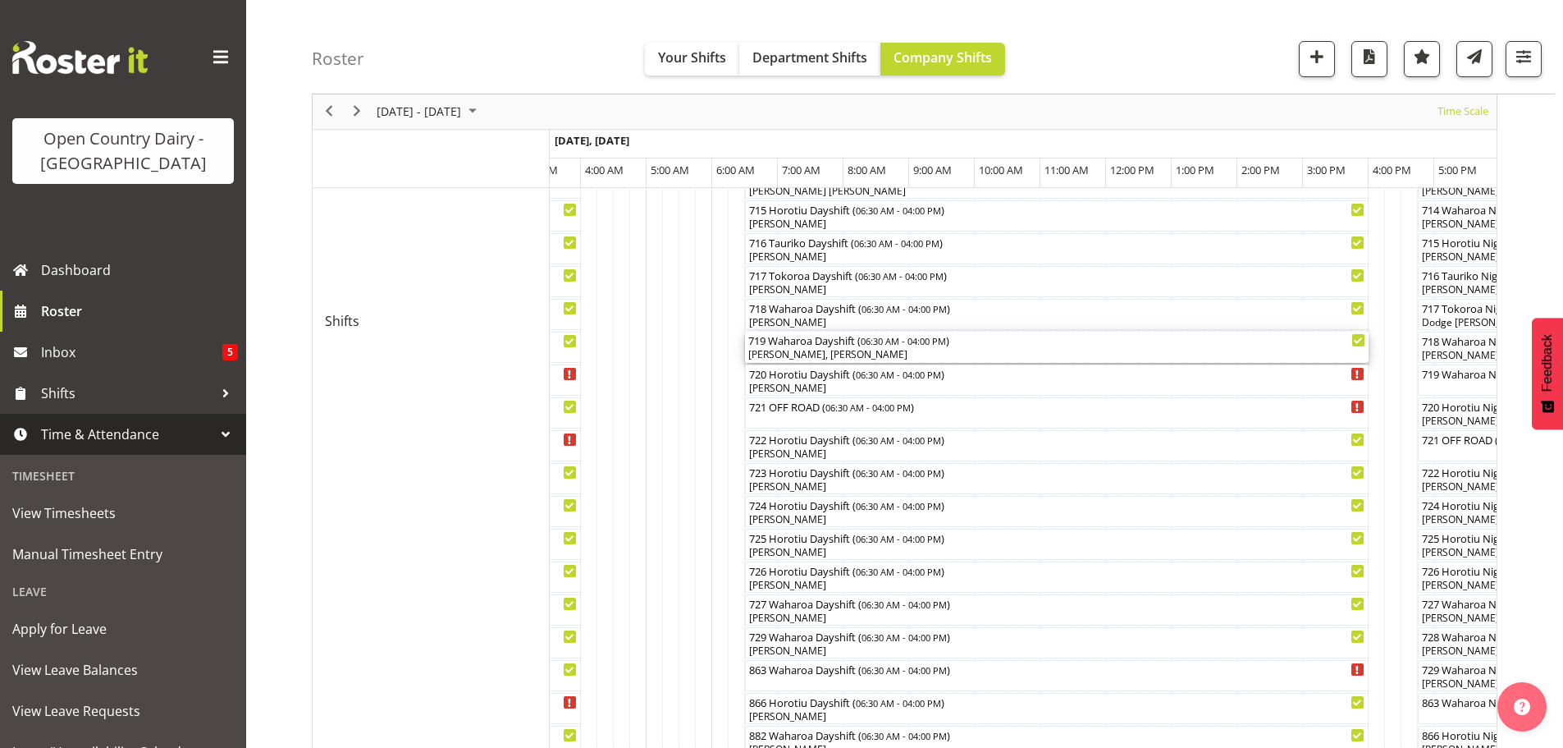
click at [842, 351] on div "Mark Himiona, Andrew de Lautour" at bounding box center [1056, 354] width 617 height 15
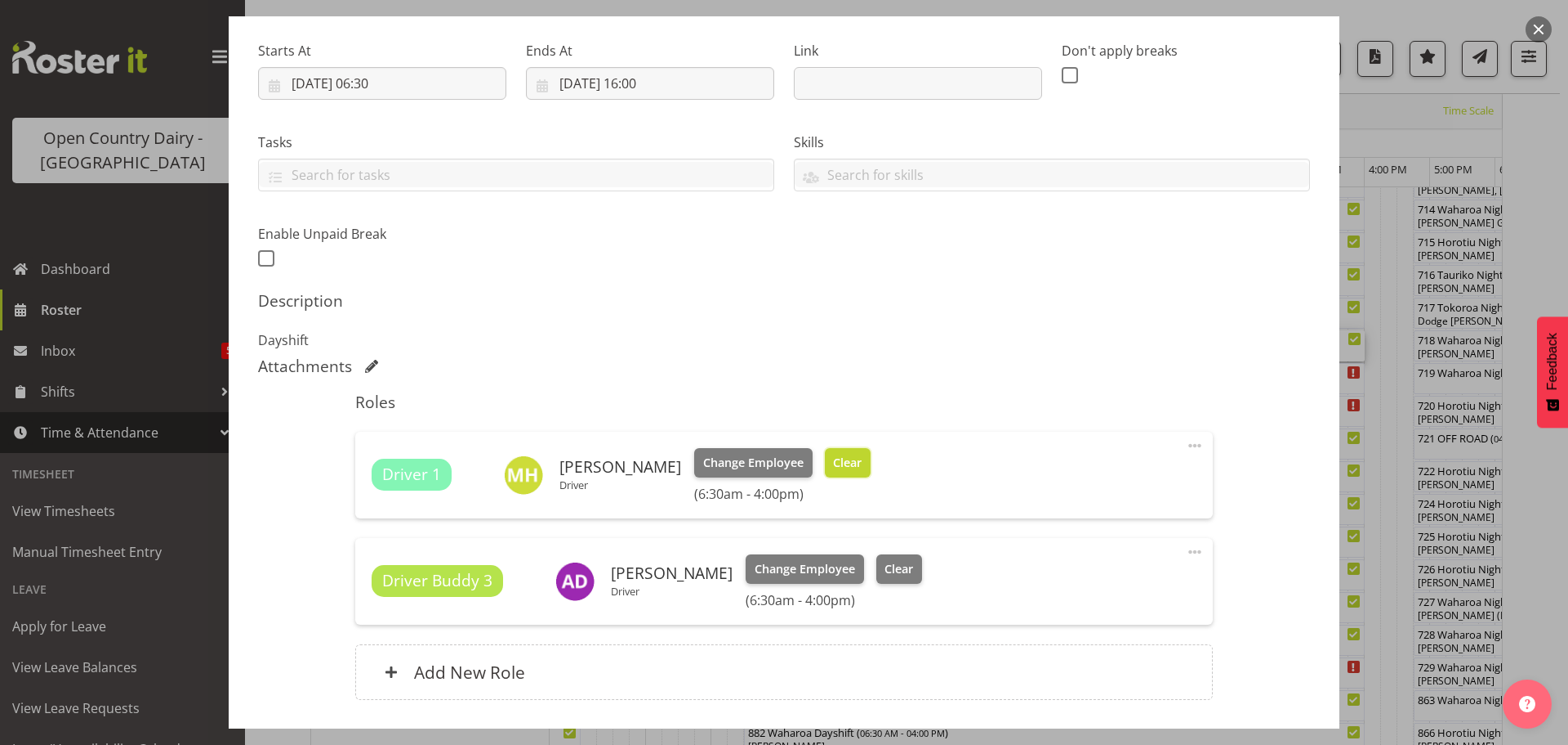
click at [833, 463] on span "Clear" at bounding box center [847, 462] width 29 height 18
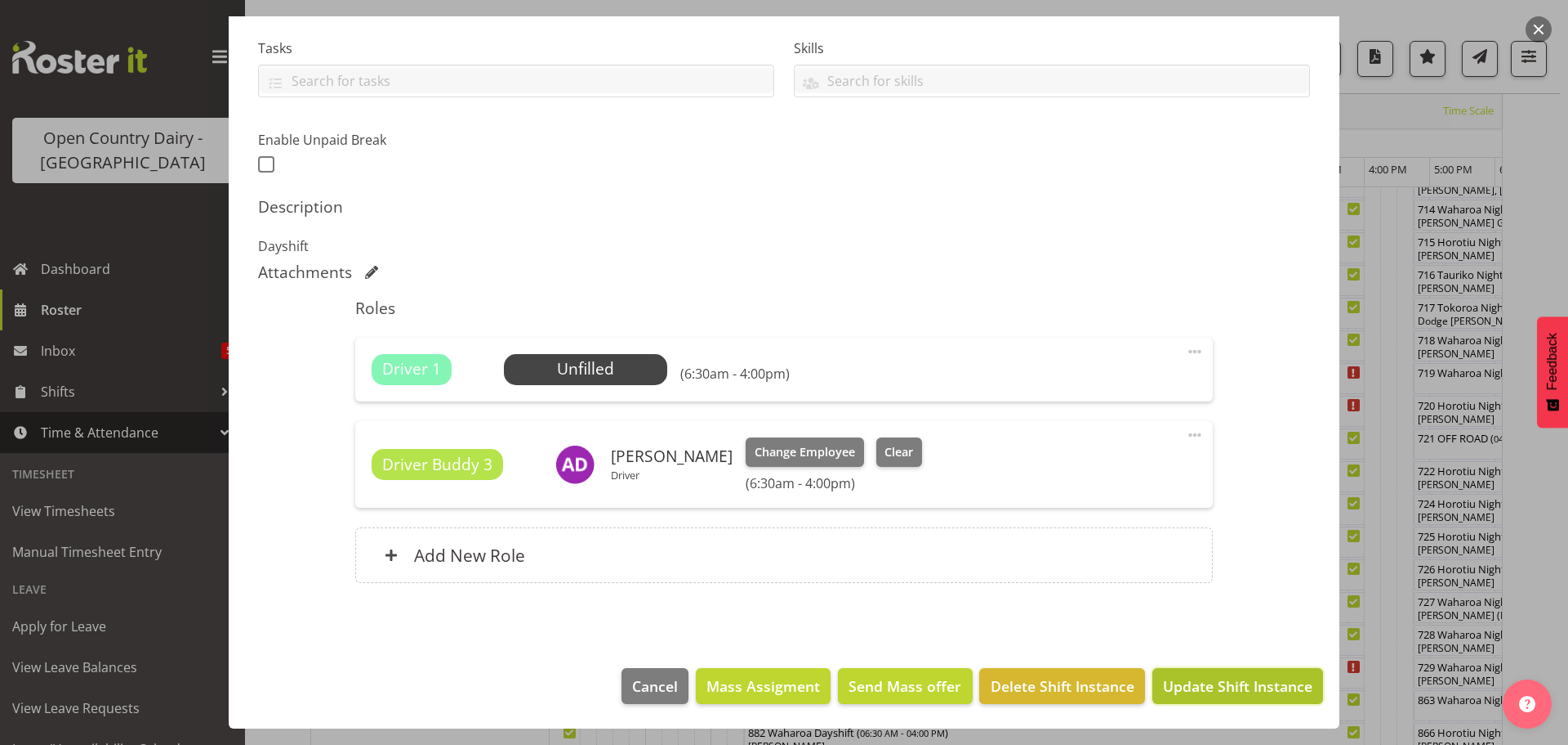
click at [1184, 684] on span "Update Shift Instance" at bounding box center [1237, 685] width 149 height 21
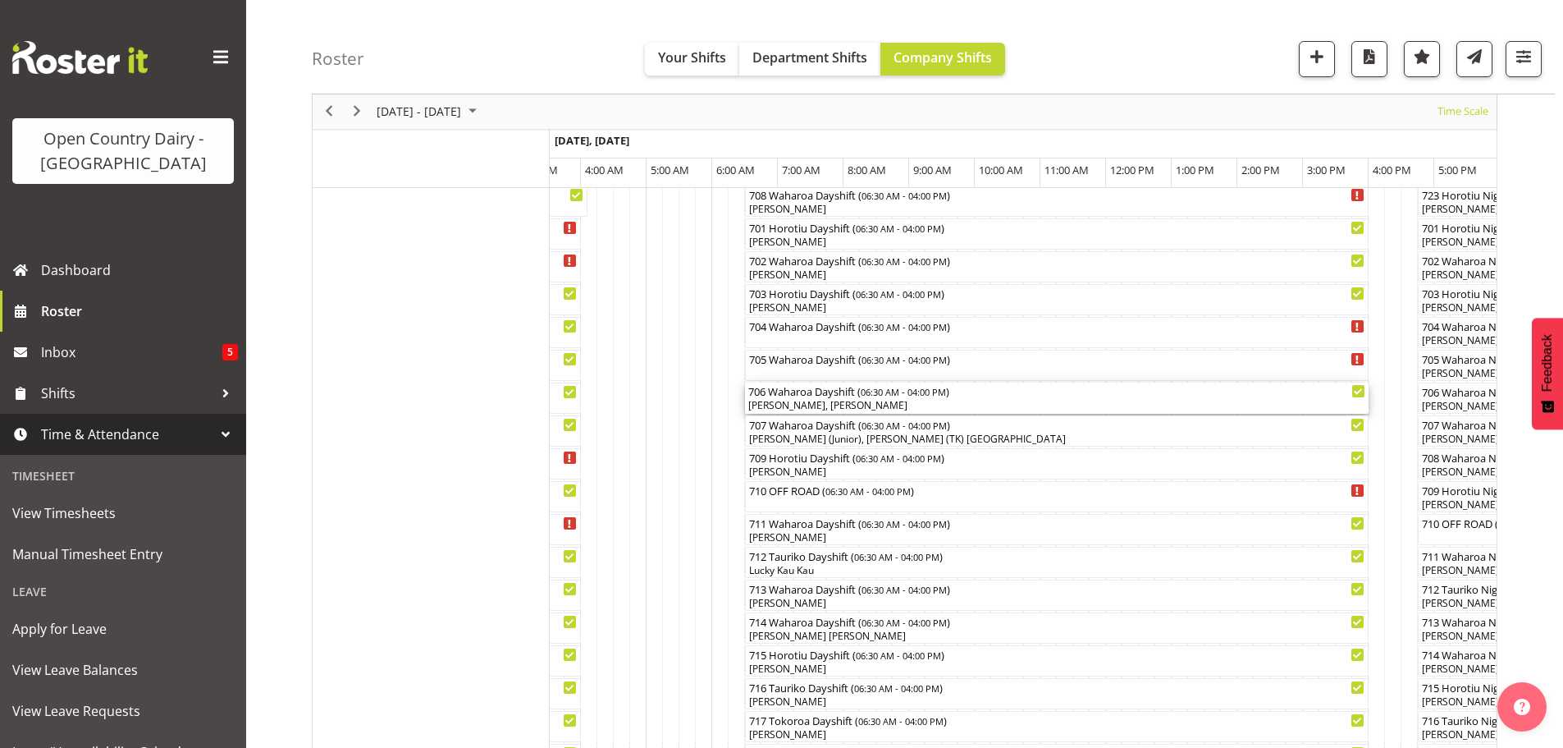
click at [820, 402] on div "John May, Paul Griffin" at bounding box center [1056, 405] width 617 height 15
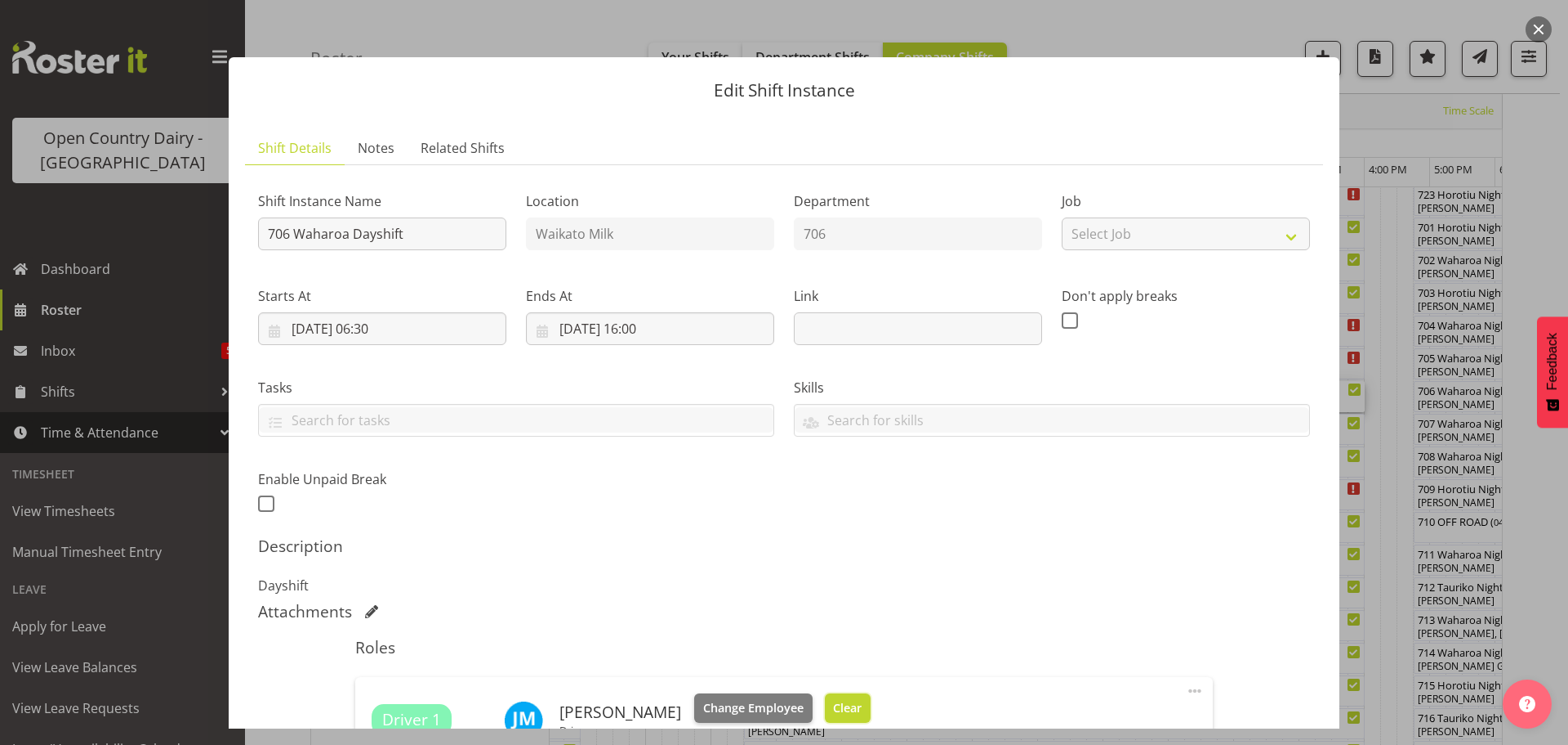
click at [835, 703] on span "Clear" at bounding box center [847, 708] width 29 height 18
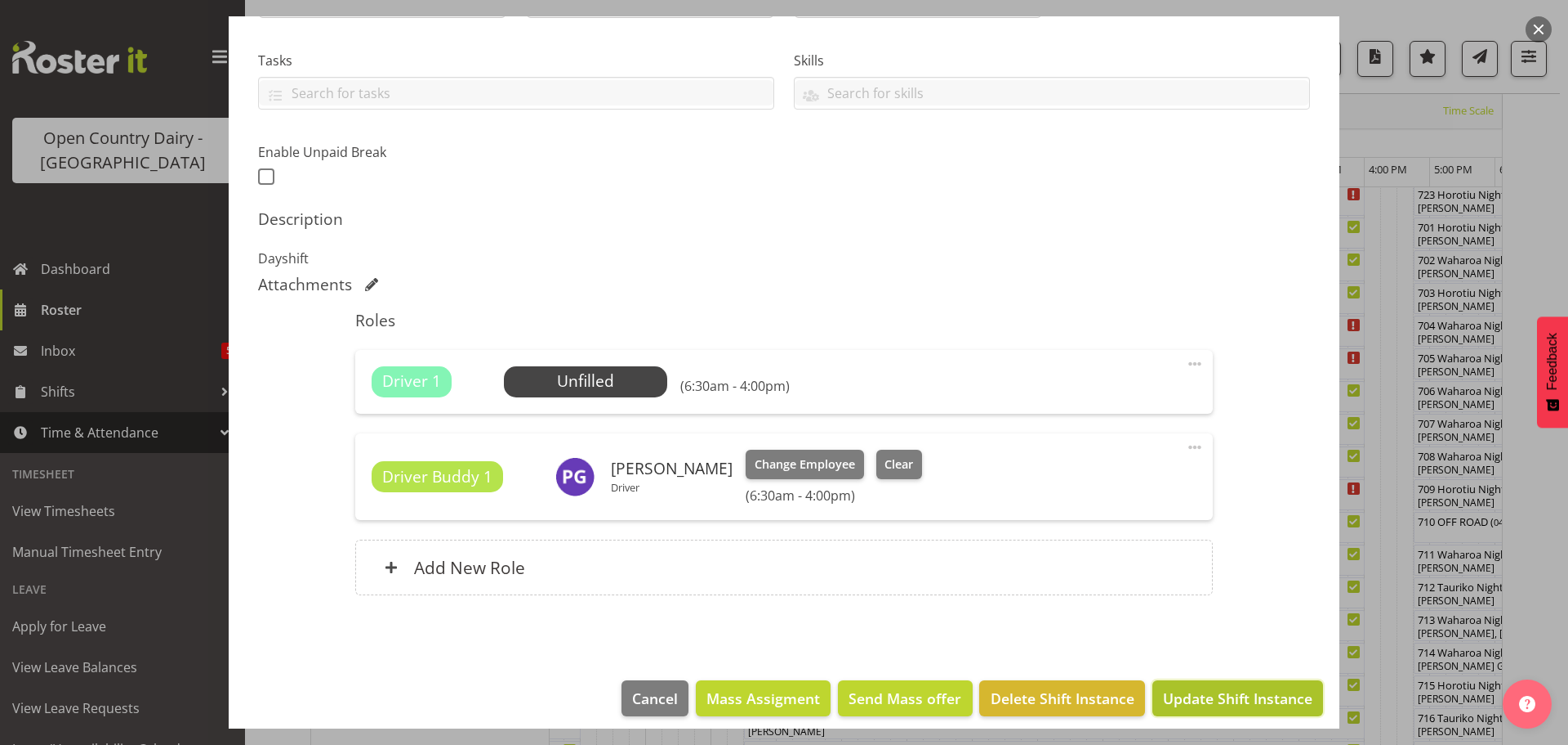
click at [1203, 698] on span "Update Shift Instance" at bounding box center [1237, 697] width 149 height 21
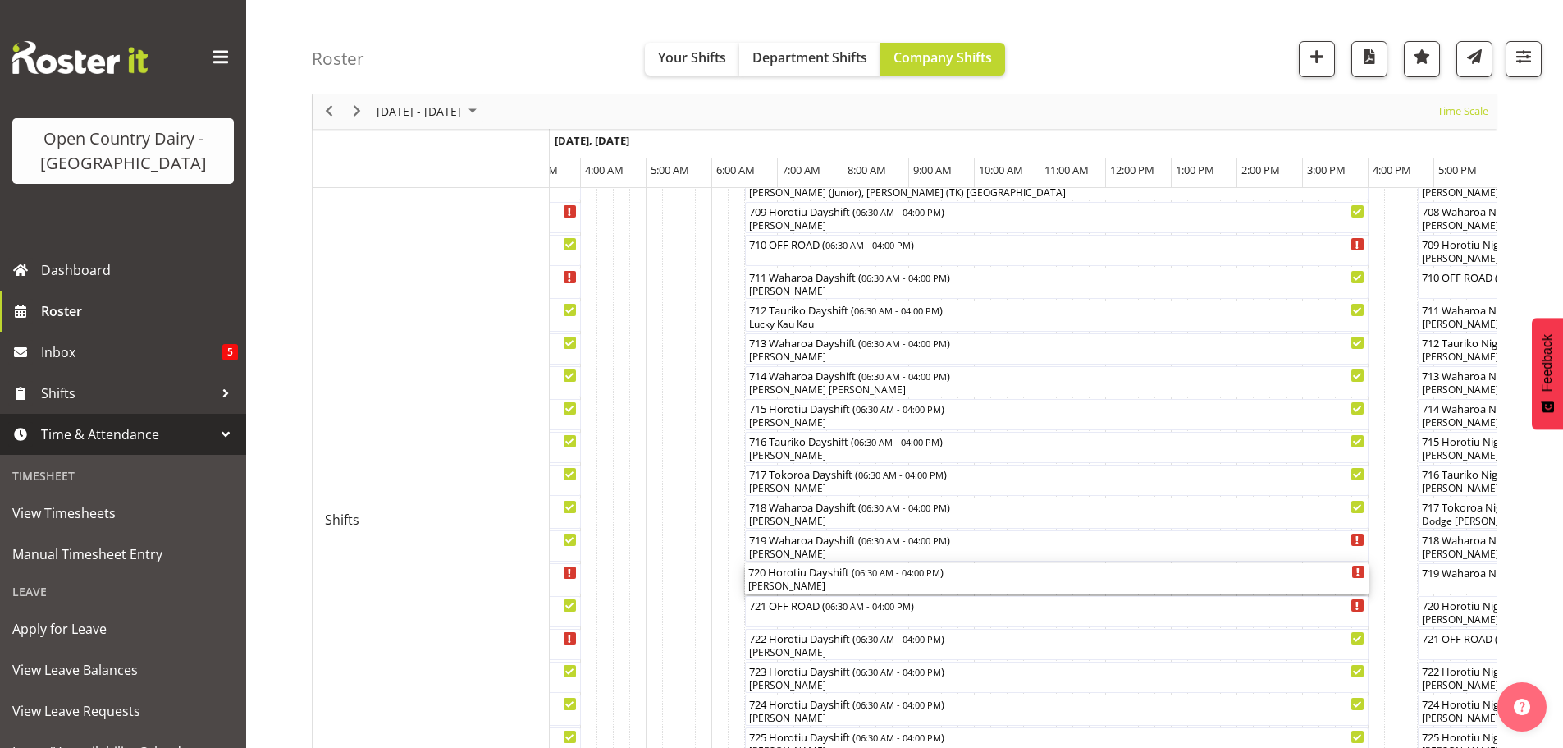
click at [841, 583] on div "Antony Lockyer" at bounding box center [1056, 585] width 617 height 15
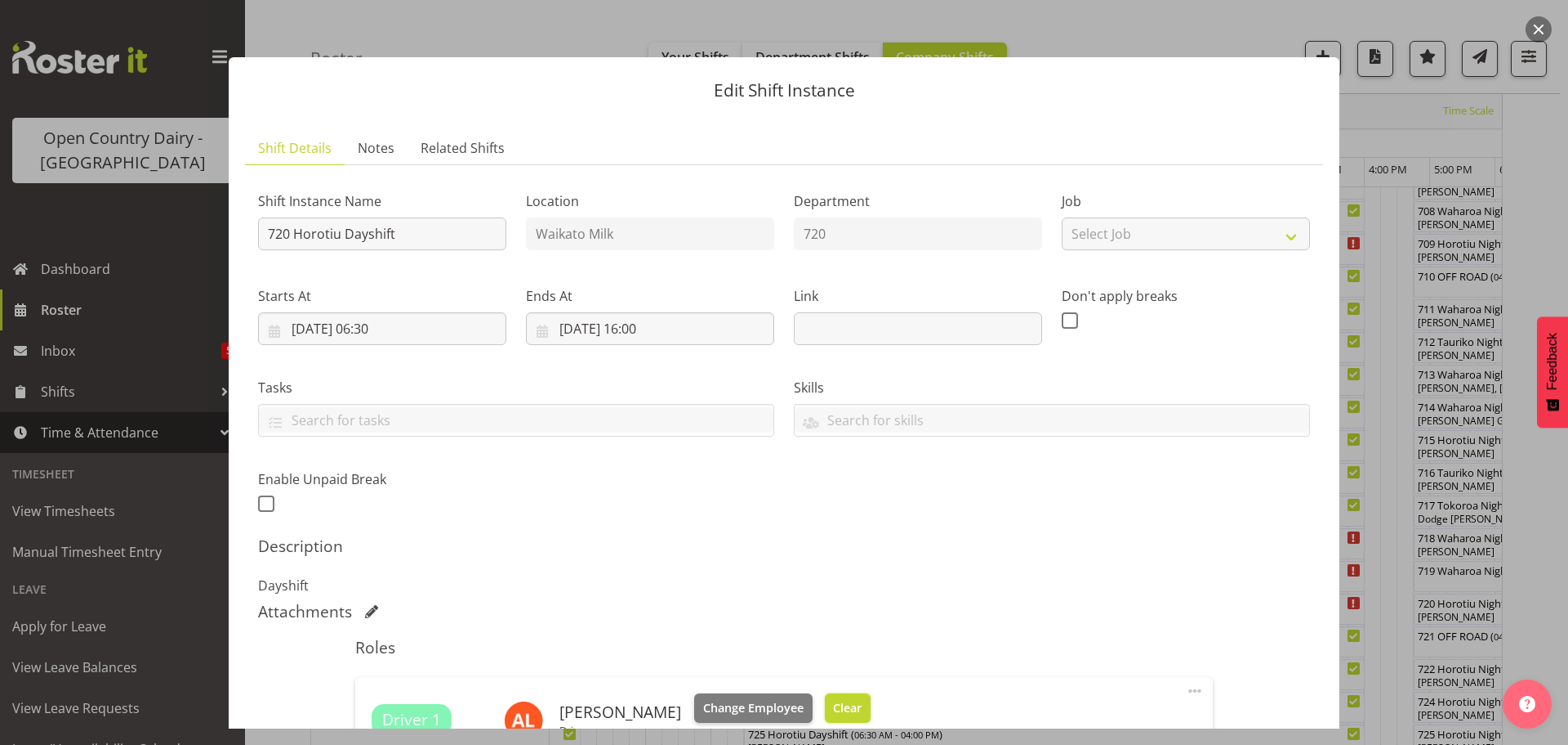
click at [833, 704] on span "Clear" at bounding box center [847, 708] width 29 height 18
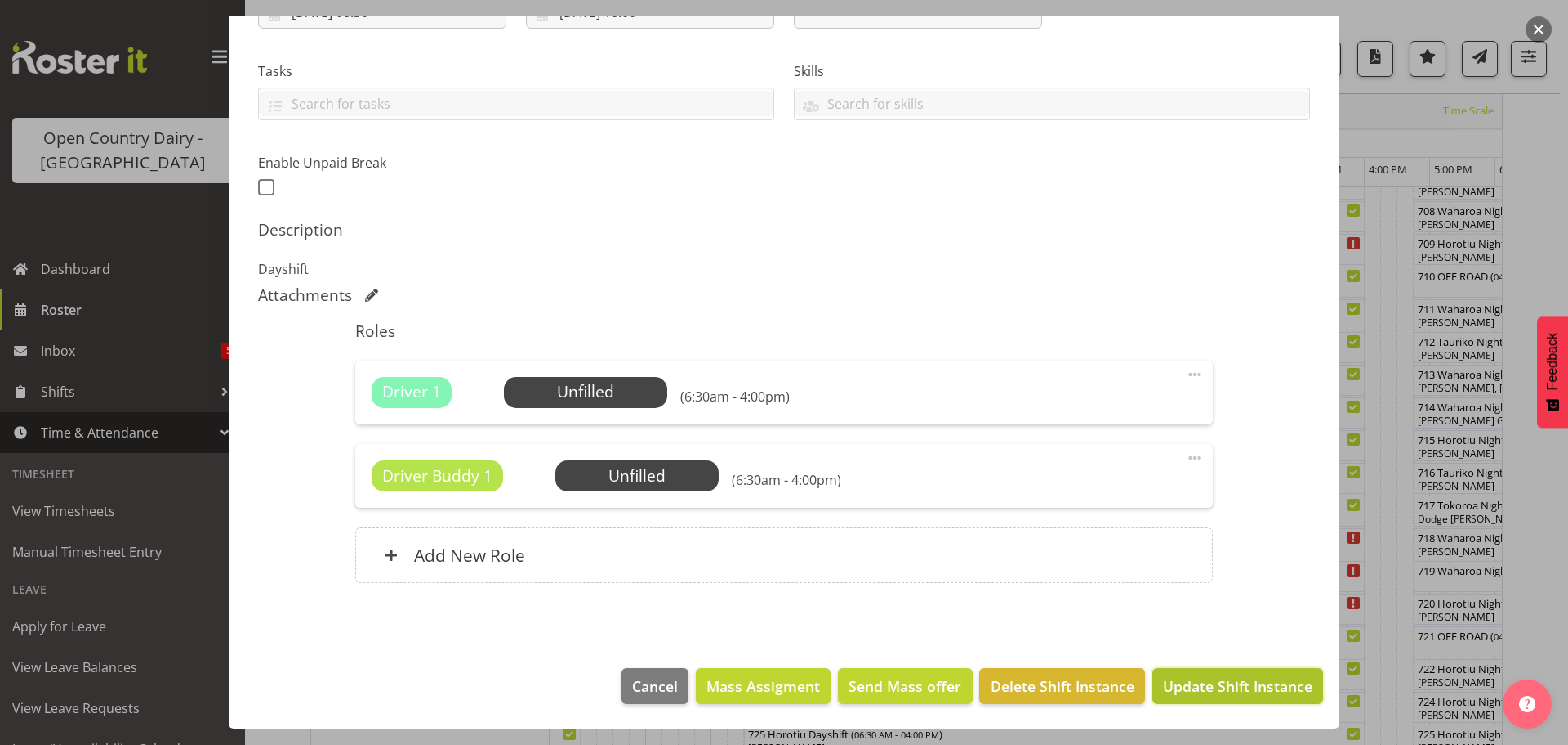
click at [1216, 684] on span "Update Shift Instance" at bounding box center [1237, 685] width 149 height 21
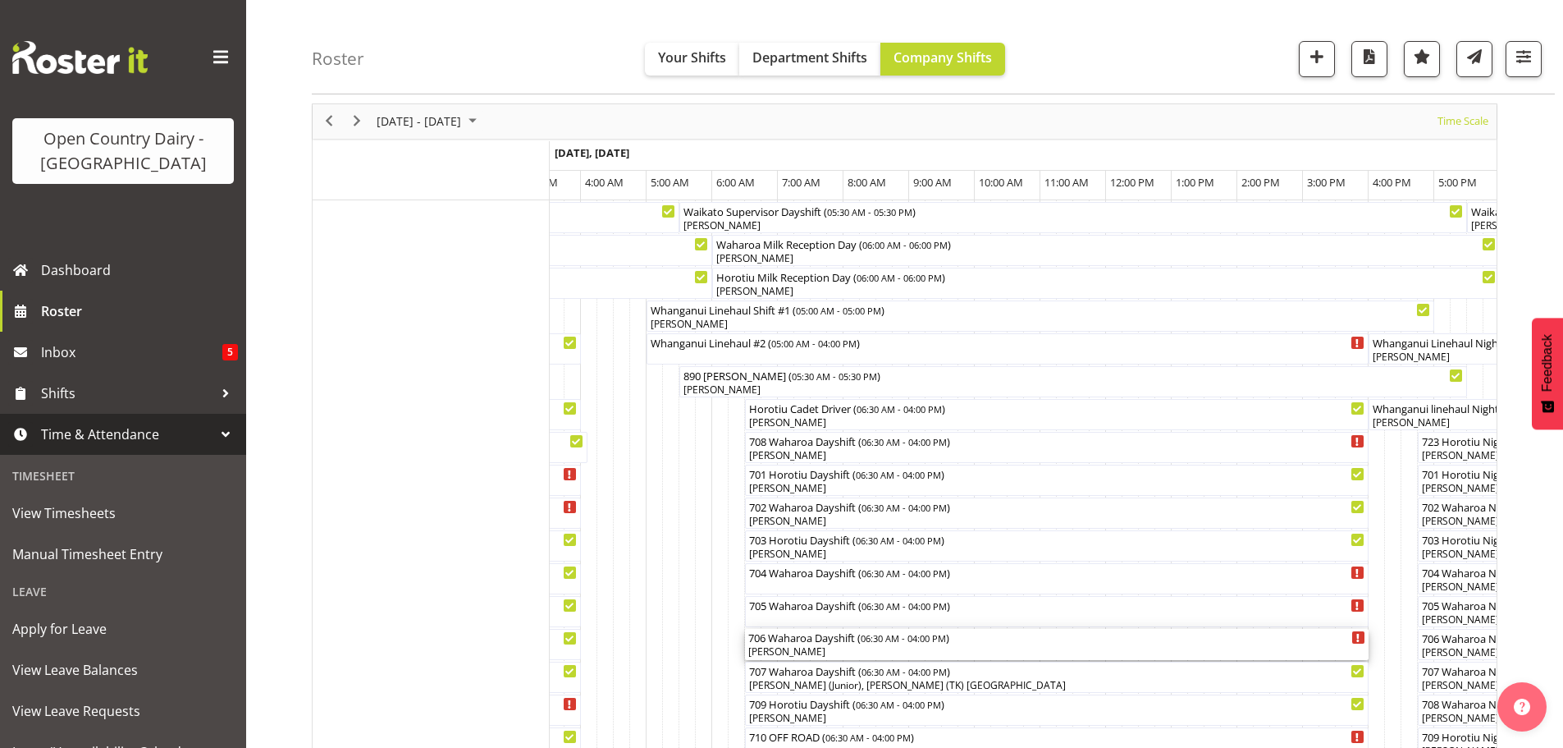
click at [853, 648] on div "Paul Griffin" at bounding box center [1056, 651] width 617 height 15
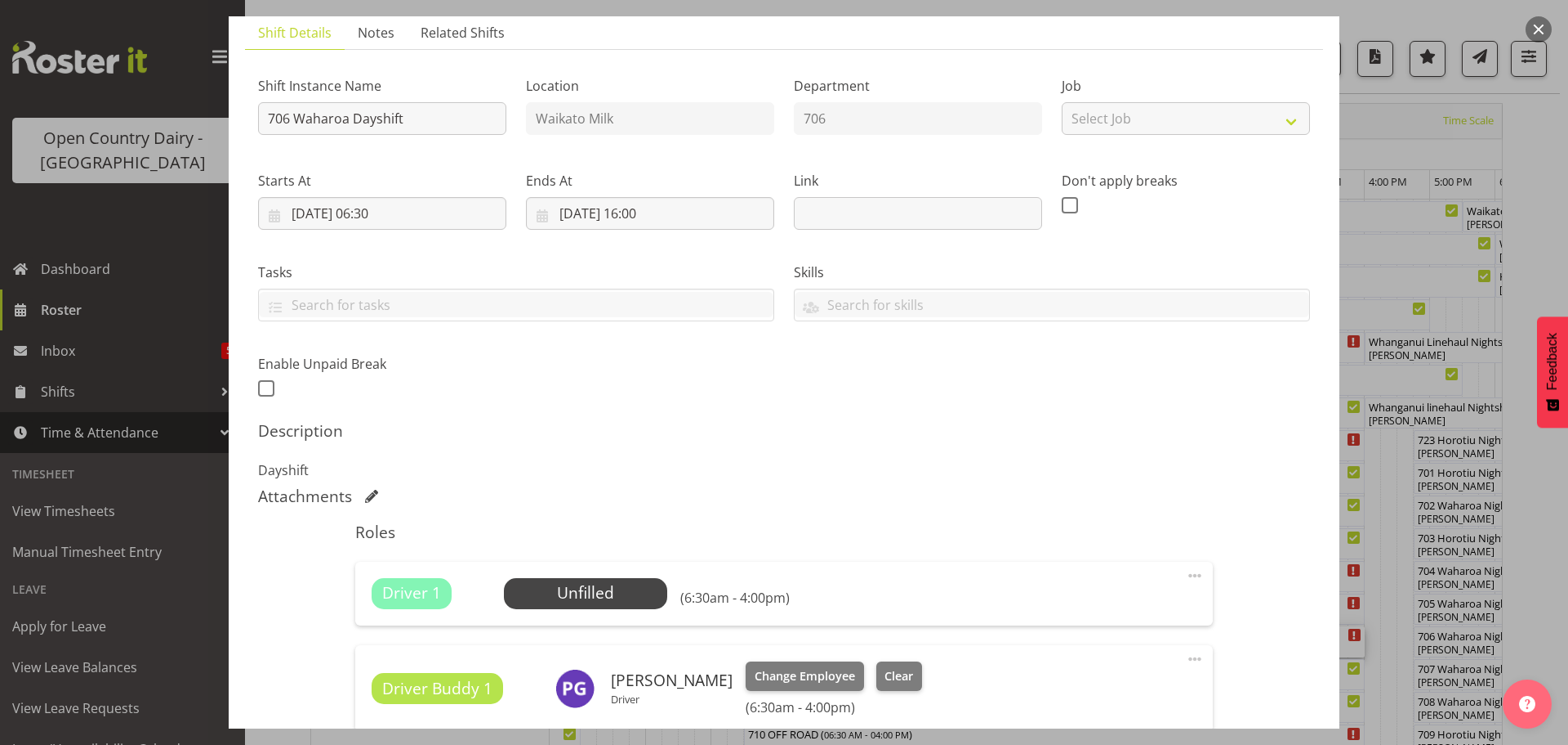
scroll to position [163, 0]
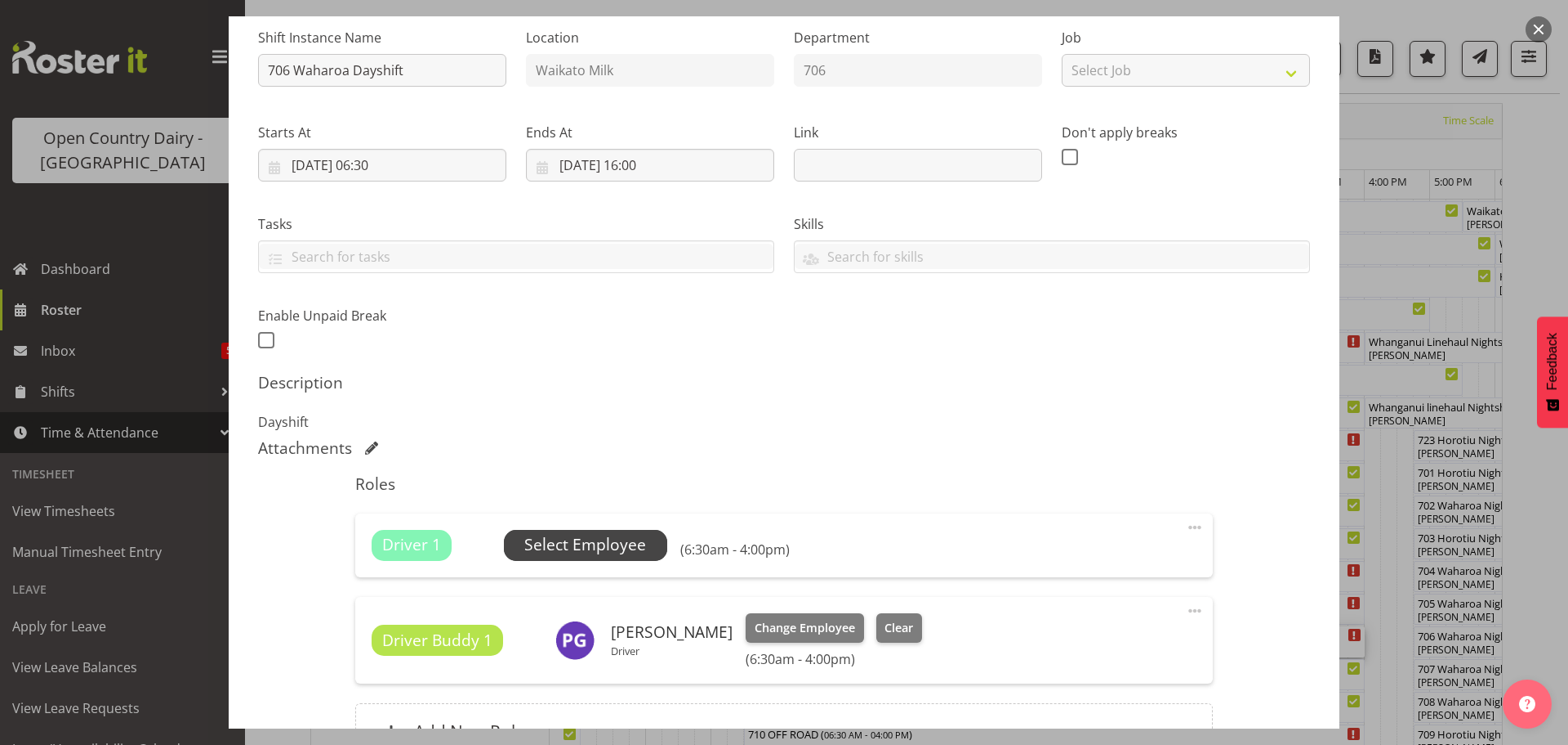
click at [582, 547] on span "Select Employee" at bounding box center [585, 545] width 121 height 24
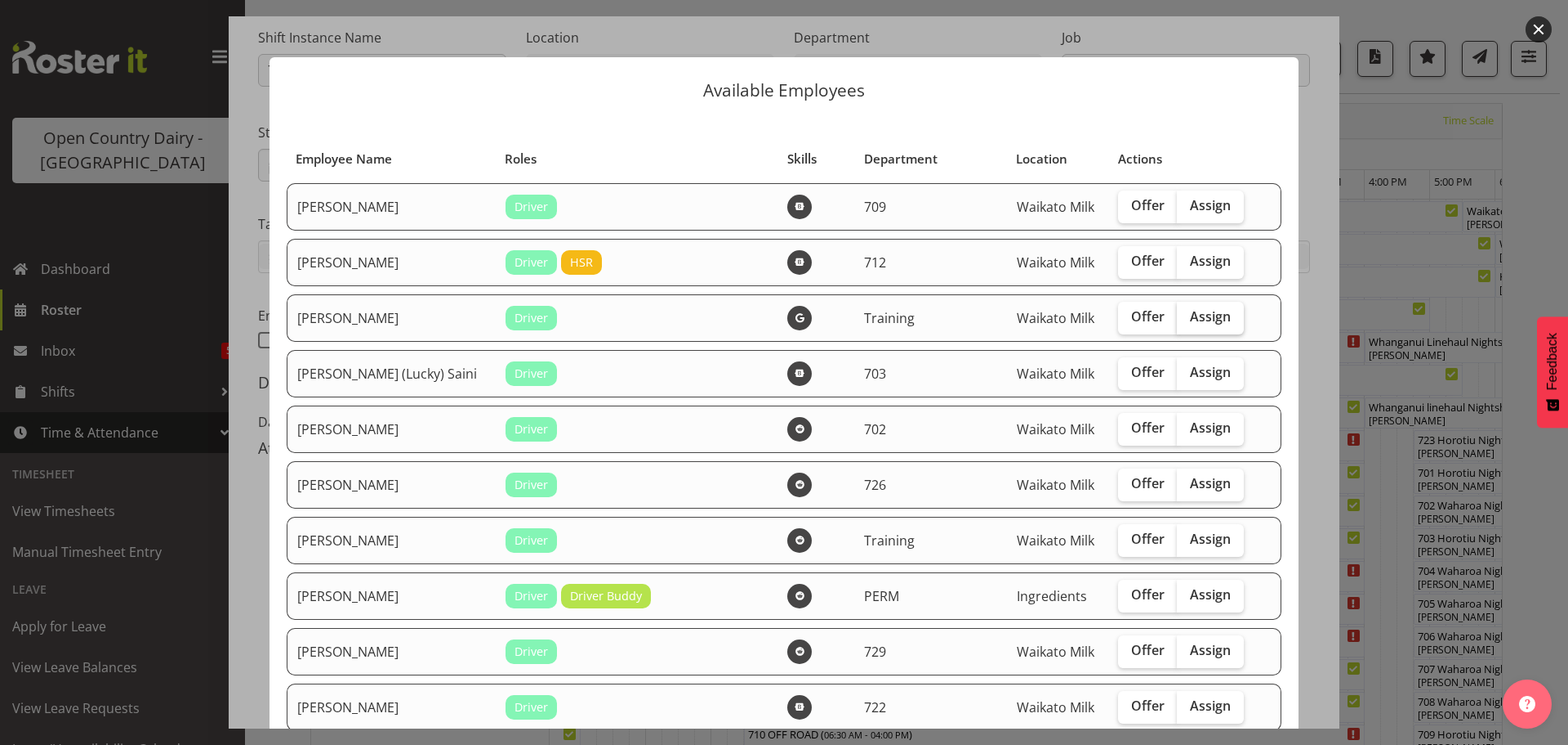
click at [1191, 317] on span "Assign" at bounding box center [1211, 316] width 41 height 16
click at [1178, 317] on input "Assign" at bounding box center [1182, 317] width 11 height 11
checkbox input "true"
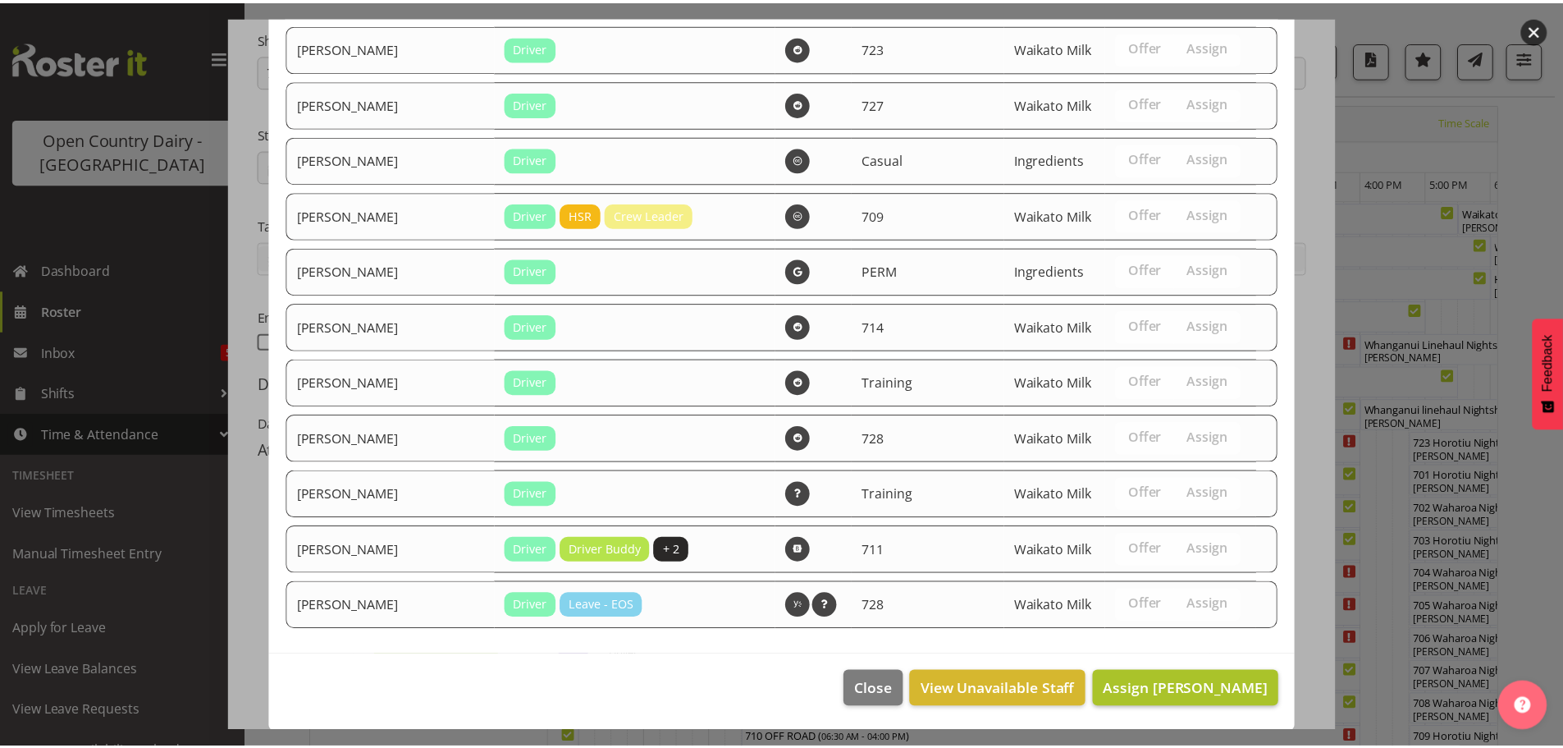
scroll to position [2225, 0]
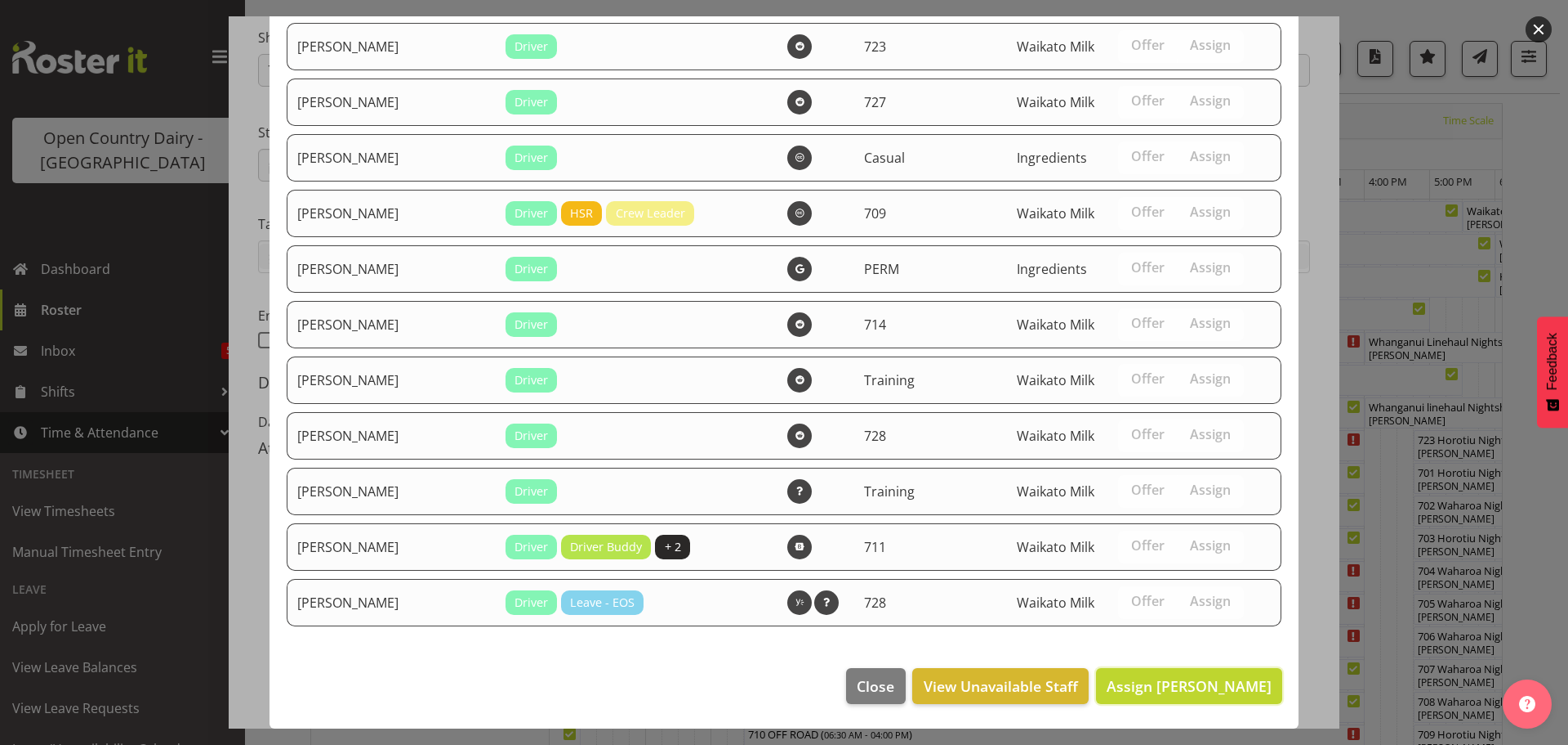
click at [1184, 682] on span "Assign Antony Lockyer" at bounding box center [1190, 686] width 165 height 20
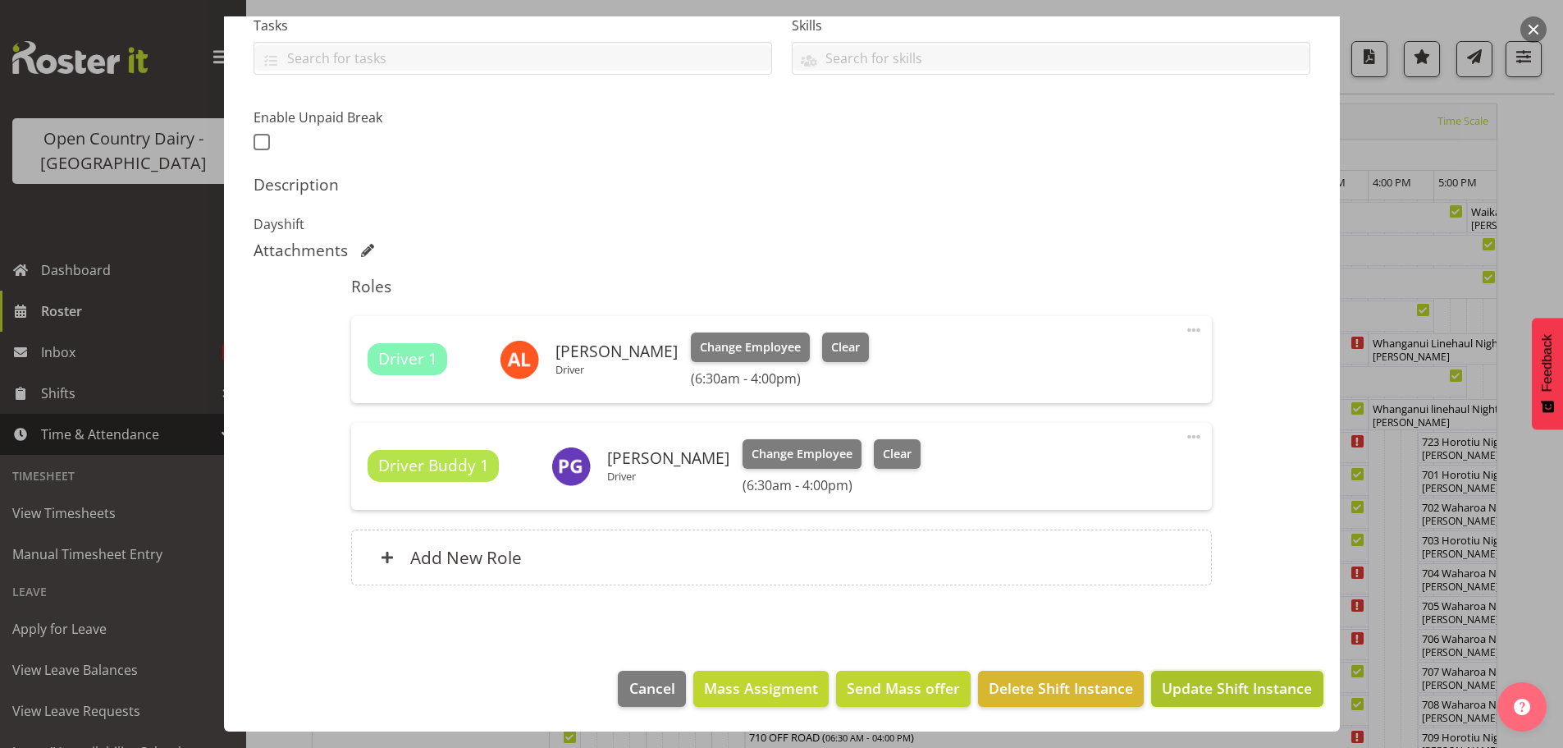
click at [1192, 679] on span "Update Shift Instance" at bounding box center [1237, 687] width 150 height 21
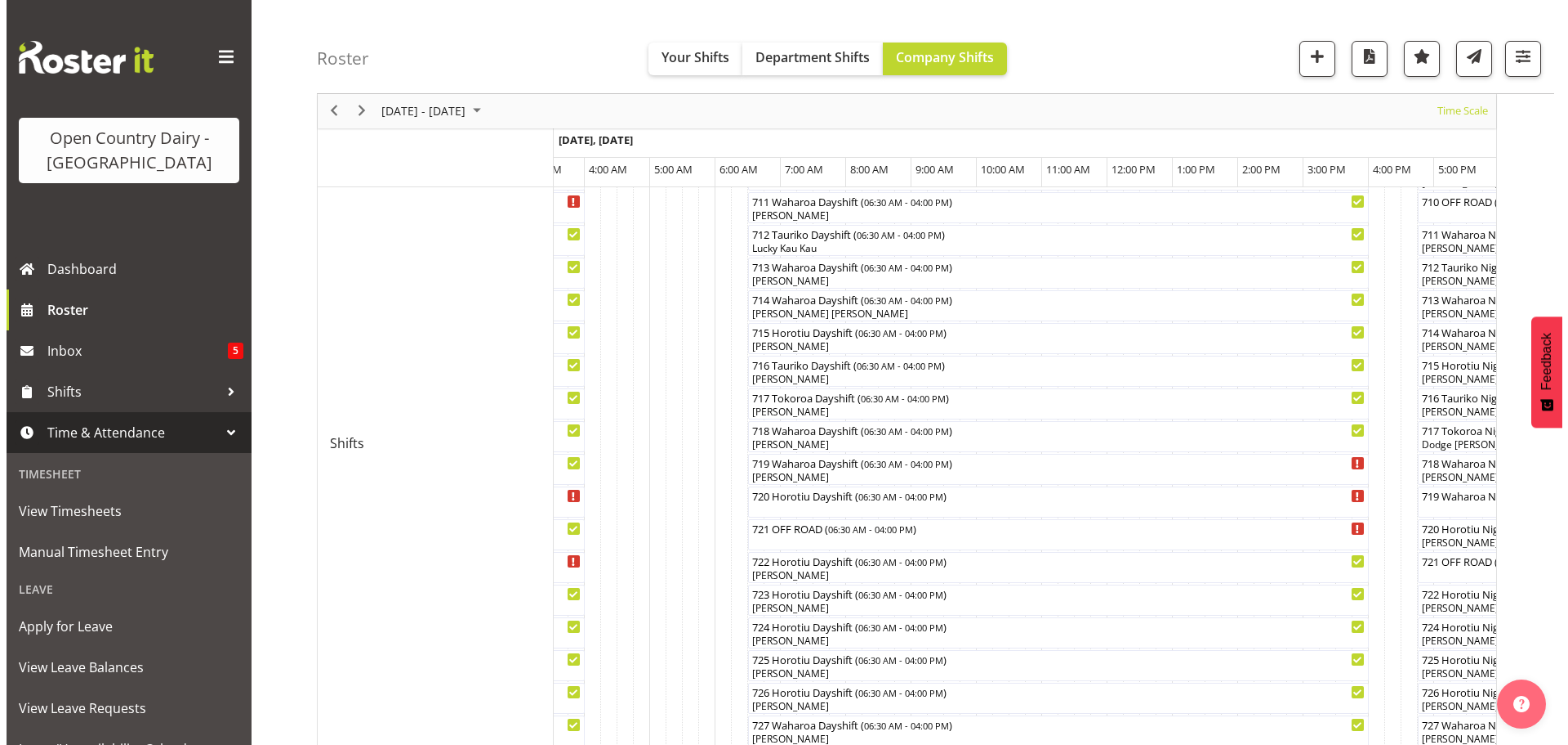
scroll to position [631, 0]
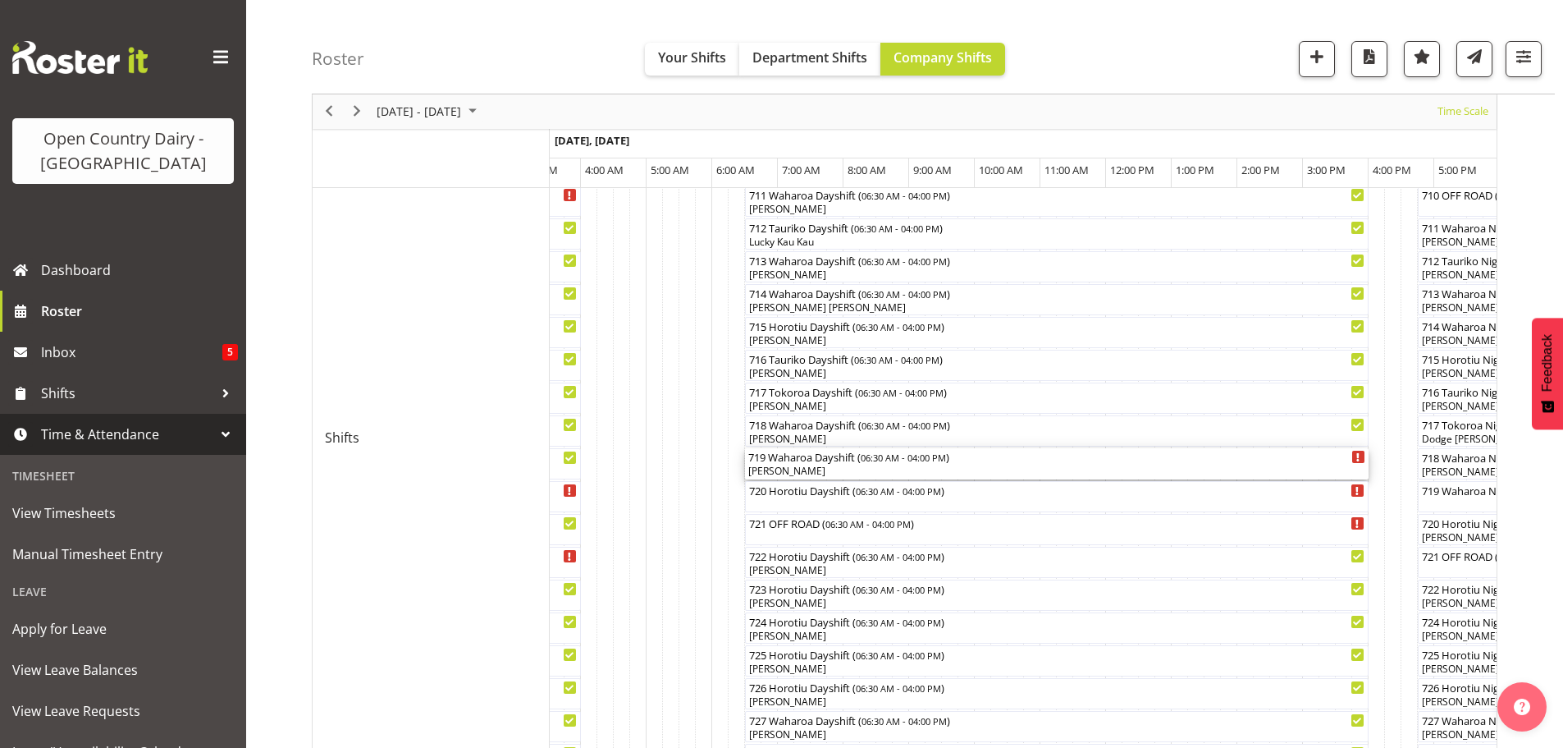
click at [876, 469] on div "Andrew de Lautour" at bounding box center [1056, 471] width 617 height 15
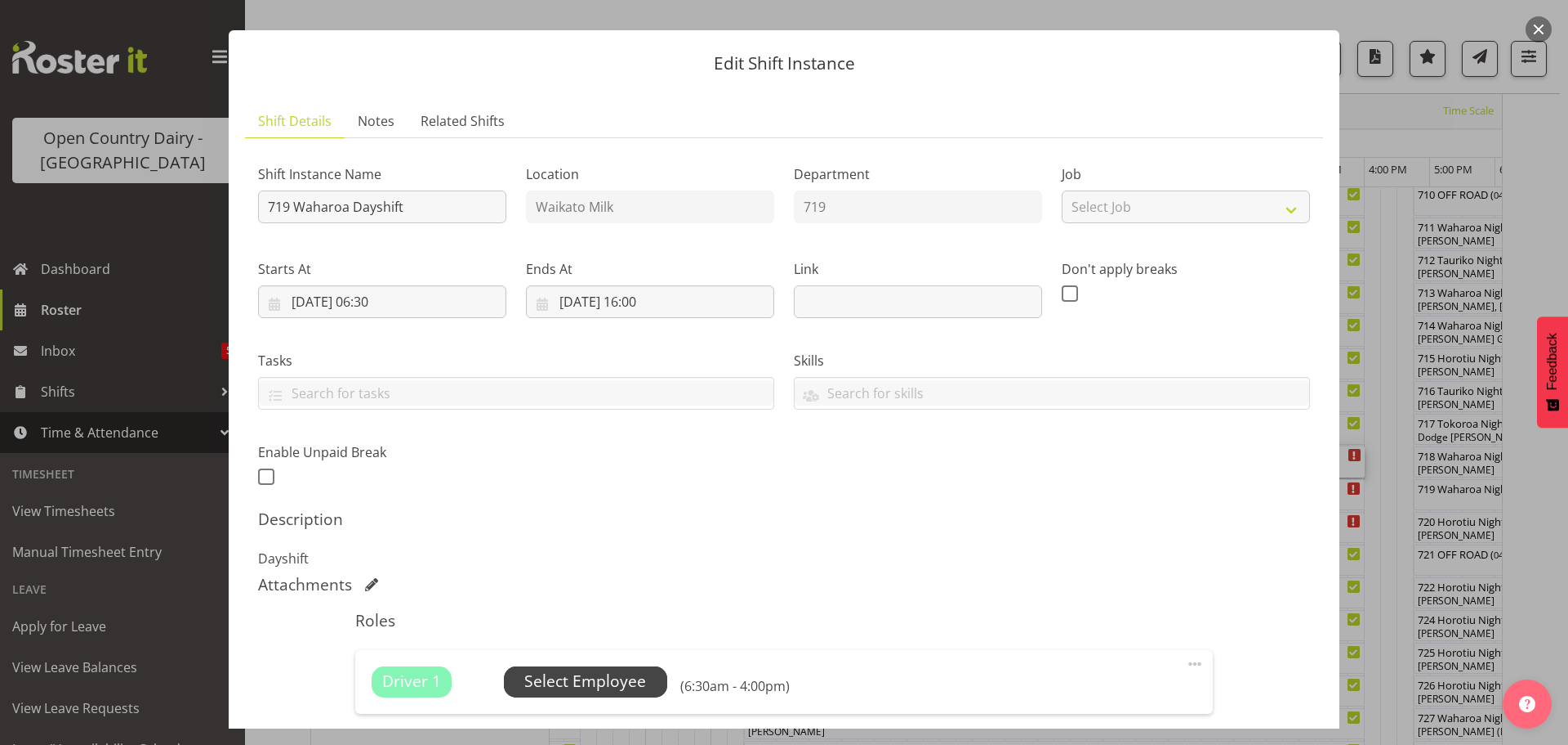
scroll to position [82, 0]
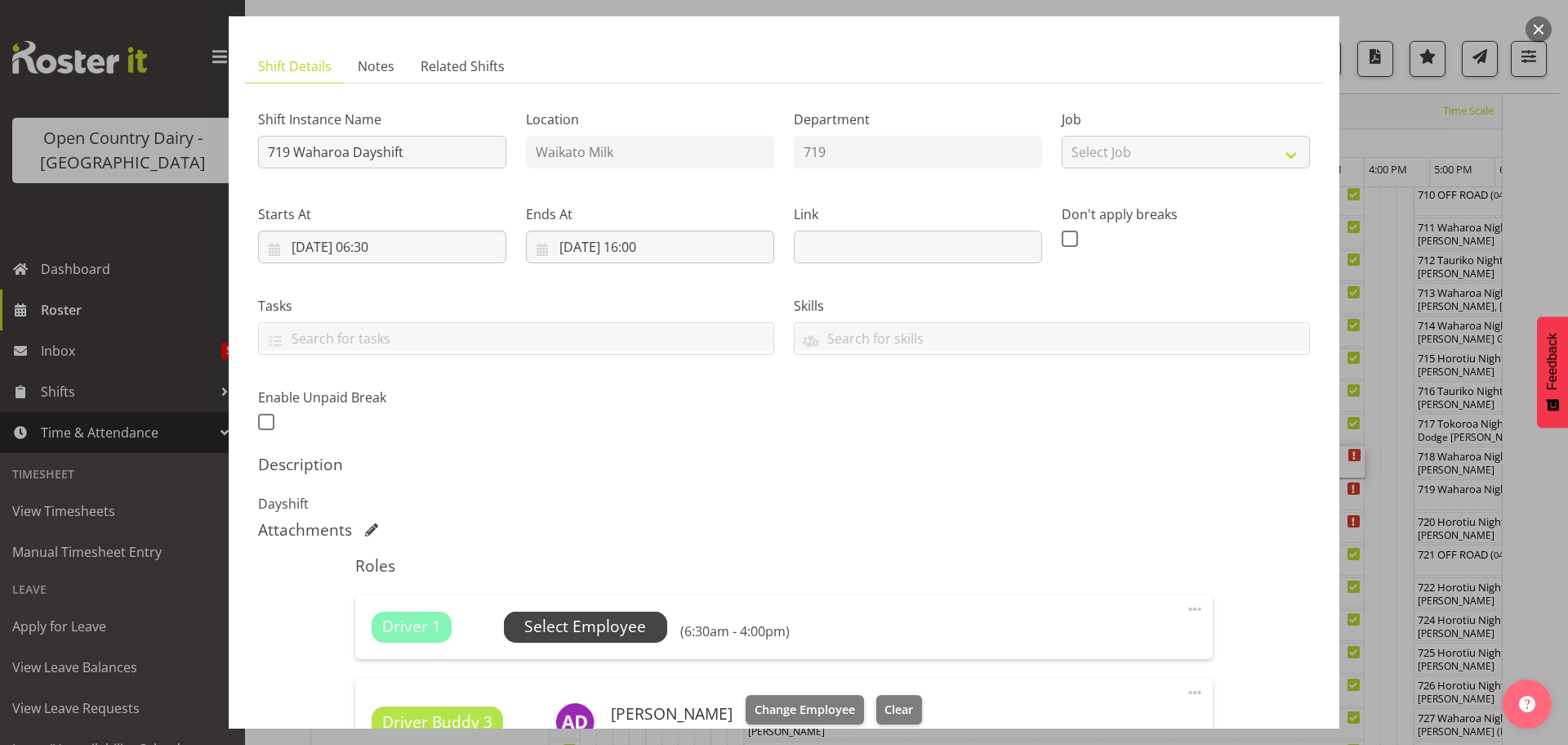
click at [589, 627] on span "Select Employee" at bounding box center [585, 626] width 121 height 24
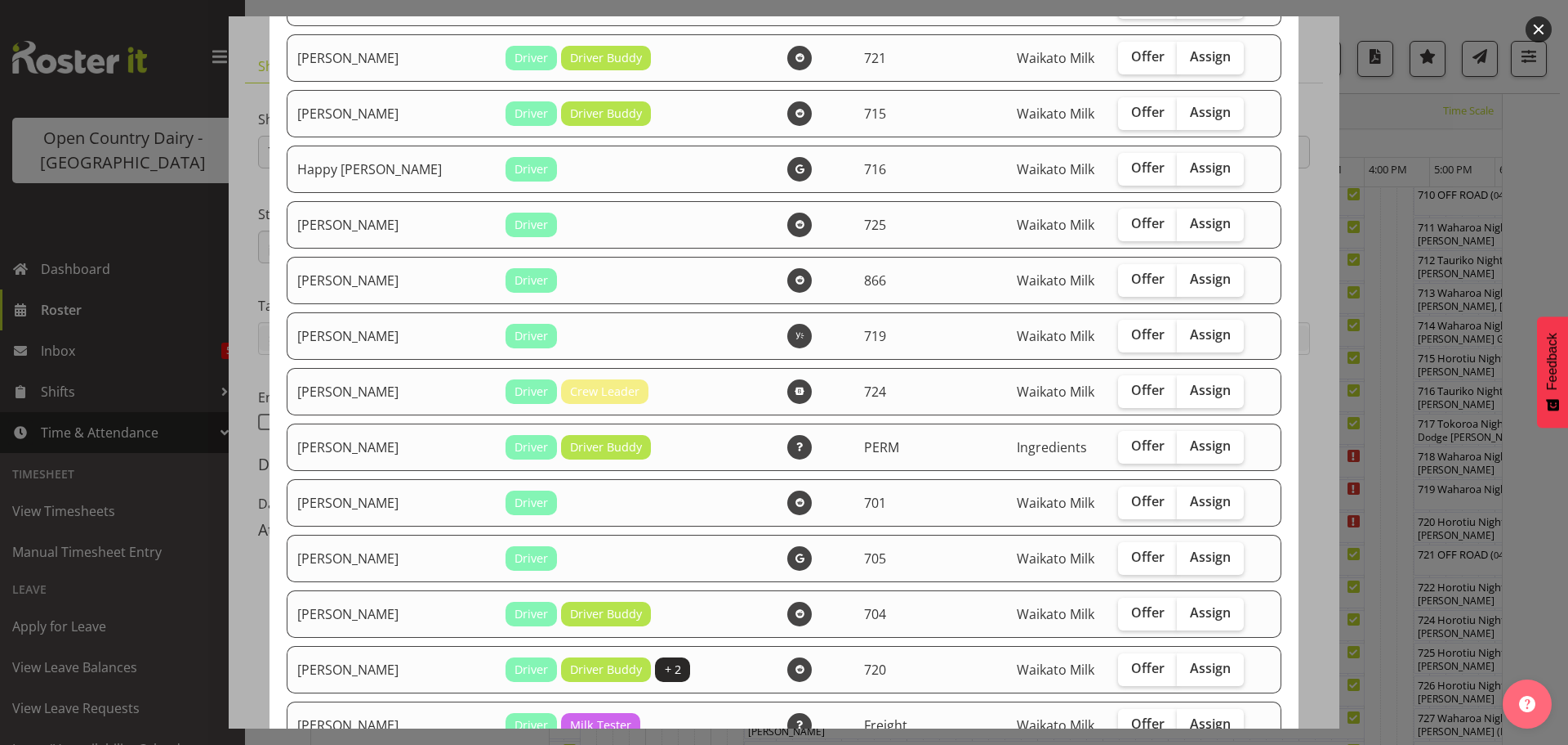
scroll to position [1226, 0]
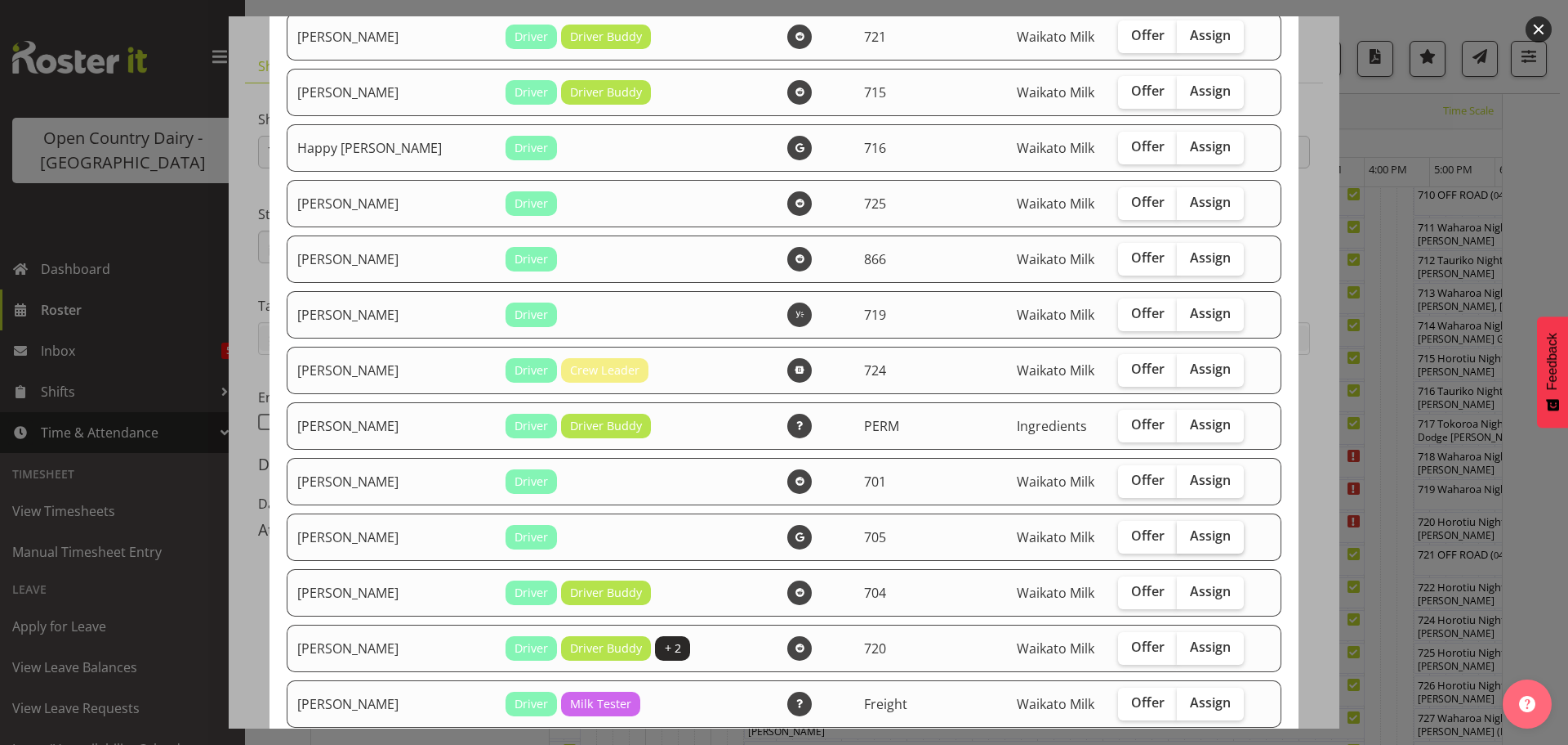
click at [1191, 539] on span "Assign" at bounding box center [1211, 535] width 41 height 16
click at [1182, 539] on input "Assign" at bounding box center [1182, 536] width 11 height 11
checkbox input "true"
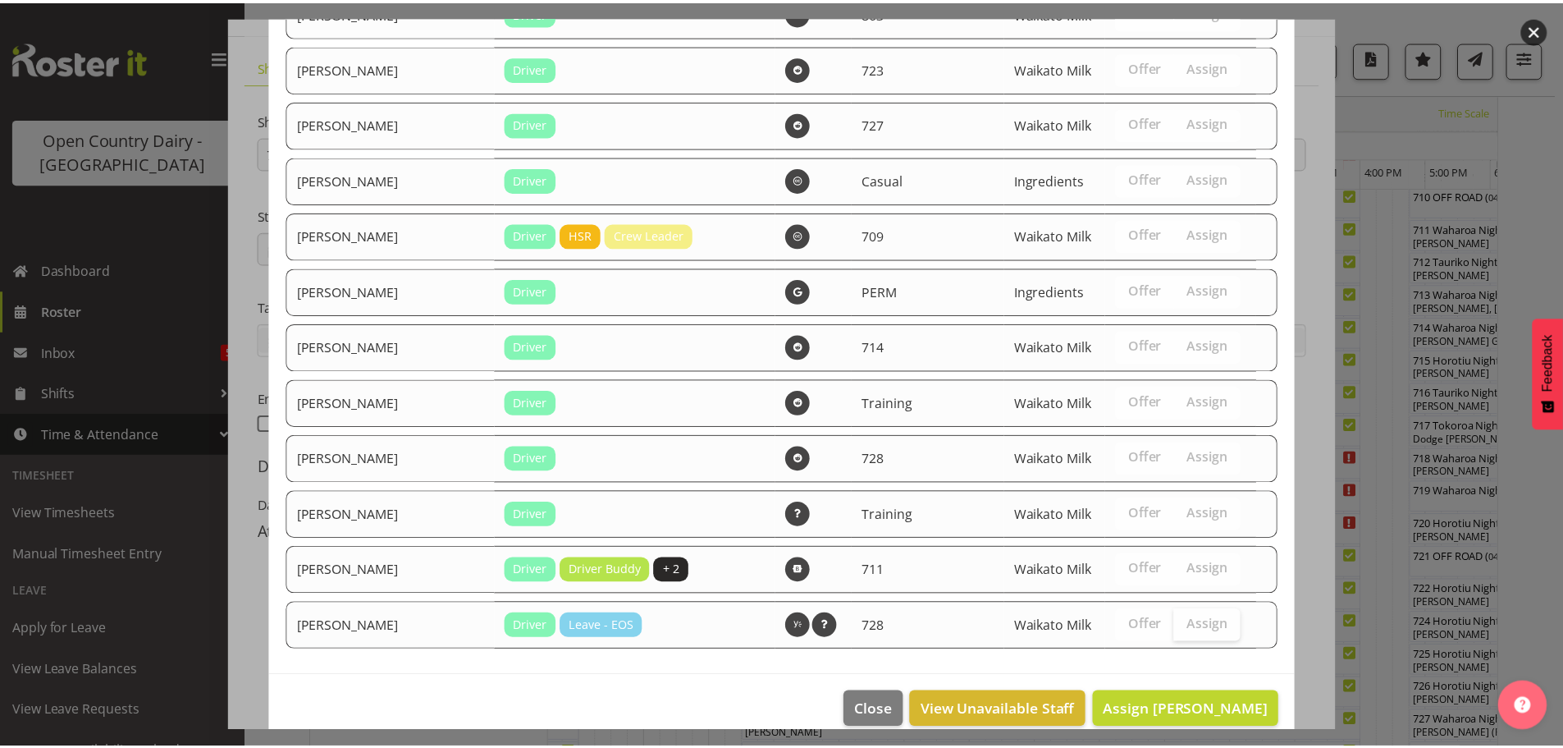
scroll to position [2170, 0]
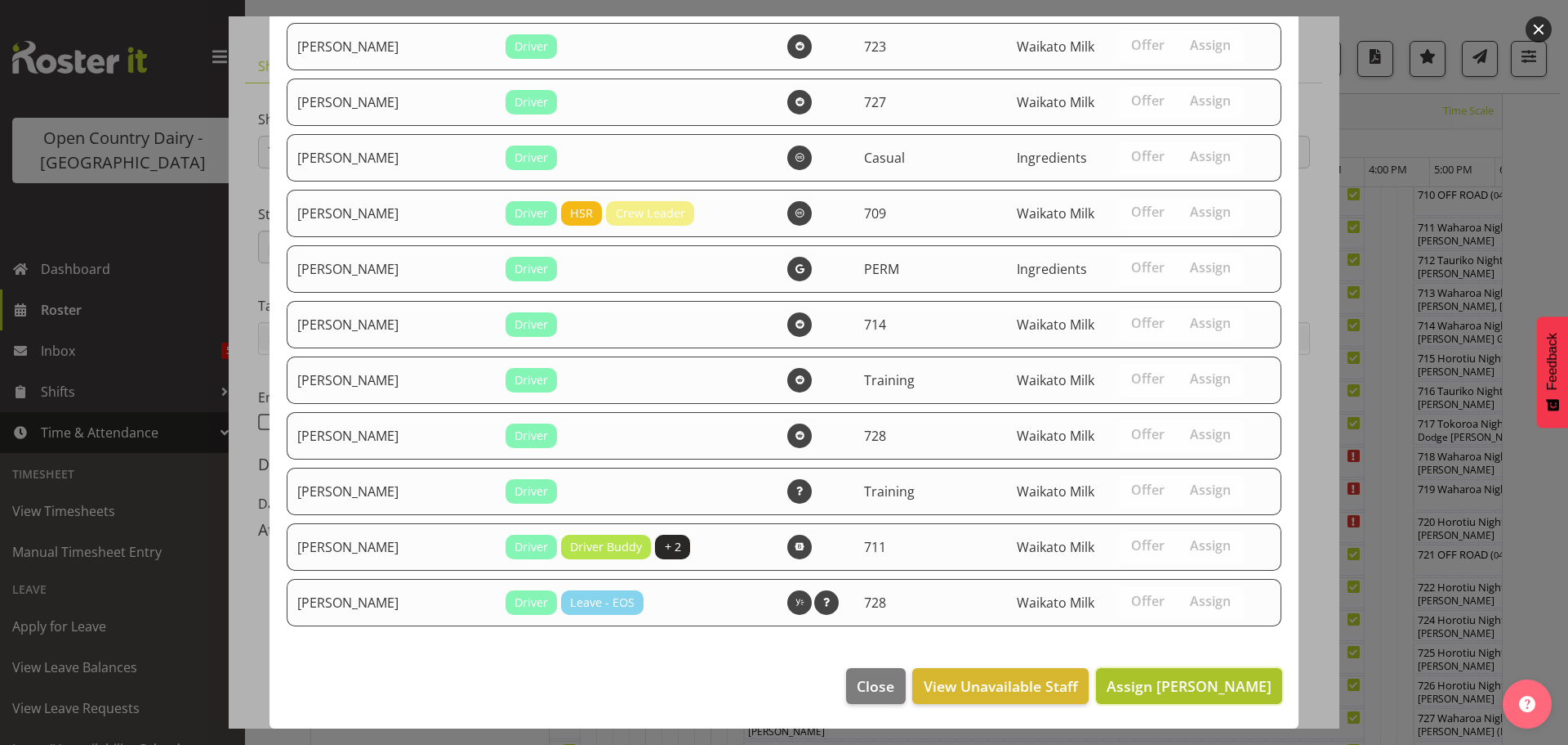
drag, startPoint x: 1189, startPoint y: 692, endPoint x: 1189, endPoint y: 682, distance: 10.0
click at [1189, 690] on span "Assign John May" at bounding box center [1190, 686] width 165 height 20
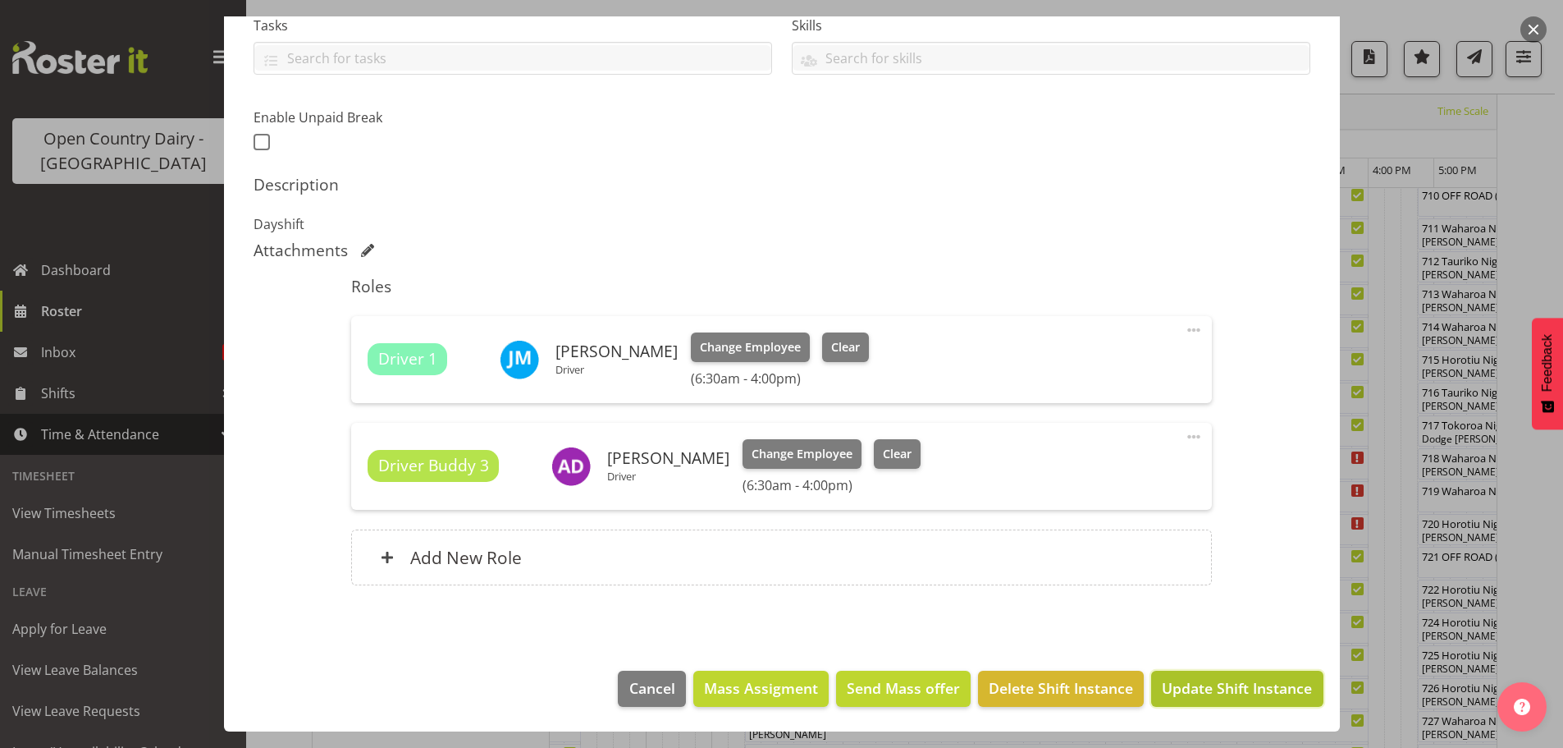
click at [1211, 685] on span "Update Shift Instance" at bounding box center [1237, 687] width 150 height 21
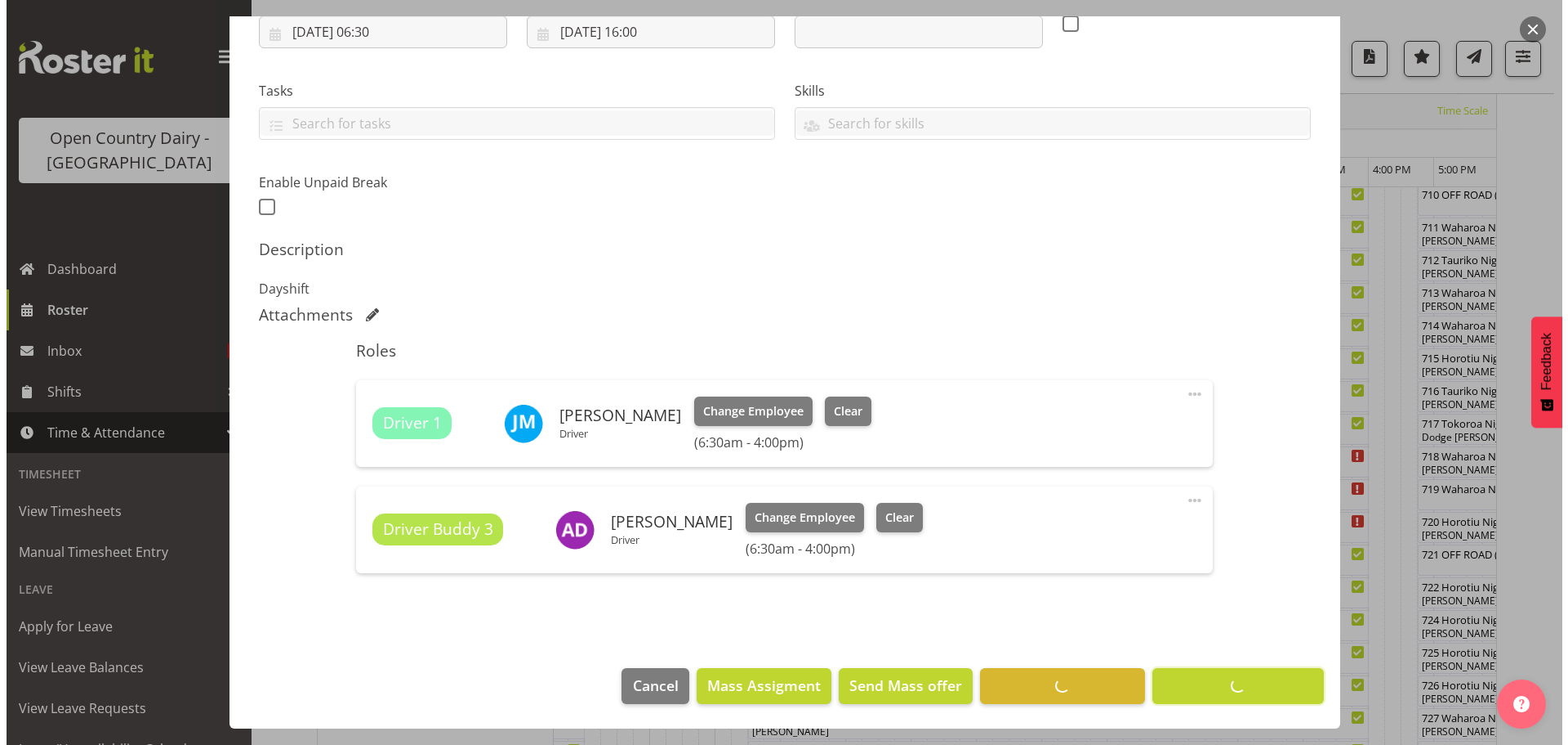
scroll to position [60, 0]
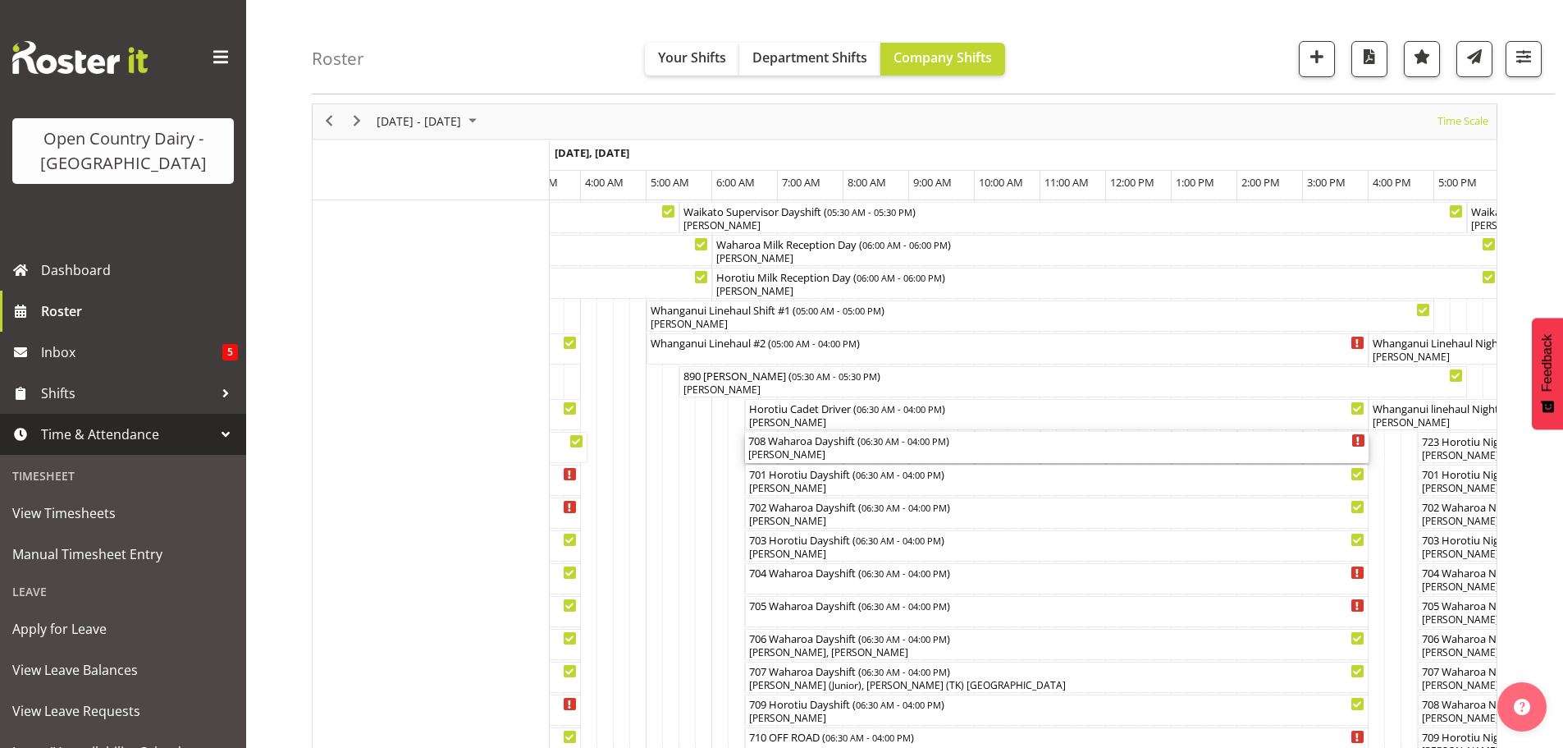
click at [853, 450] on div "[PERSON_NAME]" at bounding box center [1056, 454] width 617 height 15
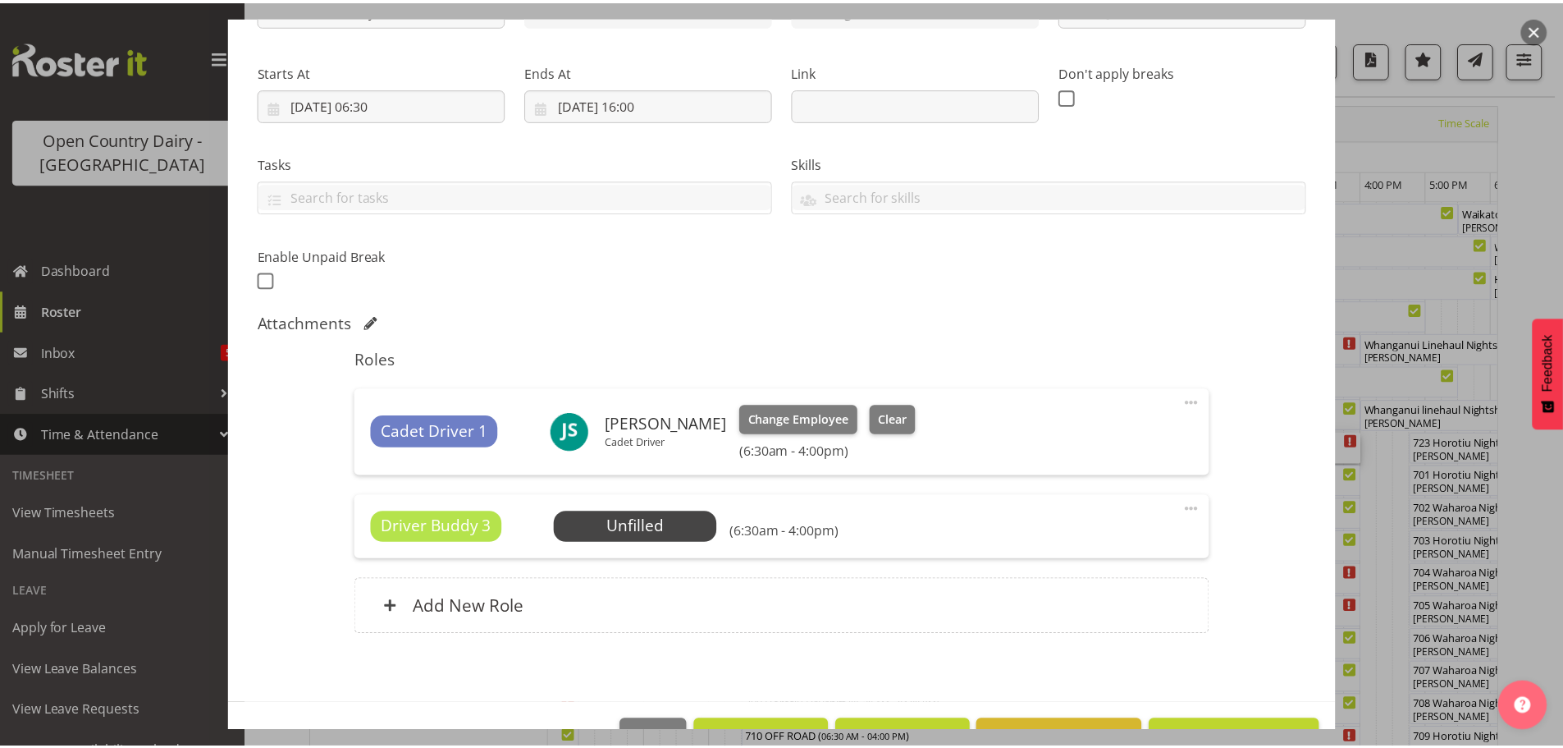
scroll to position [246, 0]
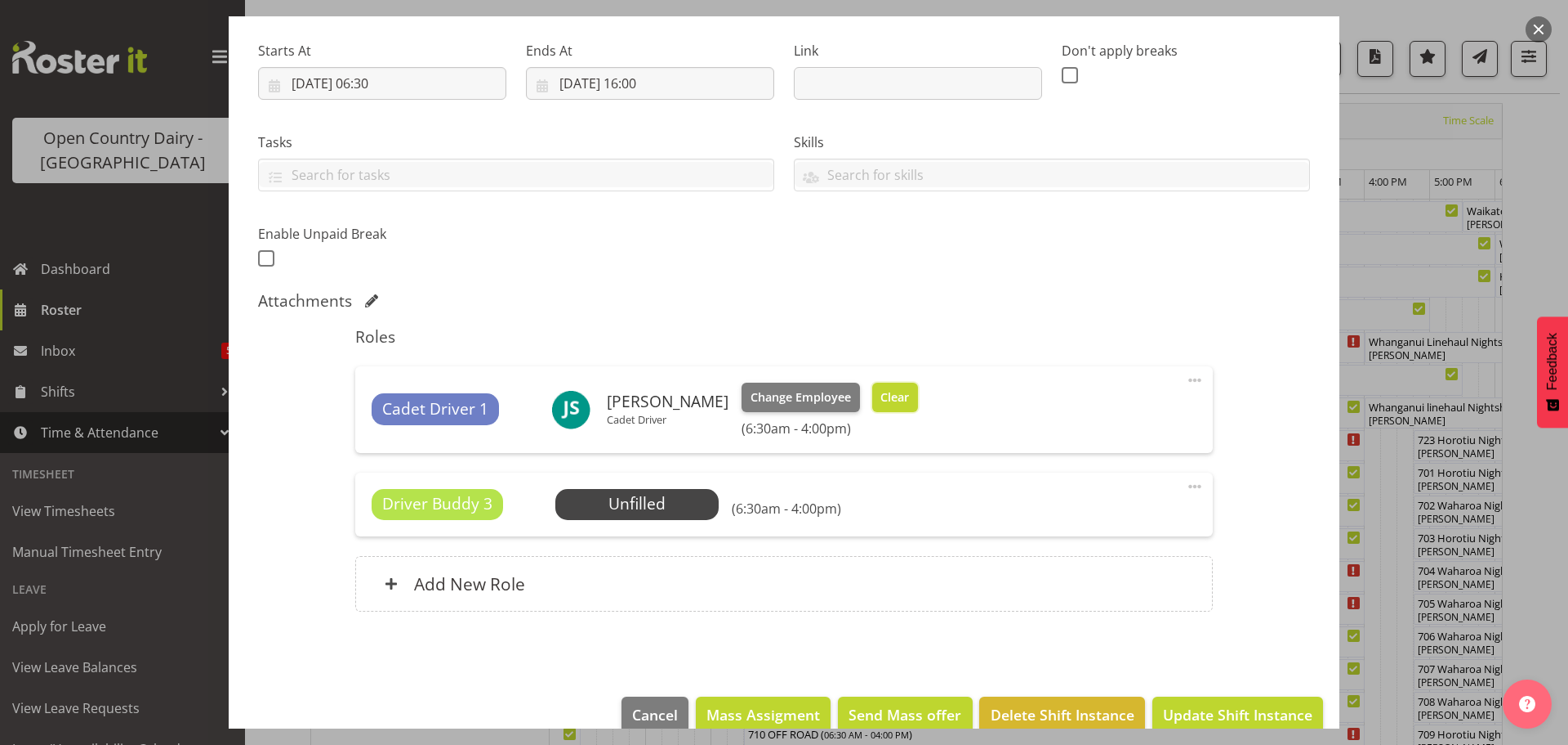
click at [881, 398] on span "Clear" at bounding box center [895, 397] width 29 height 18
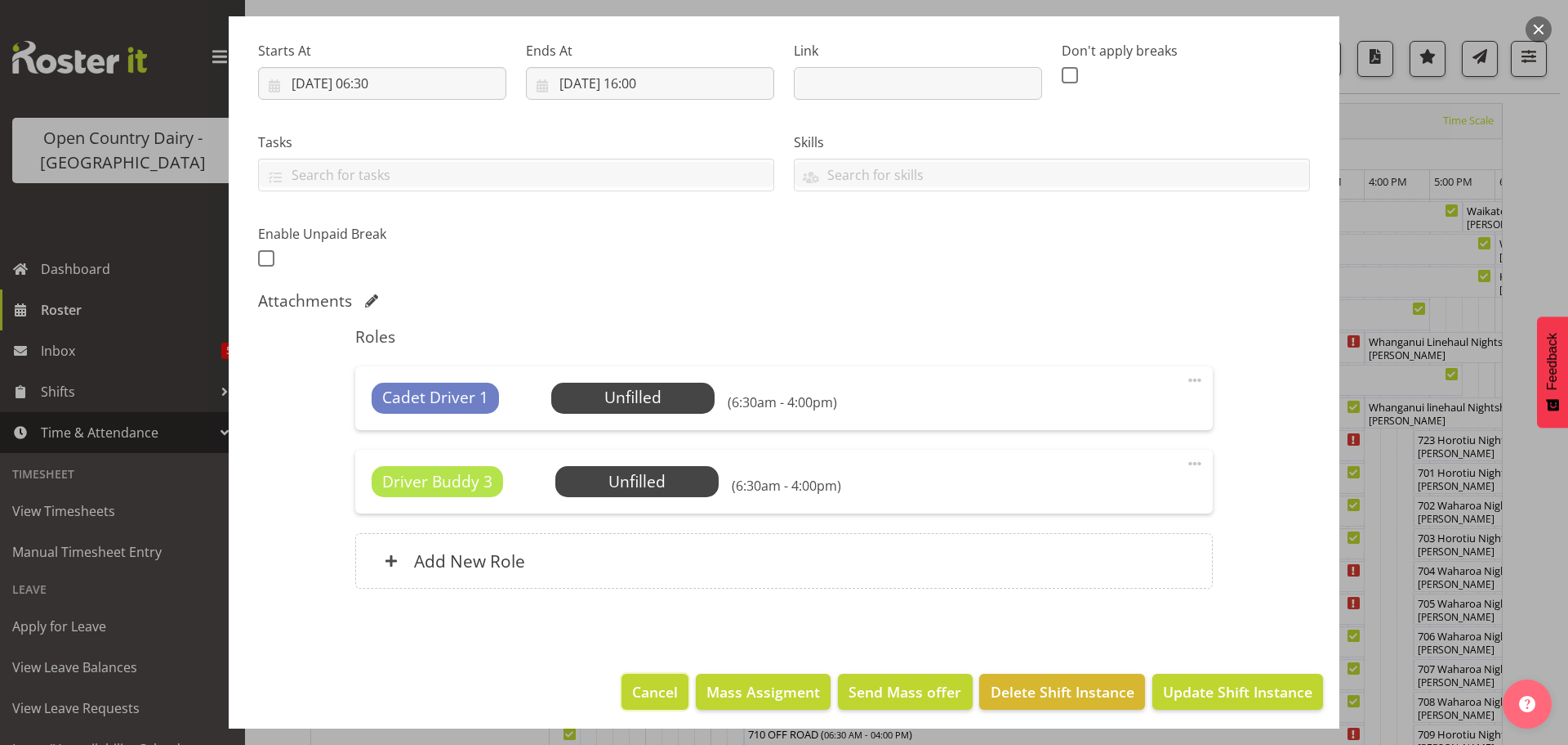
click at [637, 684] on span "Cancel" at bounding box center [655, 691] width 46 height 21
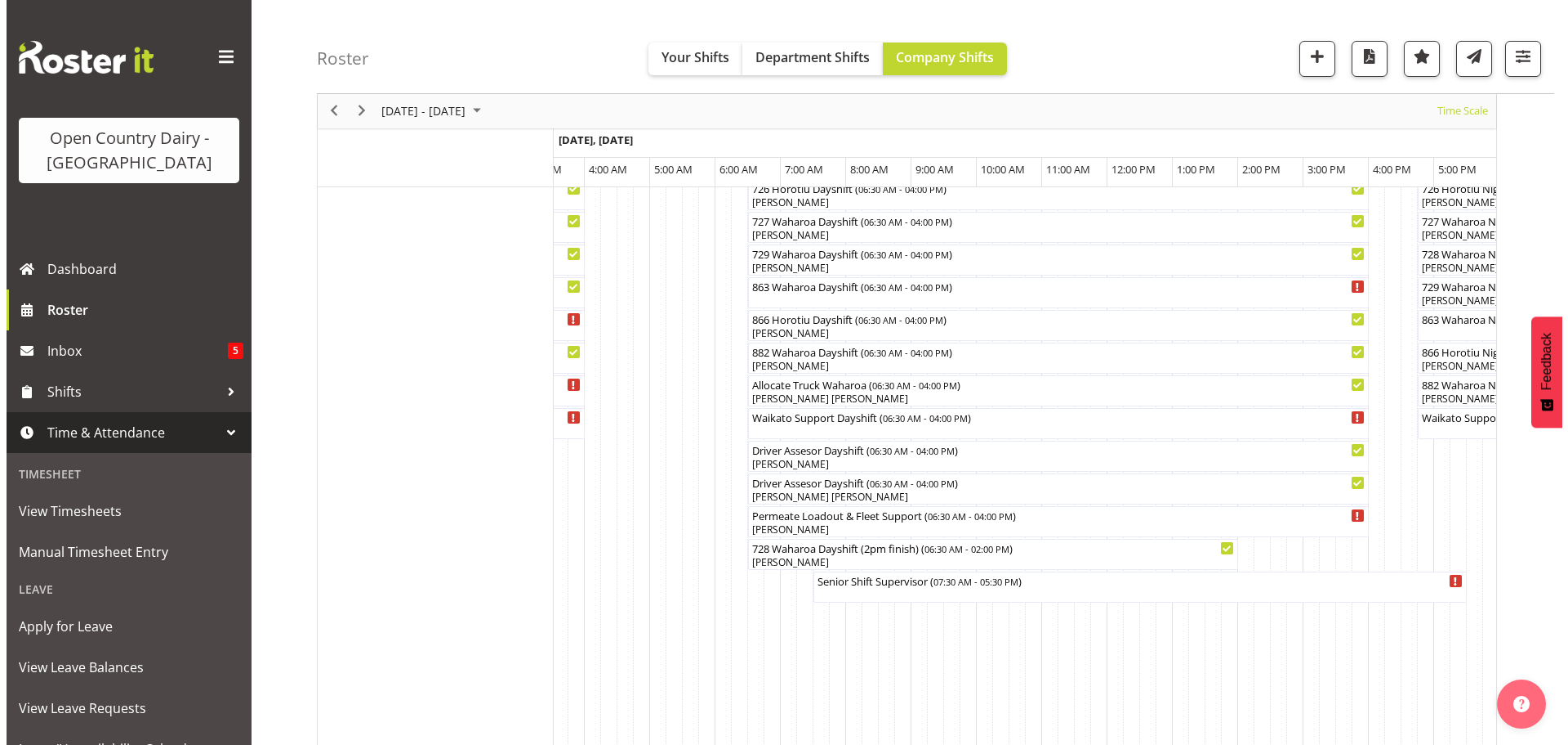
scroll to position [1122, 0]
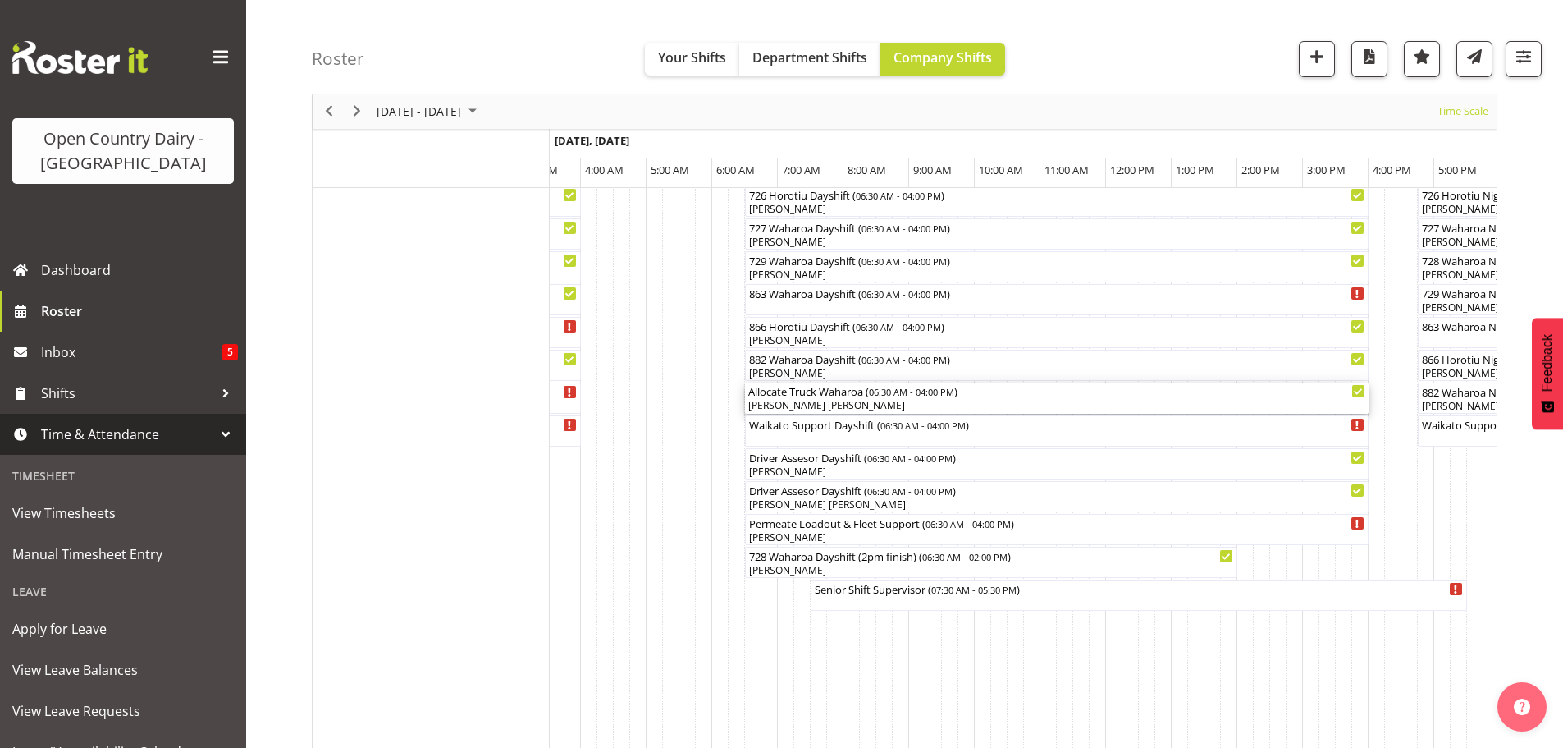
click at [871, 403] on div "[PERSON_NAME] [PERSON_NAME]" at bounding box center [1056, 405] width 617 height 15
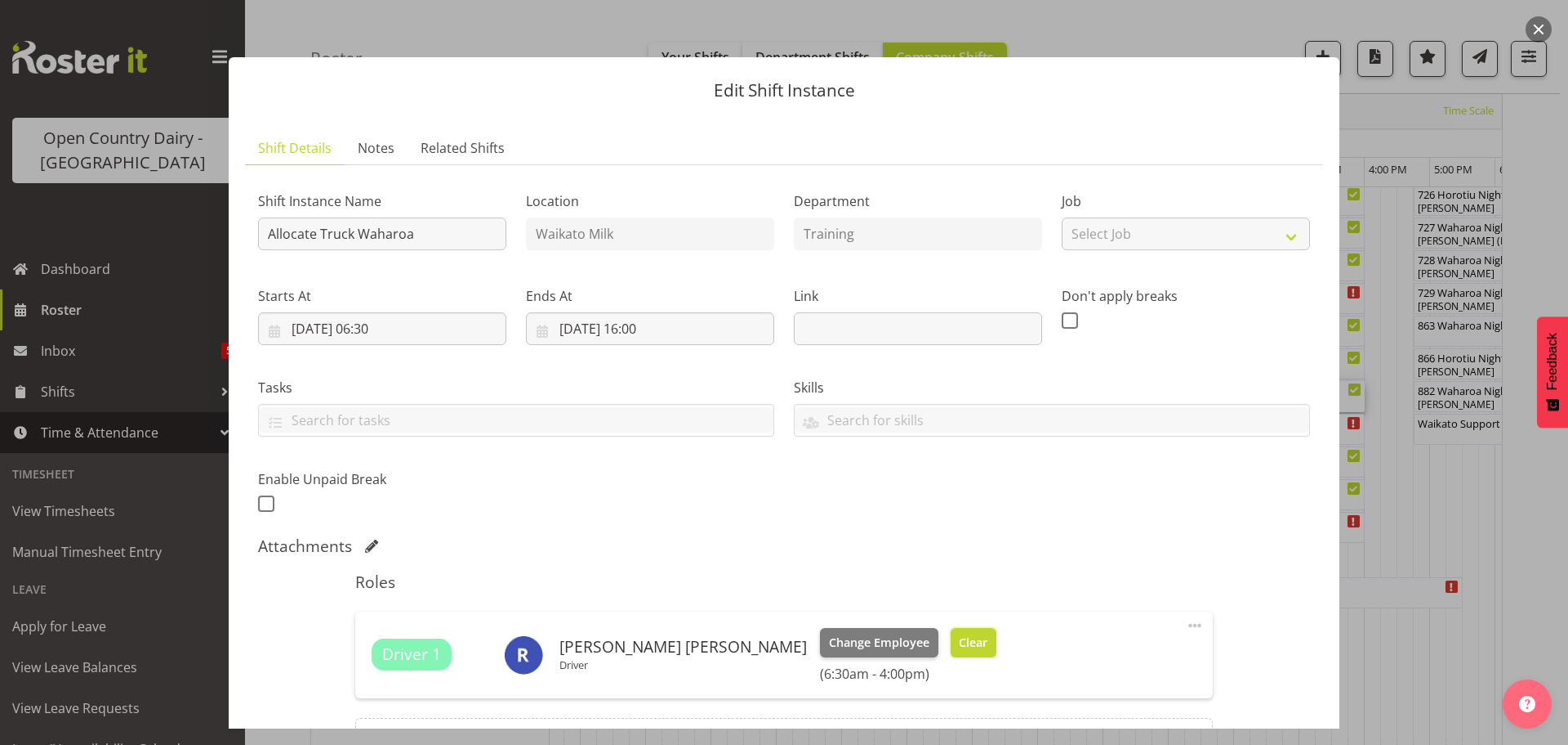
click at [959, 635] on span "Clear" at bounding box center [973, 642] width 29 height 18
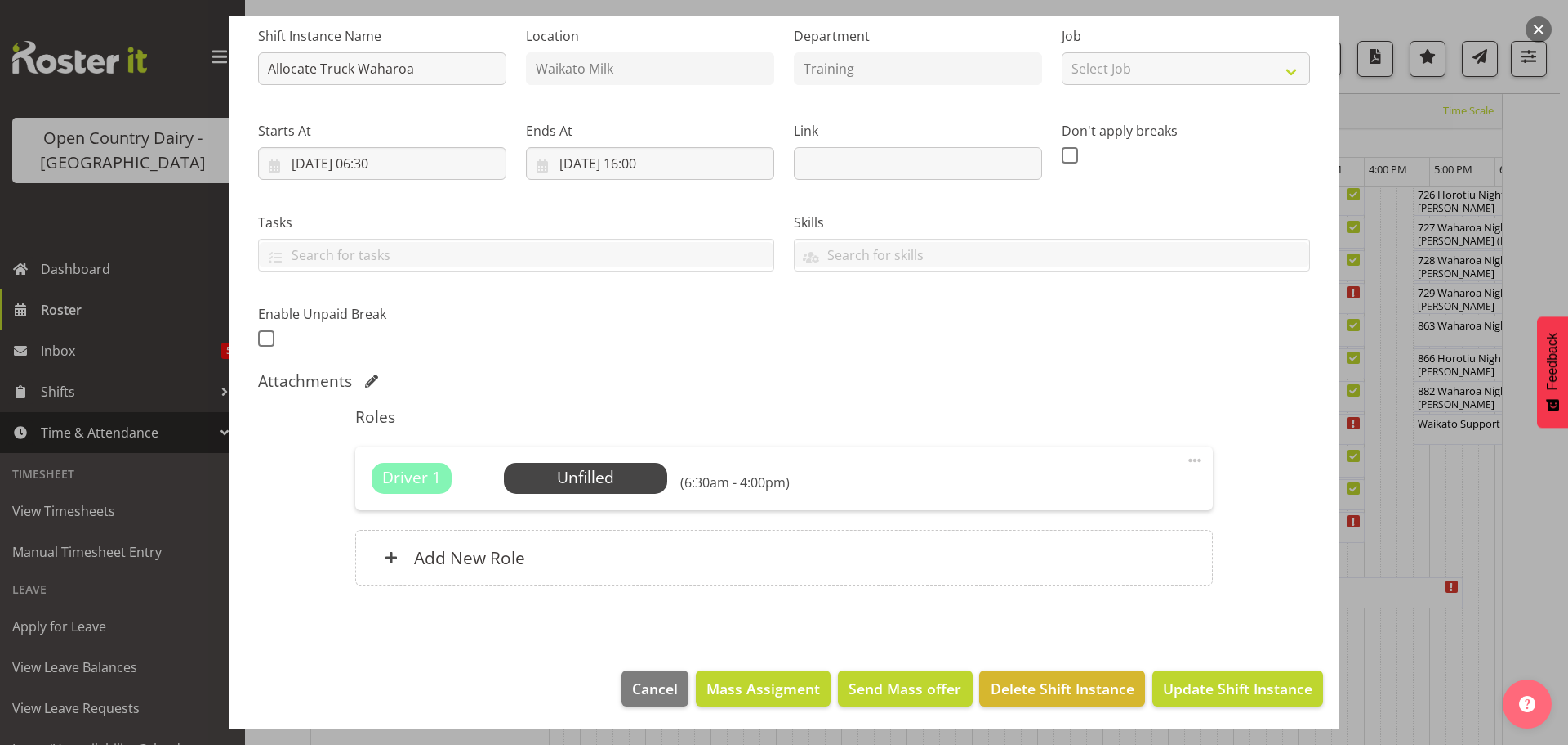
scroll to position [167, 0]
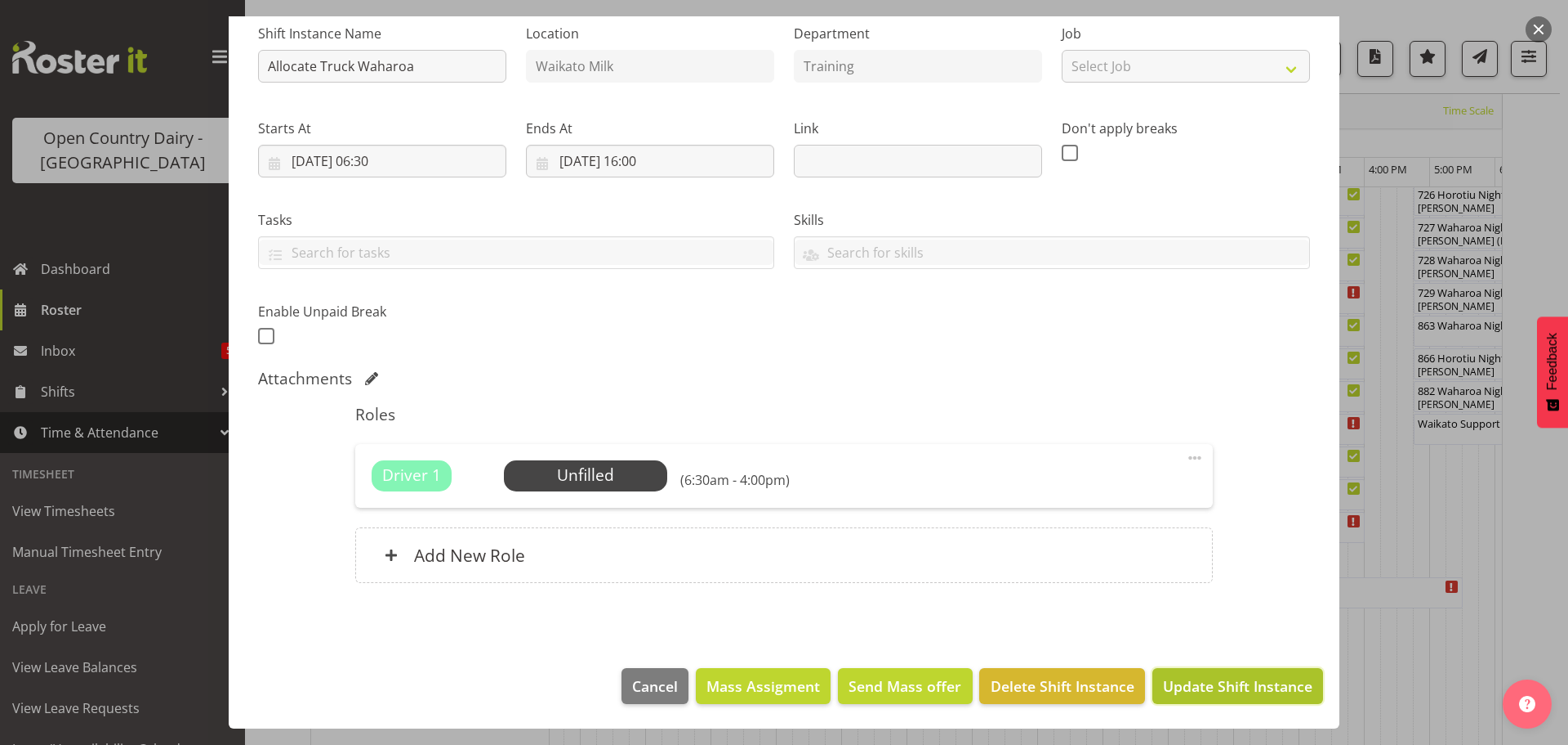
click at [1188, 685] on span "Update Shift Instance" at bounding box center [1237, 685] width 149 height 21
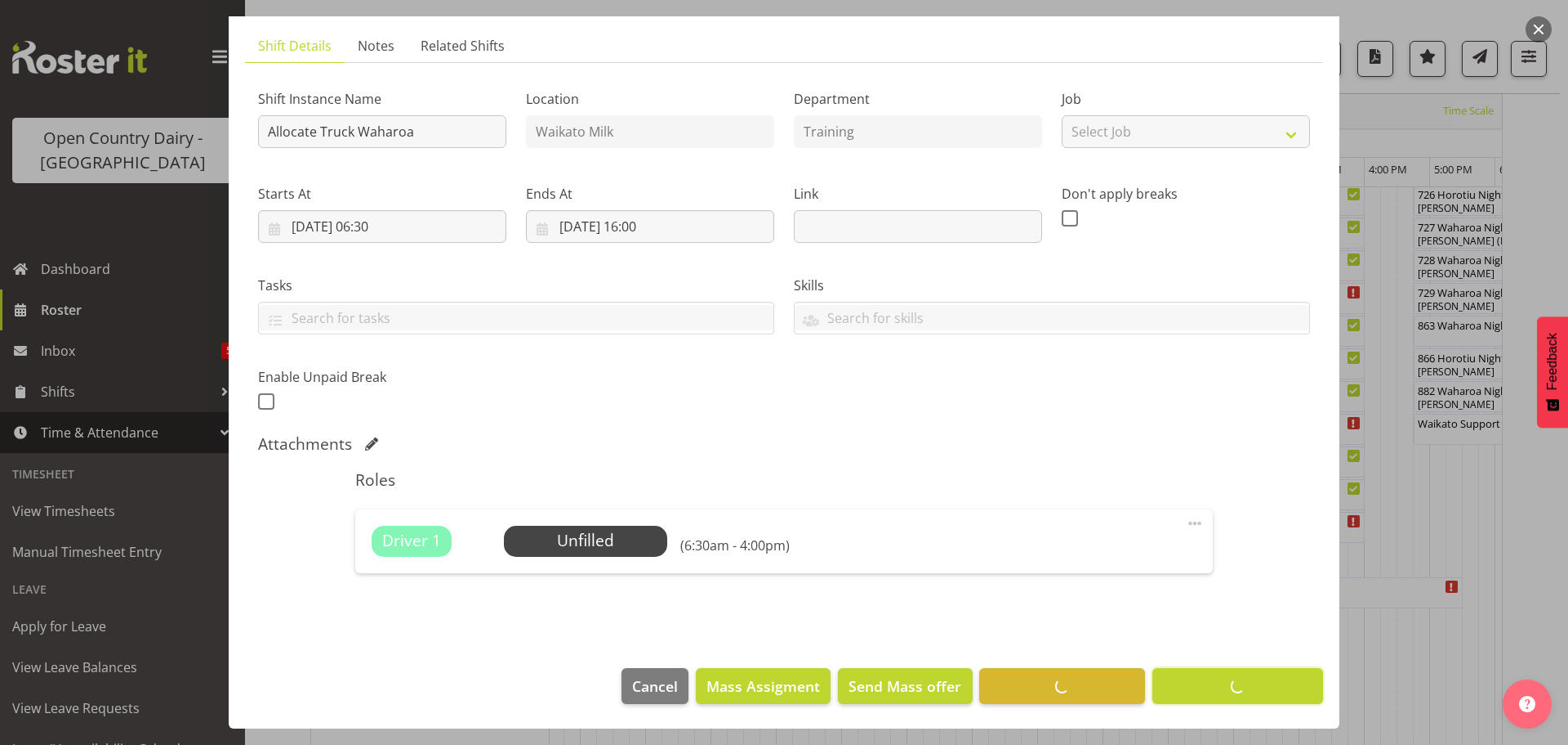
scroll to position [60, 0]
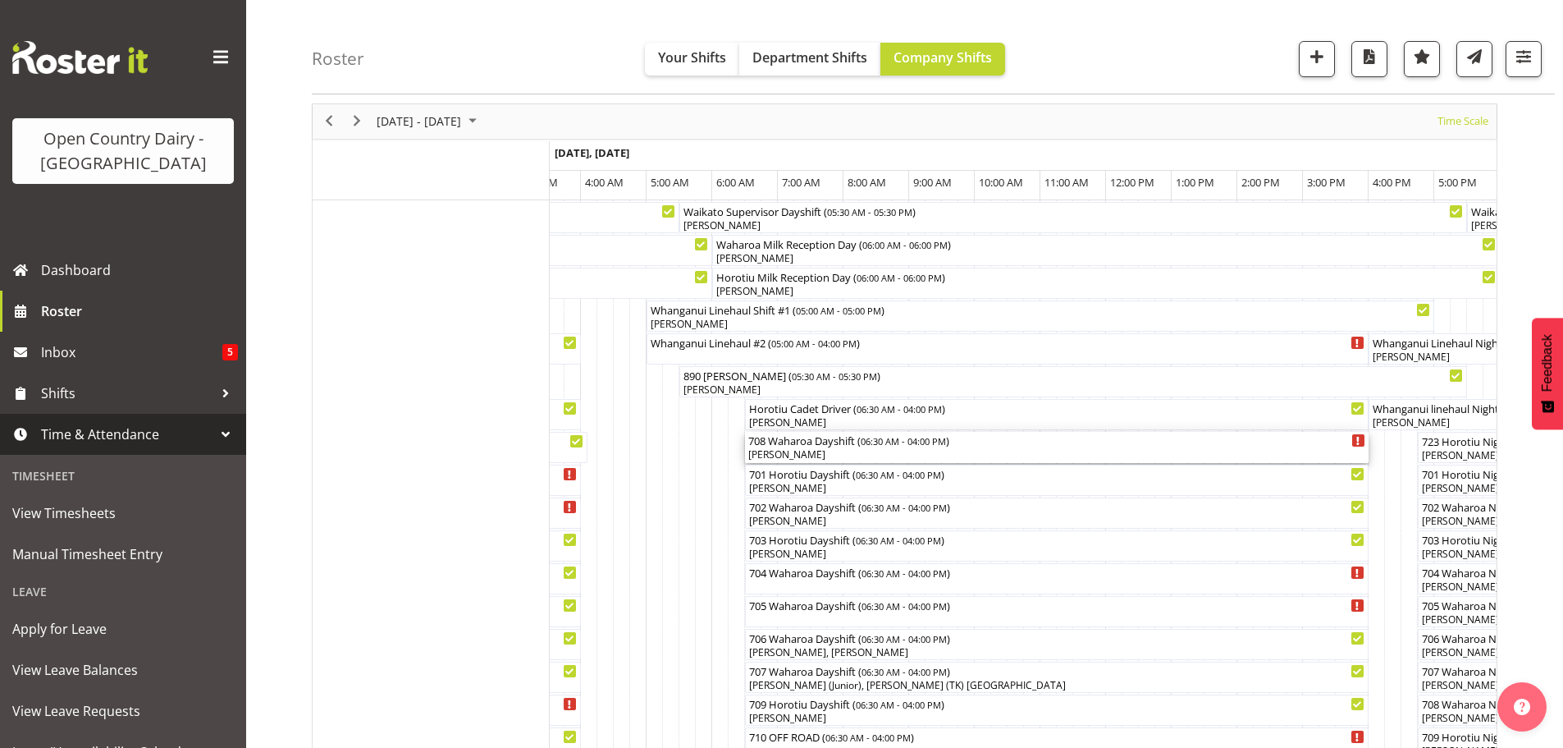
click at [877, 452] on div "[PERSON_NAME]" at bounding box center [1056, 454] width 617 height 15
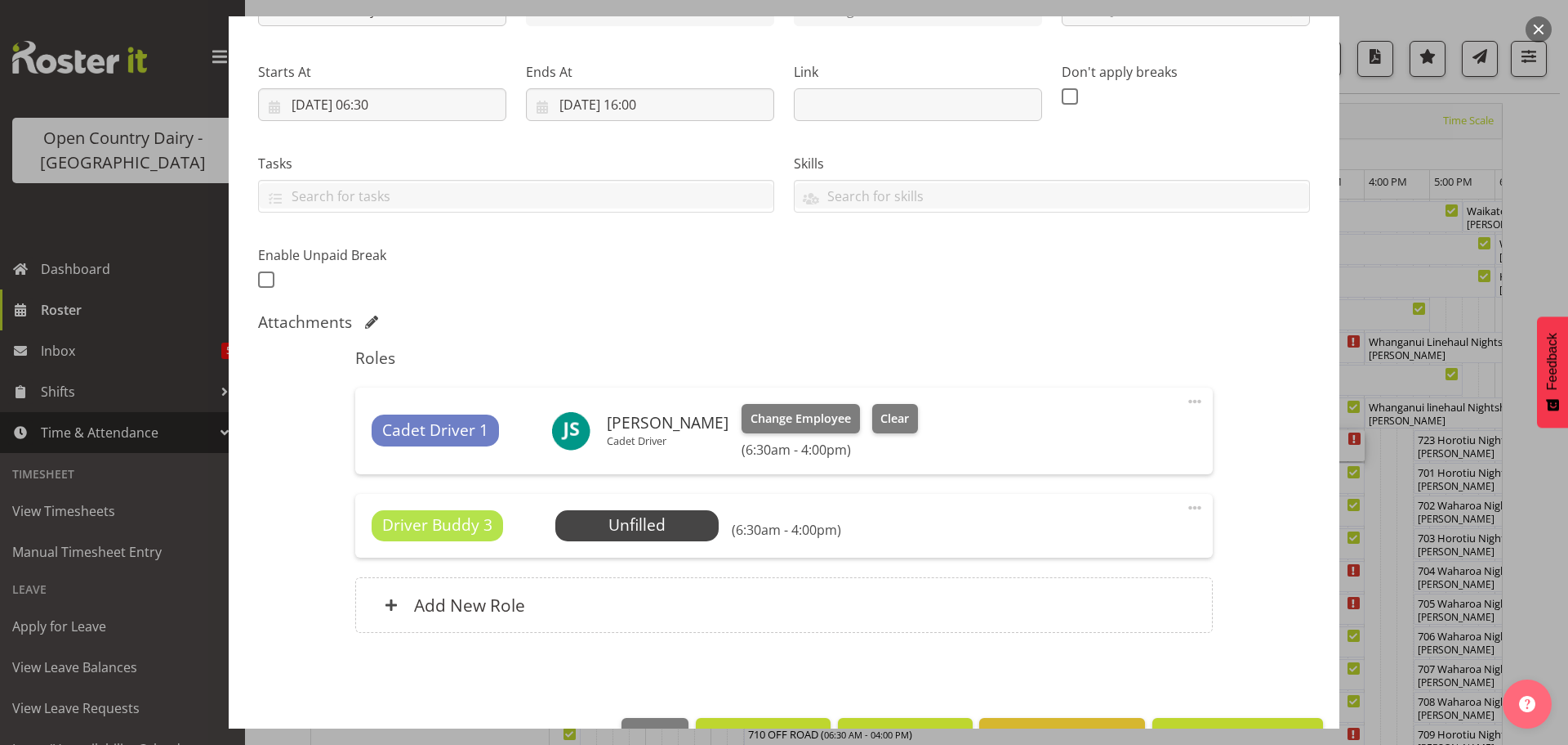
scroll to position [245, 0]
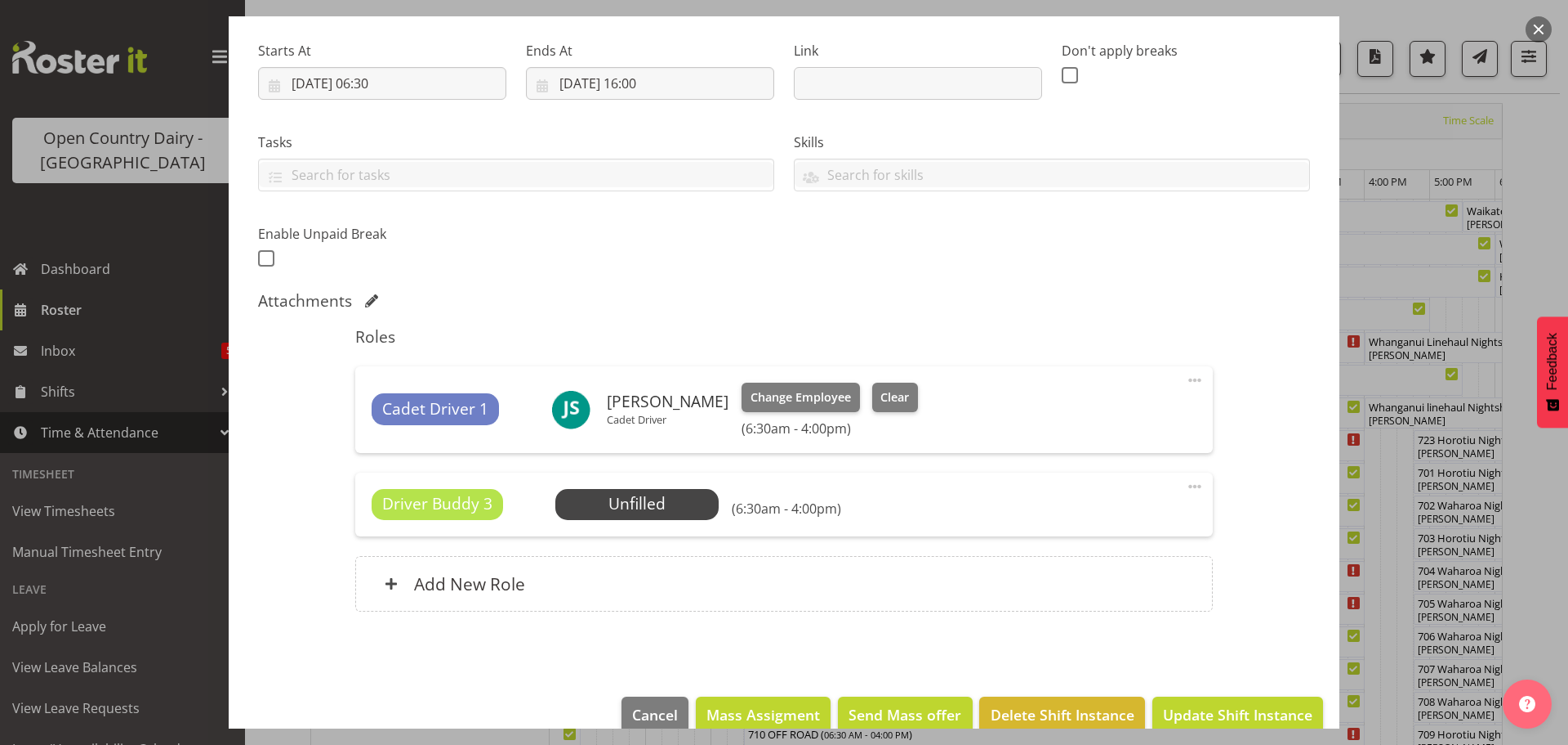
click at [1186, 485] on span at bounding box center [1196, 486] width 20 height 20
click at [1076, 581] on link "Delete" at bounding box center [1127, 582] width 157 height 30
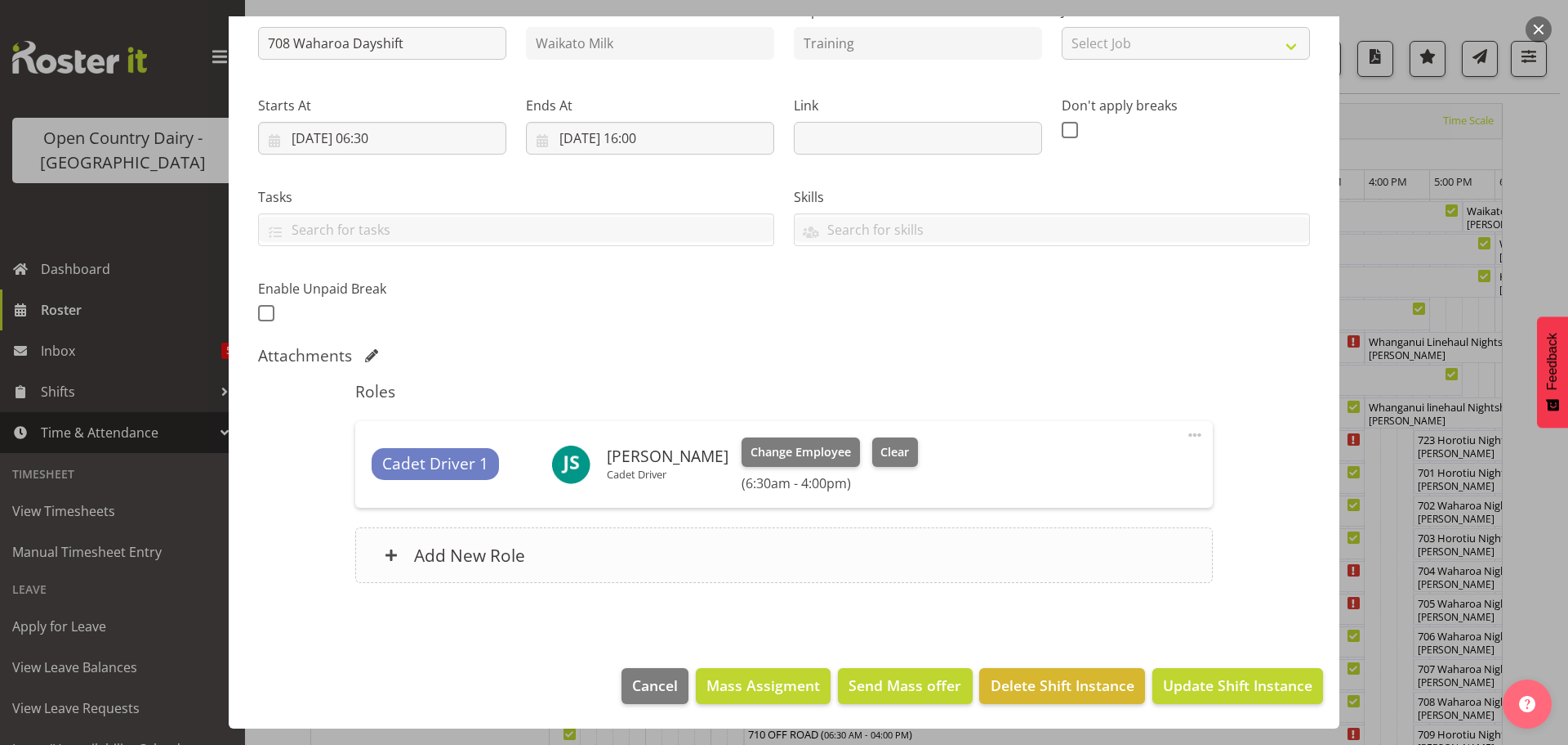
click at [485, 556] on h6 "Add New Role" at bounding box center [470, 554] width 112 height 21
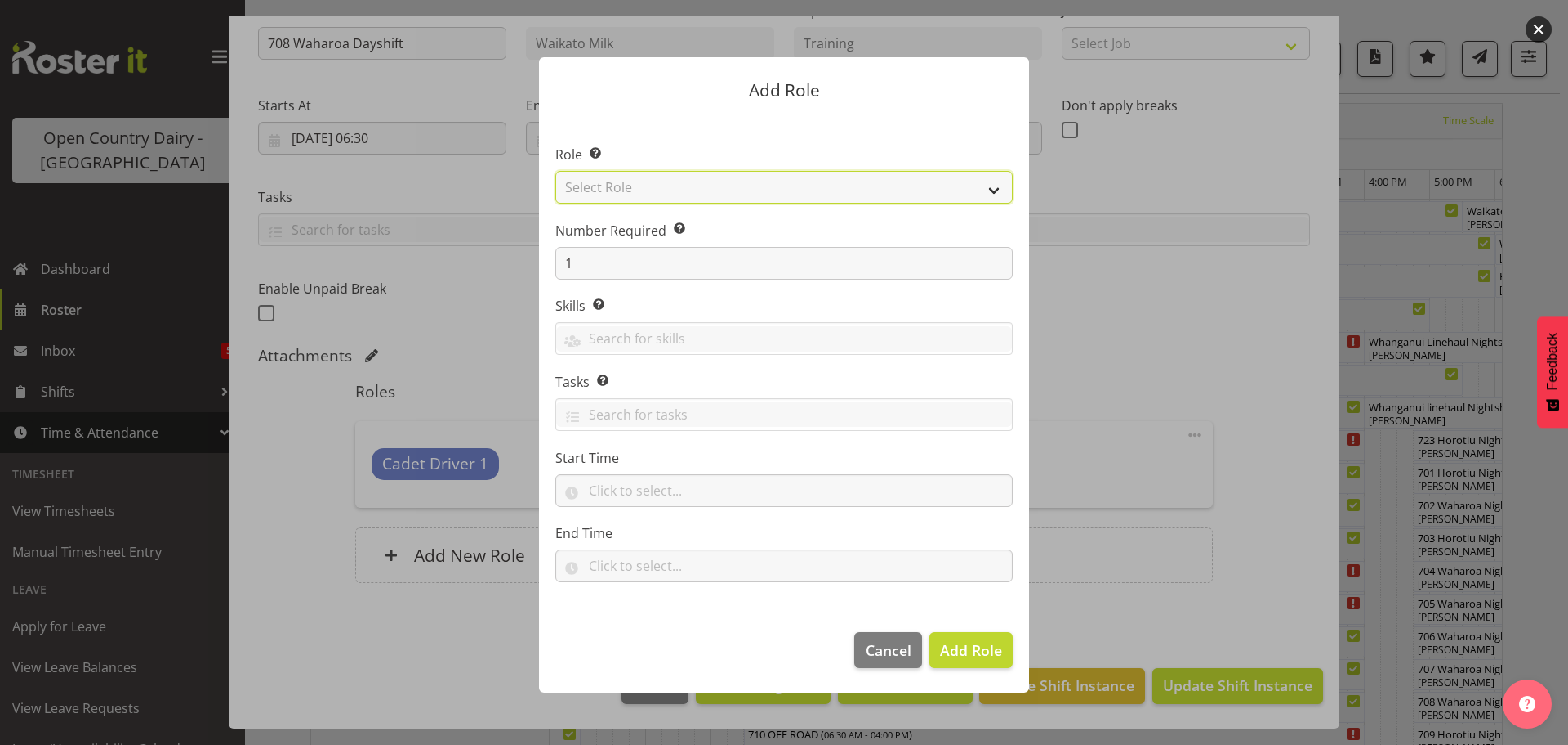
click at [767, 189] on select "Select Role Cadet Driver Crew Leader Driver Driver Buddy Driver Assessor Dayshi…" at bounding box center [784, 186] width 458 height 33
select select "1166"
click at [556, 170] on select "Select Role Cadet Driver Crew Leader Driver Driver Buddy Driver Assessor Dayshi…" at bounding box center [784, 186] width 458 height 33
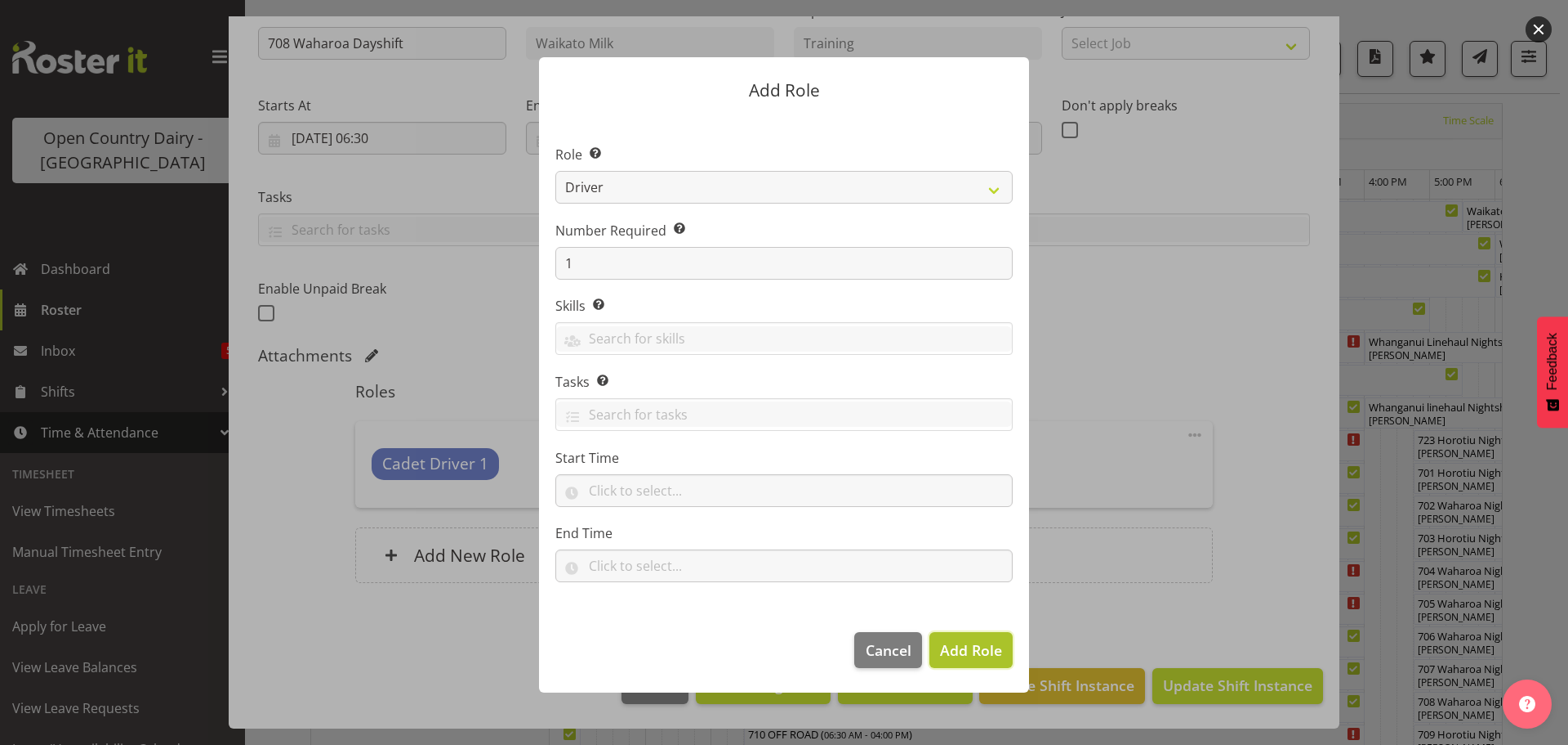
click at [956, 644] on span "Add Role" at bounding box center [971, 649] width 62 height 20
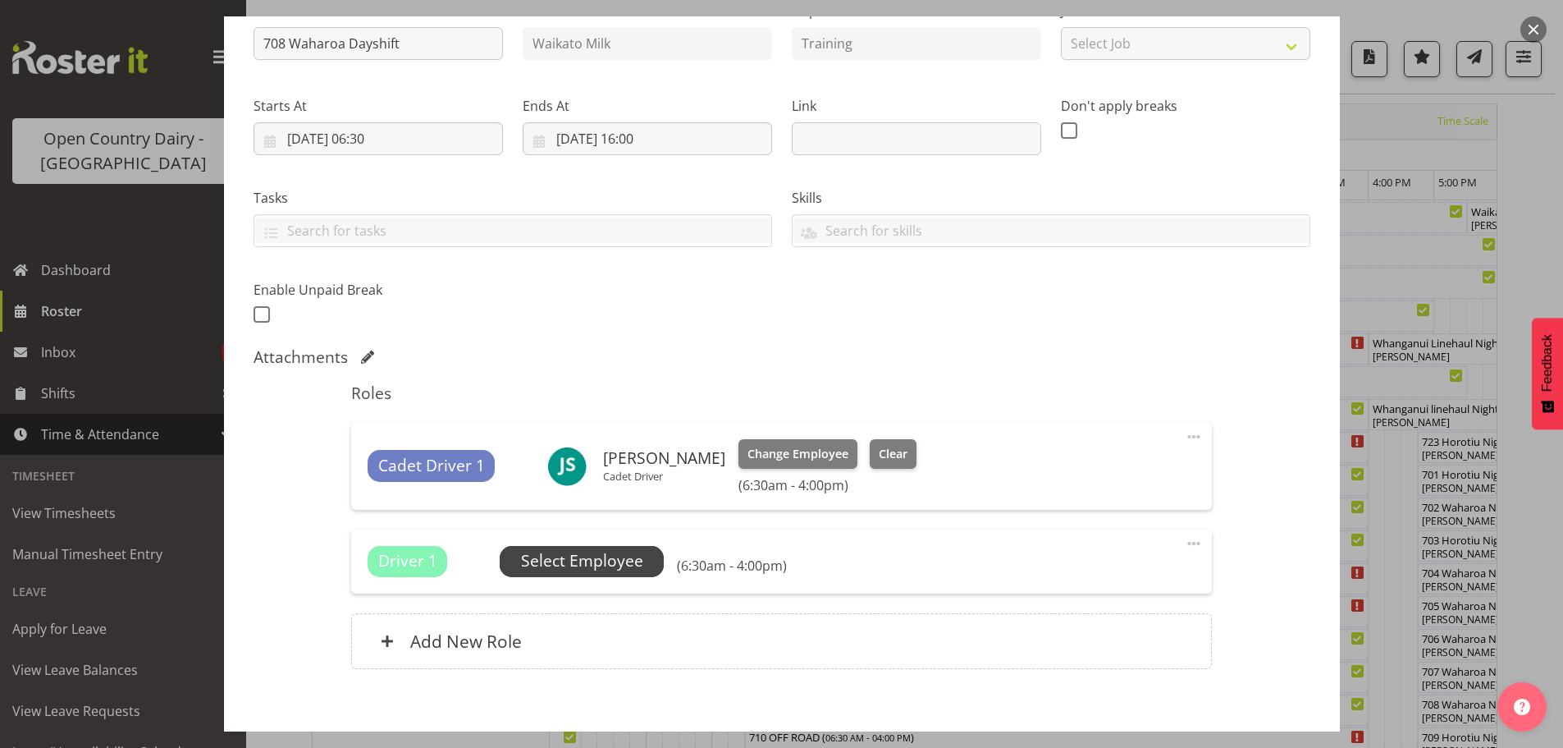
click at [572, 566] on span "Select Employee" at bounding box center [582, 561] width 122 height 24
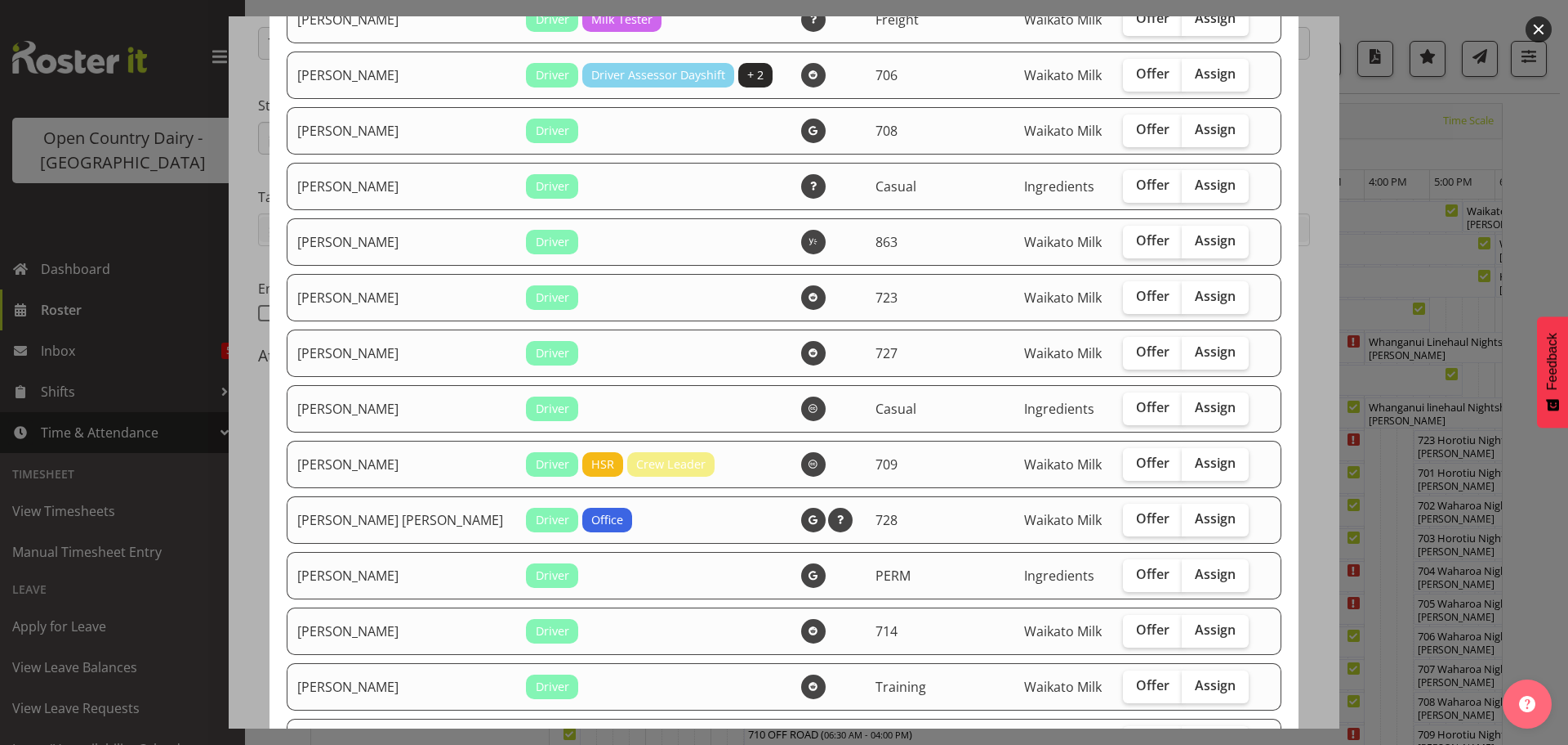
scroll to position [1961, 0]
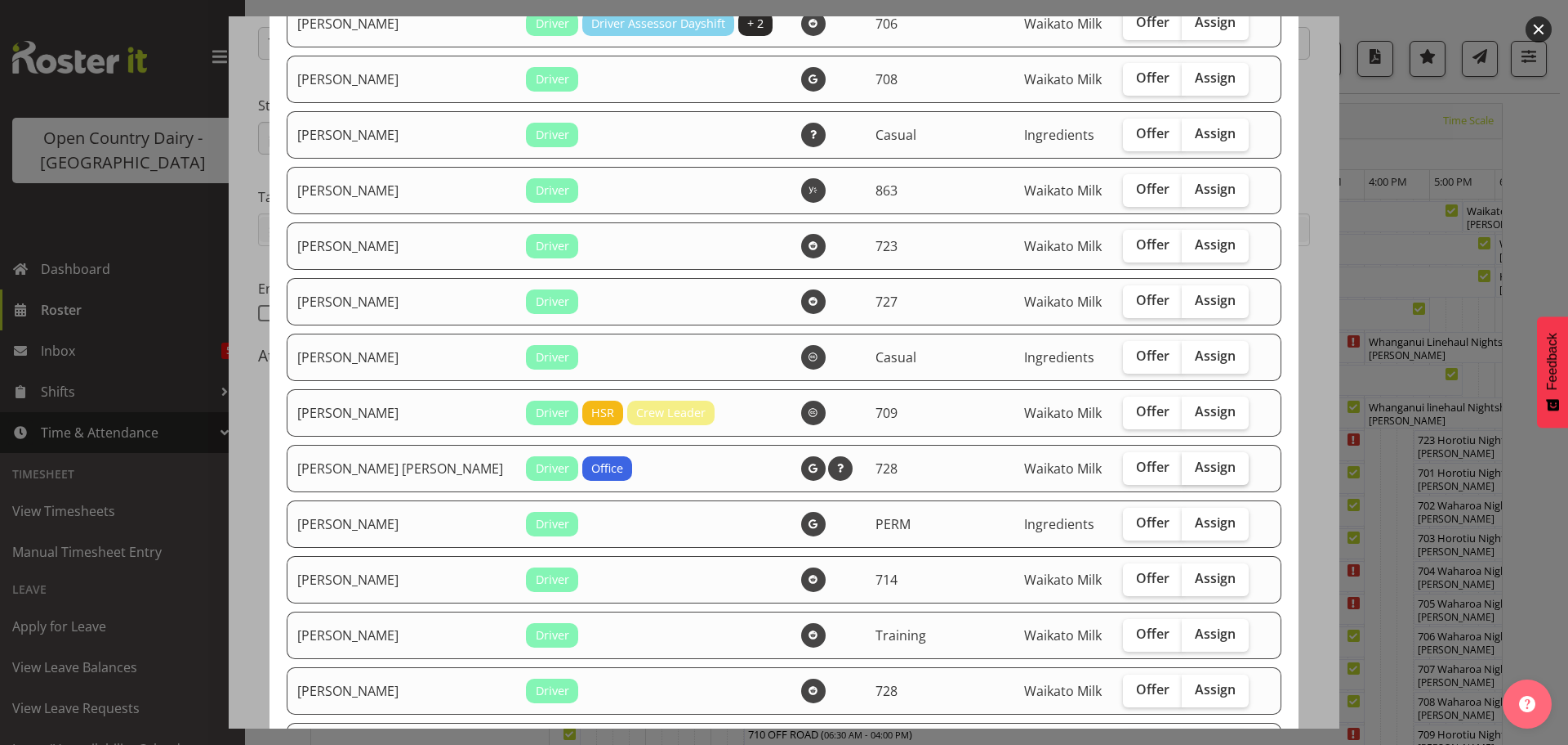
click at [1195, 468] on span "Assign" at bounding box center [1215, 466] width 41 height 16
click at [1184, 468] on input "Assign" at bounding box center [1187, 467] width 11 height 11
checkbox input "true"
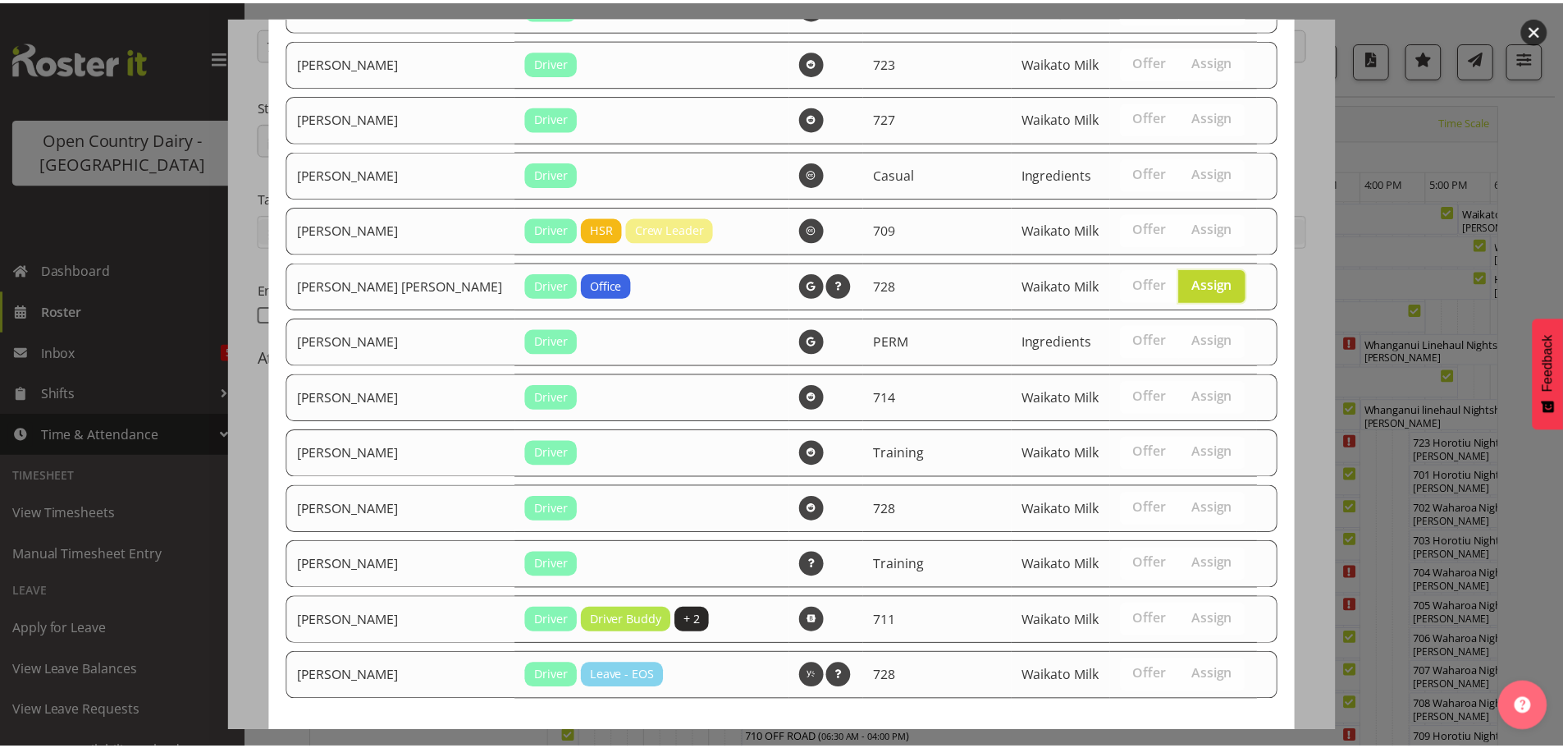
scroll to position [2225, 0]
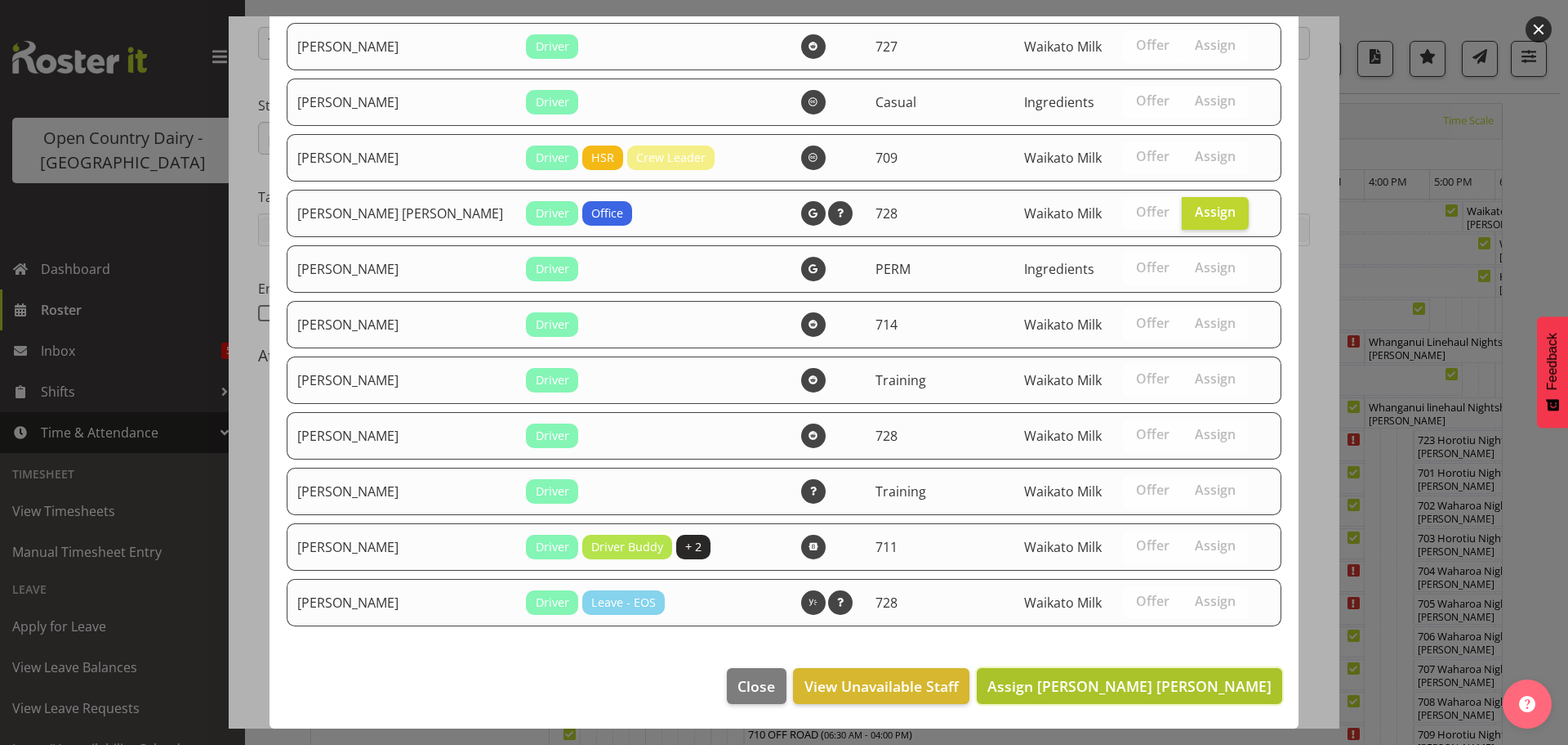
click at [1175, 678] on span "Assign Ross Robert Hamilton" at bounding box center [1130, 686] width 285 height 20
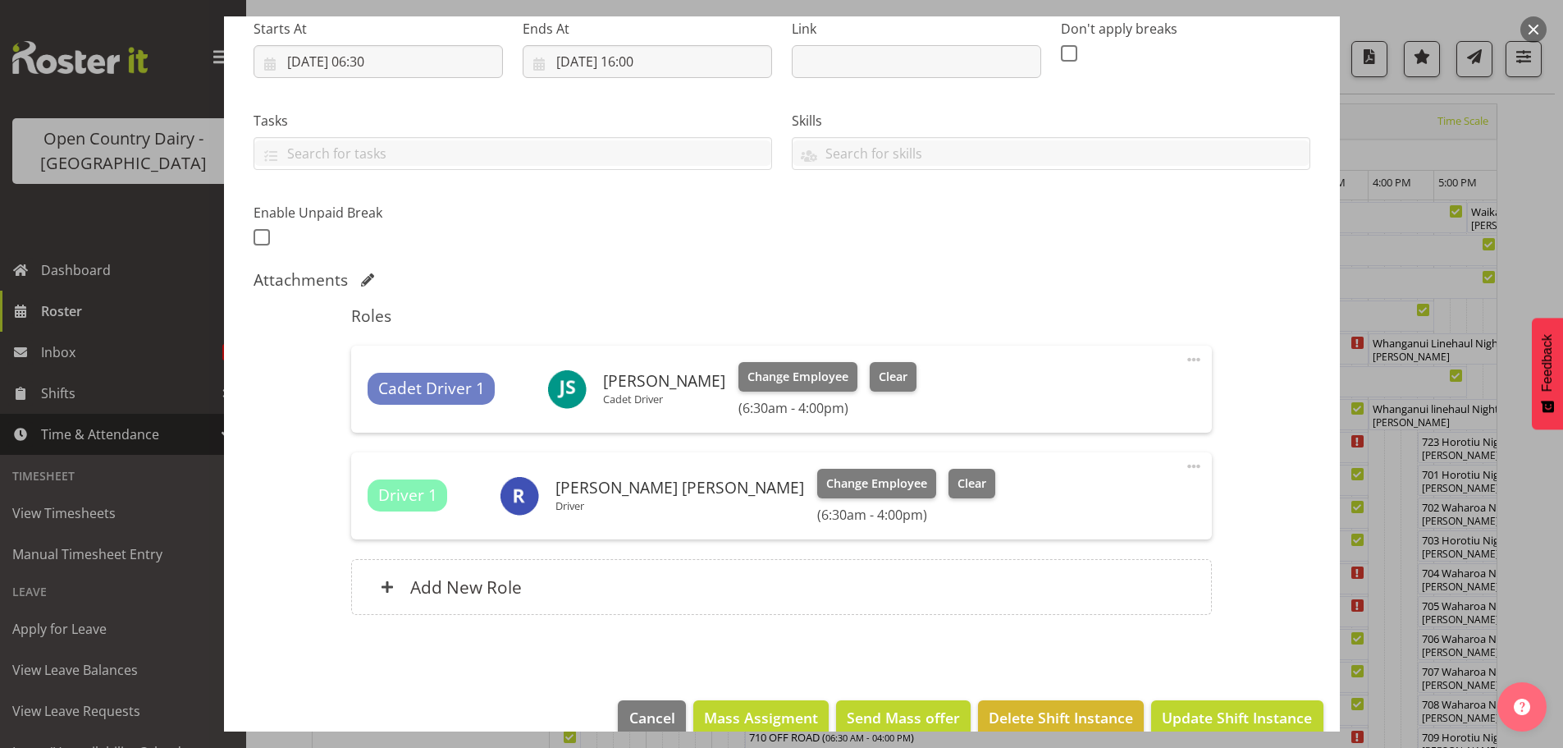
scroll to position [298, 0]
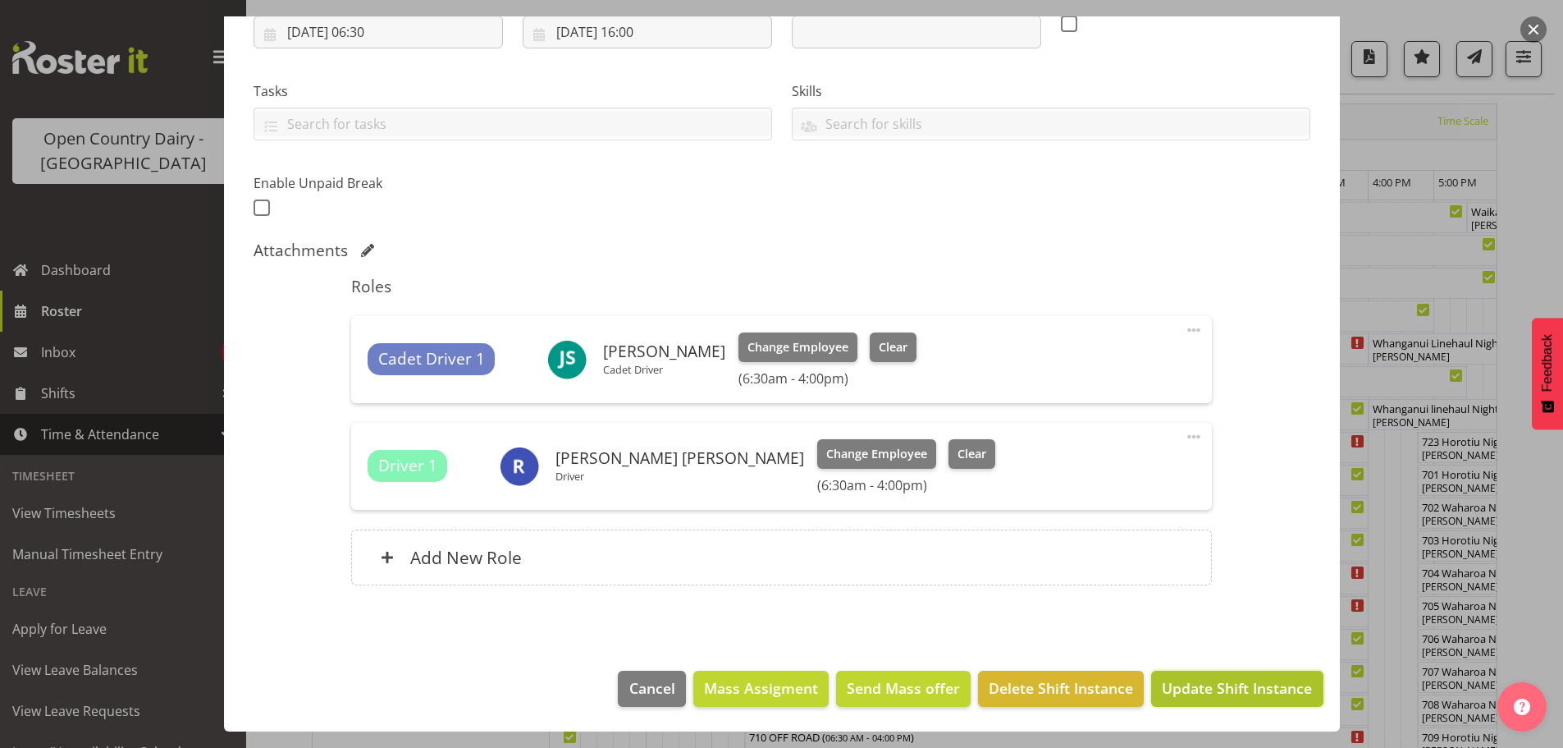
click at [1224, 689] on span "Update Shift Instance" at bounding box center [1237, 687] width 150 height 21
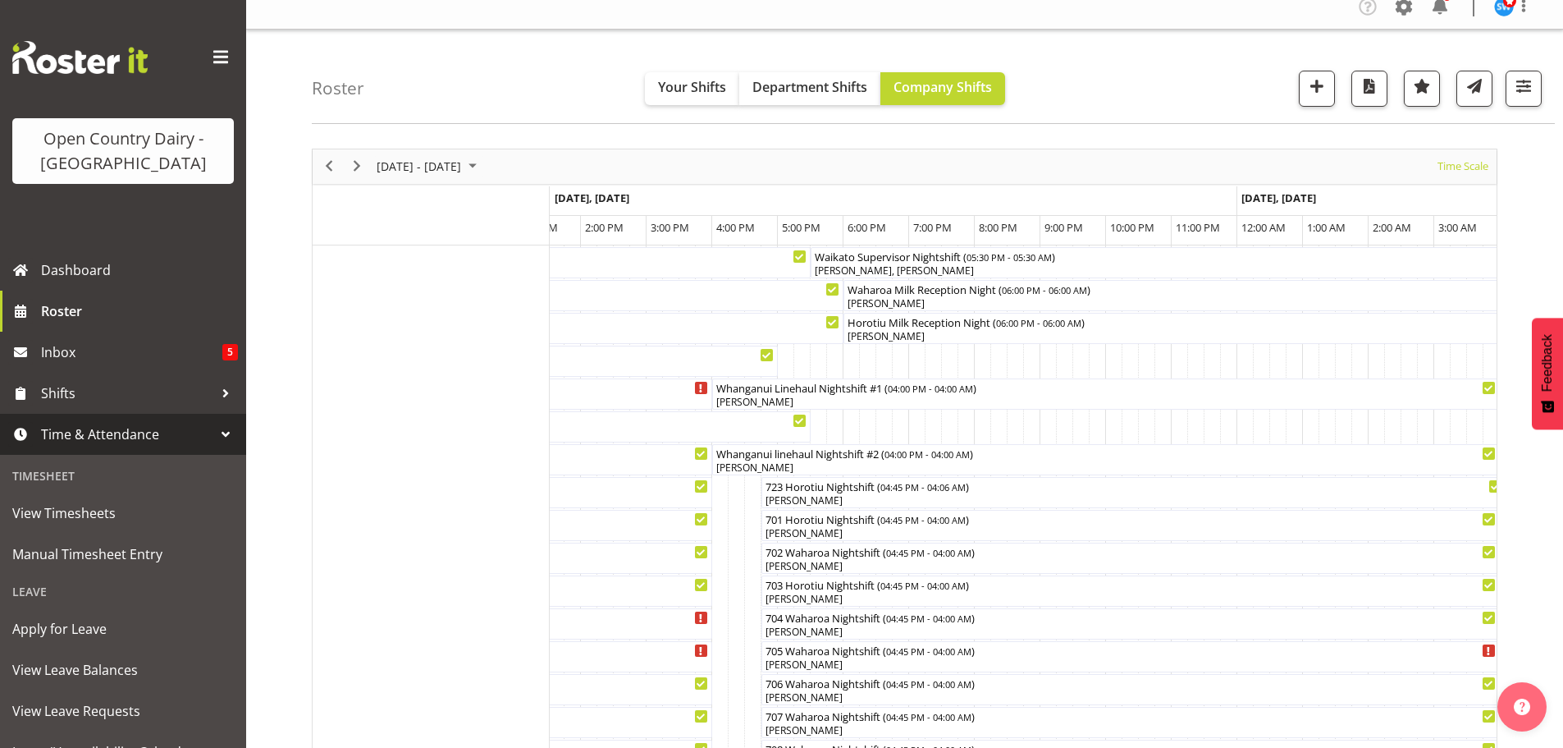
scroll to position [12, 0]
click at [330, 170] on span "Previous" at bounding box center [329, 168] width 20 height 21
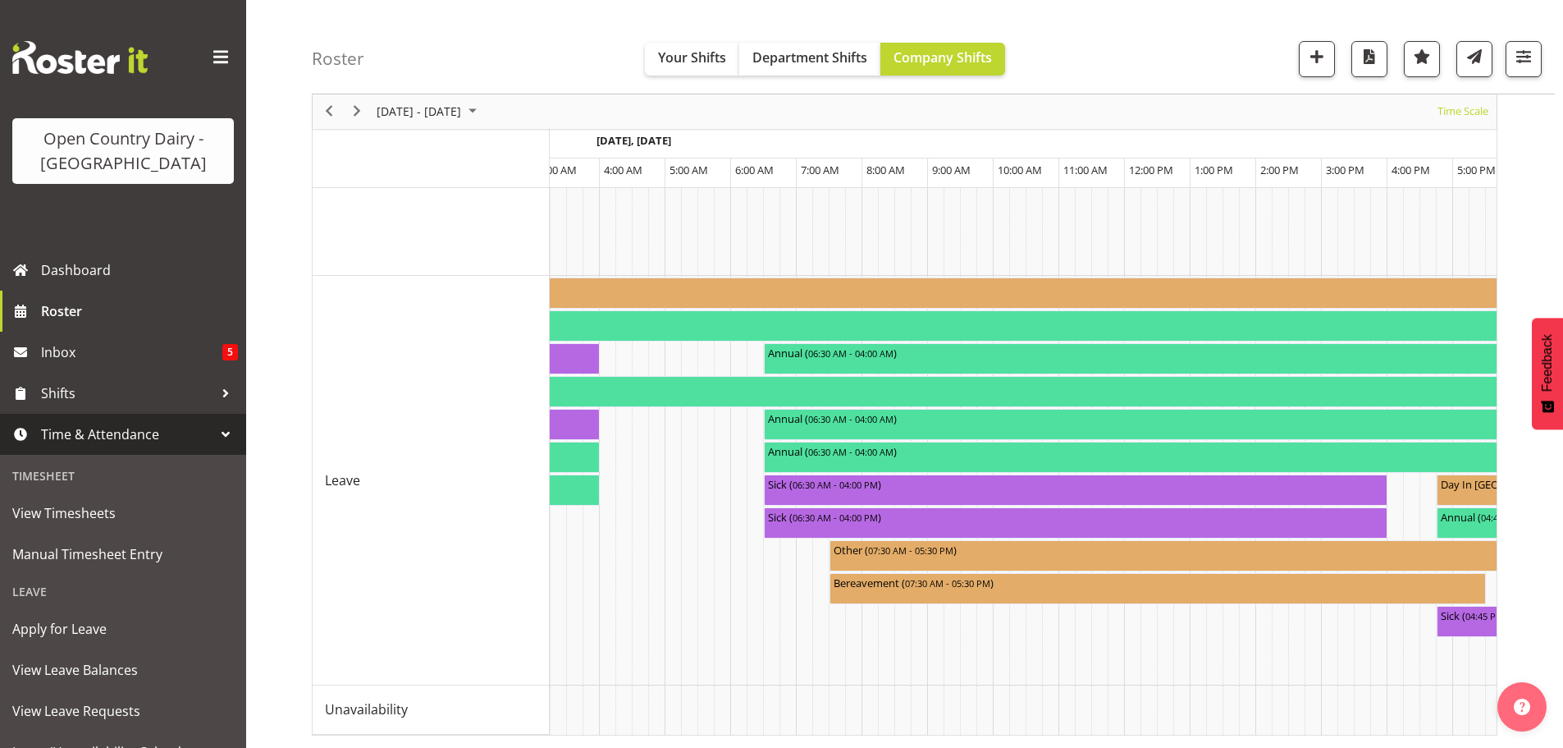
scroll to position [0, 332]
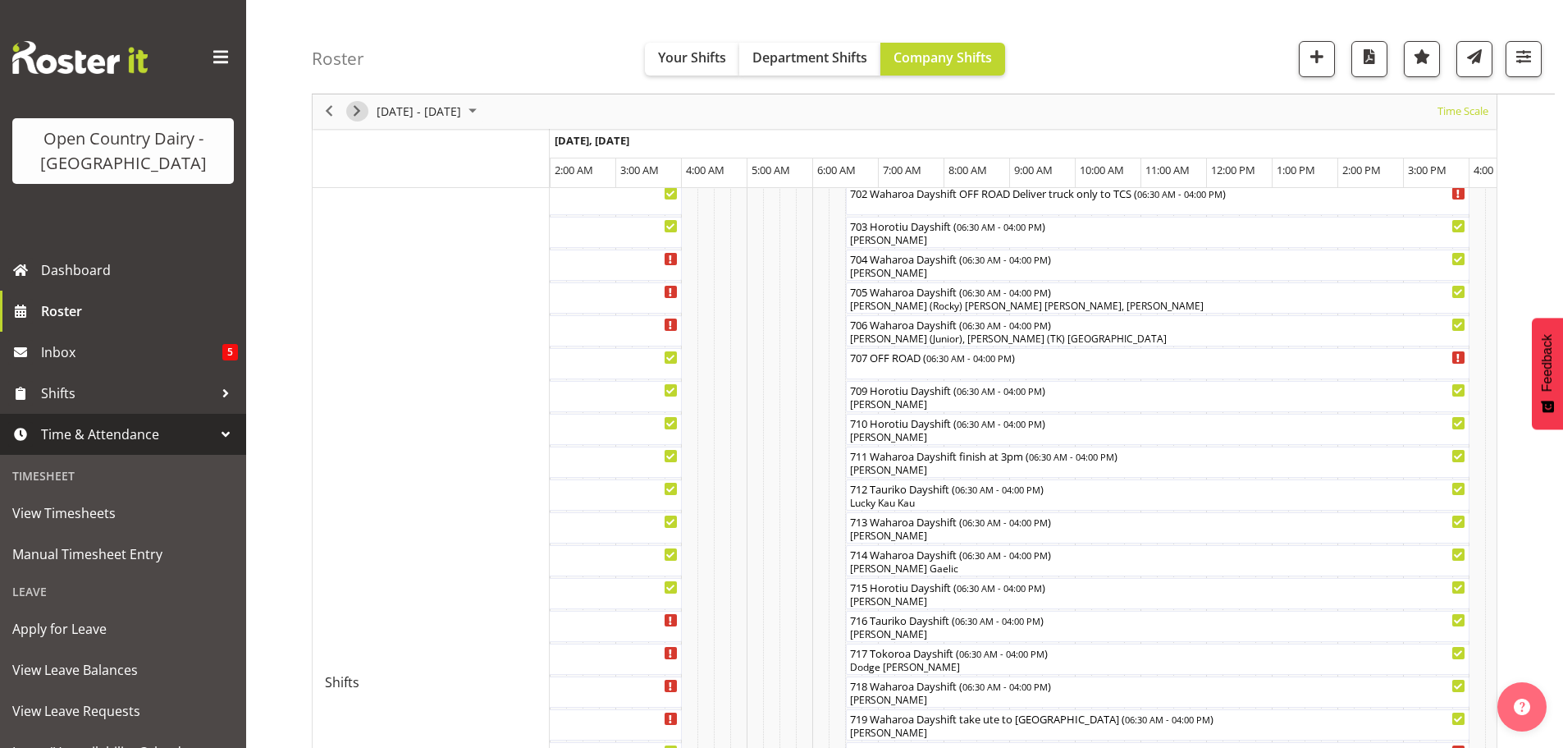
click at [357, 111] on span "Next" at bounding box center [357, 112] width 20 height 21
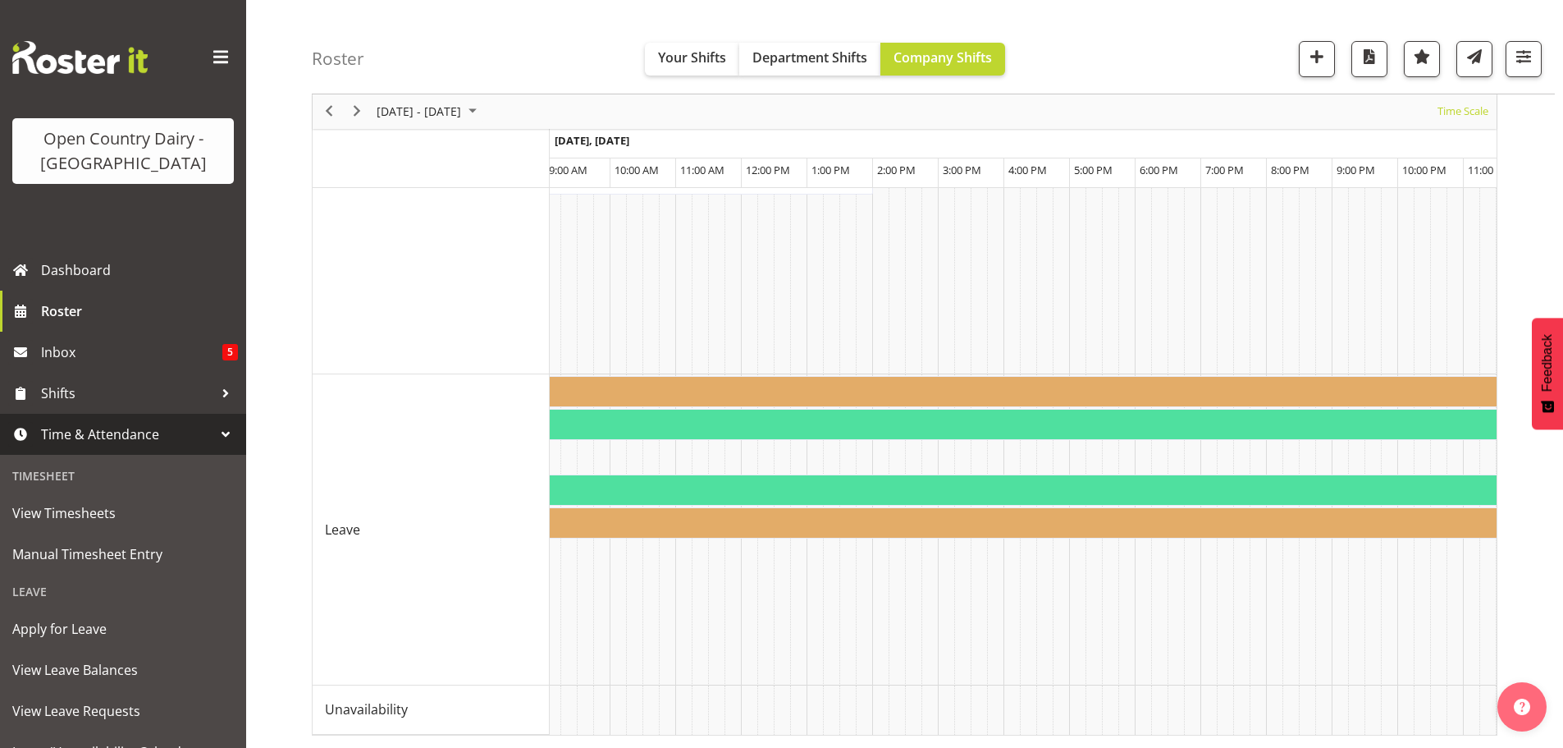
scroll to position [0, 9978]
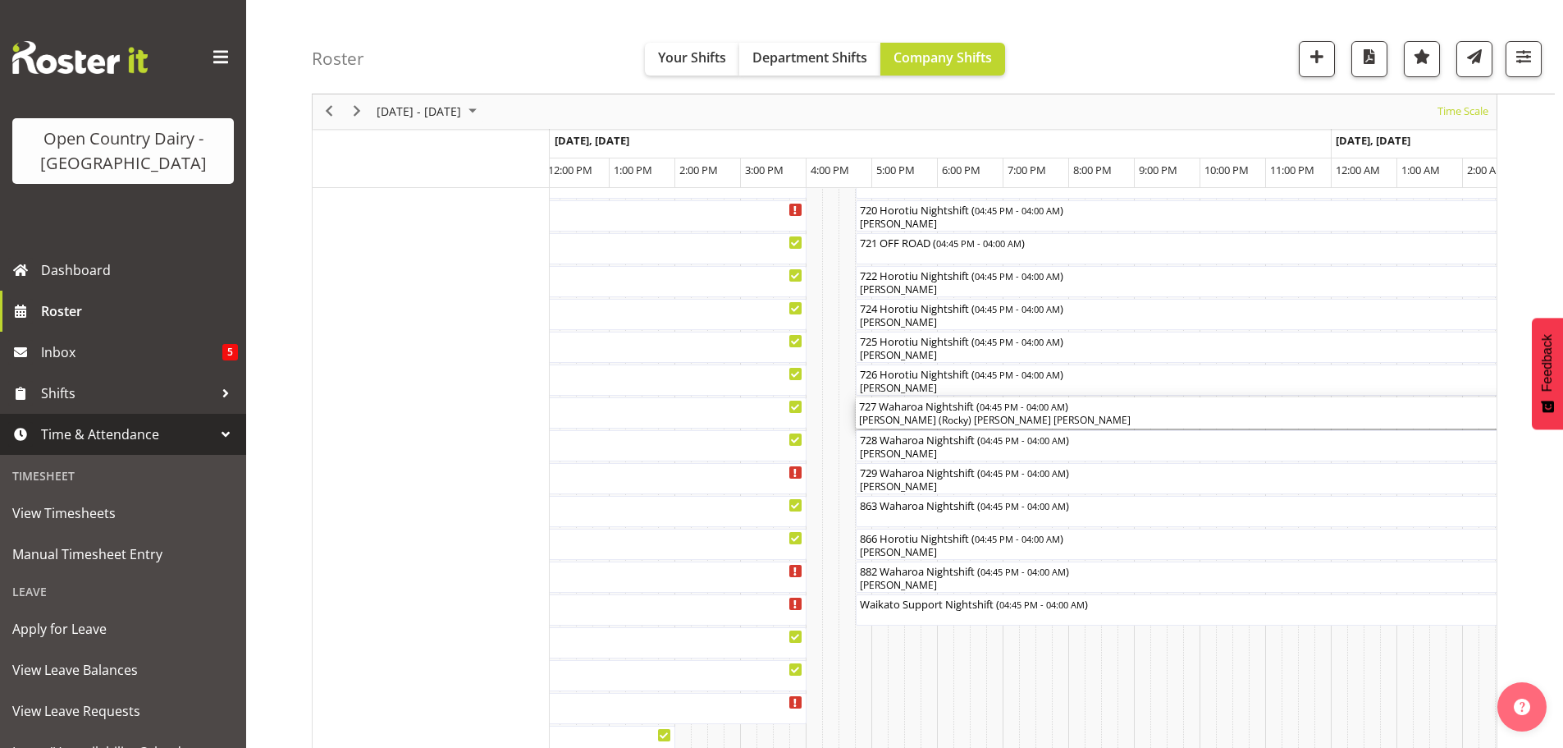
click at [1014, 420] on div "[PERSON_NAME] (Rocky) [PERSON_NAME] [PERSON_NAME]" at bounding box center [1225, 420] width 732 height 15
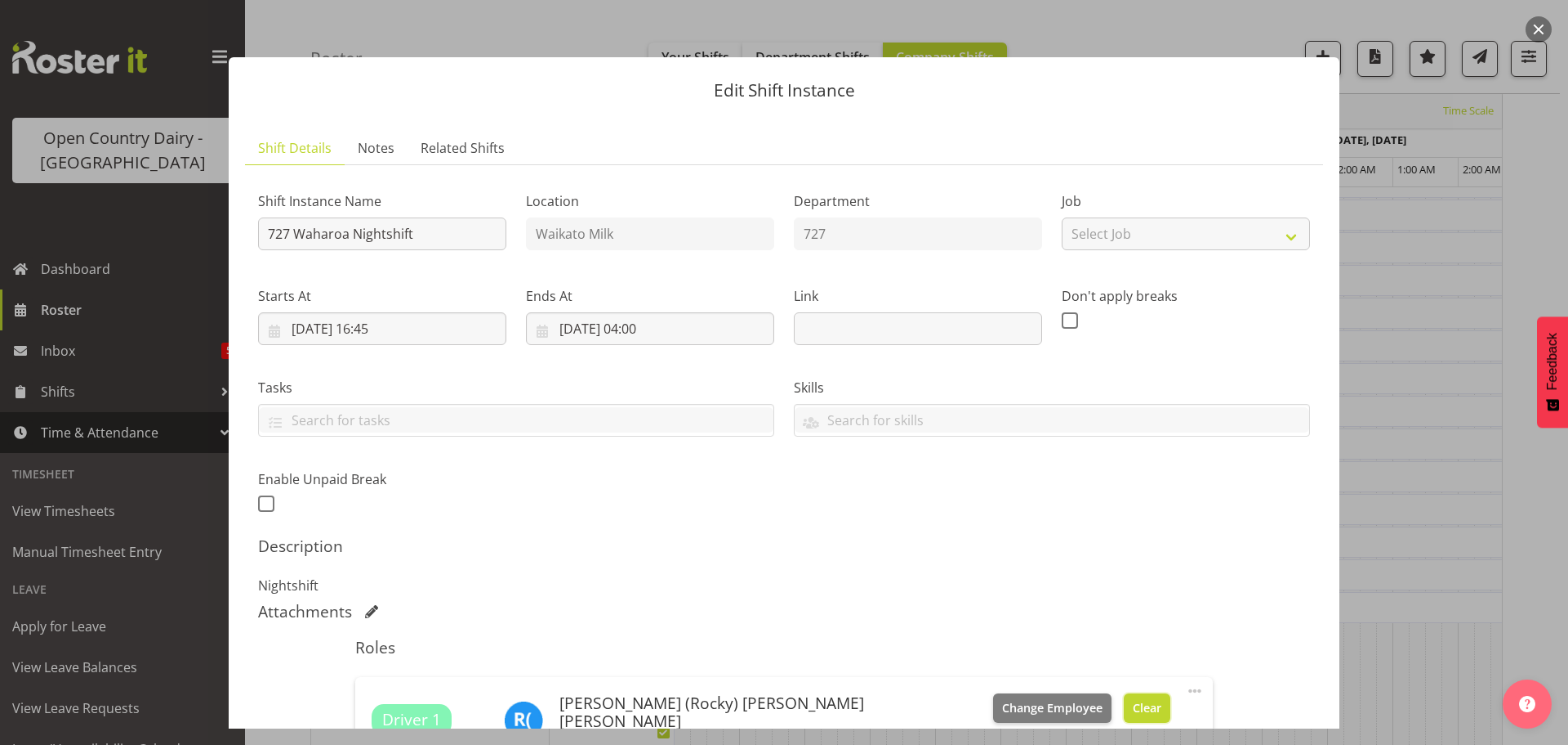
click at [1133, 704] on span "Clear" at bounding box center [1147, 708] width 29 height 18
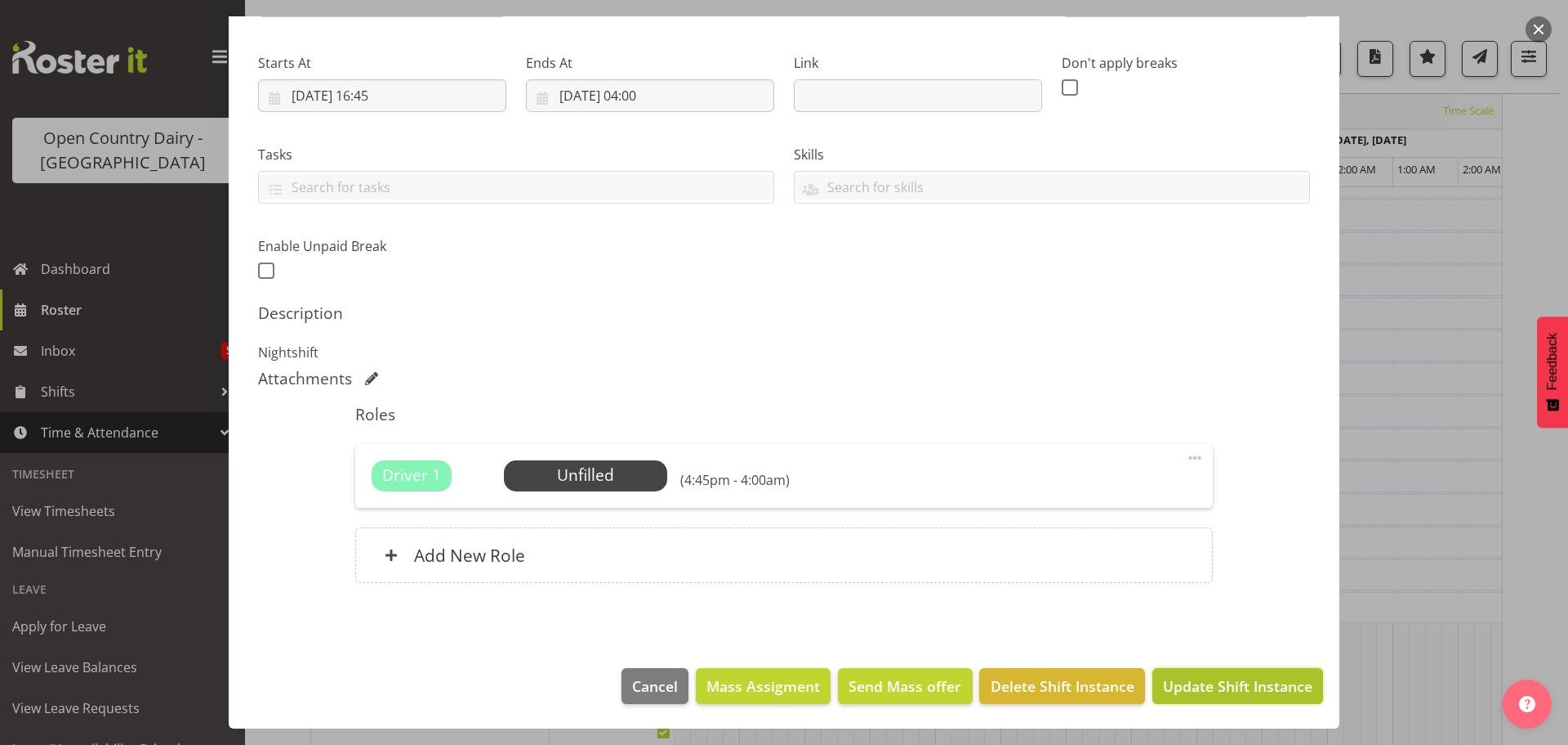
click at [1215, 685] on span "Update Shift Instance" at bounding box center [1237, 685] width 149 height 21
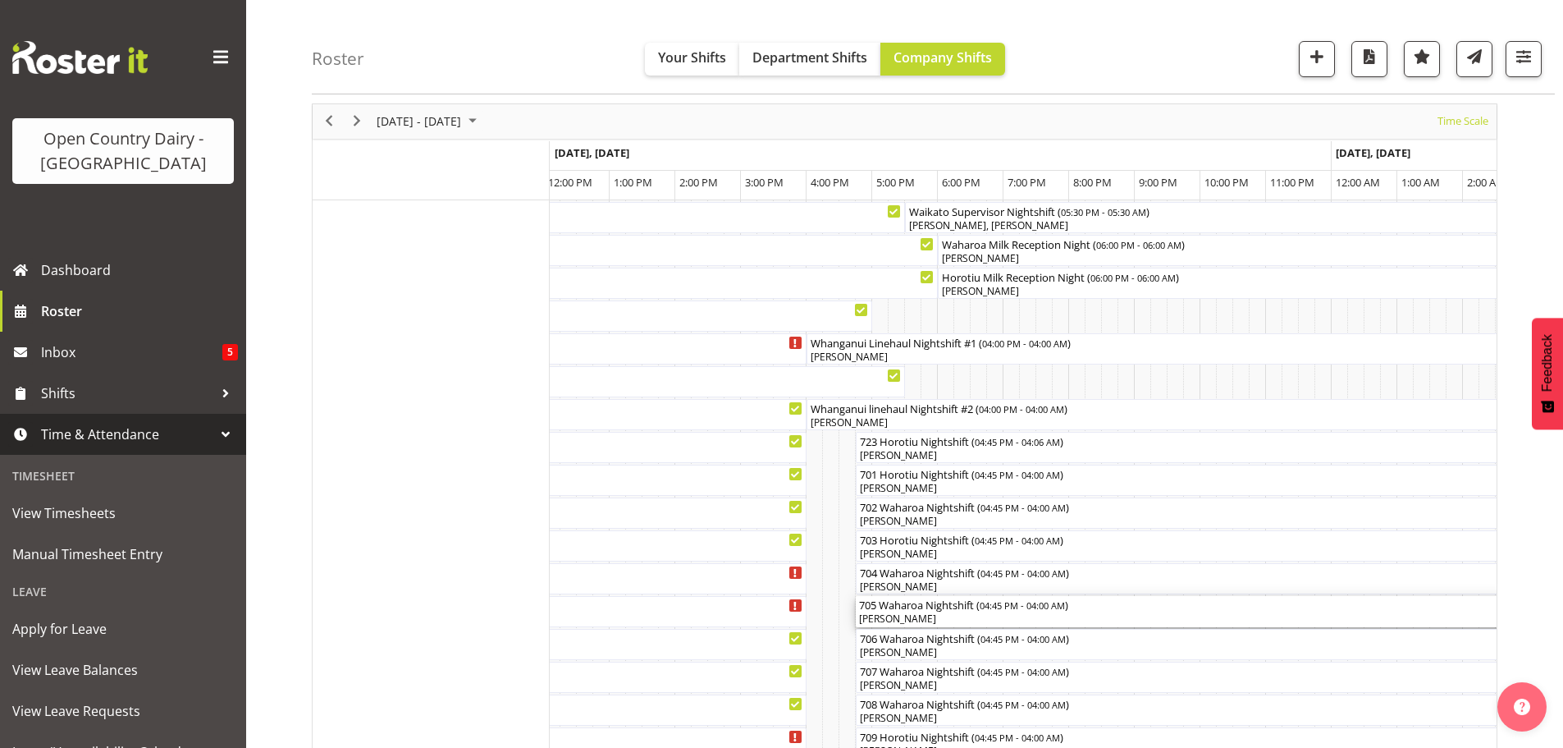
click at [938, 620] on div "[PERSON_NAME]" at bounding box center [1225, 618] width 732 height 15
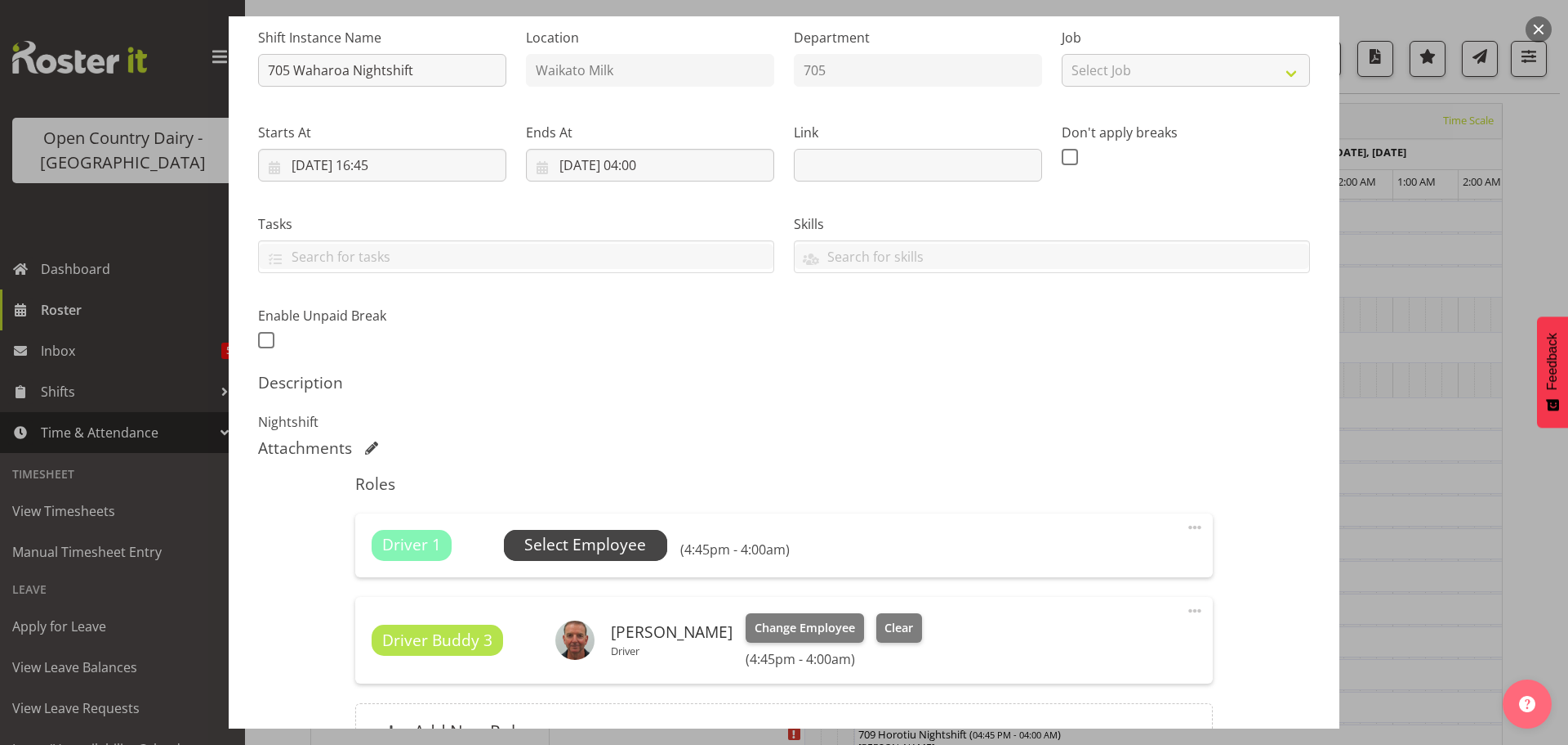
click at [585, 544] on span "Select Employee" at bounding box center [585, 545] width 121 height 24
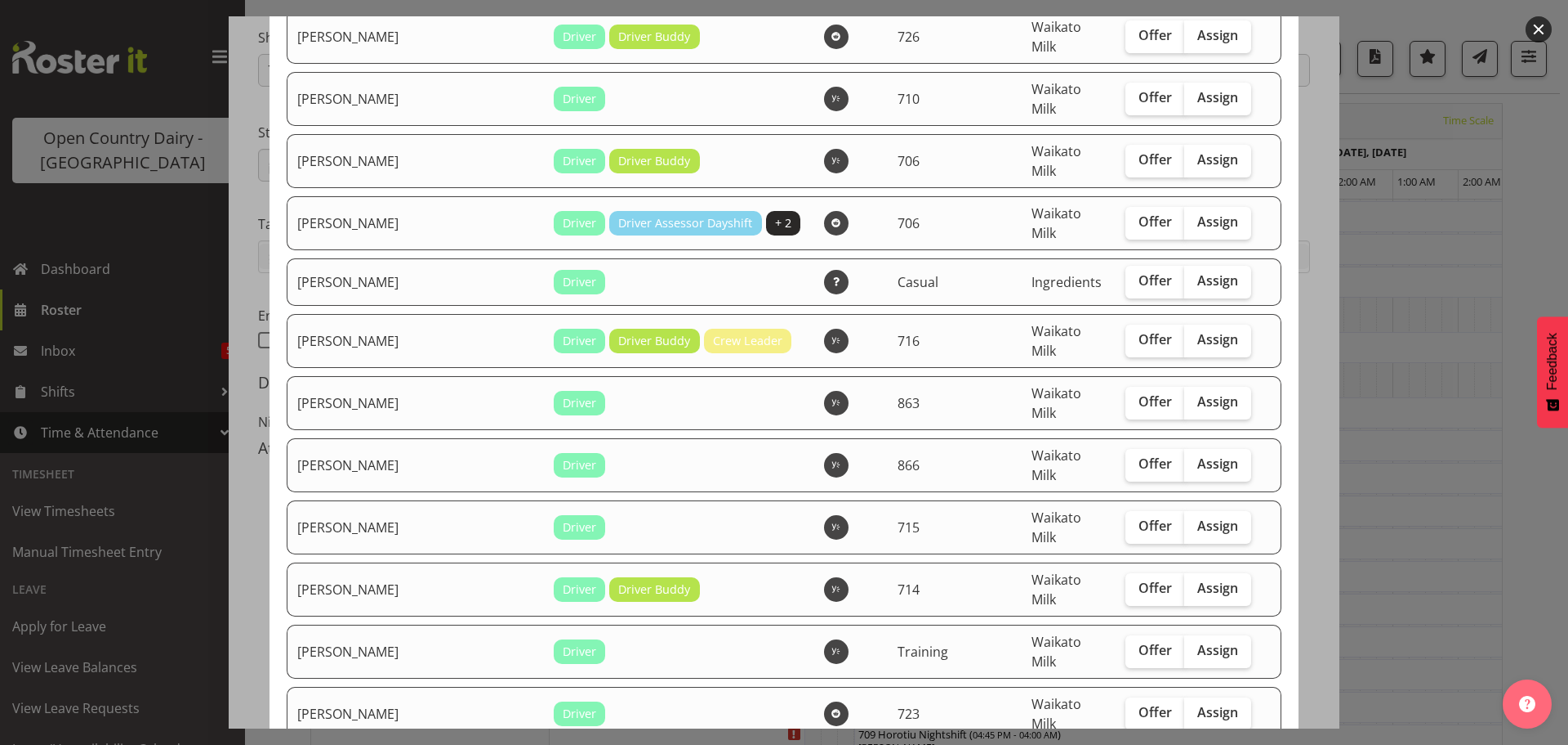
checkbox input "true"
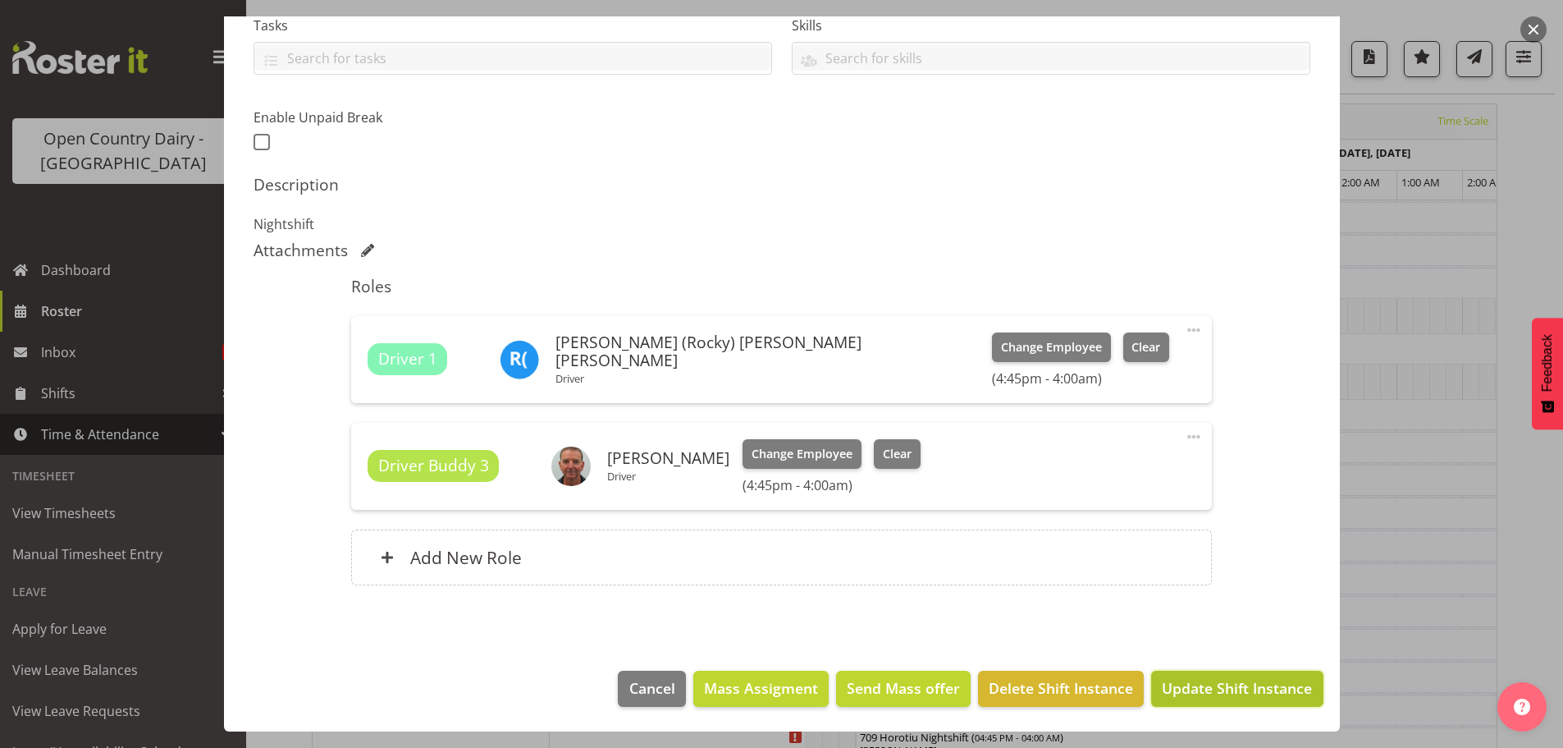
click at [1235, 686] on span "Update Shift Instance" at bounding box center [1237, 687] width 150 height 21
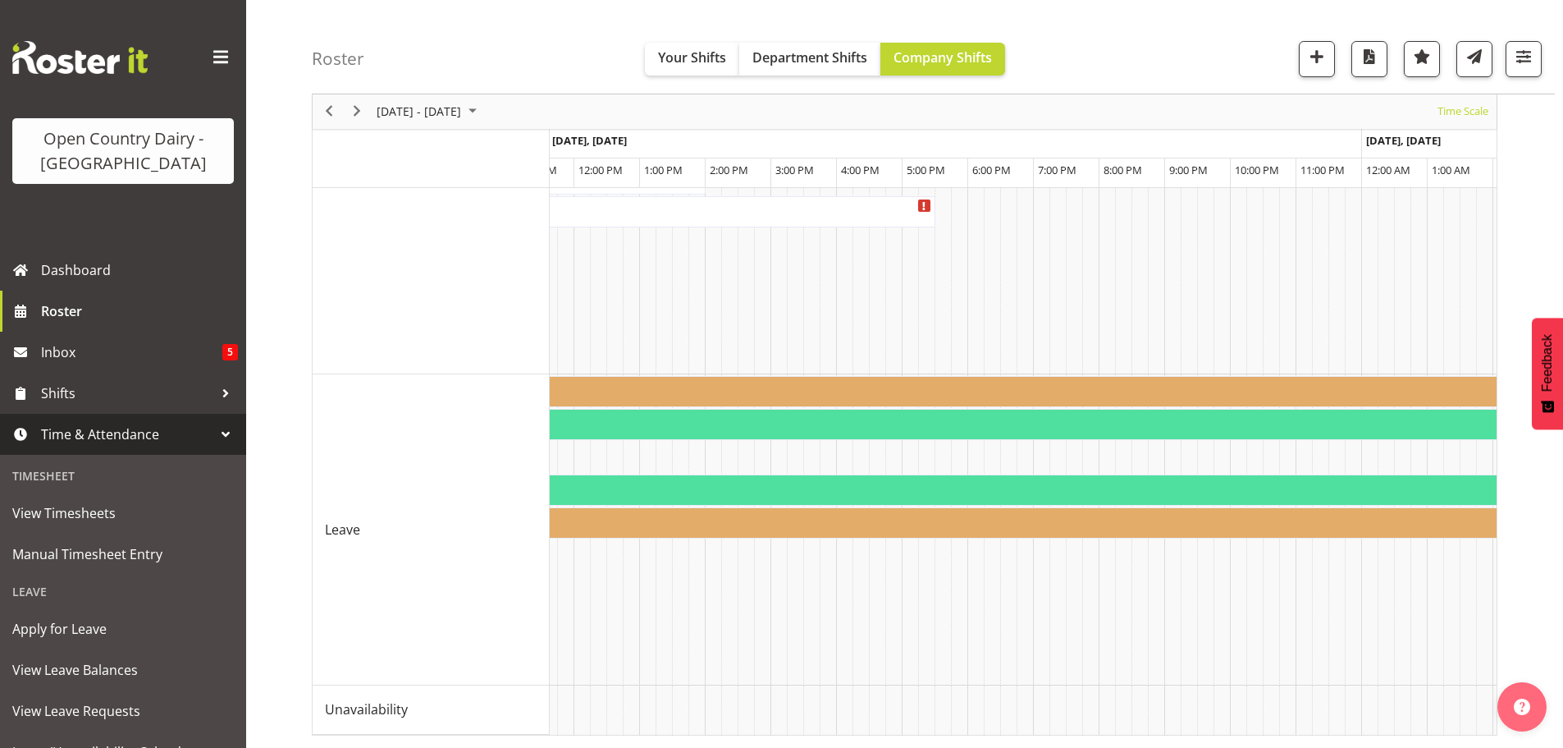
scroll to position [0, 8516]
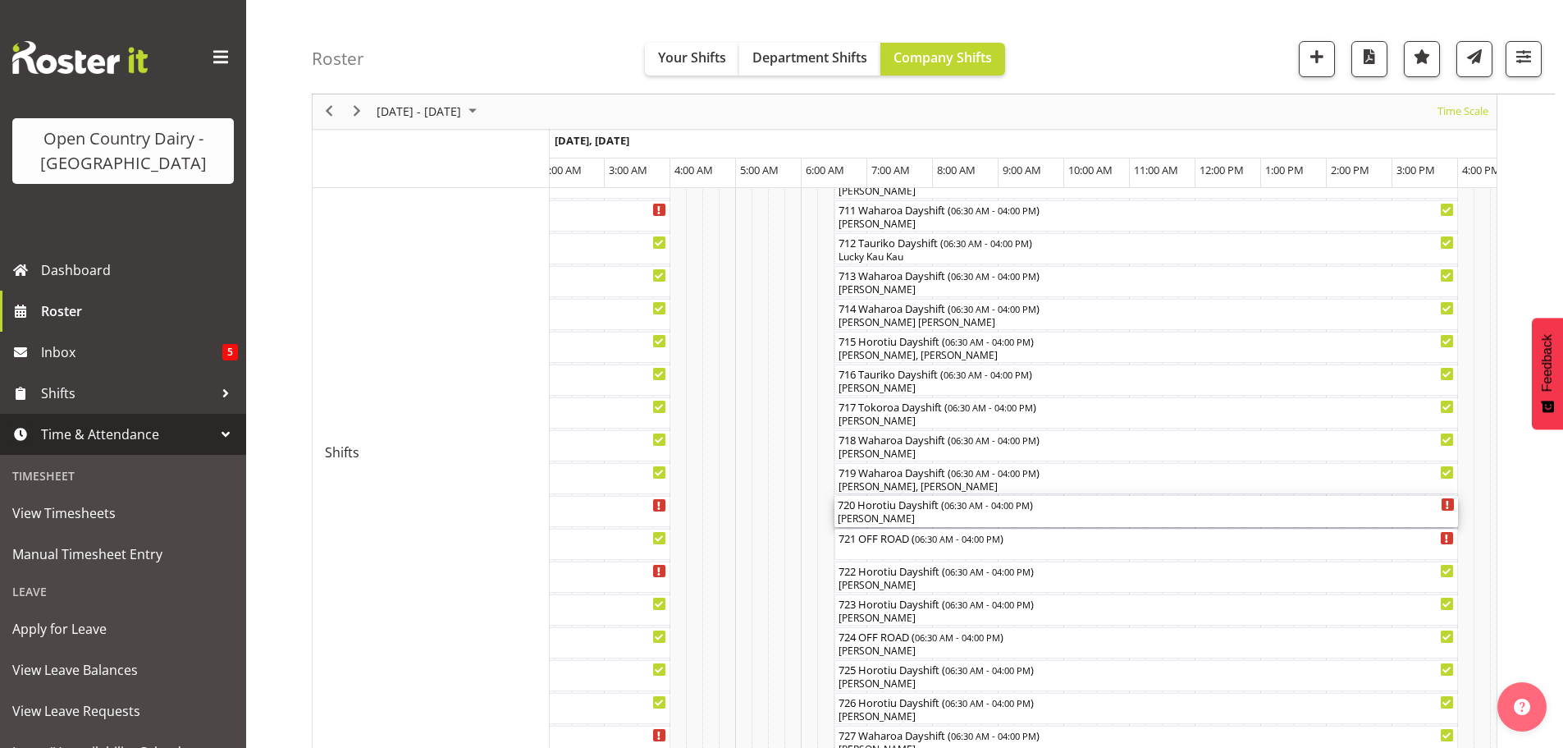
click at [912, 518] on div "Antony Lockyer" at bounding box center [1146, 518] width 617 height 15
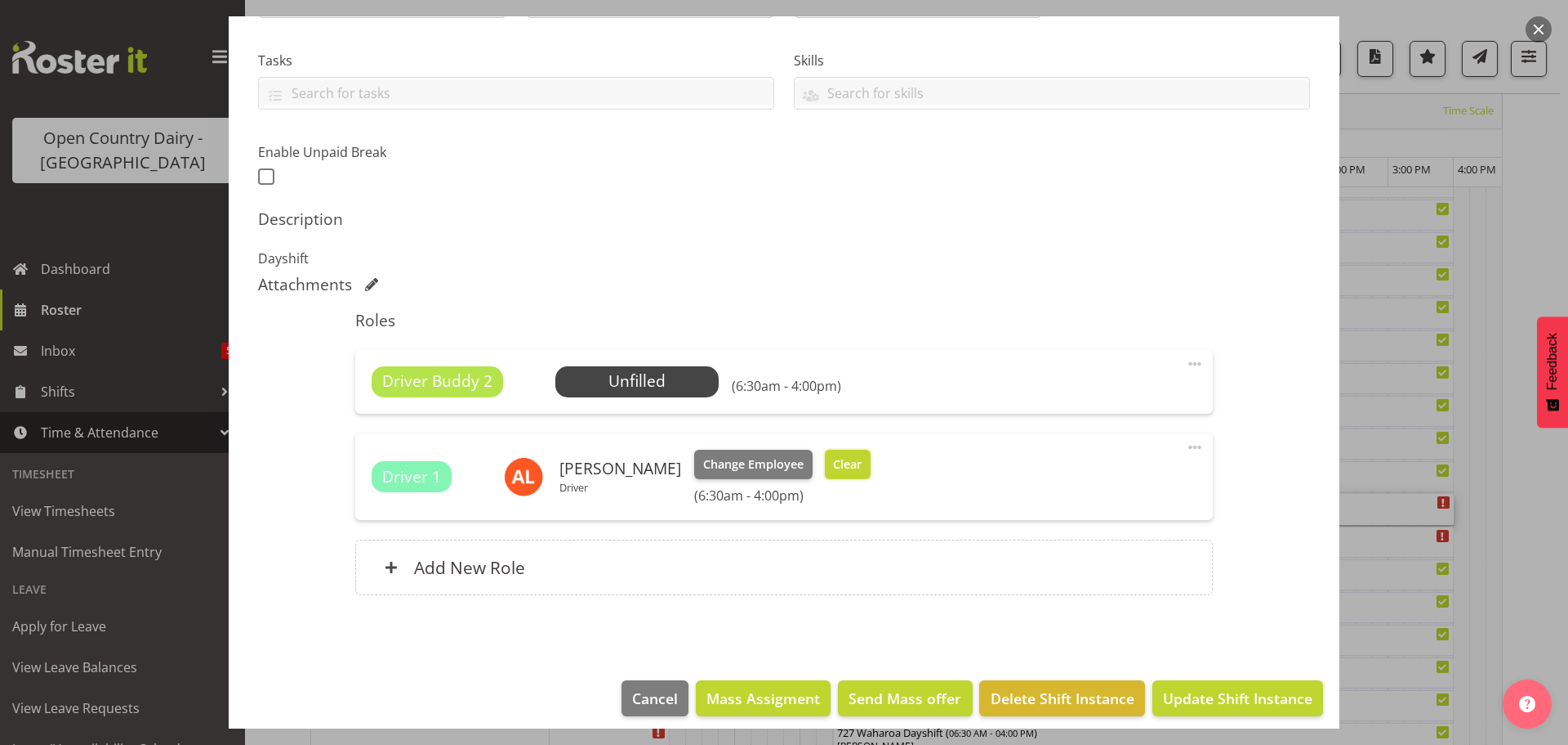
click at [836, 467] on span "Clear" at bounding box center [847, 464] width 29 height 18
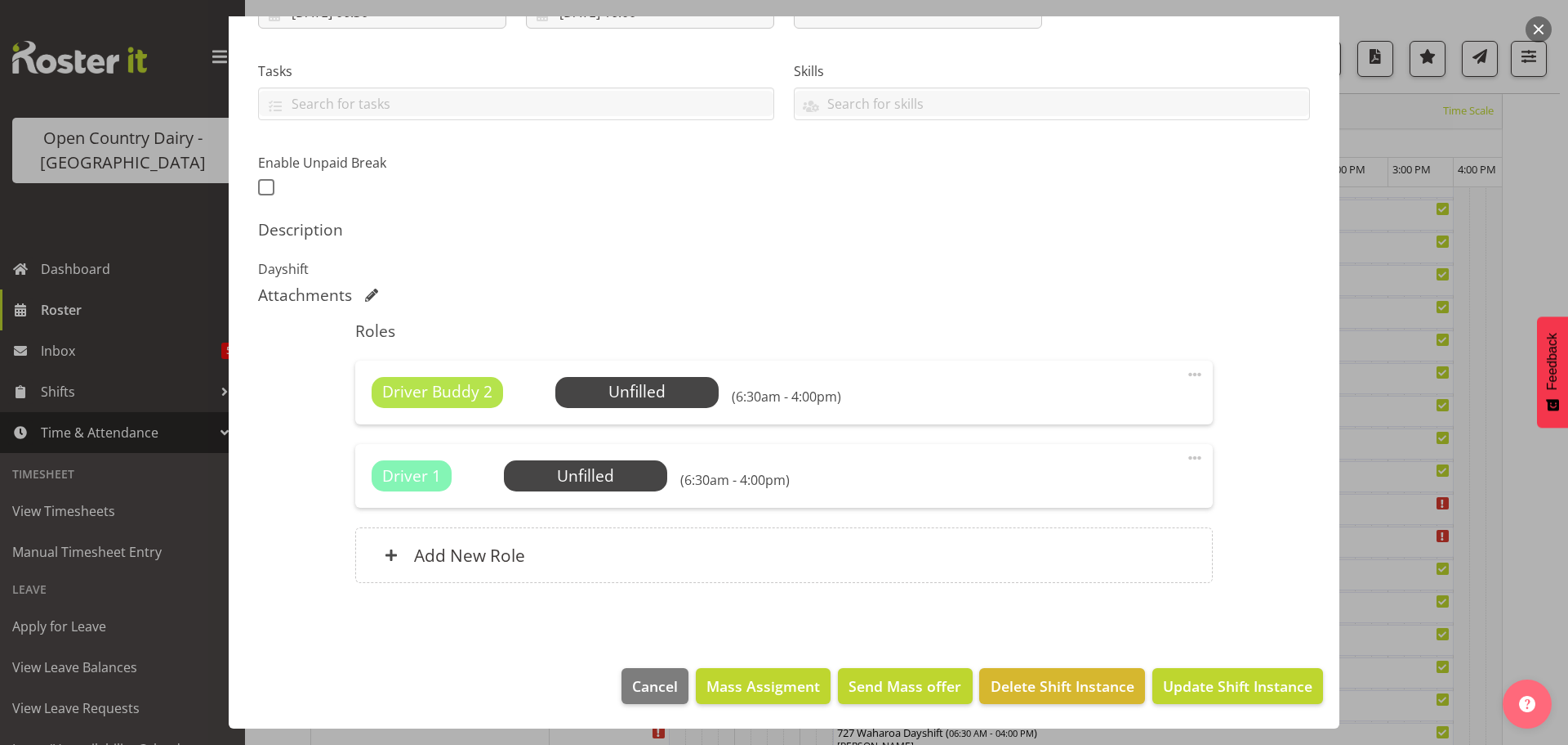
click at [1186, 372] on span at bounding box center [1196, 374] width 20 height 20
click at [1080, 466] on link "Delete" at bounding box center [1127, 469] width 157 height 30
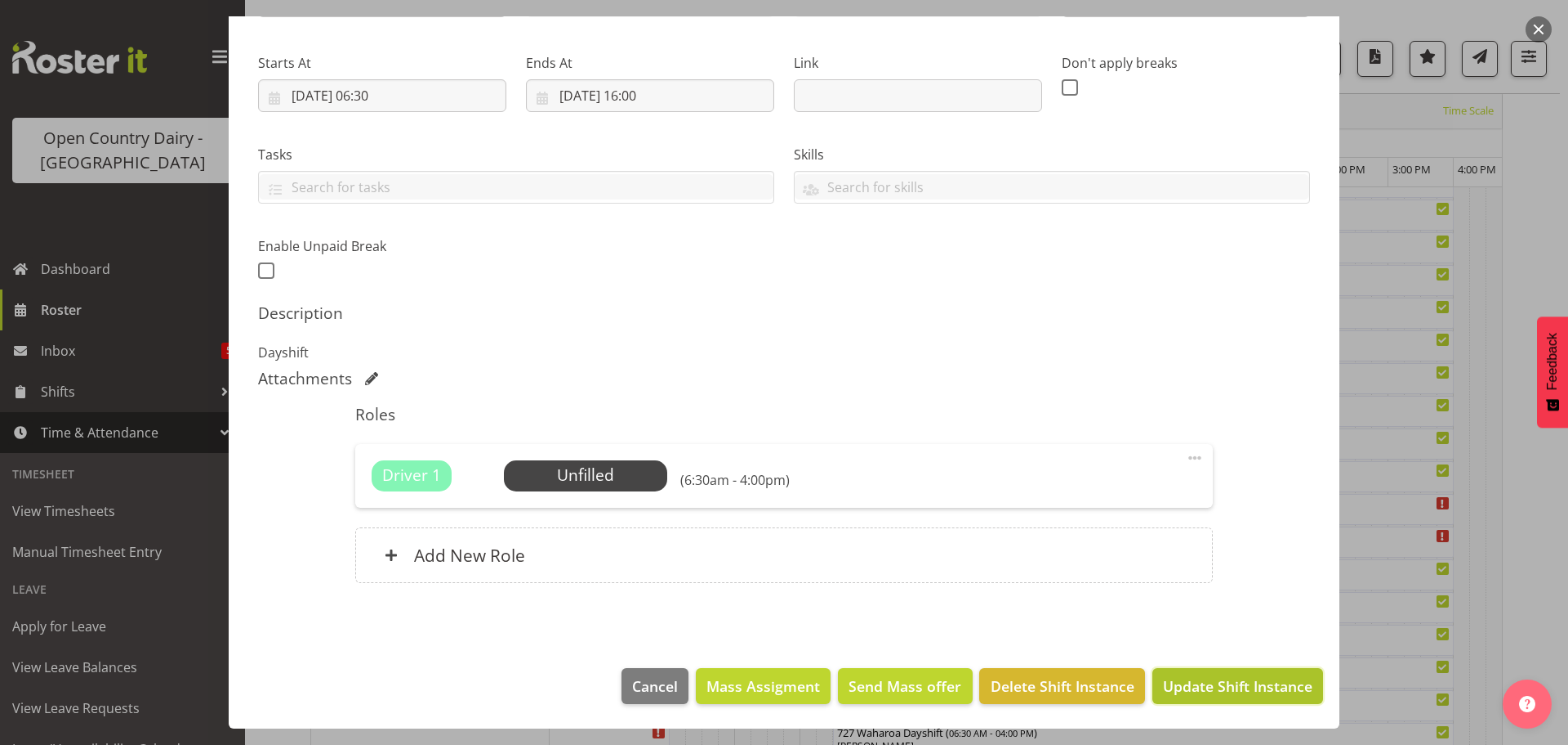
click at [1206, 683] on span "Update Shift Instance" at bounding box center [1237, 685] width 149 height 21
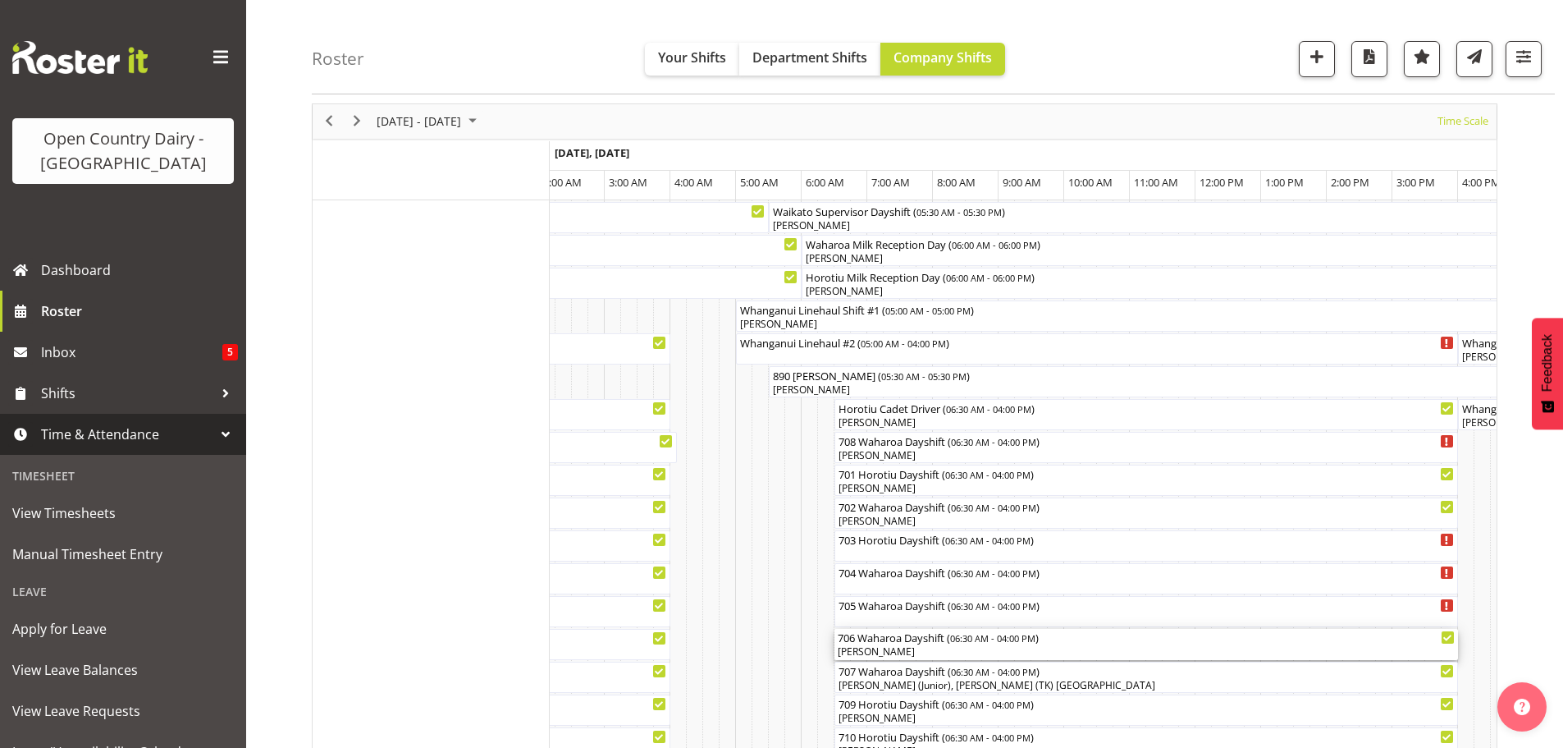
click at [958, 650] on div "Paul Griffin" at bounding box center [1146, 651] width 617 height 15
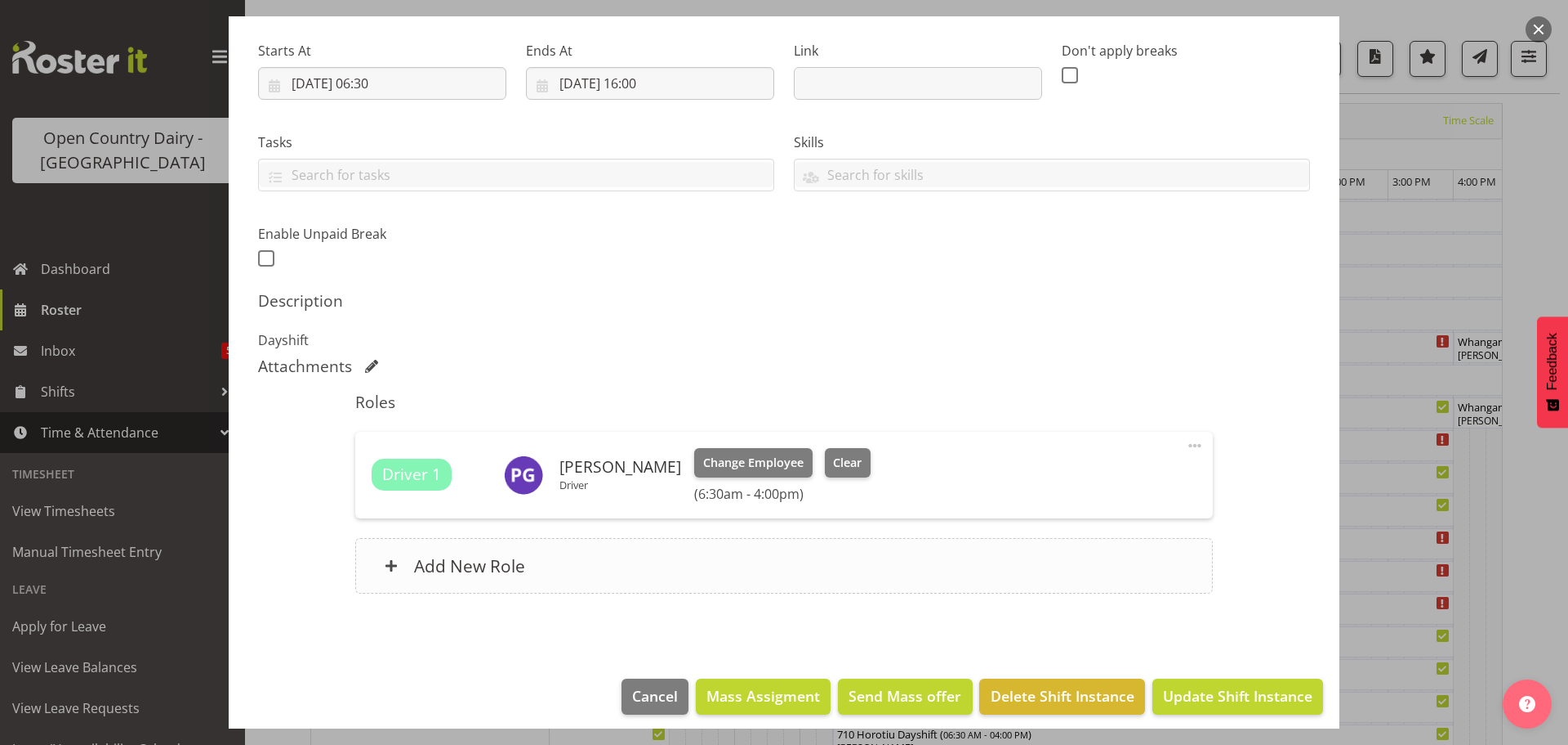
click at [467, 566] on h6 "Add New Role" at bounding box center [470, 565] width 112 height 21
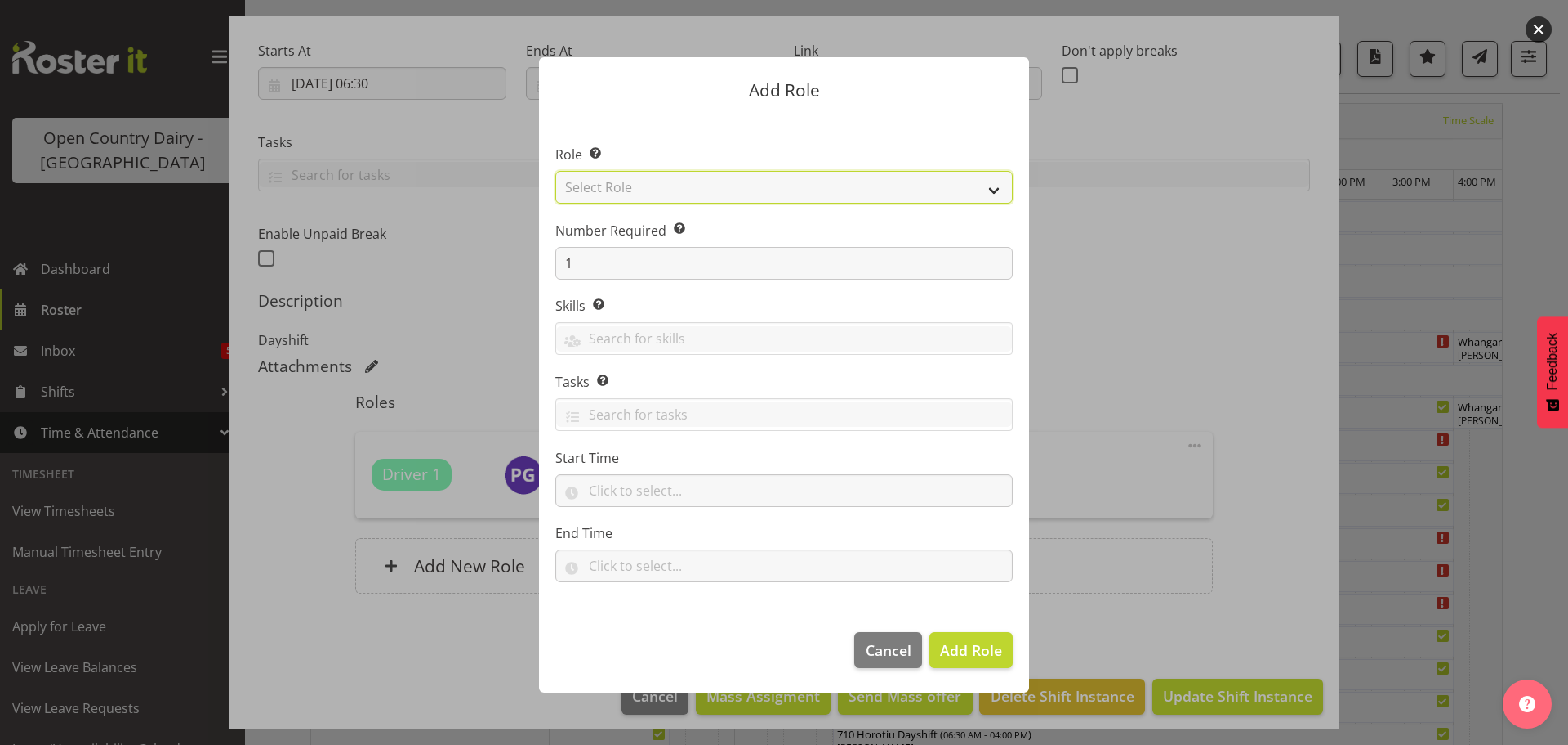
click at [884, 184] on select "Select Role Cadet Driver Crew Leader Driver Driver Buddy Driver Assessor Dayshi…" at bounding box center [784, 186] width 458 height 33
select select "1436"
click at [556, 170] on select "Select Role Cadet Driver Crew Leader Driver Driver Buddy Driver Assessor Dayshi…" at bounding box center [784, 186] width 458 height 33
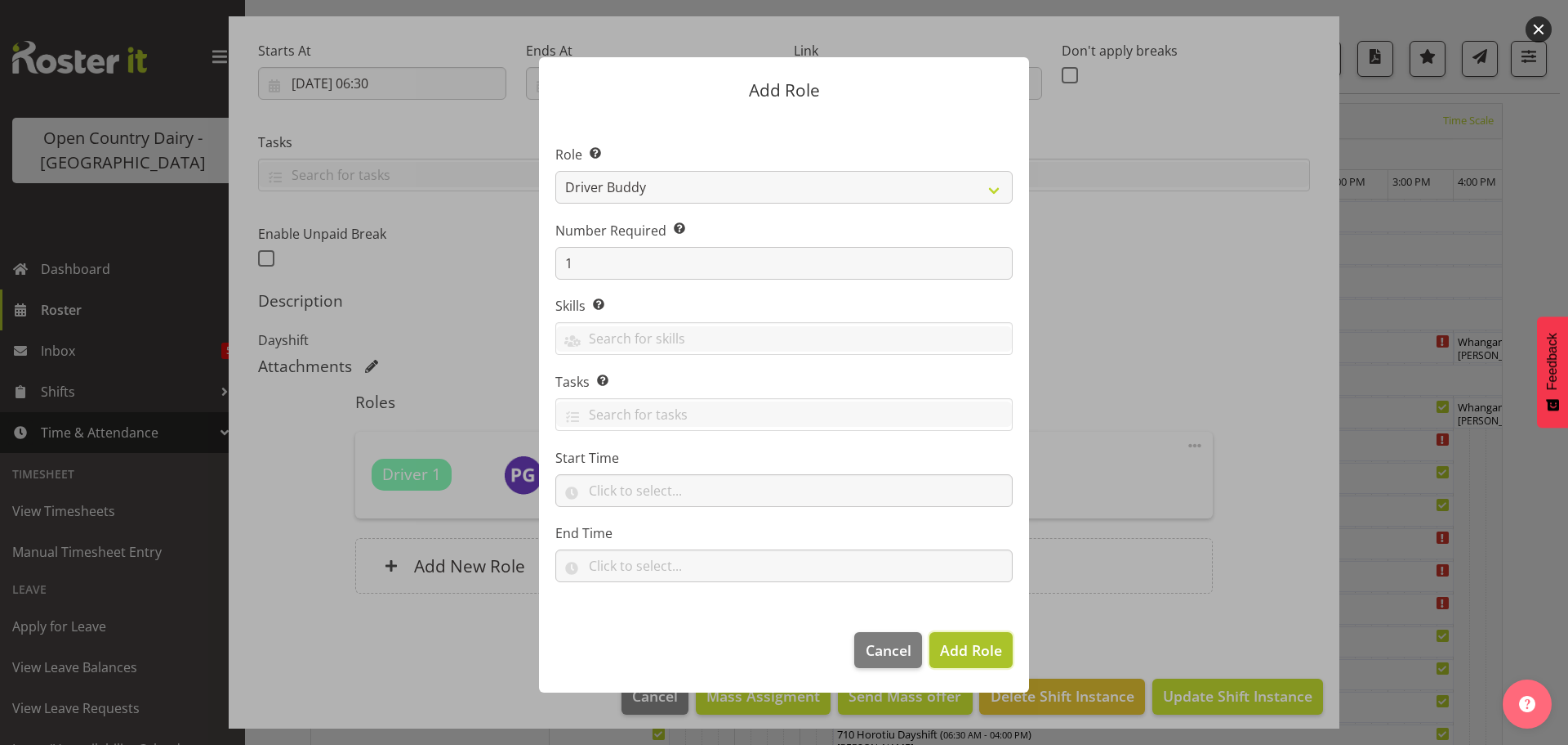
click at [970, 646] on span "Add Role" at bounding box center [971, 649] width 62 height 20
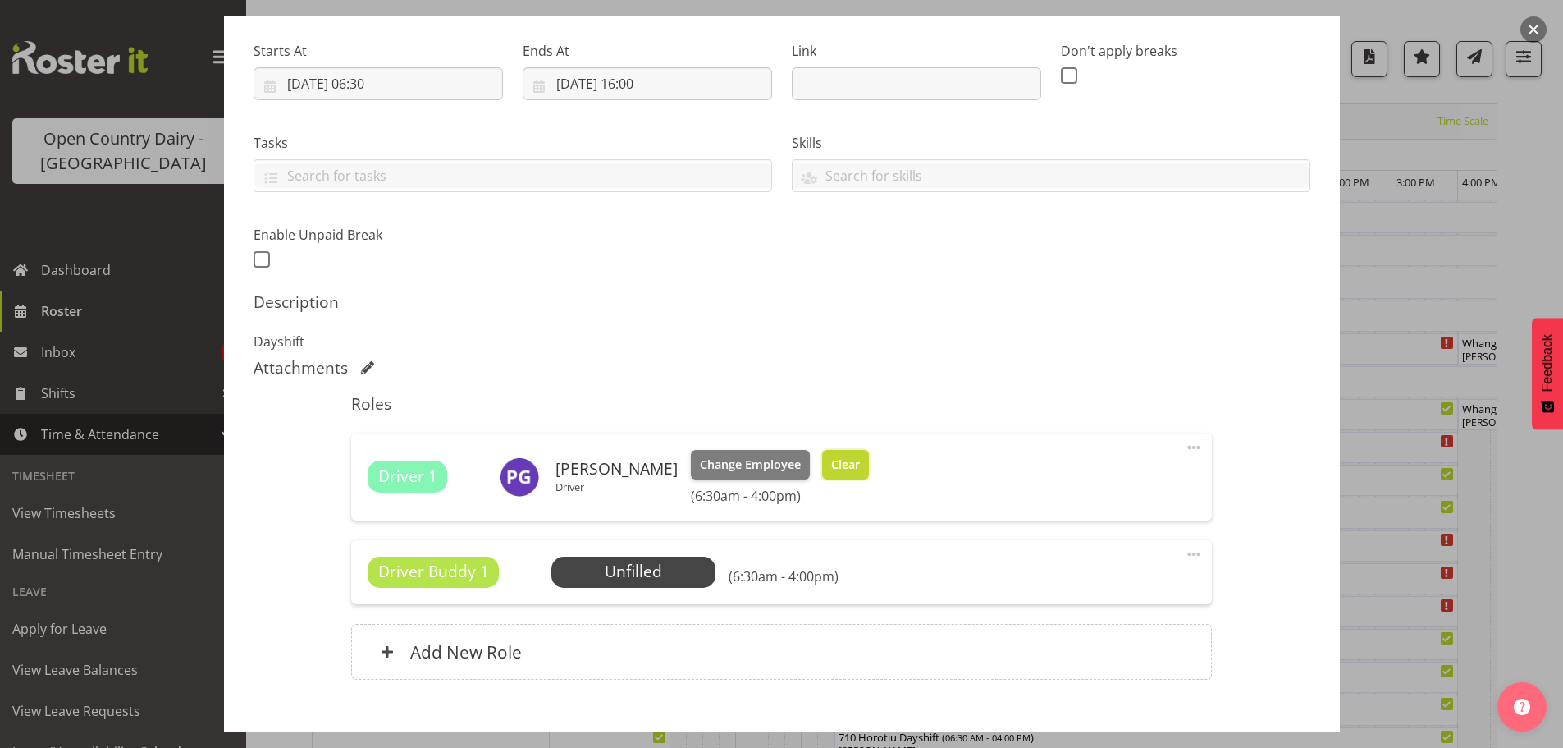
click at [831, 460] on span "Clear" at bounding box center [845, 464] width 29 height 18
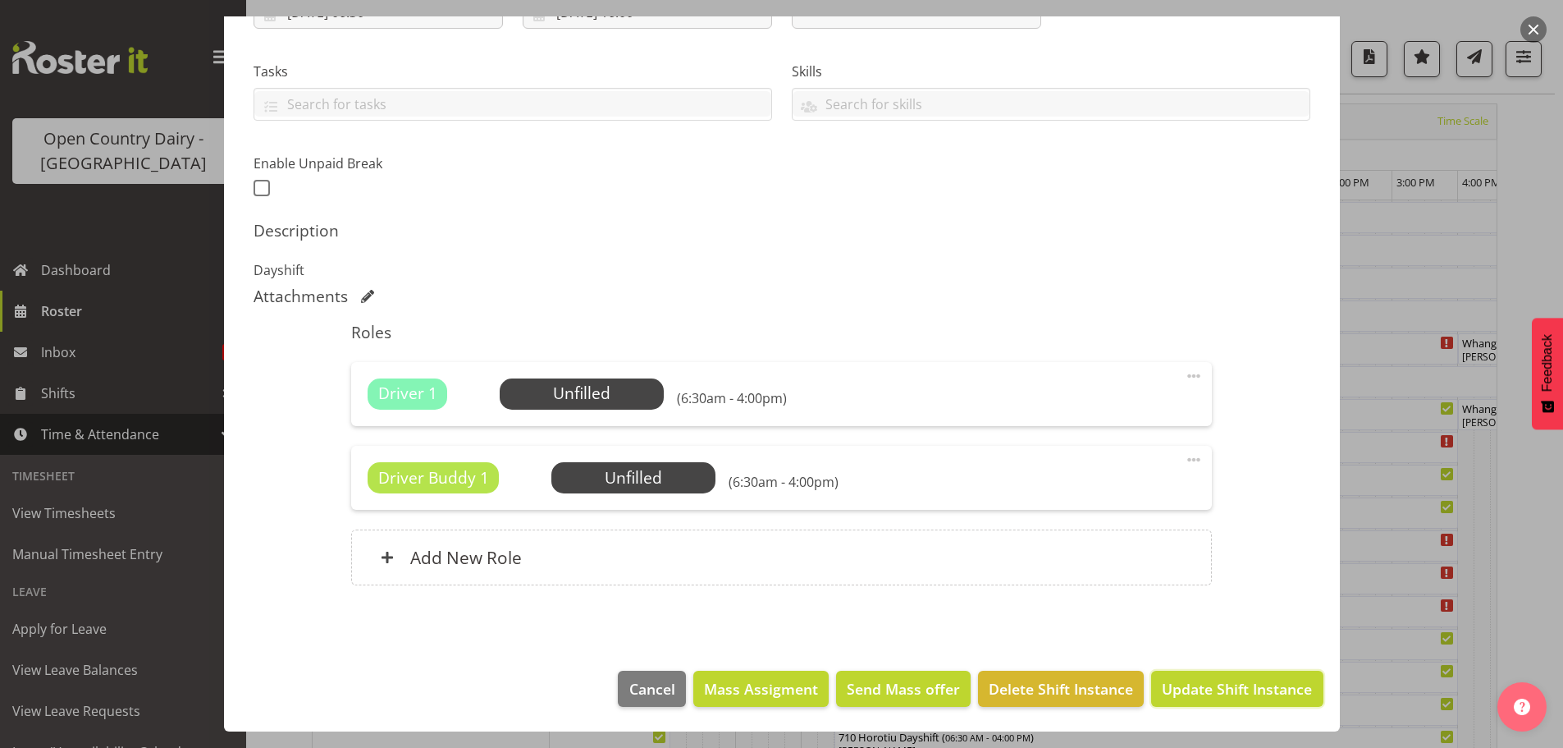
click at [1221, 681] on span "Update Shift Instance" at bounding box center [1237, 688] width 150 height 21
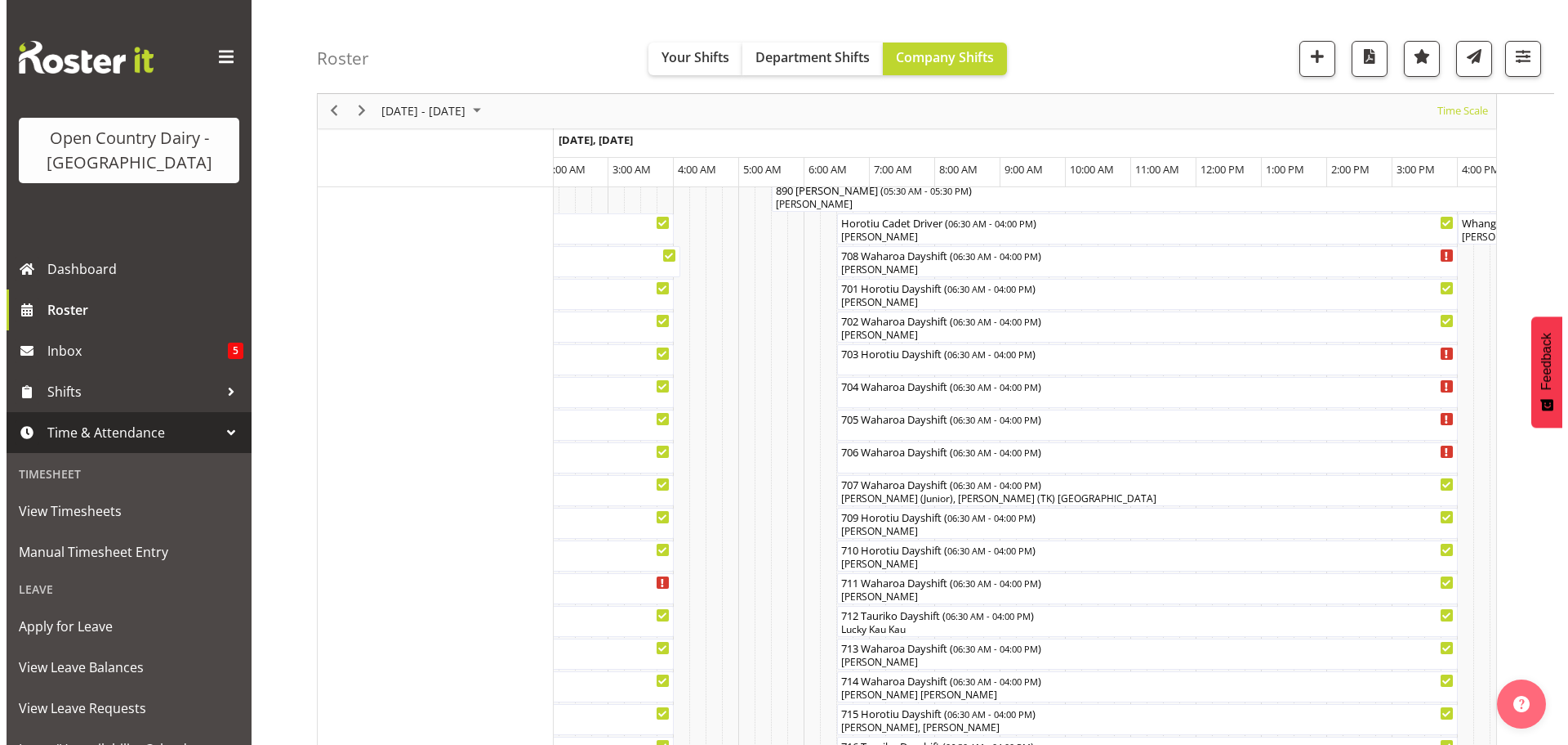
scroll to position [305, 0]
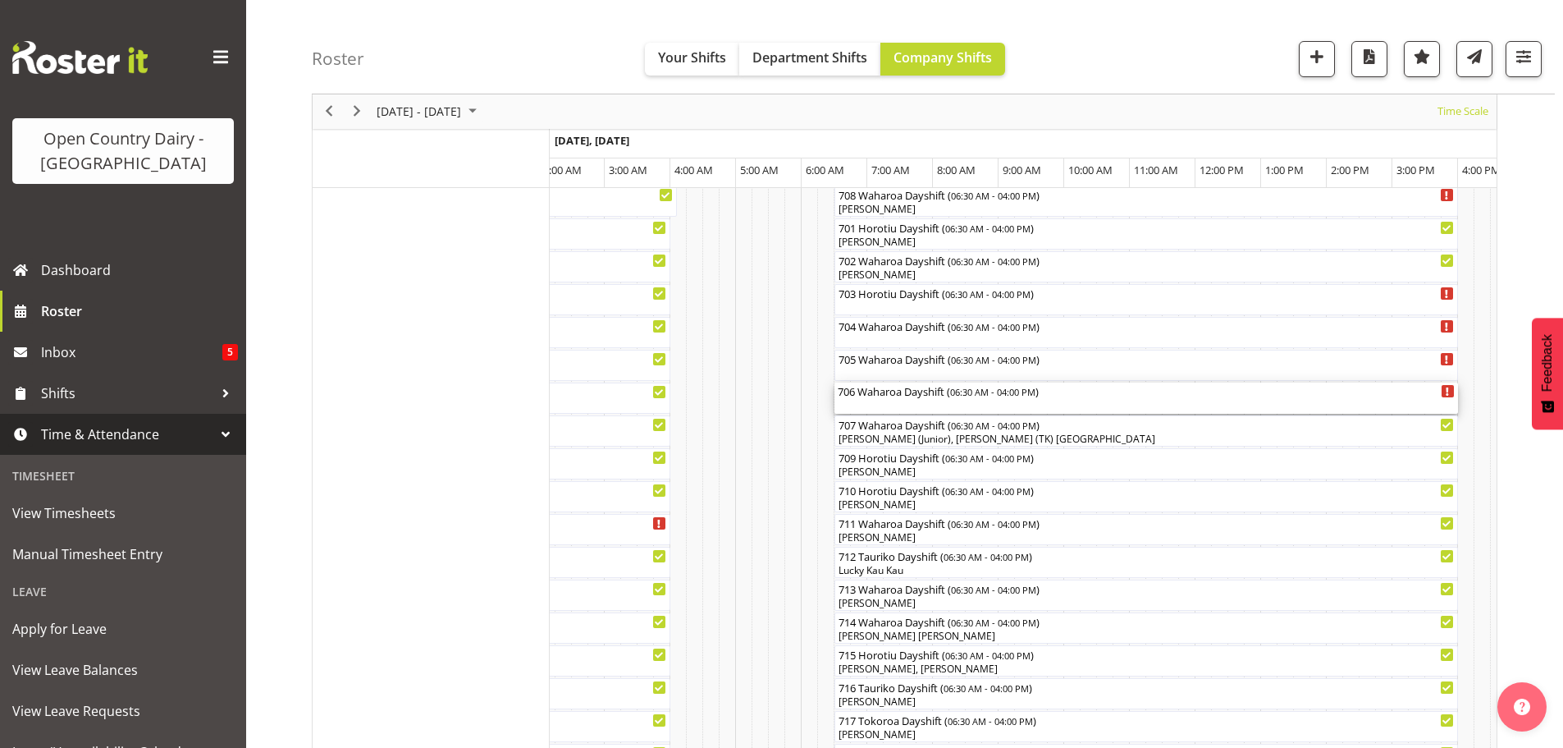
click at [919, 402] on div "706 Waharoa Dayshift ( 06:30 AM - 04:00 PM )" at bounding box center [1146, 397] width 617 height 31
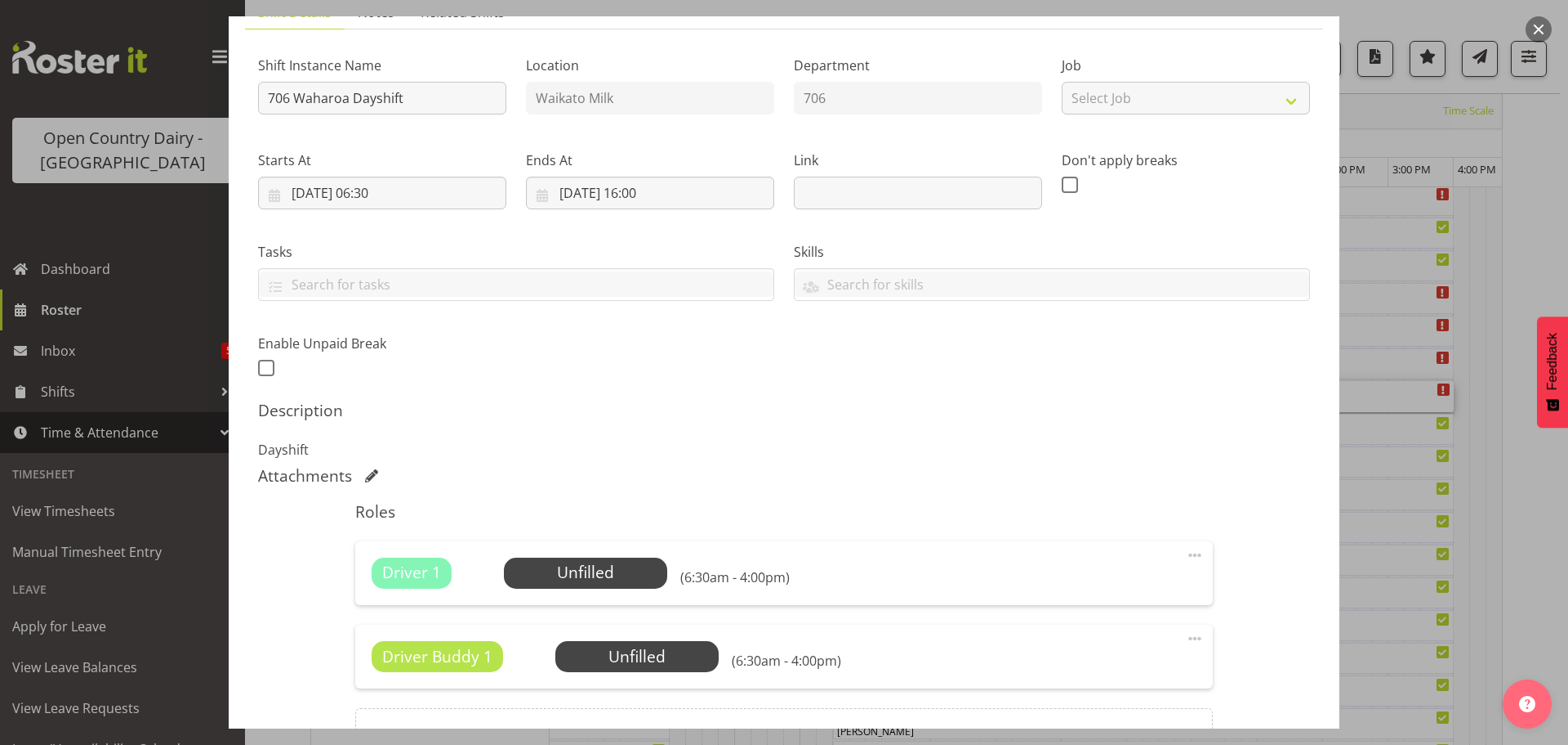
scroll to position [245, 0]
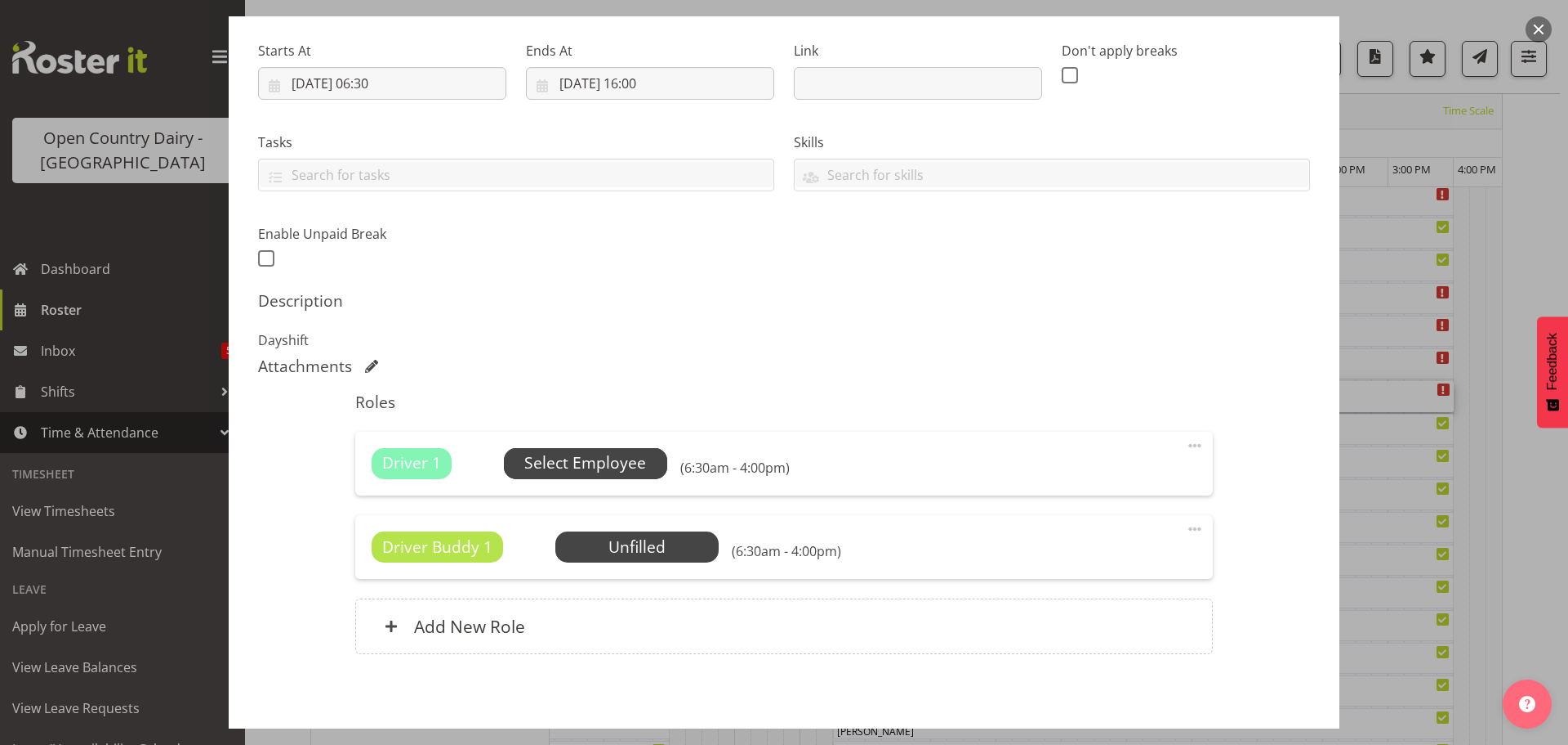
click at [609, 462] on span "Select Employee" at bounding box center [585, 463] width 121 height 24
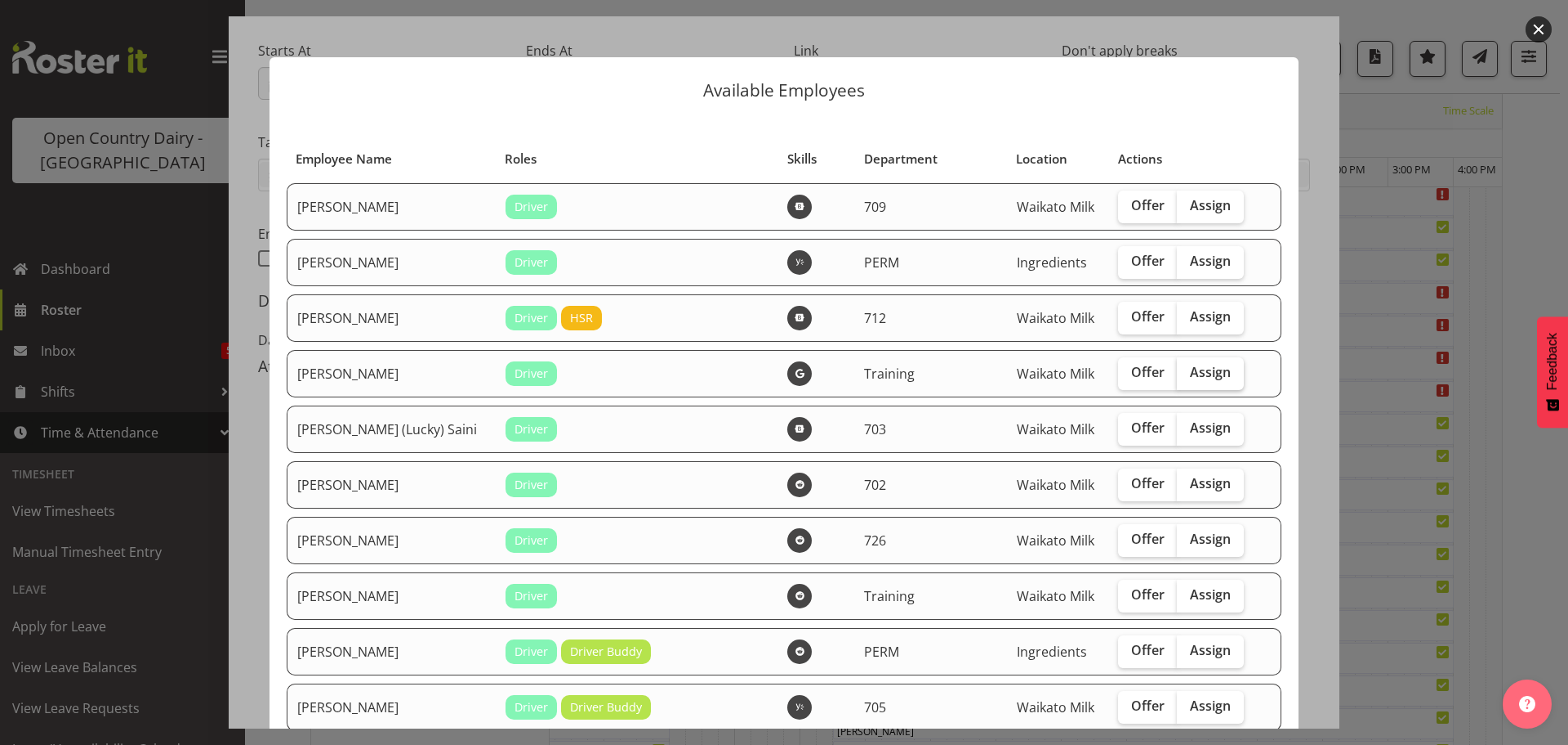
click at [1191, 367] on span "Assign" at bounding box center [1211, 372] width 41 height 16
click at [1181, 367] on input "Assign" at bounding box center [1182, 372] width 11 height 11
checkbox input "true"
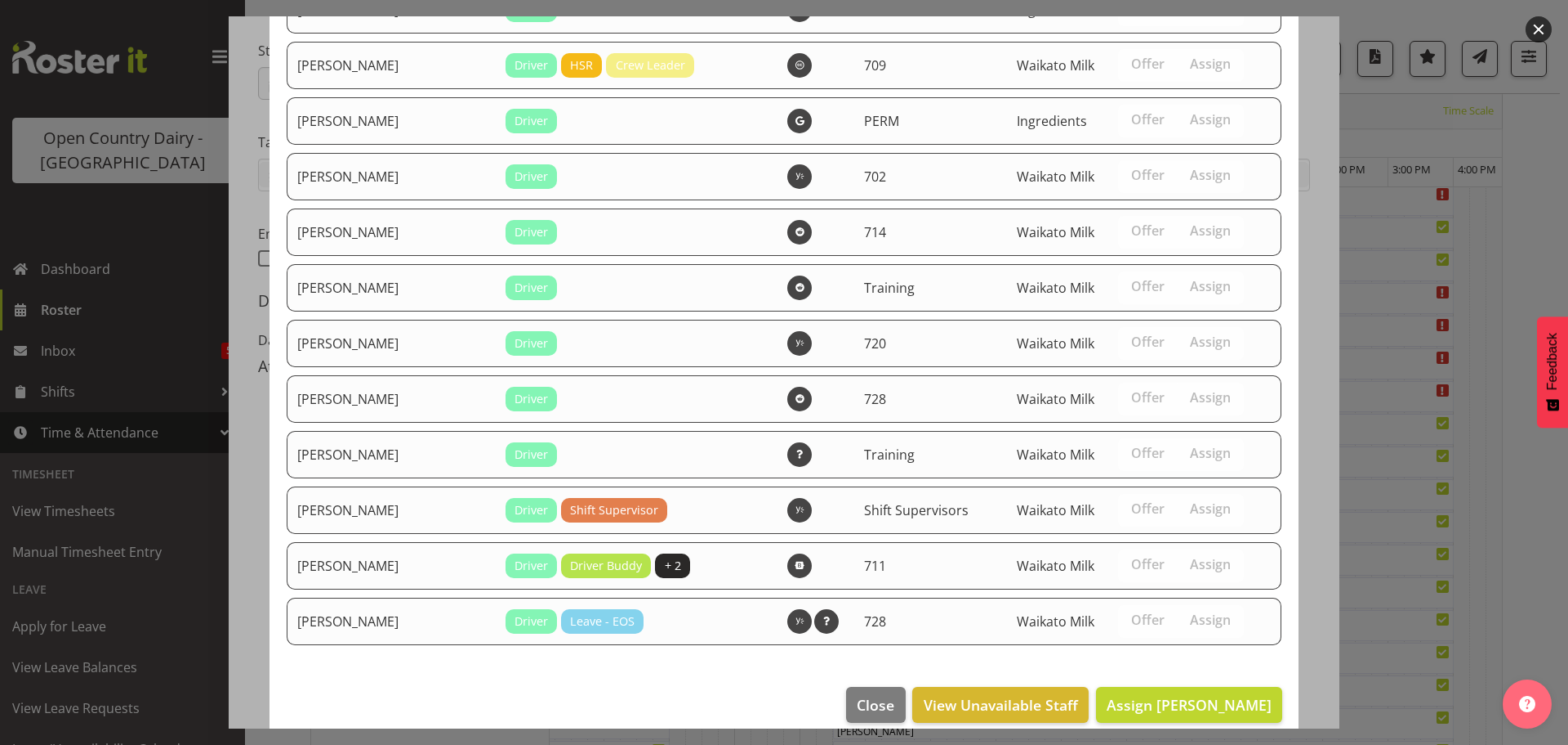
scroll to position [3161, 0]
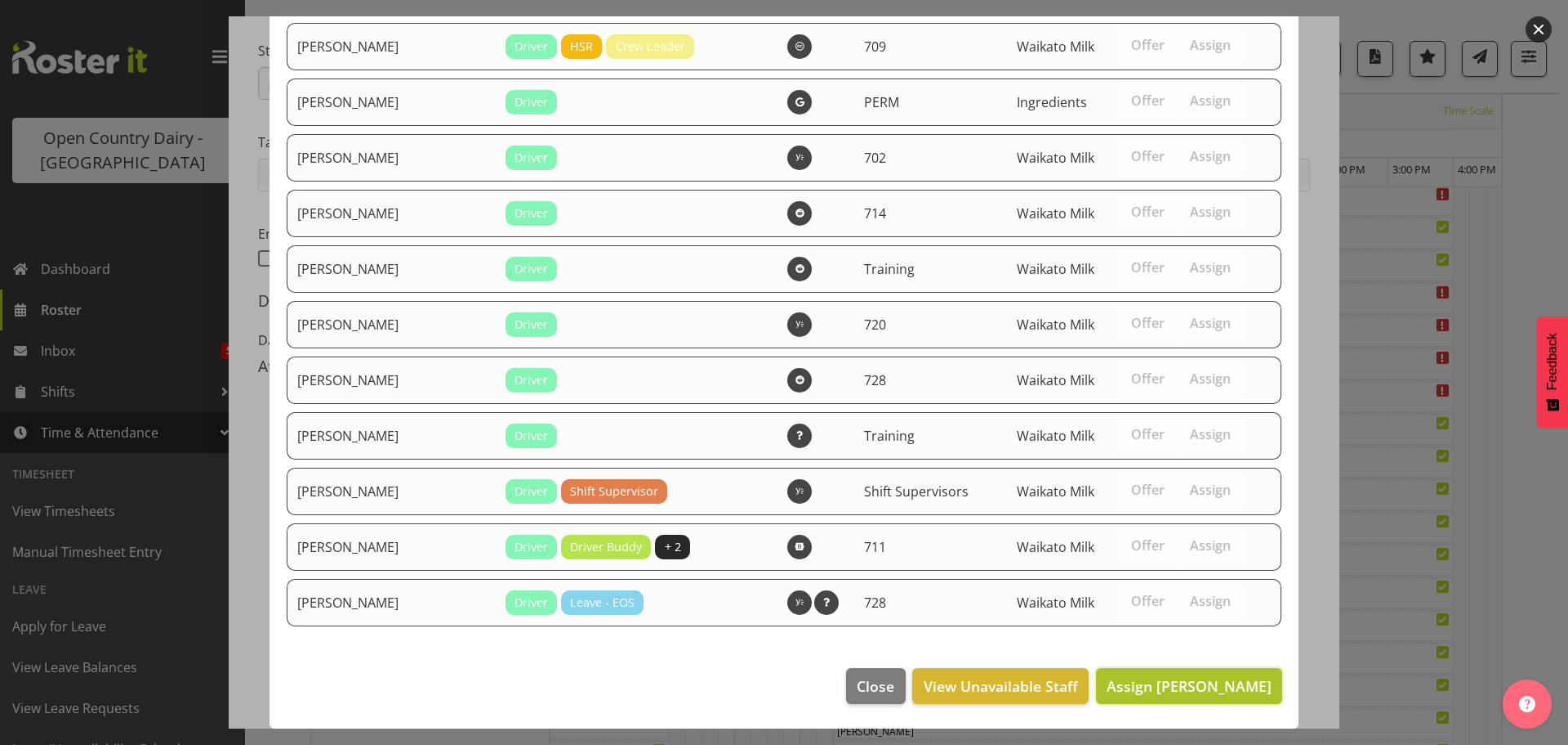
click at [1168, 683] on span "Assign Antony Lockyer" at bounding box center [1190, 686] width 165 height 20
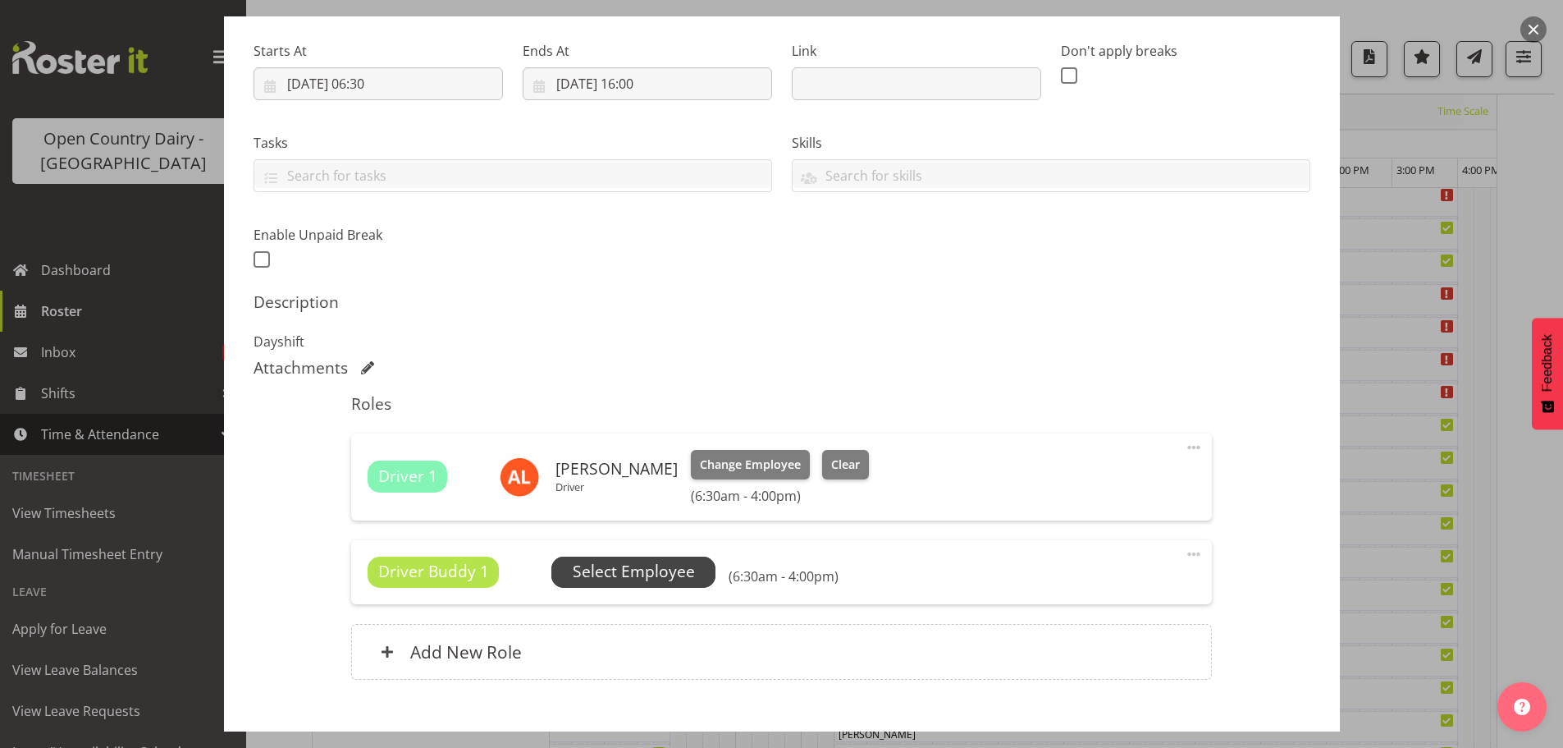
click at [601, 573] on span "Select Employee" at bounding box center [634, 572] width 122 height 24
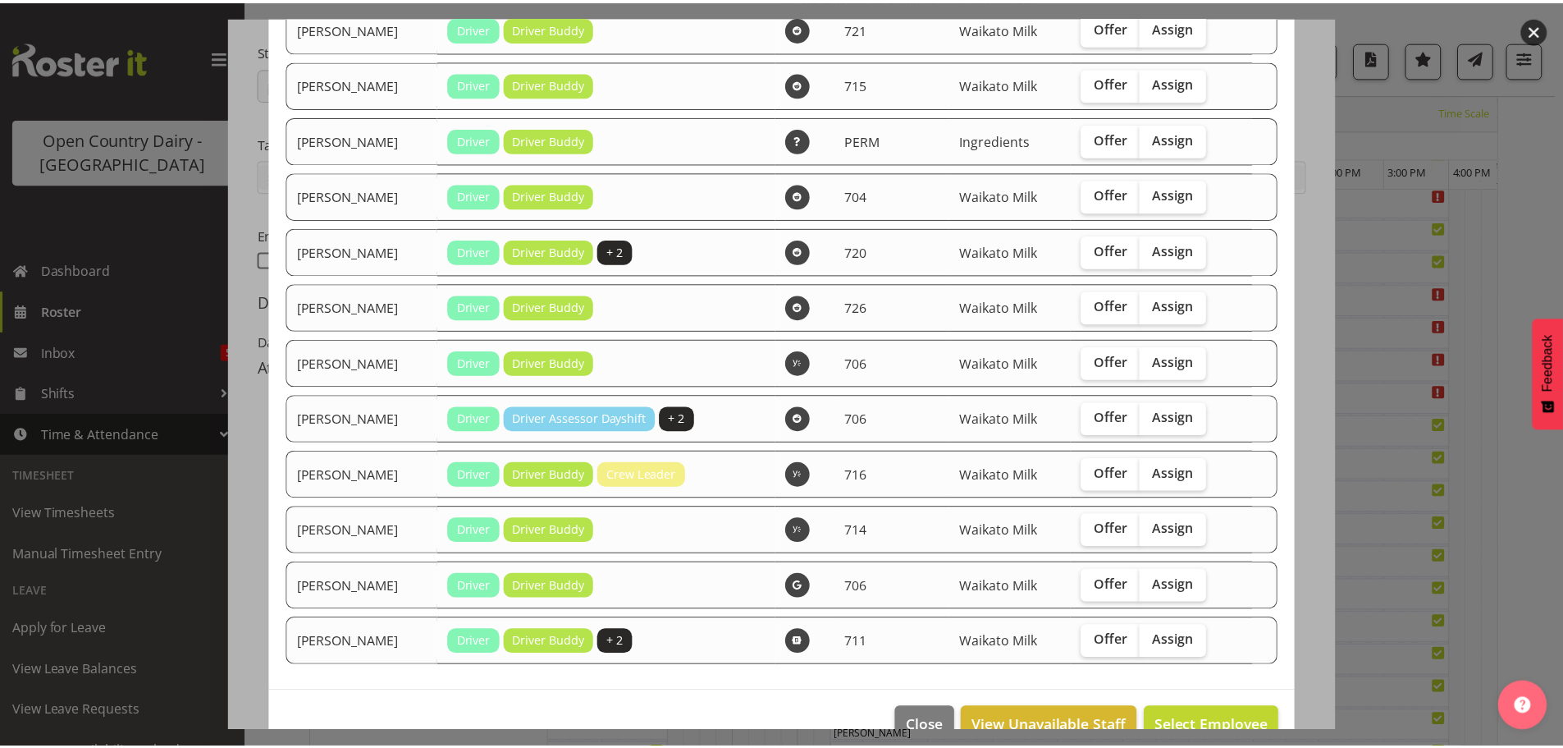
scroll to position [551, 0]
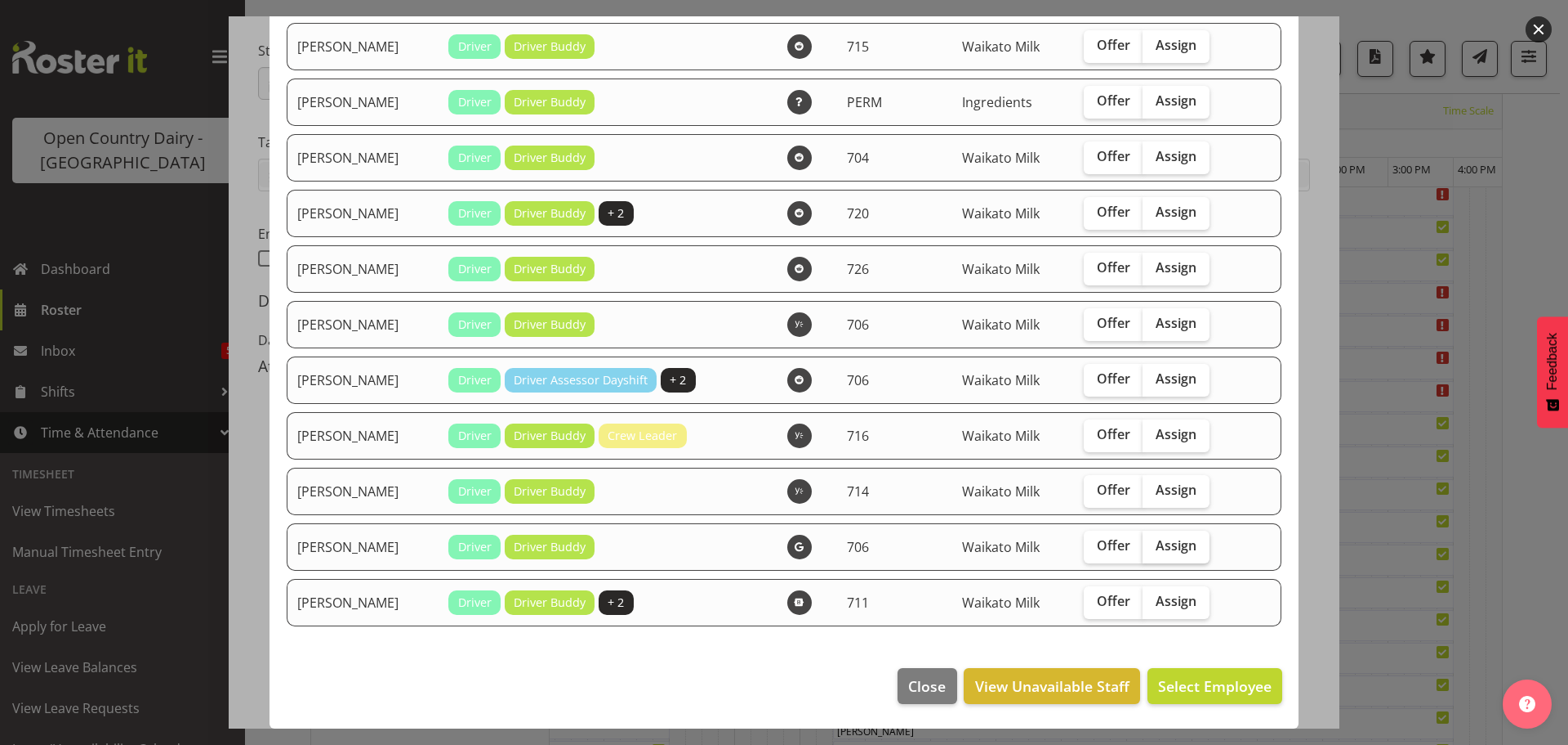
click at [1170, 535] on label "Assign" at bounding box center [1176, 547] width 67 height 33
click at [1154, 540] on input "Assign" at bounding box center [1148, 545] width 11 height 11
checkbox input "true"
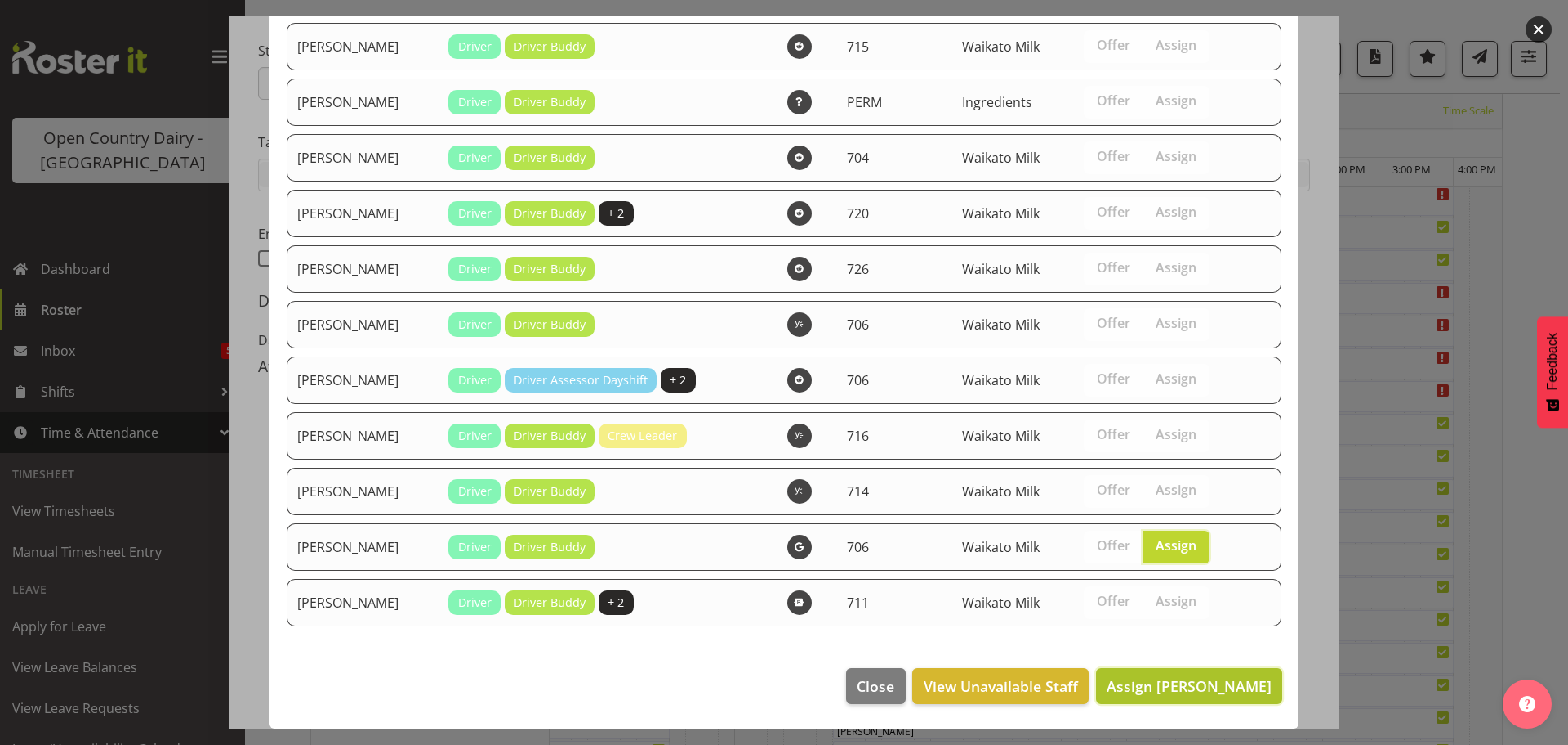
click at [1201, 683] on span "Assign Paul Griffin" at bounding box center [1190, 686] width 165 height 20
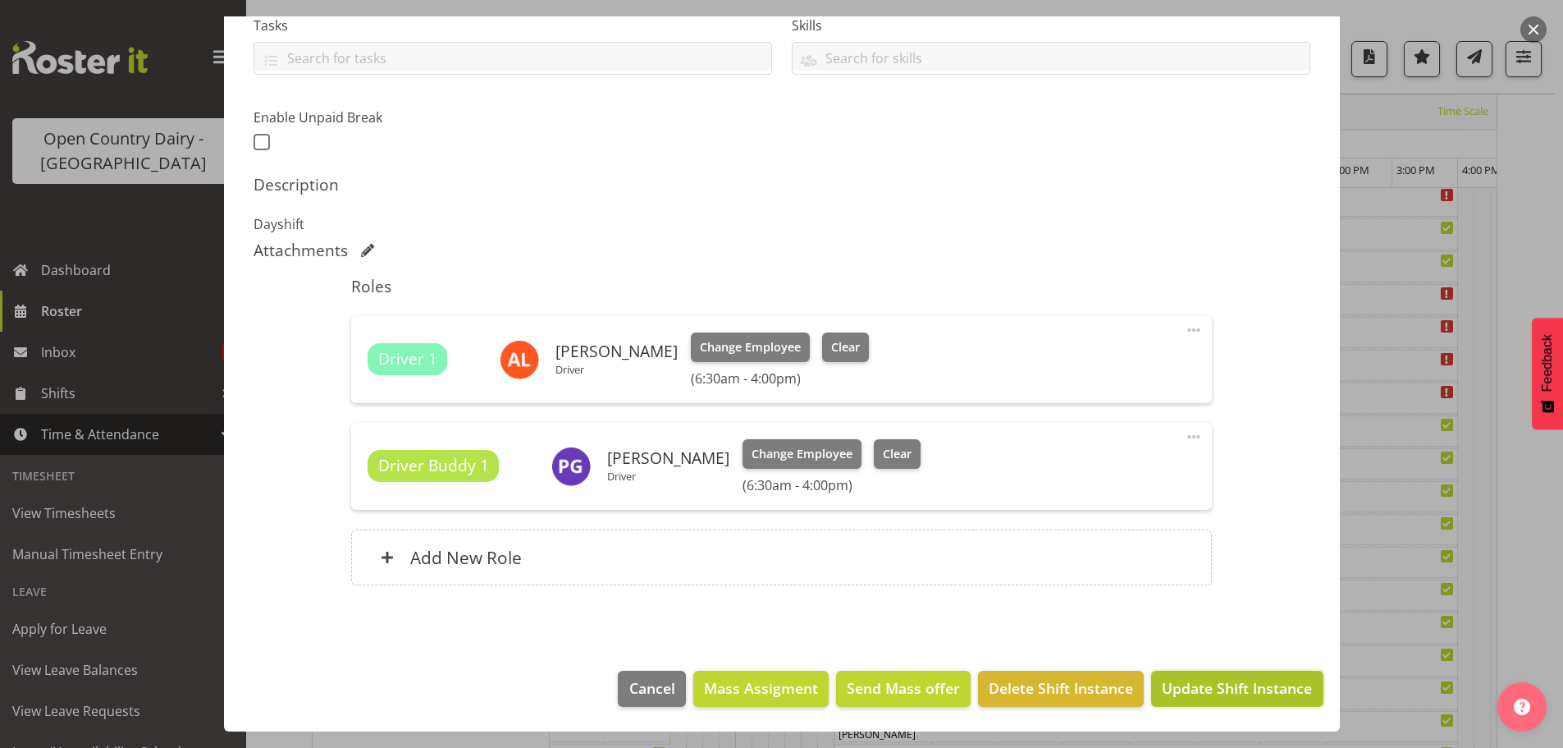
drag, startPoint x: 1216, startPoint y: 681, endPoint x: 1217, endPoint y: 666, distance: 14.8
click at [1217, 681] on span "Update Shift Instance" at bounding box center [1237, 687] width 150 height 21
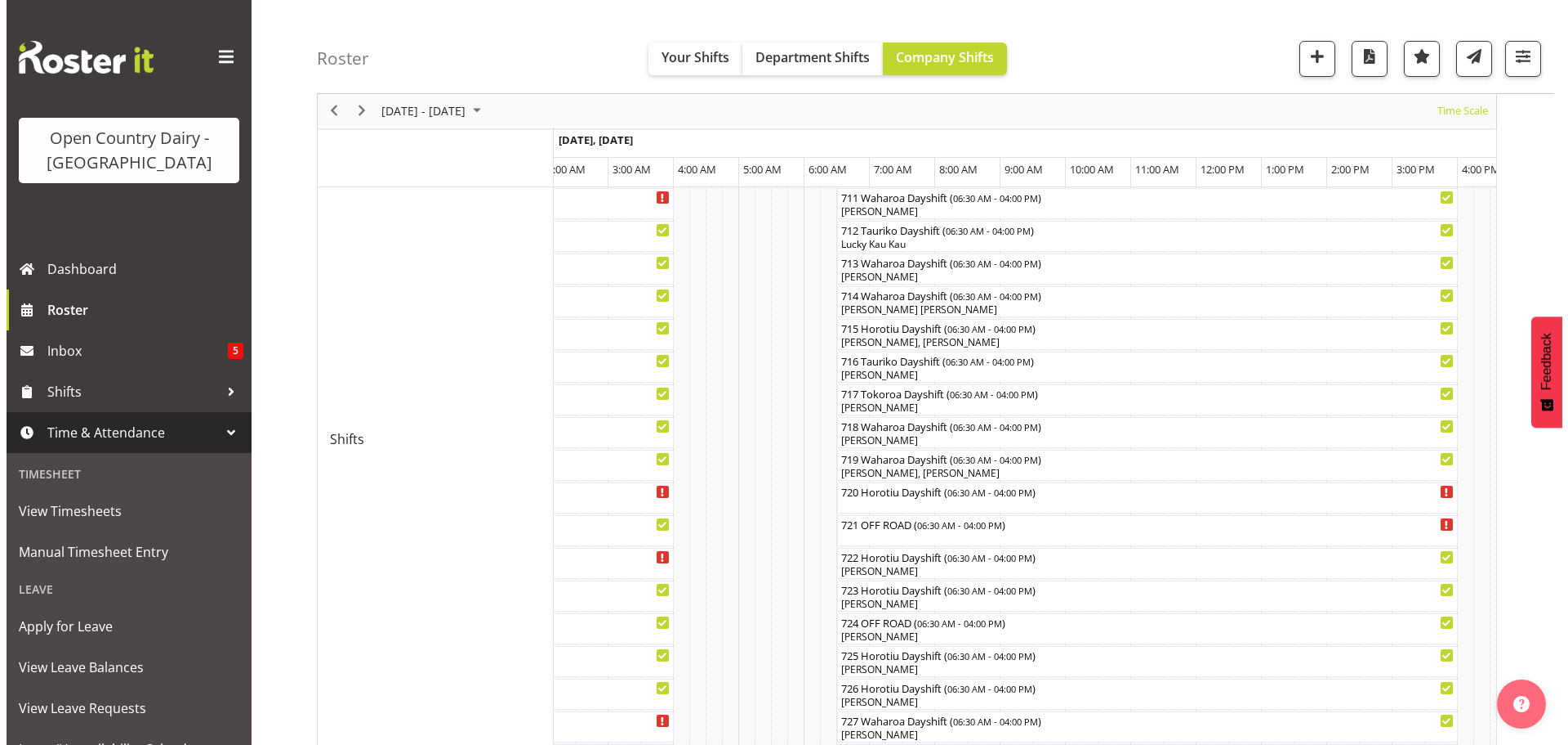
scroll to position [631, 0]
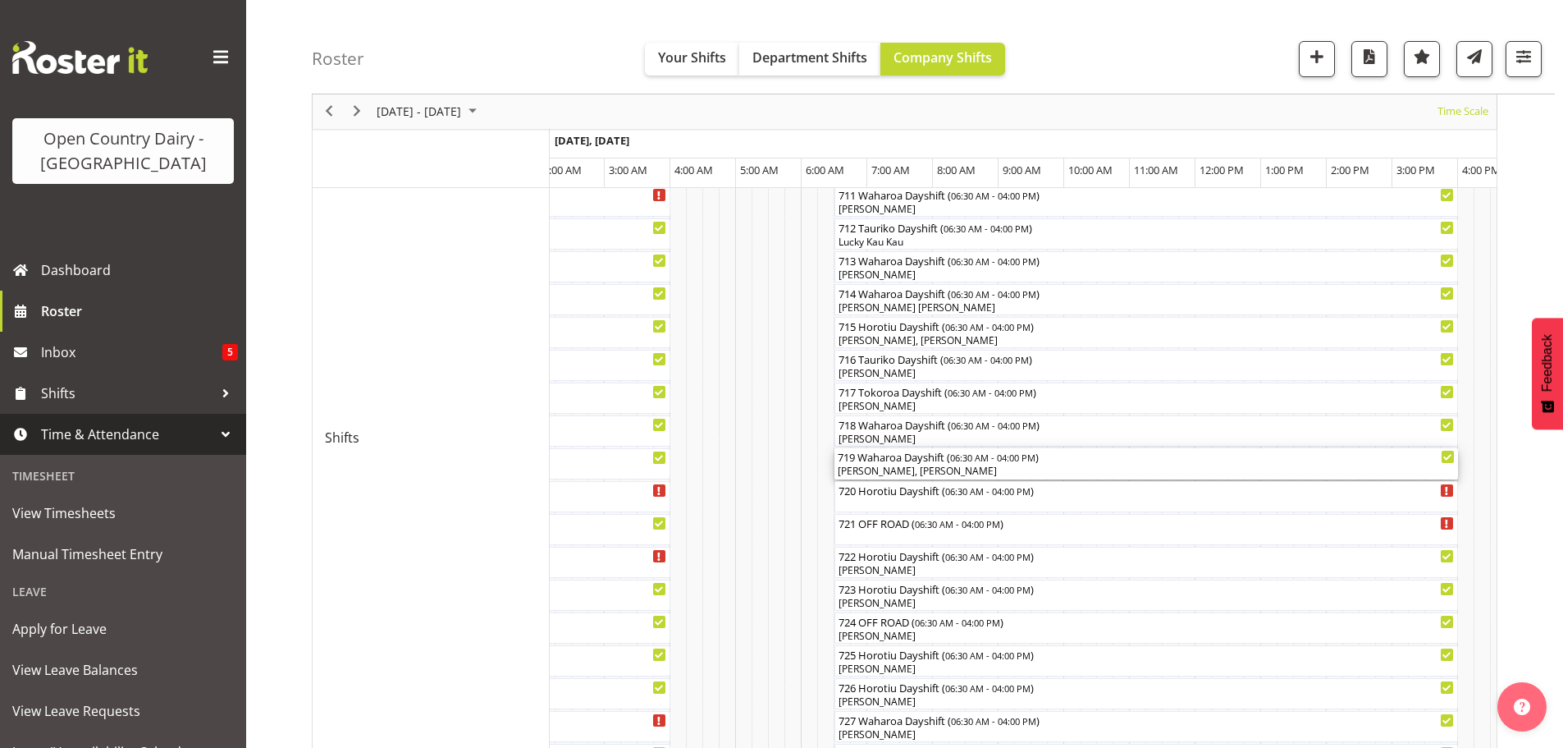
click at [988, 469] on div "Mark Himiona, Andrew de Lautour" at bounding box center [1146, 471] width 617 height 15
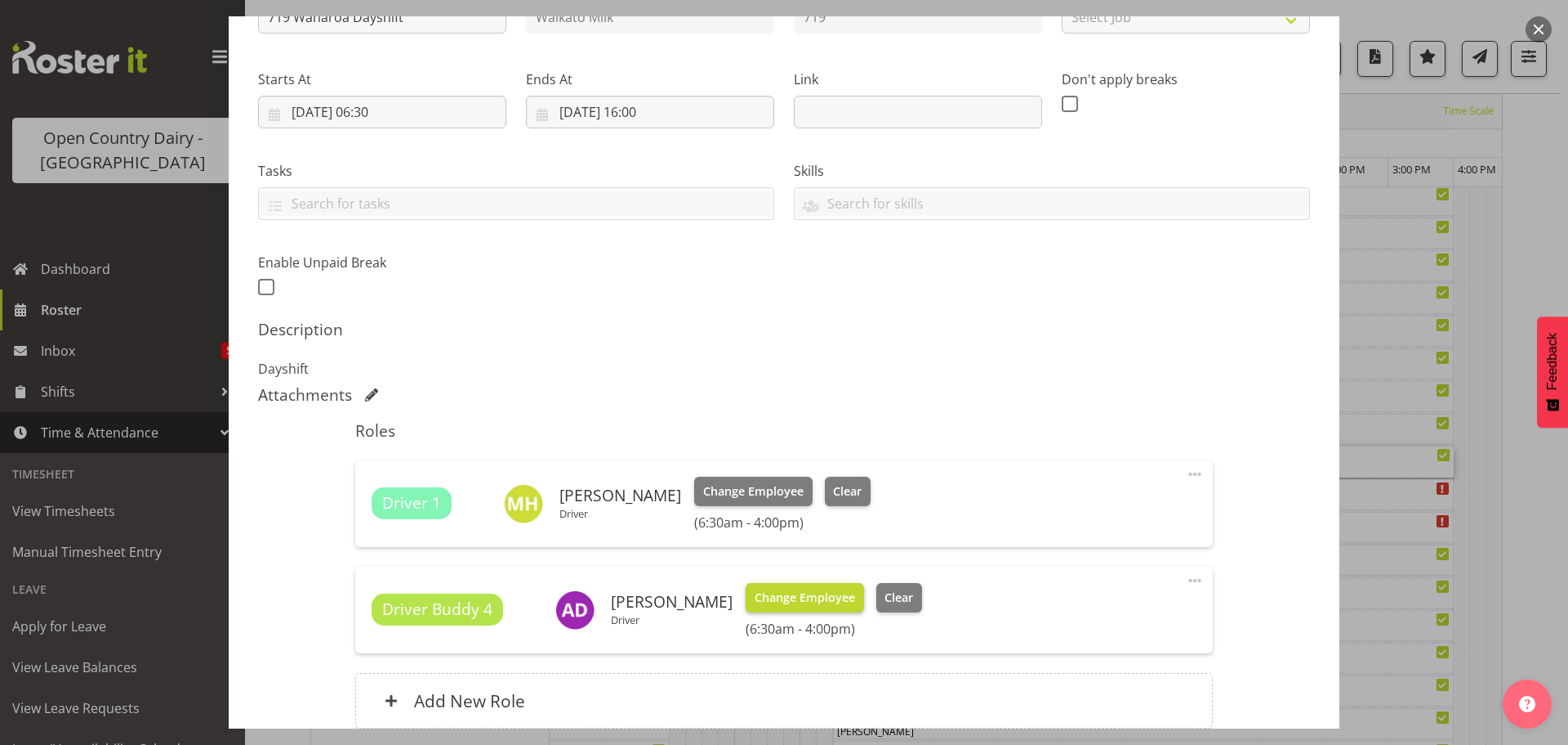
scroll to position [245, 0]
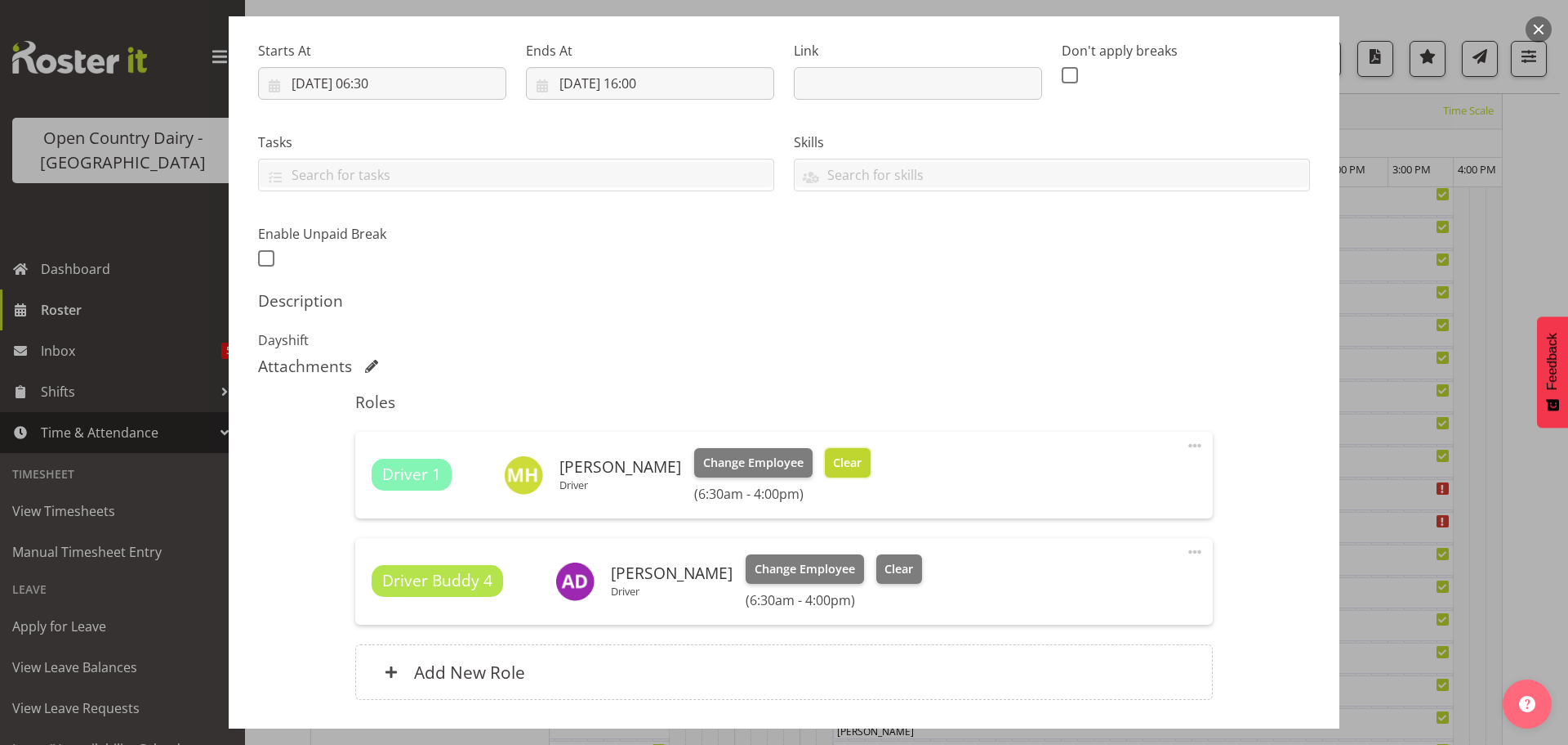
click at [833, 458] on span "Clear" at bounding box center [847, 462] width 29 height 18
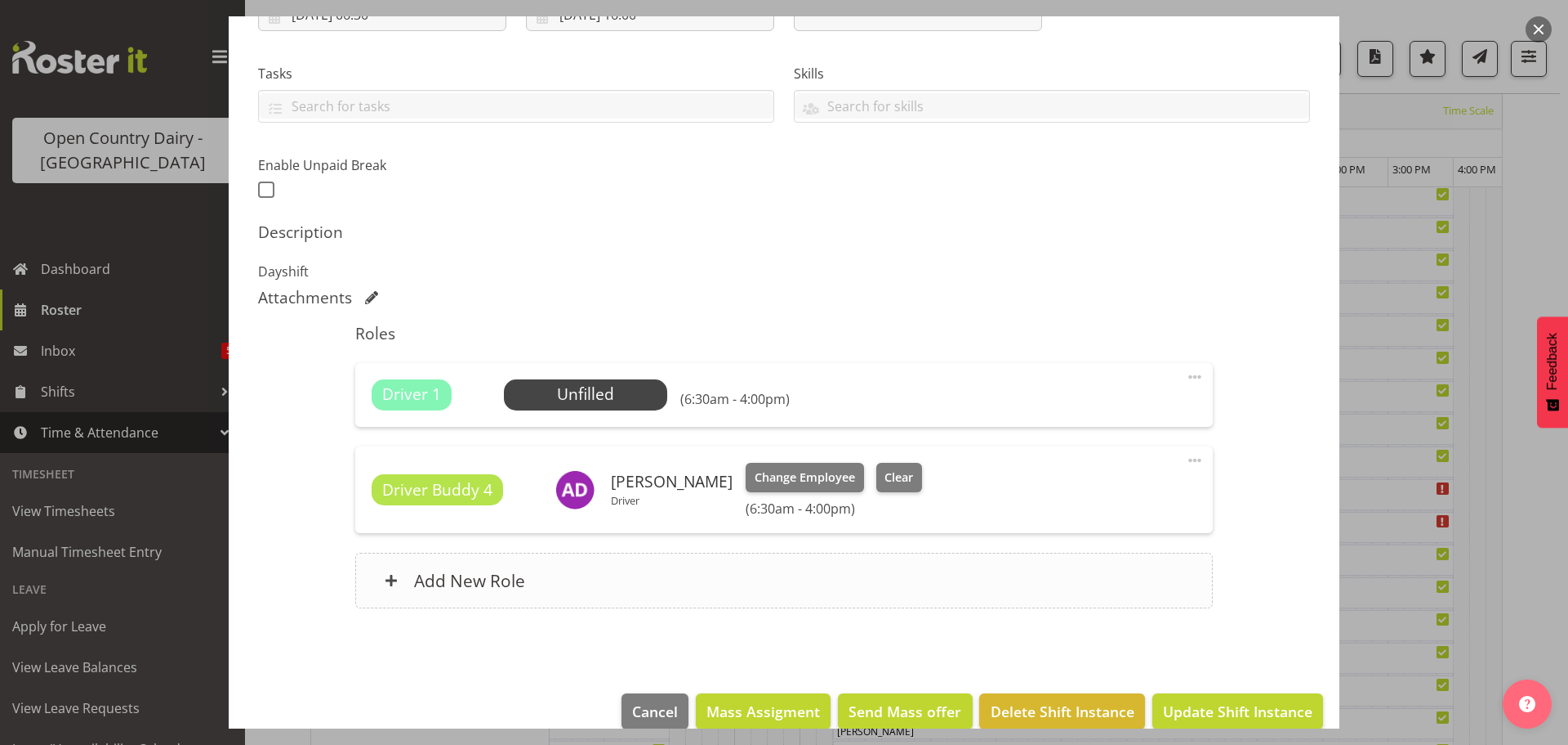
scroll to position [340, 0]
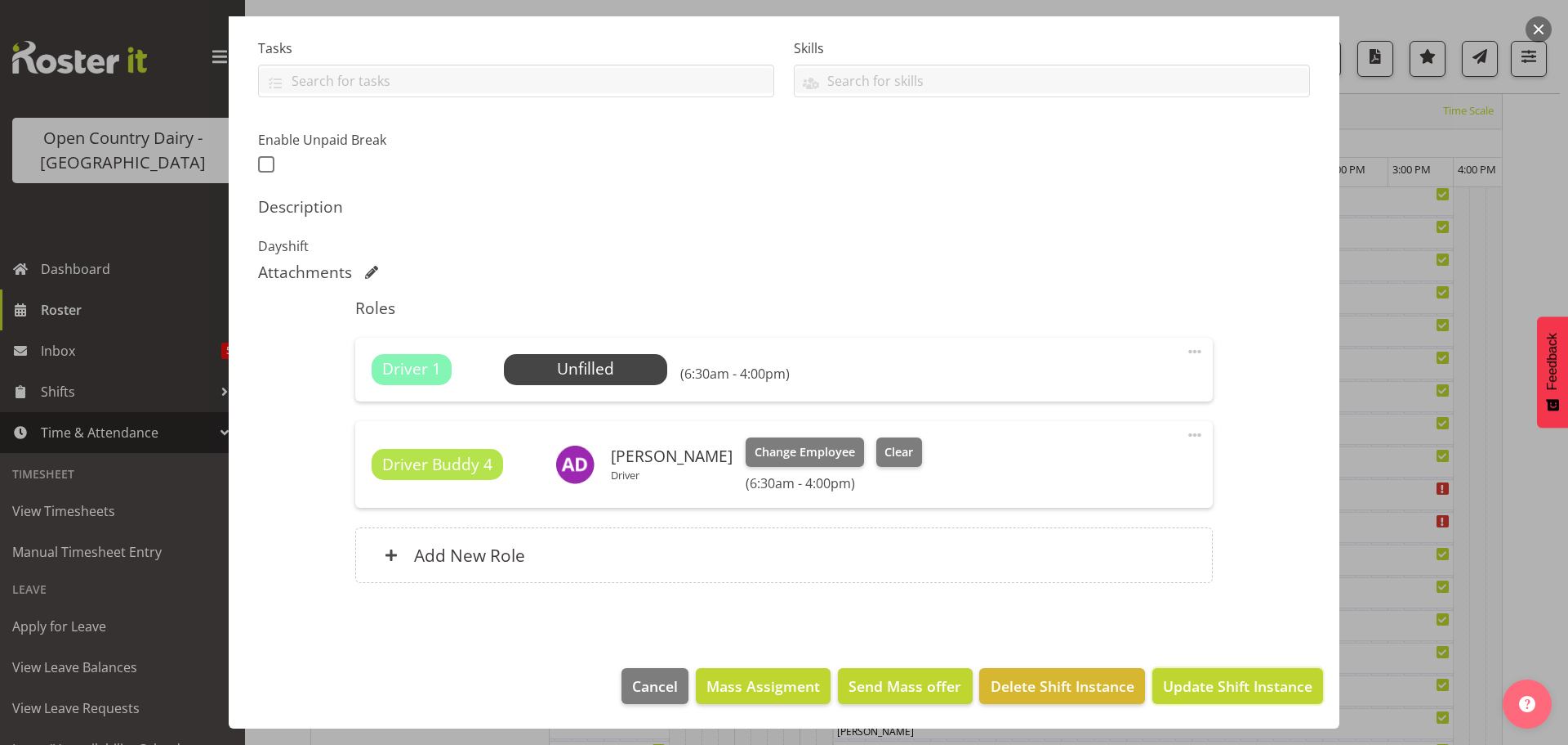
click at [1223, 682] on span "Update Shift Instance" at bounding box center [1237, 685] width 149 height 21
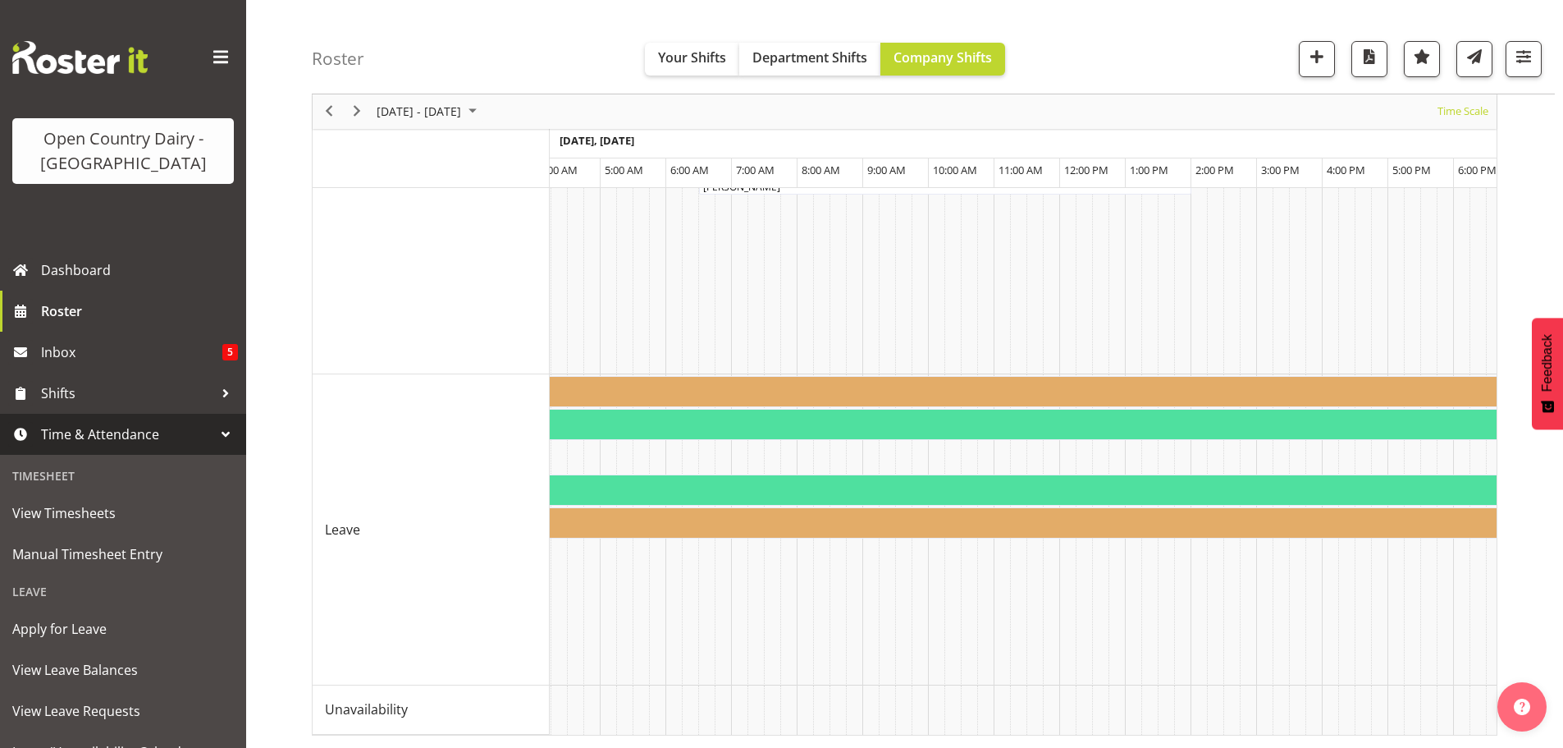
scroll to position [0, 9707]
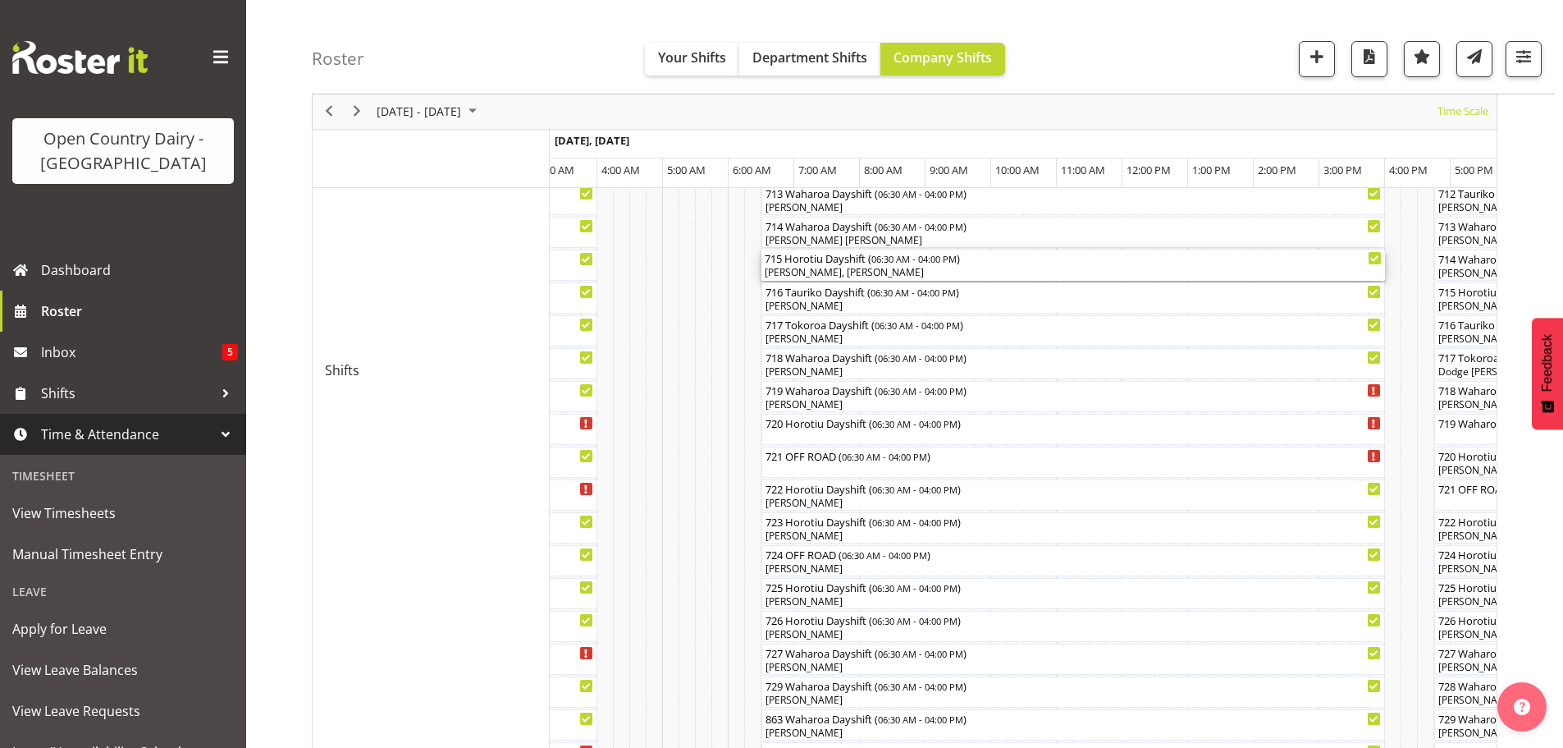
click at [825, 268] on div "John May, Max Coulter" at bounding box center [1073, 272] width 617 height 15
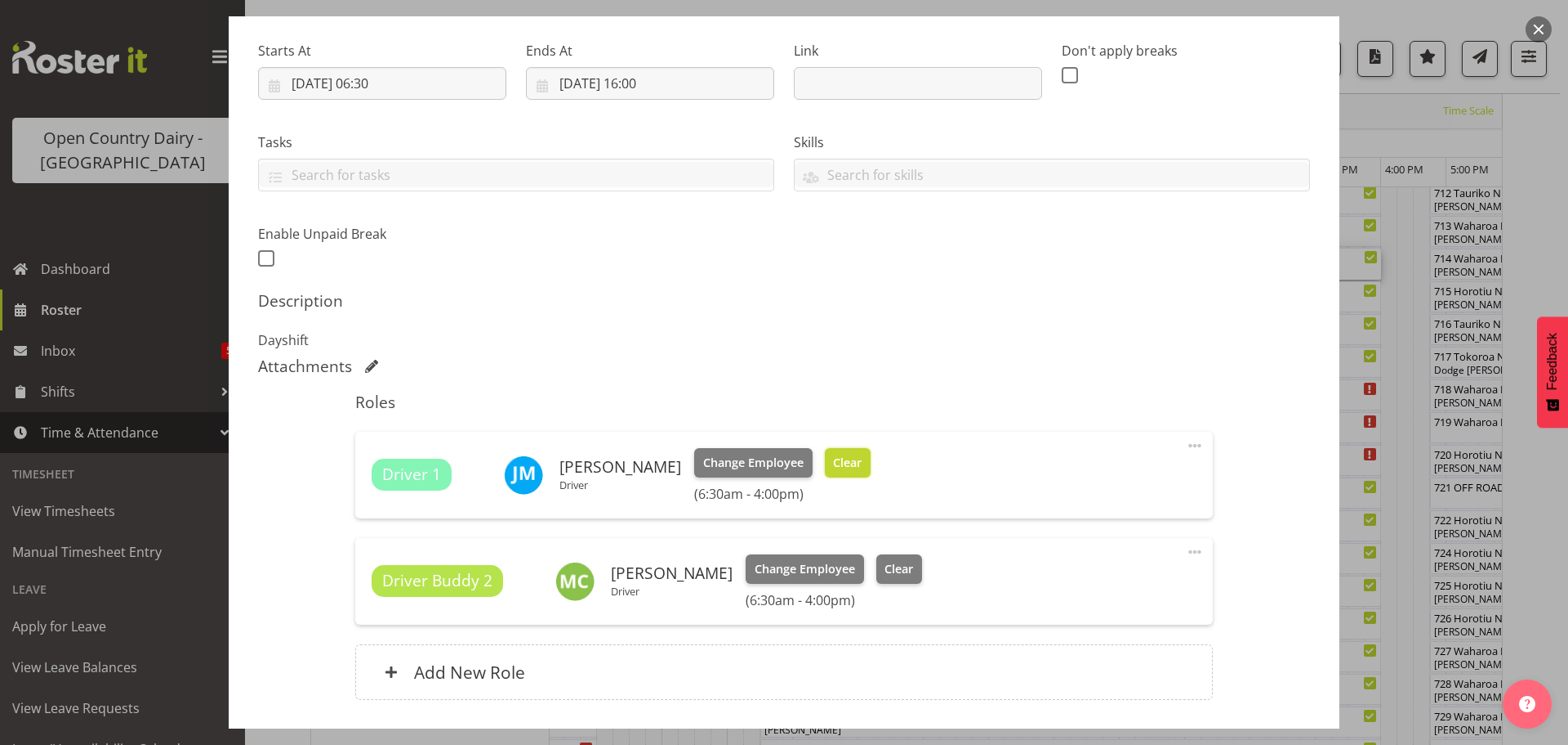
click at [840, 463] on span "Clear" at bounding box center [847, 462] width 29 height 18
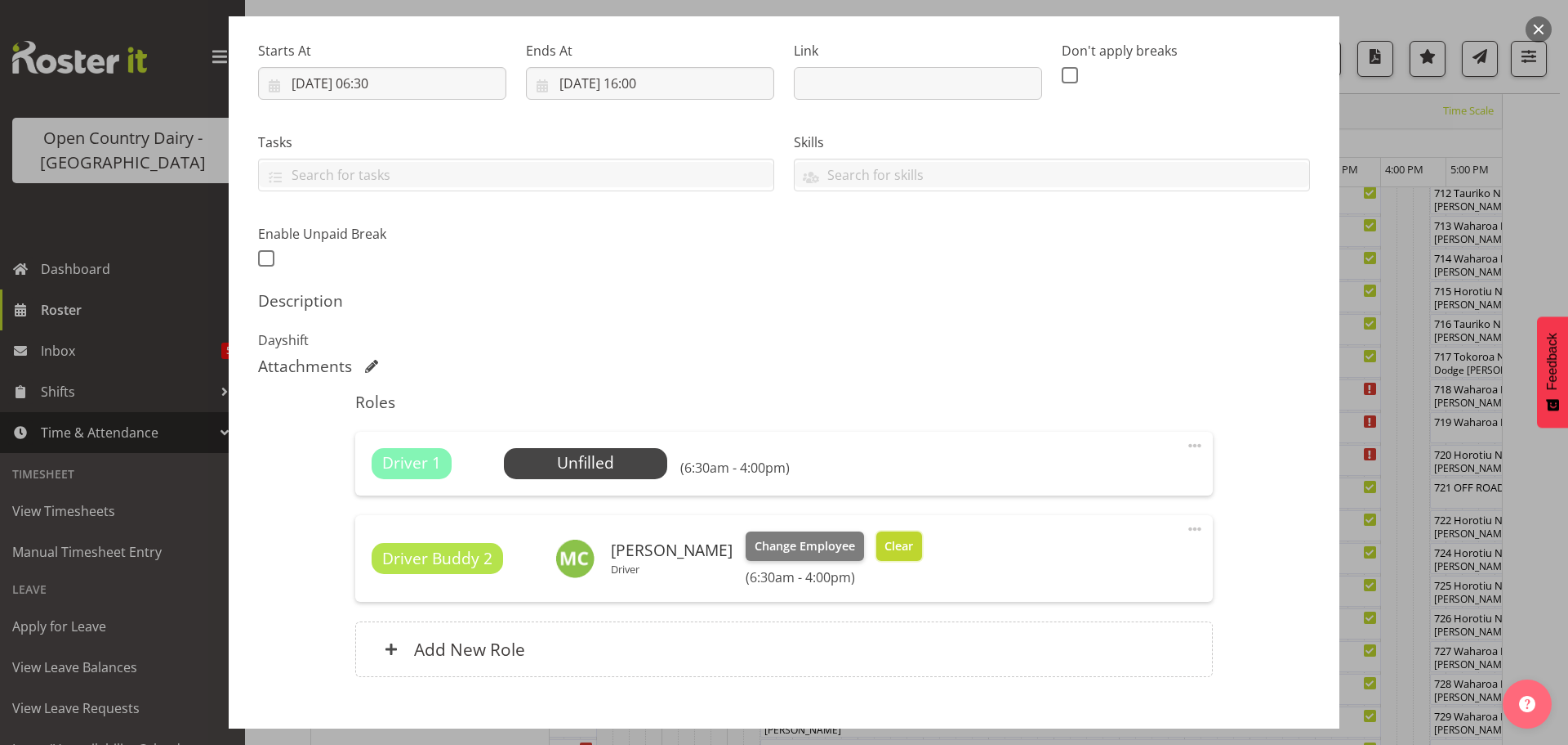
click at [885, 545] on span "Clear" at bounding box center [899, 546] width 29 height 18
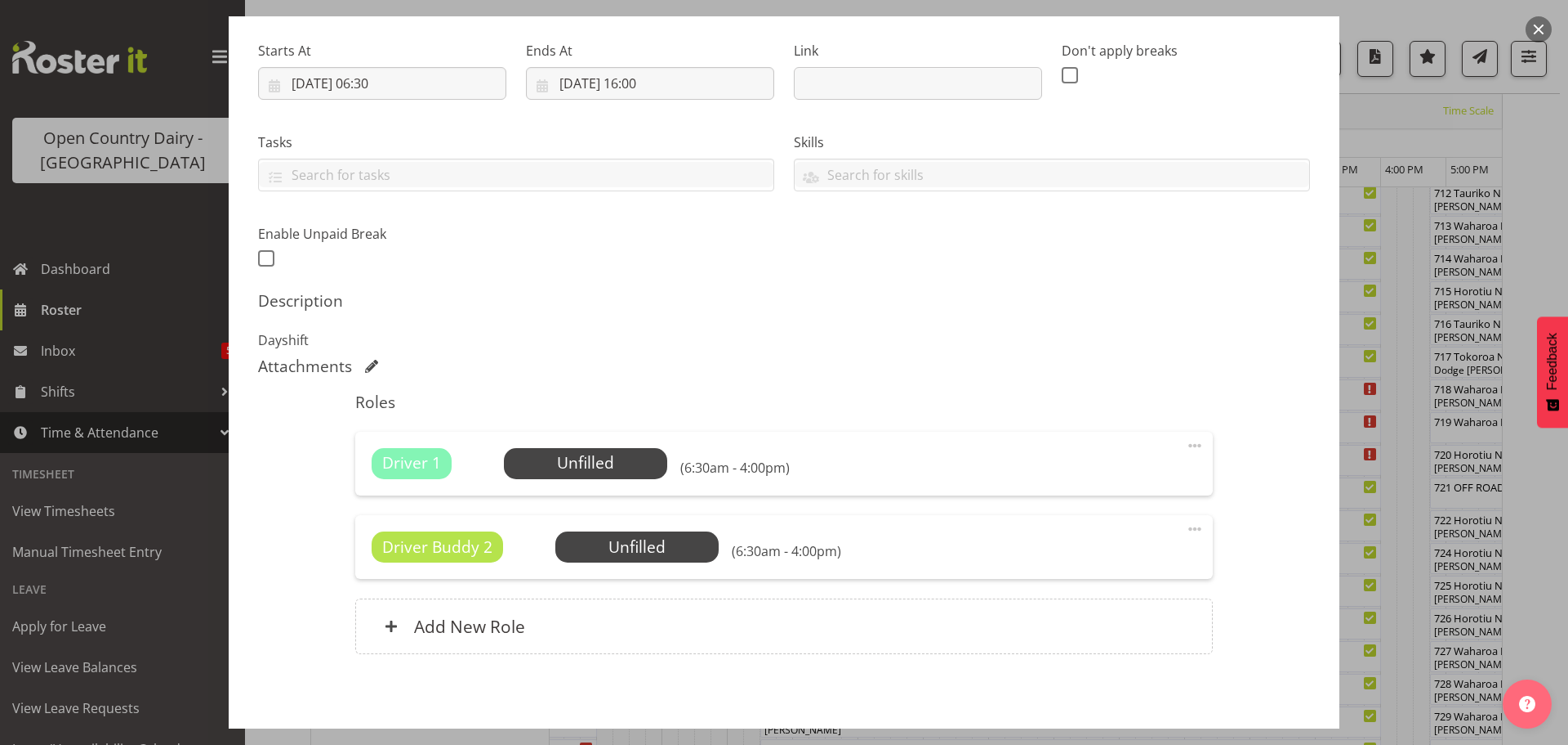
click at [1186, 528] on span at bounding box center [1196, 529] width 20 height 20
click at [1078, 617] on link "Delete" at bounding box center [1127, 623] width 157 height 30
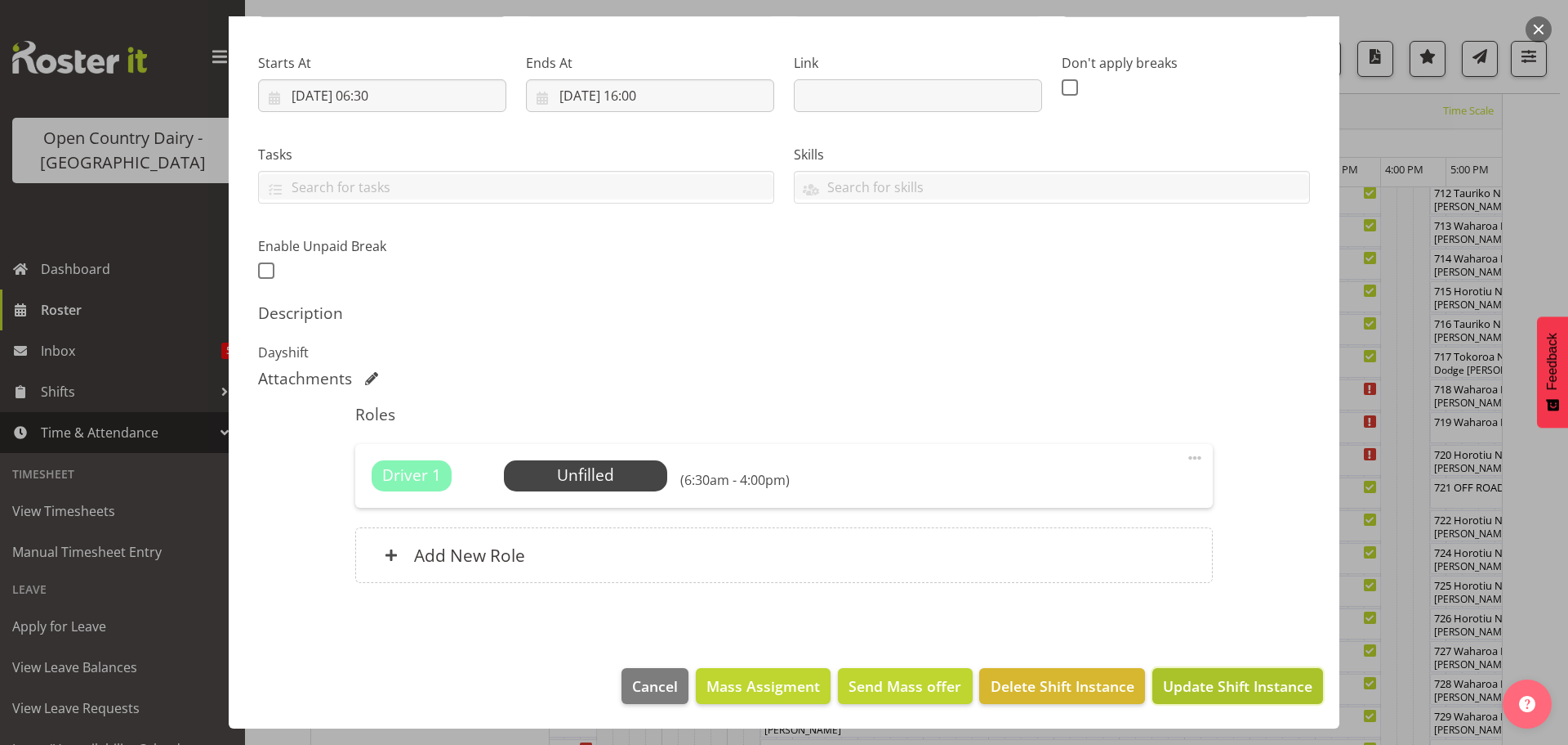
click at [1228, 681] on span "Update Shift Instance" at bounding box center [1237, 685] width 149 height 21
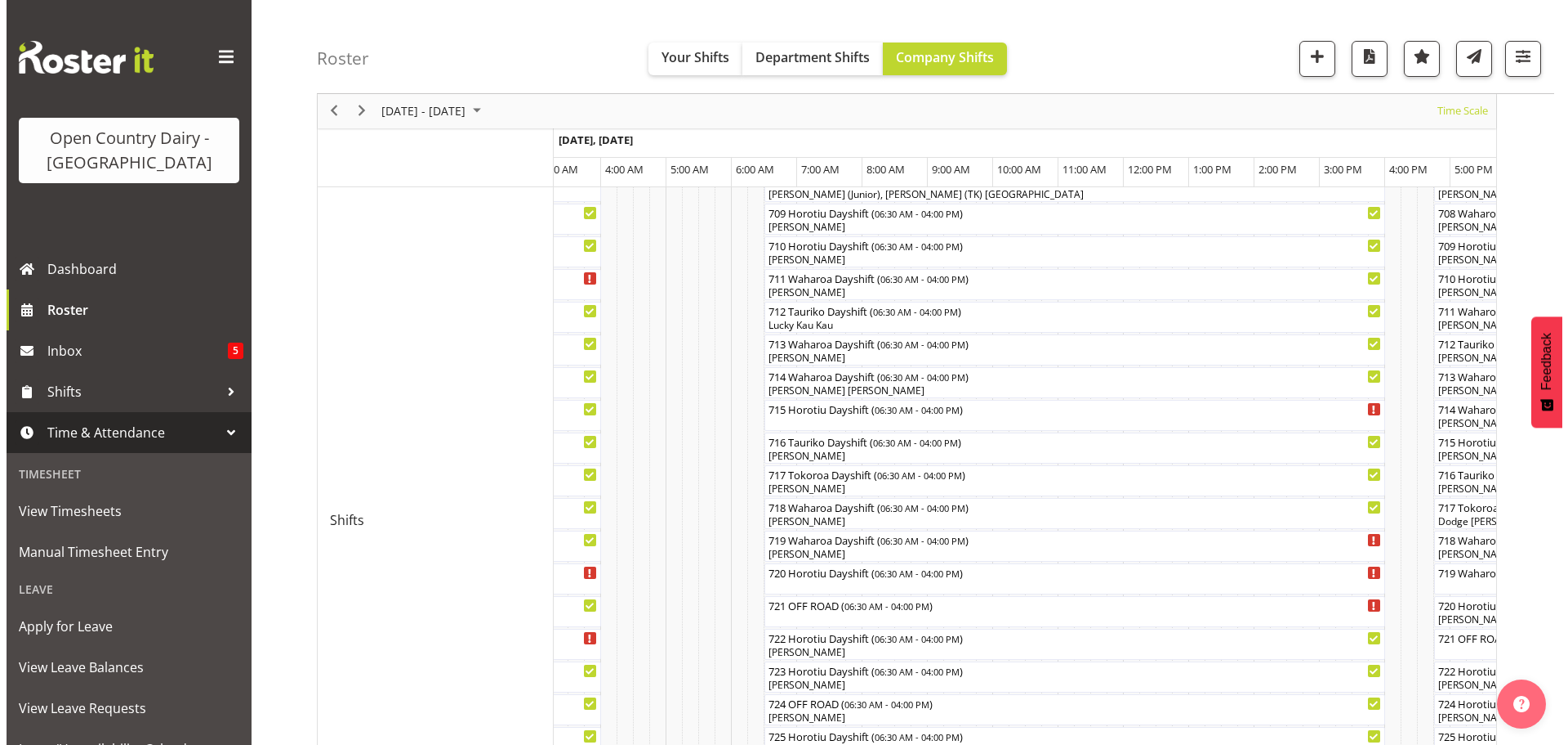
scroll to position [550, 0]
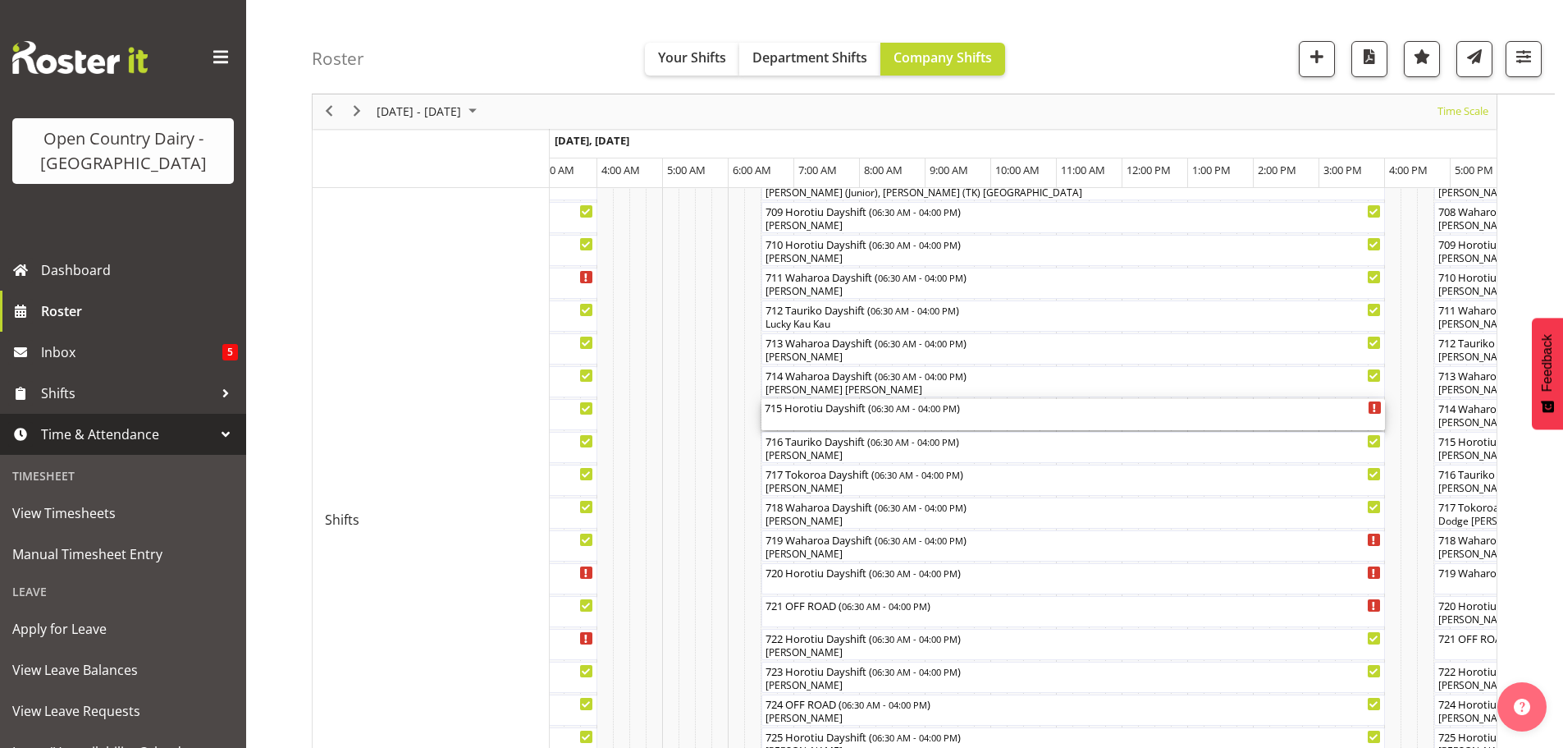
click at [862, 421] on div "715 Horotiu Dayshift ( 06:30 AM - 04:00 PM )" at bounding box center [1073, 414] width 617 height 31
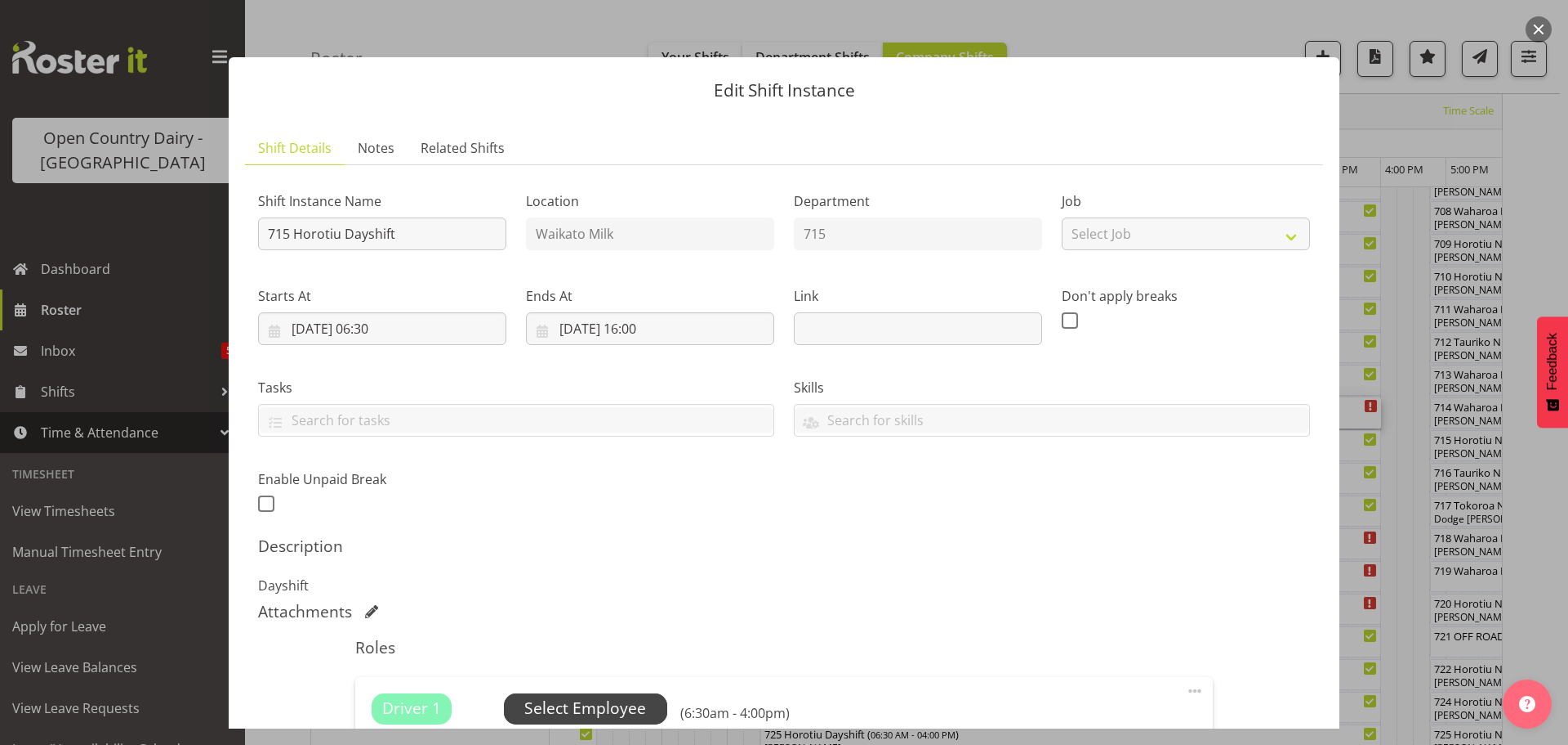
click at [591, 703] on span "Select Employee" at bounding box center [585, 708] width 121 height 24
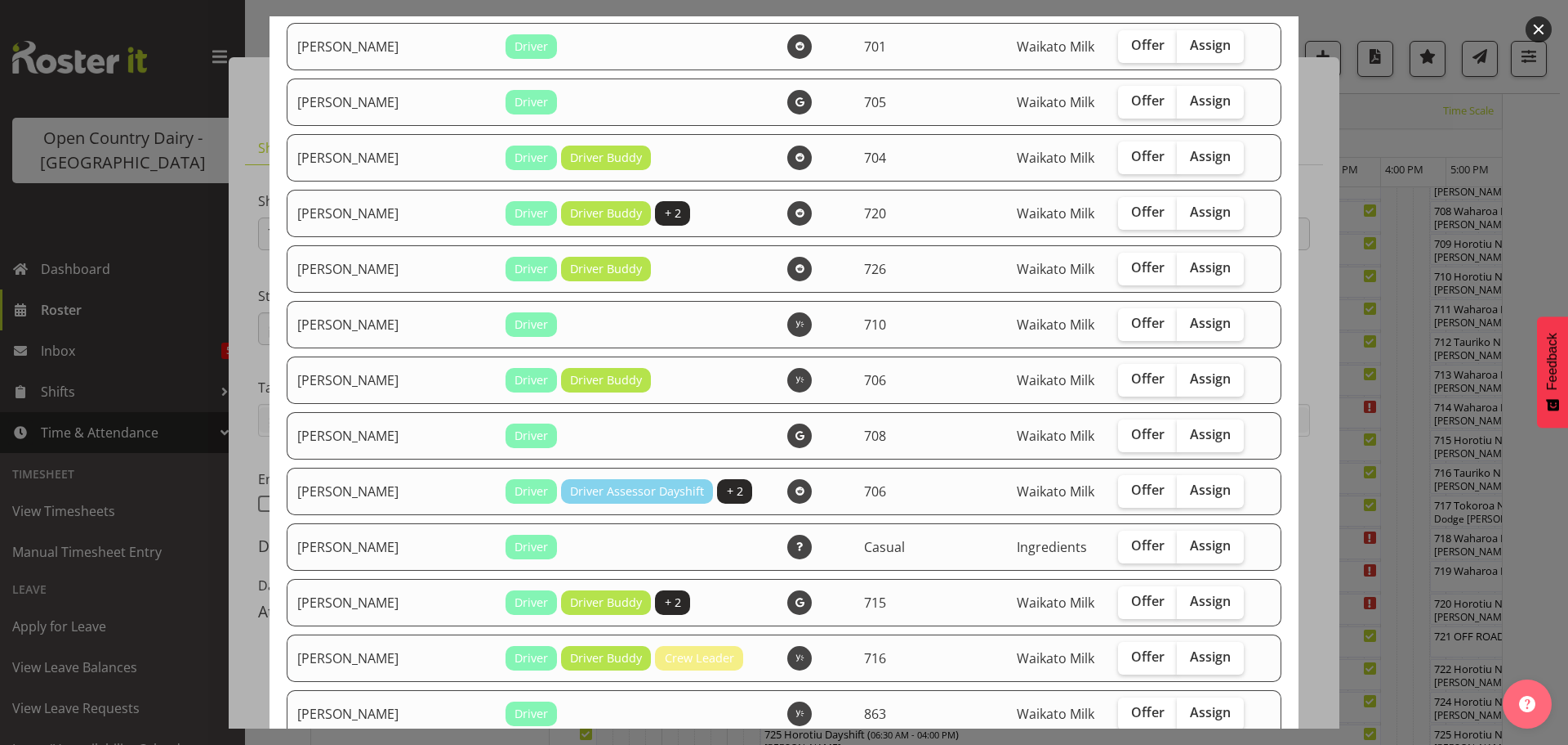
scroll to position [2124, 0]
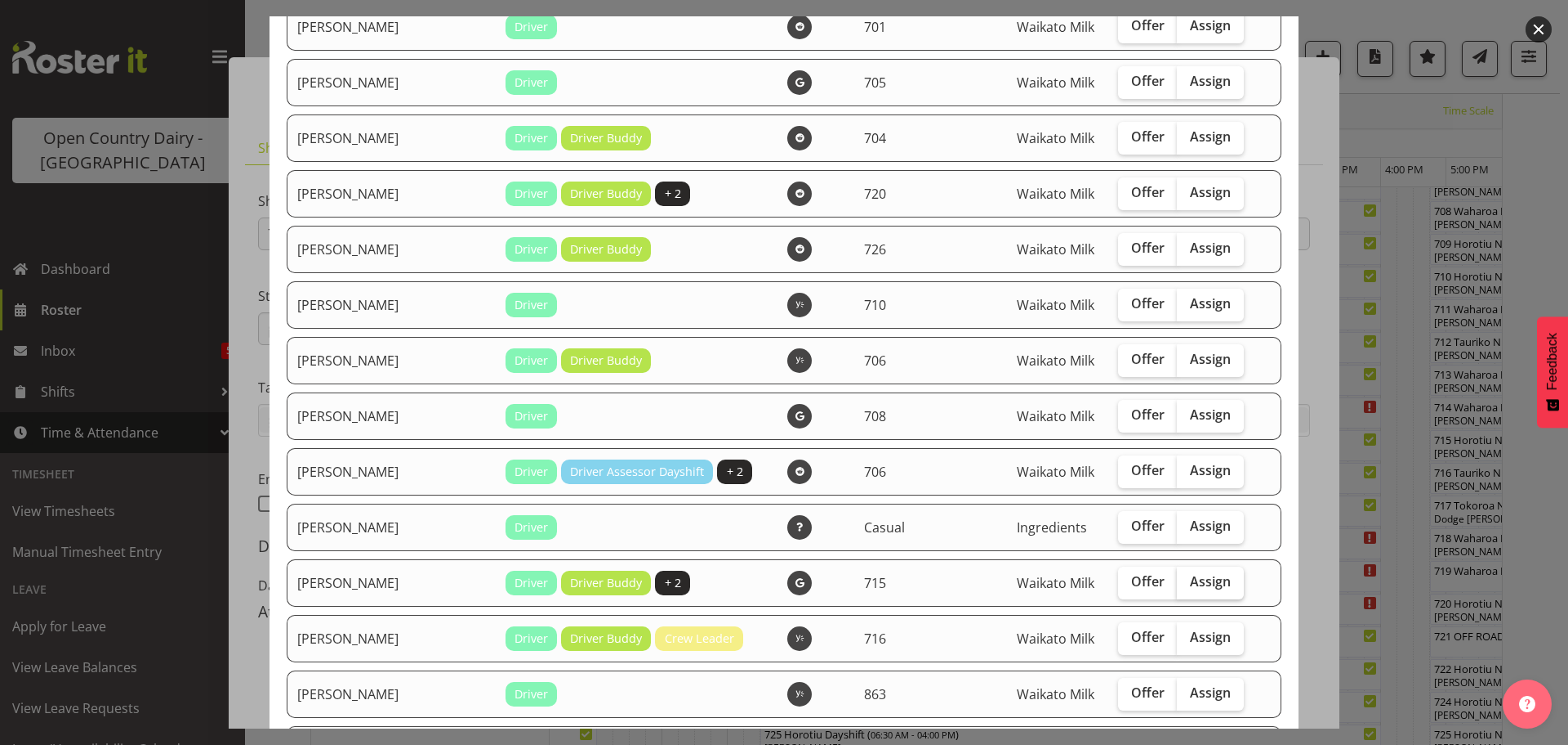
click at [1191, 581] on span "Assign" at bounding box center [1211, 581] width 41 height 16
click at [1188, 581] on input "Assign" at bounding box center [1182, 581] width 11 height 11
checkbox input "true"
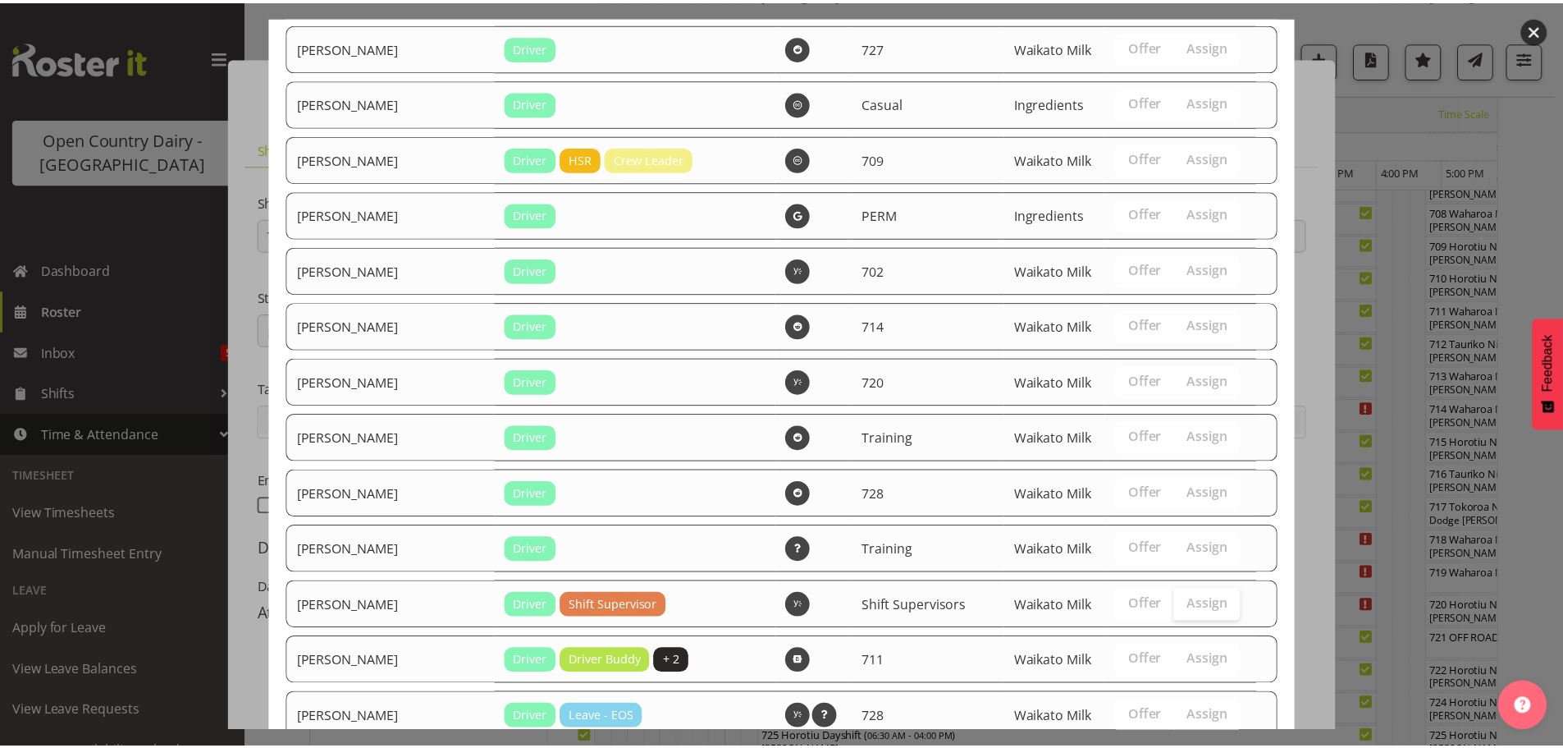
scroll to position [3230, 0]
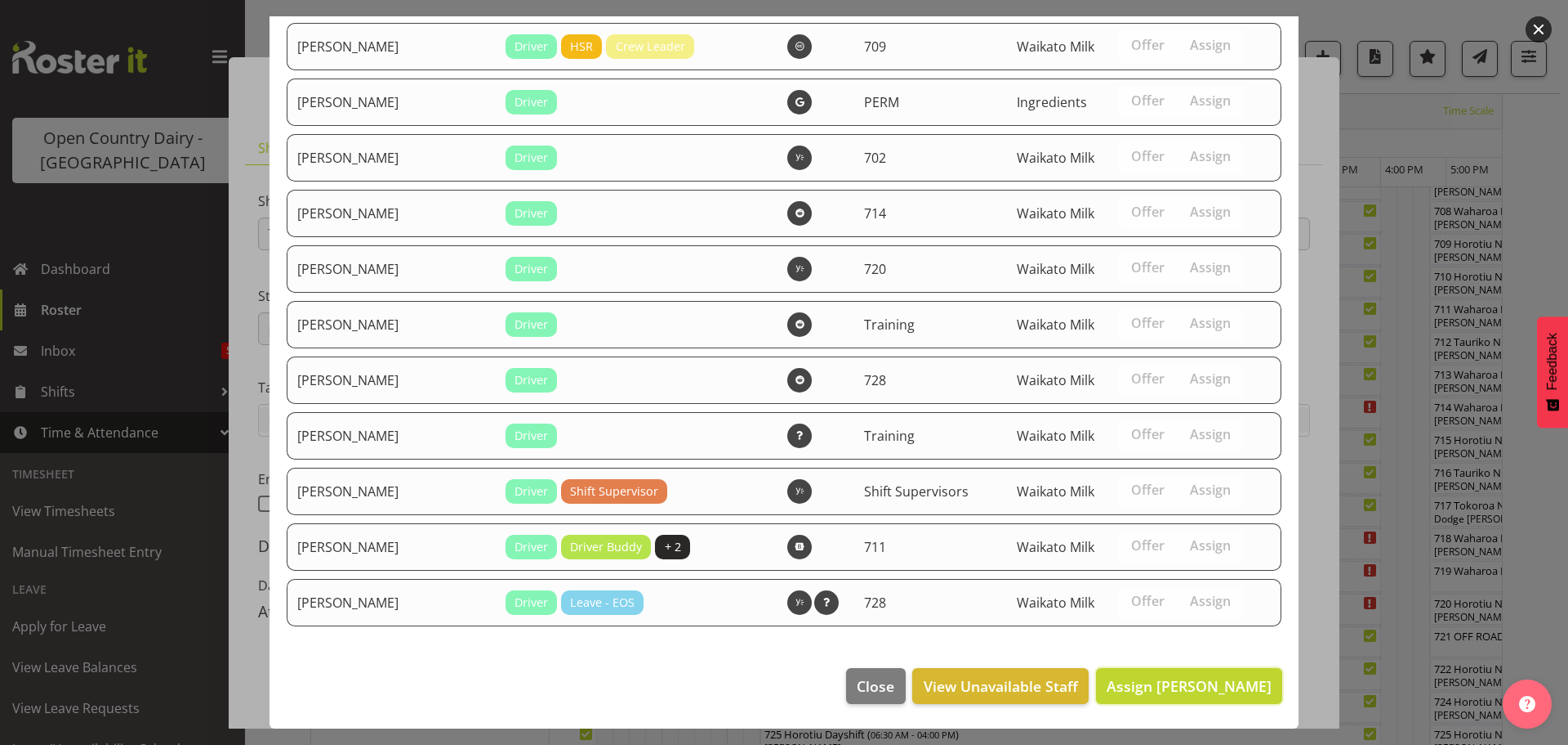
drag, startPoint x: 1190, startPoint y: 677, endPoint x: 1184, endPoint y: 652, distance: 25.7
click at [1188, 677] on span "Assign Max Coulter" at bounding box center [1190, 686] width 165 height 20
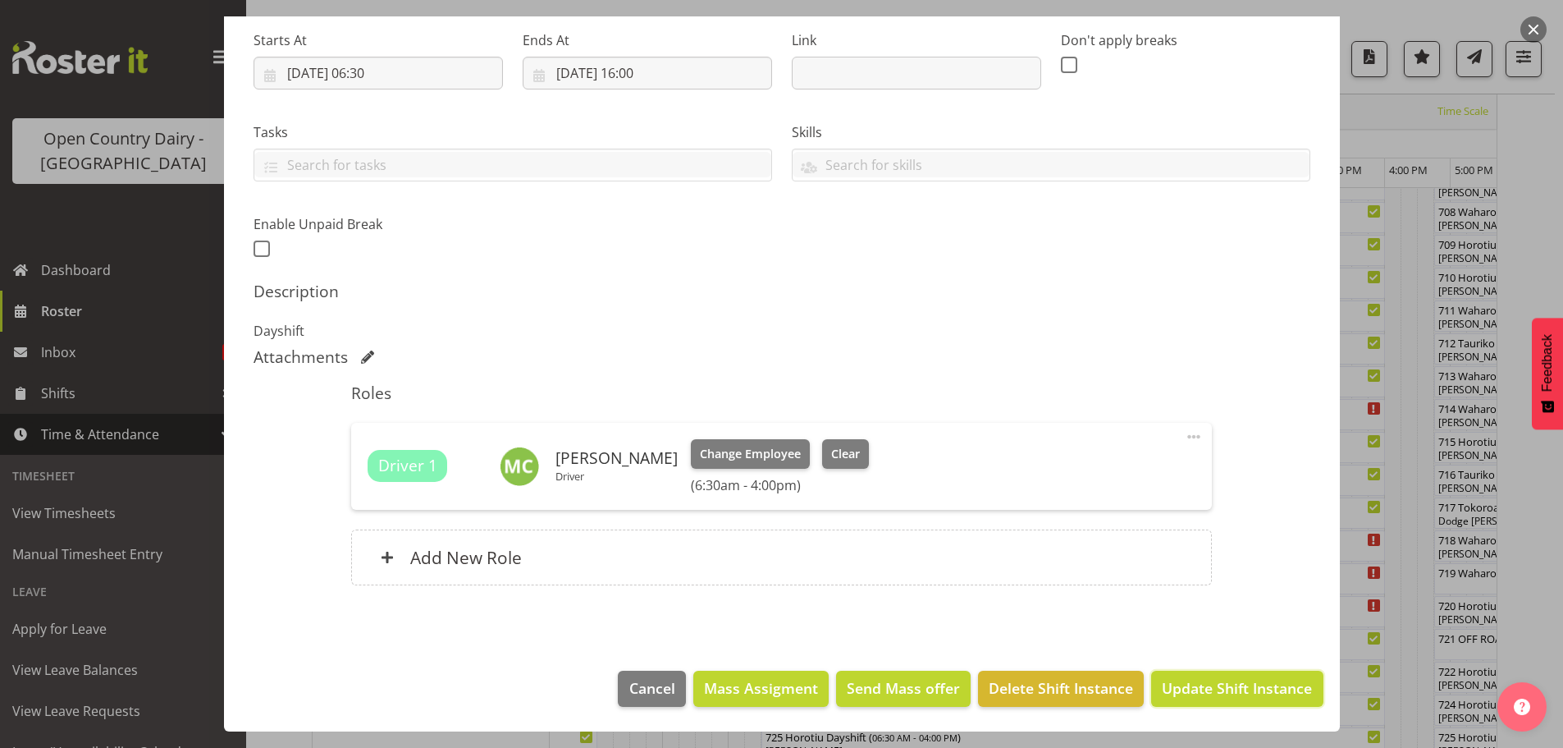
drag, startPoint x: 1235, startPoint y: 686, endPoint x: 1230, endPoint y: 677, distance: 10.3
click at [1233, 685] on span "Update Shift Instance" at bounding box center [1237, 687] width 150 height 21
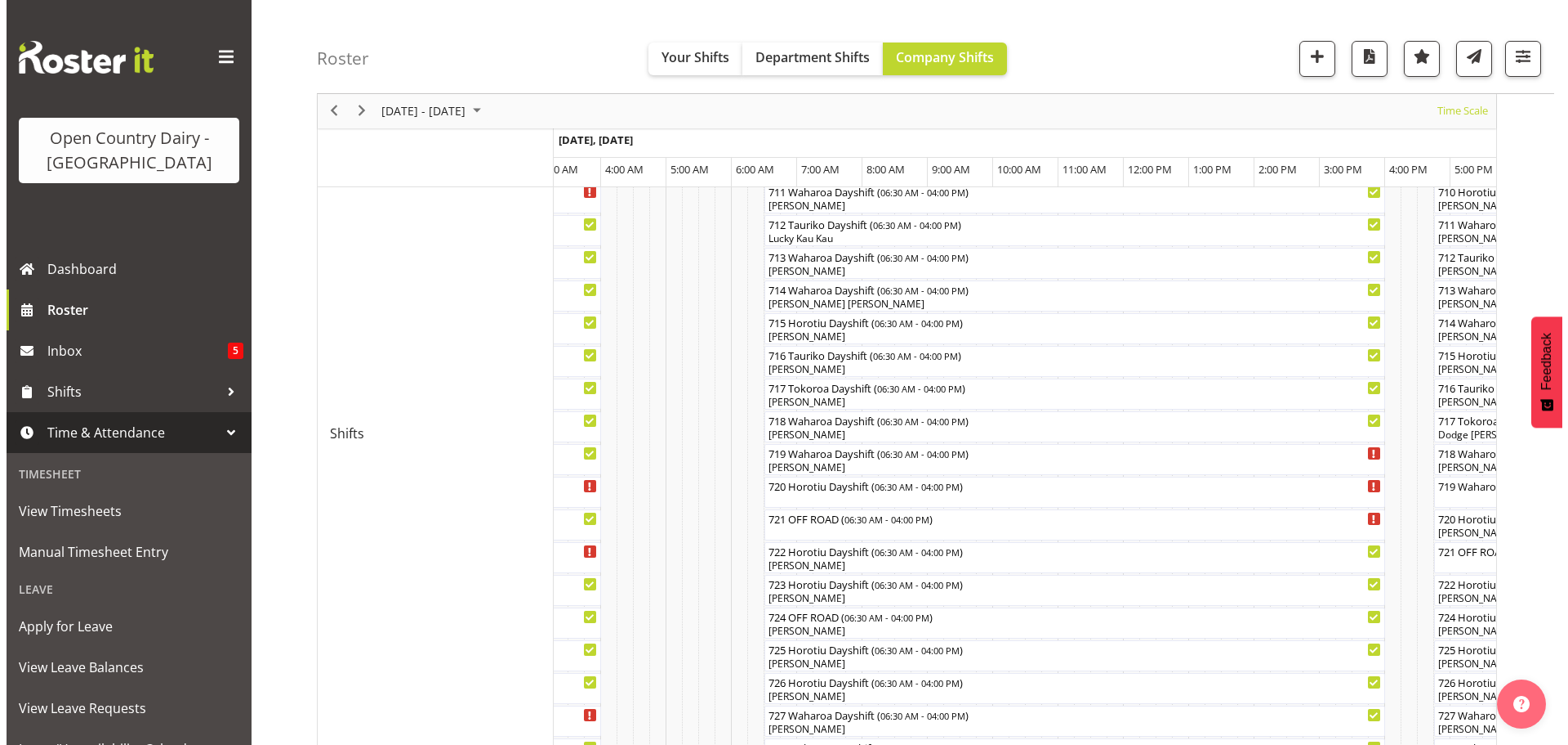
scroll to position [631, 0]
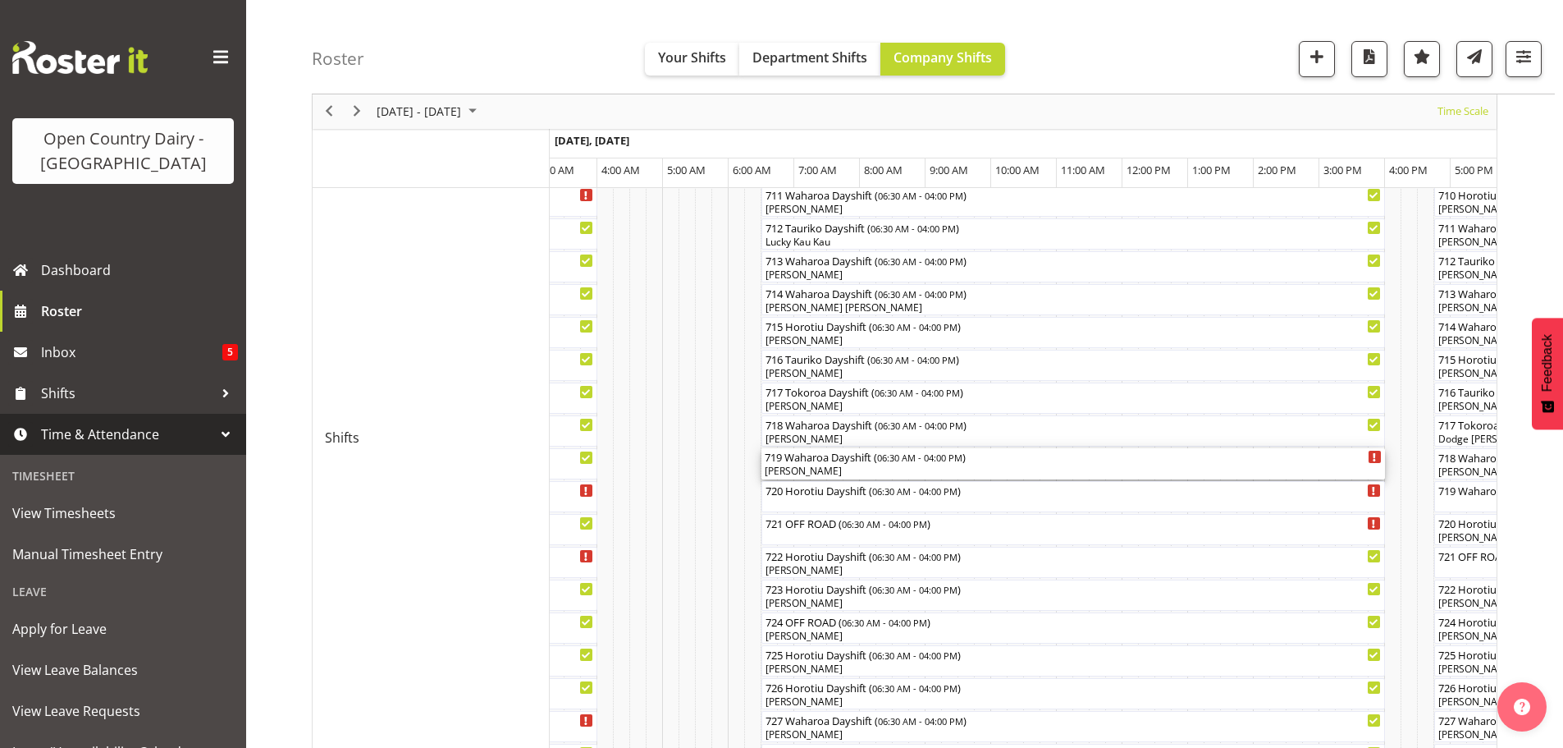
click at [917, 473] on div "Andrew de Lautour" at bounding box center [1073, 471] width 617 height 15
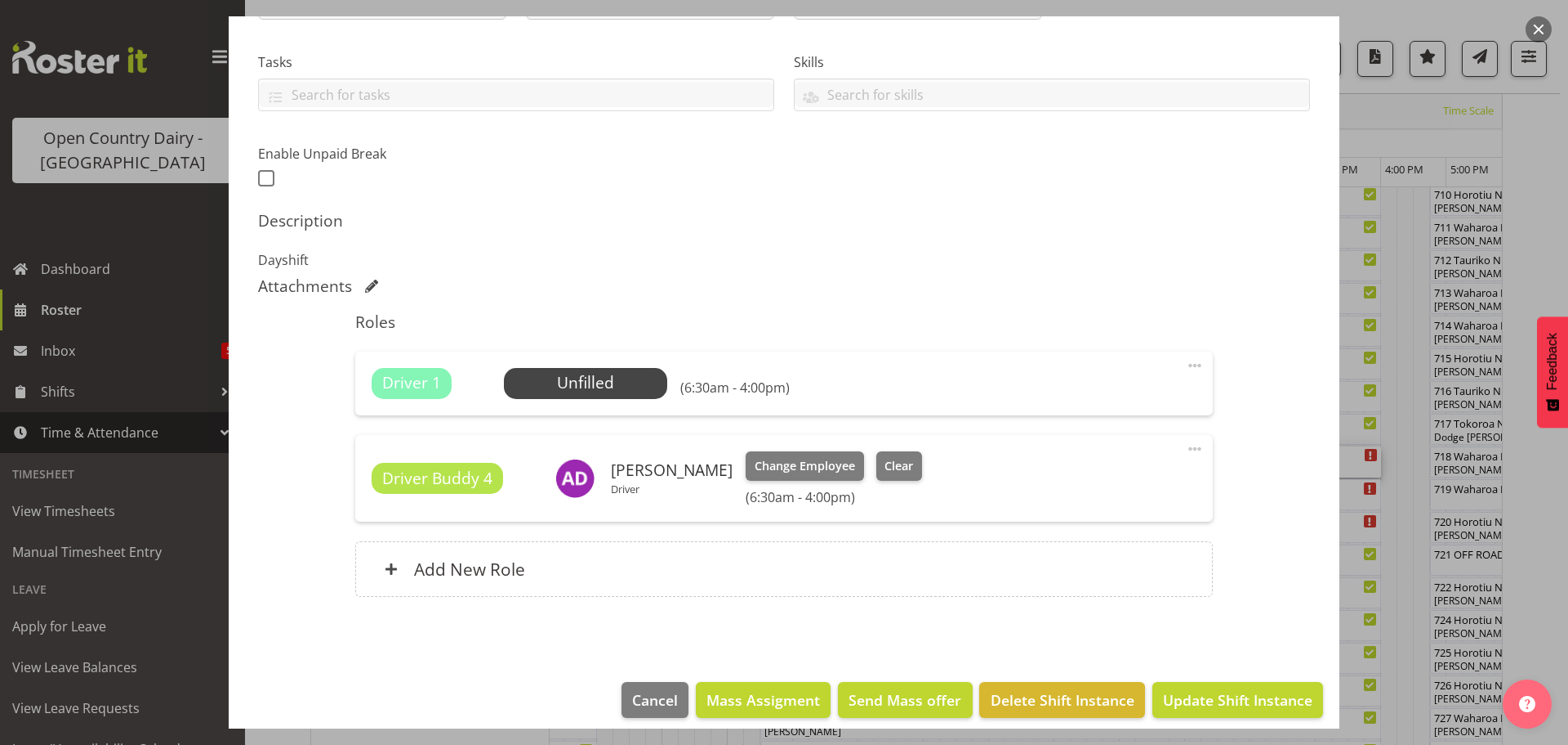
scroll to position [327, 0]
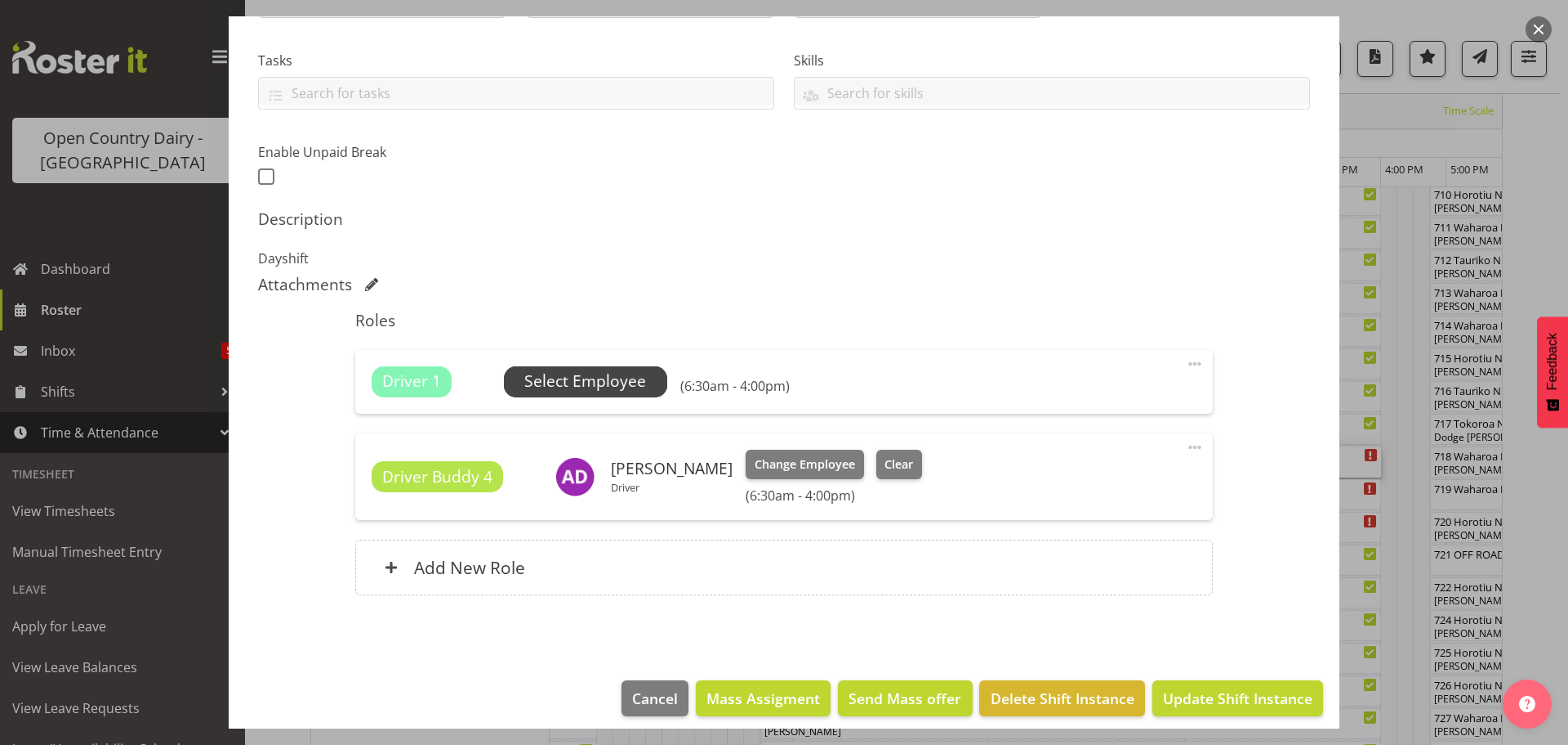
click at [584, 382] on span "Select Employee" at bounding box center [585, 381] width 121 height 24
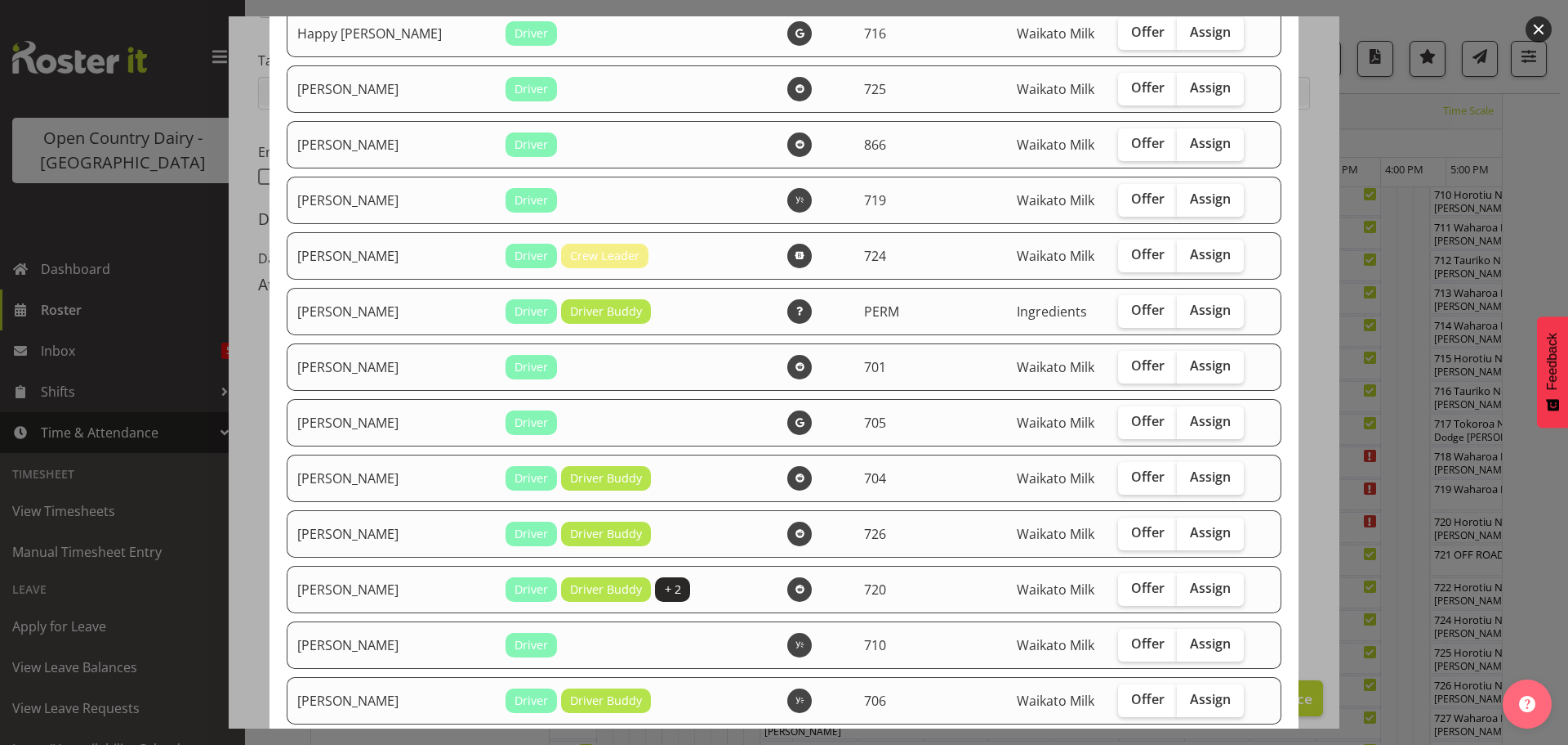
scroll to position [1798, 0]
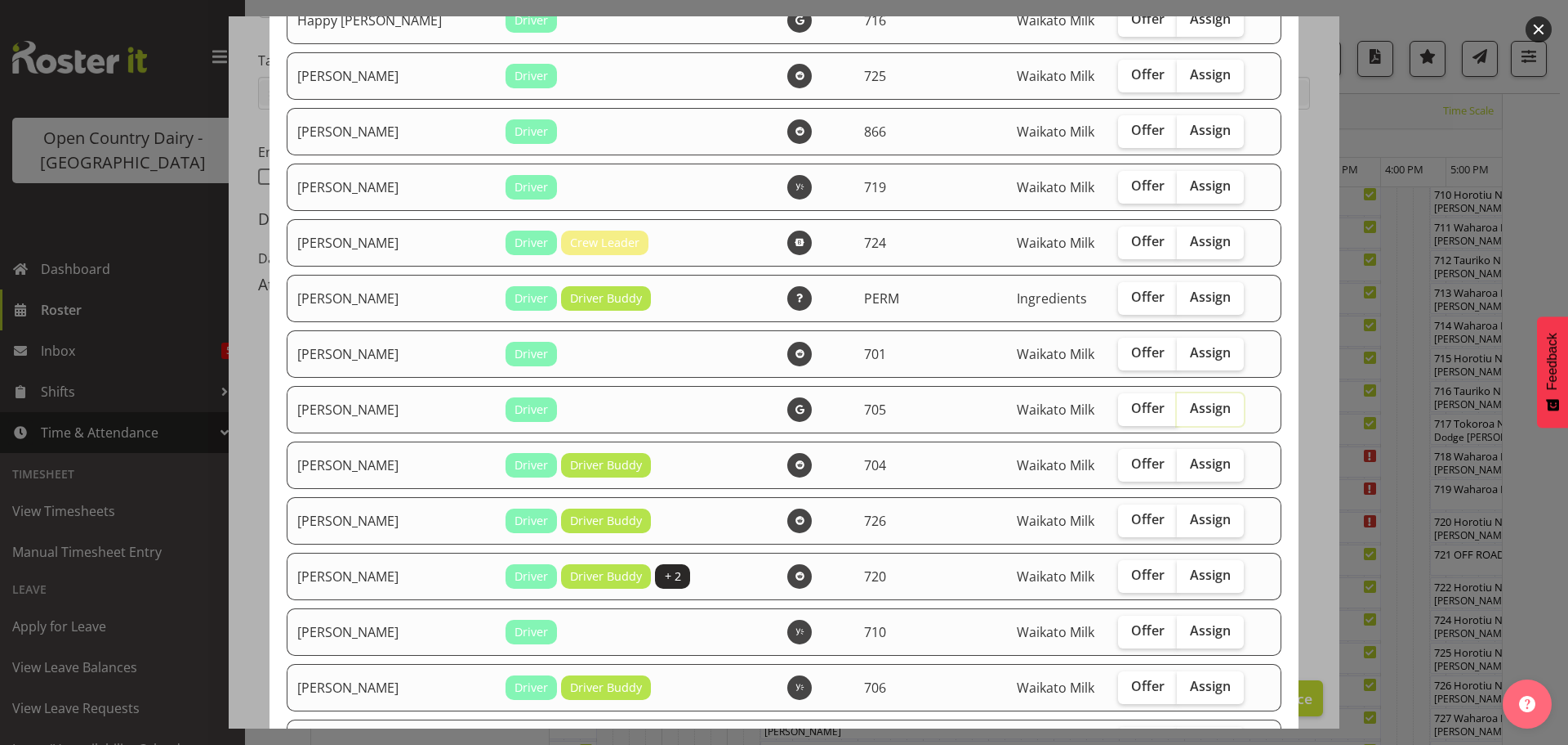
drag, startPoint x: 1164, startPoint y: 405, endPoint x: 1179, endPoint y: 407, distance: 15.1
click at [1177, 407] on label "Assign" at bounding box center [1210, 409] width 67 height 33
click at [1177, 407] on input "Assign" at bounding box center [1182, 408] width 11 height 11
checkbox input "true"
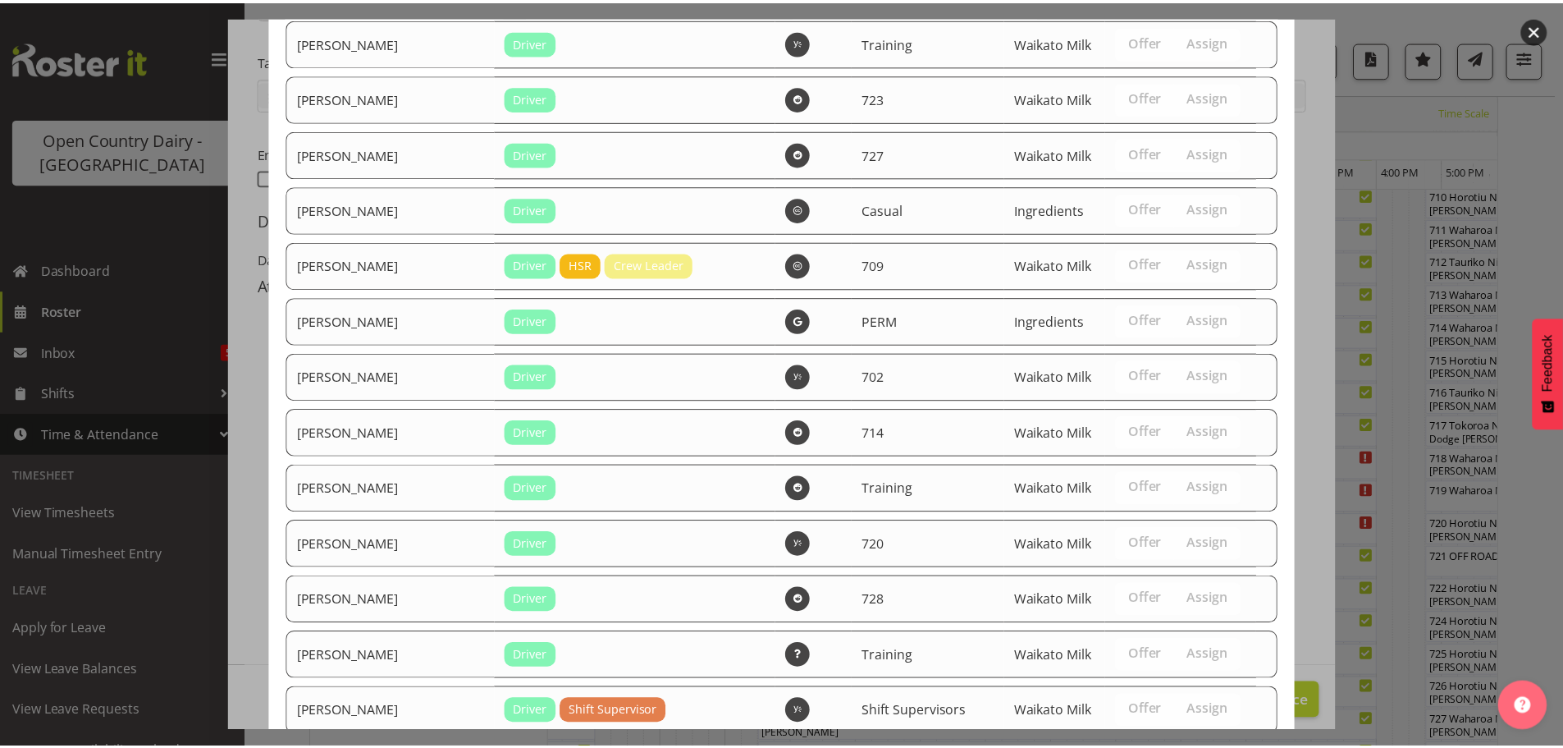
scroll to position [3174, 0]
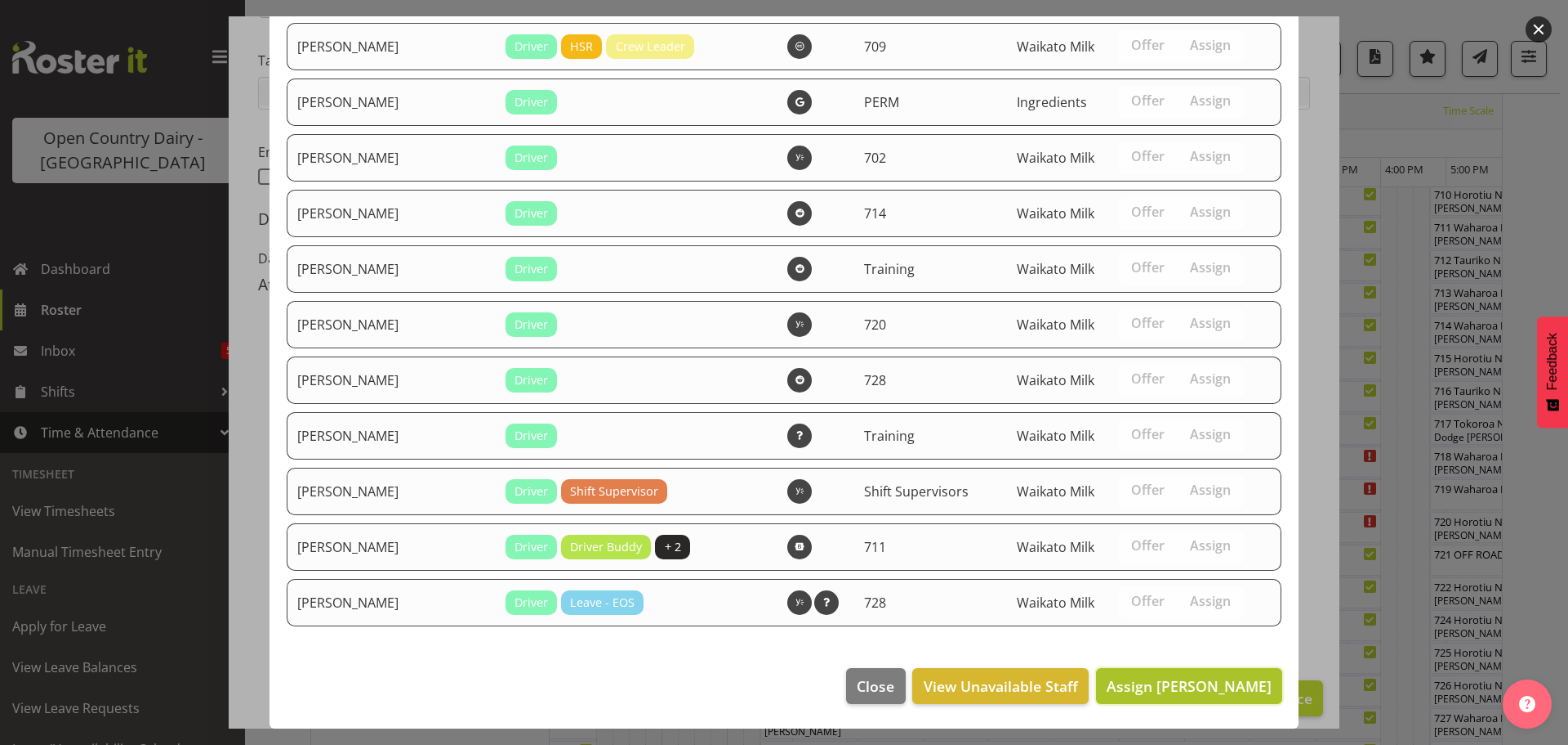
click at [1215, 685] on span "Assign John May" at bounding box center [1190, 686] width 165 height 20
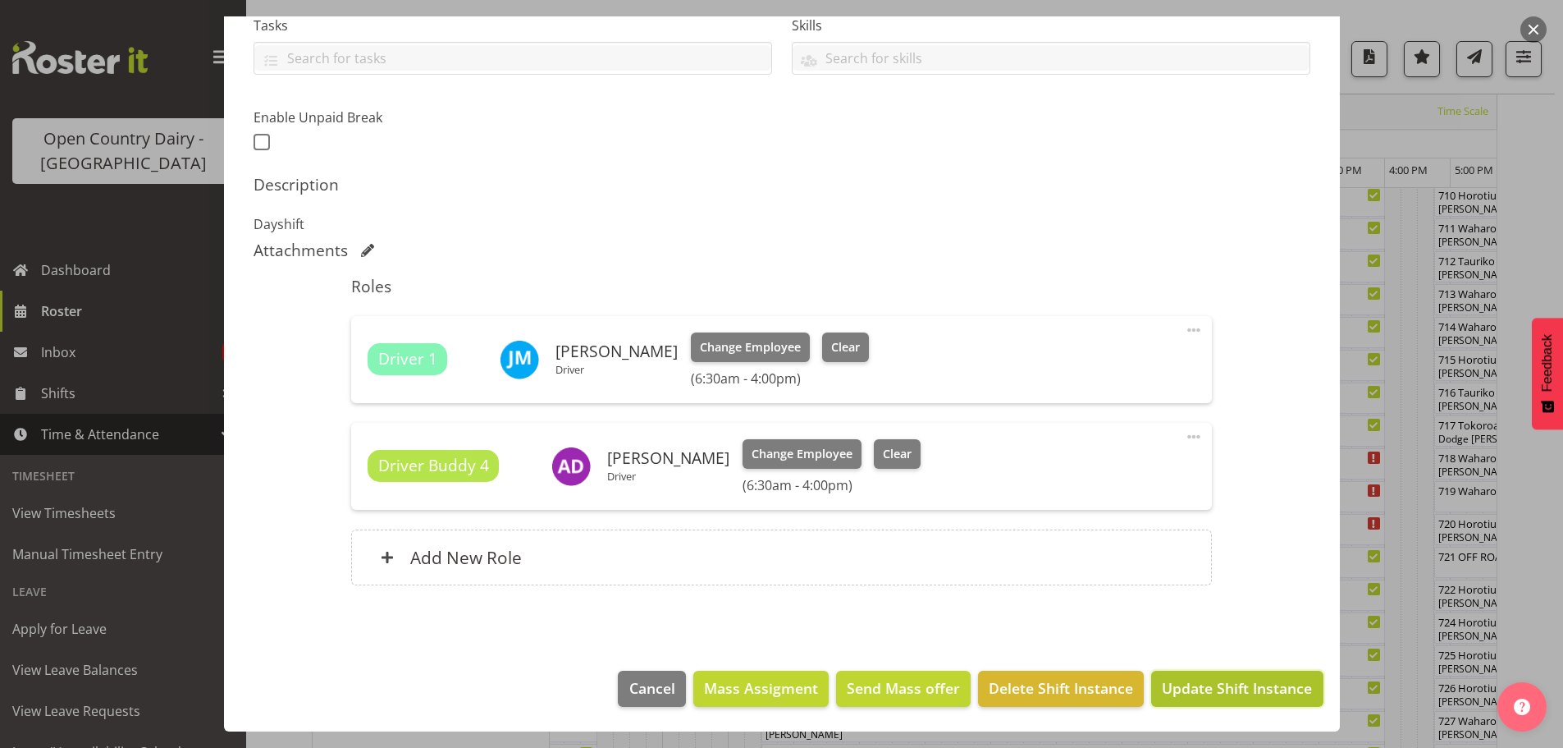
click at [1223, 685] on span "Update Shift Instance" at bounding box center [1237, 687] width 150 height 21
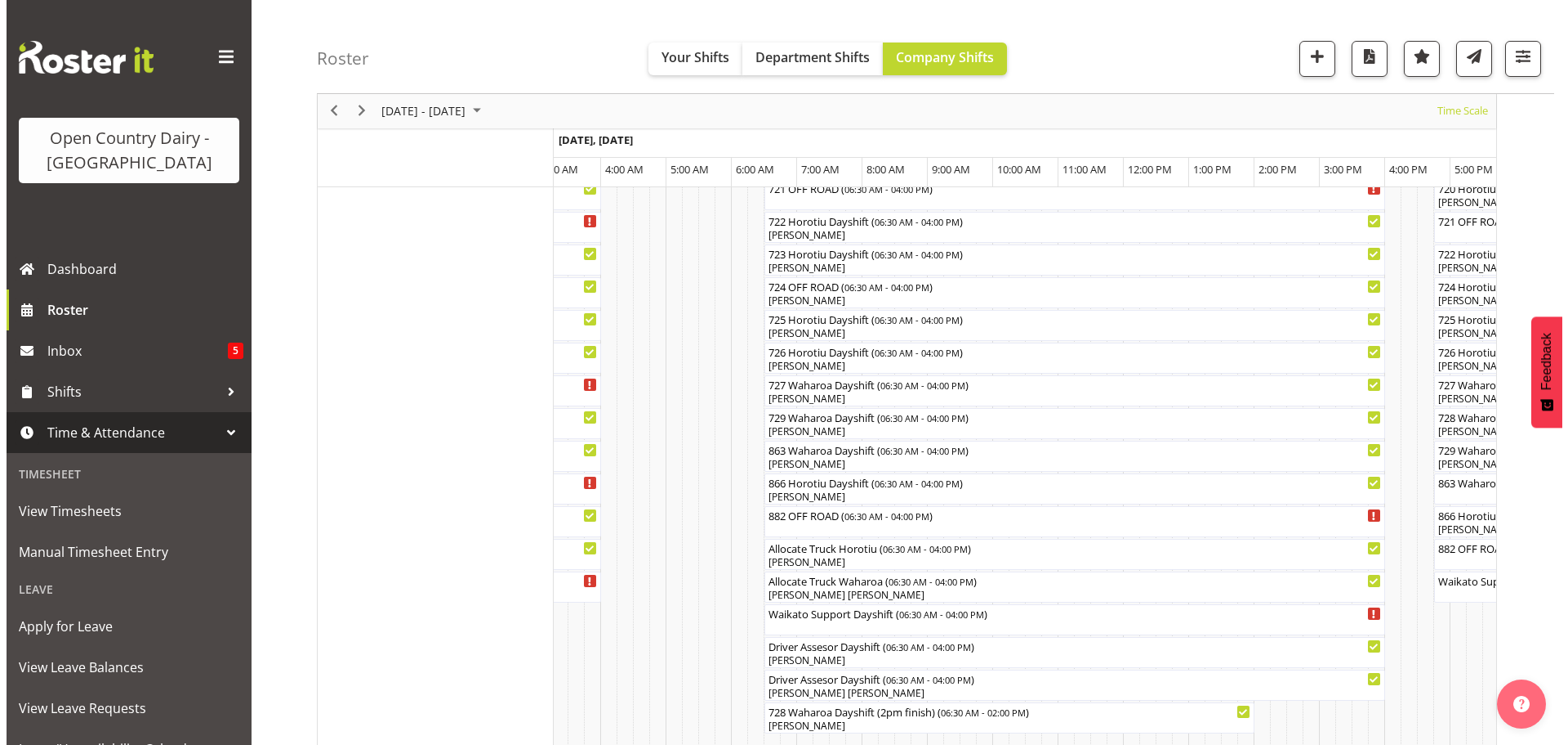
scroll to position [1041, 0]
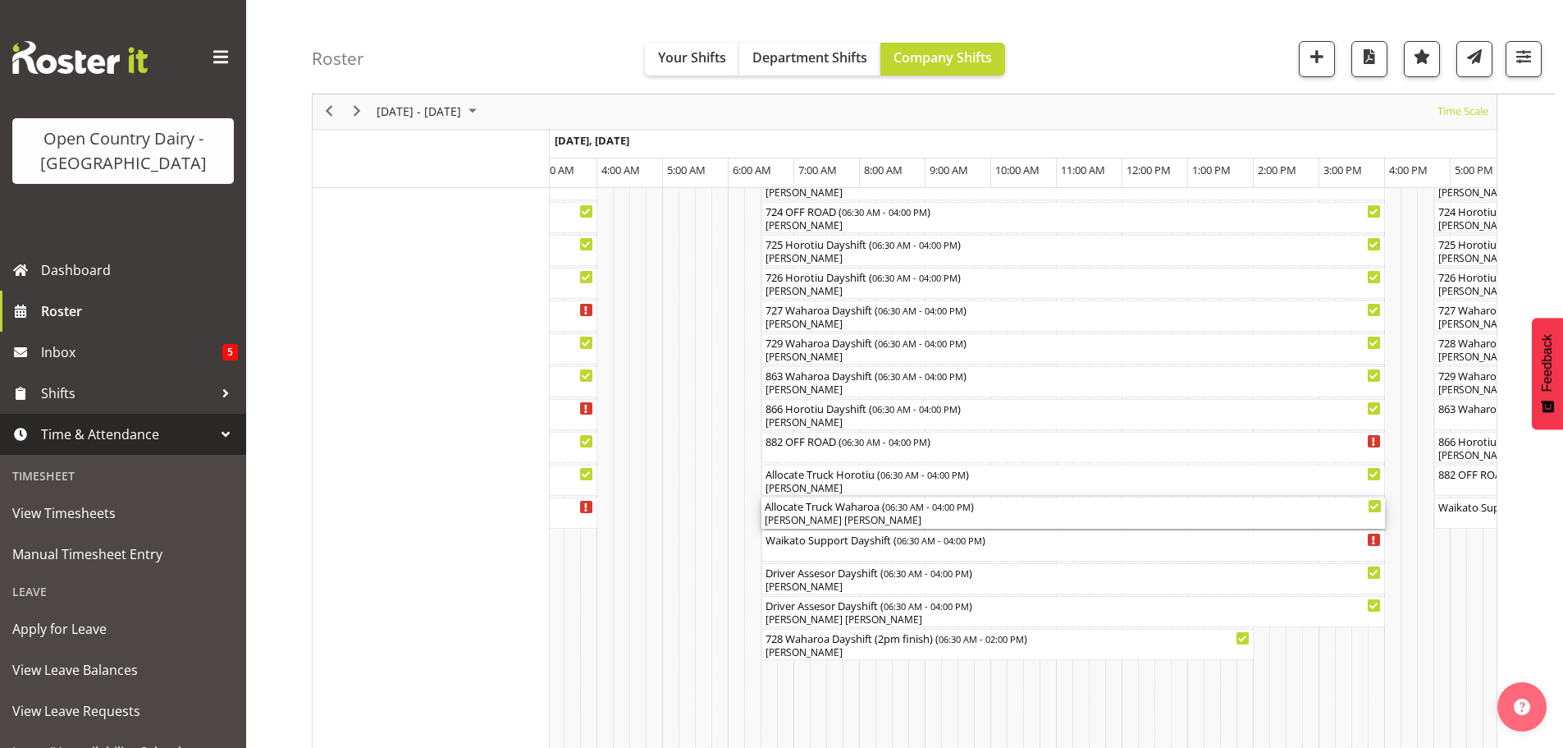
click at [912, 519] on div "[PERSON_NAME] [PERSON_NAME]" at bounding box center [1073, 520] width 617 height 15
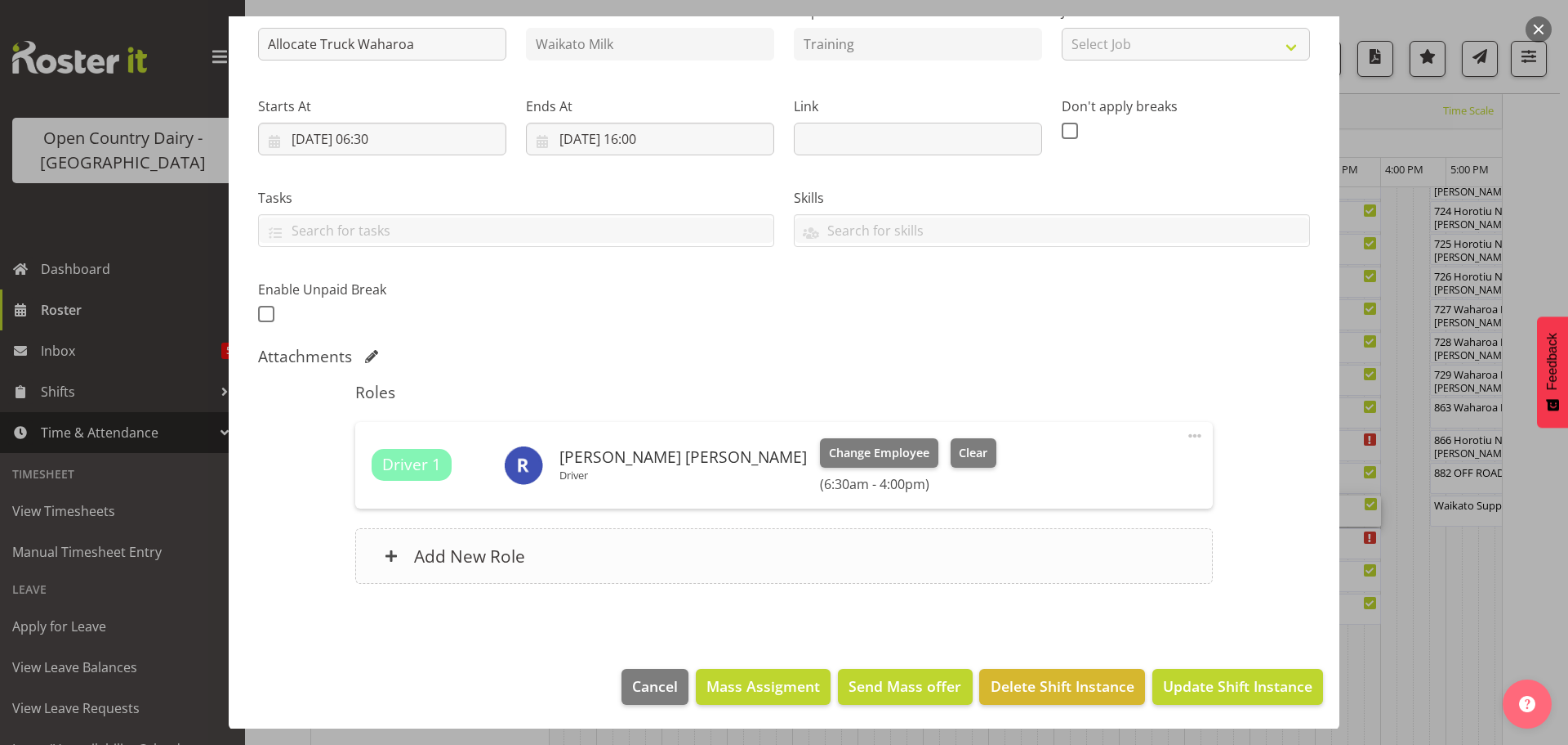
scroll to position [190, 0]
click at [959, 450] on span "Clear" at bounding box center [973, 452] width 29 height 18
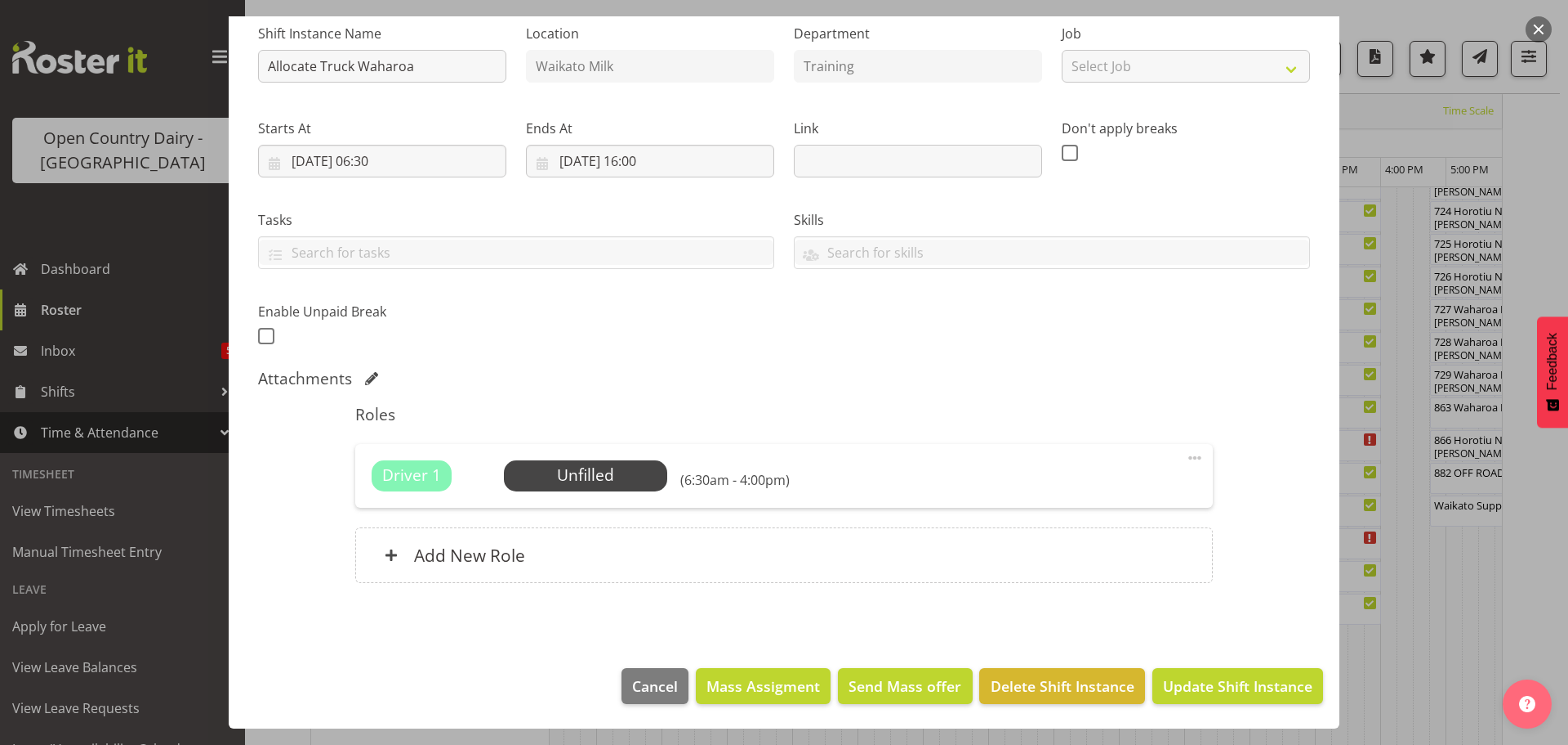
scroll to position [167, 0]
click at [1186, 458] on span at bounding box center [1196, 458] width 20 height 20
click at [1104, 554] on link "Delete" at bounding box center [1127, 553] width 157 height 30
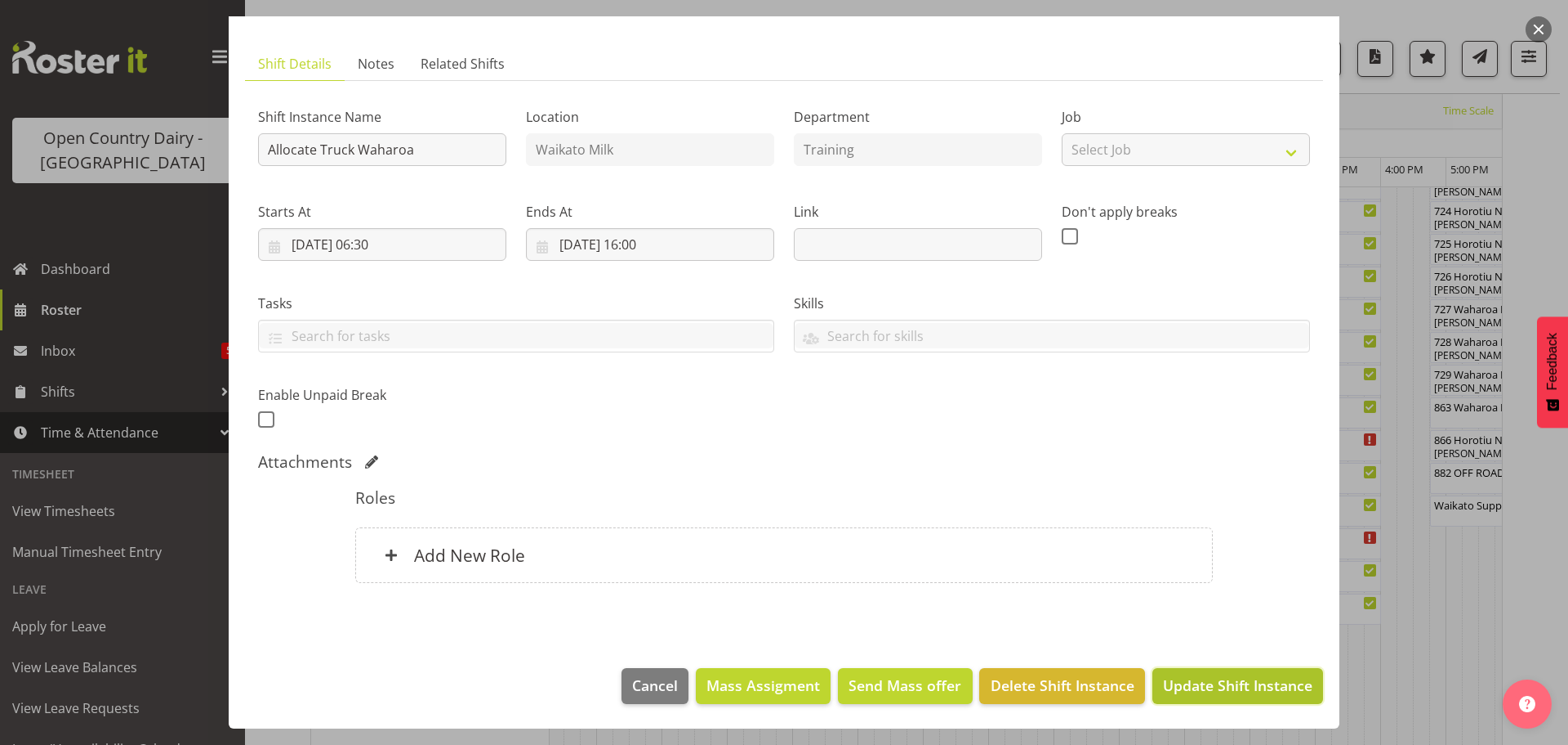
click at [1207, 680] on span "Update Shift Instance" at bounding box center [1237, 684] width 149 height 21
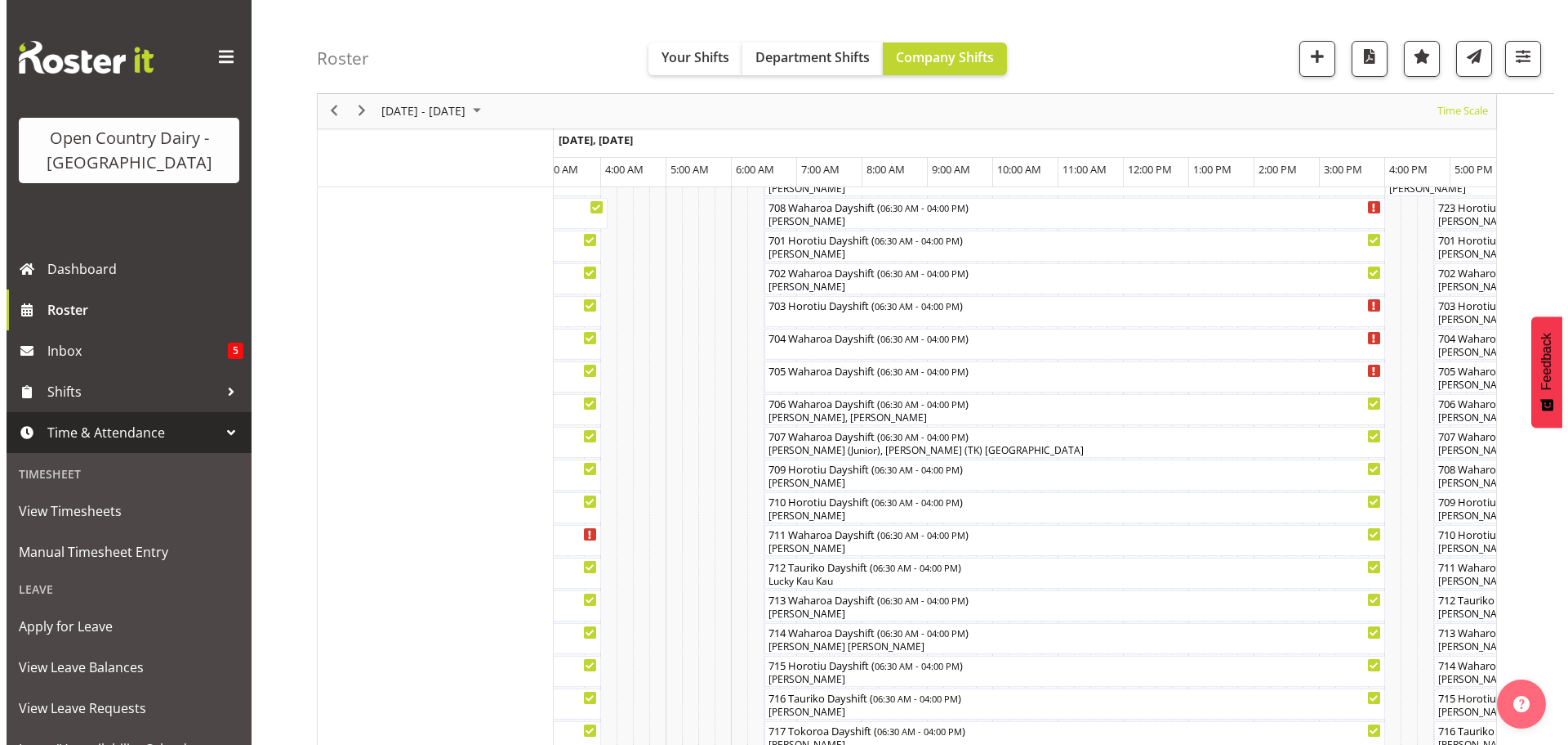
scroll to position [305, 0]
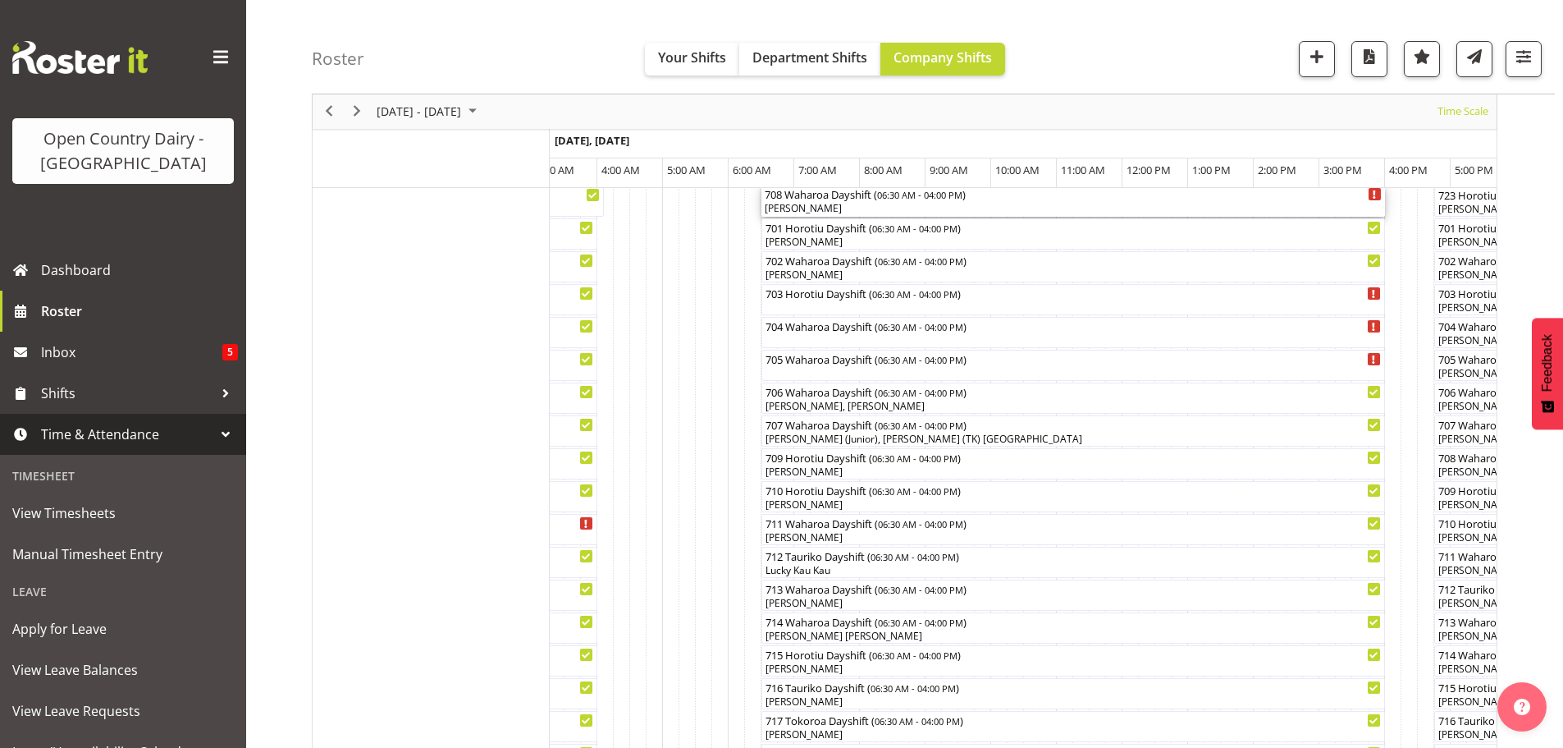
click at [922, 211] on div "[PERSON_NAME]" at bounding box center [1073, 208] width 617 height 15
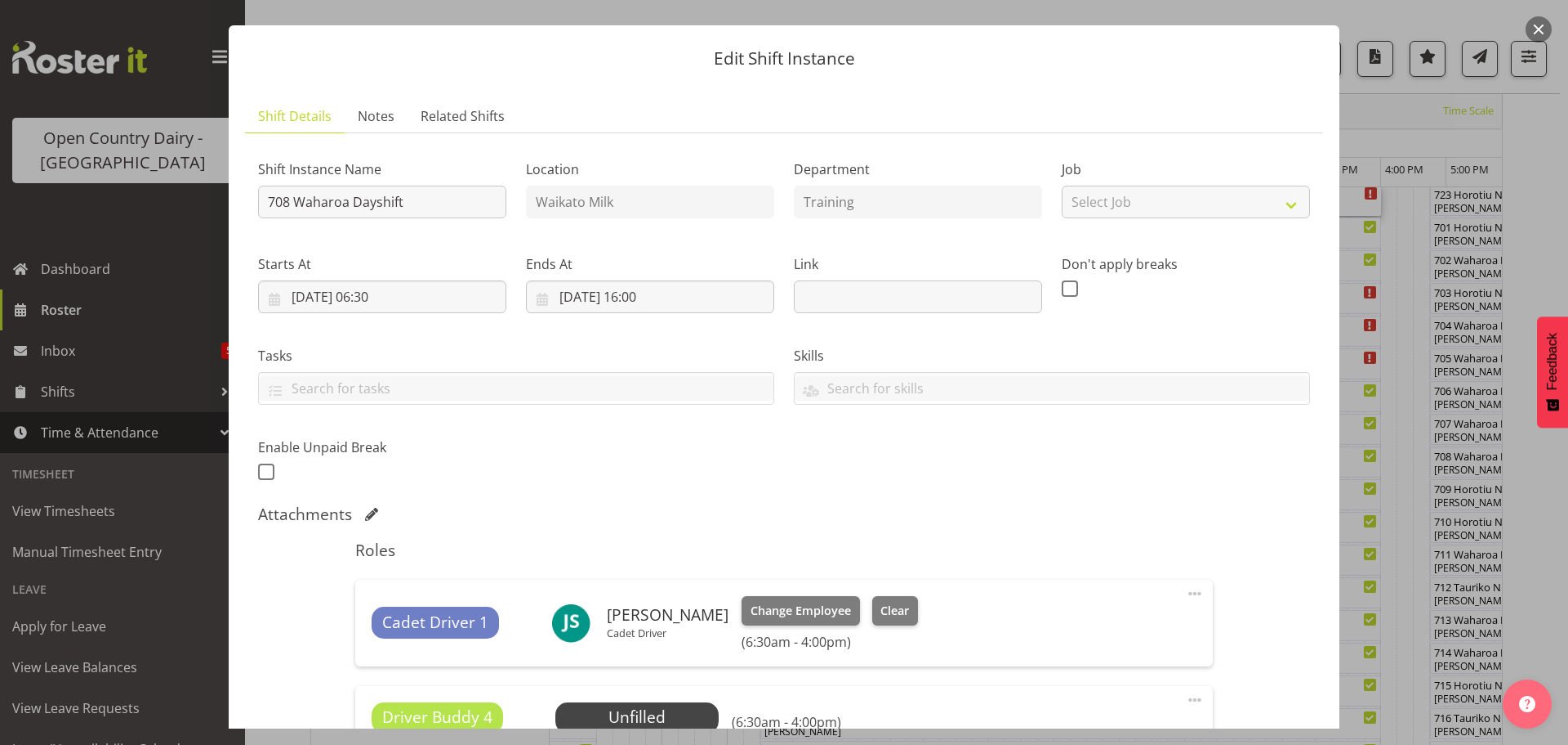
scroll to position [245, 0]
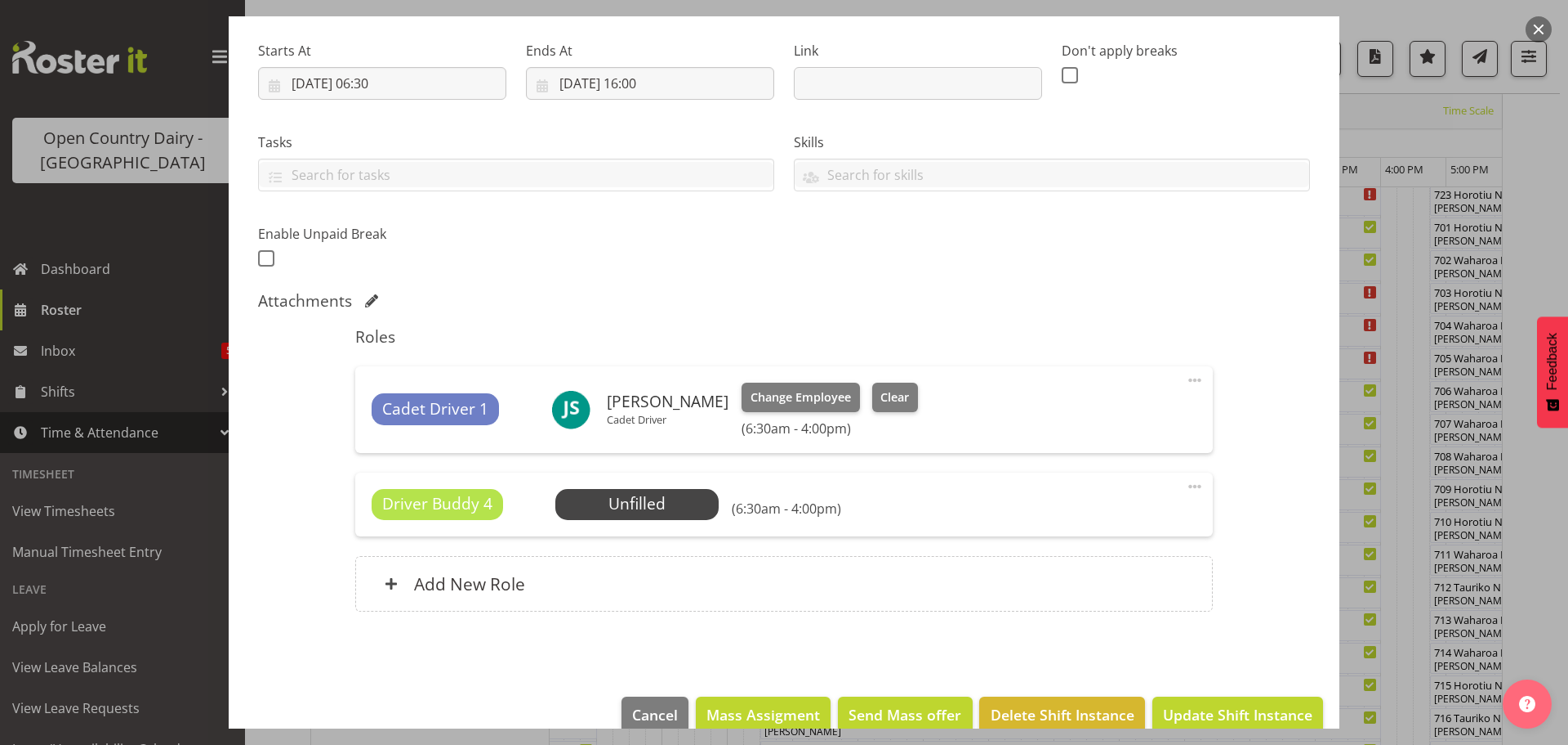
click at [1186, 481] on span at bounding box center [1196, 486] width 20 height 20
click at [1084, 578] on link "Delete" at bounding box center [1127, 582] width 157 height 30
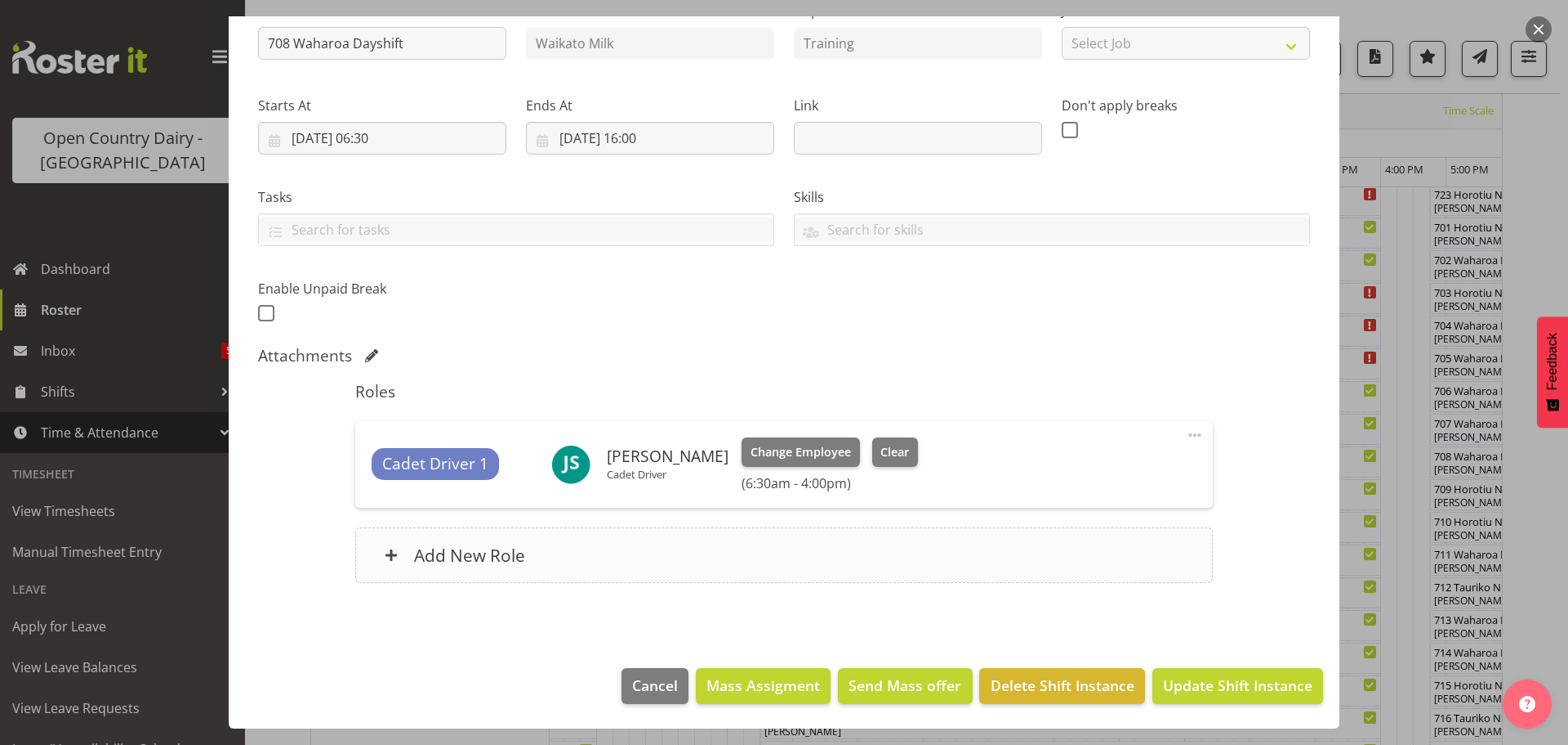
click at [444, 554] on h6 "Add New Role" at bounding box center [470, 554] width 112 height 21
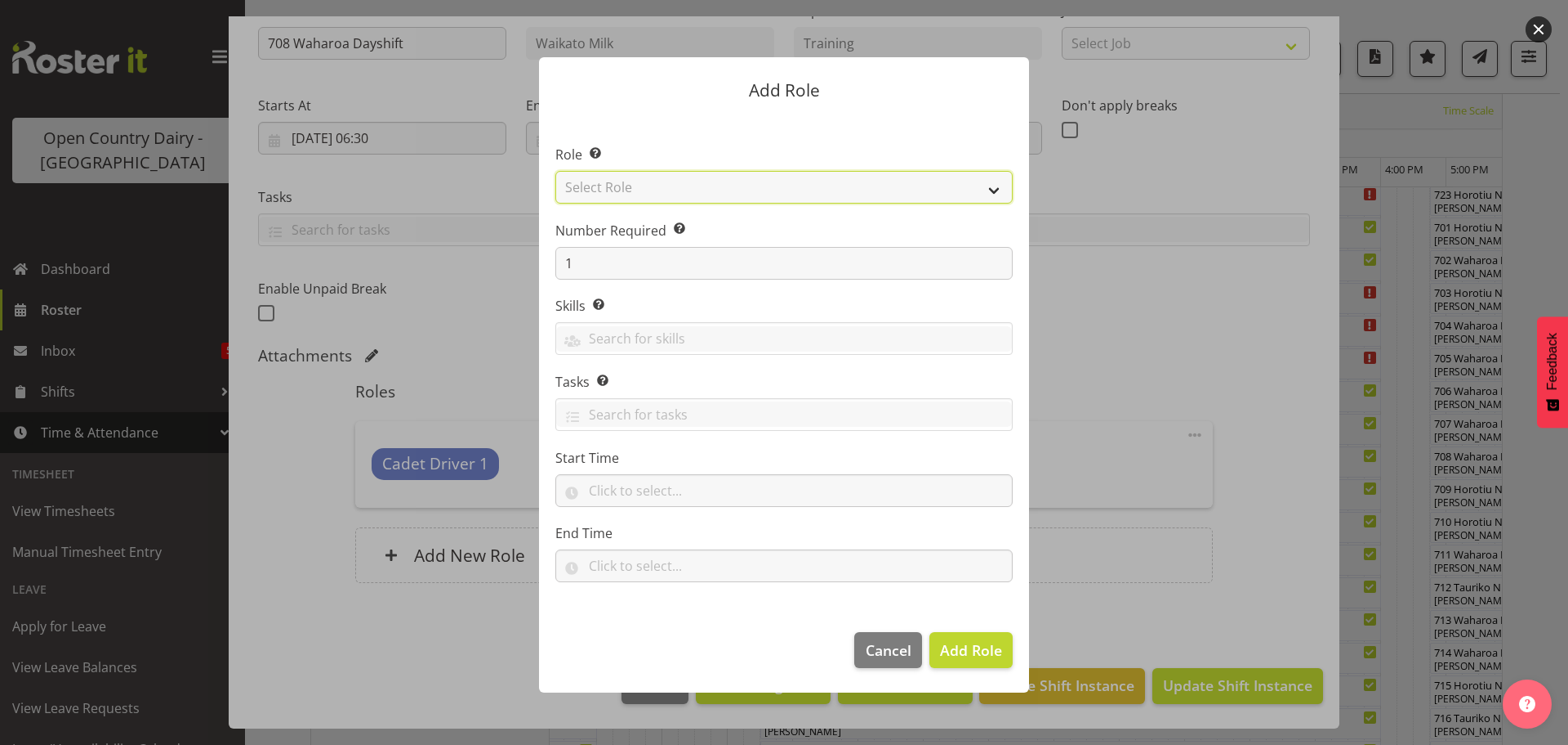
click at [811, 187] on select "Select Role Cadet Driver Crew Leader Driver Driver Buddy Driver Assessor Dayshi…" at bounding box center [784, 186] width 458 height 33
select select "1166"
click at [556, 170] on select "Select Role Cadet Driver Crew Leader Driver Driver Buddy Driver Assessor Dayshi…" at bounding box center [784, 186] width 458 height 33
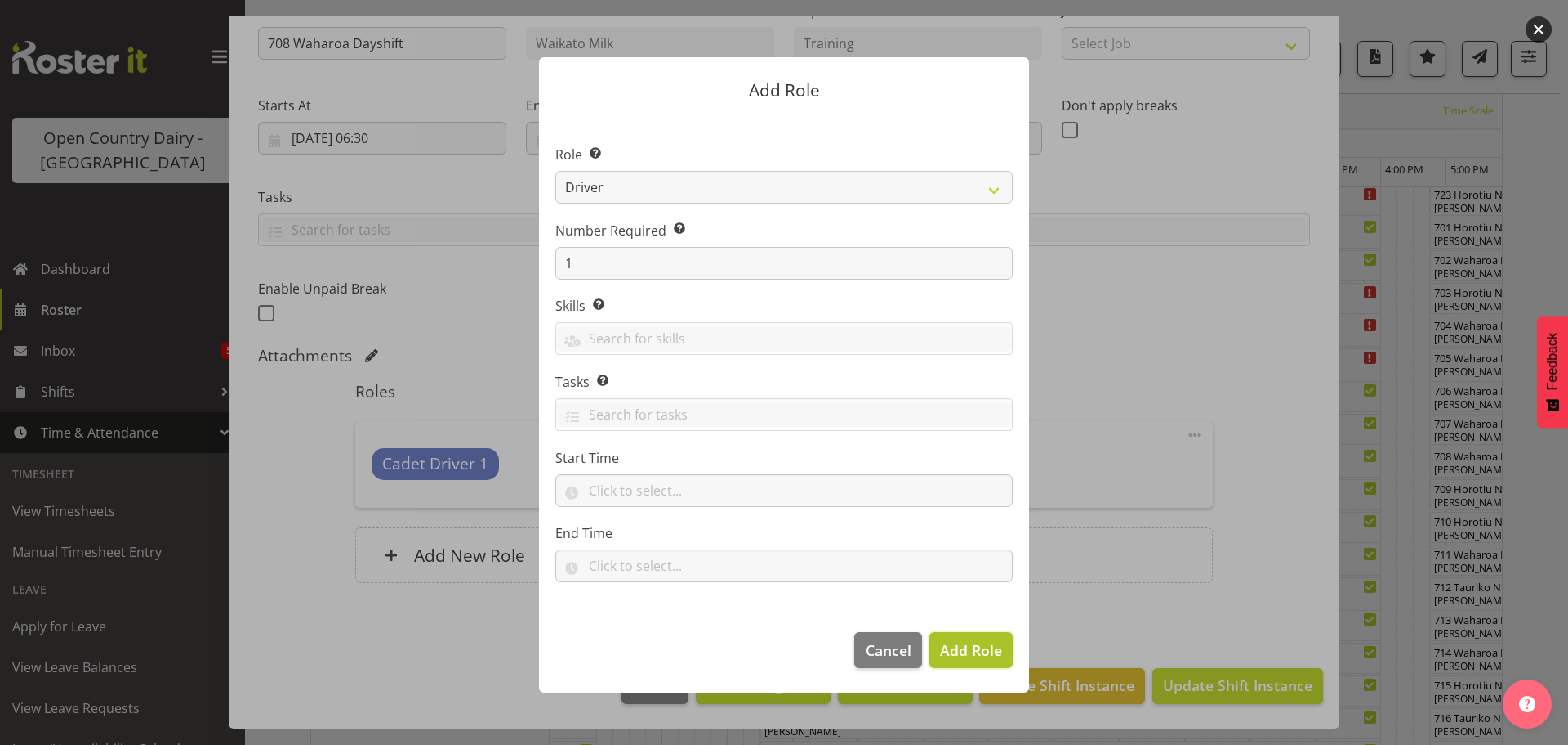
click at [971, 645] on span "Add Role" at bounding box center [971, 649] width 62 height 20
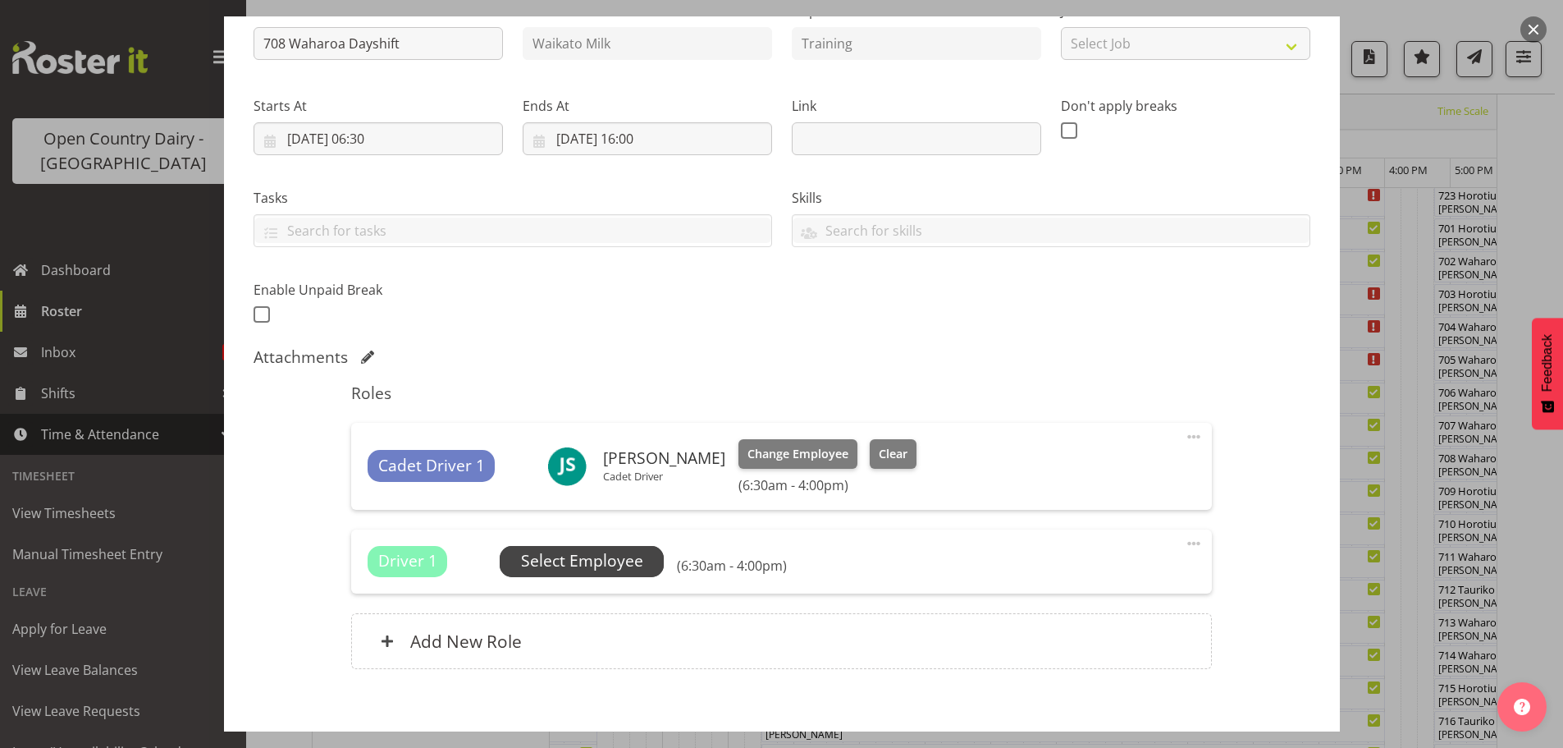
click at [568, 564] on span "Select Employee" at bounding box center [582, 561] width 122 height 24
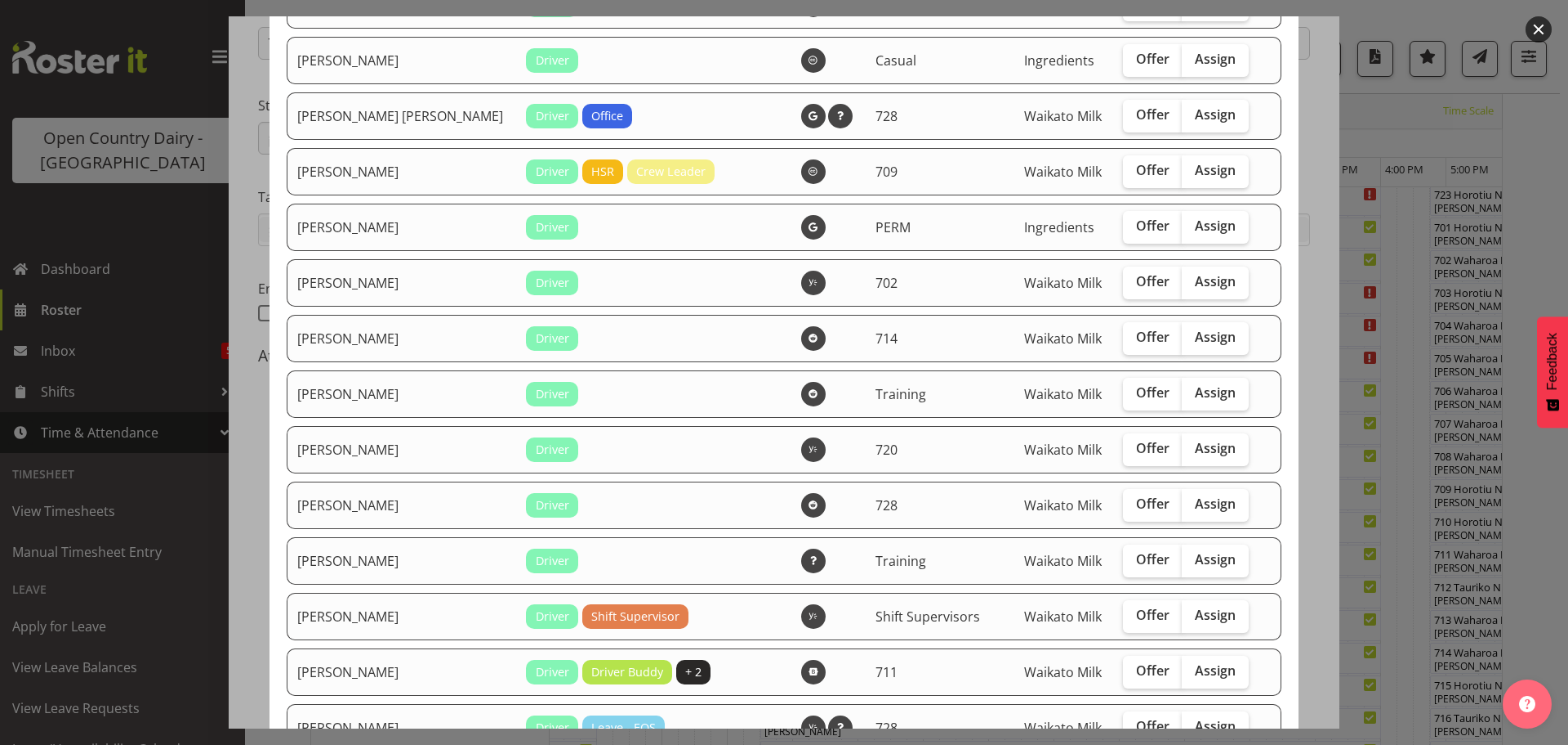
scroll to position [3024, 0]
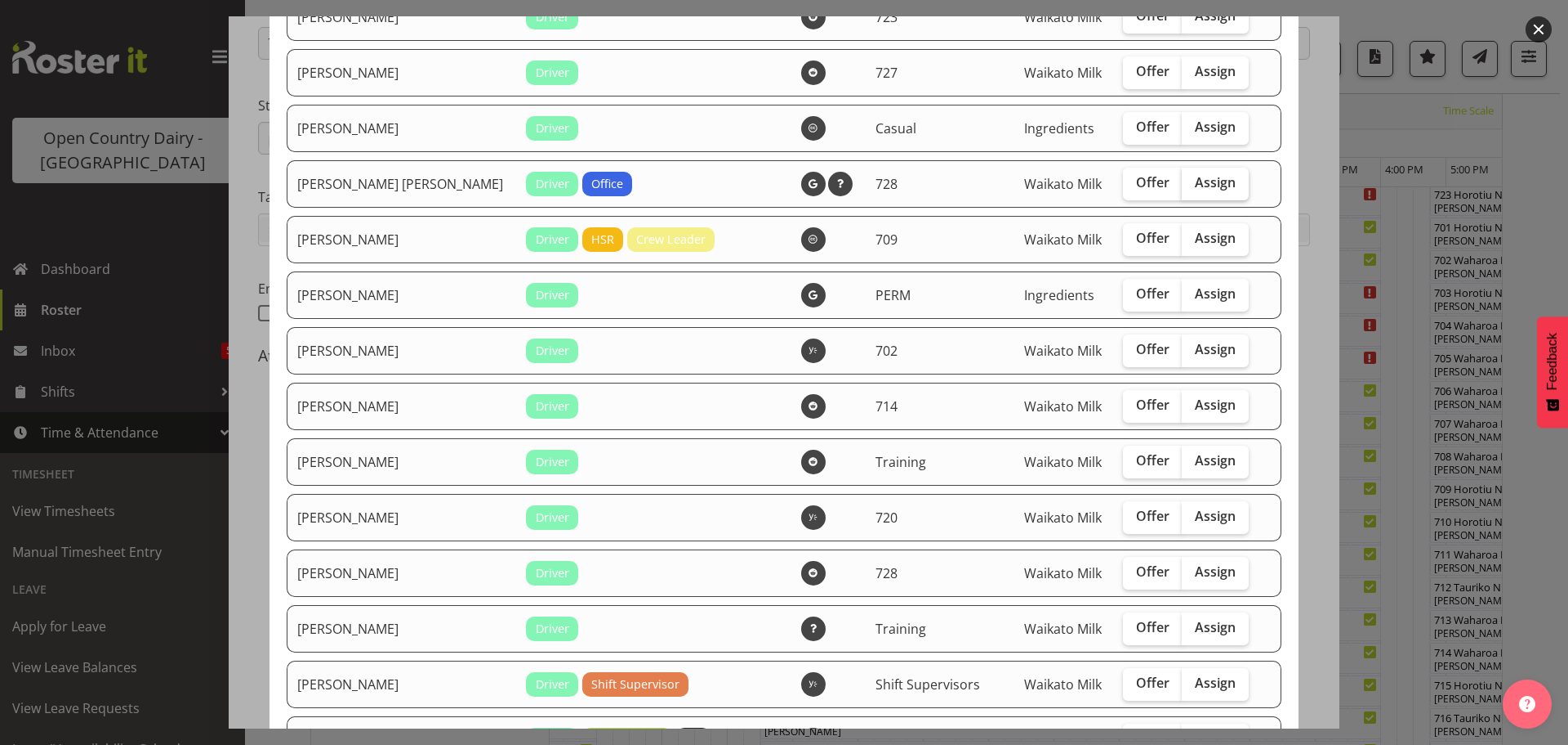
click at [1195, 185] on span "Assign" at bounding box center [1215, 182] width 41 height 16
click at [1182, 185] on input "Assign" at bounding box center [1187, 182] width 11 height 11
checkbox input "true"
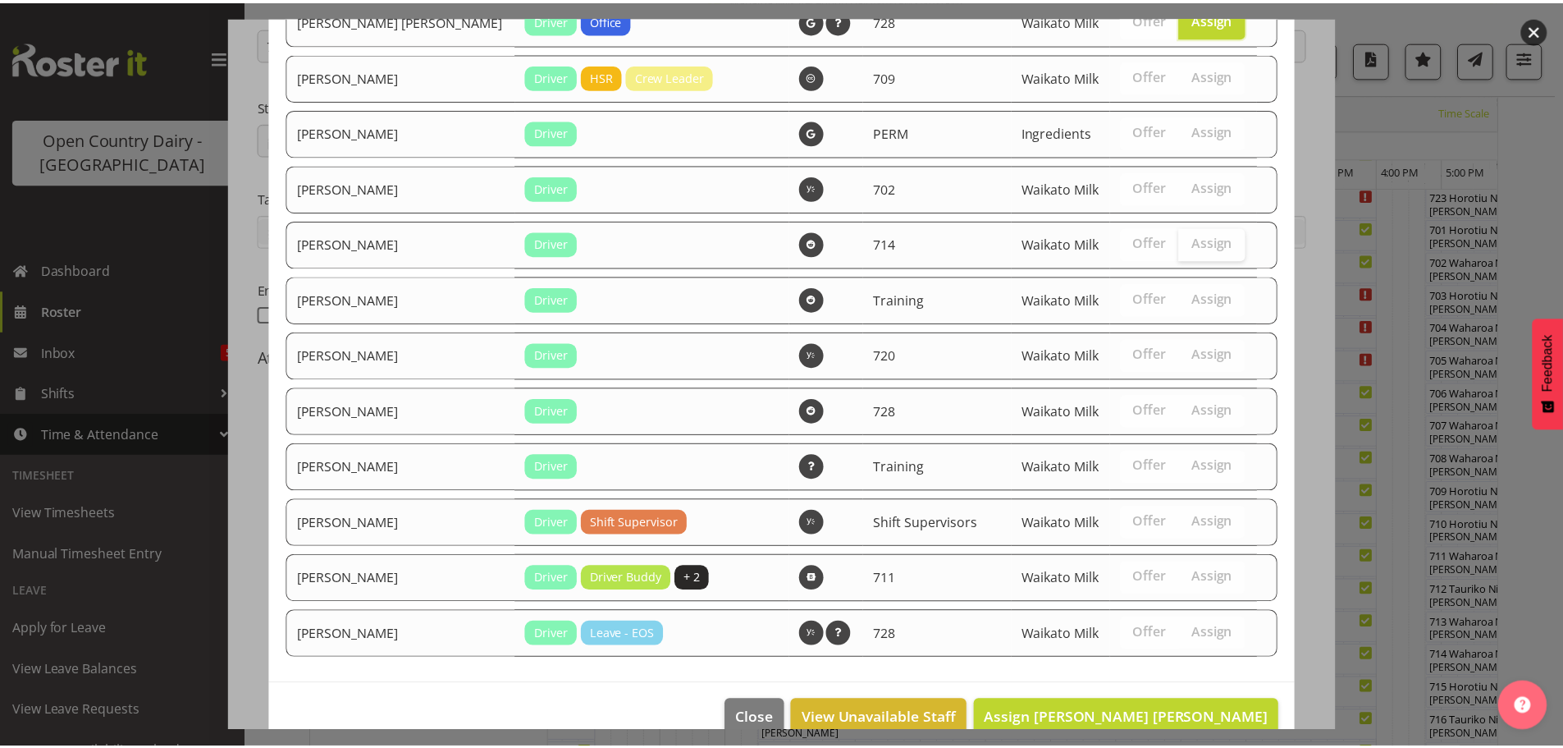
scroll to position [3230, 0]
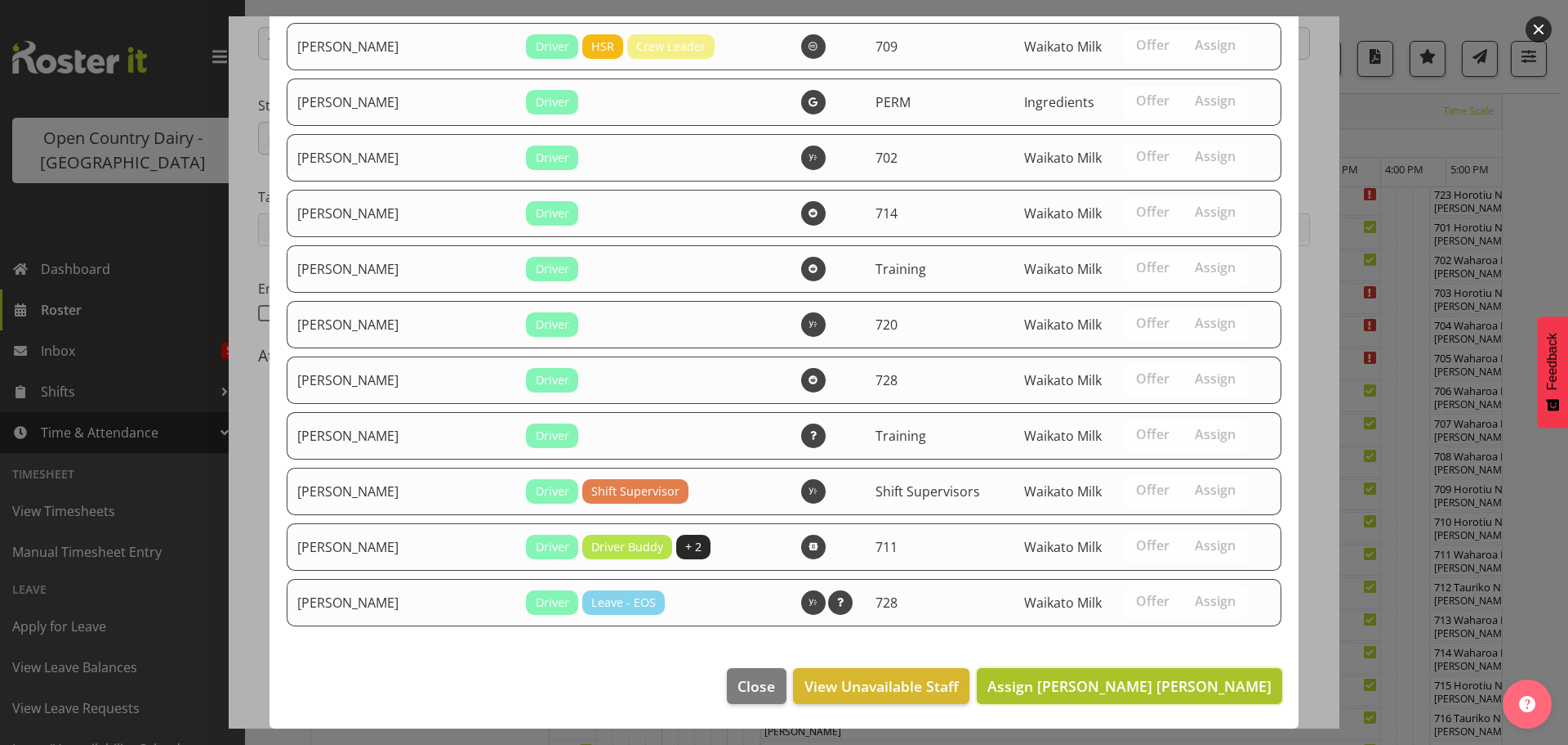
click at [1174, 687] on span "Assign Ross Robert Hamilton" at bounding box center [1130, 686] width 285 height 20
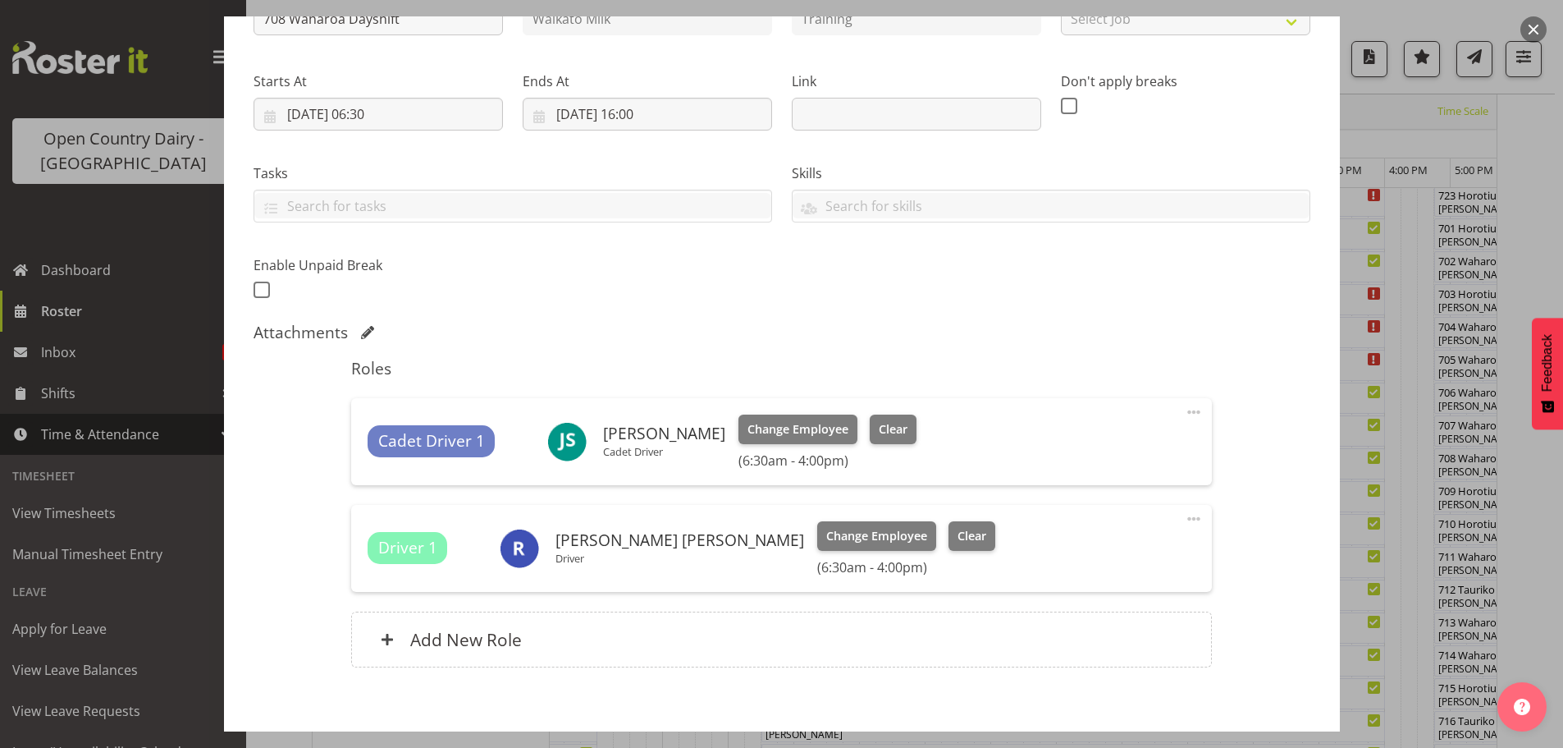
scroll to position [298, 0]
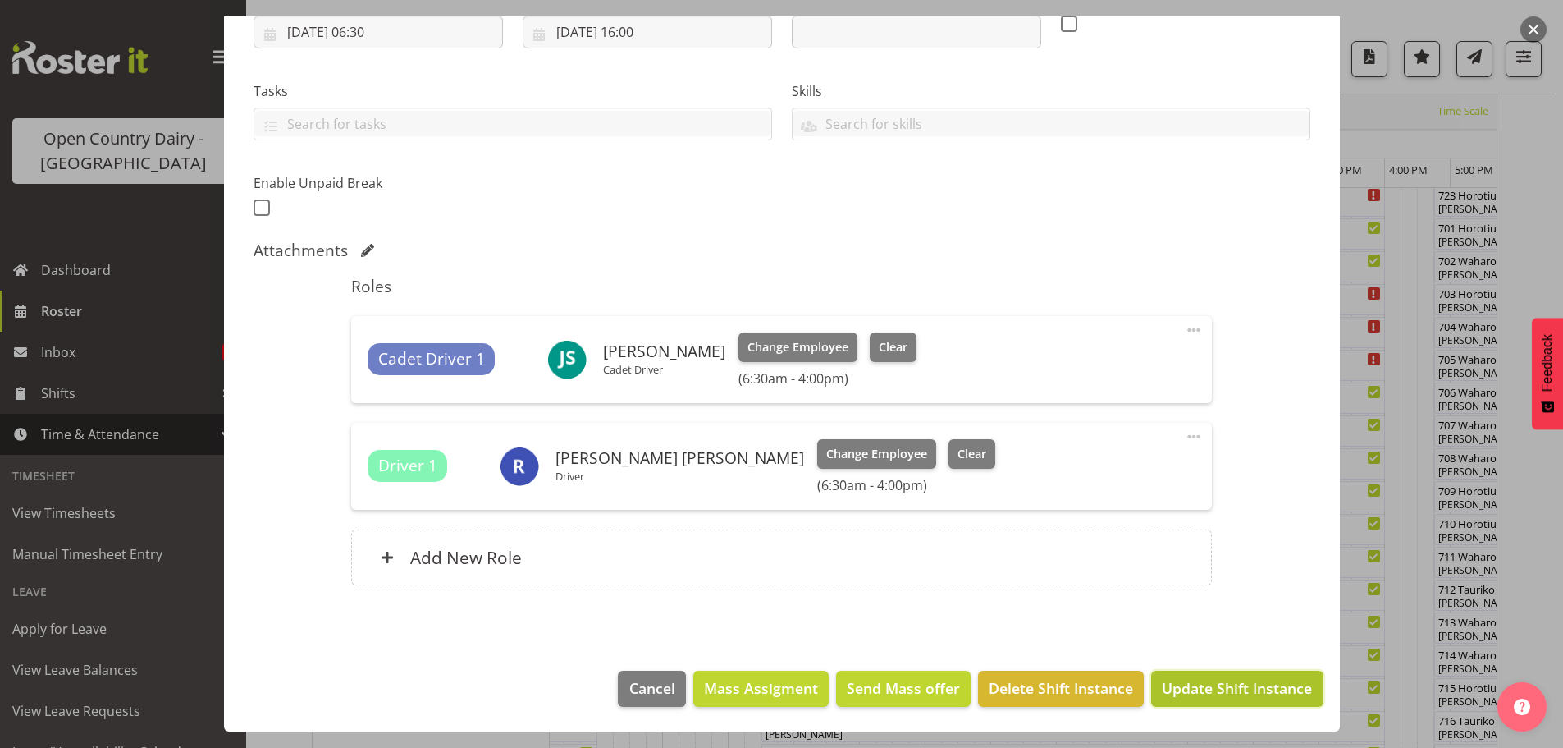
click at [1225, 689] on span "Update Shift Instance" at bounding box center [1237, 687] width 150 height 21
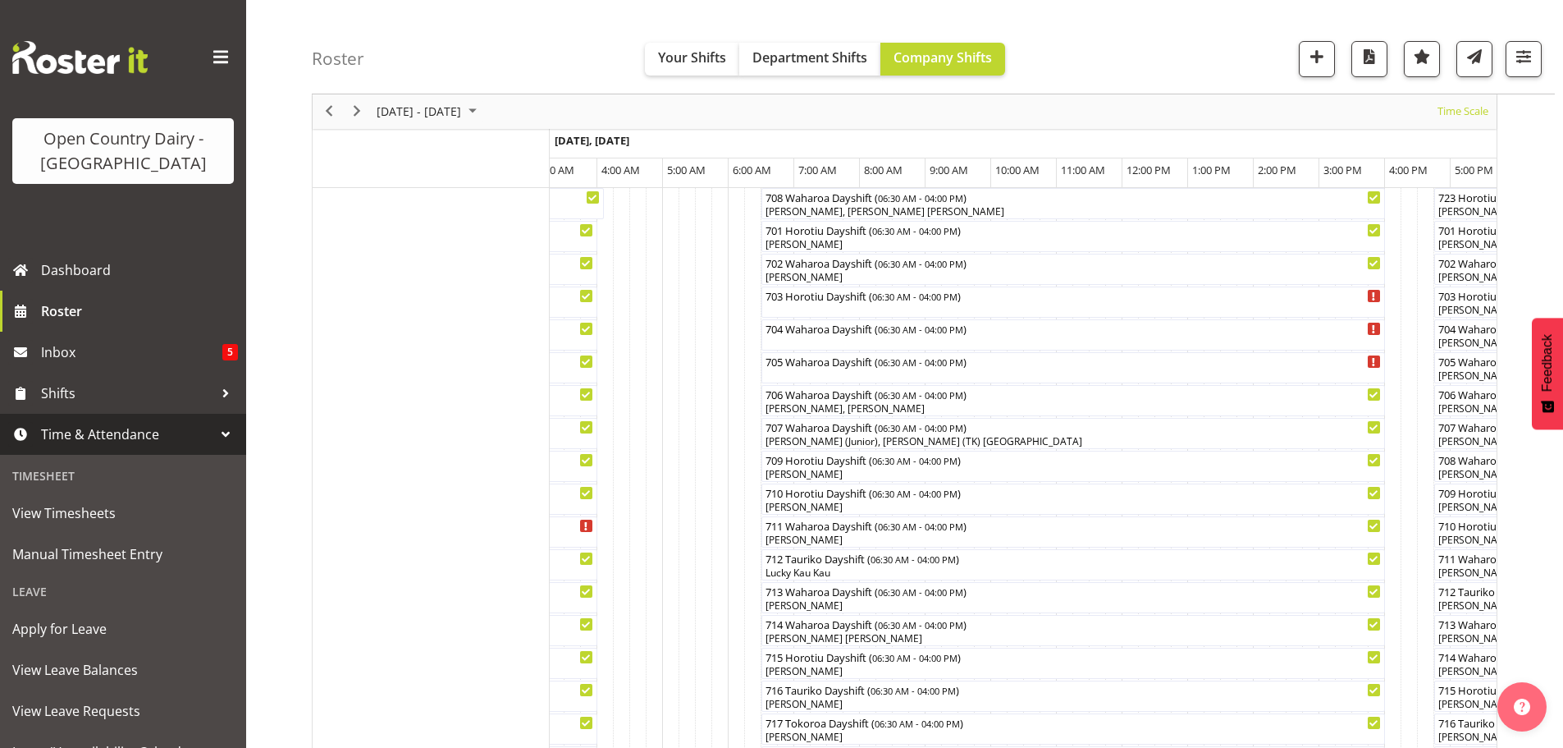
scroll to position [306, 0]
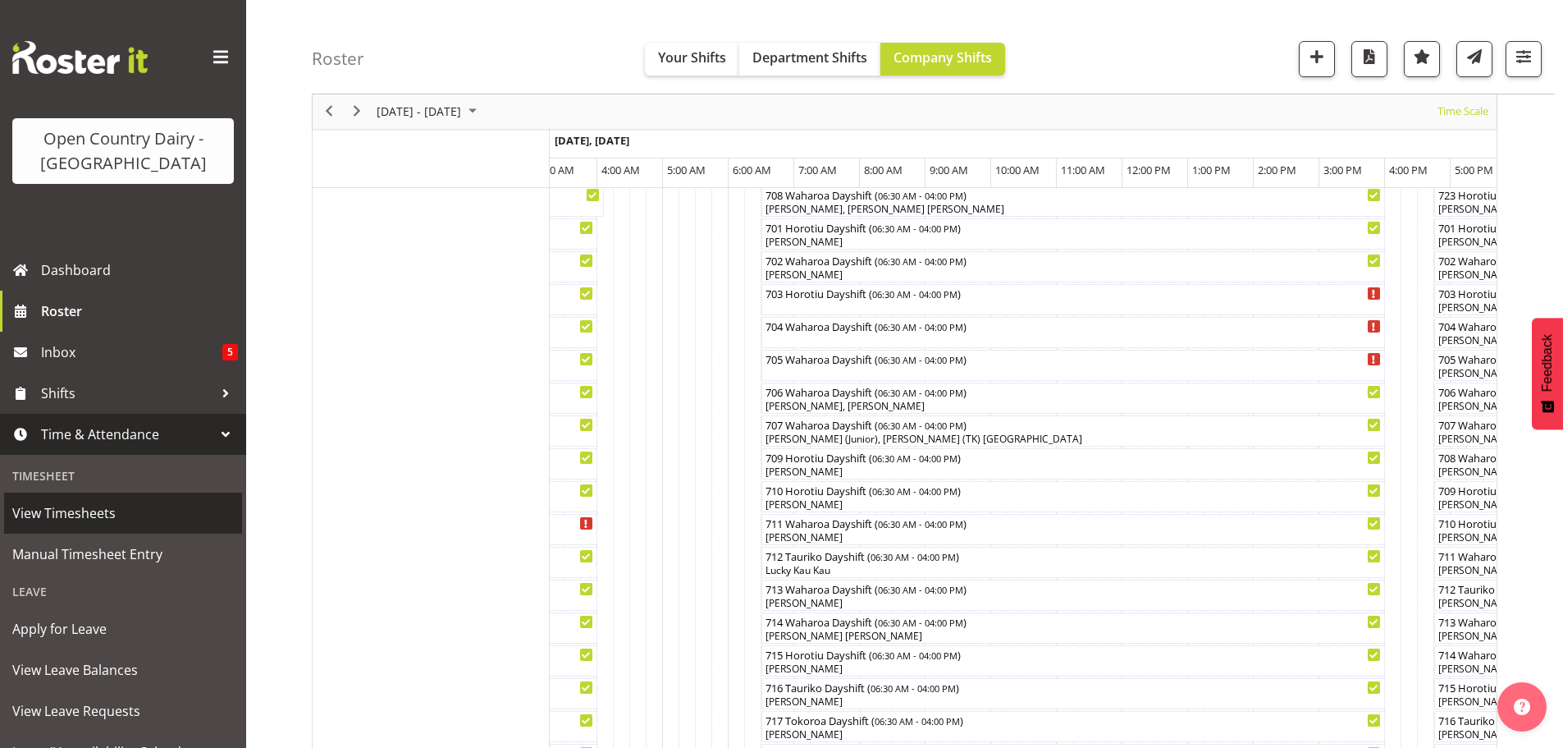
click at [85, 508] on span "View Timesheets" at bounding box center [123, 513] width 222 height 25
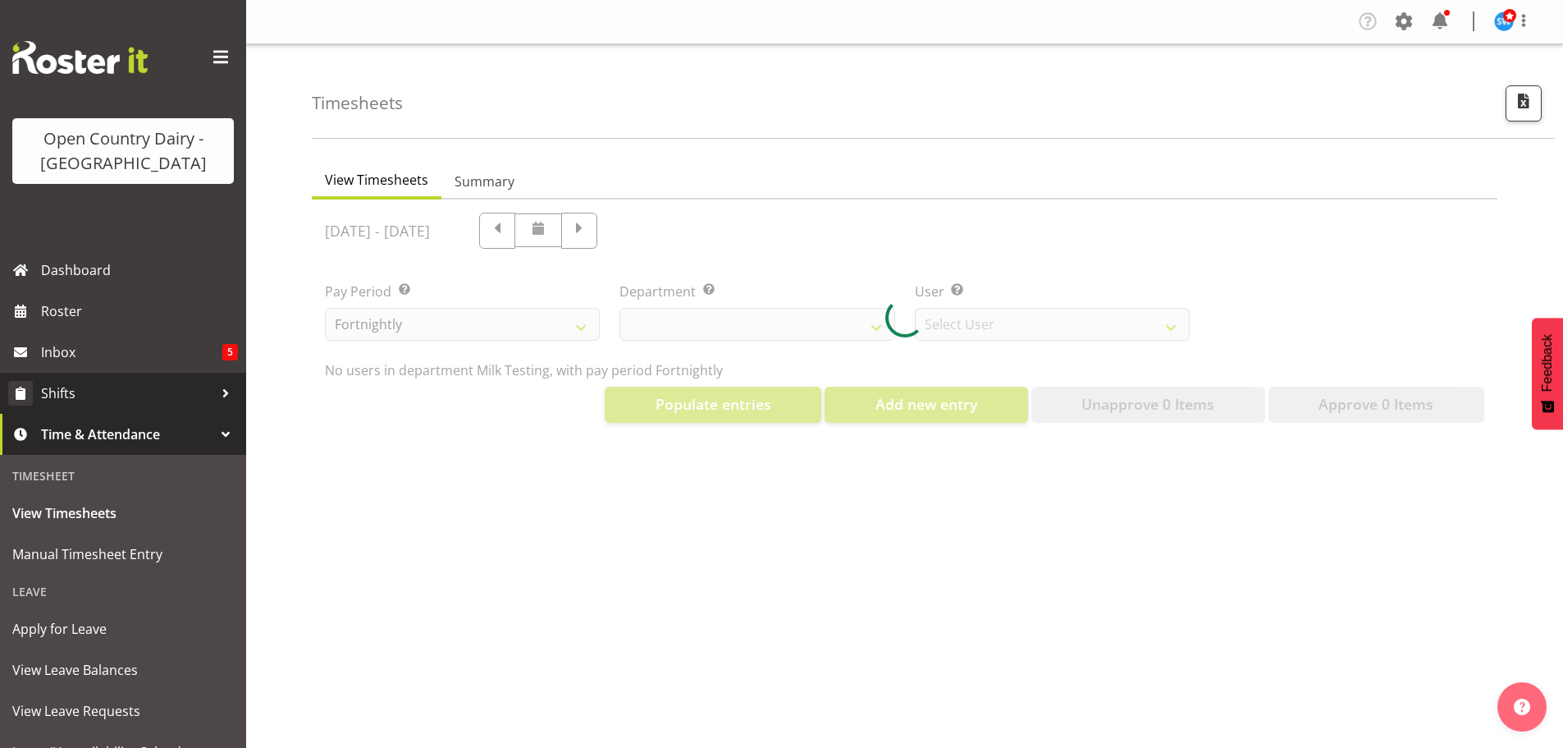
select select "733"
select select "7414"
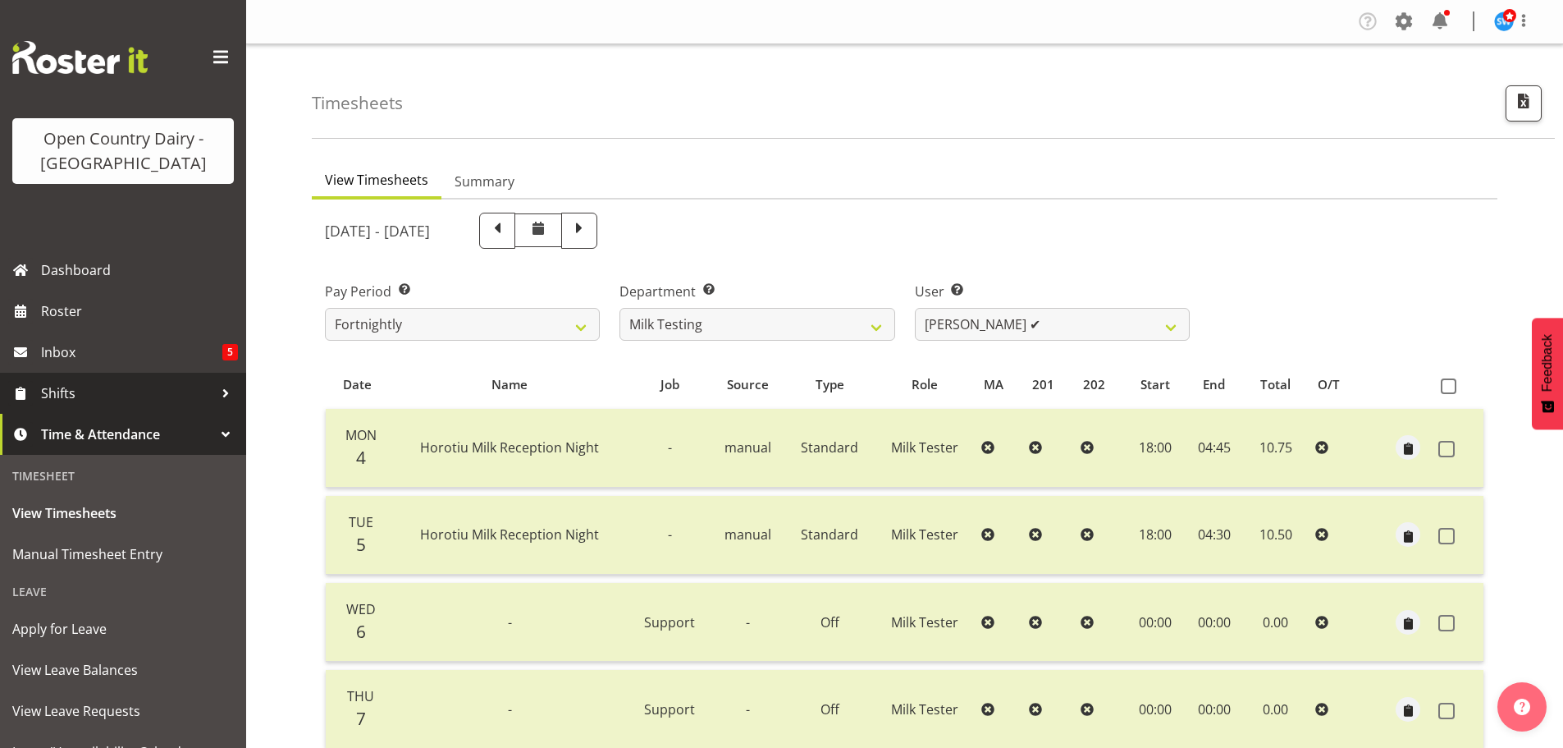
click at [56, 391] on span "Shifts" at bounding box center [127, 393] width 172 height 25
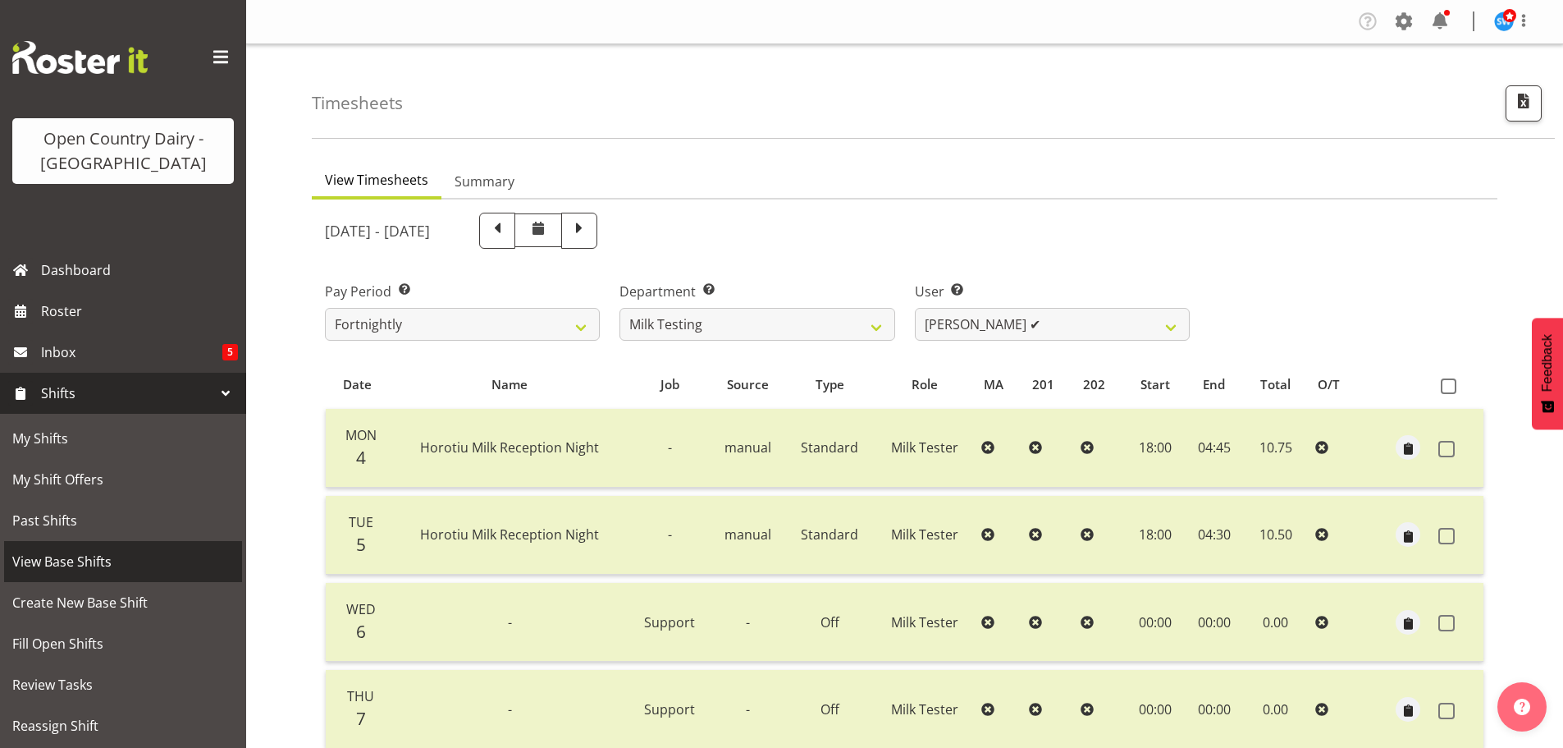
click at [43, 558] on span "View Base Shifts" at bounding box center [123, 561] width 222 height 25
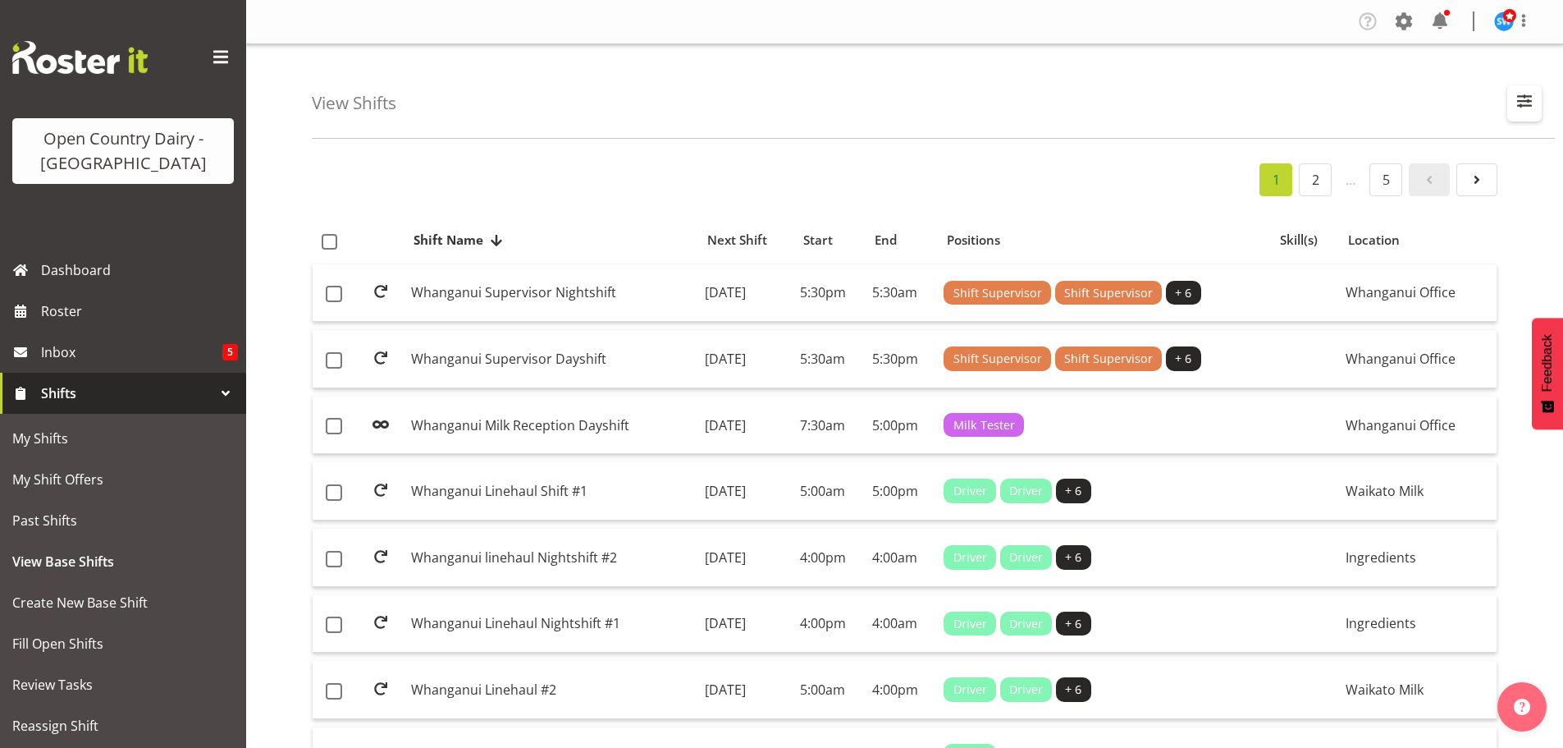
click at [1528, 98] on span "button" at bounding box center [1524, 100] width 21 height 21
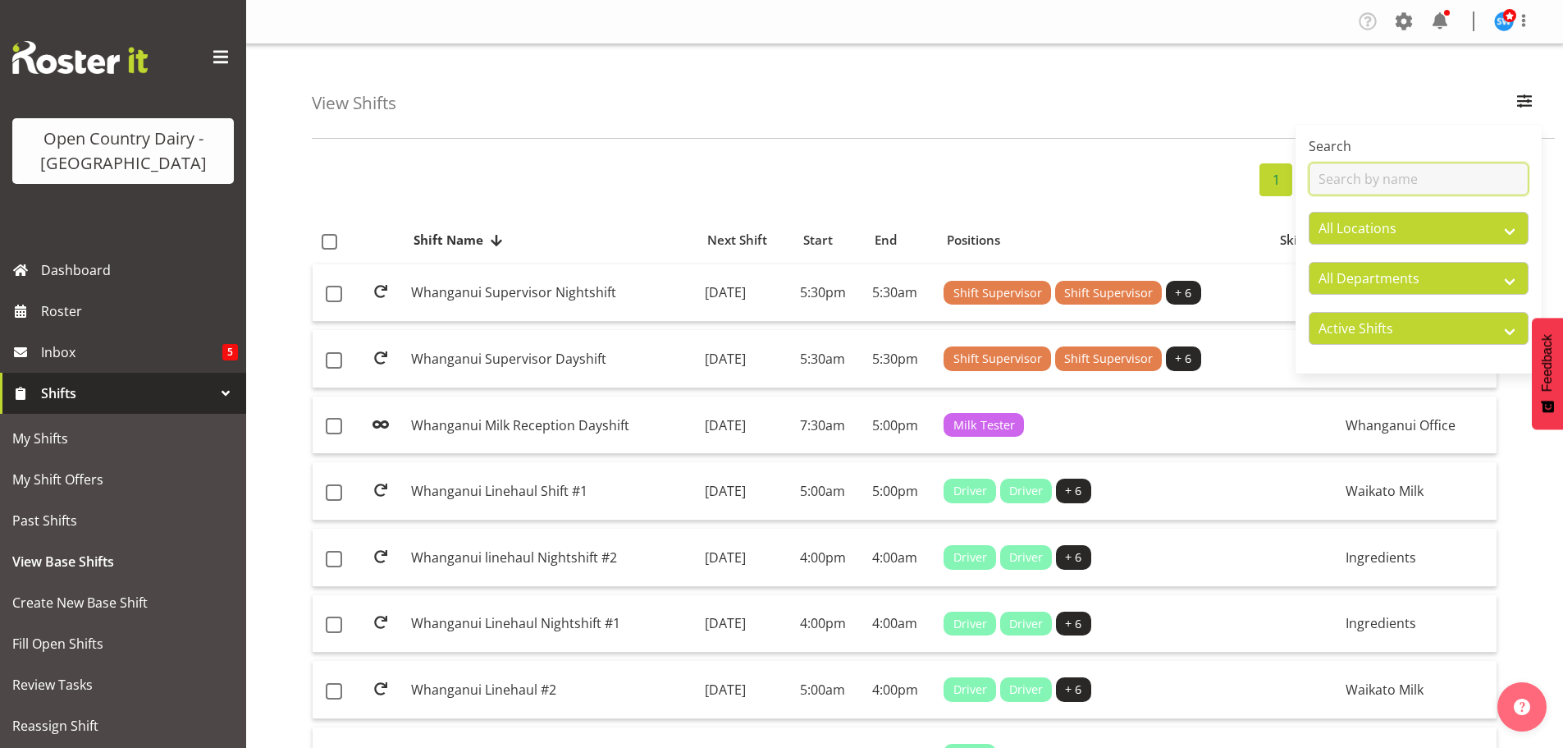
click at [1424, 178] on input "text" at bounding box center [1419, 178] width 220 height 33
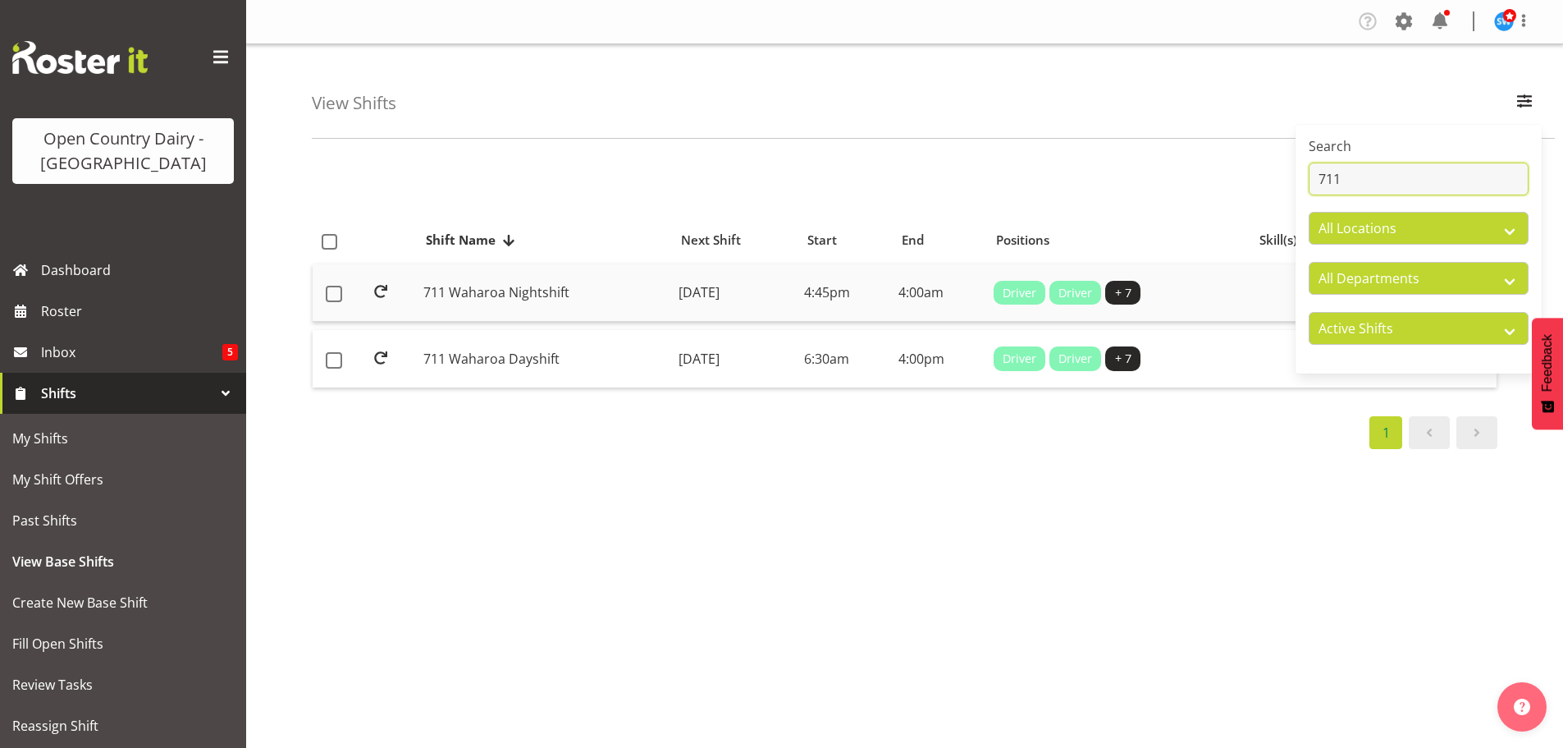
type input "711"
click at [492, 286] on td "711 Waharoa Nightshift" at bounding box center [544, 293] width 255 height 58
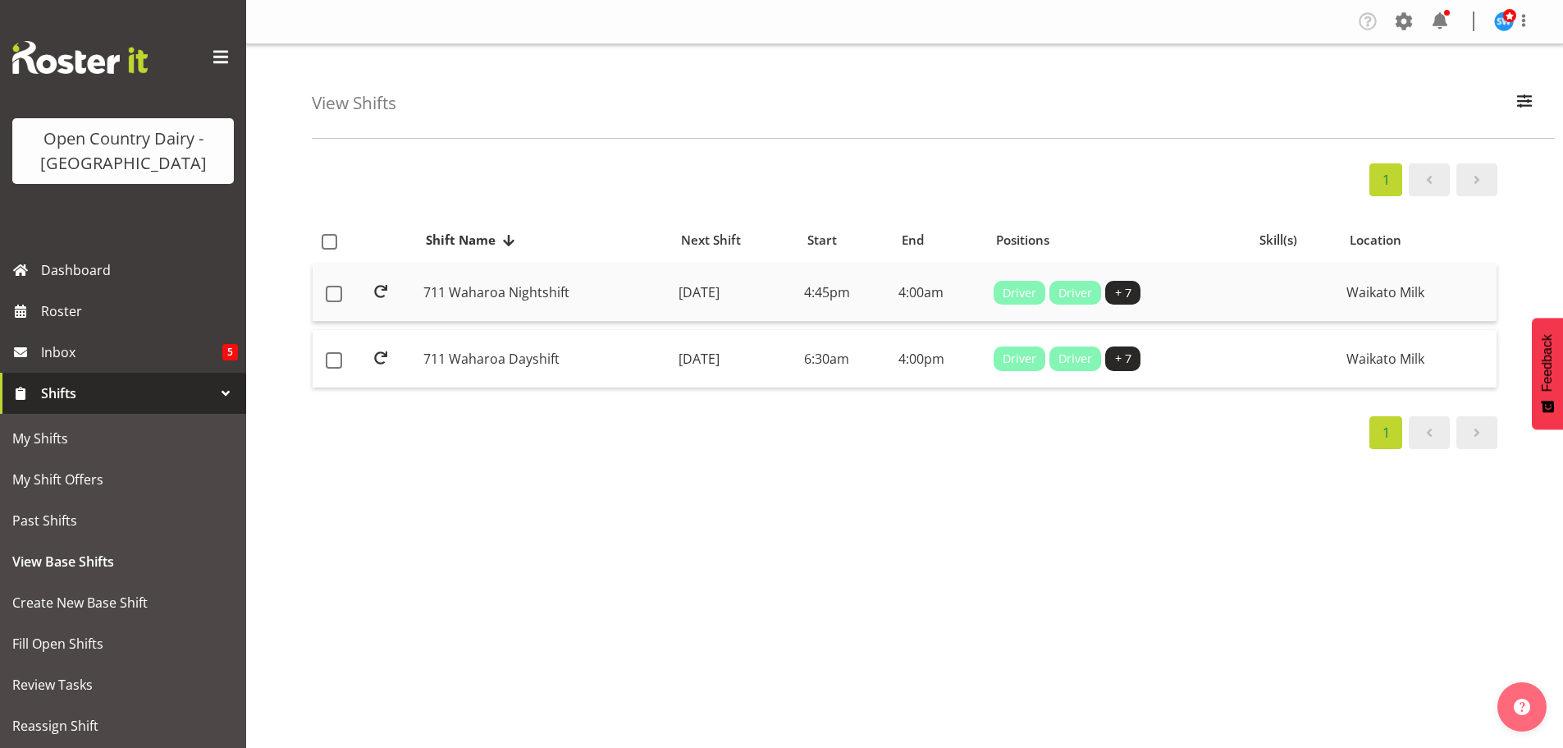
click at [615, 294] on td "711 Waharoa Nightshift" at bounding box center [544, 293] width 255 height 58
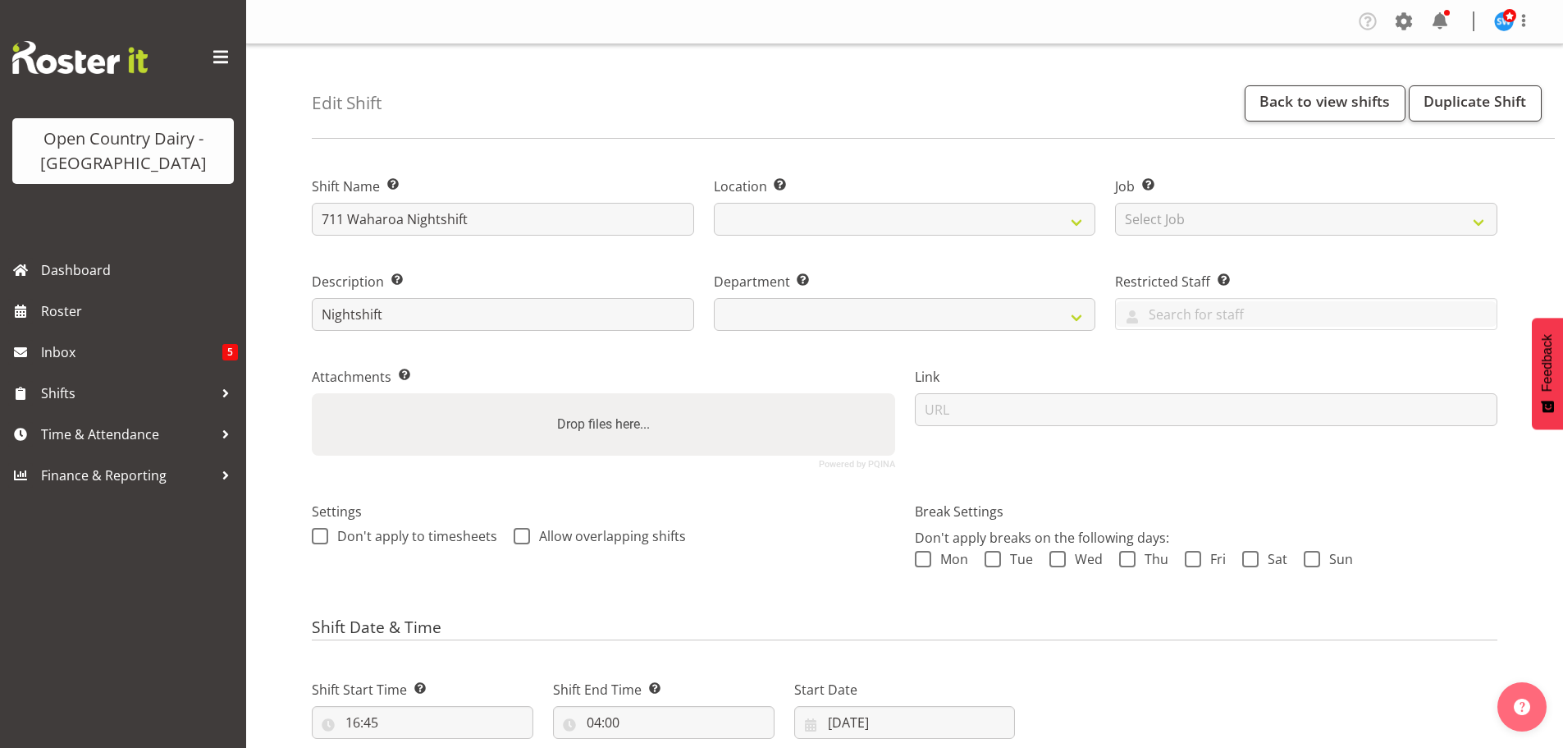
select select
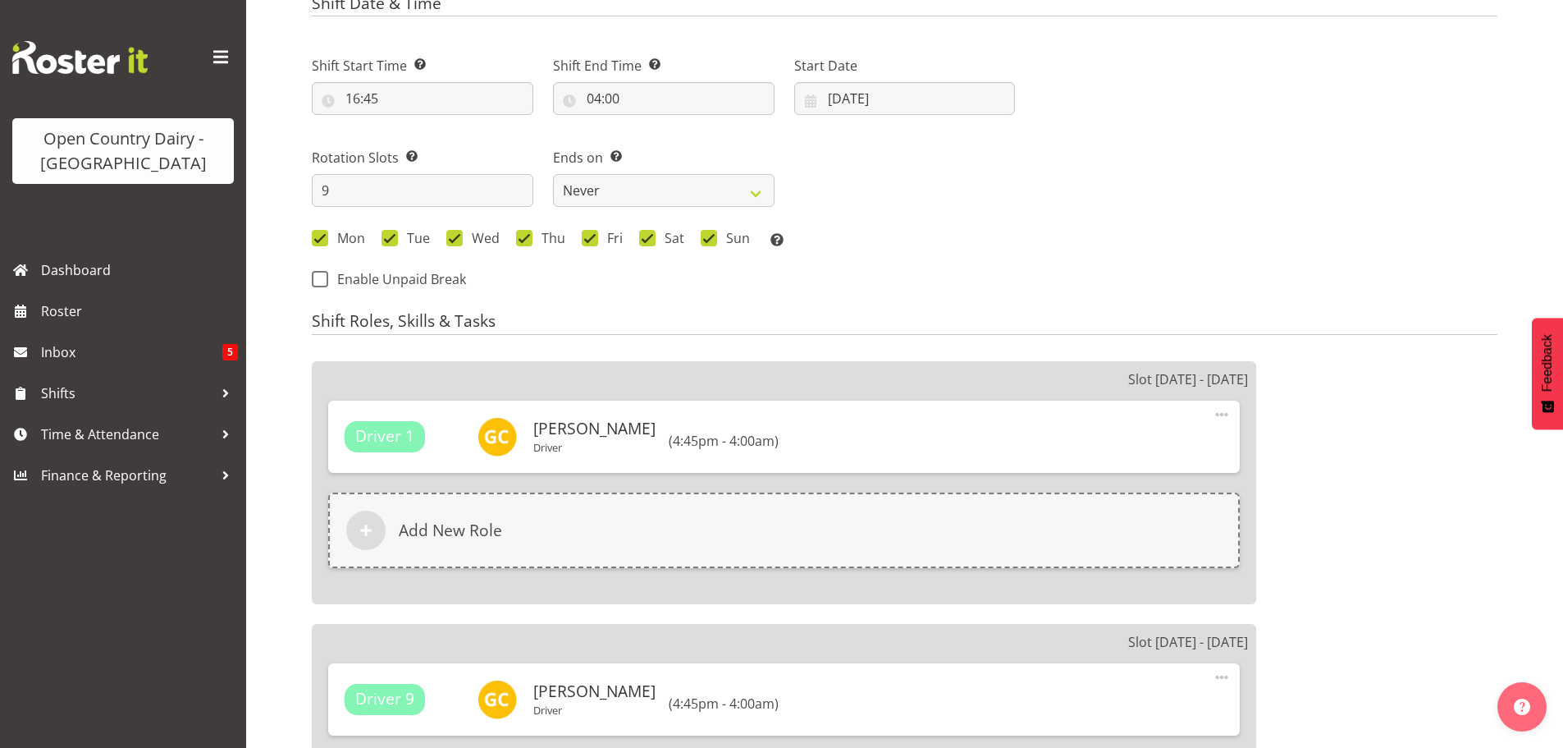
select select
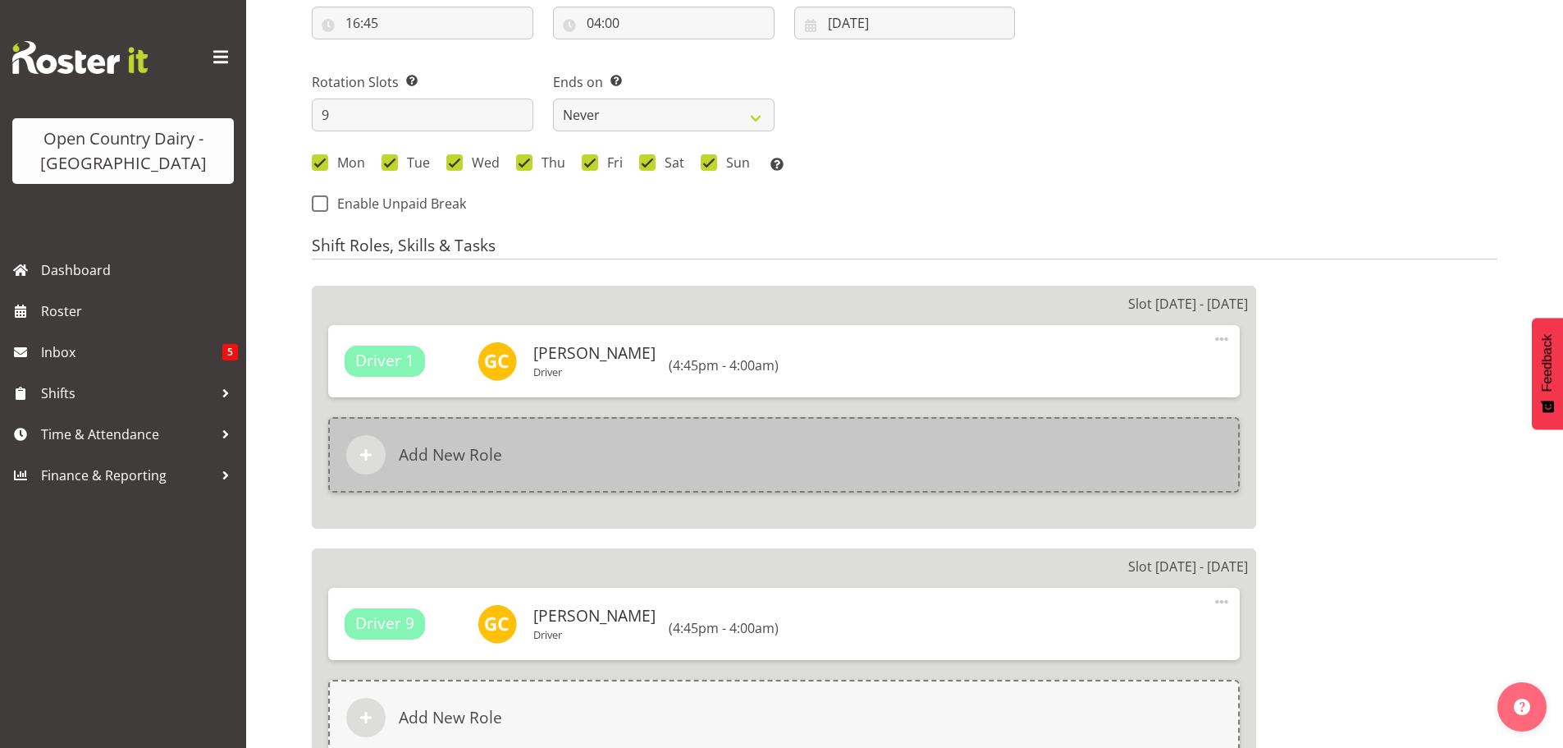
scroll to position [816, 0]
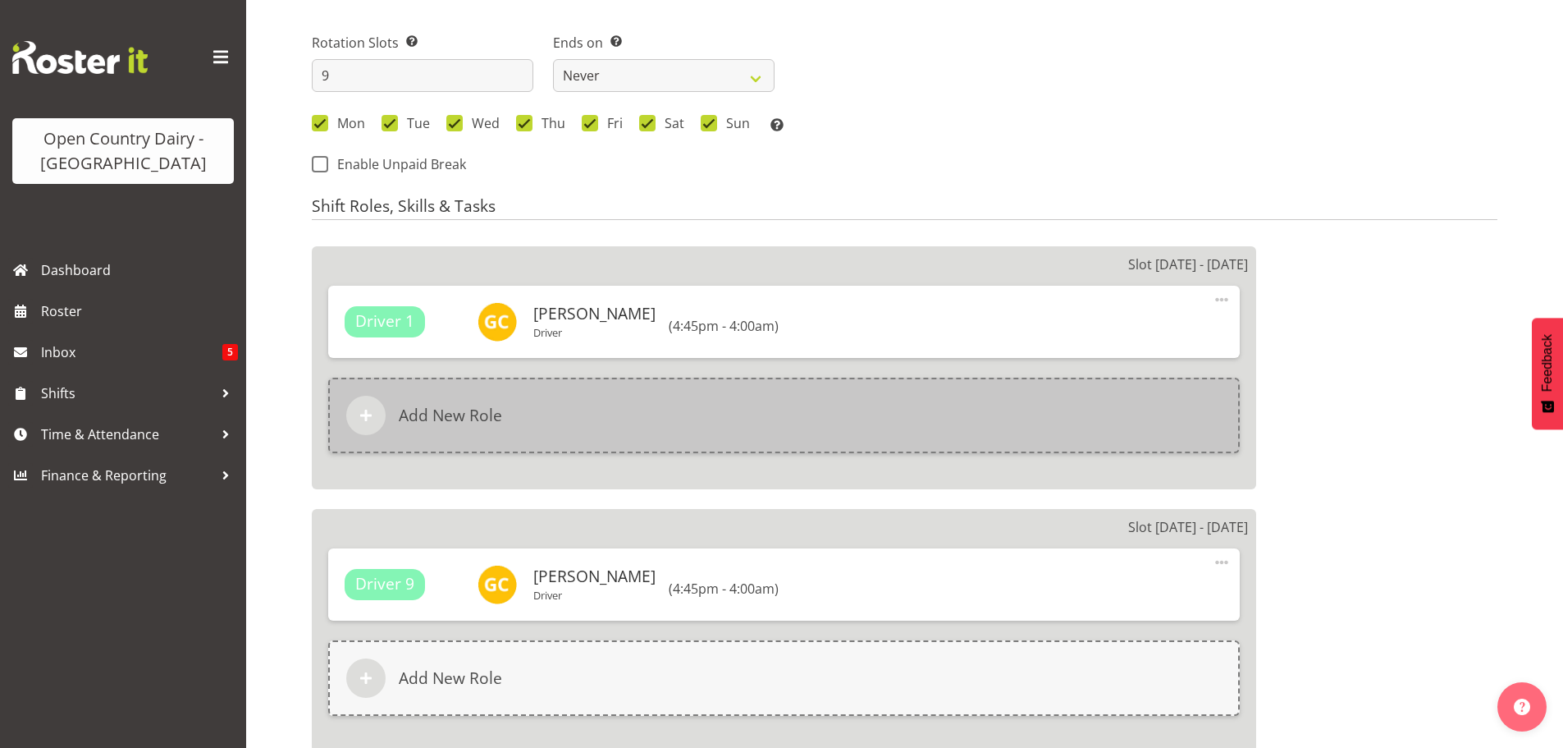
select select
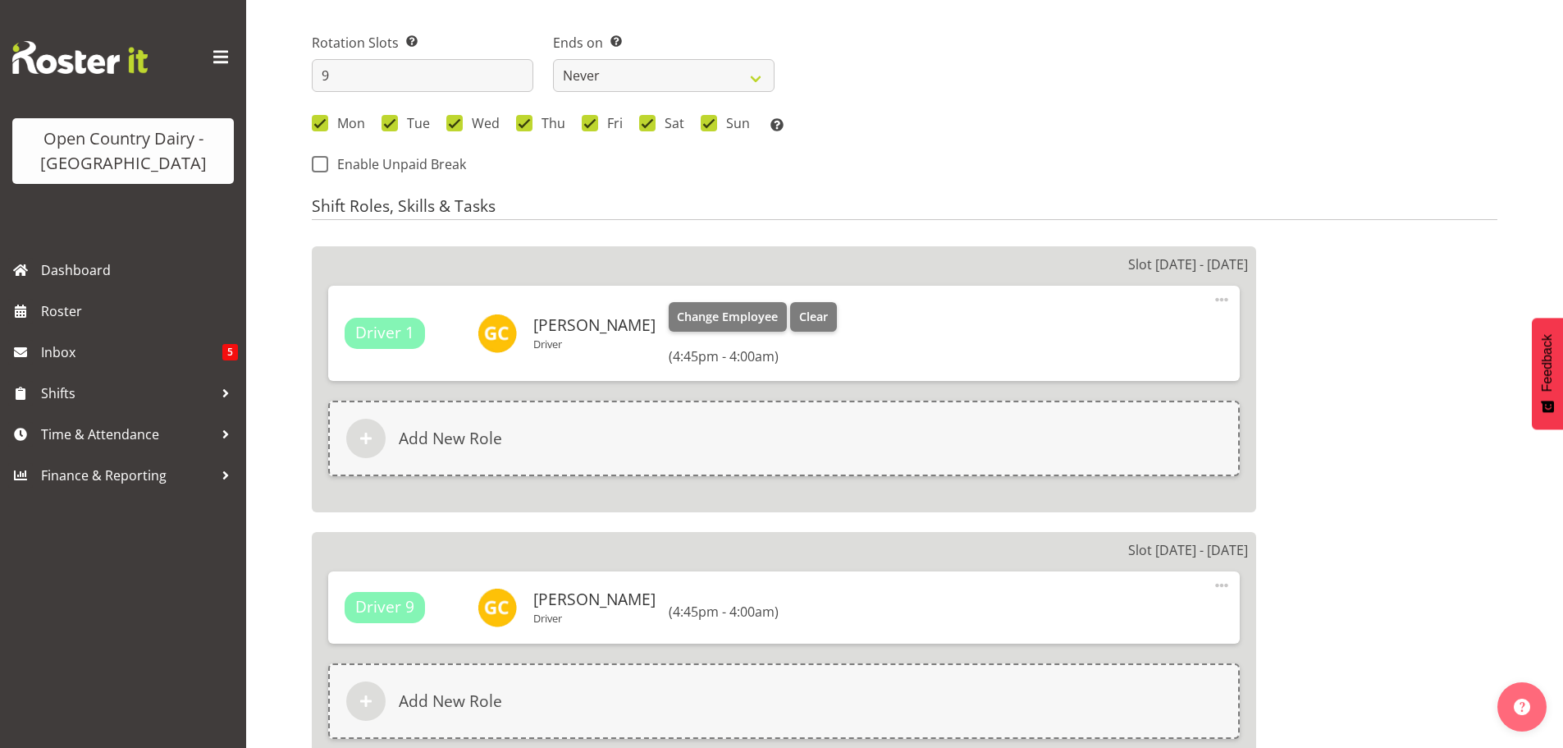
select select
select select "1054"
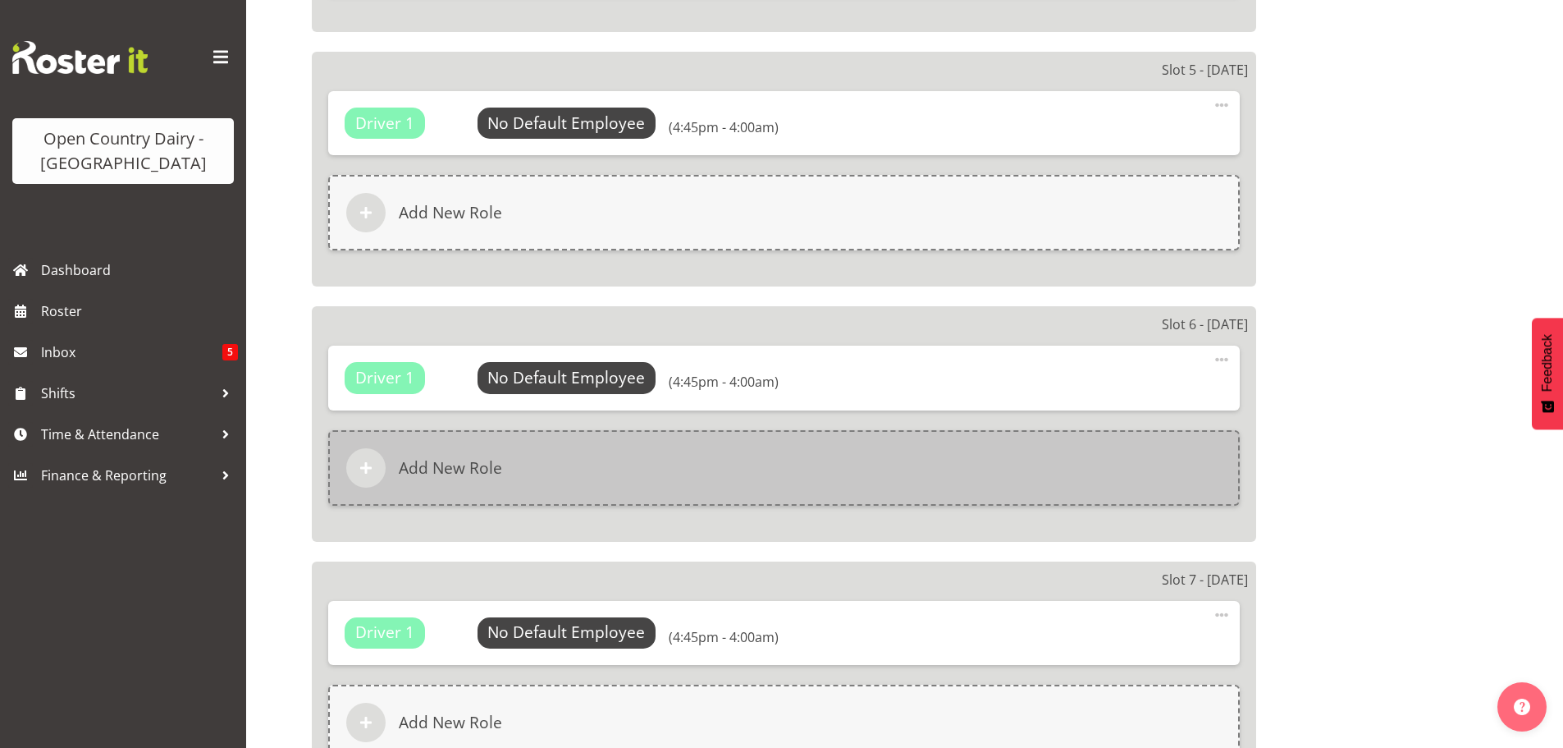
scroll to position [2626, 0]
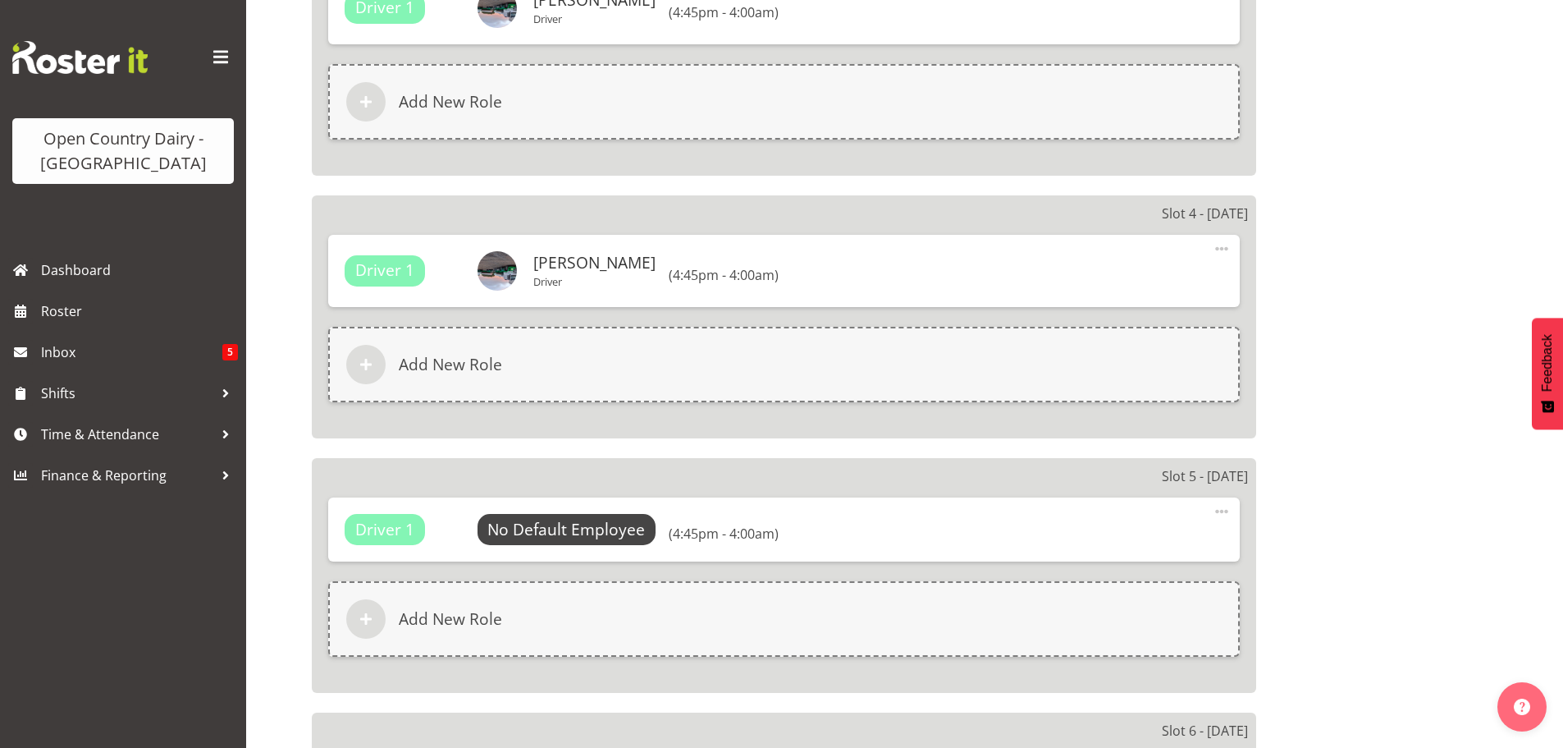
select select "832"
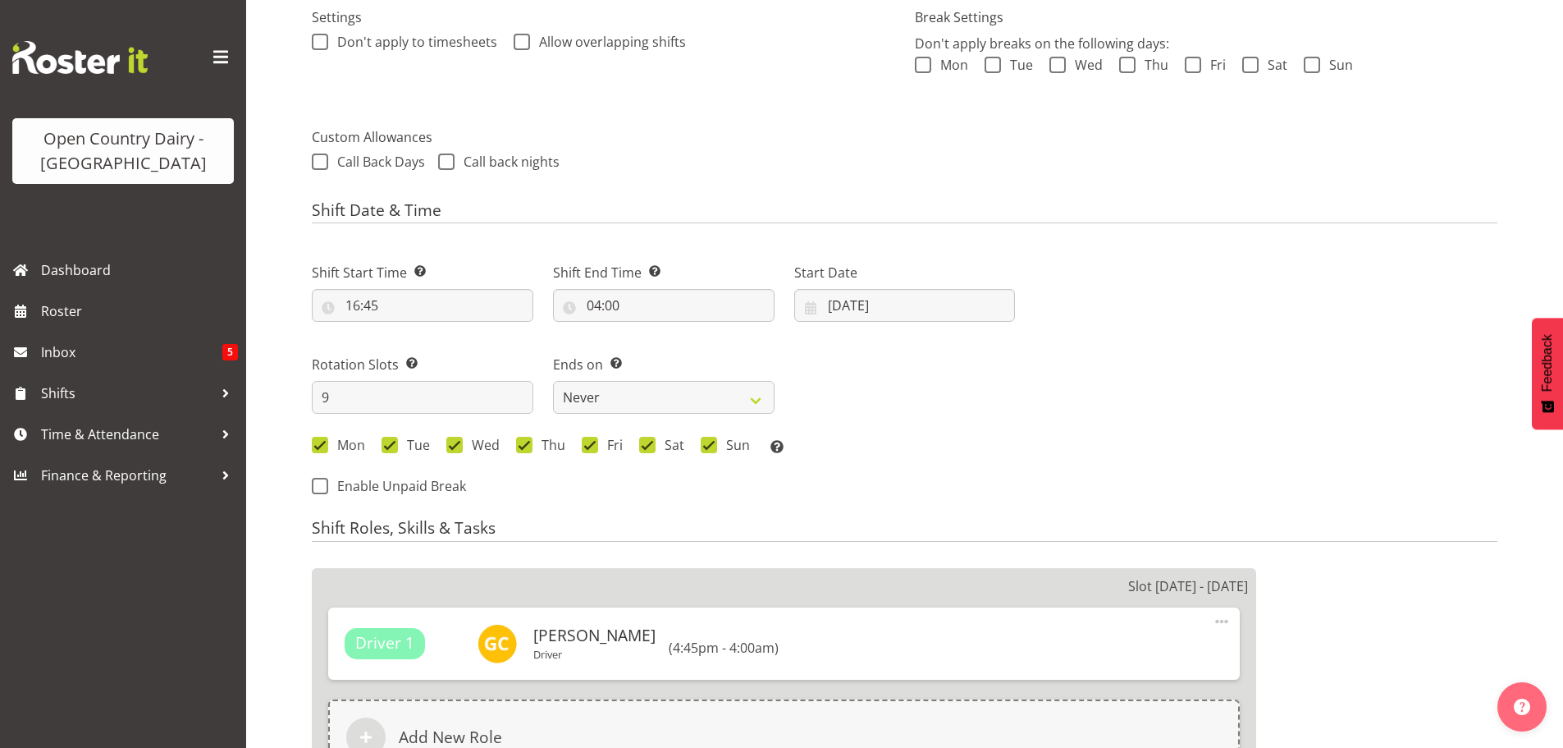
scroll to position [492, 0]
click at [865, 305] on input "[DATE]" at bounding box center [905, 306] width 222 height 33
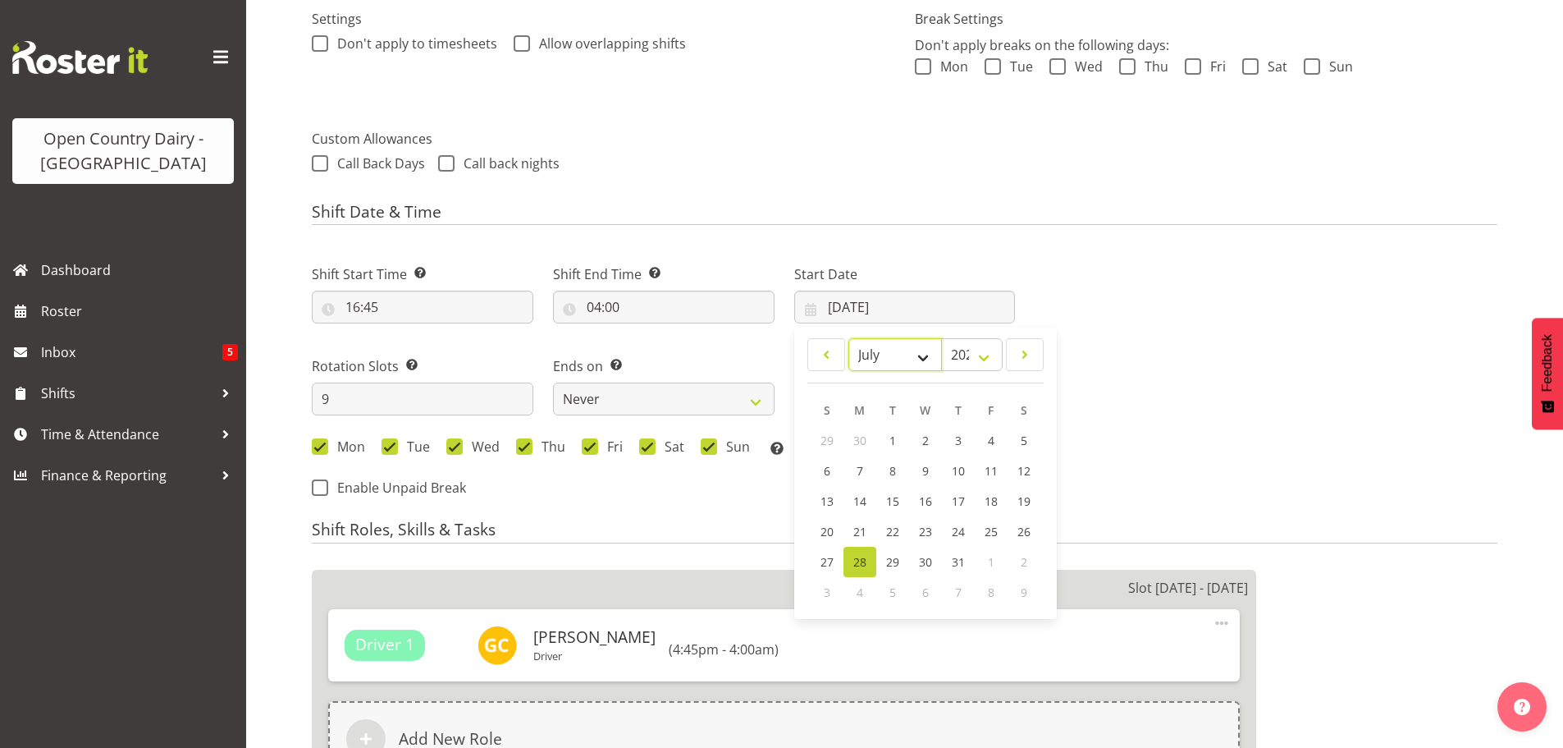
click at [919, 351] on select "January February March April May June July August September October November De…" at bounding box center [895, 354] width 94 height 33
select select "7"
click at [848, 338] on select "January February March April May June July August September October November De…" at bounding box center [895, 354] width 94 height 33
click at [858, 533] on span "18" at bounding box center [859, 533] width 13 height 16
type input "[DATE]"
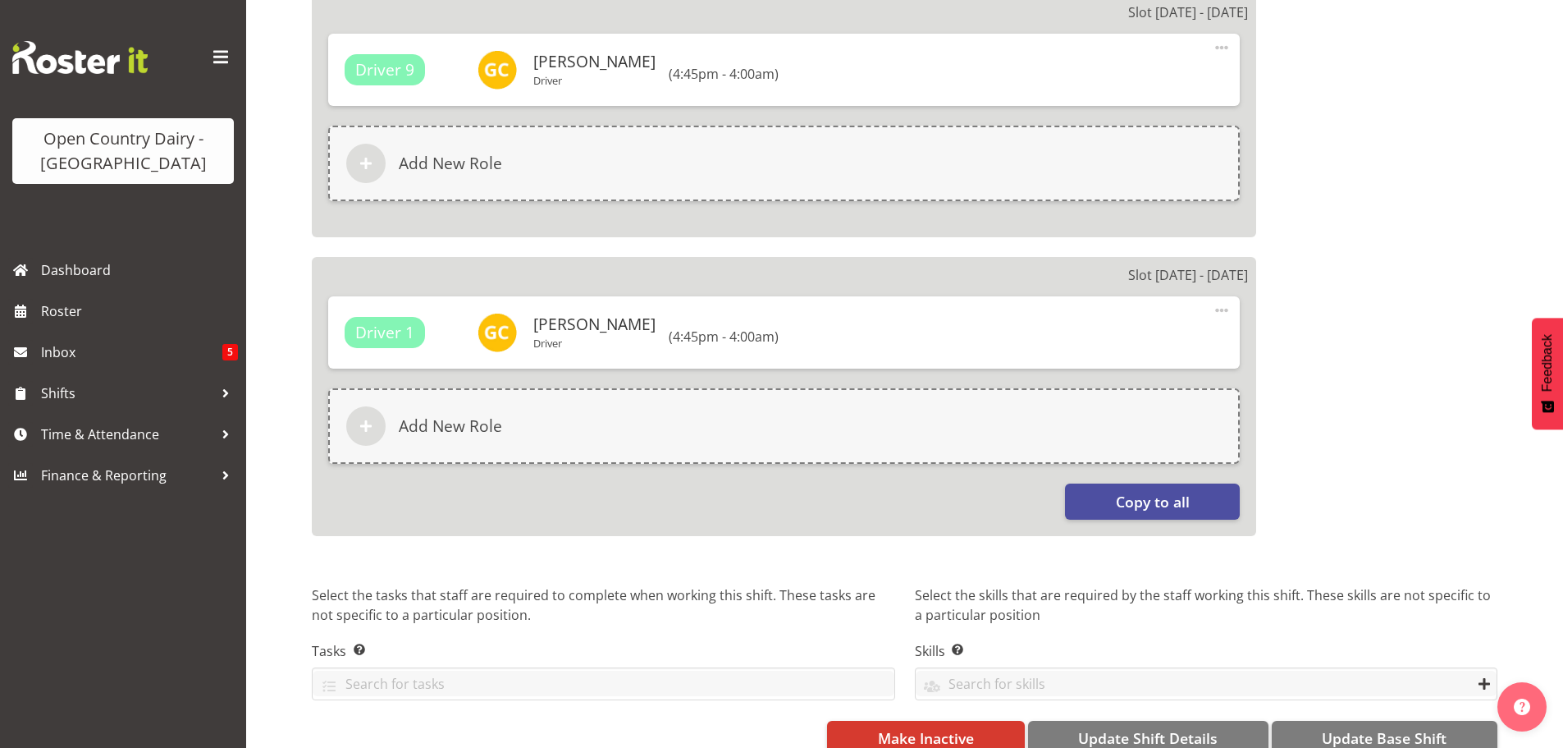
scroll to position [2915, 0]
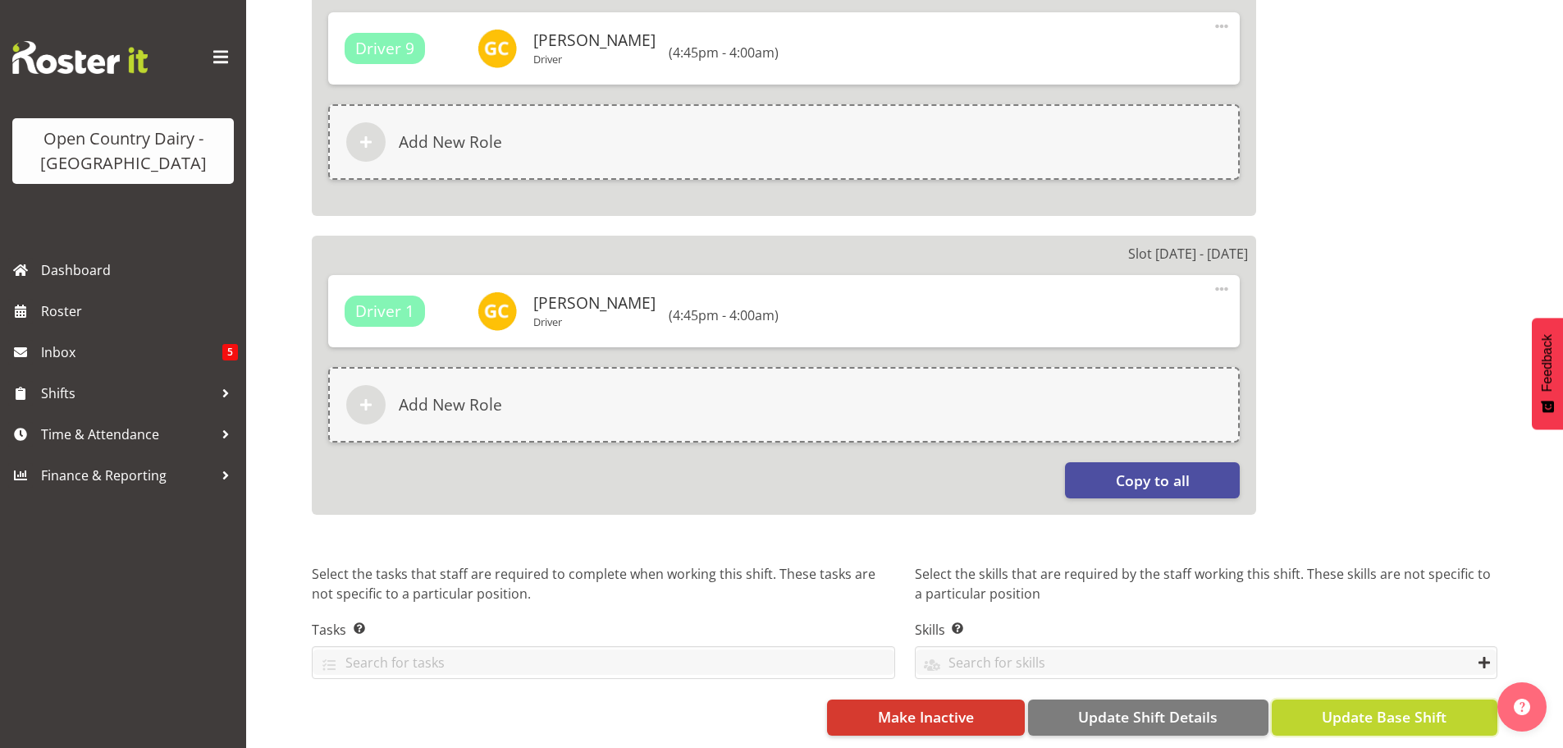
click at [1377, 706] on span "Update Base Shift" at bounding box center [1384, 716] width 125 height 21
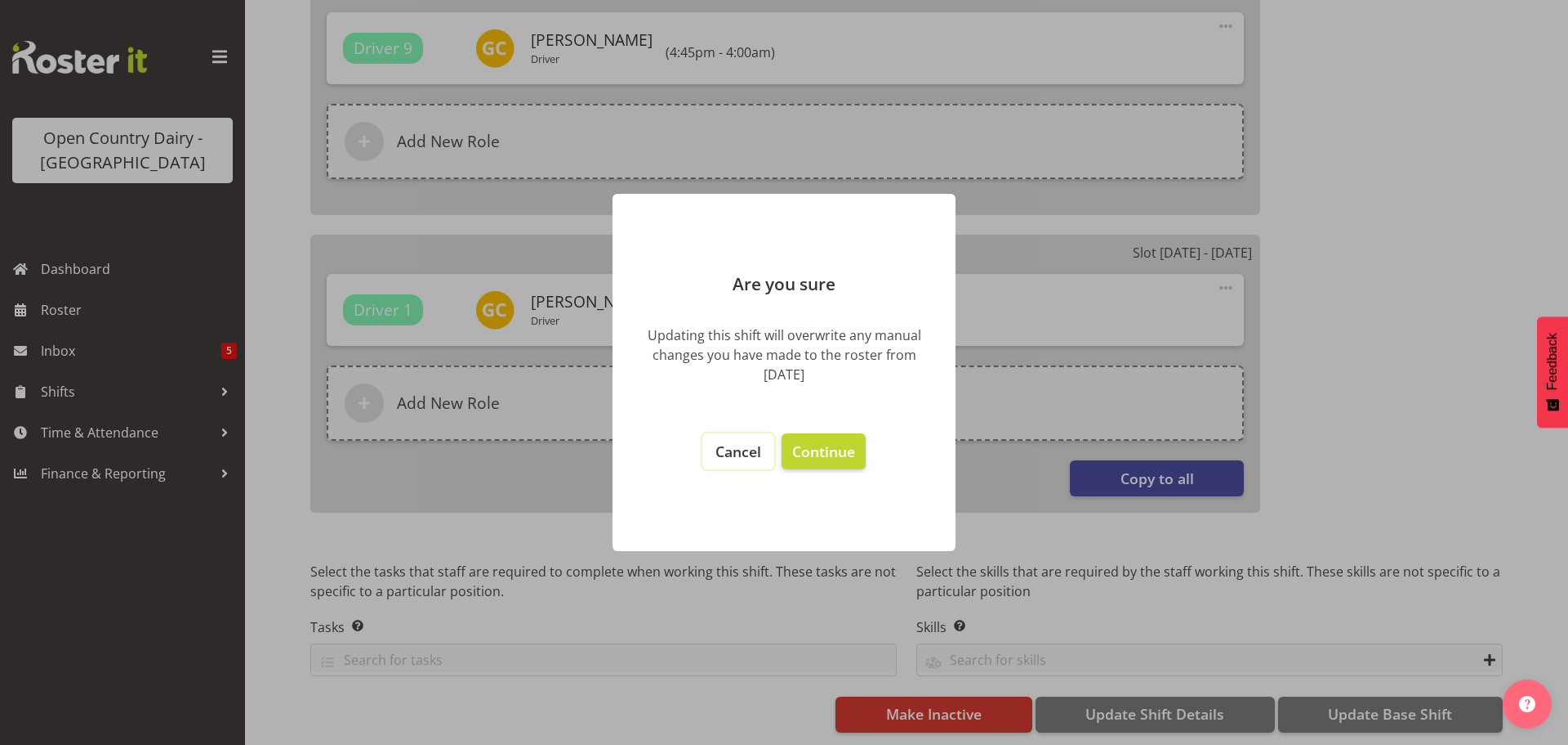
click at [737, 455] on span "Cancel" at bounding box center [739, 451] width 46 height 20
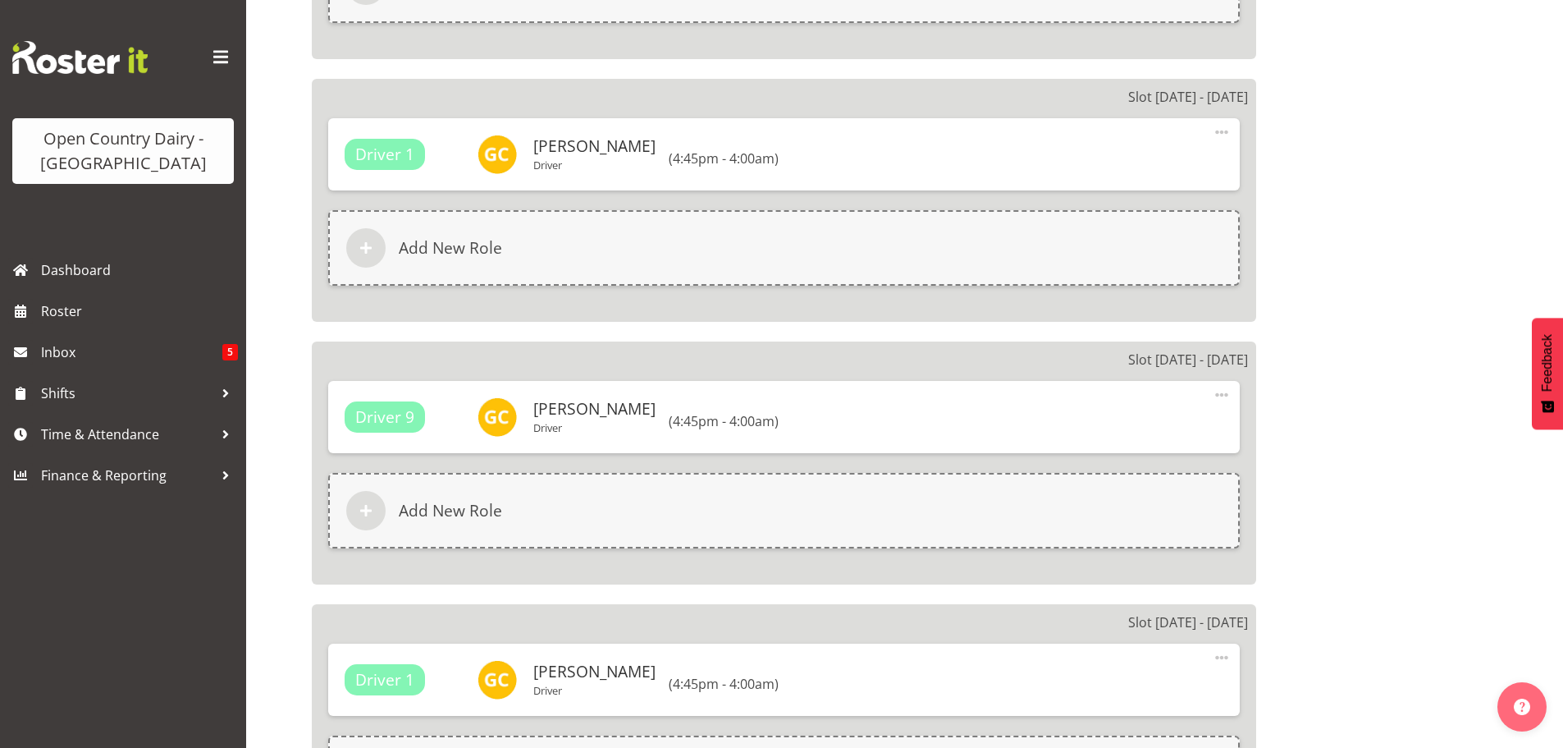
scroll to position [2505, 0]
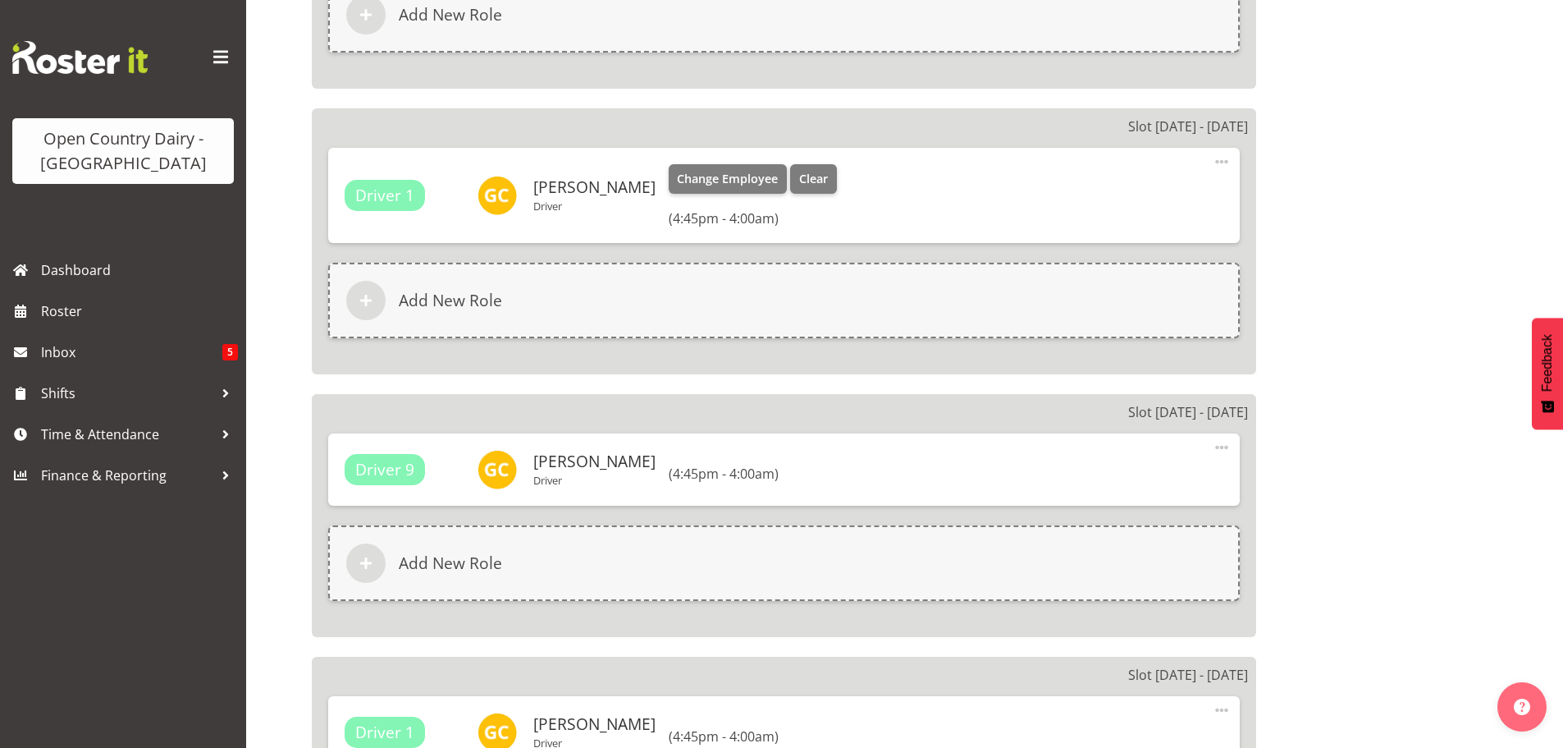
click at [561, 212] on p "Driver" at bounding box center [594, 205] width 122 height 13
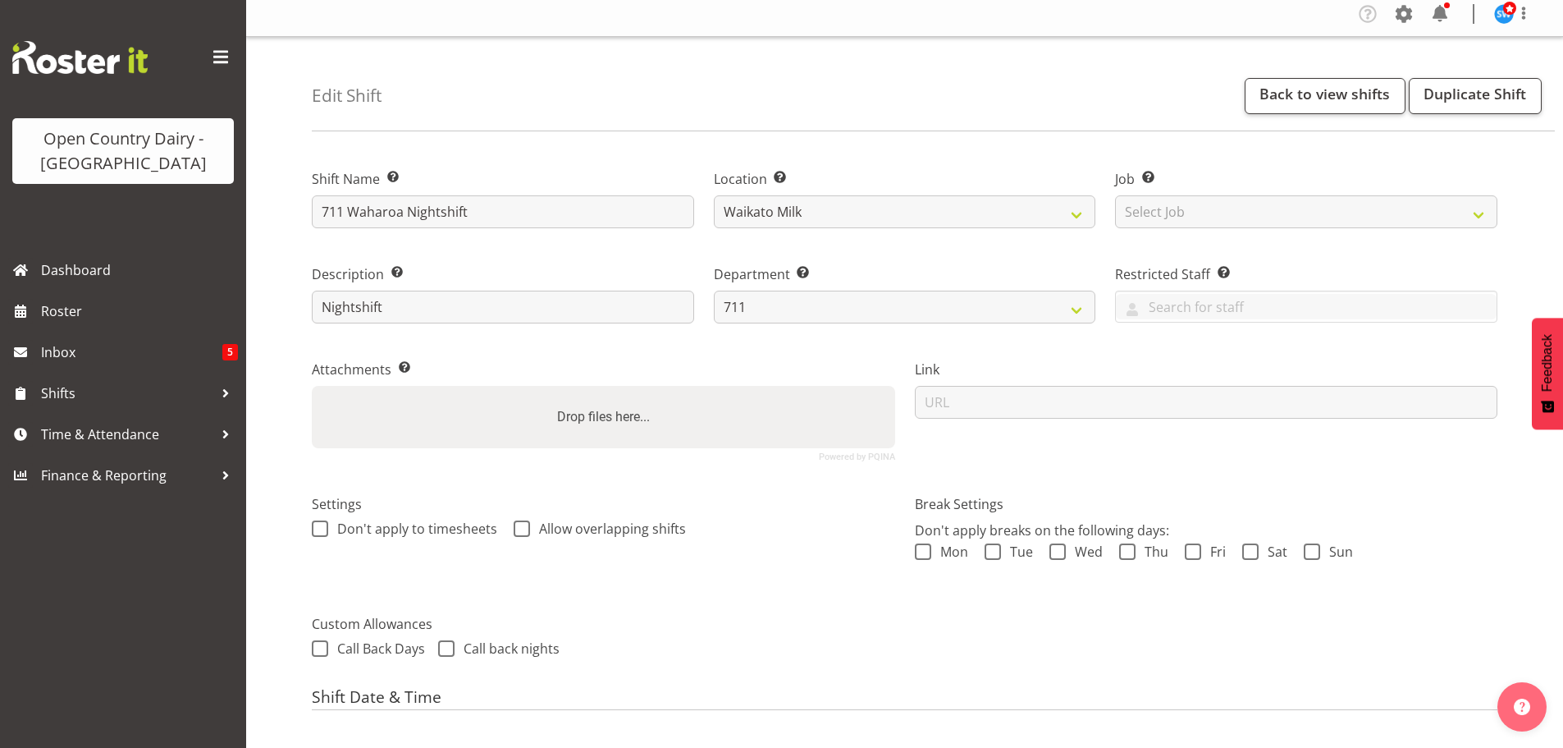
scroll to position [0, 0]
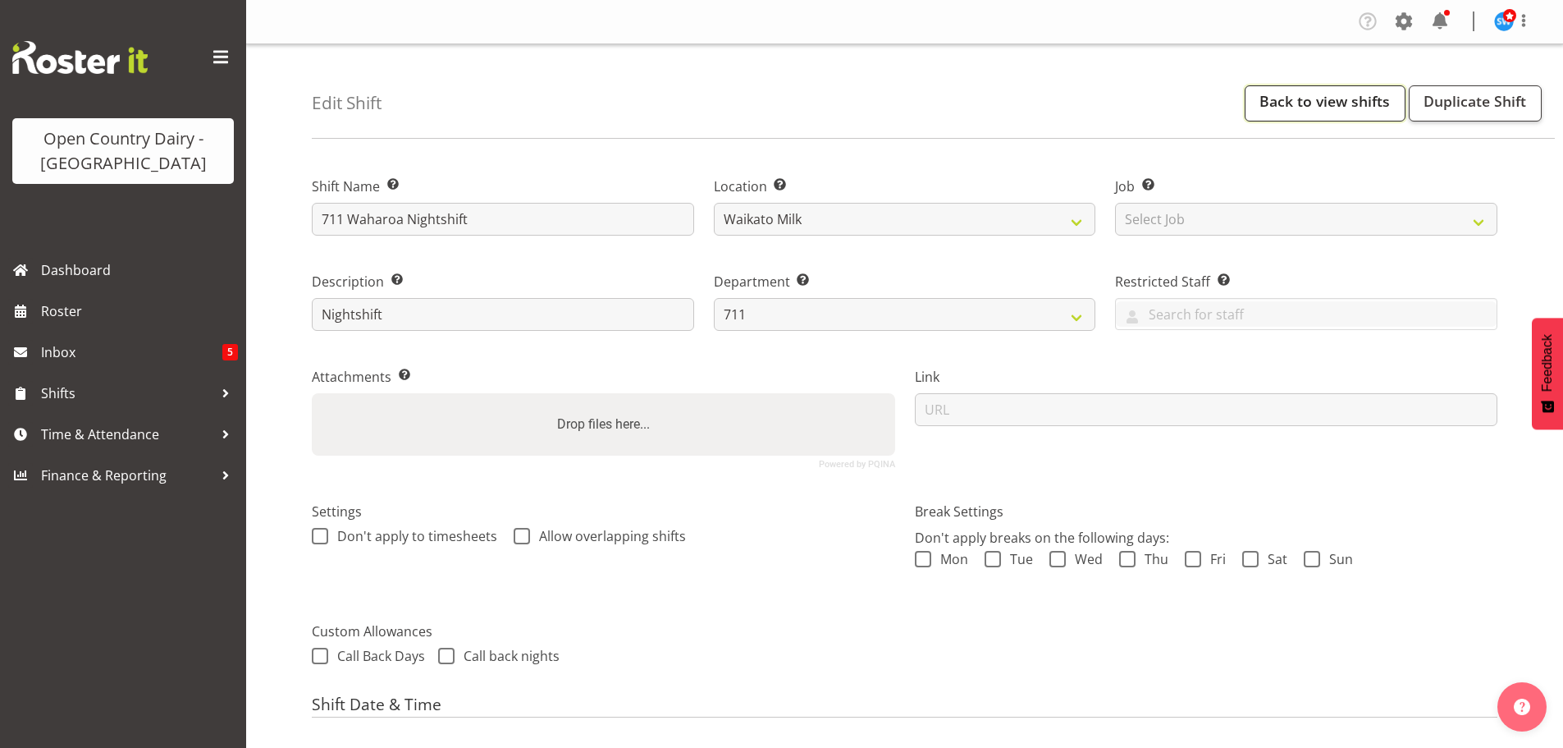
click at [1309, 98] on link "Back to view shifts" at bounding box center [1325, 103] width 161 height 36
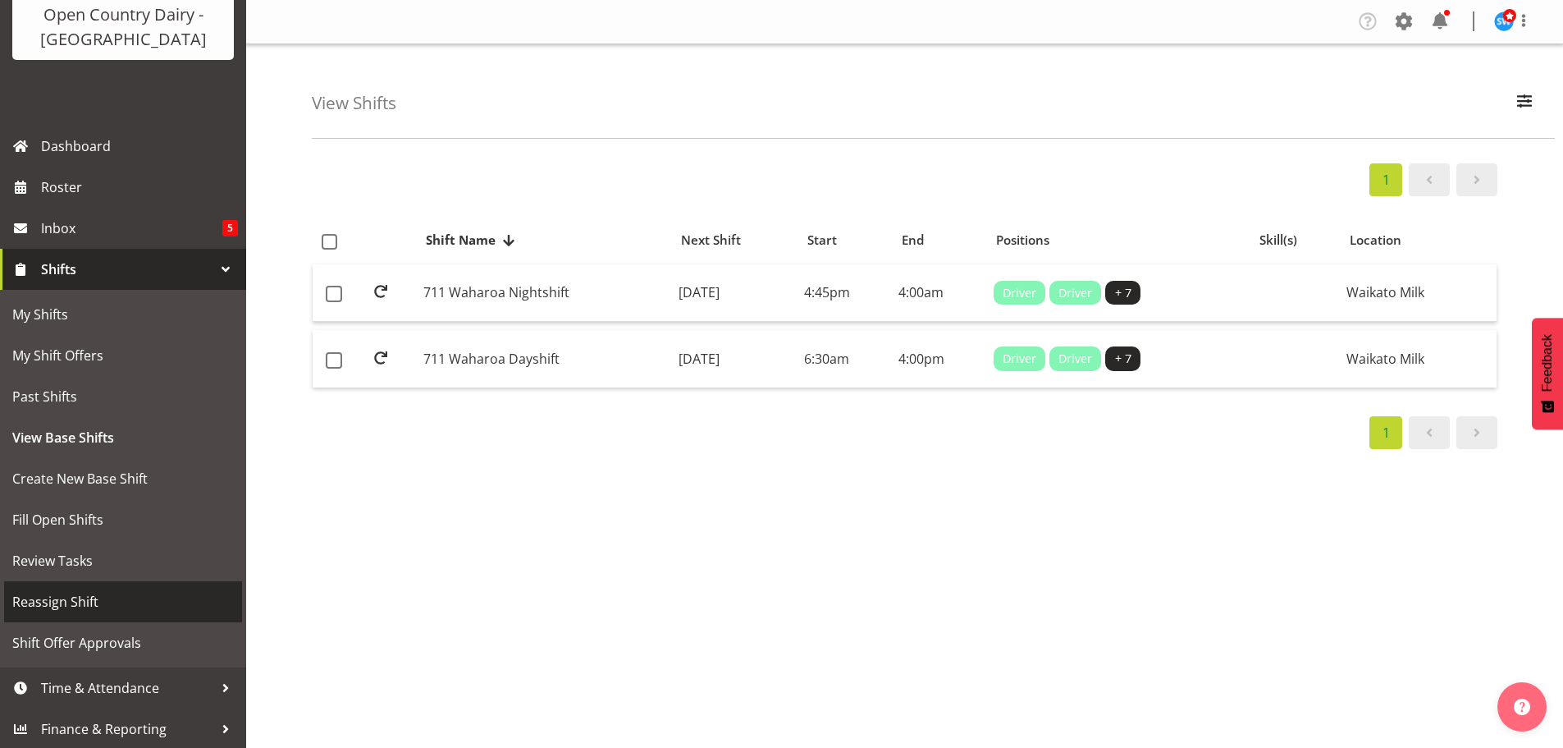
scroll to position [126, 0]
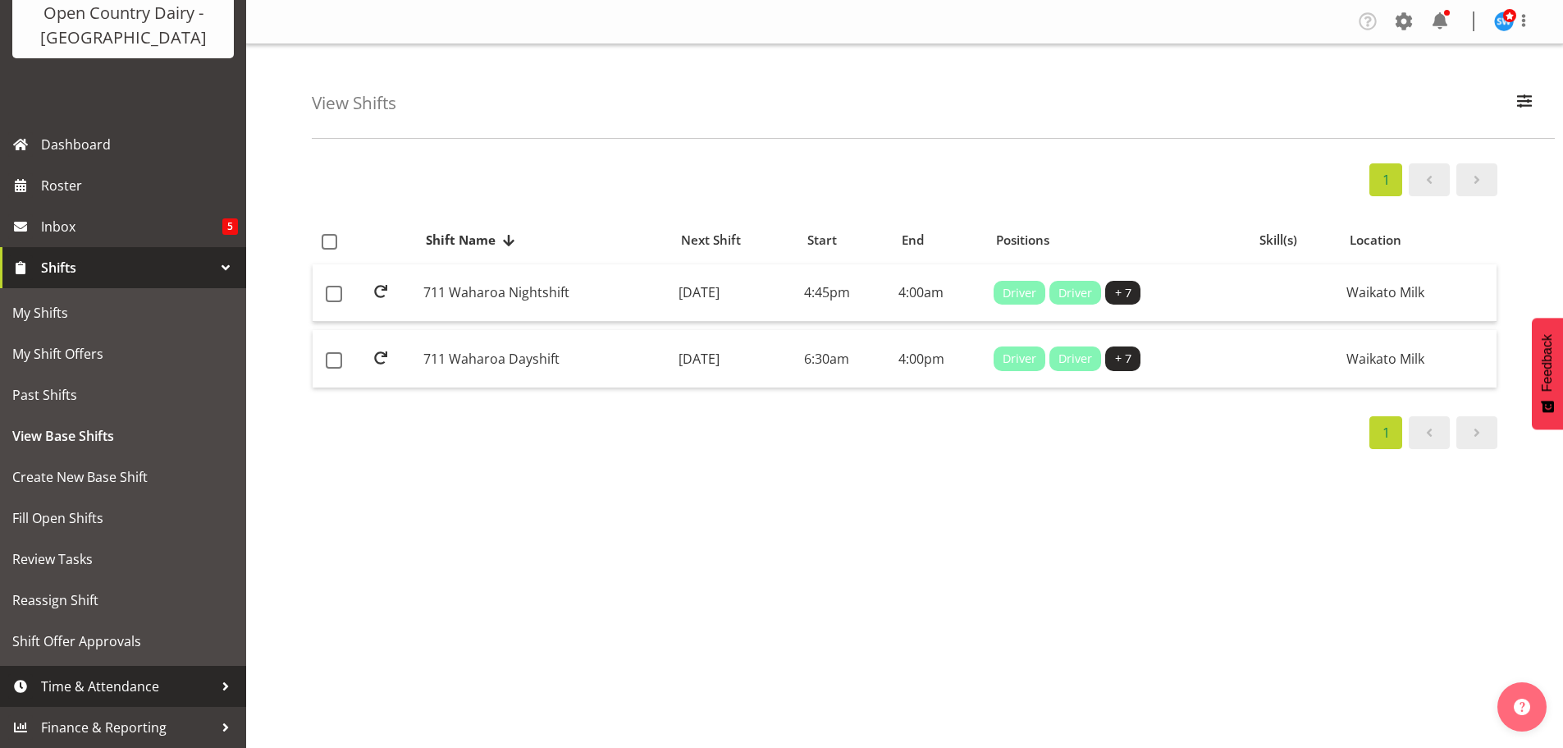
click at [94, 683] on span "Time & Attendance" at bounding box center [127, 686] width 172 height 25
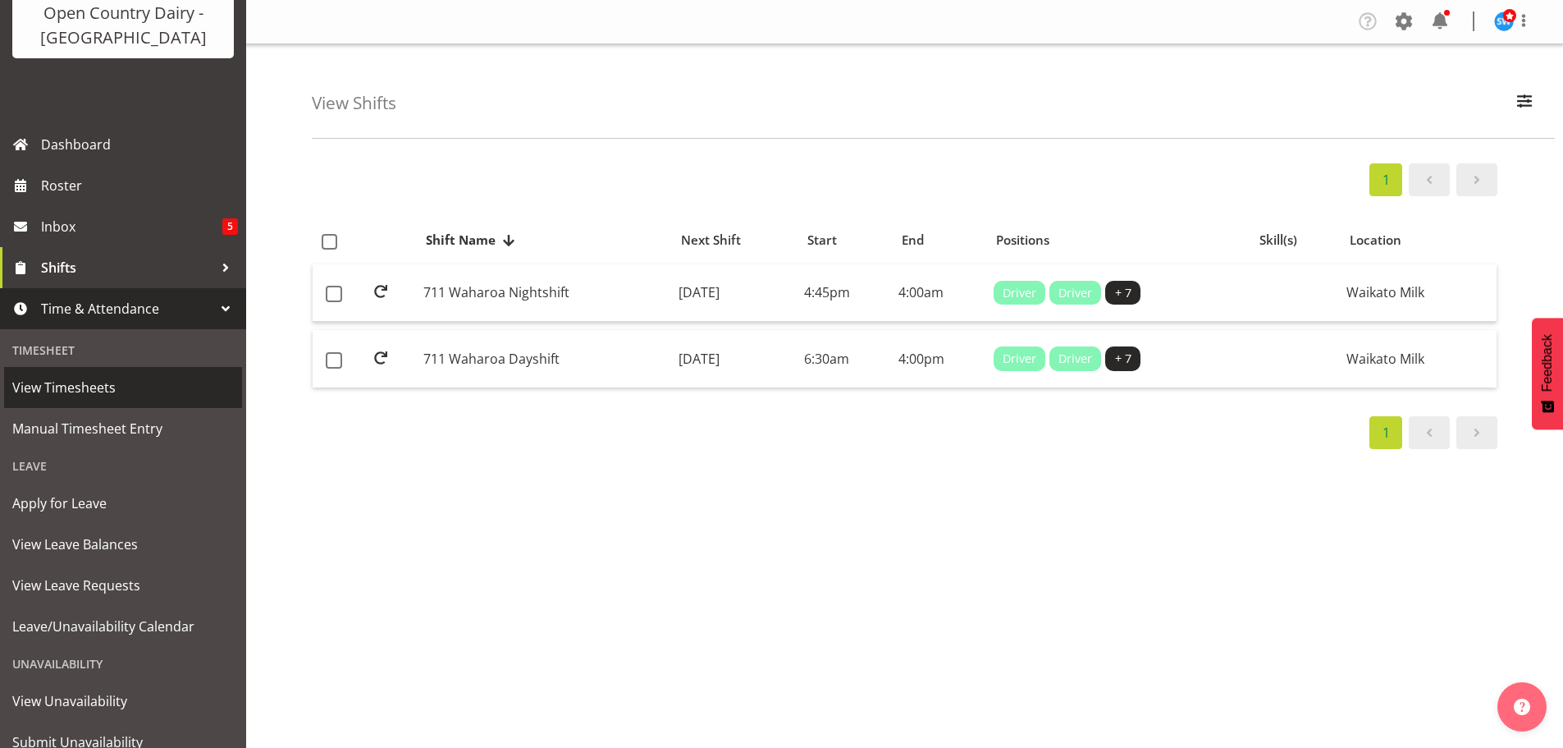
click at [82, 386] on span "View Timesheets" at bounding box center [123, 387] width 222 height 25
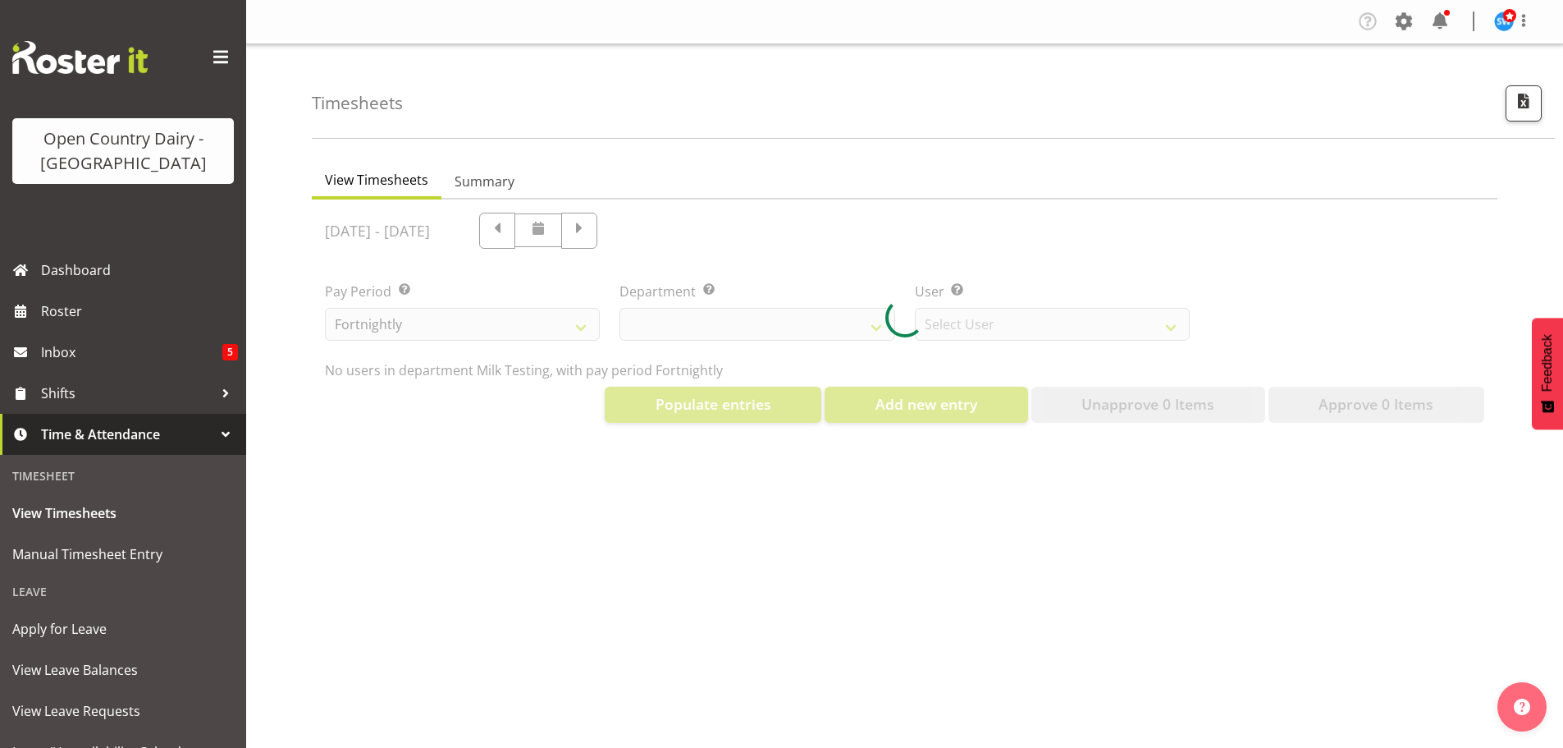
select select "733"
select select "7414"
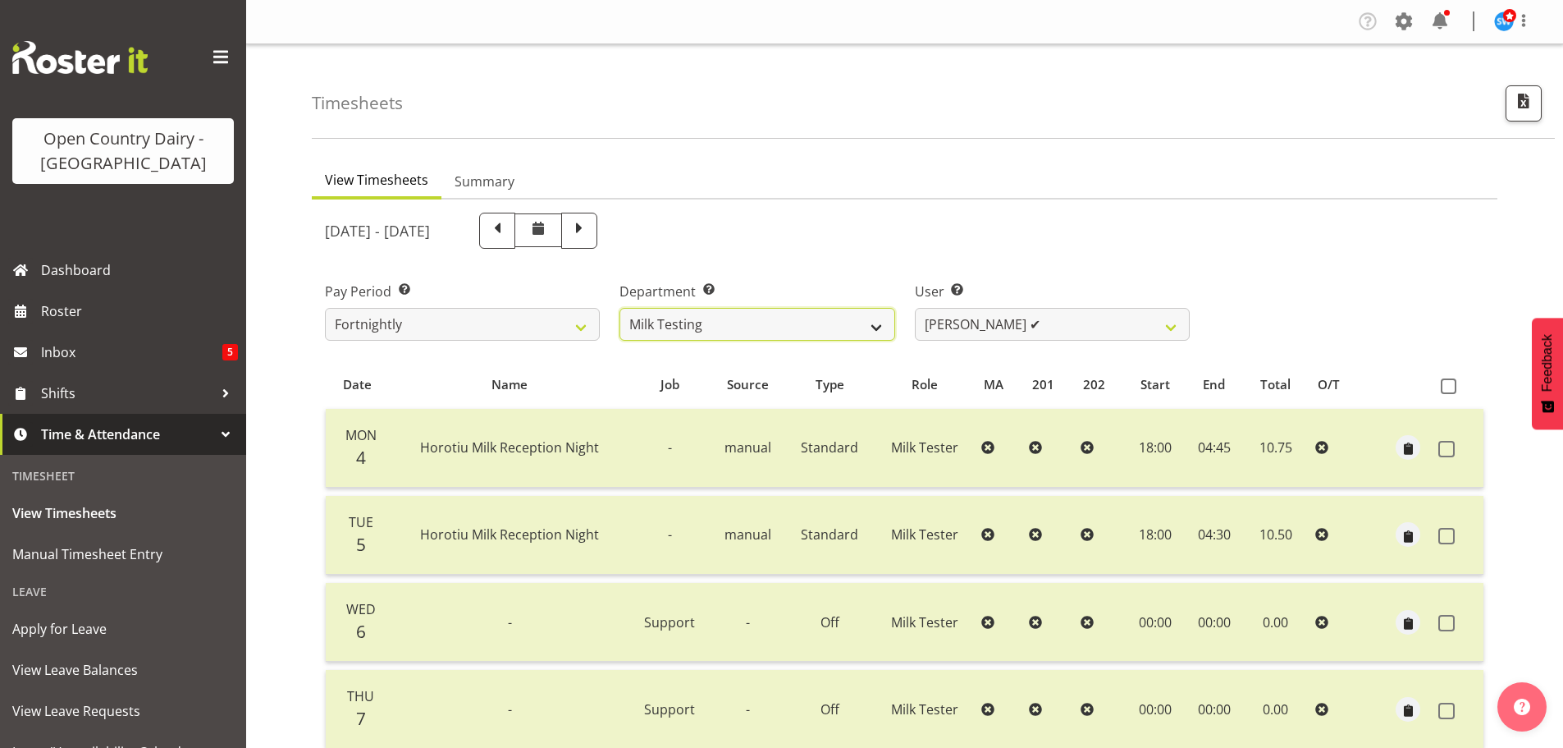
click at [876, 322] on select "701 702 703 704 705 706 707 708 709 710 711 712 713 714 715 716 717 718 719 720" at bounding box center [757, 324] width 275 height 33
select select "832"
click at [620, 308] on select "701 702 703 704 705 706 707 708 709 710 711 712 713 714 715 716 717 718 719 720" at bounding box center [757, 324] width 275 height 33
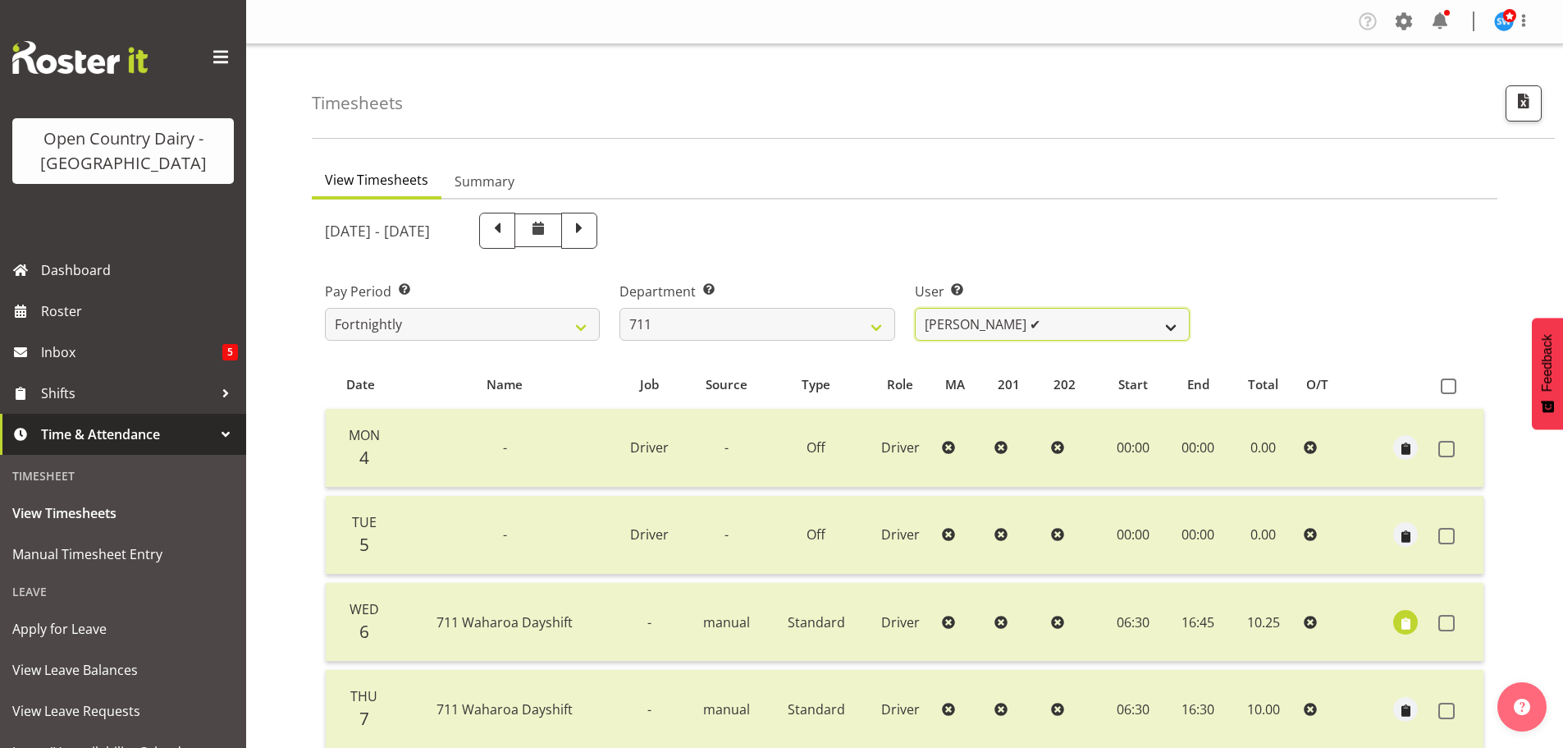
click at [1069, 330] on select "[PERSON_NAME] ✔ [PERSON_NAME] ✔" at bounding box center [1052, 324] width 275 height 33
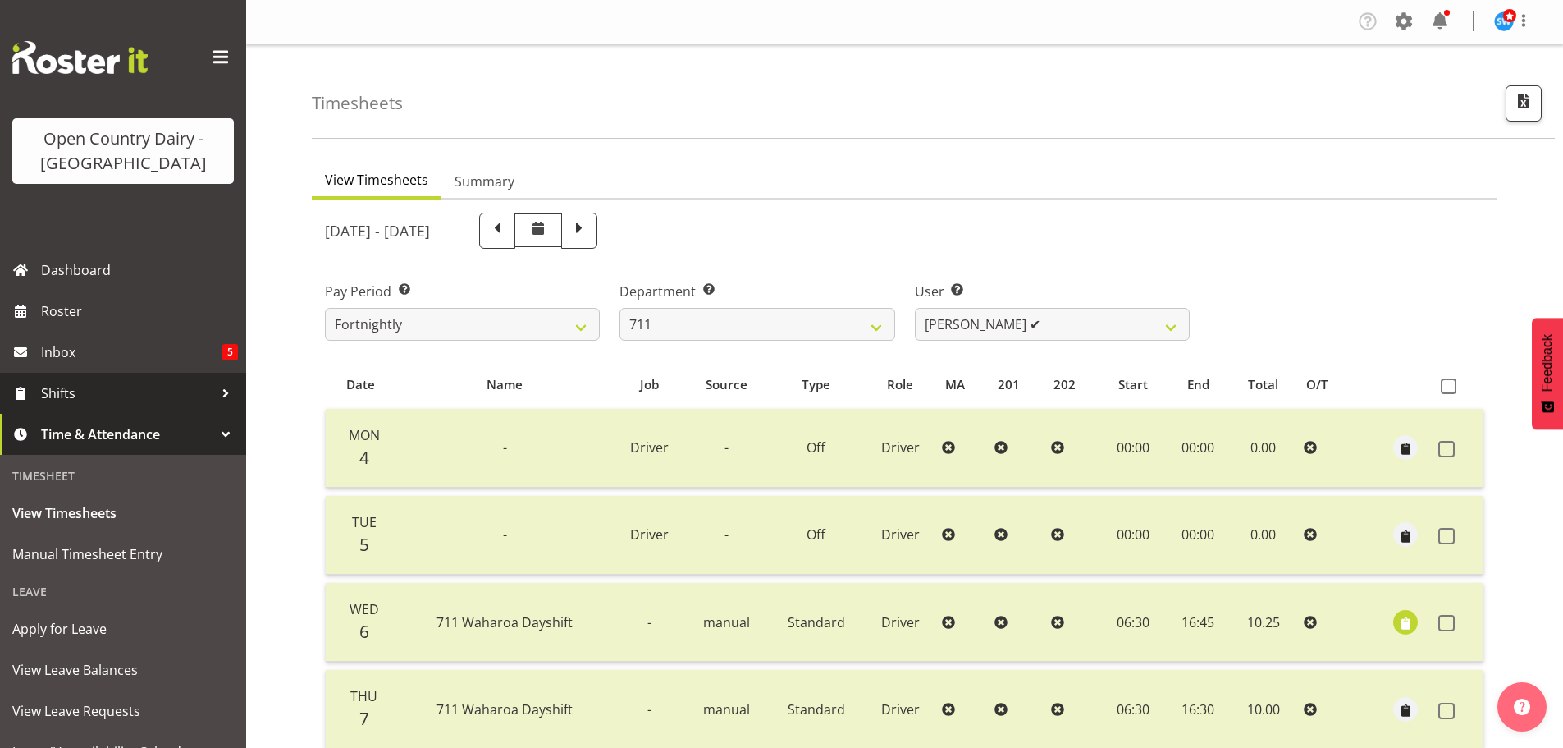
click at [73, 386] on span "Shifts" at bounding box center [127, 393] width 172 height 25
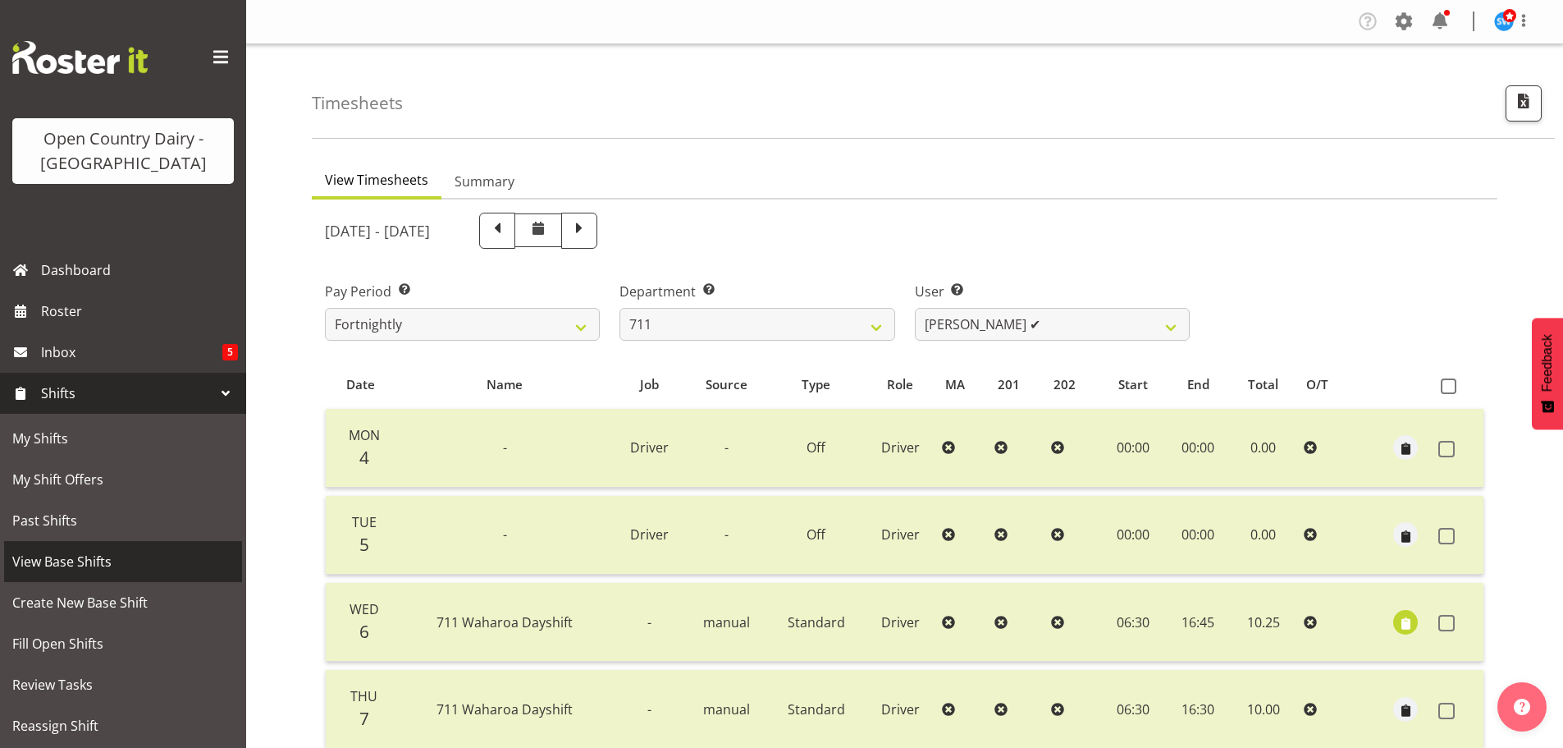
click at [60, 553] on span "View Base Shifts" at bounding box center [123, 561] width 222 height 25
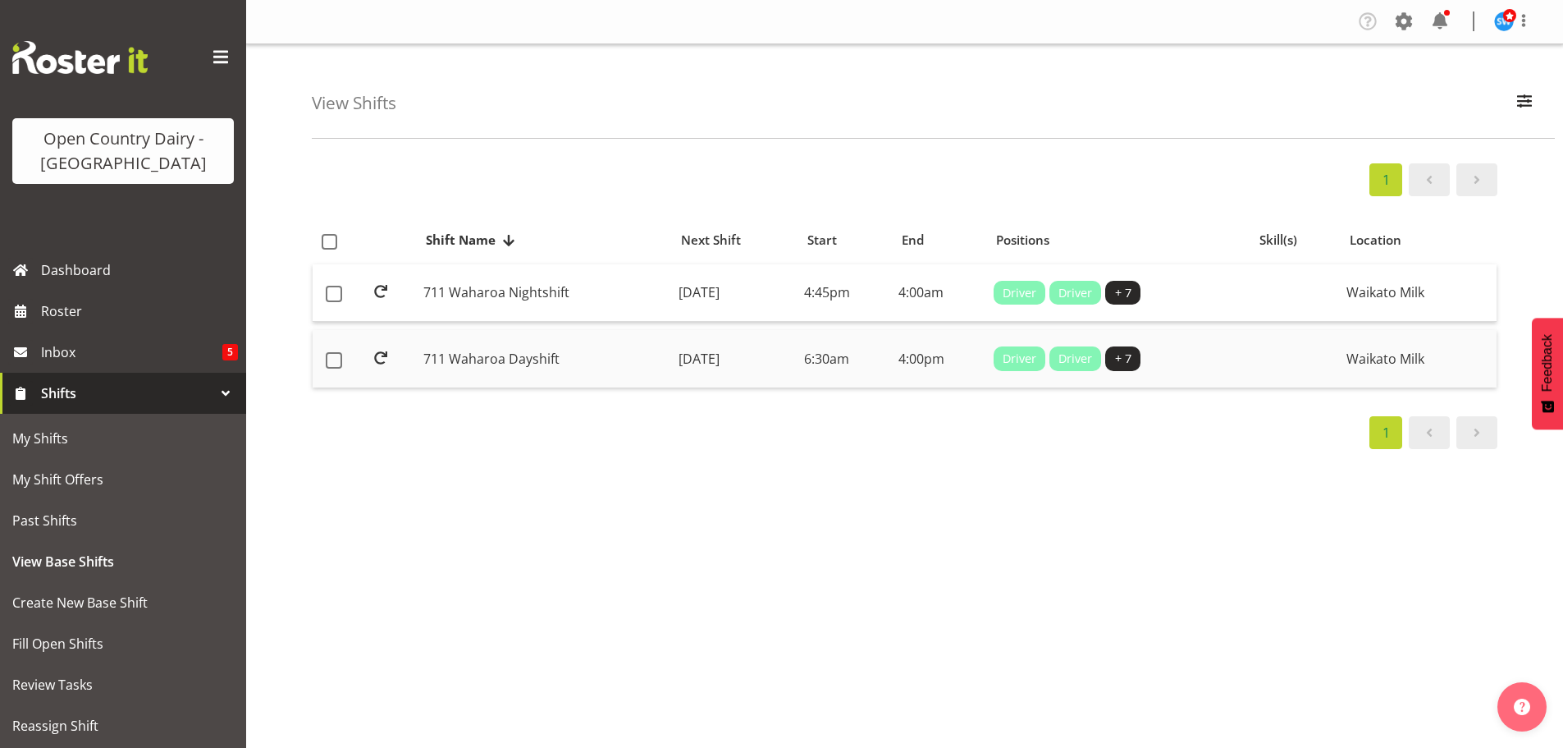
click at [798, 350] on td "[DATE]" at bounding box center [735, 358] width 126 height 57
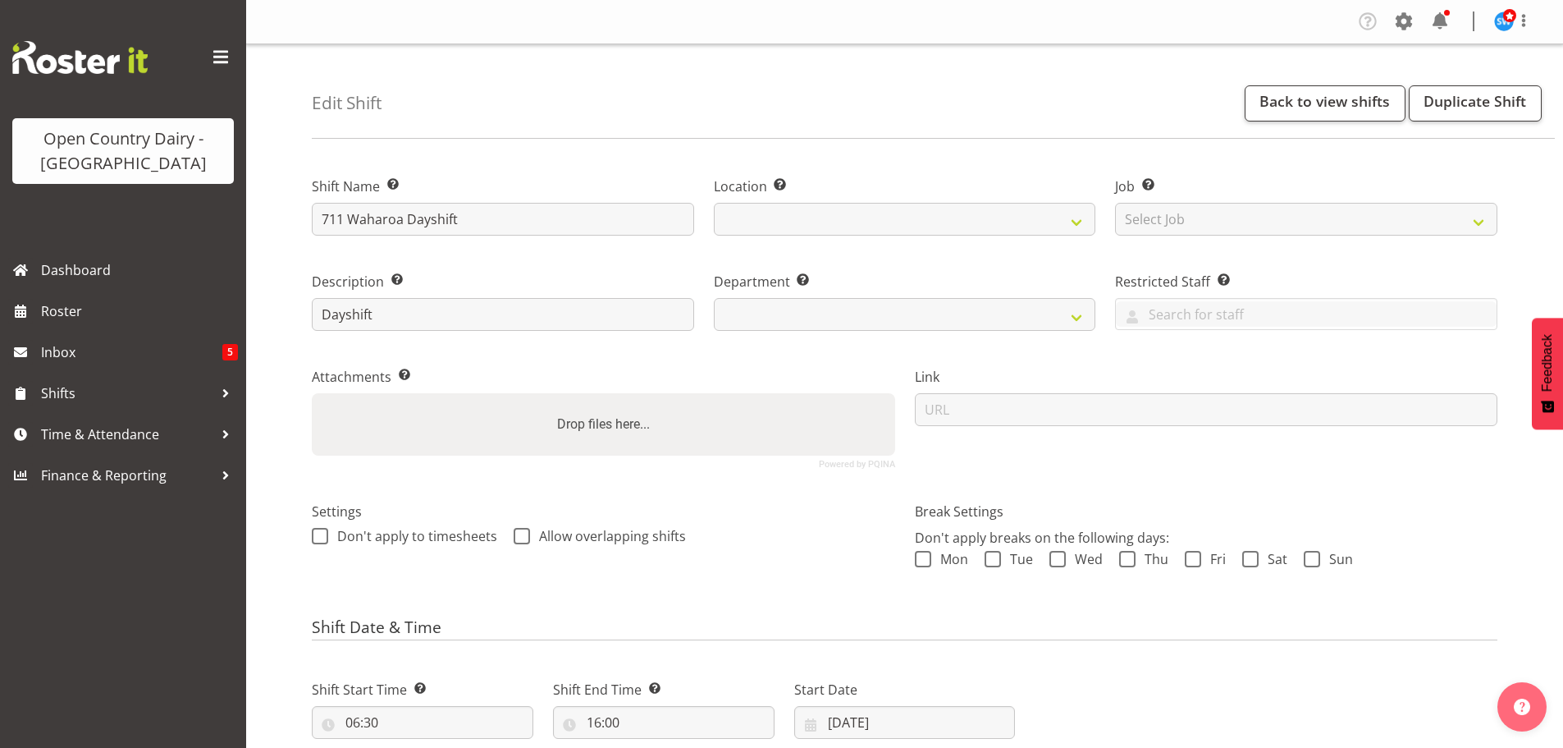
select select
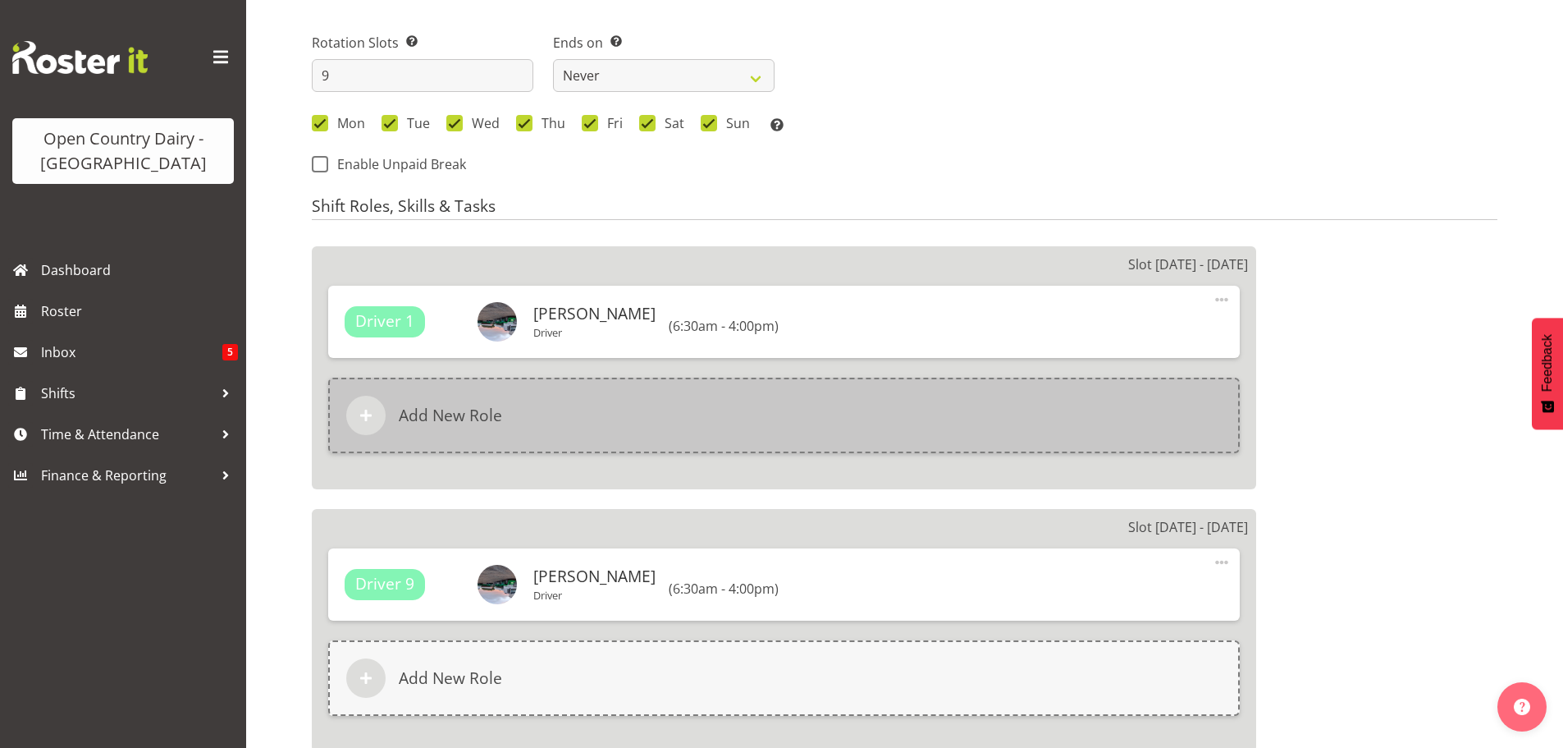
select select
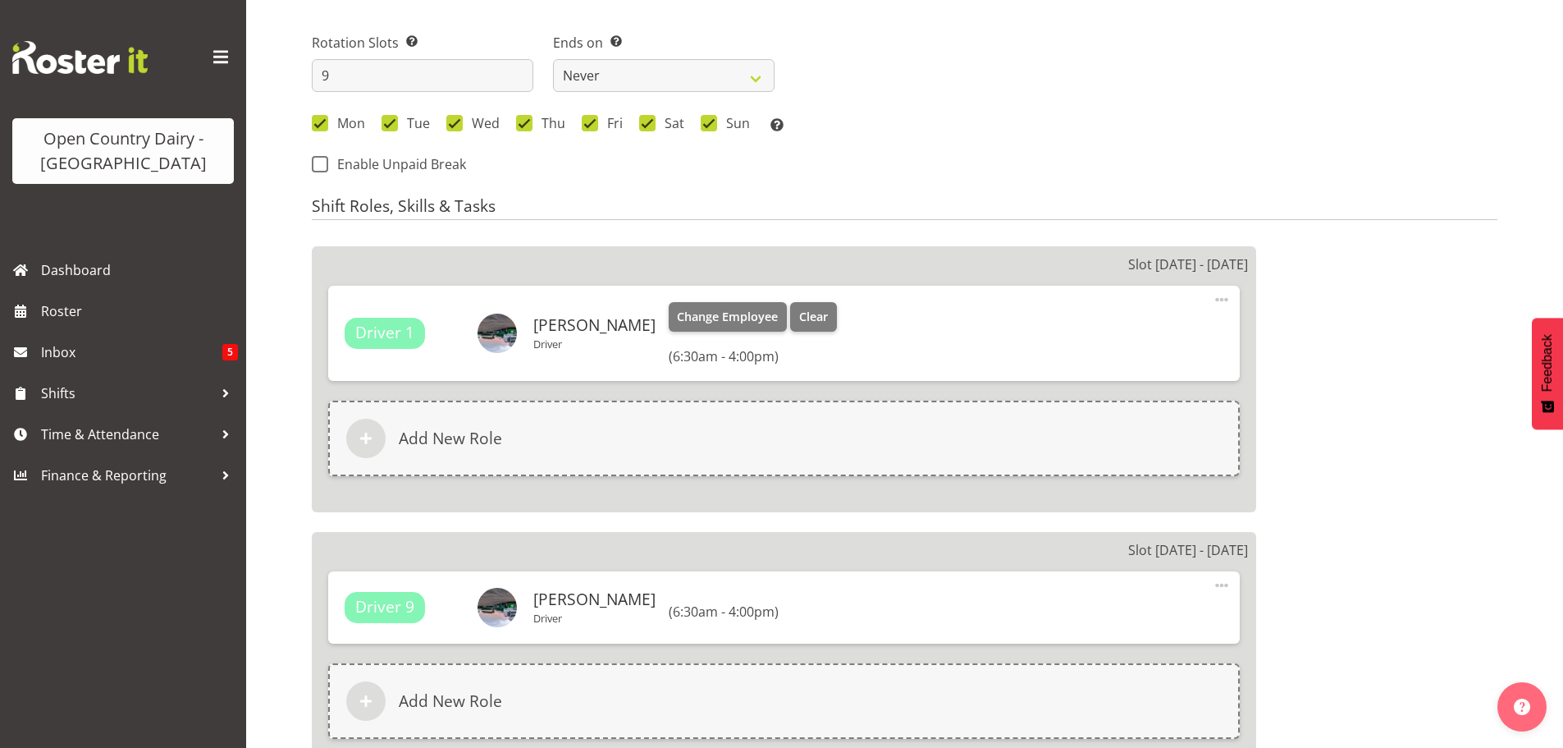
select select
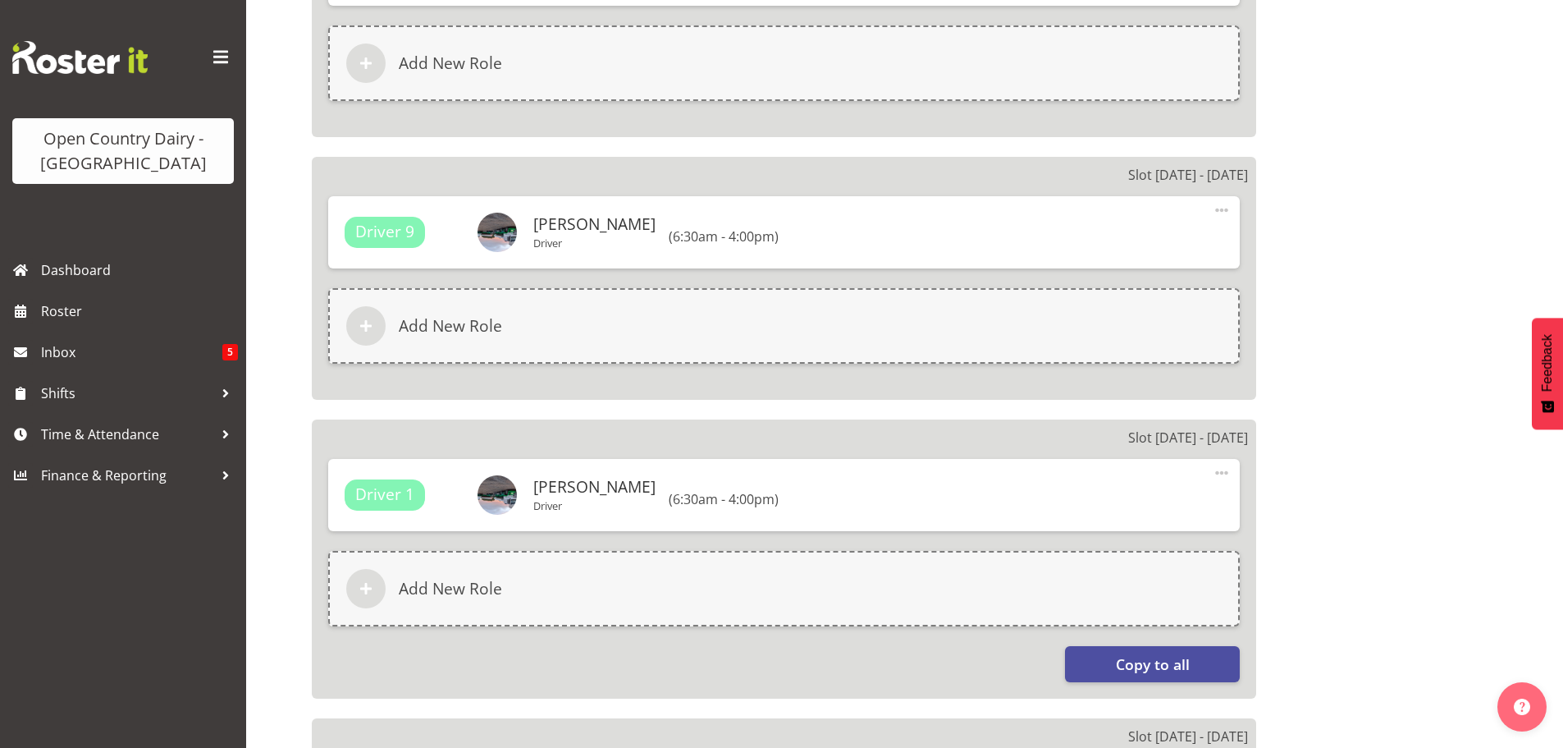
select select
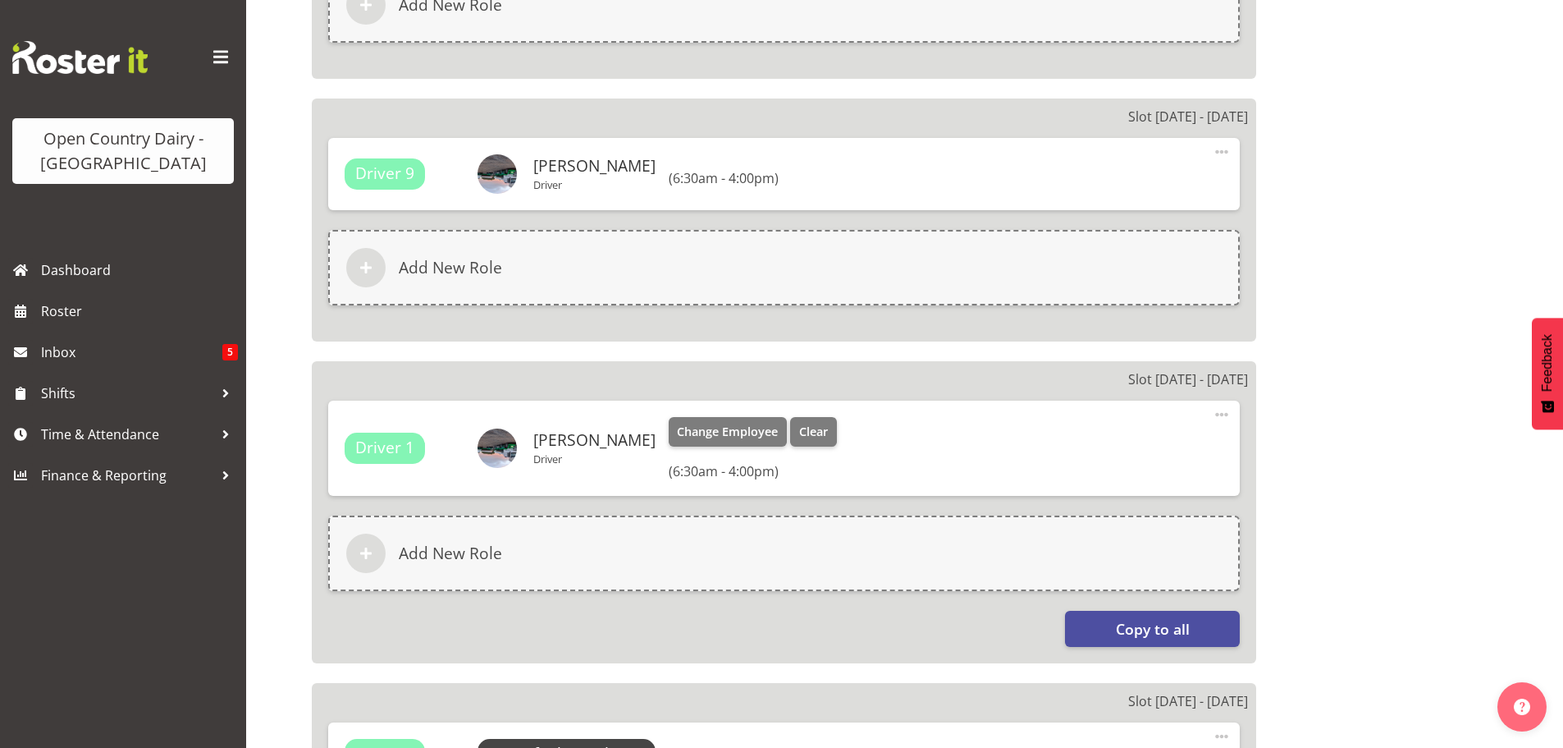
select select "1054"
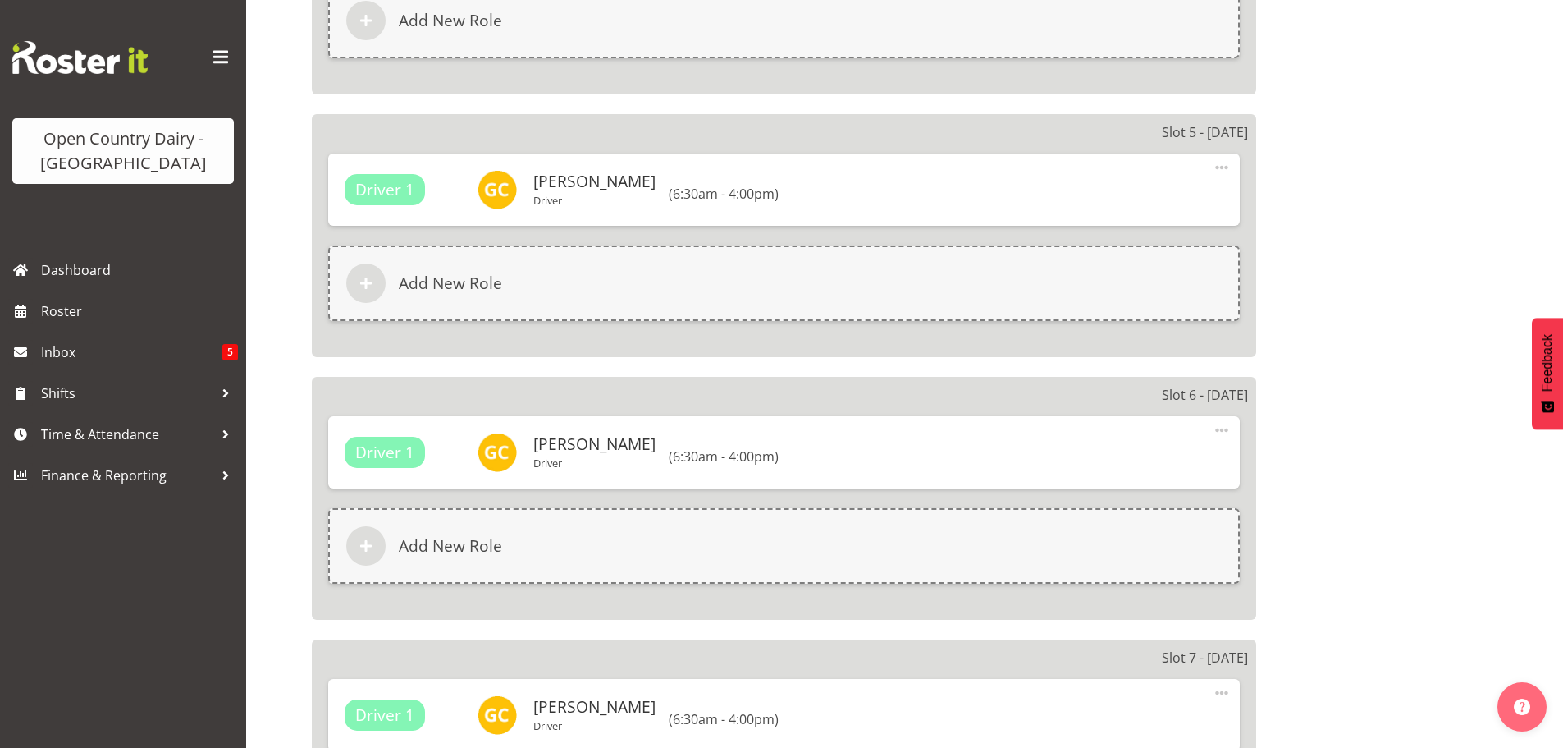
scroll to position [2457, 0]
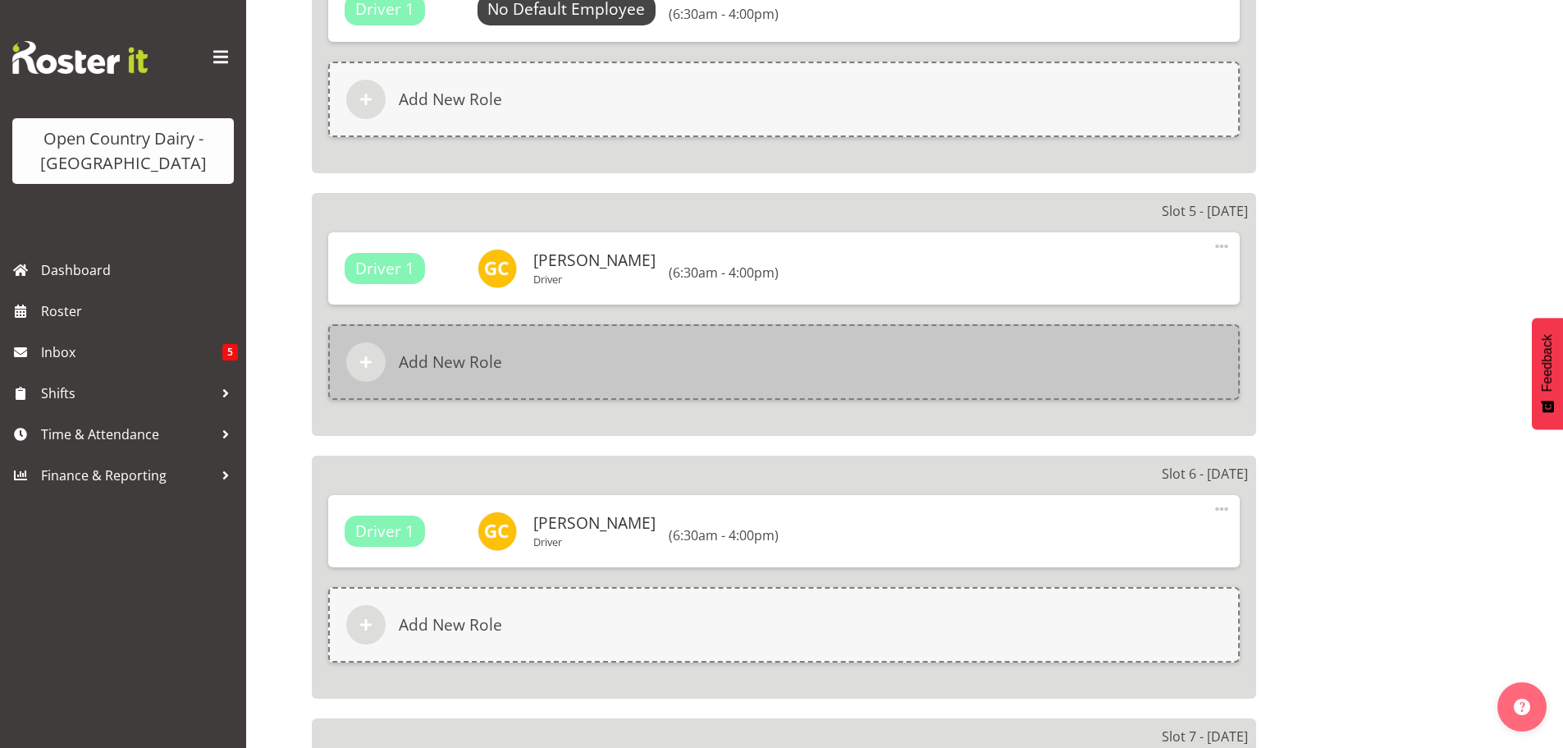
select select "832"
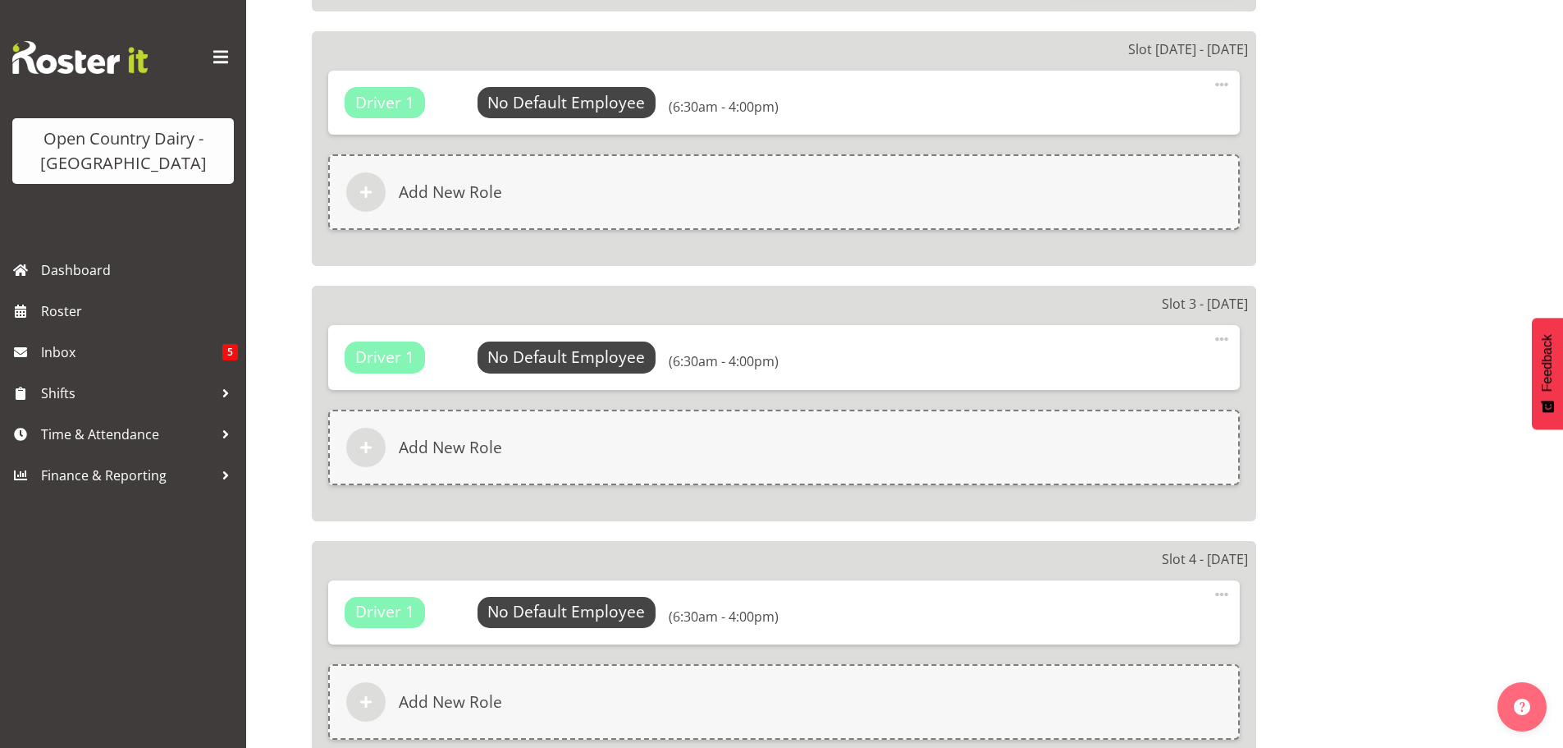
scroll to position [1718, 0]
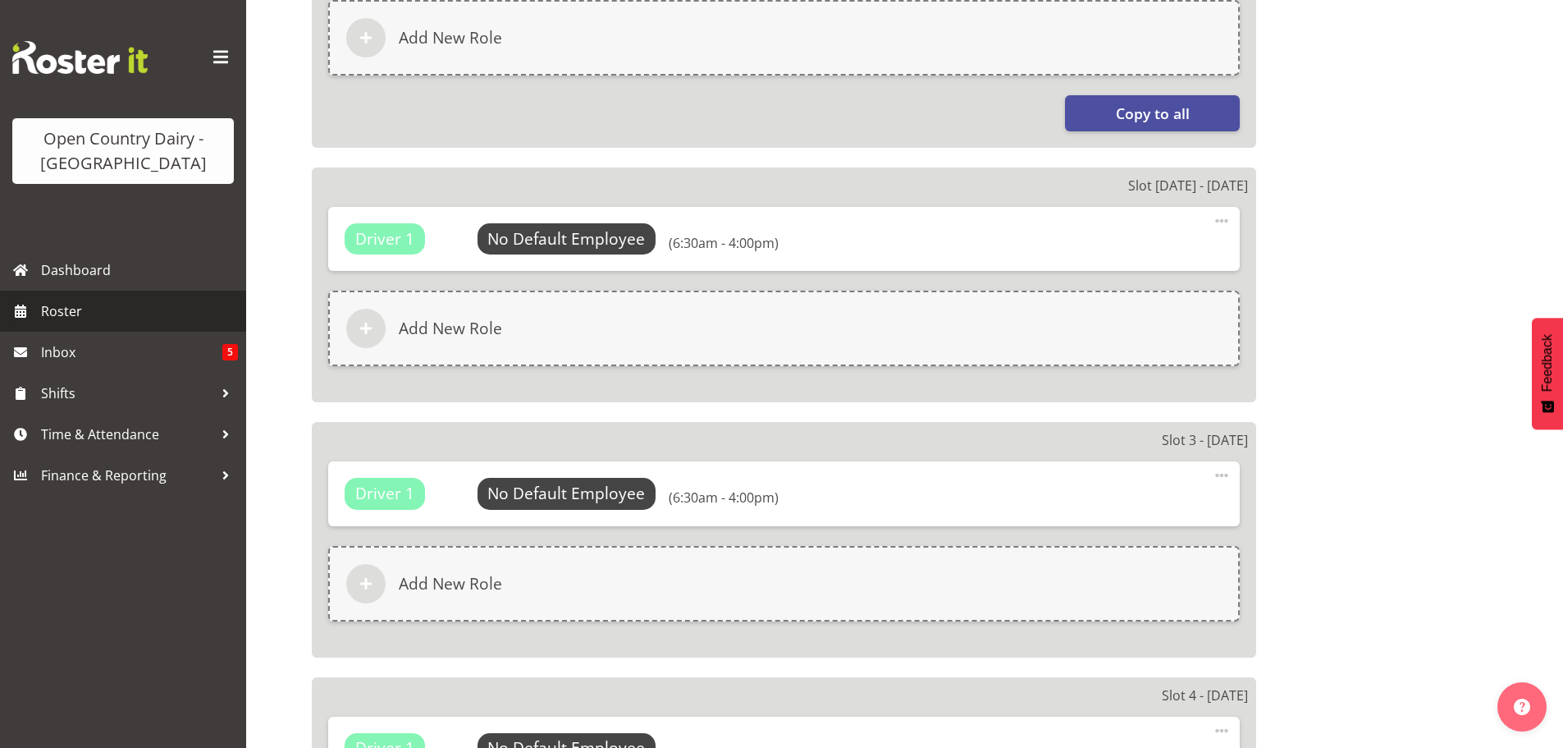
click at [62, 309] on span "Roster" at bounding box center [139, 311] width 197 height 25
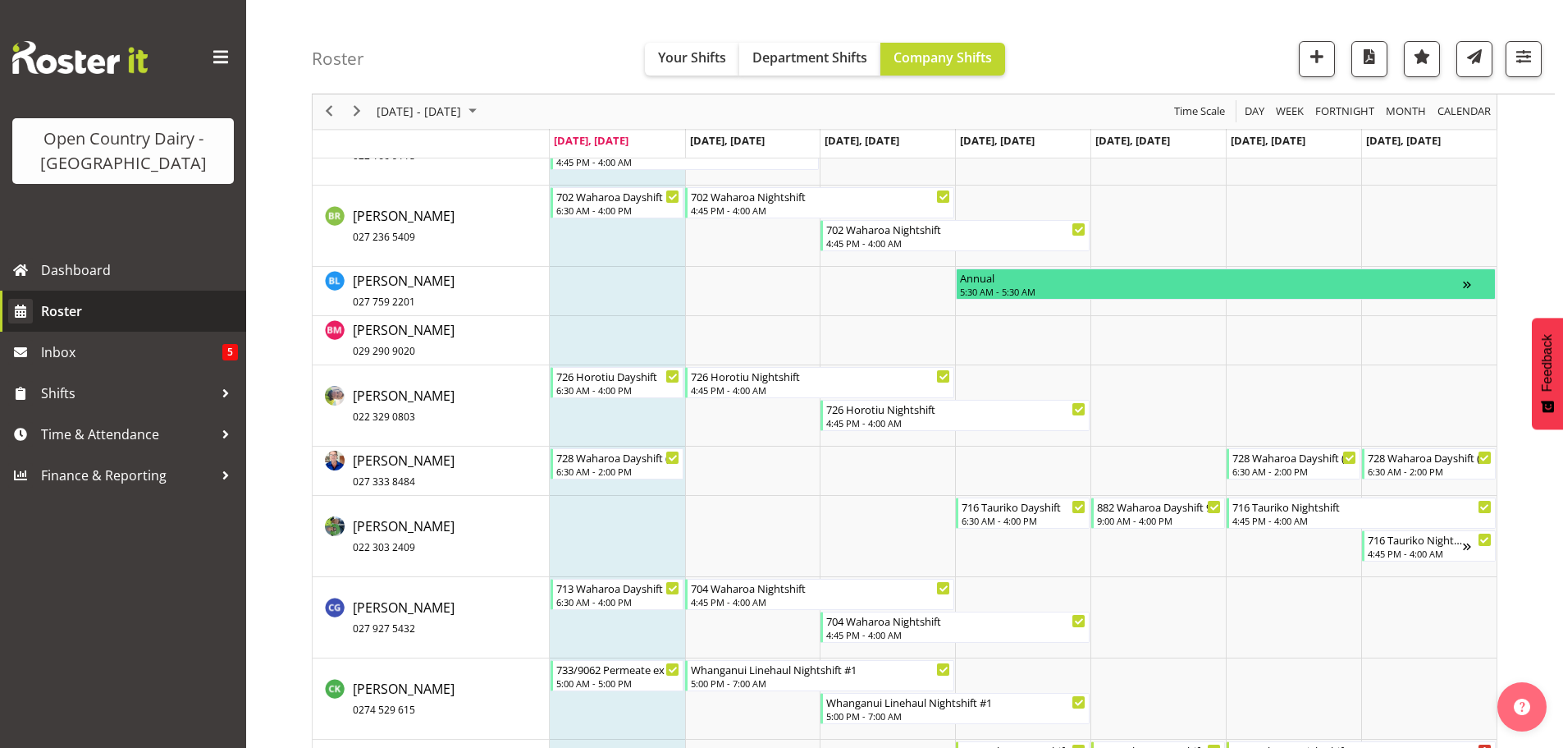
scroll to position [2626, 0]
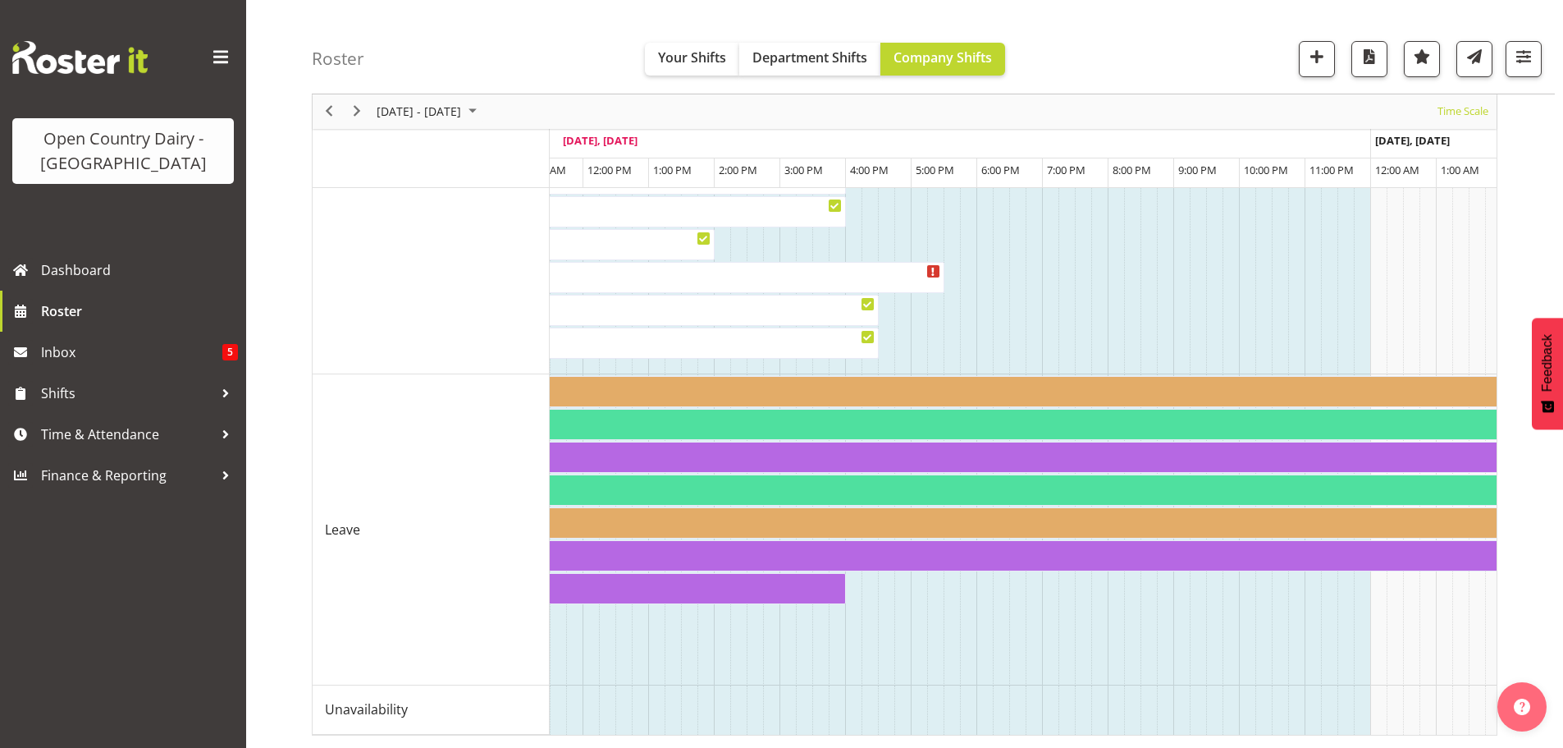
scroll to position [0, 789]
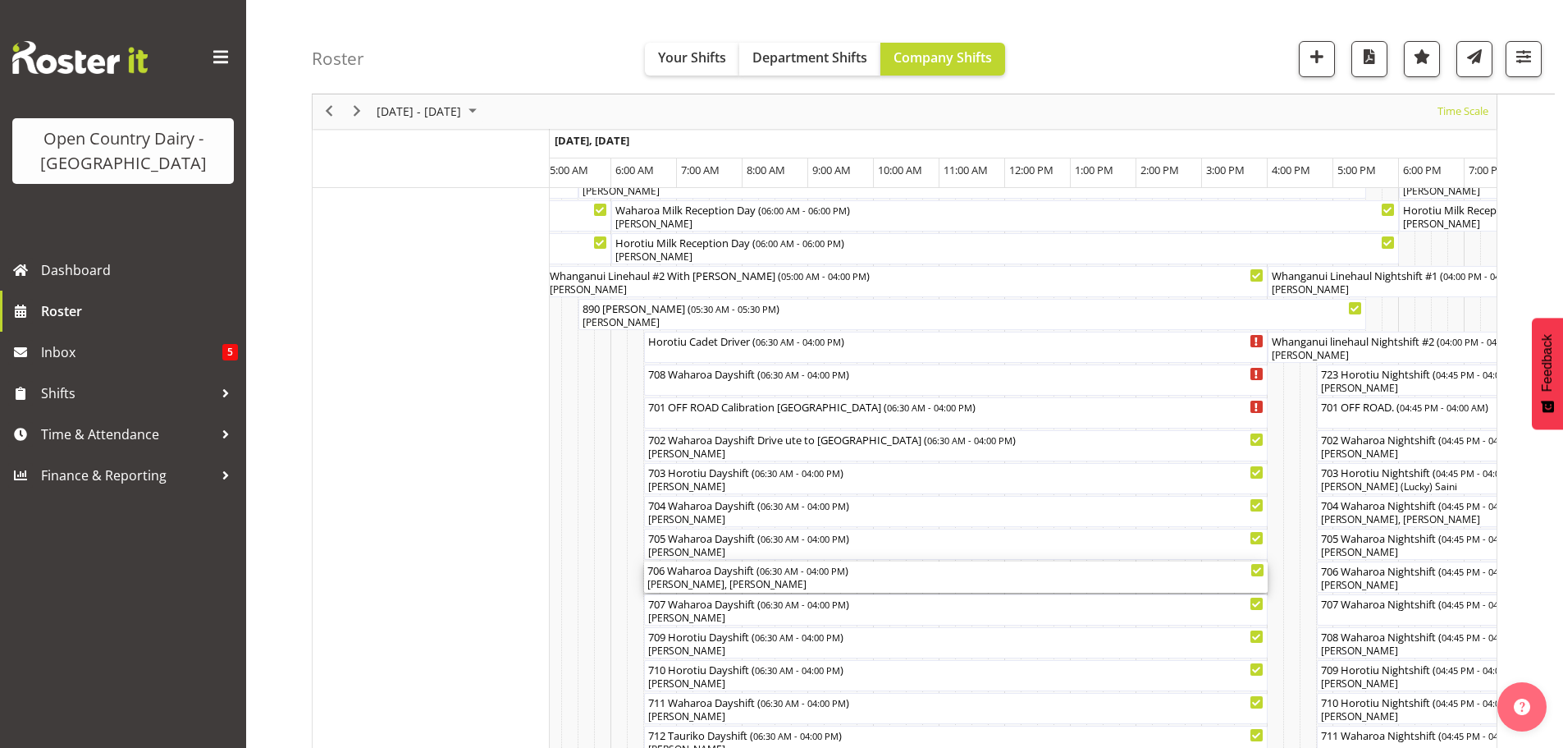
click at [736, 581] on div "[PERSON_NAME], [PERSON_NAME]" at bounding box center [955, 584] width 617 height 15
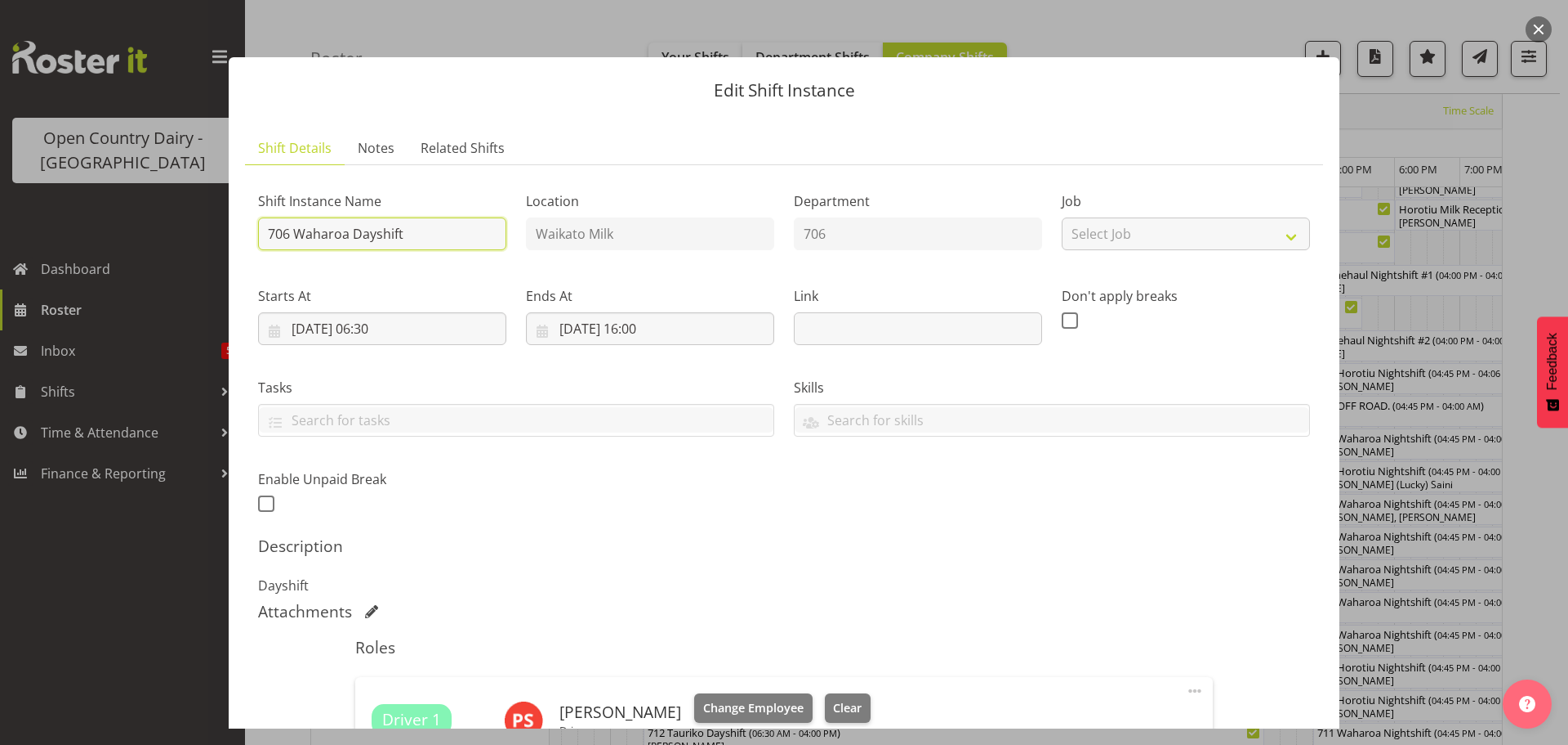
click at [439, 237] on input "706 Waharoa Dayshift" at bounding box center [381, 233] width 248 height 33
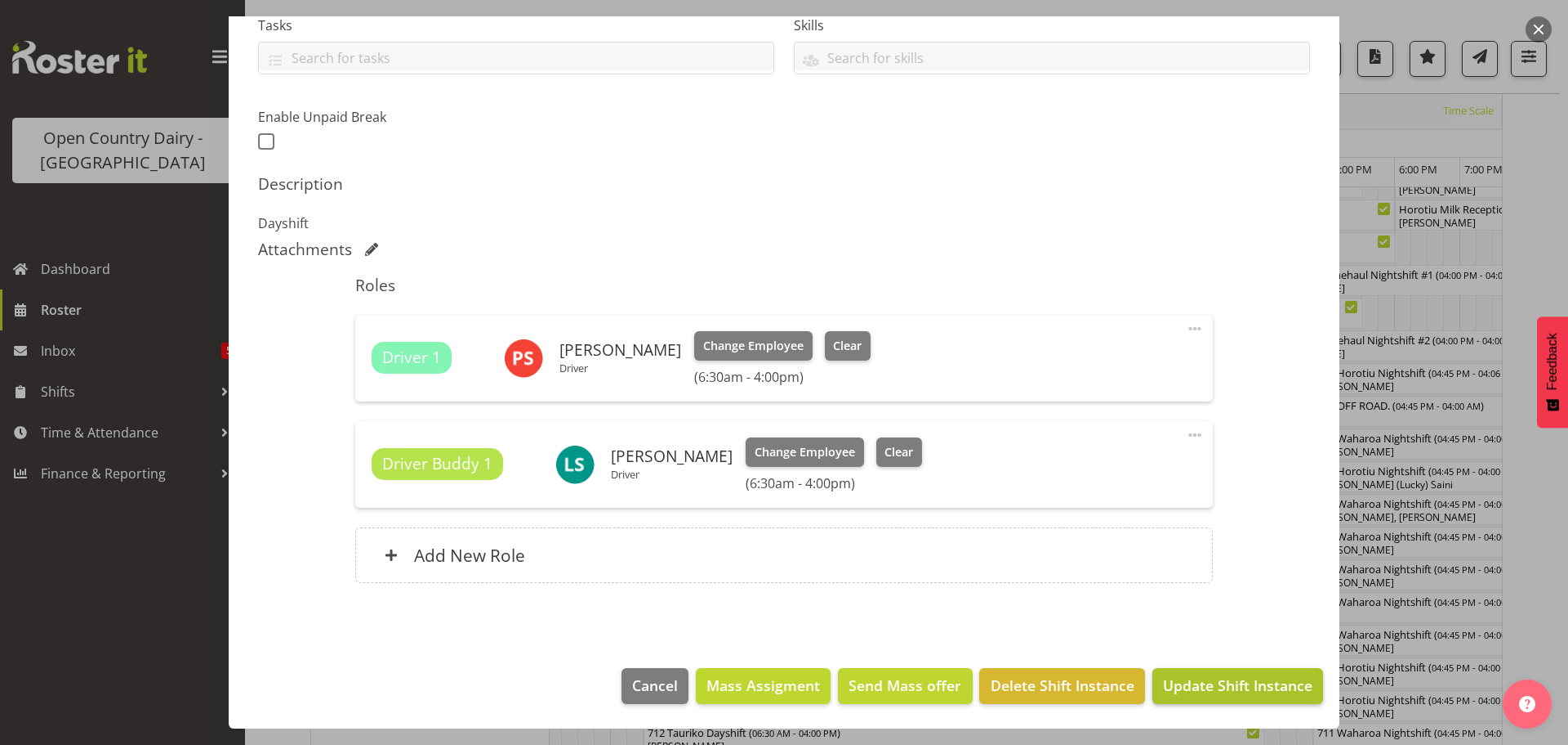
type input "706 Waharoa Dayshift Perm Tatua to Horotiu 5am"
click at [1223, 684] on span "Update Shift Instance" at bounding box center [1237, 684] width 149 height 21
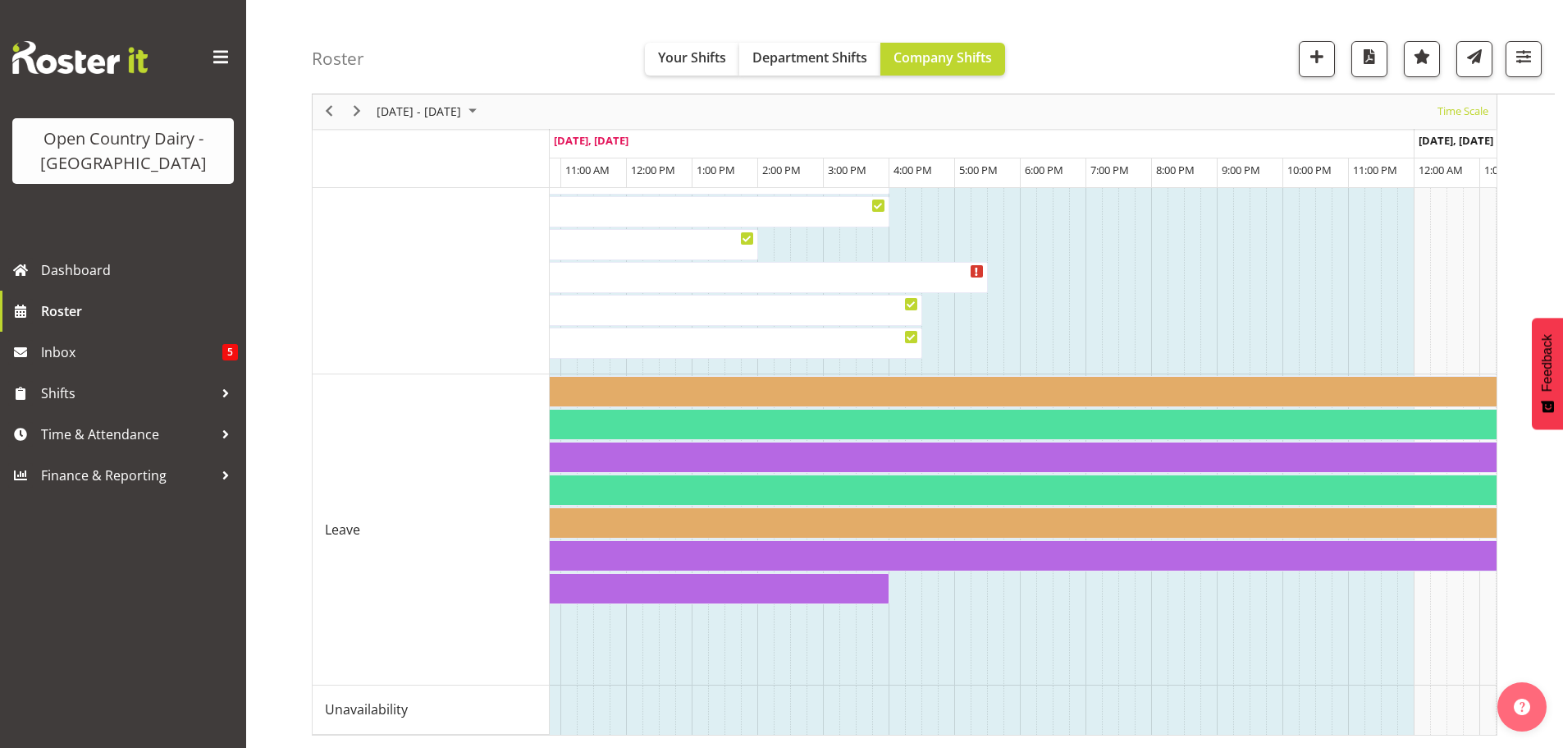
scroll to position [0, 580]
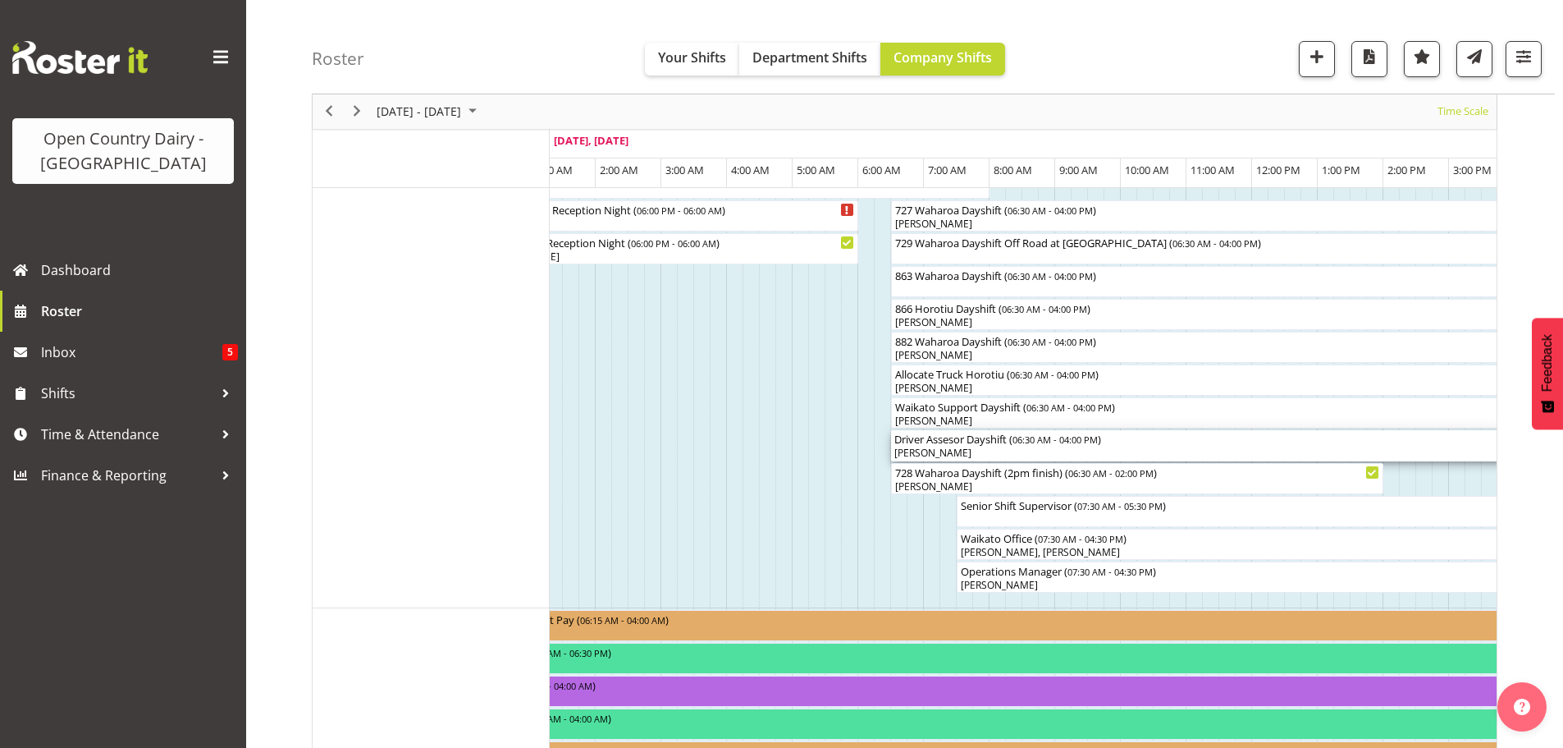
click at [992, 455] on div "[PERSON_NAME]" at bounding box center [1202, 453] width 617 height 15
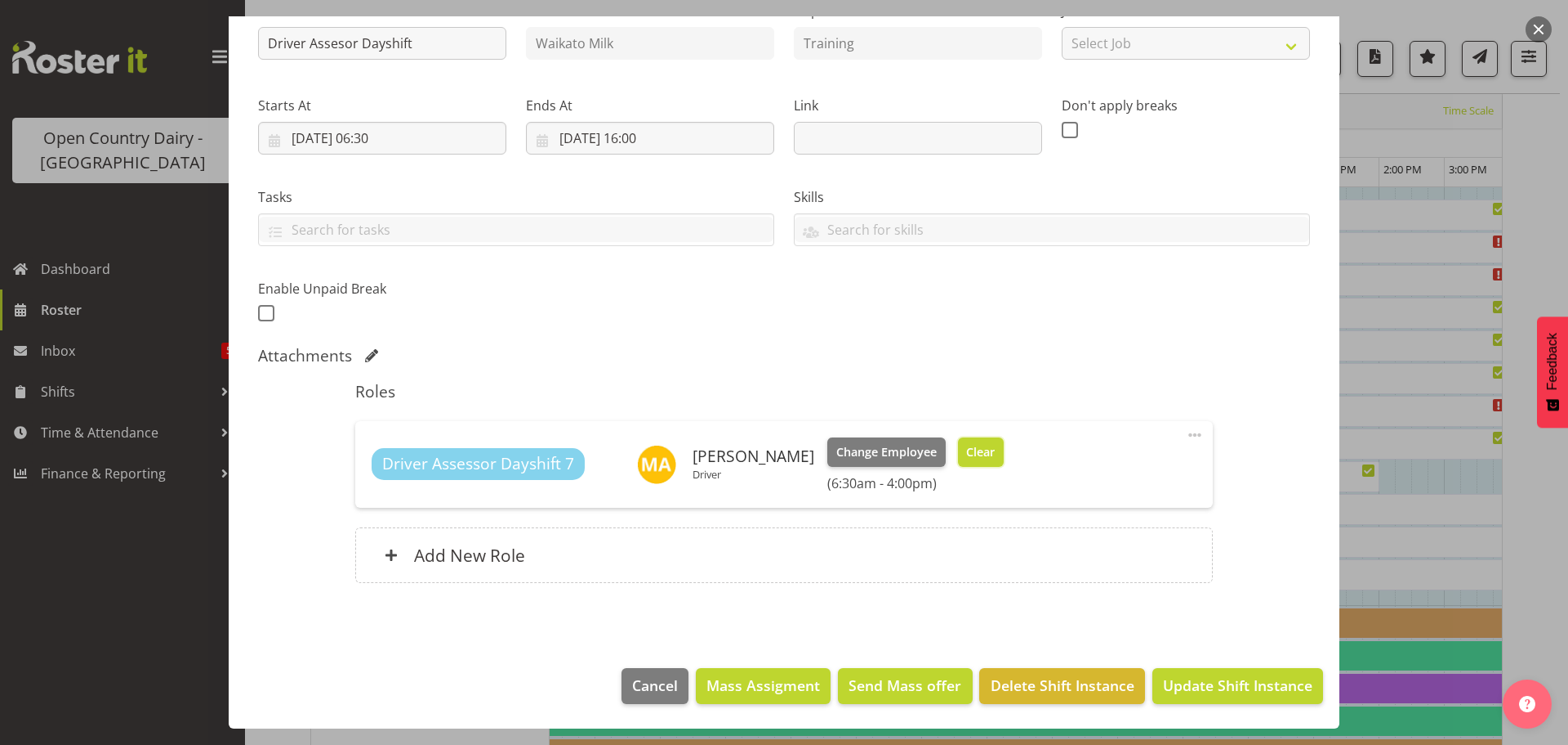
click at [968, 457] on span "Clear" at bounding box center [981, 452] width 29 height 18
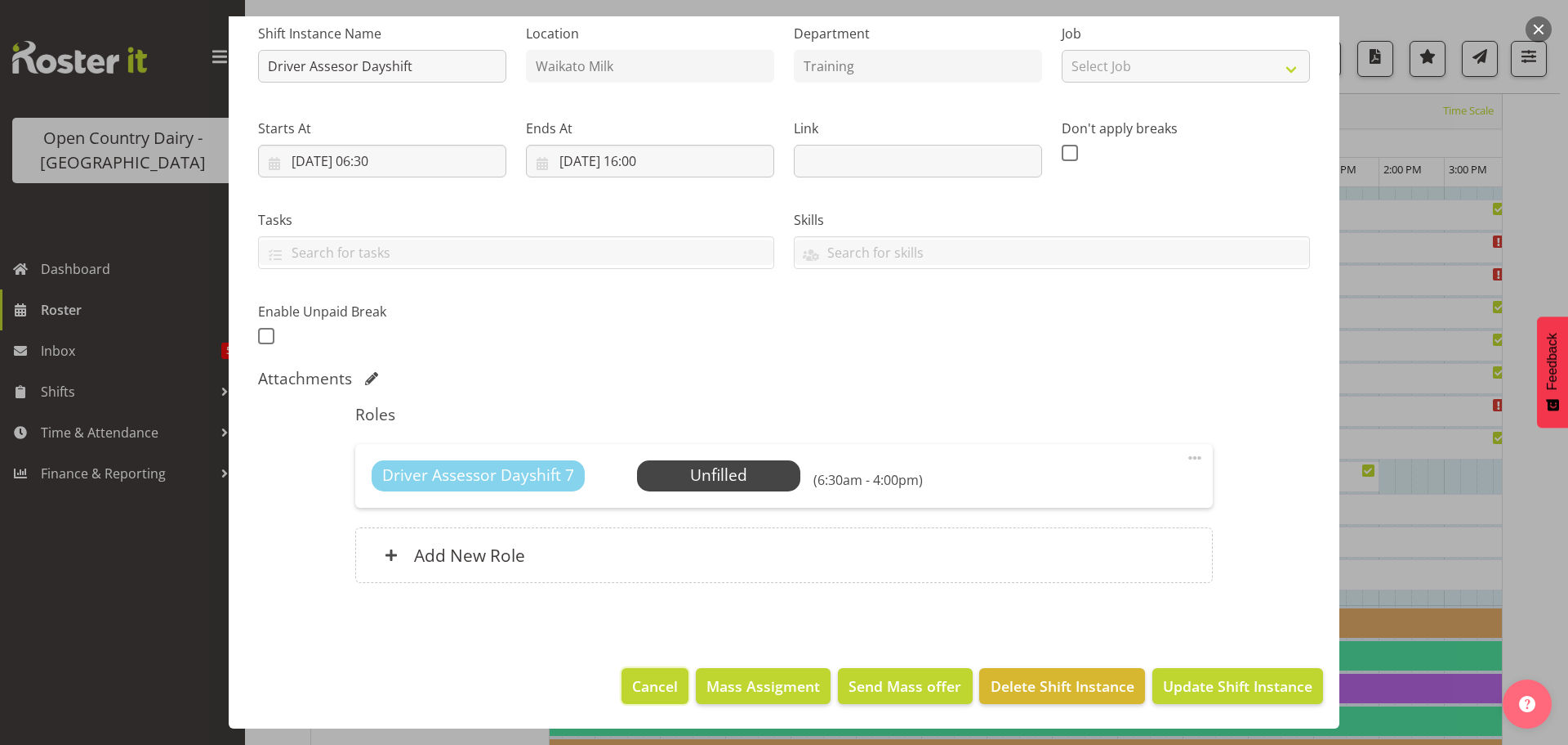
click at [649, 679] on span "Cancel" at bounding box center [655, 685] width 46 height 21
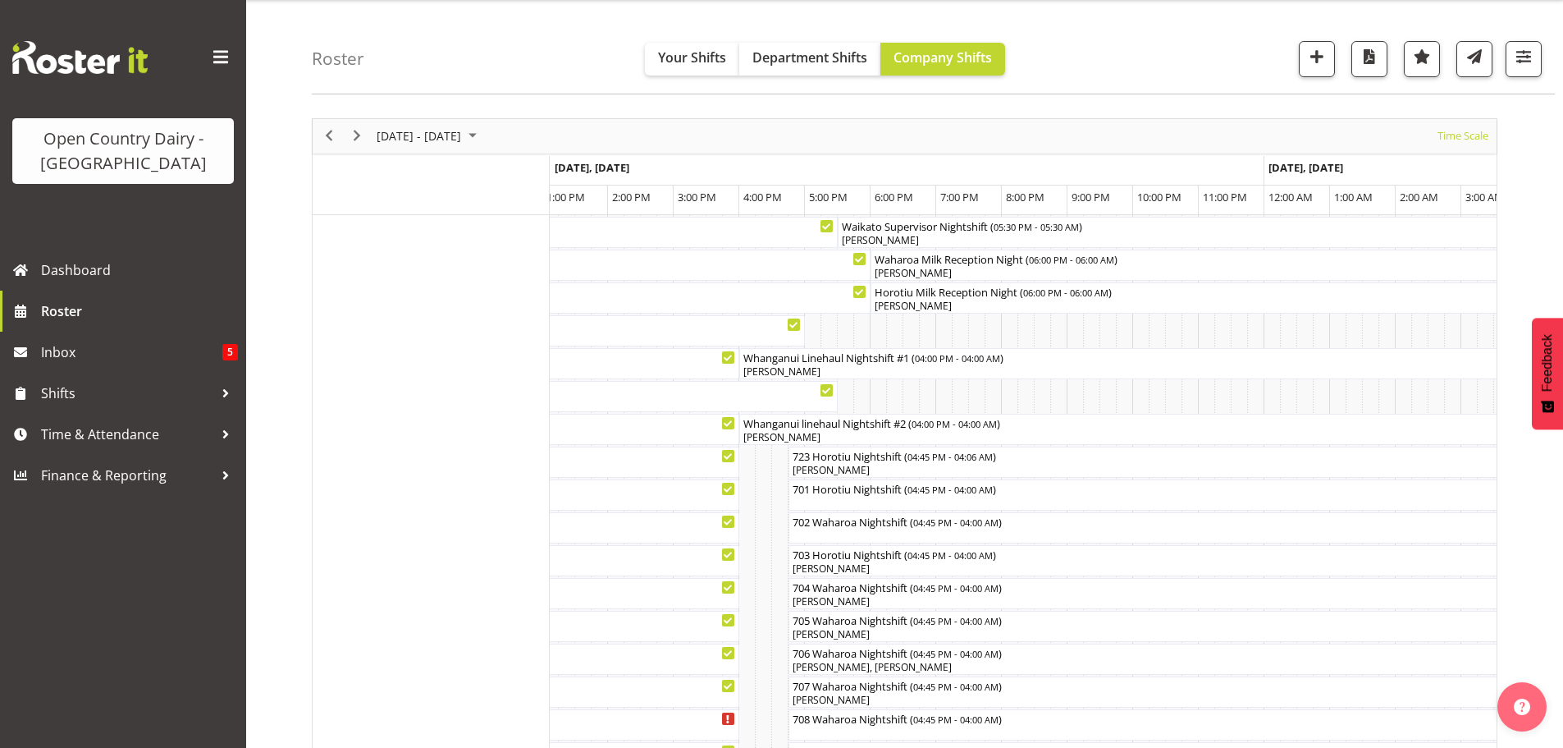
scroll to position [0, 0]
